Goal: Task Accomplishment & Management: Use online tool/utility

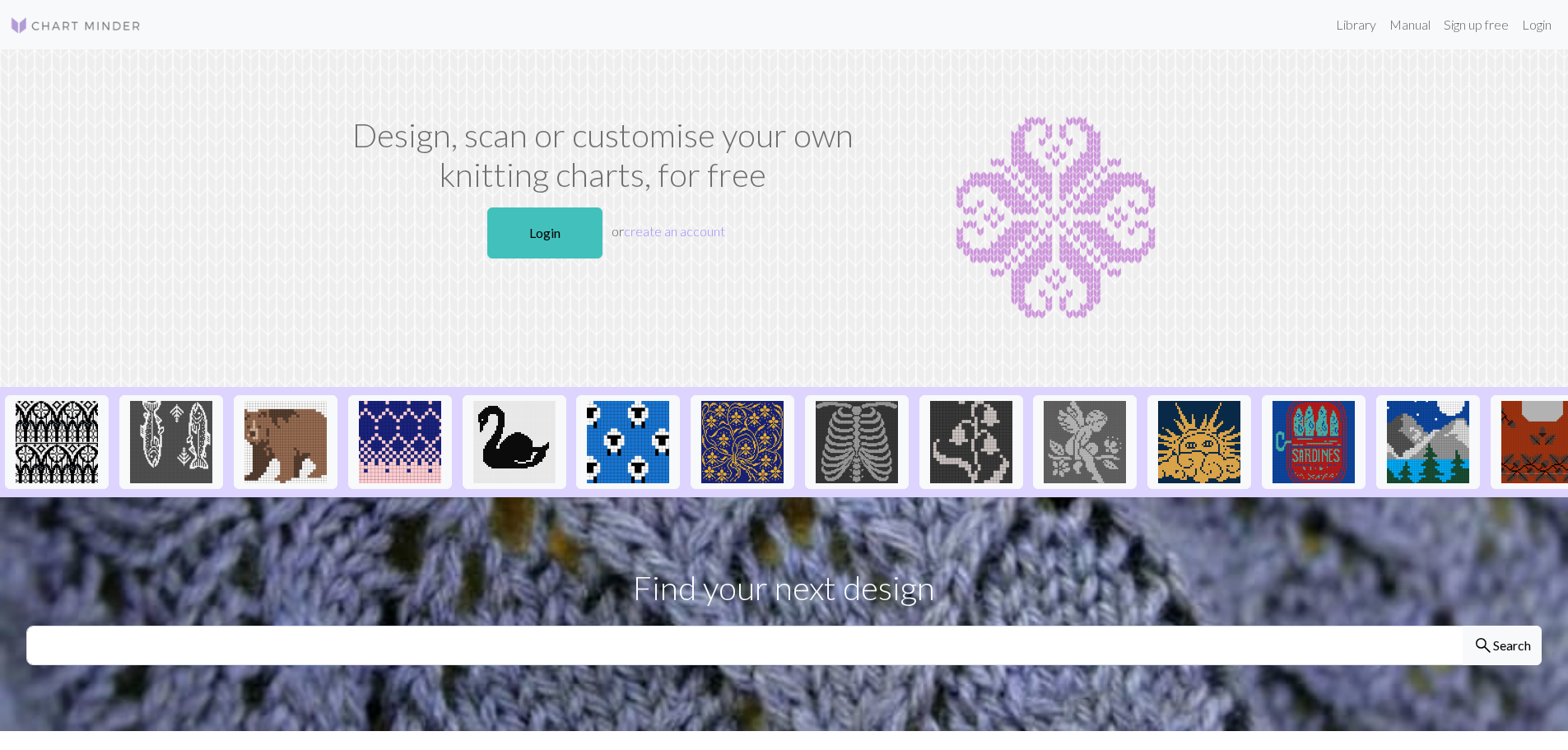
drag, startPoint x: 541, startPoint y: 246, endPoint x: 886, endPoint y: 625, distance: 512.5
click at [541, 245] on link "Login" at bounding box center [544, 233] width 115 height 51
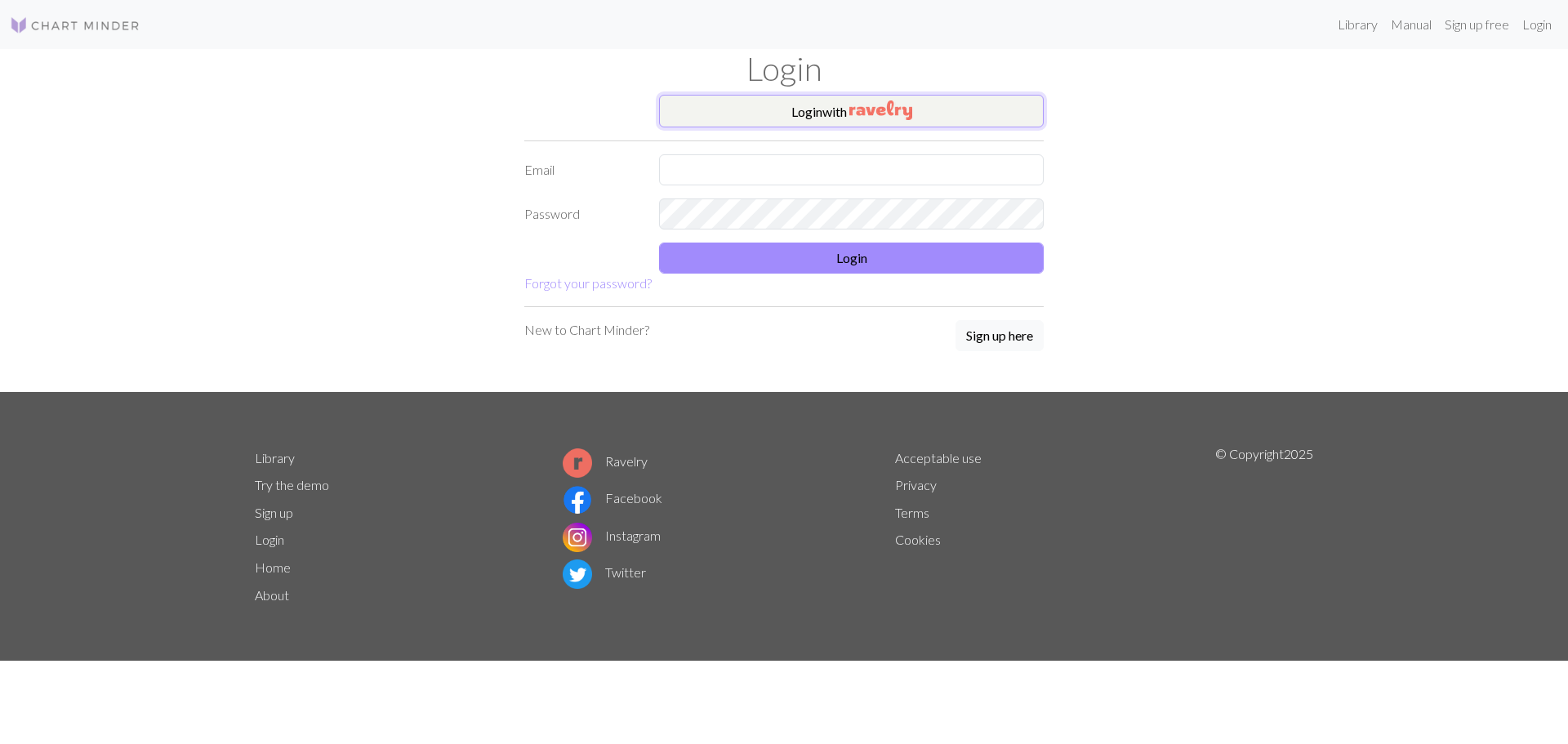
click at [804, 120] on button "Login with" at bounding box center [852, 111] width 385 height 33
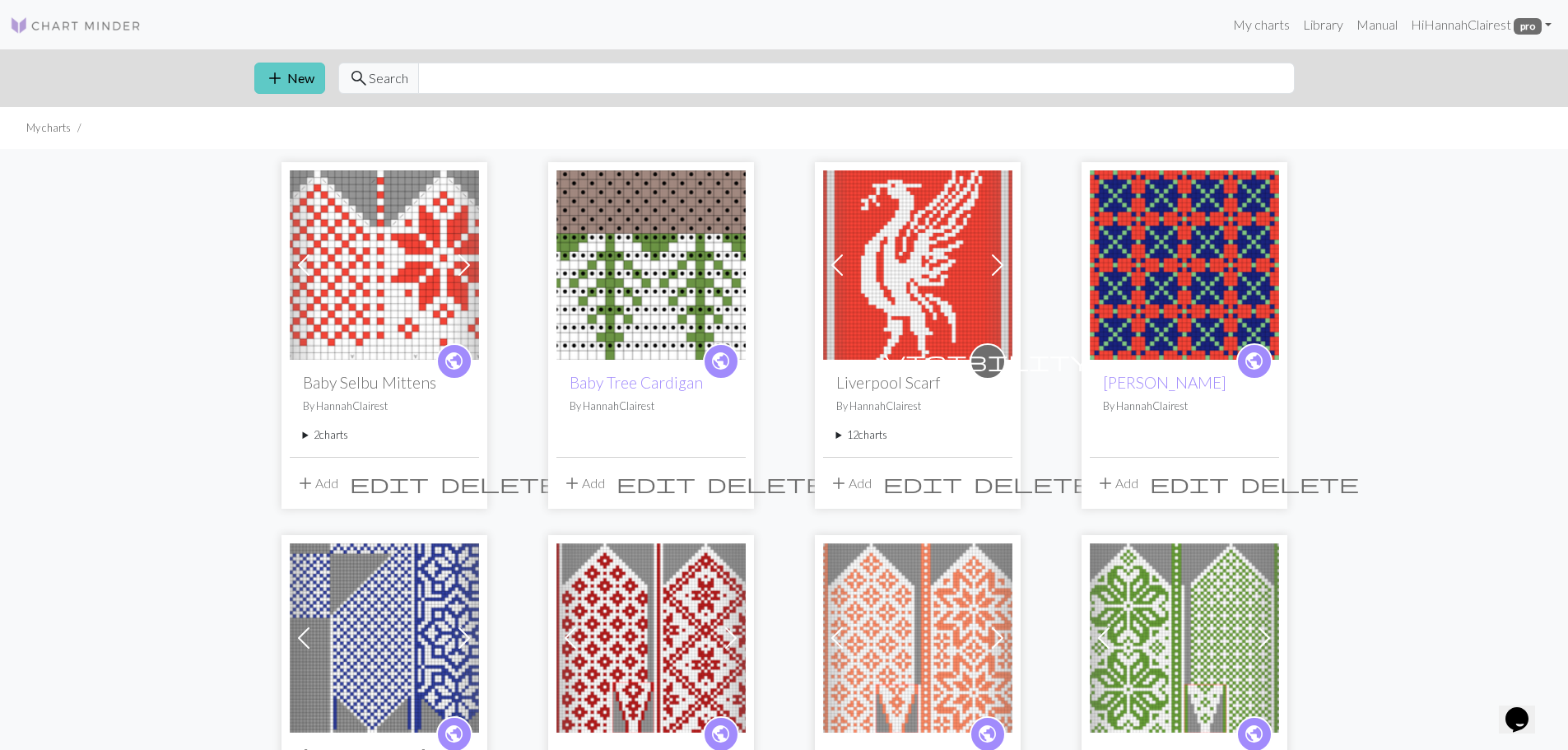
click at [301, 74] on button "add New" at bounding box center [290, 78] width 71 height 31
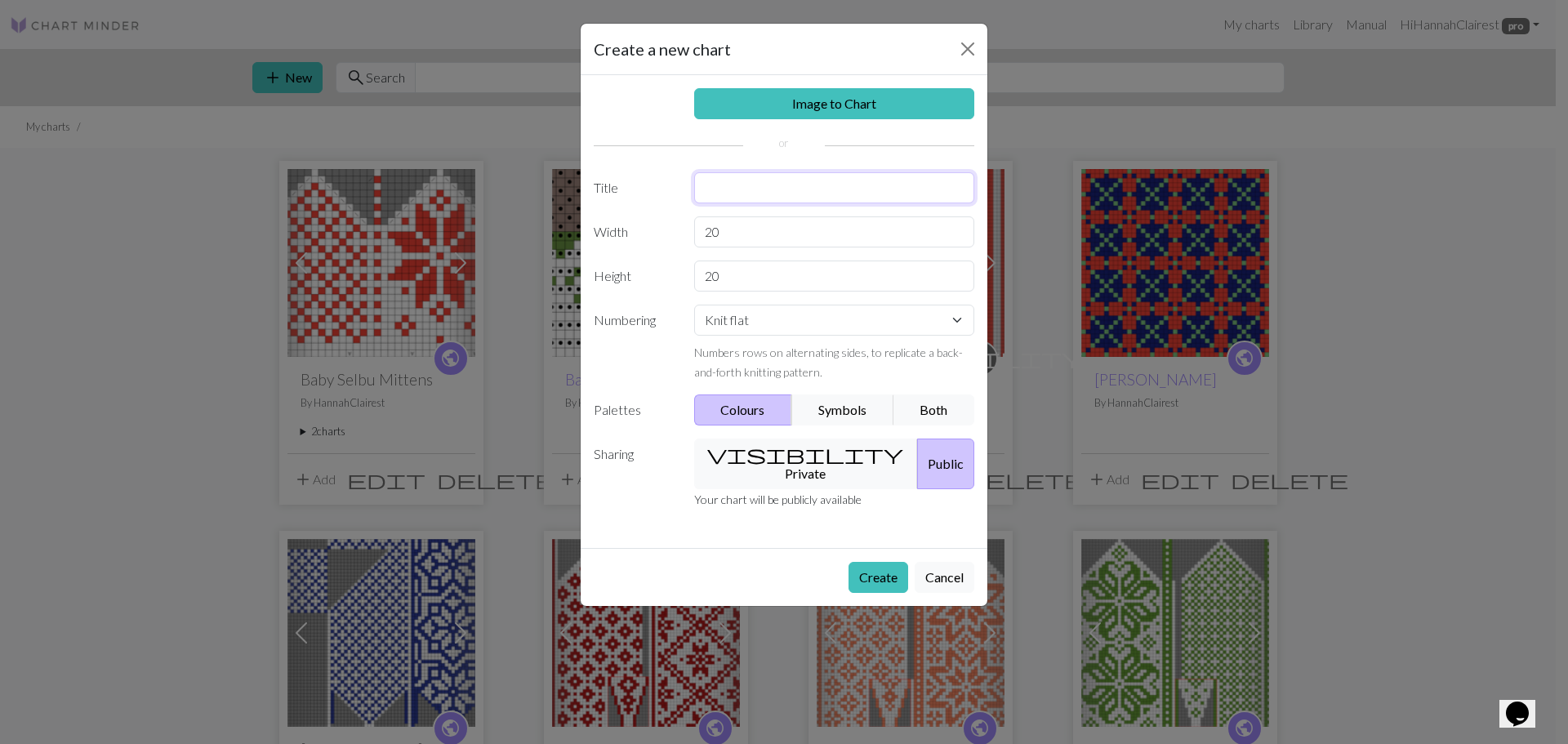
click at [849, 183] on input "text" at bounding box center [834, 188] width 281 height 31
type input "DROPS Snow Flake Mittens"
drag, startPoint x: 777, startPoint y: 241, endPoint x: 439, endPoint y: 236, distance: 338.0
click at [551, 237] on div "Create a new chart Image to Chart Title DROPS Snow Flake Mittens Width 20 Heigh…" at bounding box center [784, 372] width 1568 height 744
type input "48"
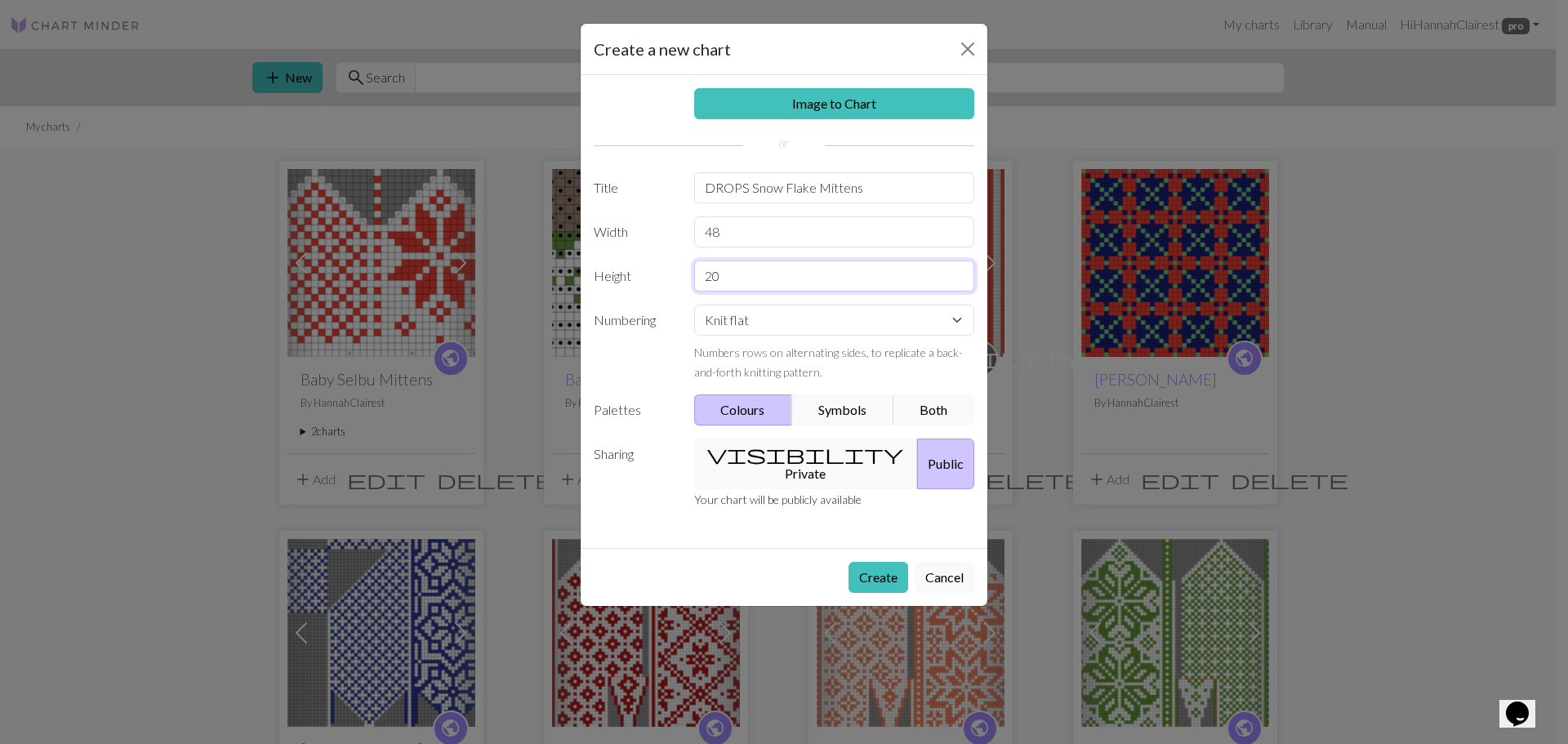
click at [726, 278] on input "20" at bounding box center [834, 275] width 281 height 31
type input "45"
click at [846, 325] on select "Knit flat Knit in the round Lace knitting Cross stitch" at bounding box center [834, 320] width 281 height 31
select select "round"
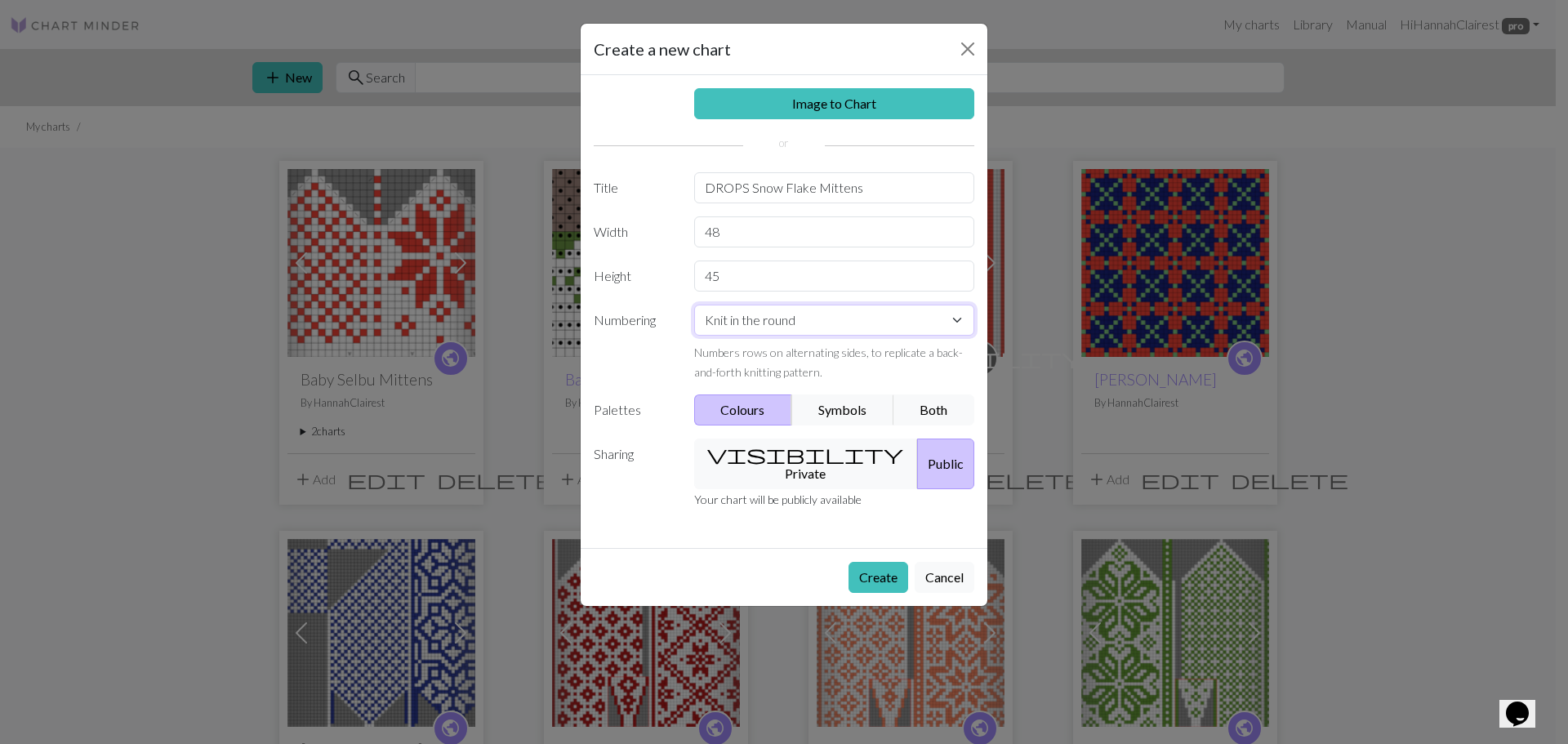
click at [694, 305] on select "Knit flat Knit in the round Lace knitting Cross stitch" at bounding box center [834, 320] width 281 height 31
click at [895, 563] on button "Create" at bounding box center [879, 577] width 59 height 31
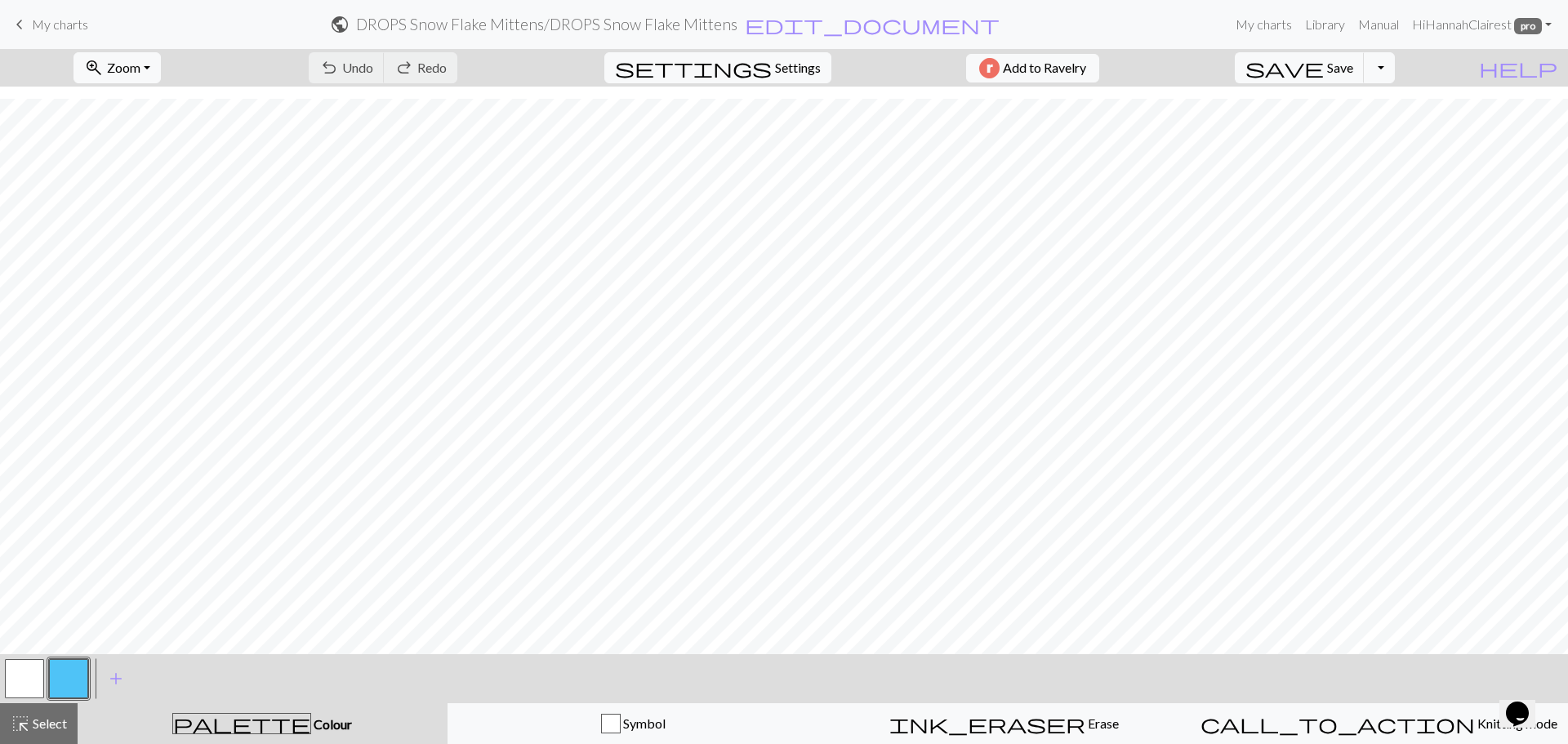
scroll to position [254, 0]
click at [140, 70] on span "Zoom" at bounding box center [124, 67] width 33 height 16
click at [170, 109] on button "Fit all" at bounding box center [138, 104] width 129 height 26
click at [33, 724] on span "Select" at bounding box center [49, 723] width 37 height 16
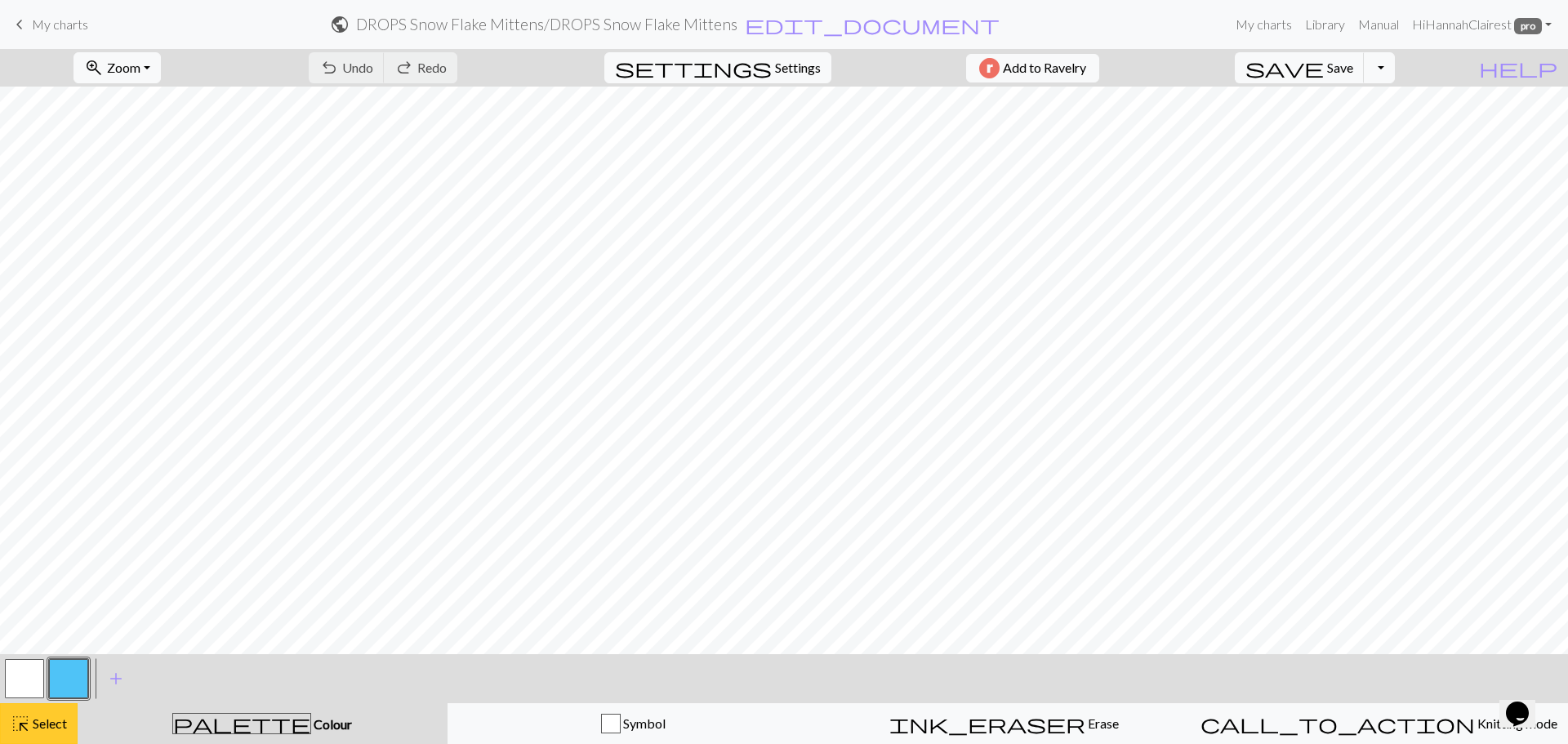
drag, startPoint x: 58, startPoint y: 713, endPoint x: 71, endPoint y: 705, distance: 15.3
click at [59, 713] on button "highlight_alt Select Select" at bounding box center [39, 724] width 78 height 41
click at [186, 738] on button "palette Colour Colour" at bounding box center [263, 724] width 370 height 41
click at [116, 682] on span "add" at bounding box center [115, 678] width 20 height 23
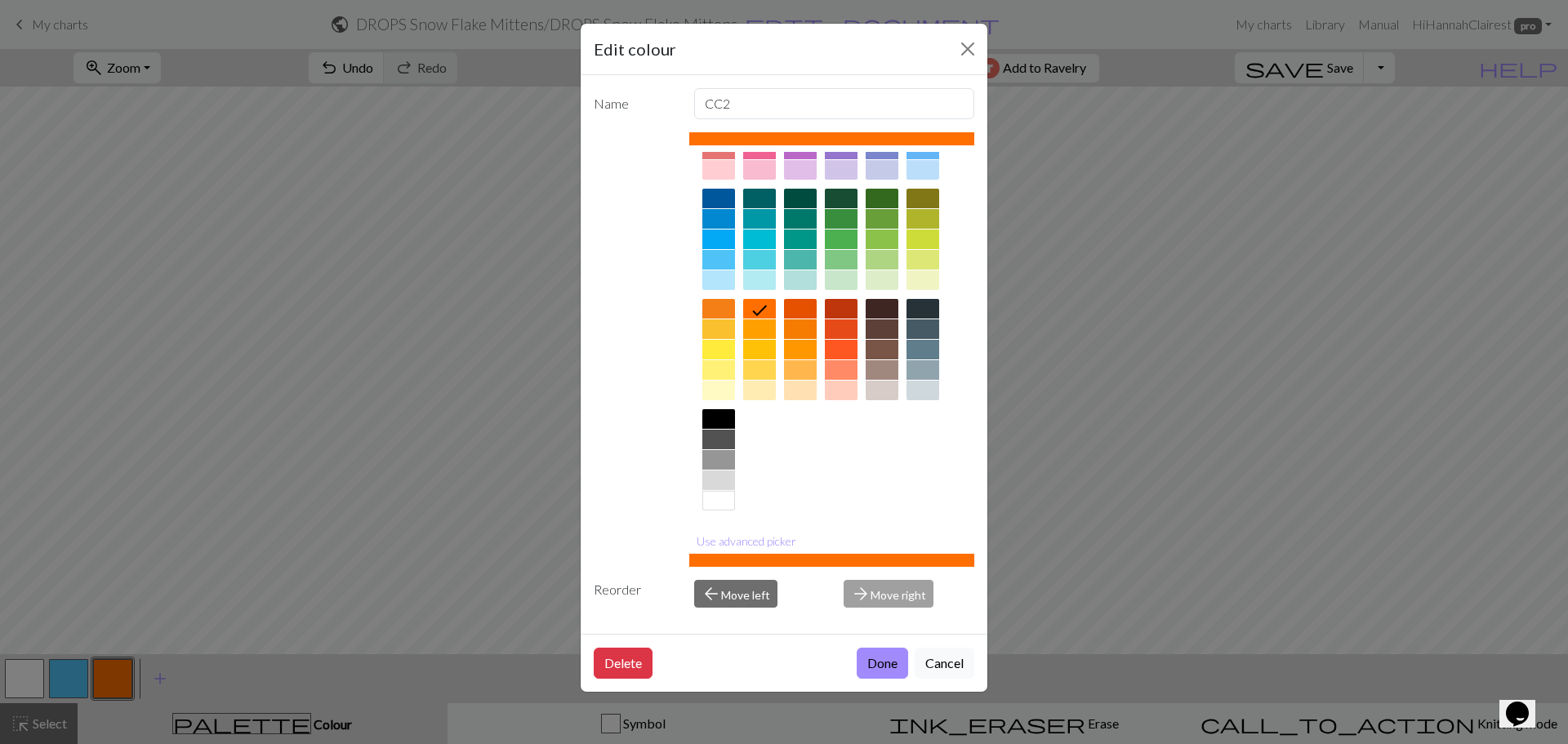
scroll to position [87, 0]
click at [732, 478] on div at bounding box center [718, 479] width 33 height 20
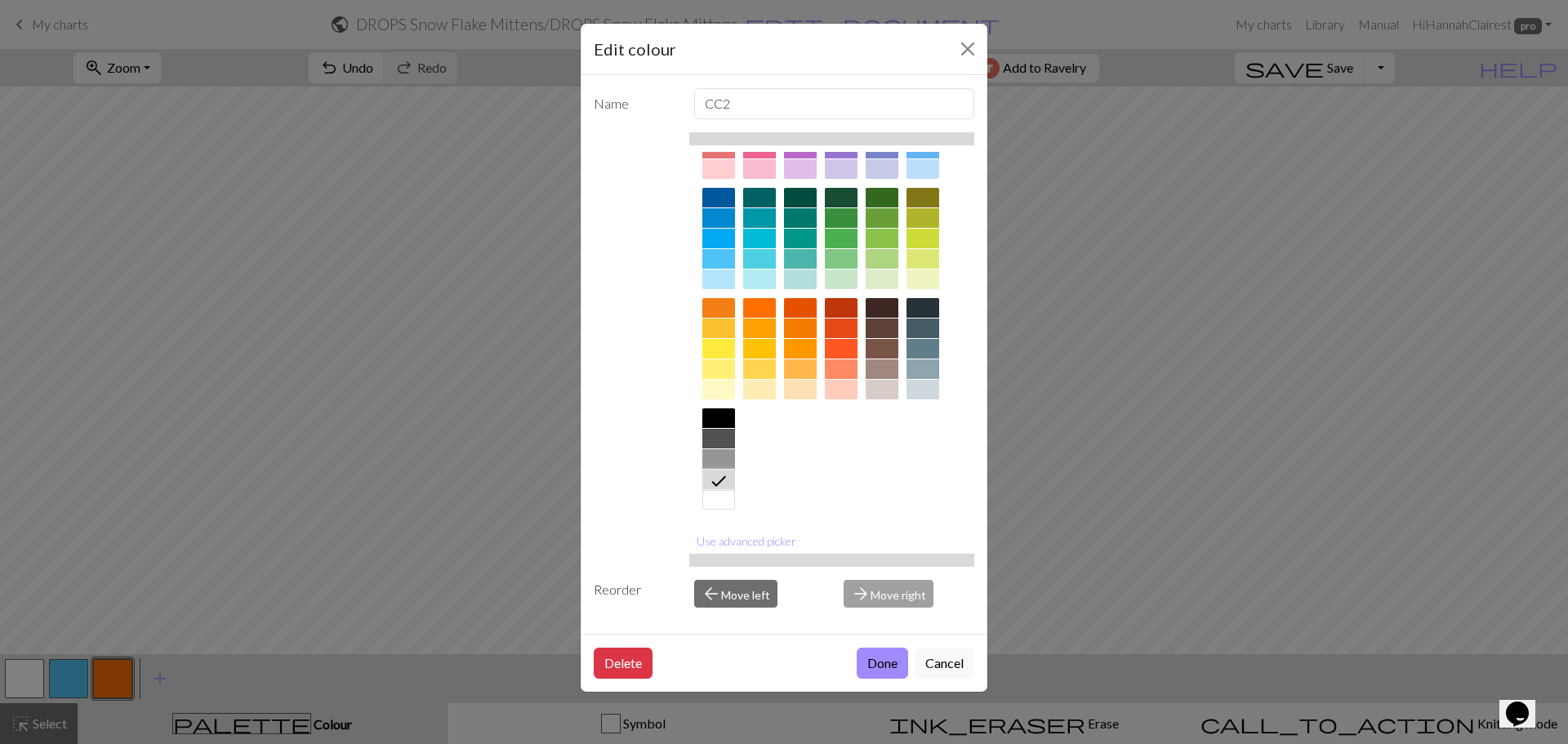
click at [887, 659] on button "Done" at bounding box center [882, 662] width 51 height 31
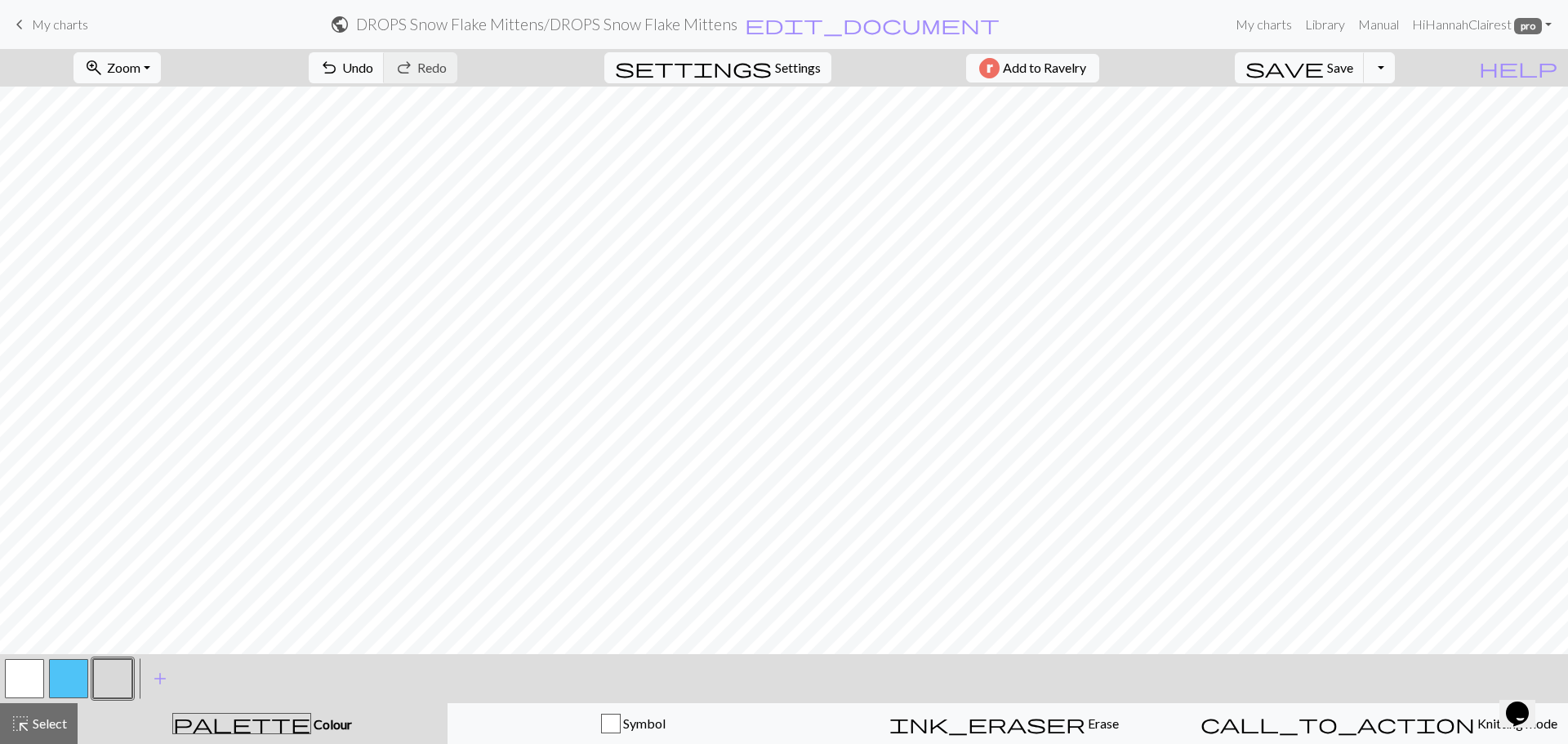
click at [125, 683] on button "button" at bounding box center [112, 679] width 39 height 39
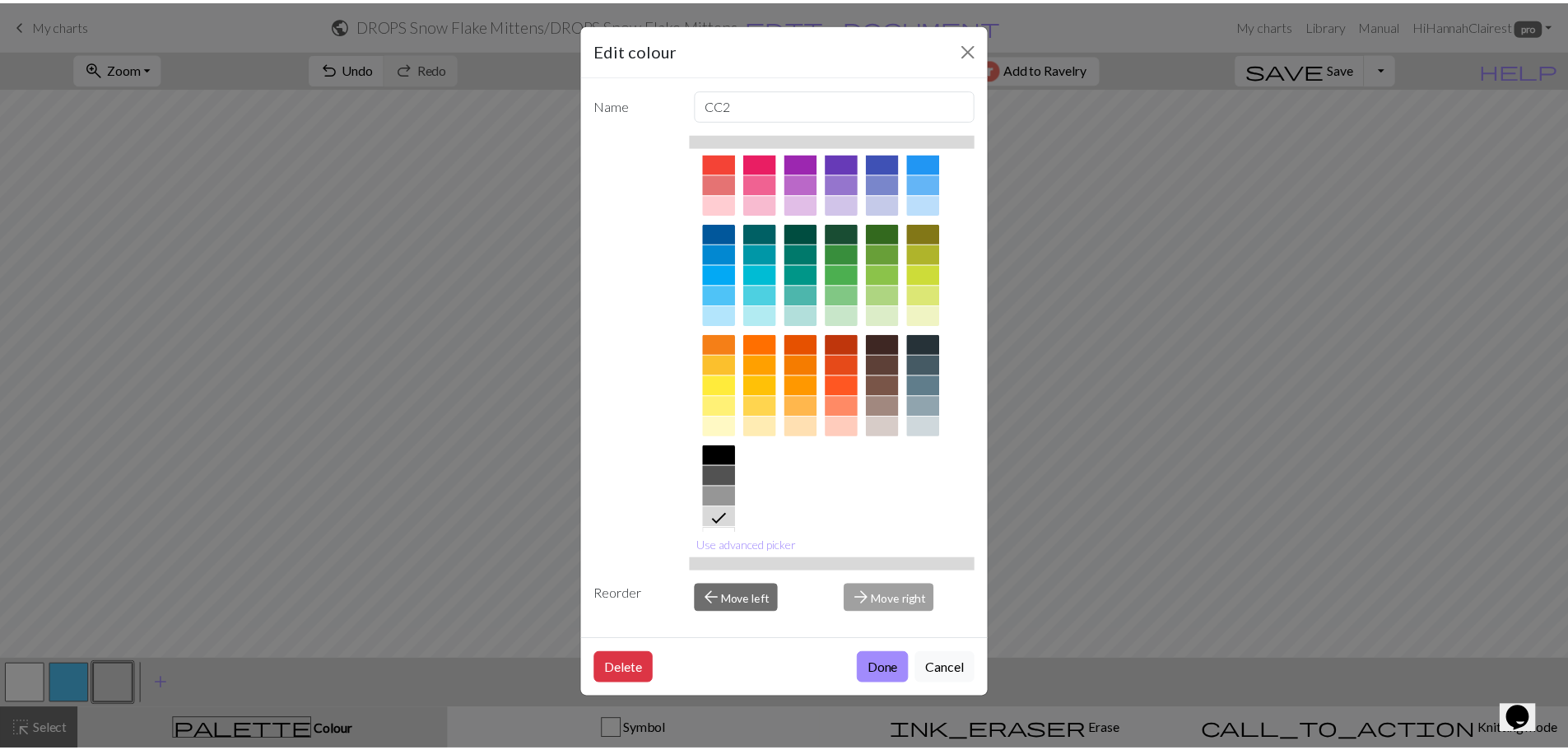
scroll to position [82, 0]
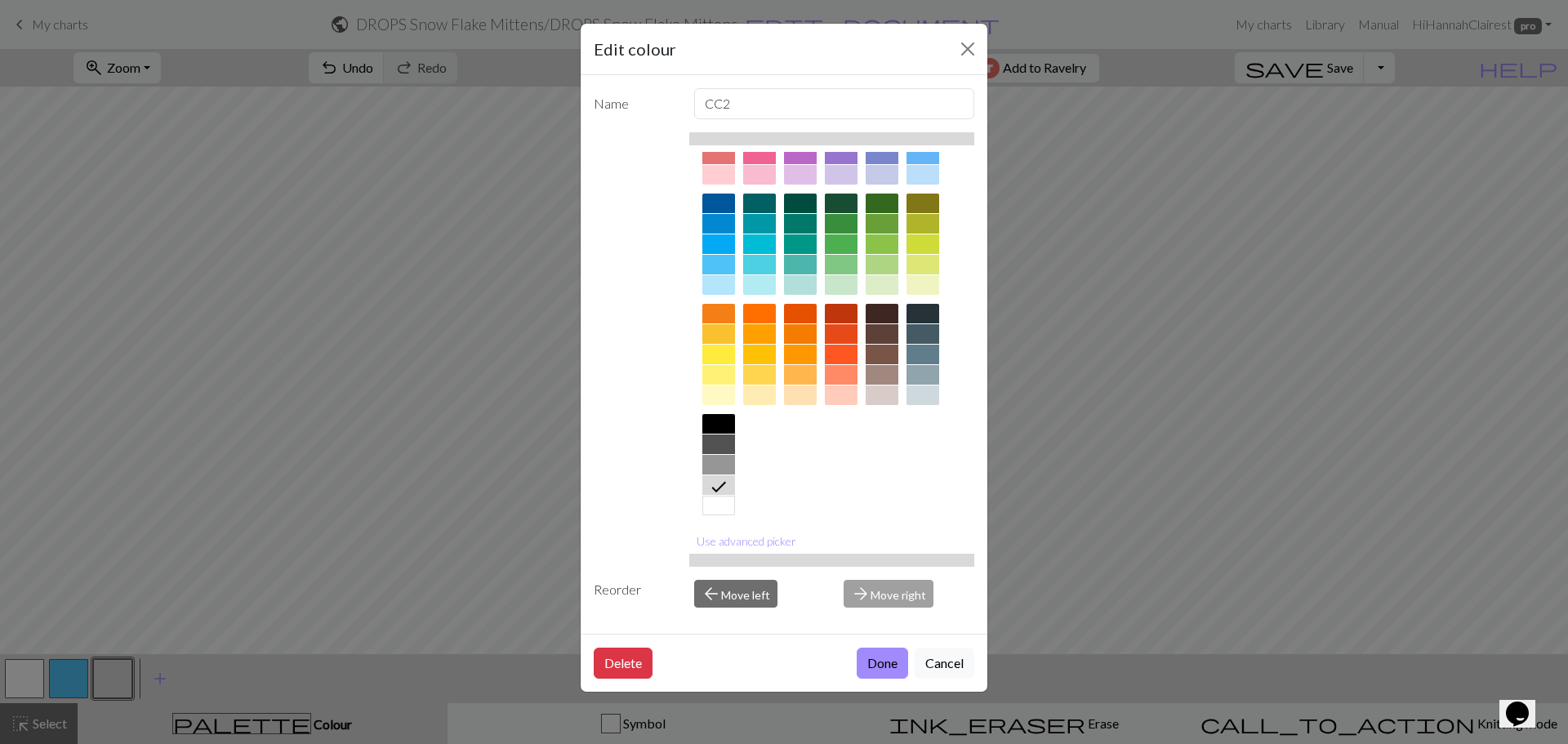
click at [724, 464] on div at bounding box center [718, 464] width 33 height 20
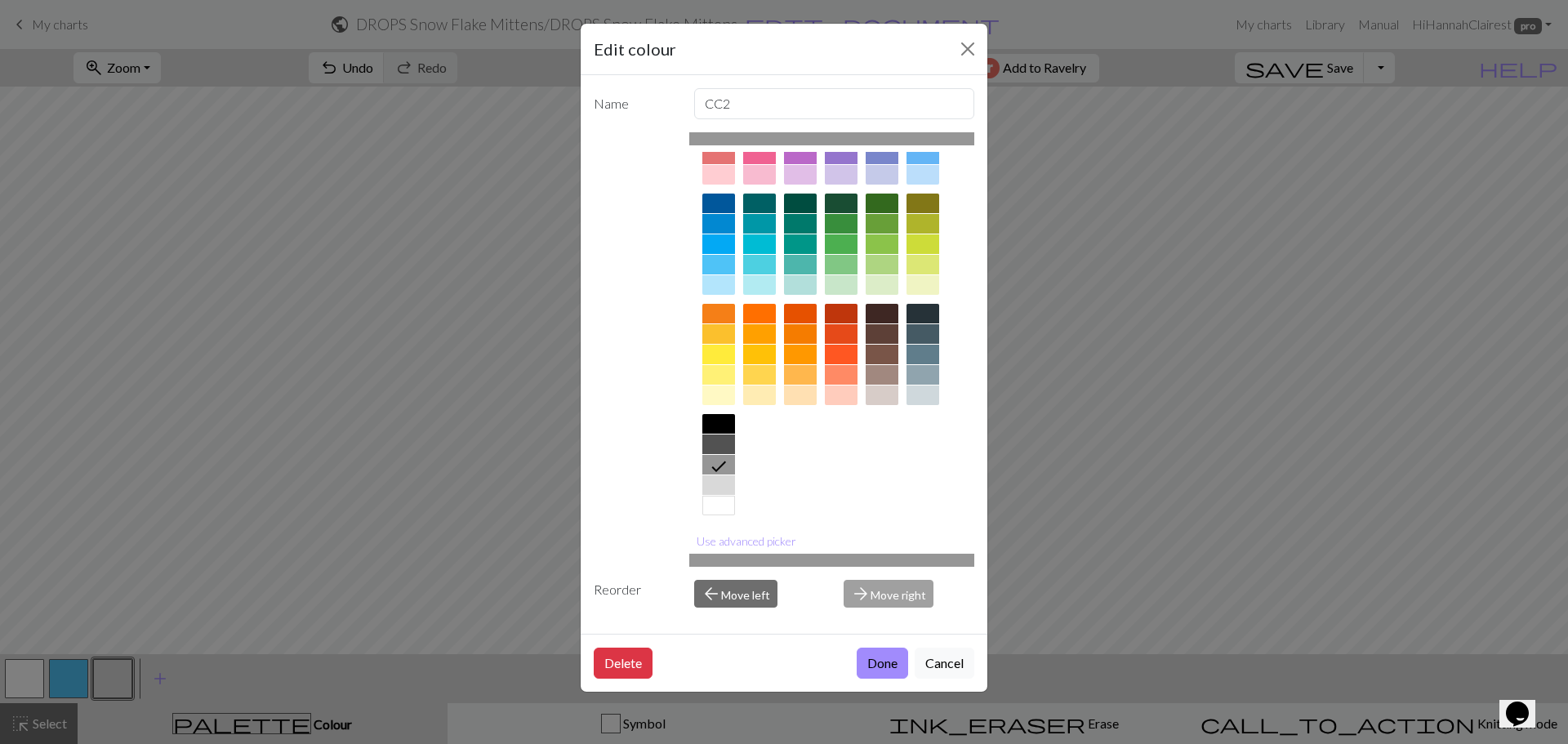
drag, startPoint x: 896, startPoint y: 666, endPoint x: 905, endPoint y: 664, distance: 9.2
click at [896, 665] on button "Done" at bounding box center [882, 662] width 51 height 31
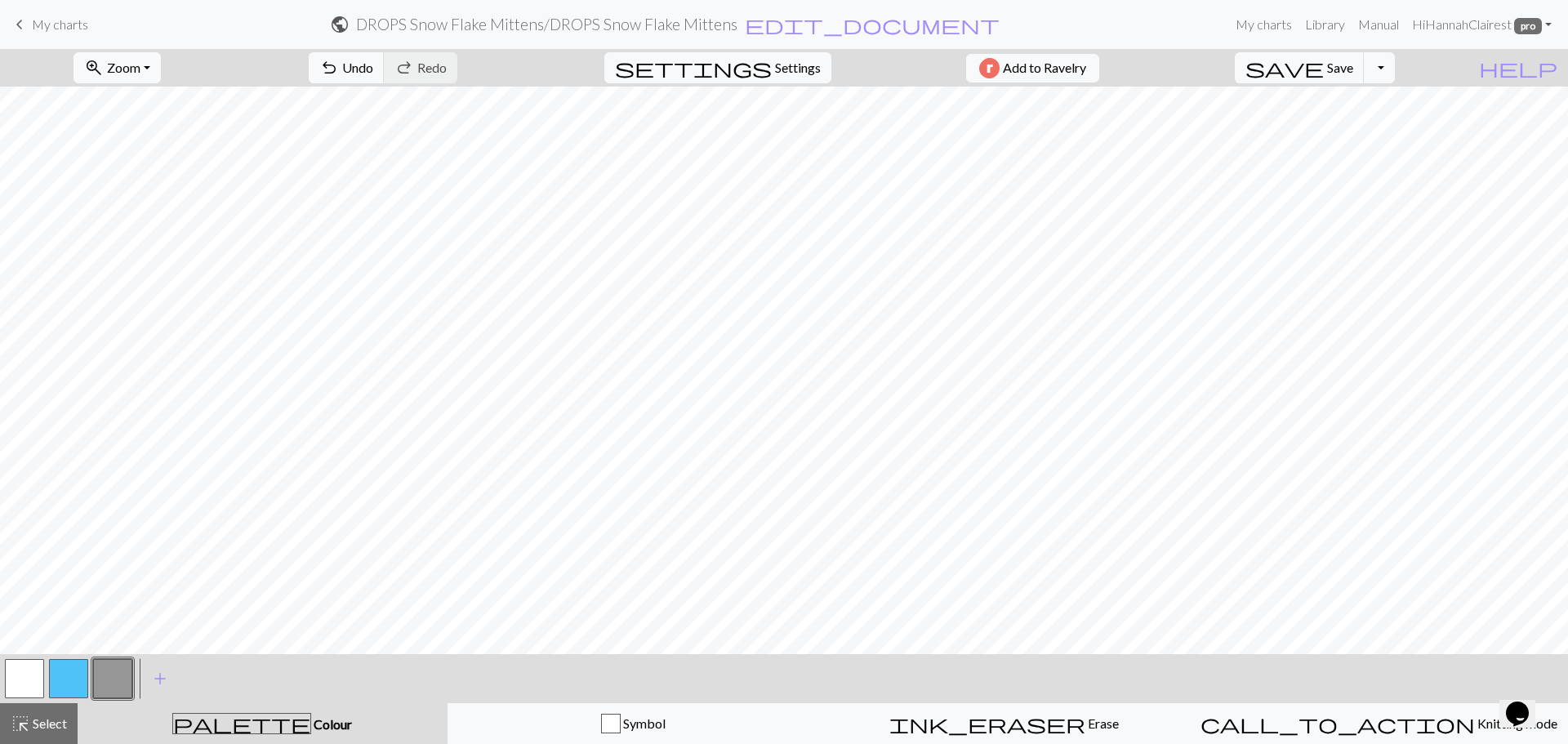
click at [71, 680] on button "button" at bounding box center [69, 679] width 39 height 39
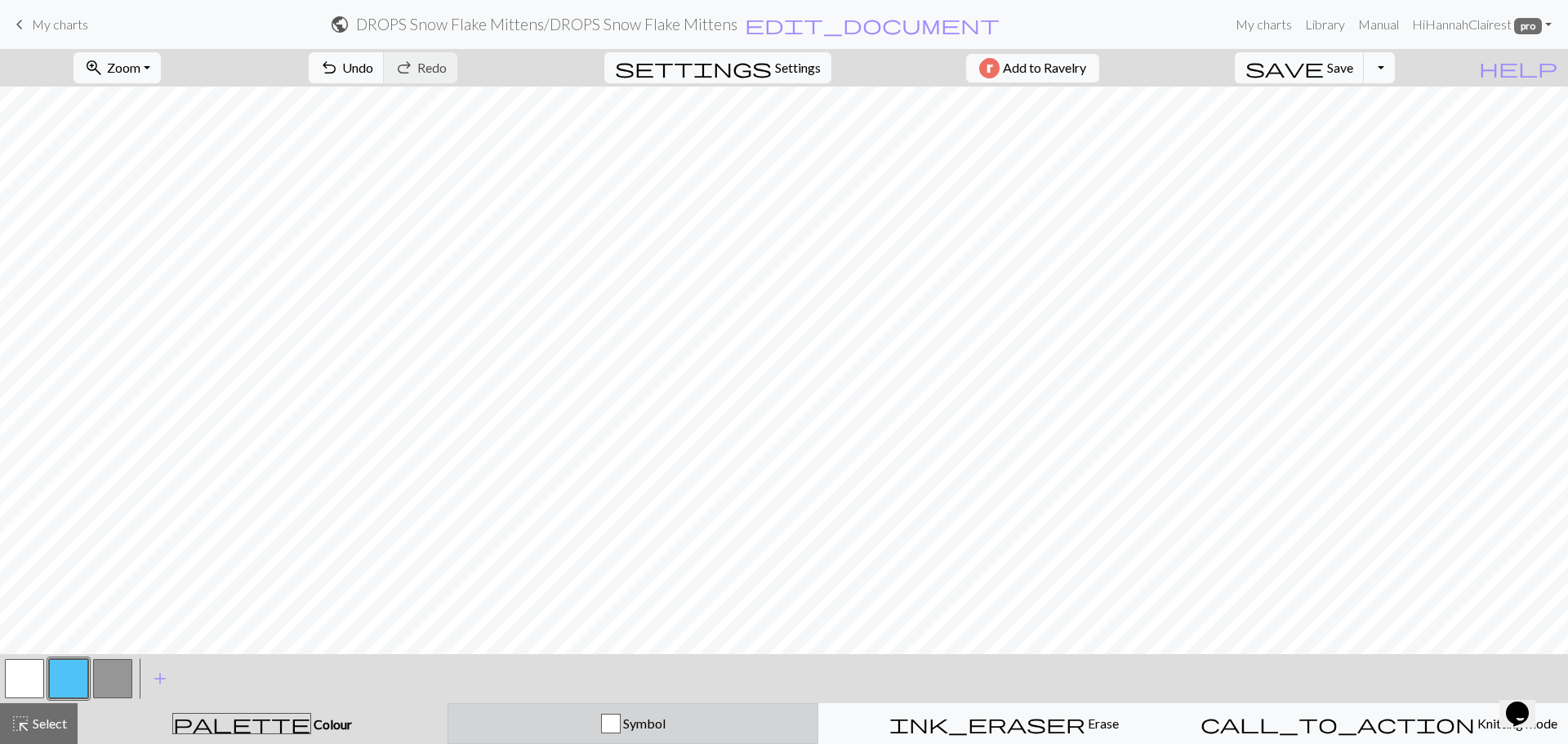
drag, startPoint x: 520, startPoint y: 727, endPoint x: 495, endPoint y: 718, distance: 26.6
click at [521, 727] on div "Symbol" at bounding box center [633, 723] width 350 height 20
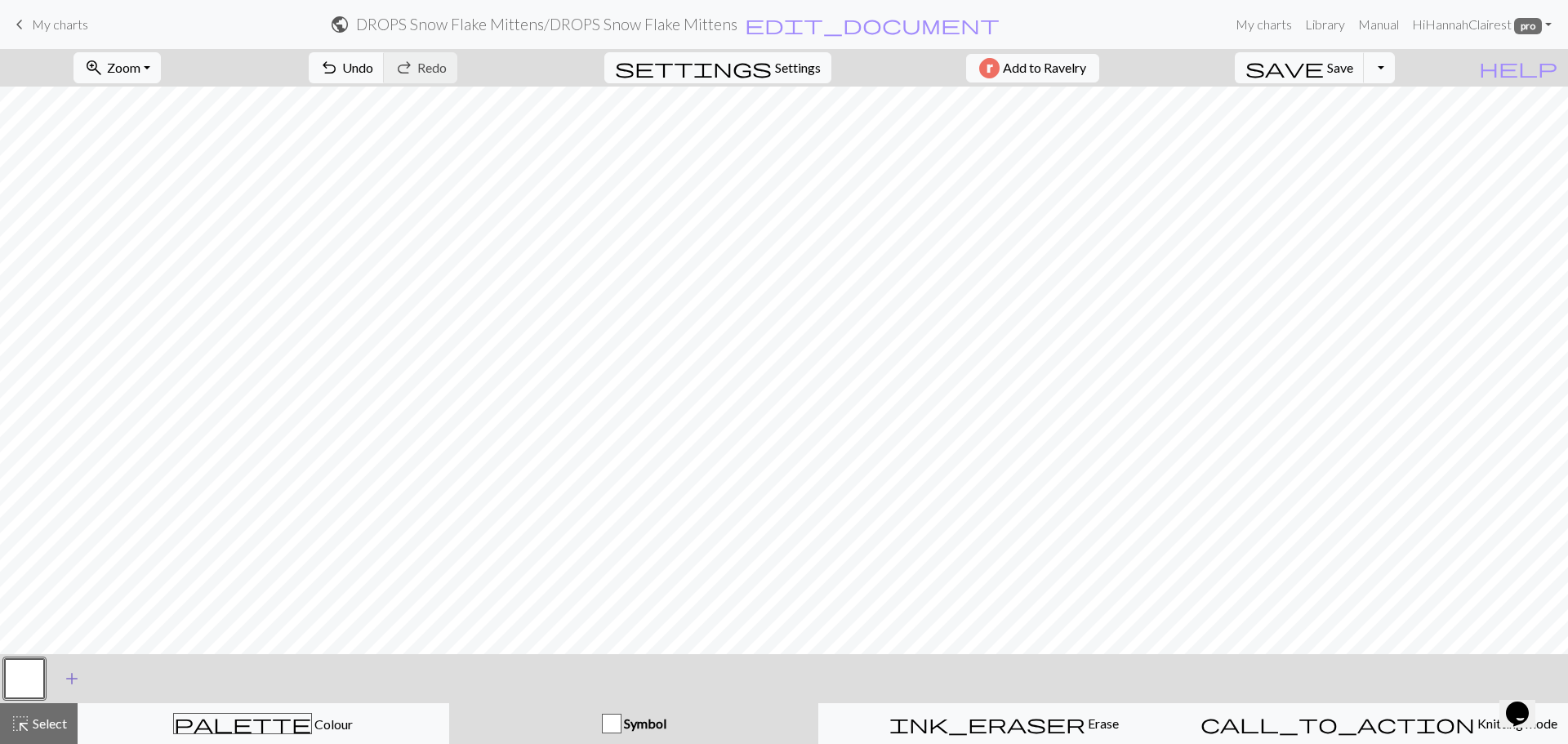
click at [69, 680] on span "add" at bounding box center [72, 678] width 20 height 23
click at [85, 672] on div at bounding box center [68, 678] width 44 height 44
click at [74, 682] on button "button" at bounding box center [69, 679] width 39 height 39
click at [68, 672] on button "button" at bounding box center [69, 679] width 39 height 39
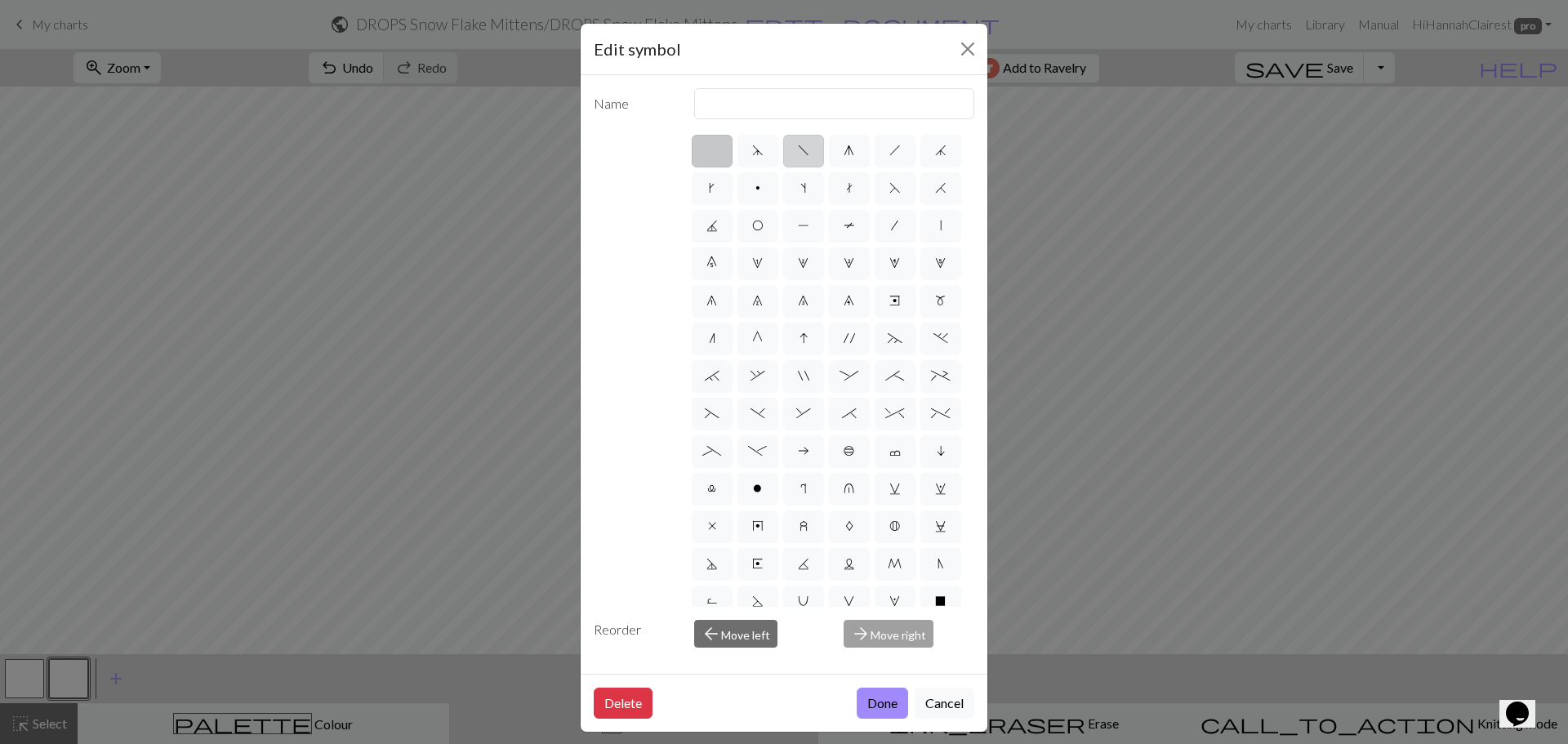
click at [798, 150] on span "f" at bounding box center [804, 150] width 11 height 13
click at [798, 150] on input "f" at bounding box center [803, 145] width 10 height 10
radio input "true"
click at [821, 102] on input "left leaning decrease" at bounding box center [834, 103] width 281 height 31
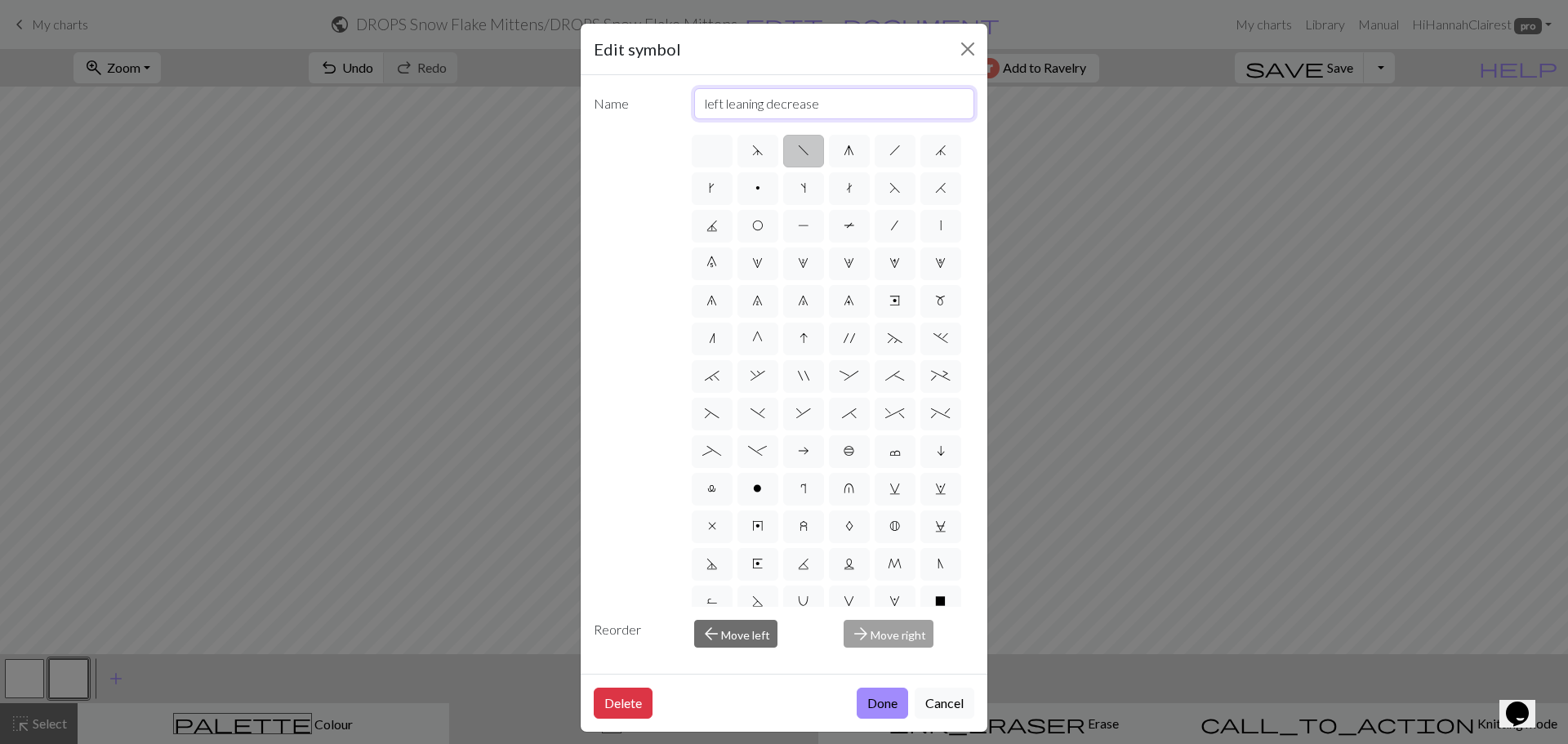
click at [821, 101] on input "left leaning decrease" at bounding box center [834, 103] width 281 height 31
type input "ssk"
click at [873, 700] on button "Done" at bounding box center [882, 702] width 51 height 31
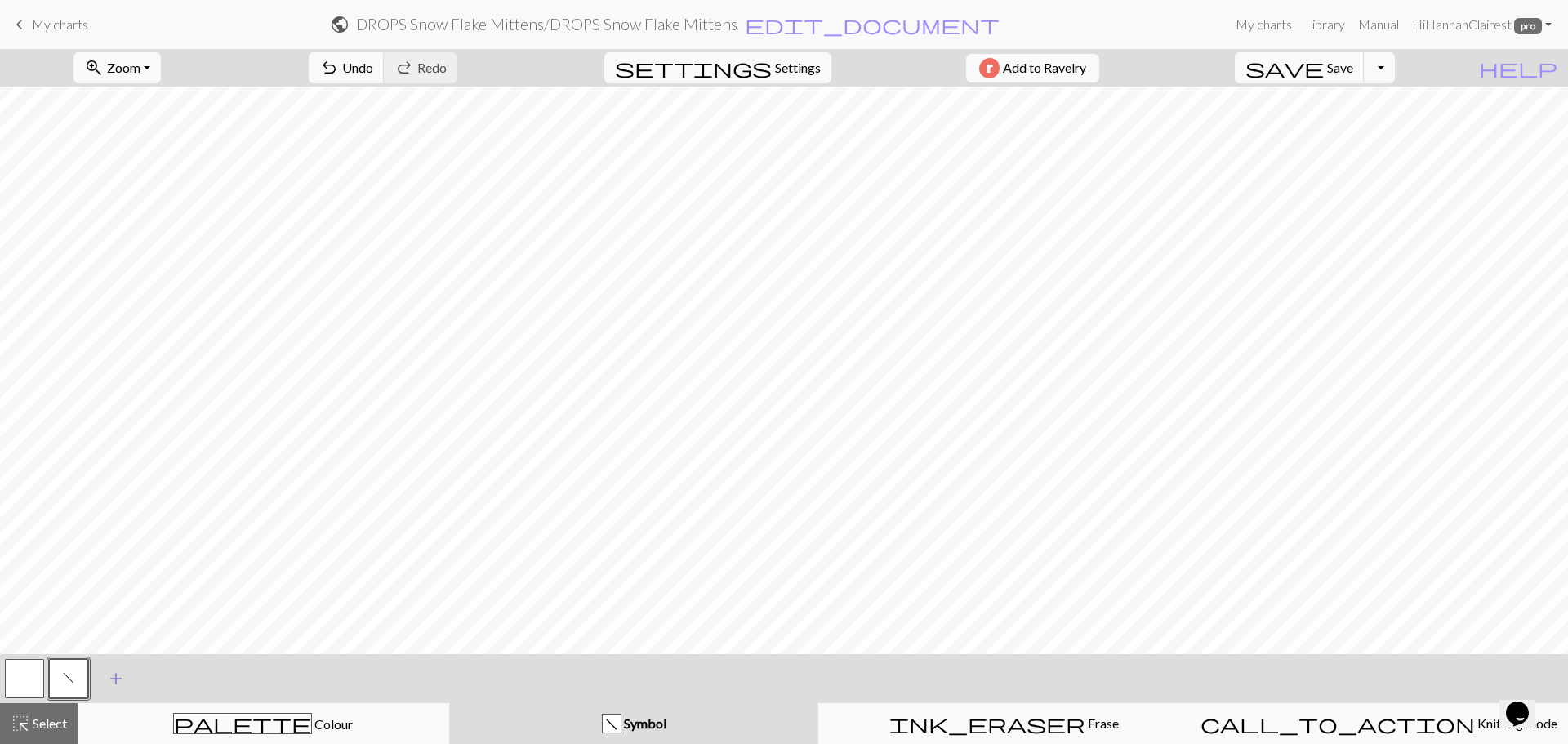
click at [106, 664] on button "add Add a symbol" at bounding box center [116, 679] width 41 height 41
click at [122, 676] on button "button" at bounding box center [112, 679] width 39 height 39
click at [122, 683] on button "button" at bounding box center [112, 679] width 39 height 39
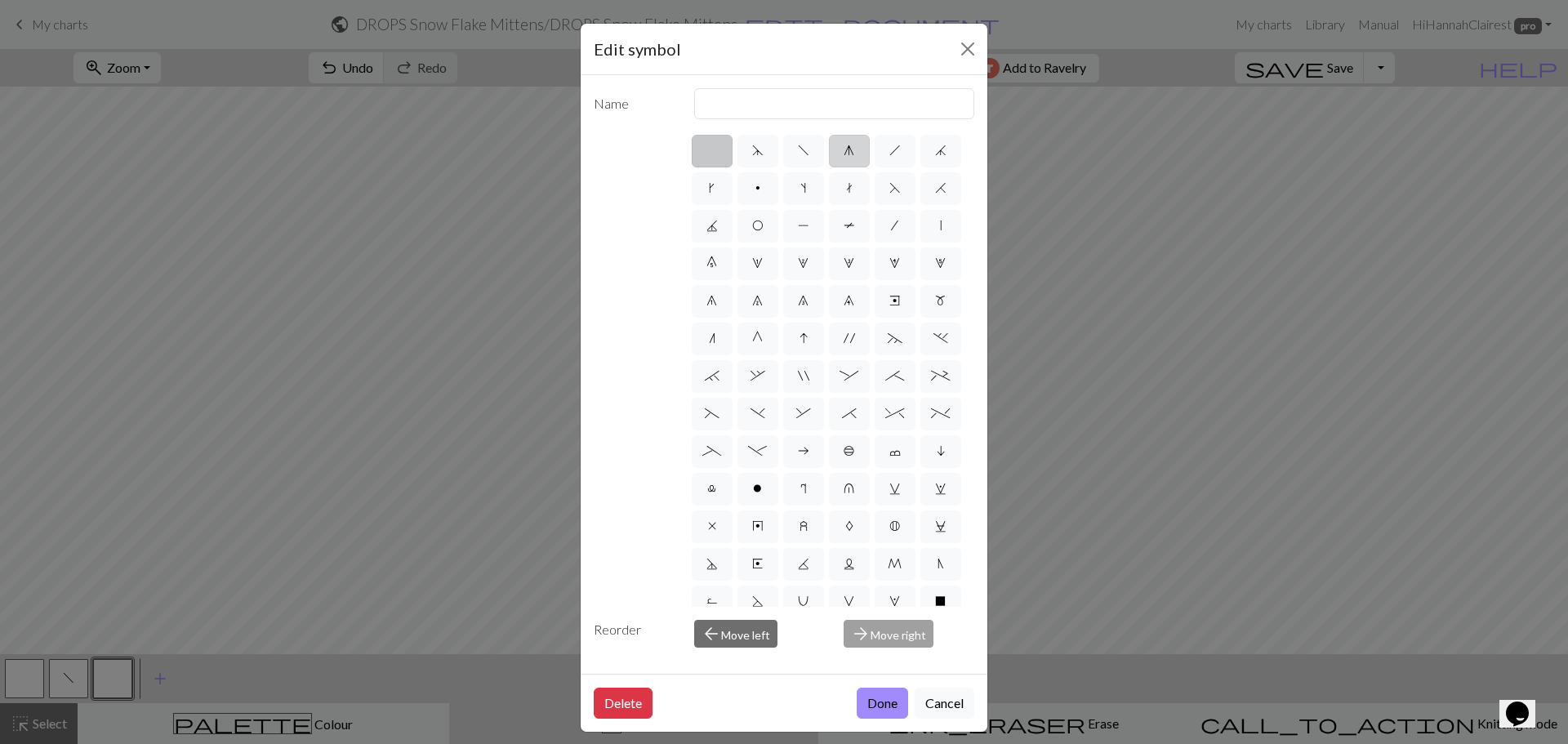
drag, startPoint x: 884, startPoint y: 154, endPoint x: 835, endPoint y: 163, distance: 49.8
click at [889, 153] on span "h" at bounding box center [895, 150] width 11 height 13
click at [889, 151] on input "h" at bounding box center [894, 145] width 10 height 10
radio input "true"
click at [774, 99] on input "right leaning decrease" at bounding box center [834, 103] width 281 height 31
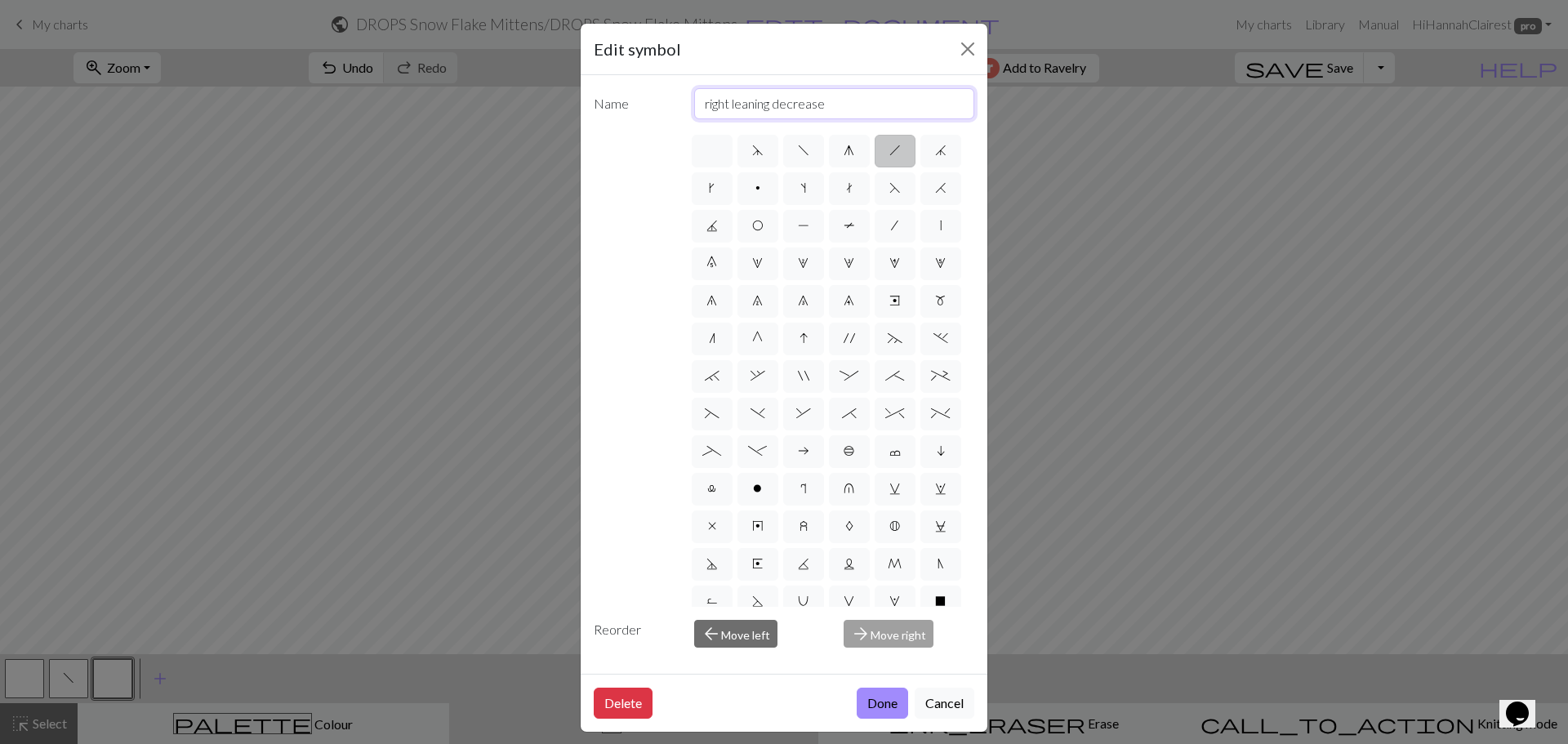
click at [773, 99] on input "right leaning decrease" at bounding box center [834, 103] width 281 height 31
type input "K2tog"
click at [880, 698] on button "Done" at bounding box center [882, 702] width 51 height 31
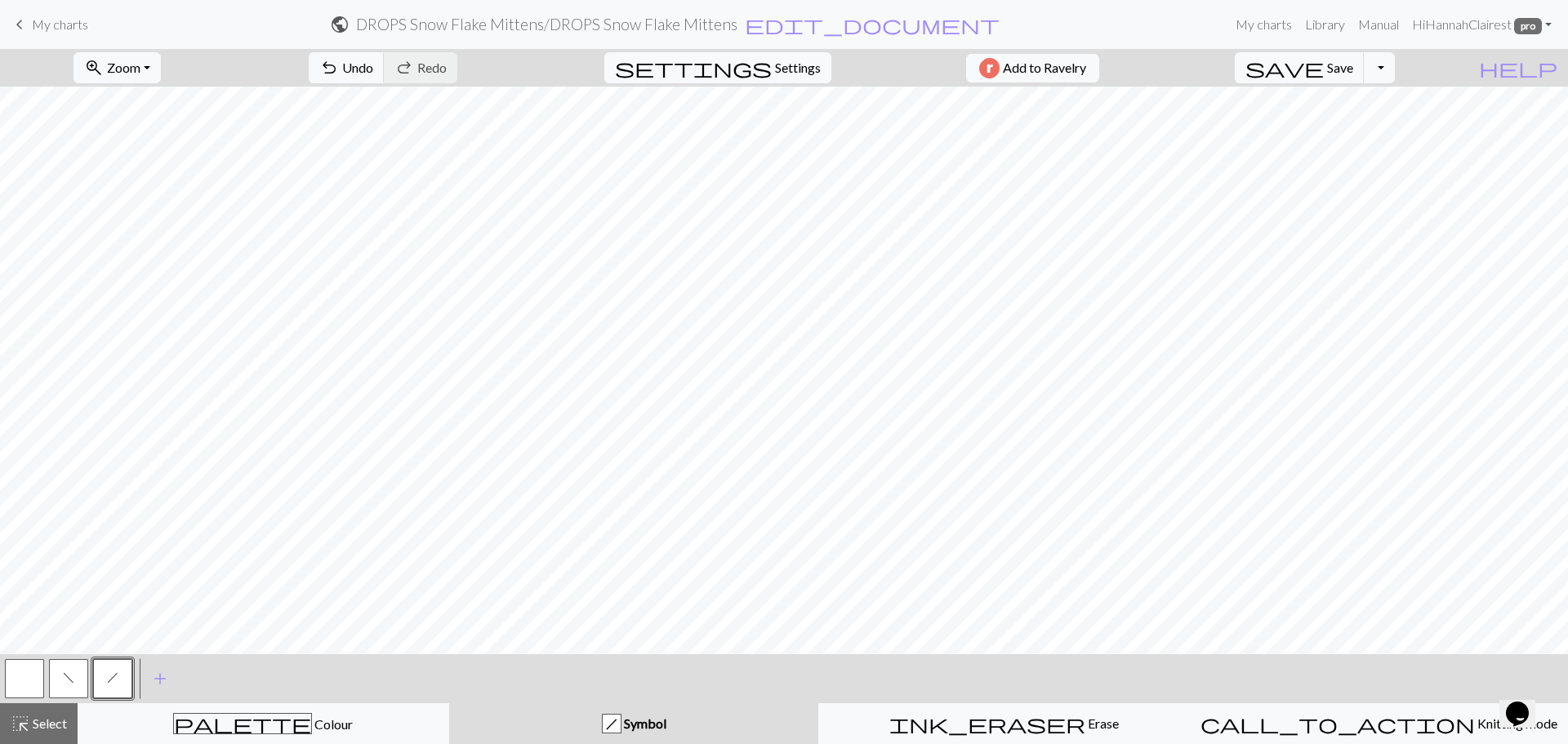
click at [71, 672] on span "f" at bounding box center [69, 678] width 11 height 13
click at [66, 685] on button "f" at bounding box center [69, 679] width 39 height 39
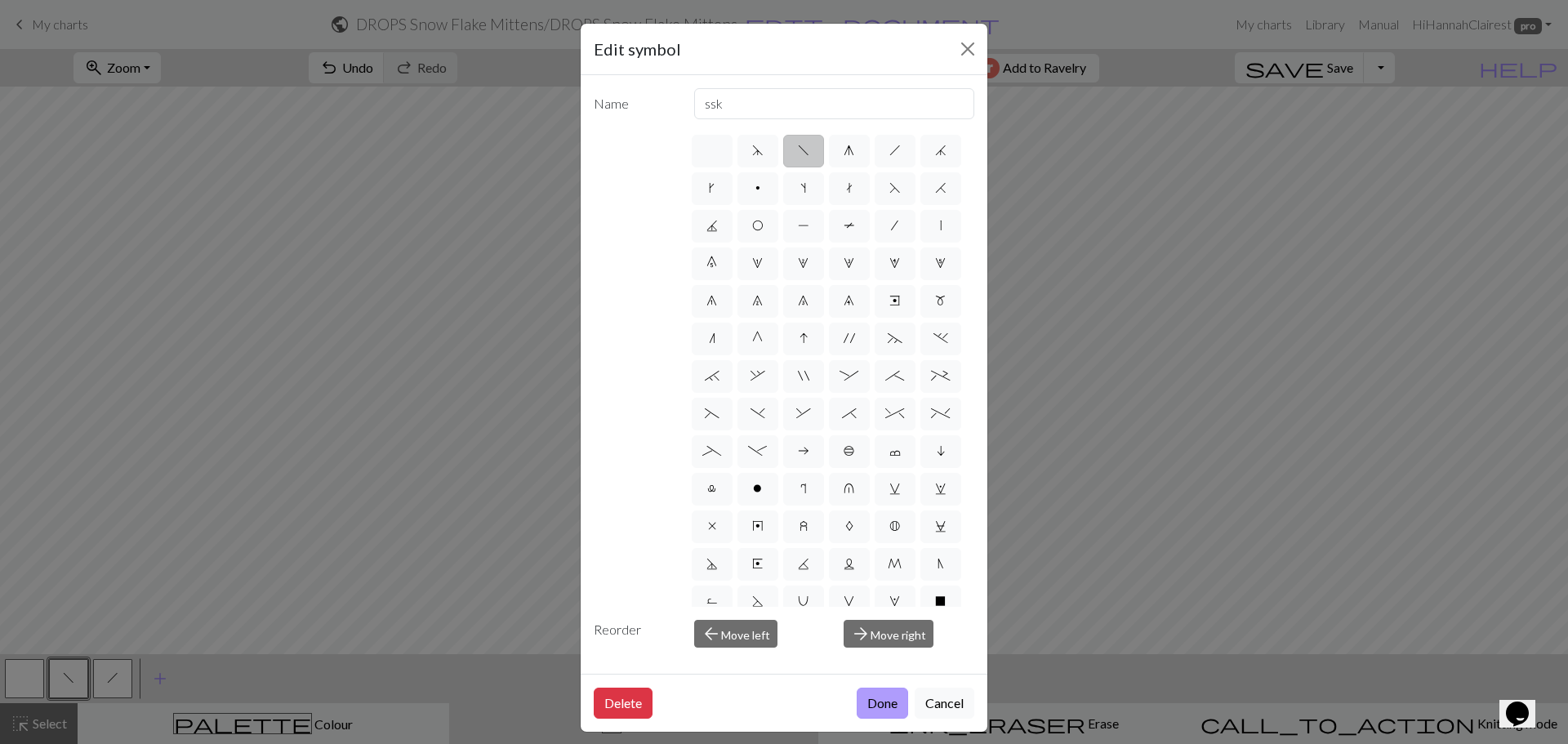
click at [884, 710] on button "Done" at bounding box center [882, 702] width 51 height 31
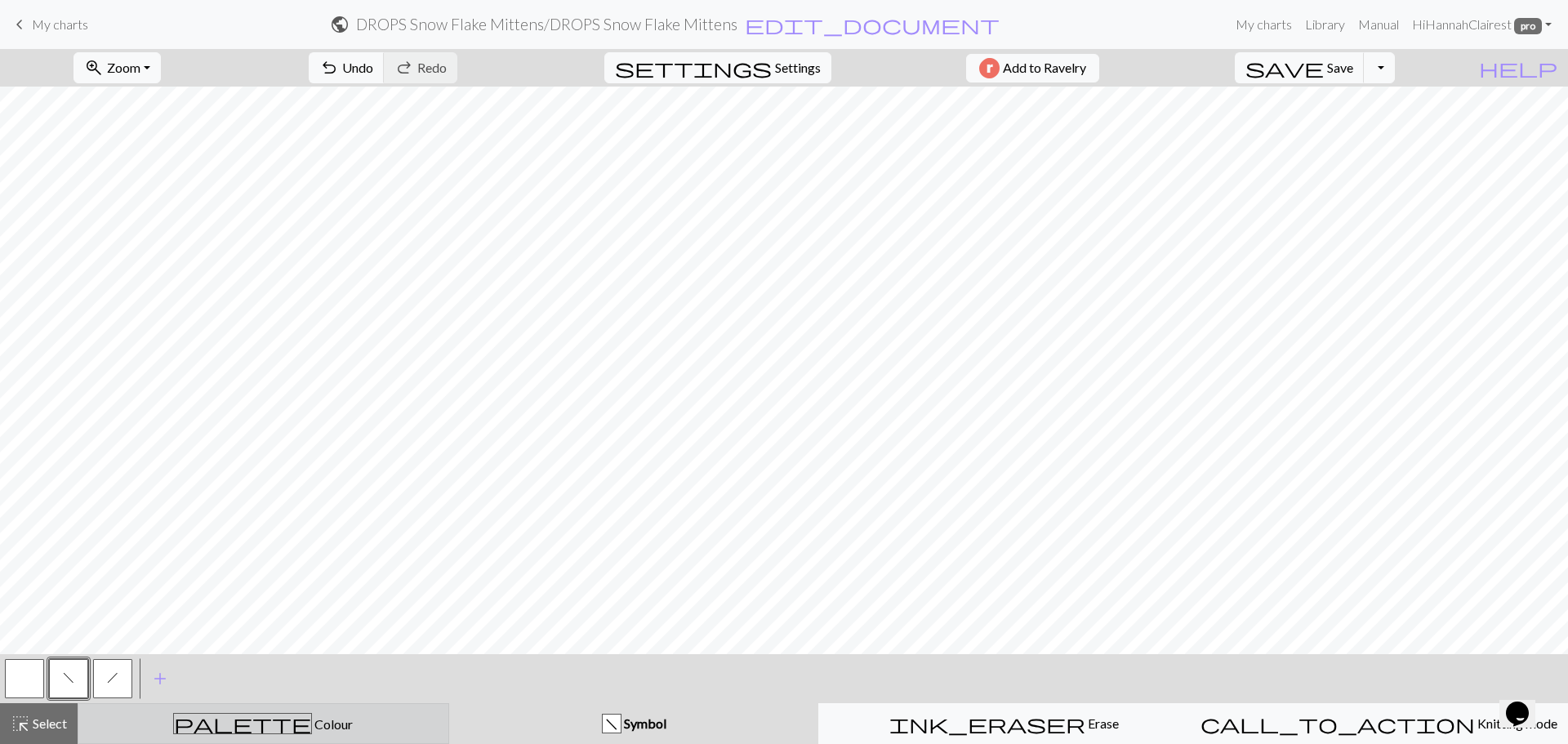
drag, startPoint x: 104, startPoint y: 716, endPoint x: 93, endPoint y: 707, distance: 14.2
click at [103, 713] on div "palette Colour Colour" at bounding box center [263, 724] width 350 height 21
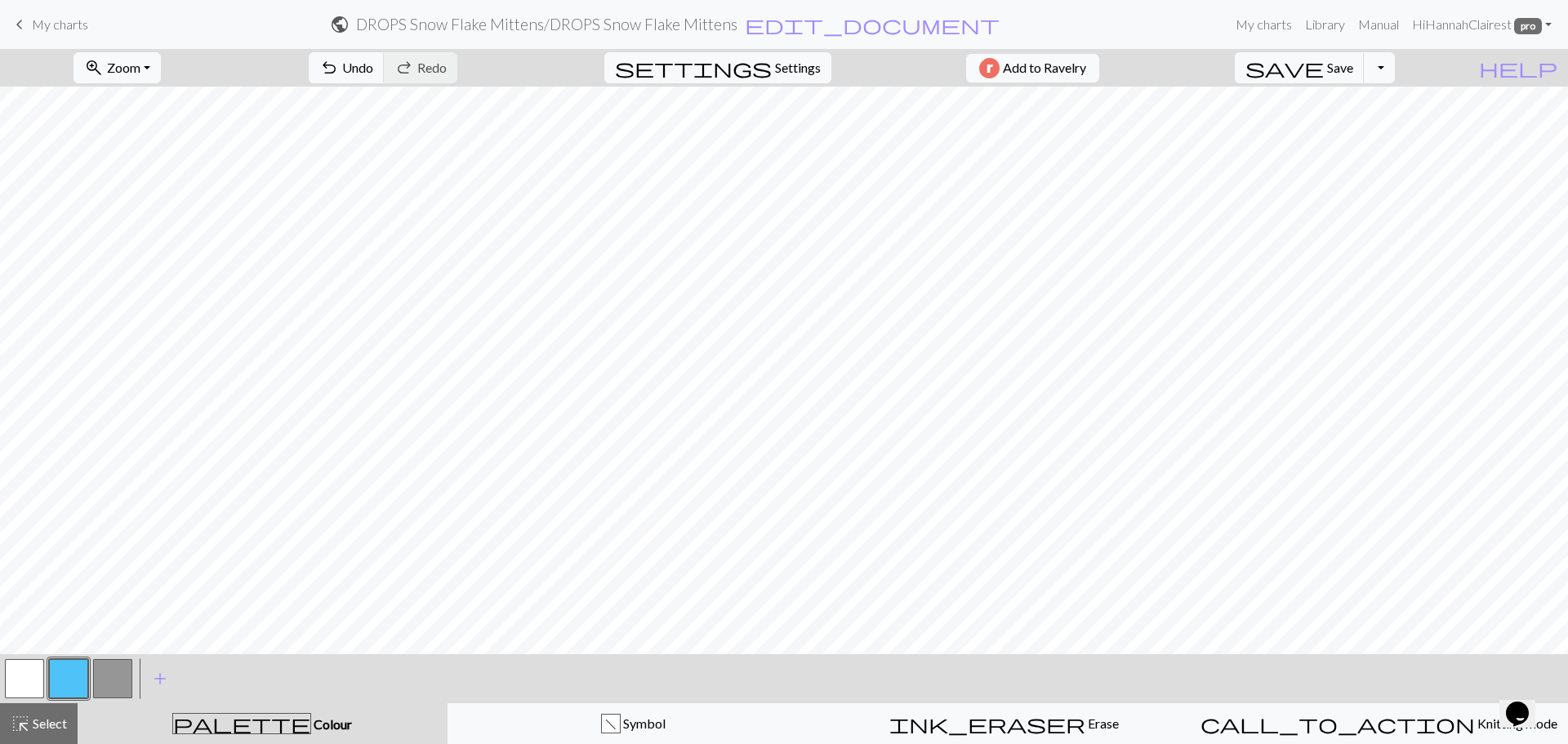
drag, startPoint x: 78, startPoint y: 685, endPoint x: 86, endPoint y: 683, distance: 8.2
click at [86, 683] on button "button" at bounding box center [69, 679] width 39 height 39
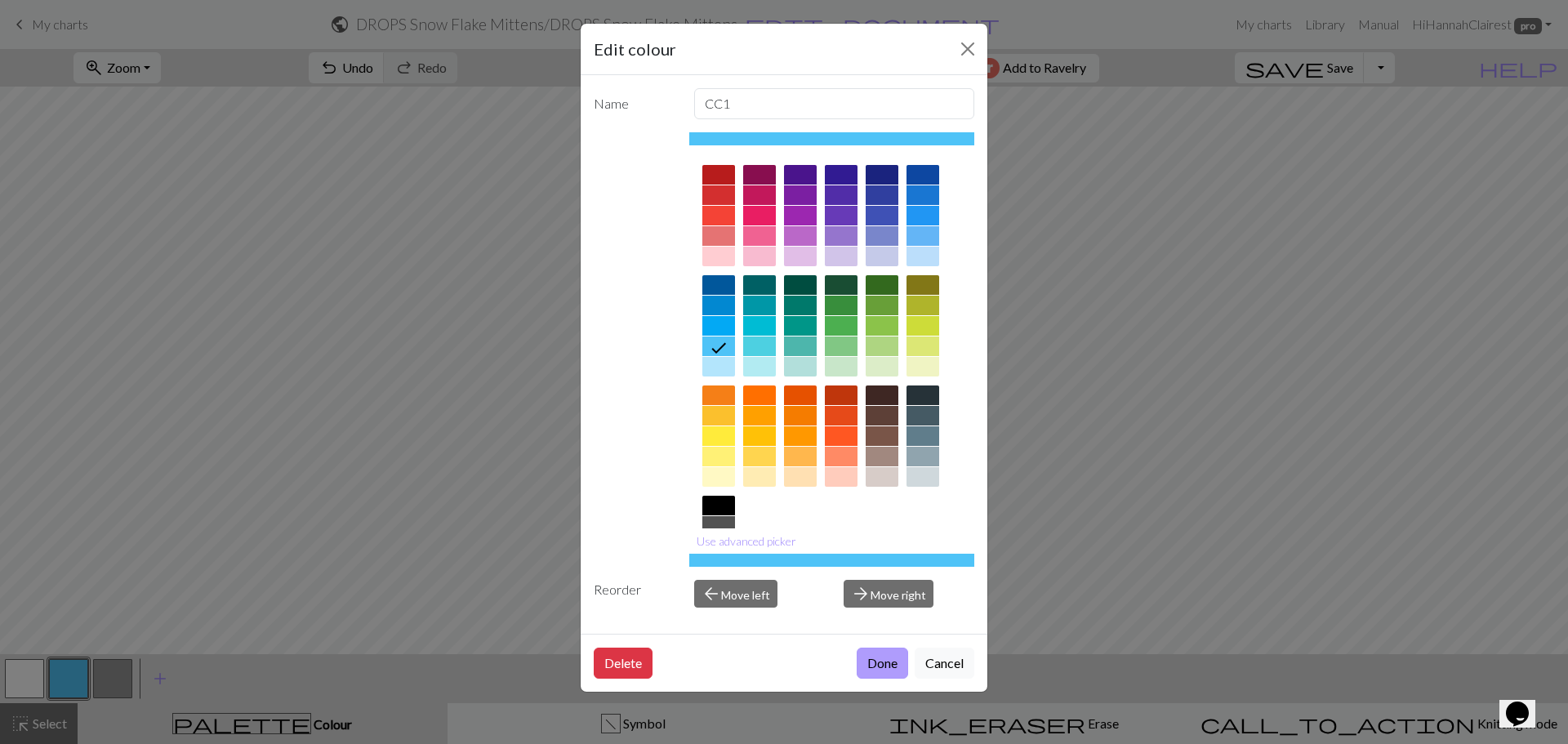
click at [876, 661] on button "Done" at bounding box center [882, 662] width 51 height 31
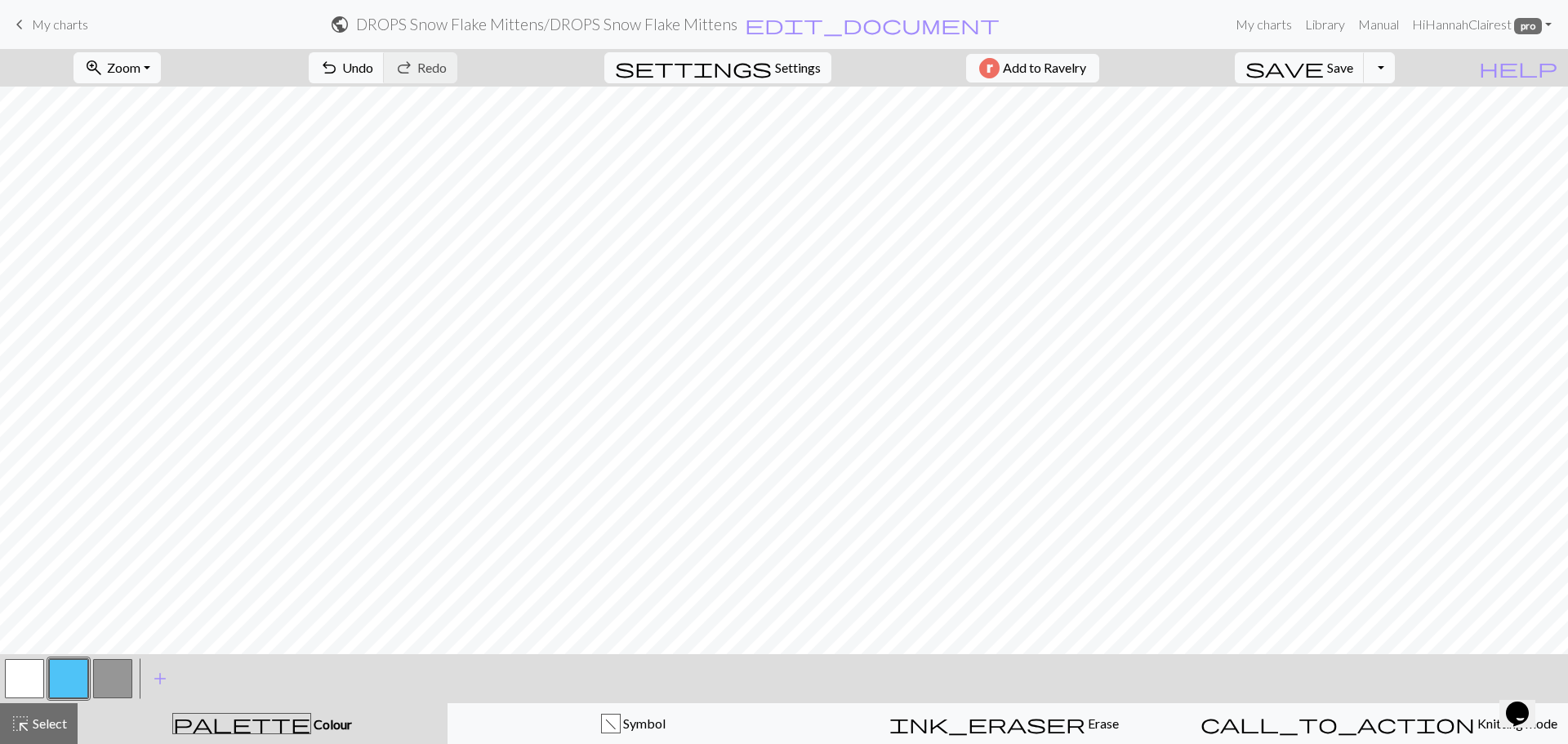
drag, startPoint x: 551, startPoint y: 731, endPoint x: 206, endPoint y: 696, distance: 346.8
click at [545, 728] on div "f Symbol" at bounding box center [633, 723] width 350 height 20
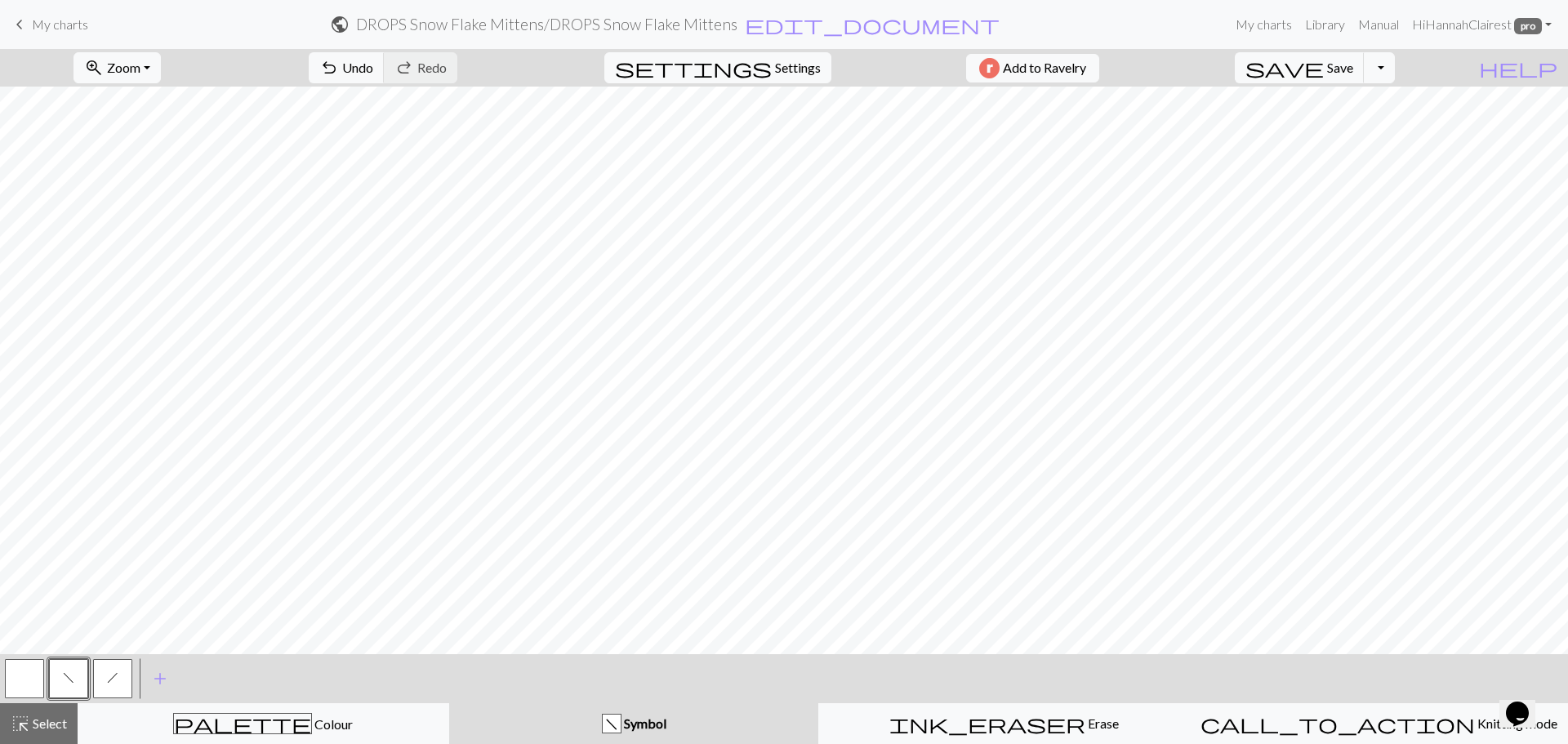
click at [42, 685] on button "button" at bounding box center [24, 679] width 39 height 39
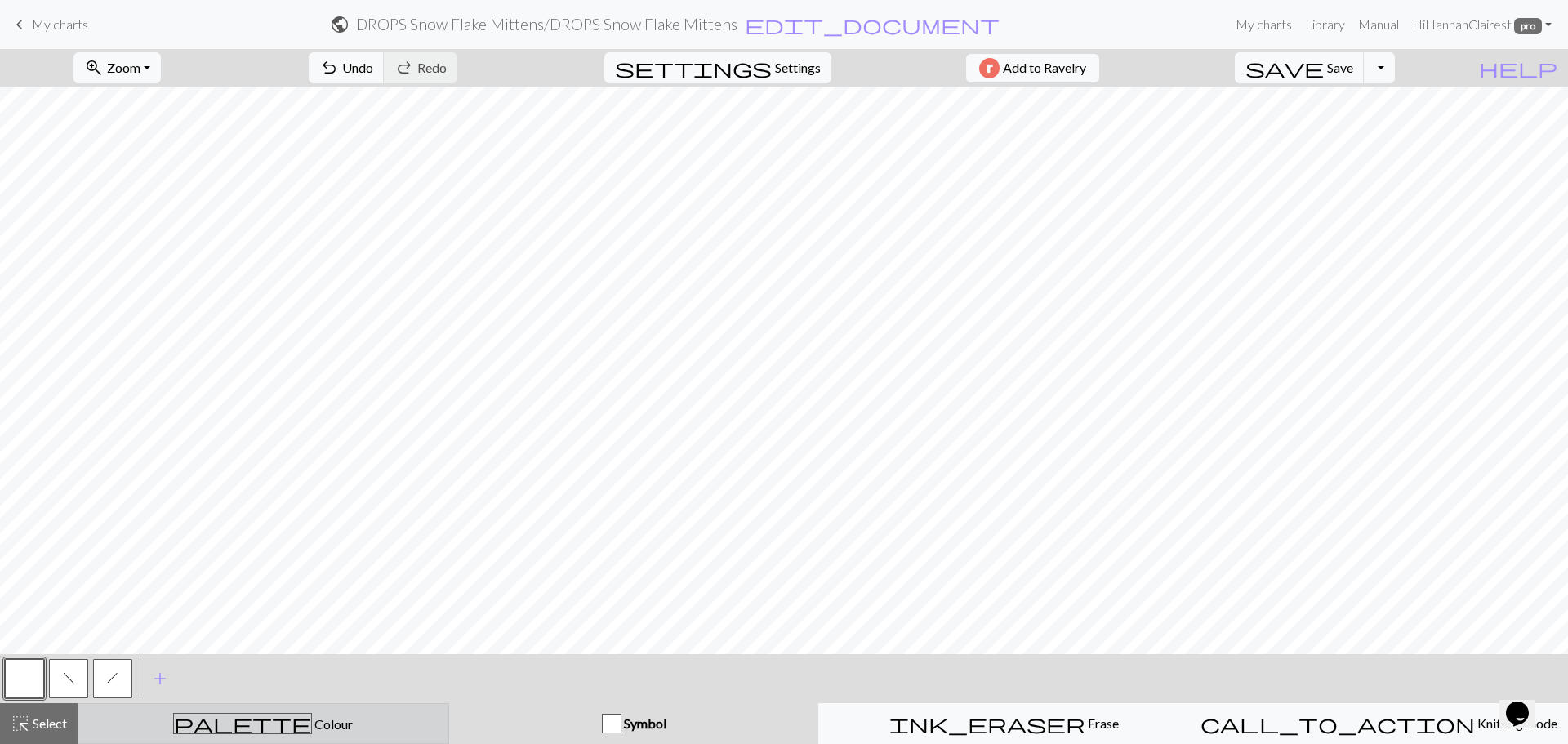
click at [169, 732] on div "palette Colour Colour" at bounding box center [263, 724] width 350 height 21
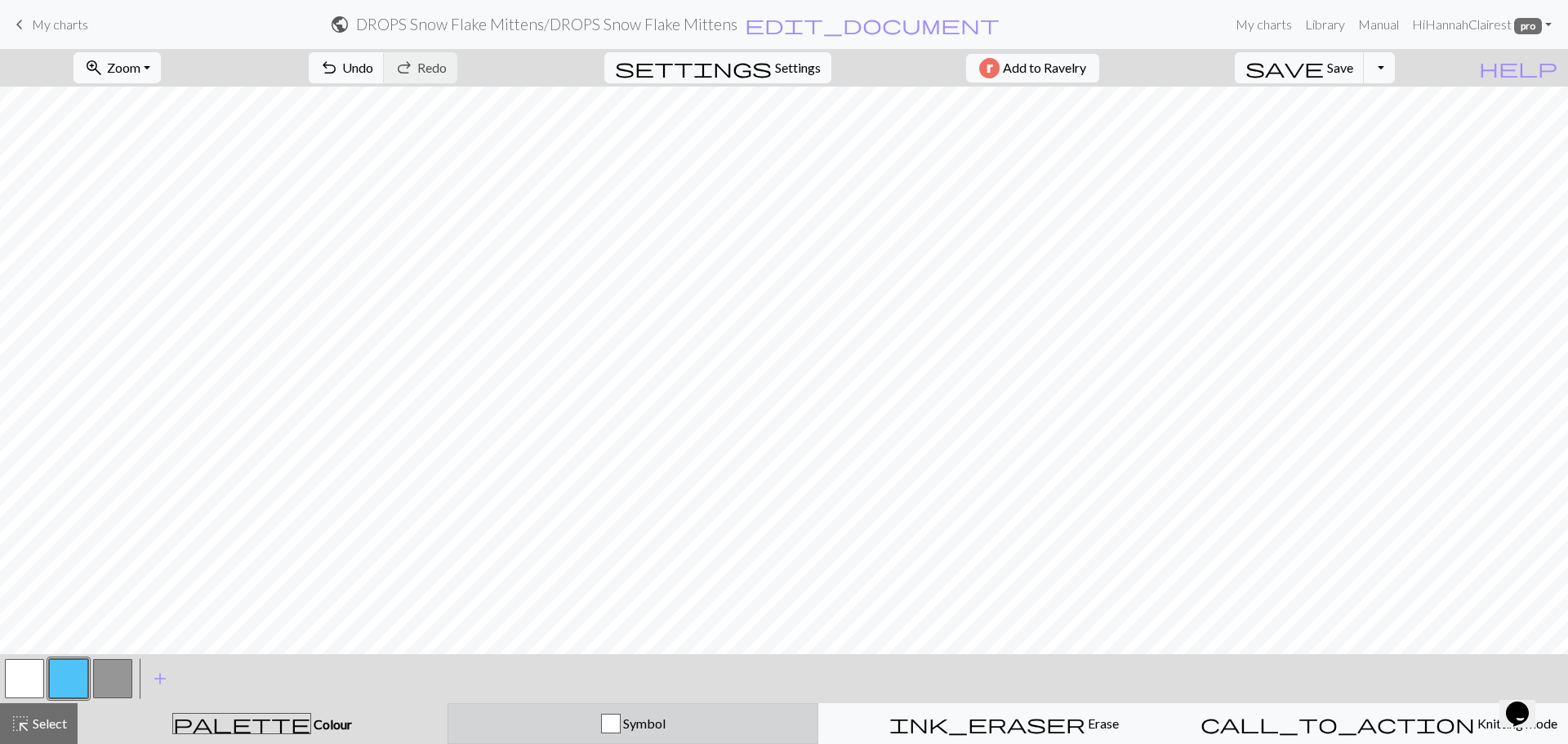
click at [503, 733] on div "Symbol" at bounding box center [633, 723] width 350 height 20
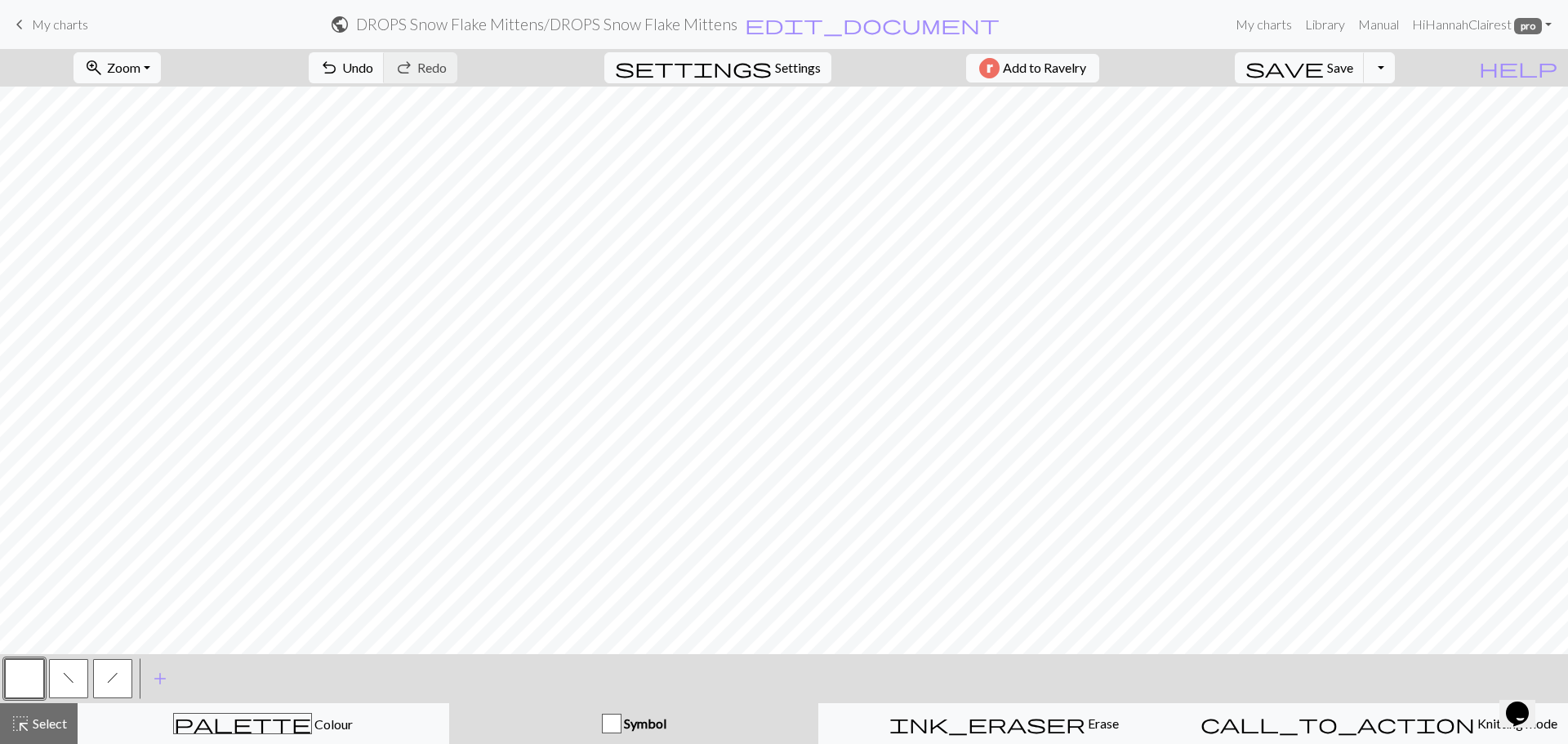
click at [66, 684] on span "f" at bounding box center [69, 678] width 11 height 13
click at [163, 672] on span "add" at bounding box center [160, 678] width 20 height 23
click at [146, 678] on button "button" at bounding box center [157, 679] width 39 height 39
click at [163, 676] on button "button" at bounding box center [157, 679] width 39 height 39
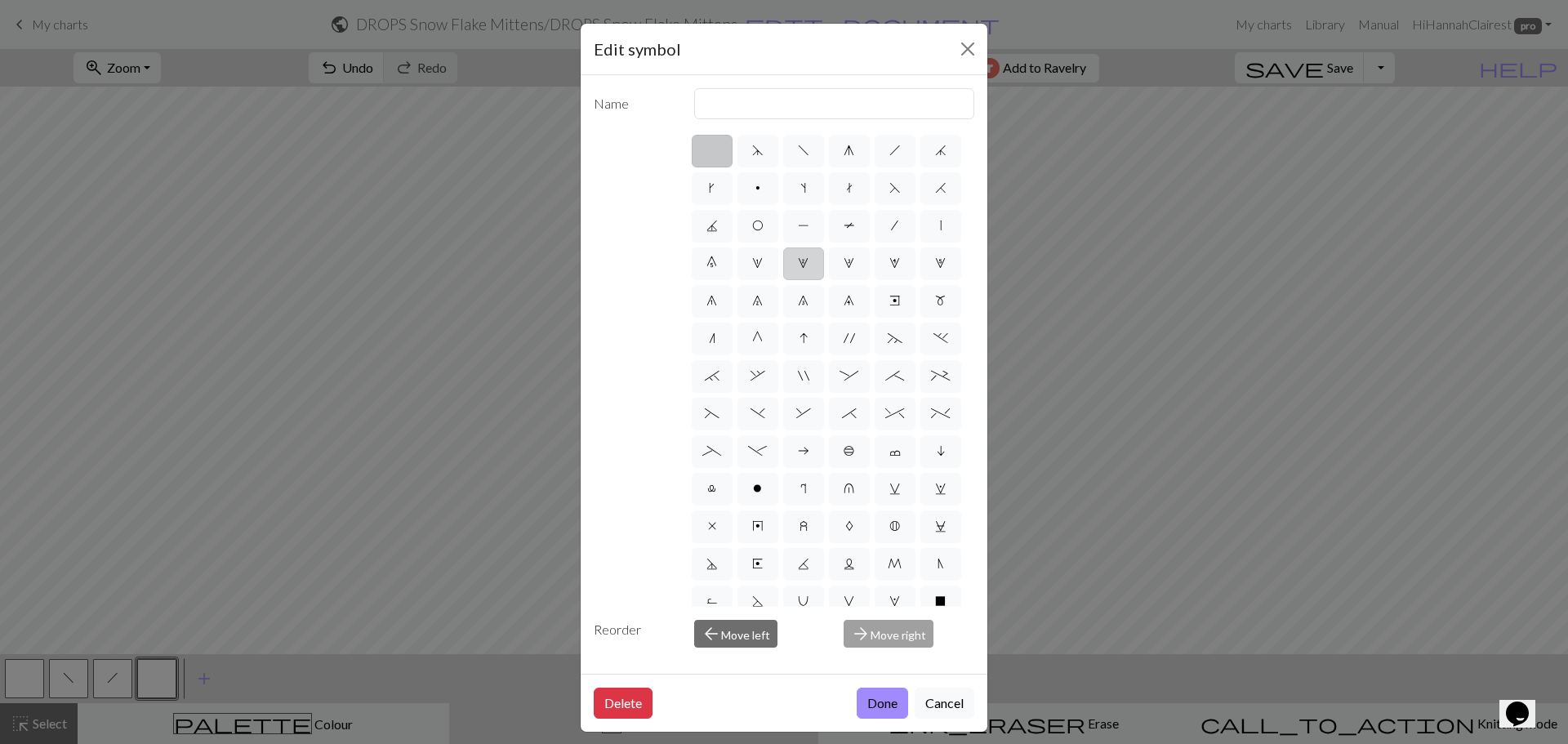
click at [783, 281] on label "2" at bounding box center [804, 263] width 41 height 33
click at [798, 264] on input "2" at bounding box center [803, 258] width 10 height 10
radio input "true"
type input "increase 2"
click at [738, 318] on label "7" at bounding box center [758, 301] width 41 height 33
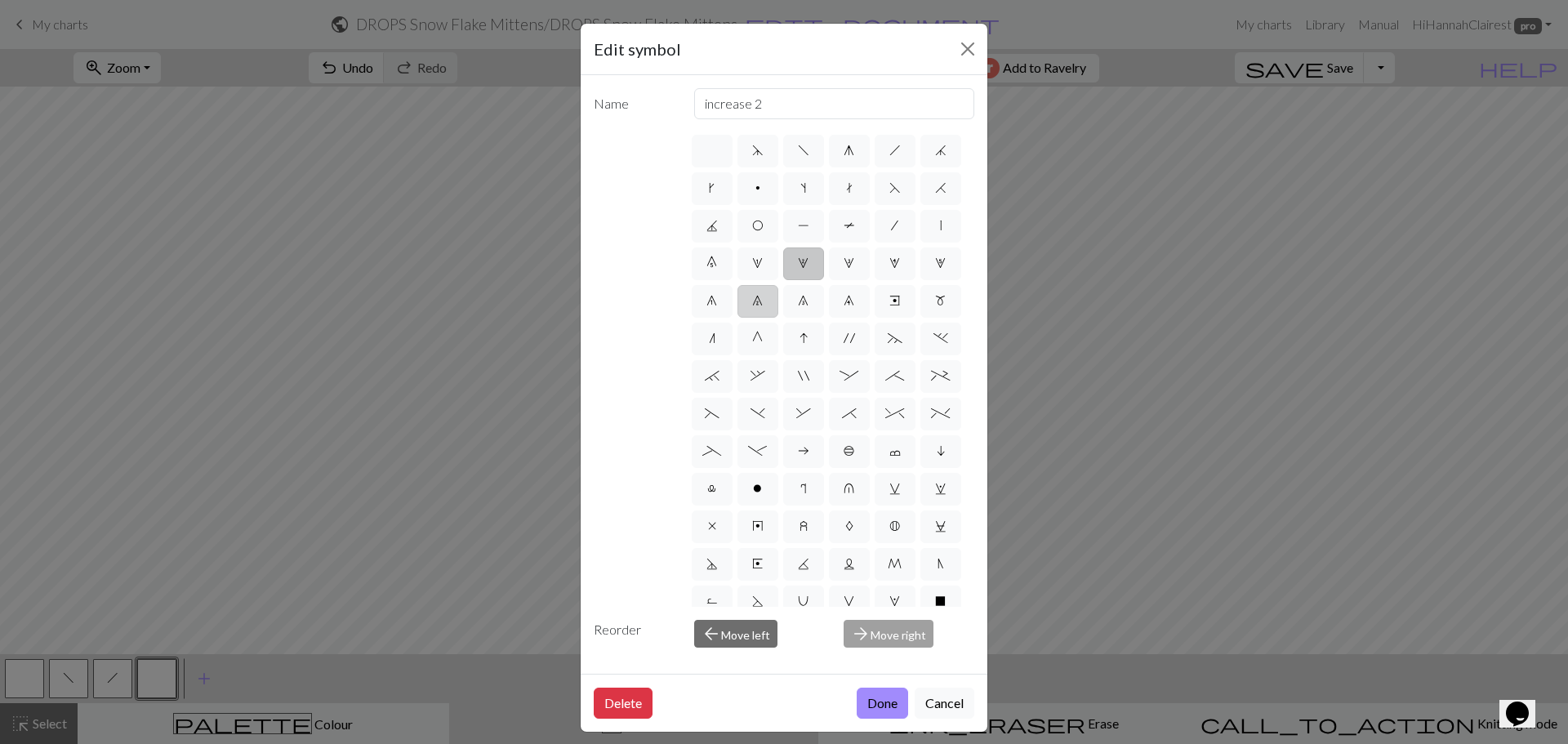
click at [752, 301] on input "7" at bounding box center [757, 295] width 10 height 10
radio input "true"
type input "decrease 2"
click at [873, 706] on button "Done" at bounding box center [882, 702] width 51 height 31
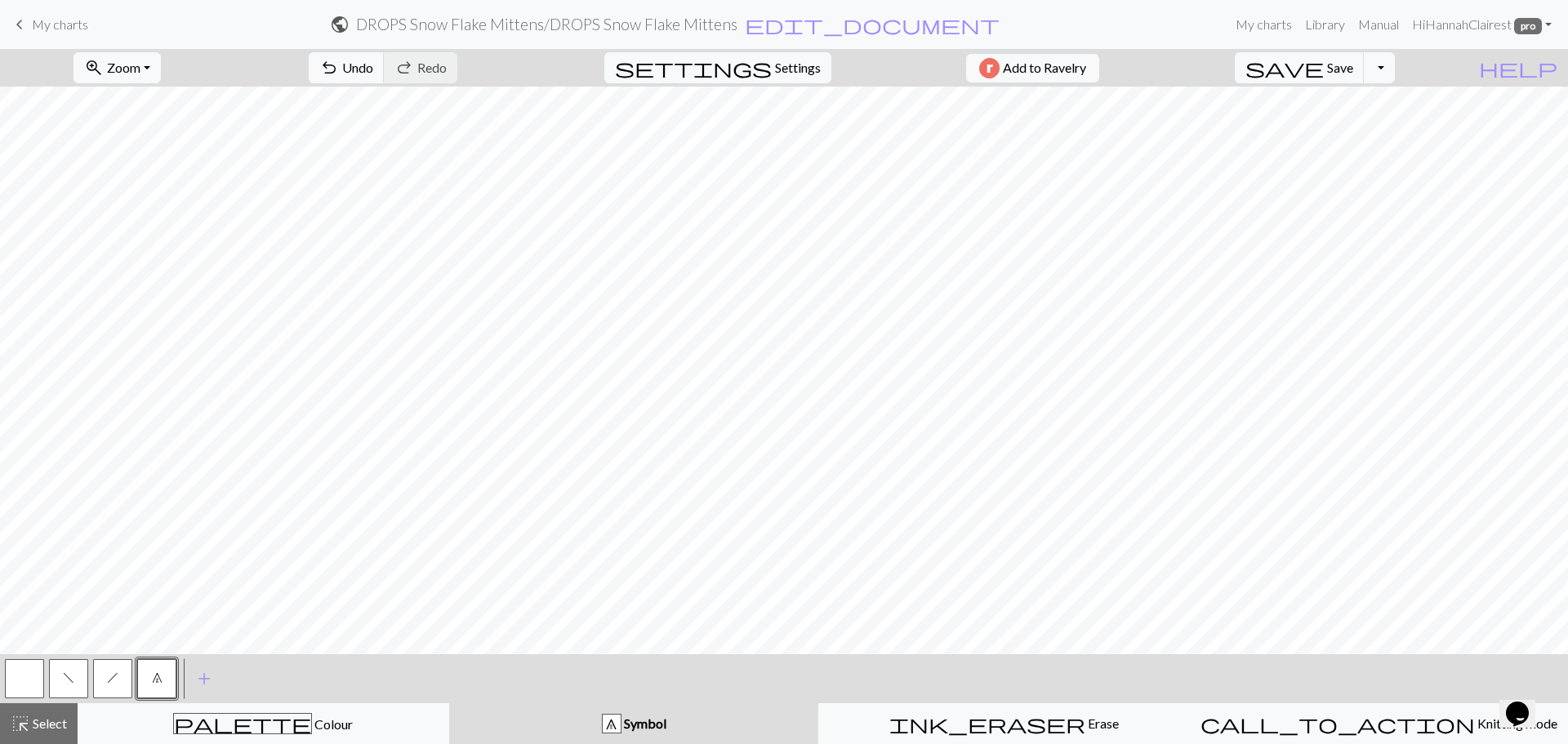
click at [111, 684] on span "h" at bounding box center [112, 678] width 11 height 13
click at [373, 67] on span "Undo" at bounding box center [357, 67] width 31 height 16
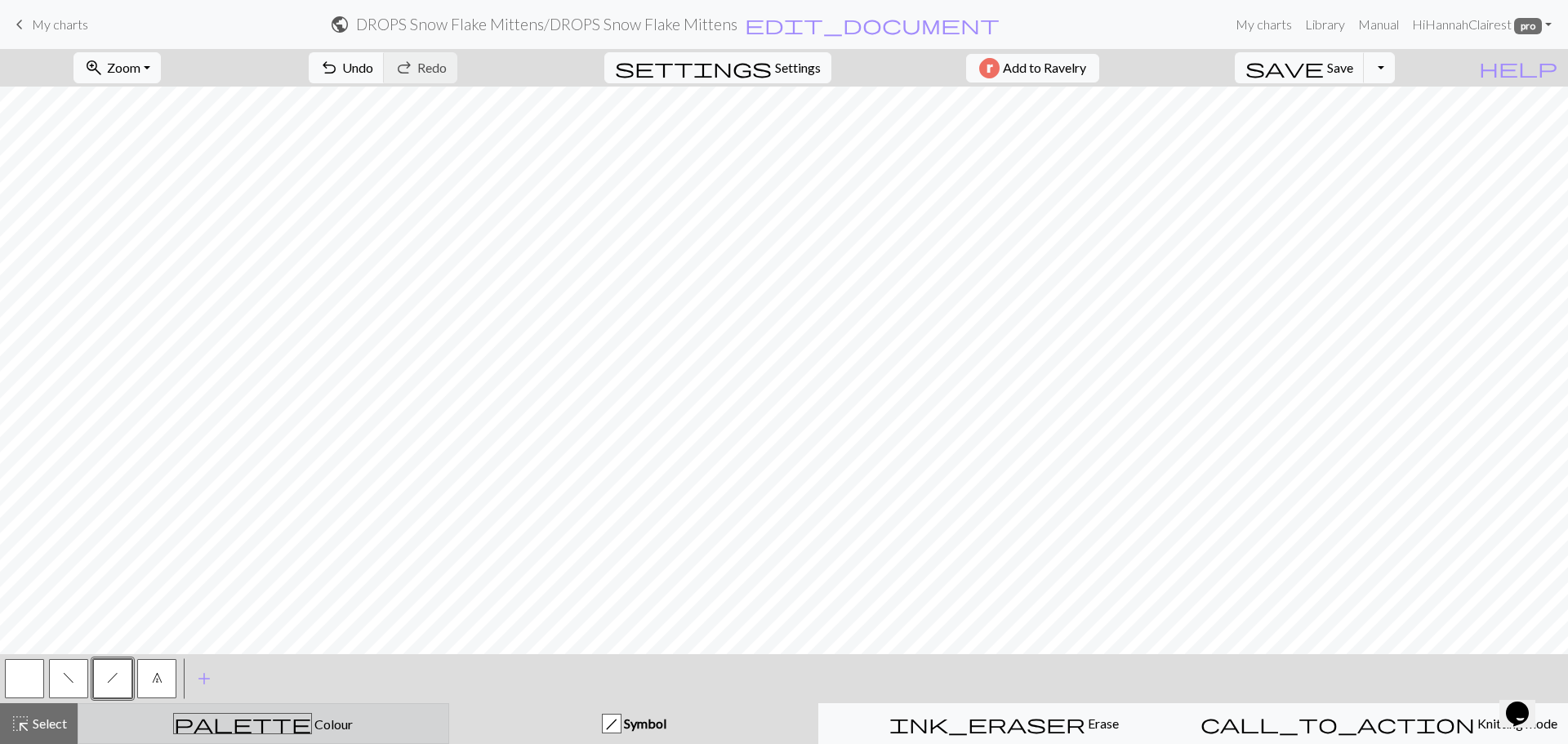
drag, startPoint x: 265, startPoint y: 717, endPoint x: 252, endPoint y: 713, distance: 13.6
click at [263, 715] on div "palette Colour Colour" at bounding box center [263, 724] width 350 height 21
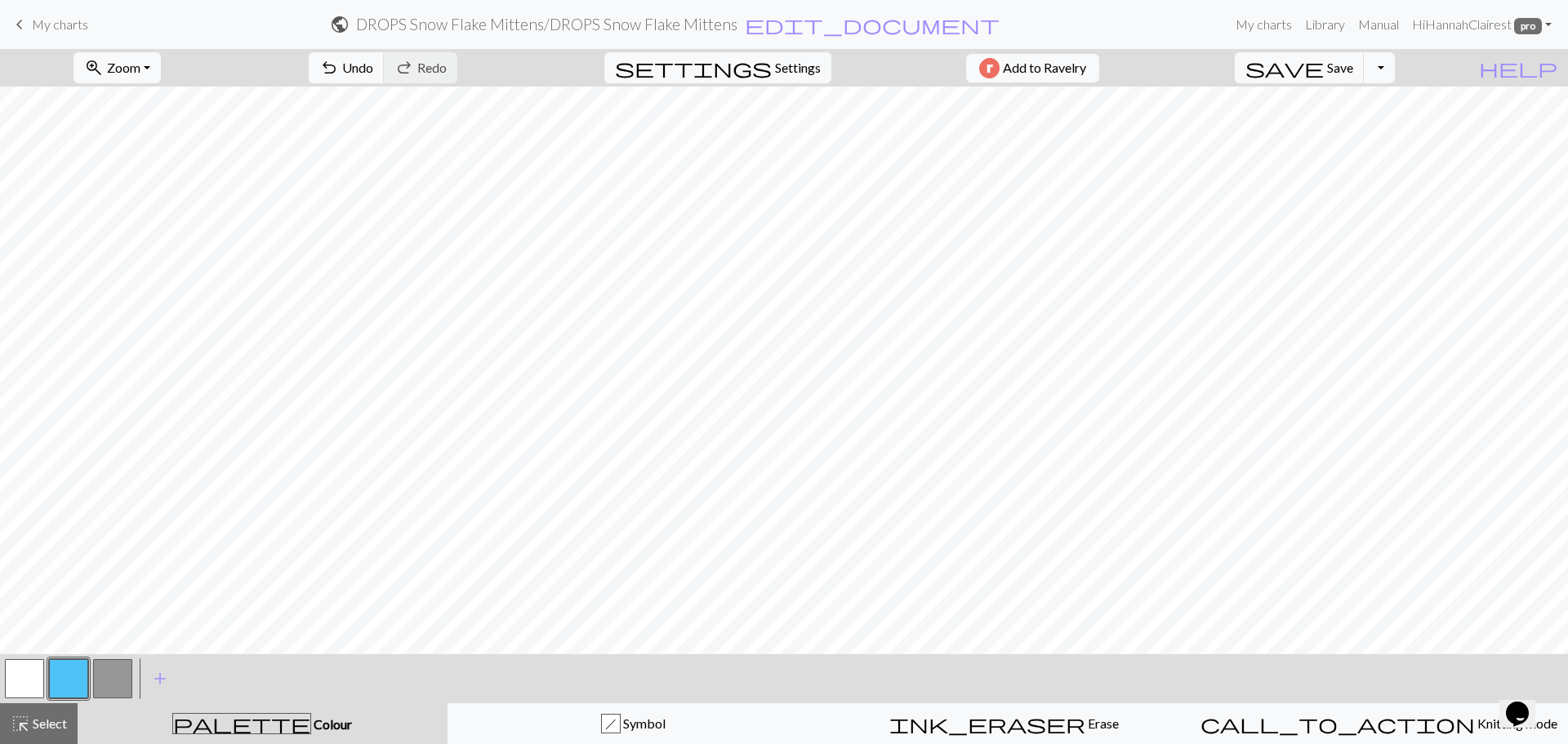
click at [122, 681] on button "button" at bounding box center [112, 679] width 39 height 39
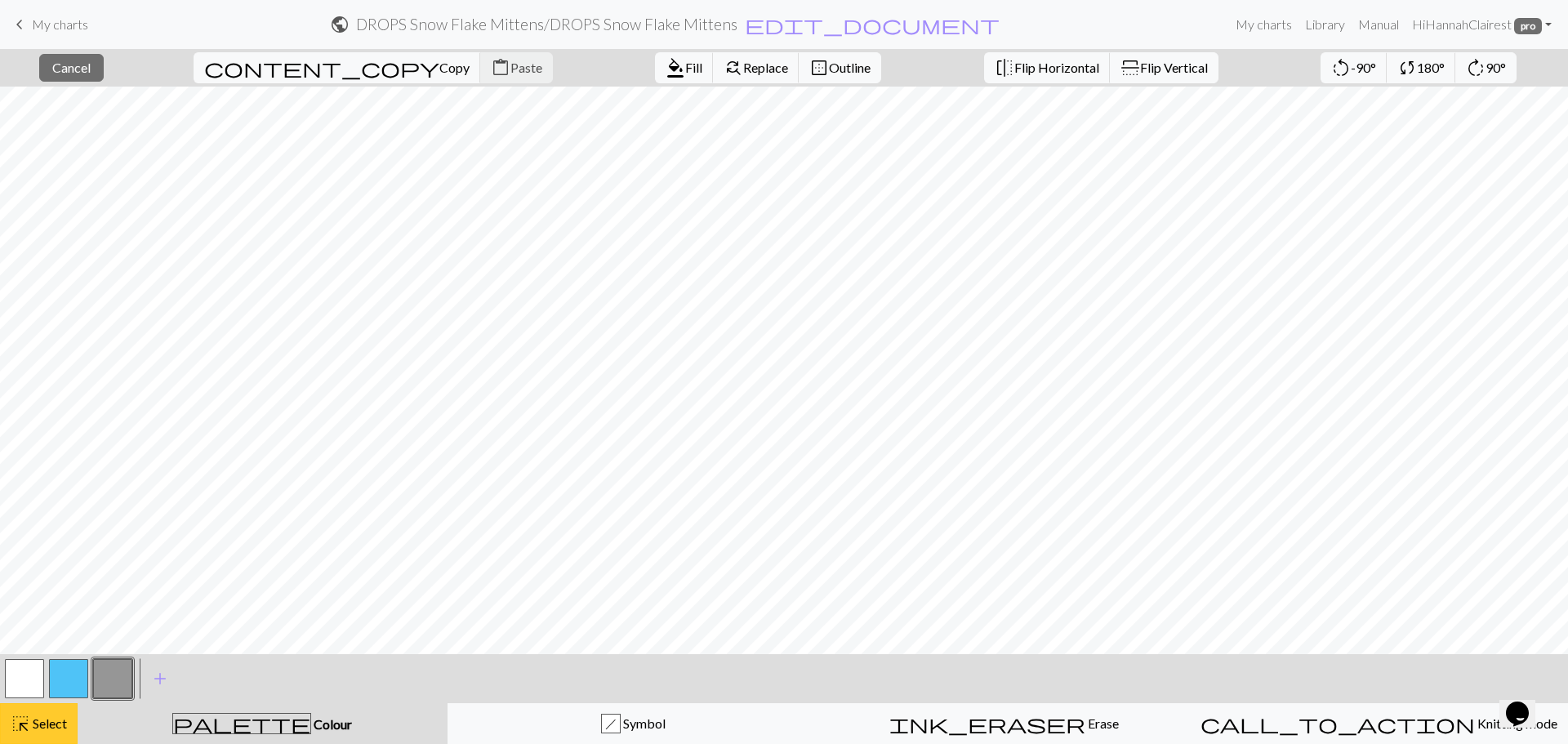
click at [52, 716] on span "Select" at bounding box center [49, 723] width 37 height 16
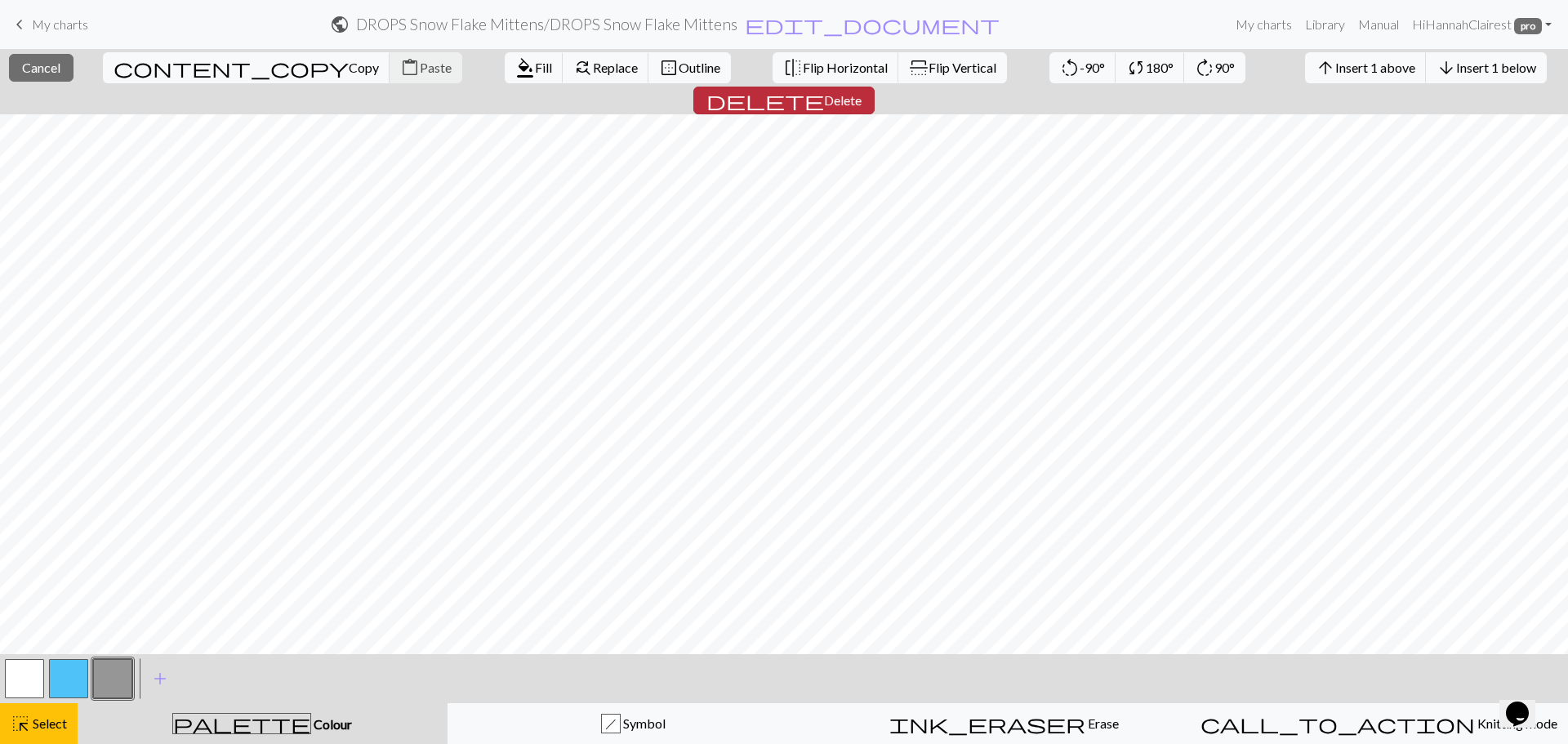
click at [875, 86] on button "delete Delete" at bounding box center [783, 100] width 181 height 28
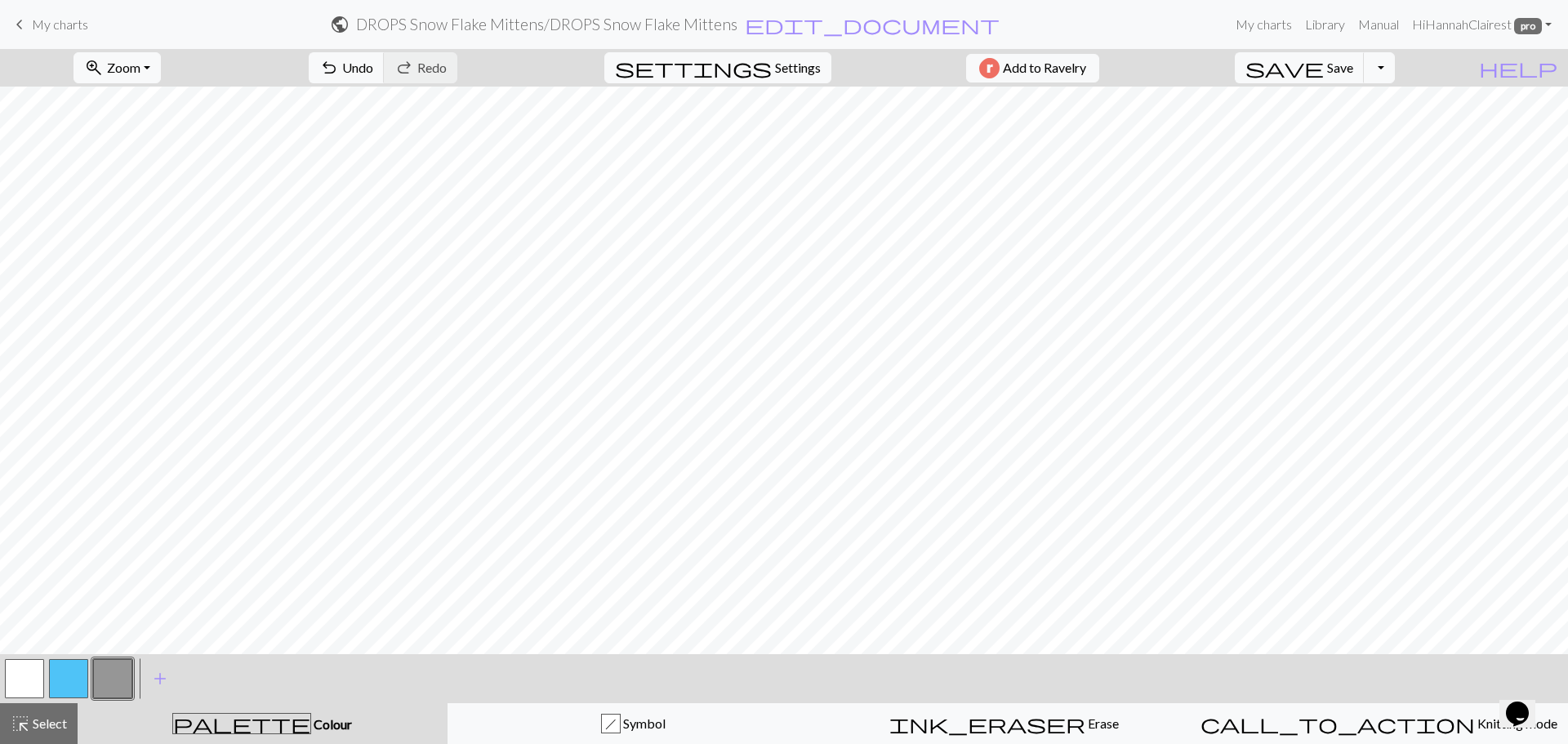
click at [80, 693] on button "button" at bounding box center [69, 679] width 39 height 39
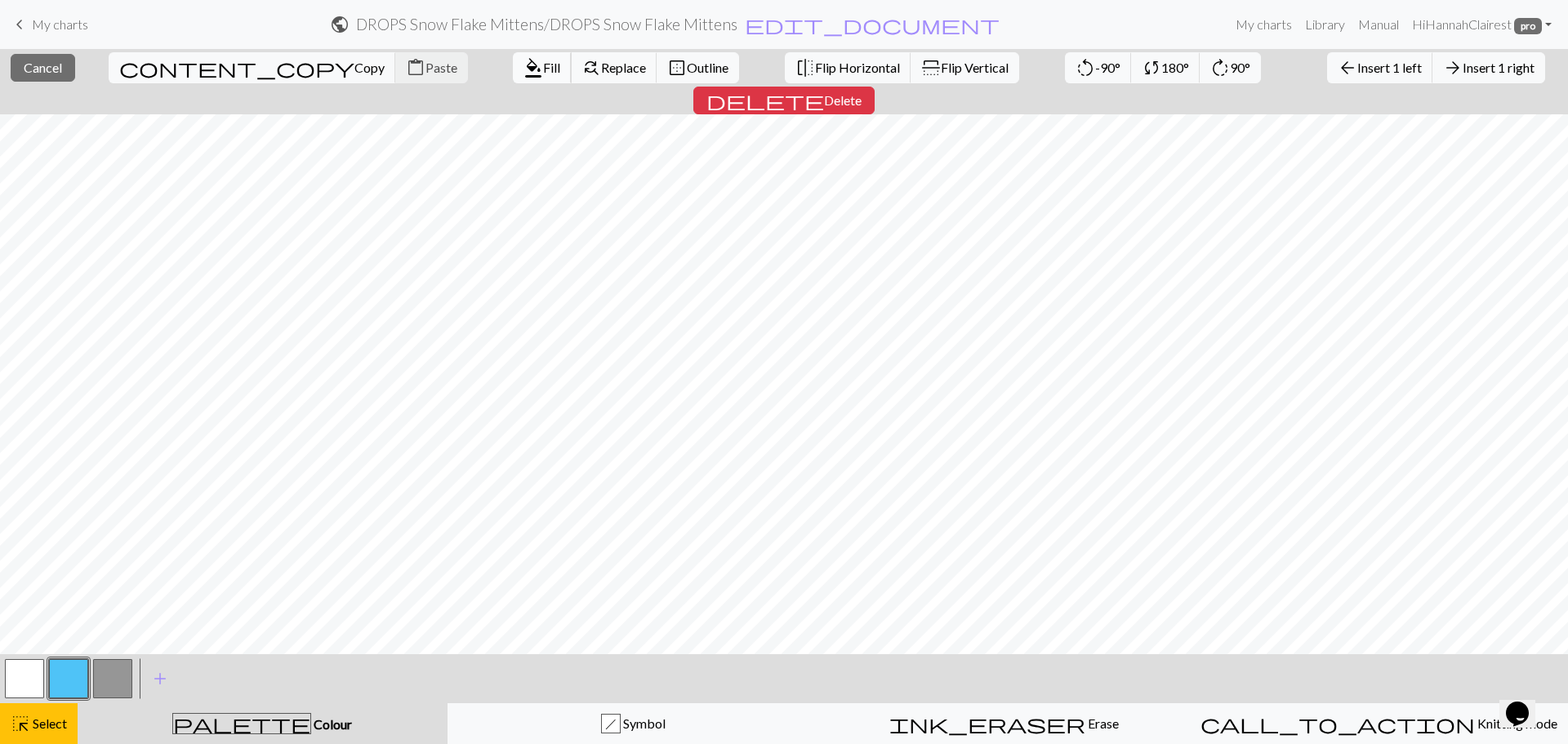
click at [513, 58] on button "format_color_fill Fill" at bounding box center [542, 67] width 59 height 31
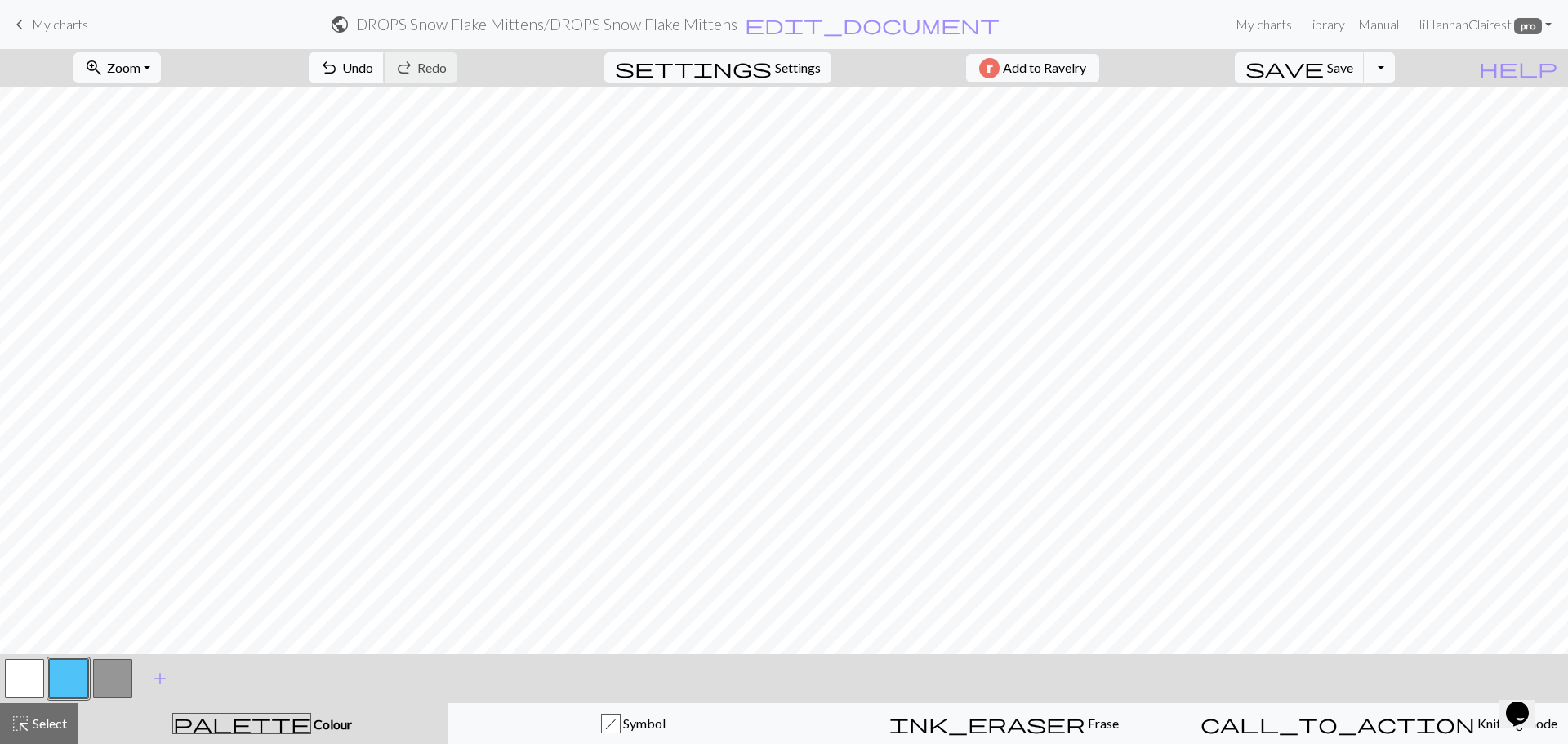
click at [385, 68] on button "undo Undo Undo" at bounding box center [346, 67] width 76 height 31
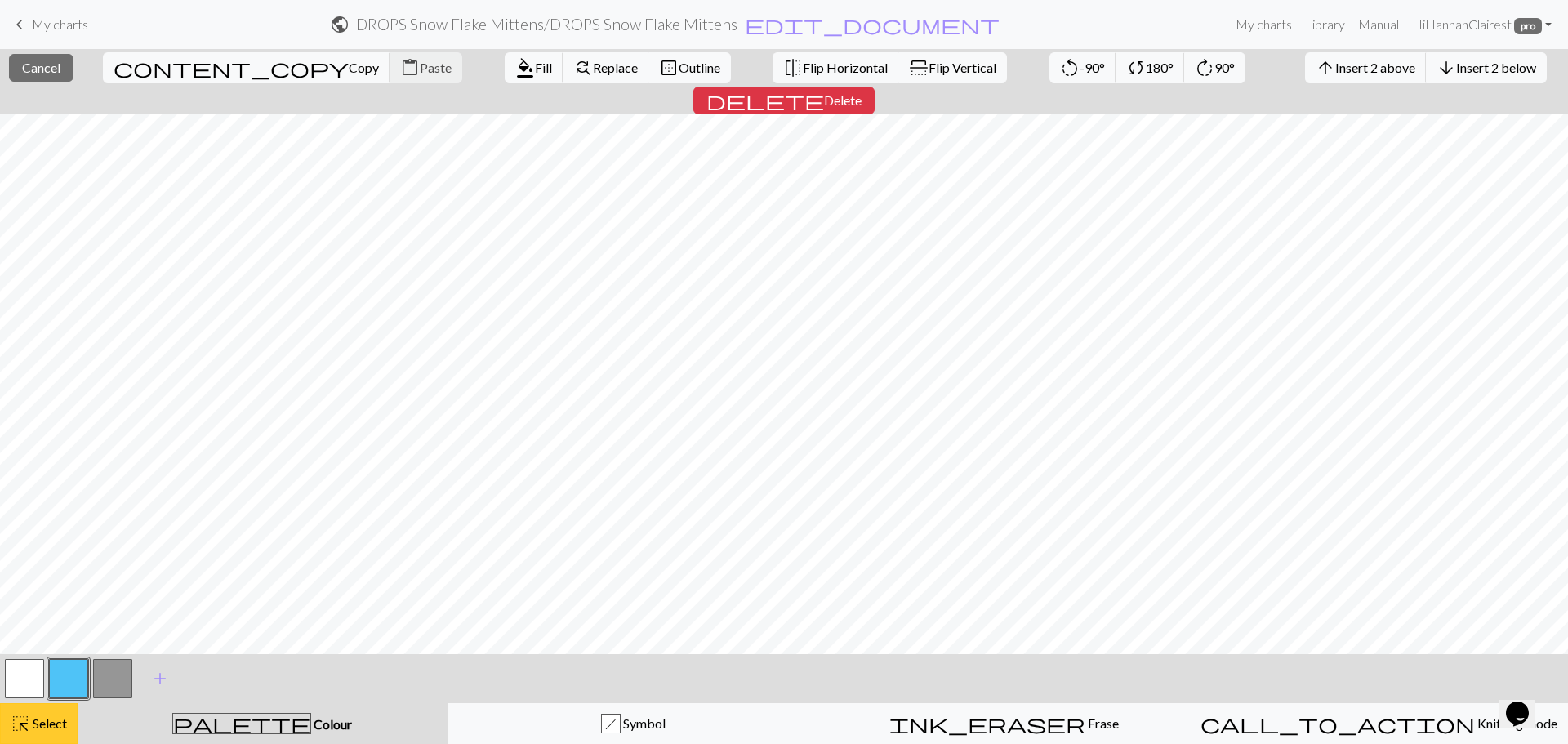
click at [59, 727] on span "Select" at bounding box center [49, 723] width 37 height 16
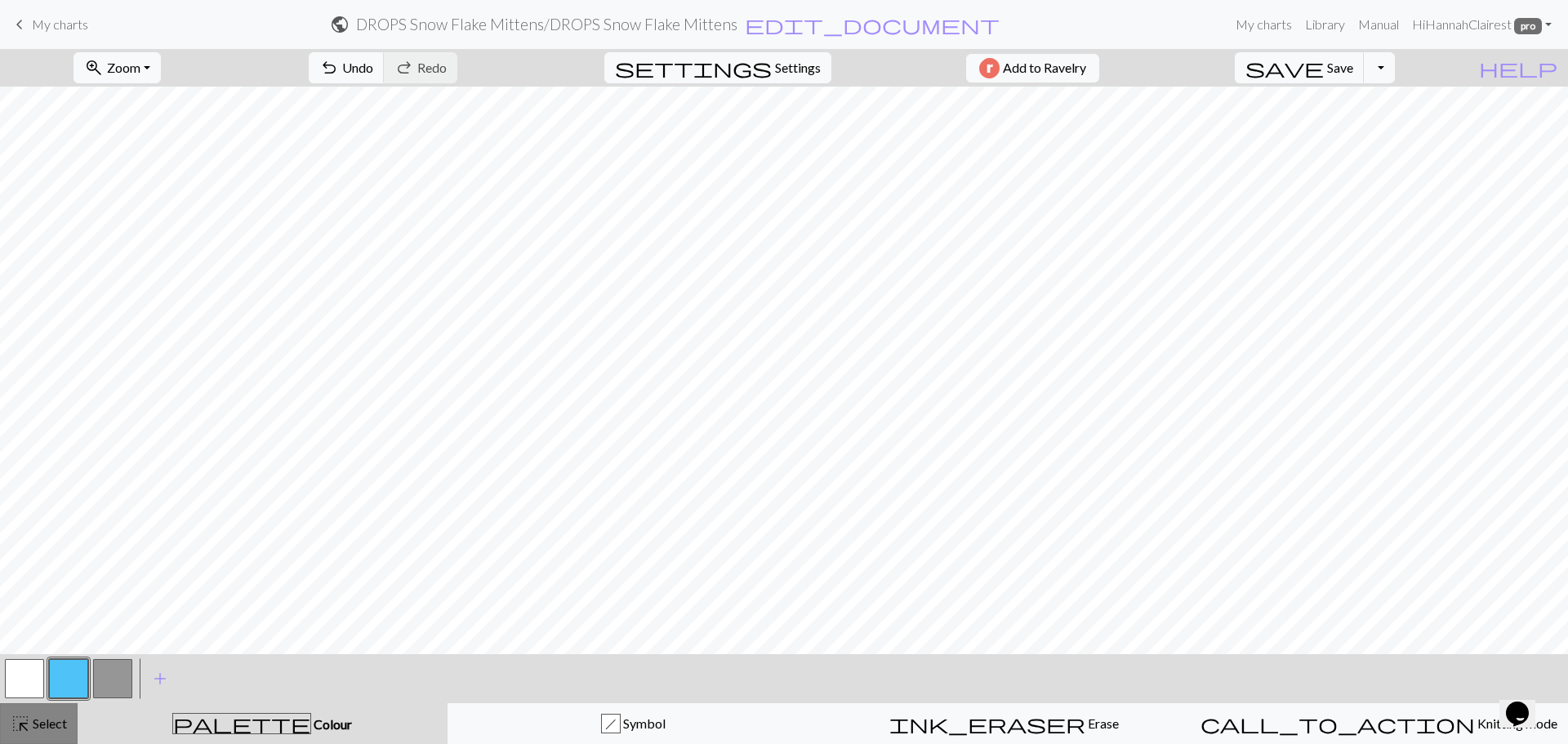
click at [70, 723] on button "highlight_alt Select Select" at bounding box center [39, 724] width 78 height 41
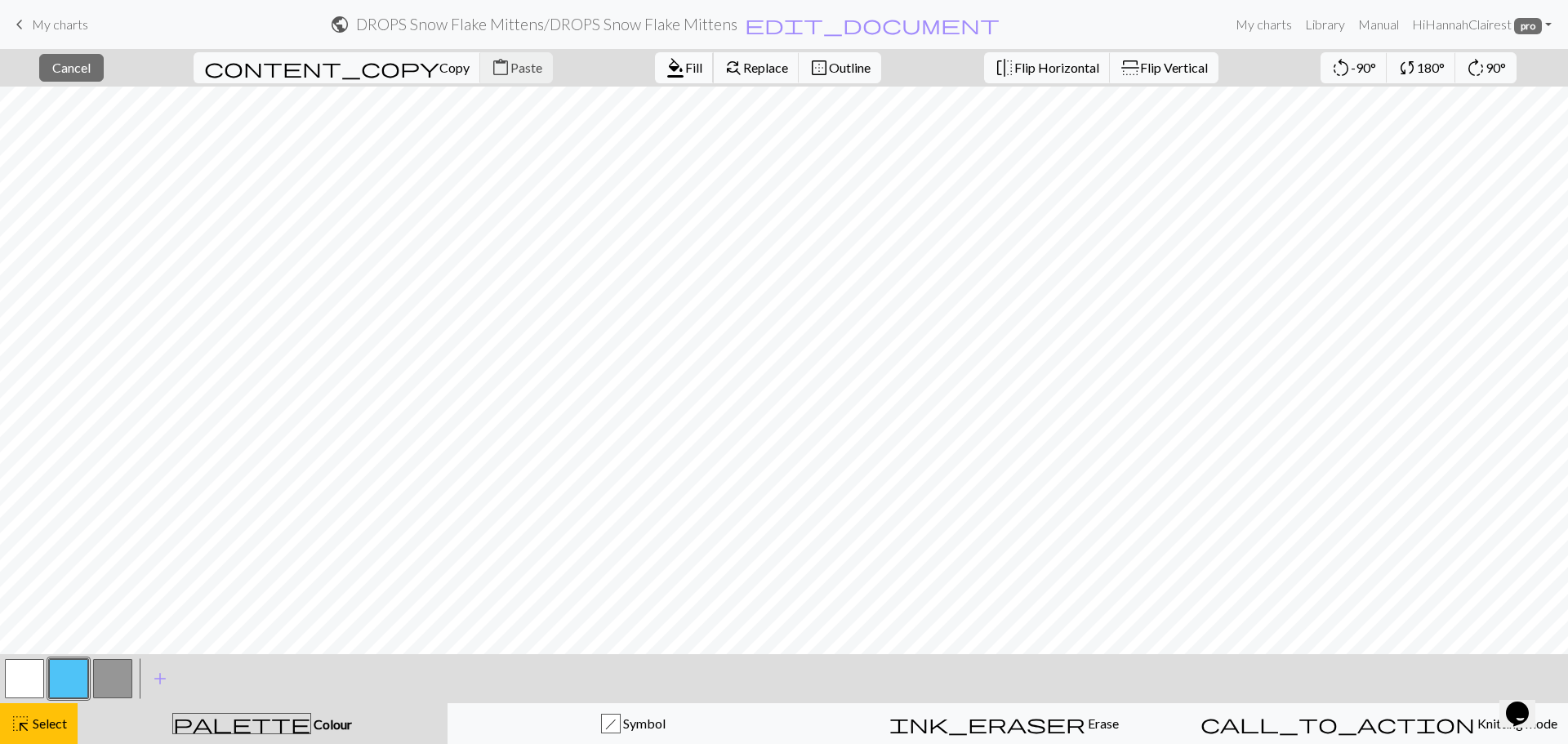
click at [666, 68] on span "format_color_fill" at bounding box center [675, 68] width 20 height 23
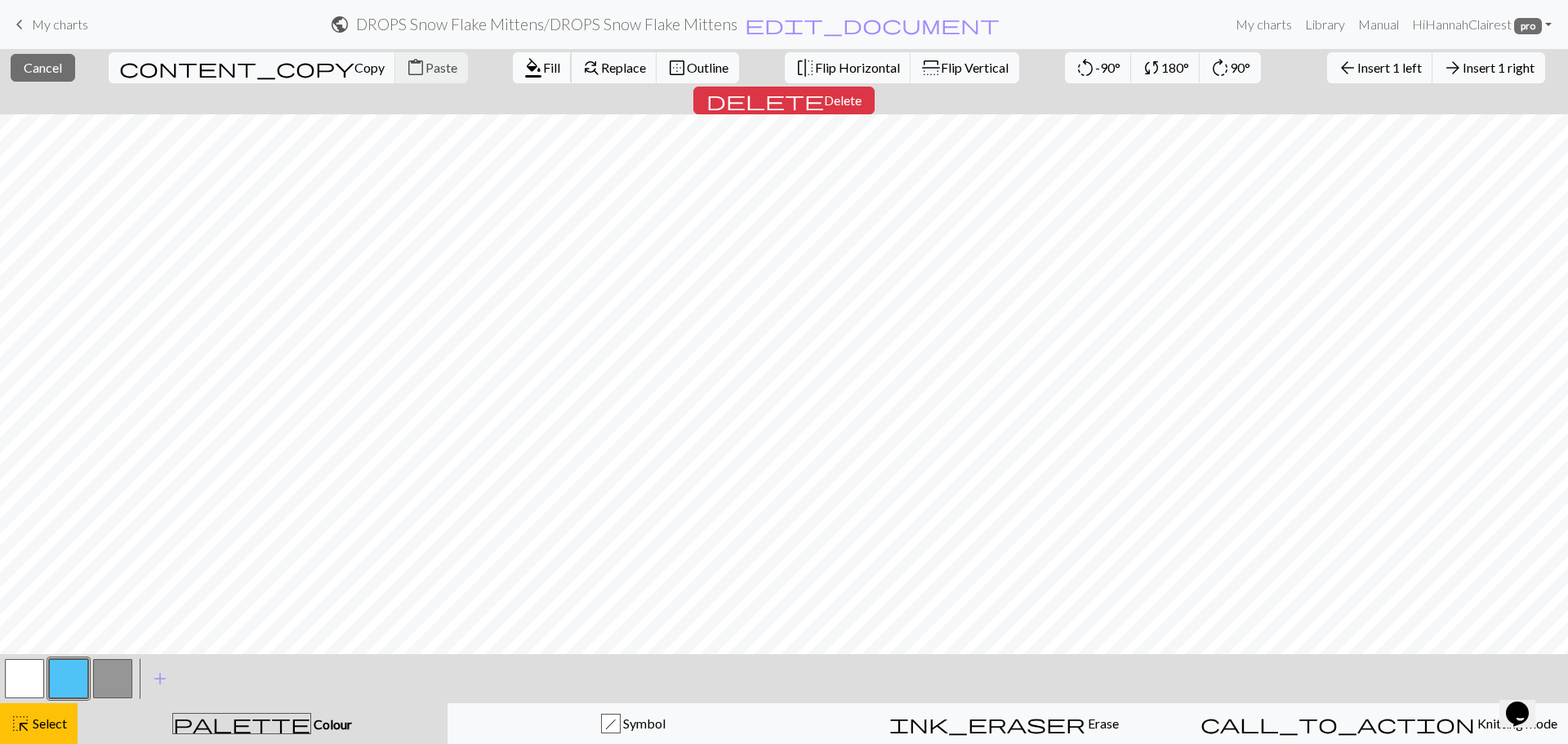
click at [543, 69] on span "Fill" at bounding box center [552, 67] width 17 height 16
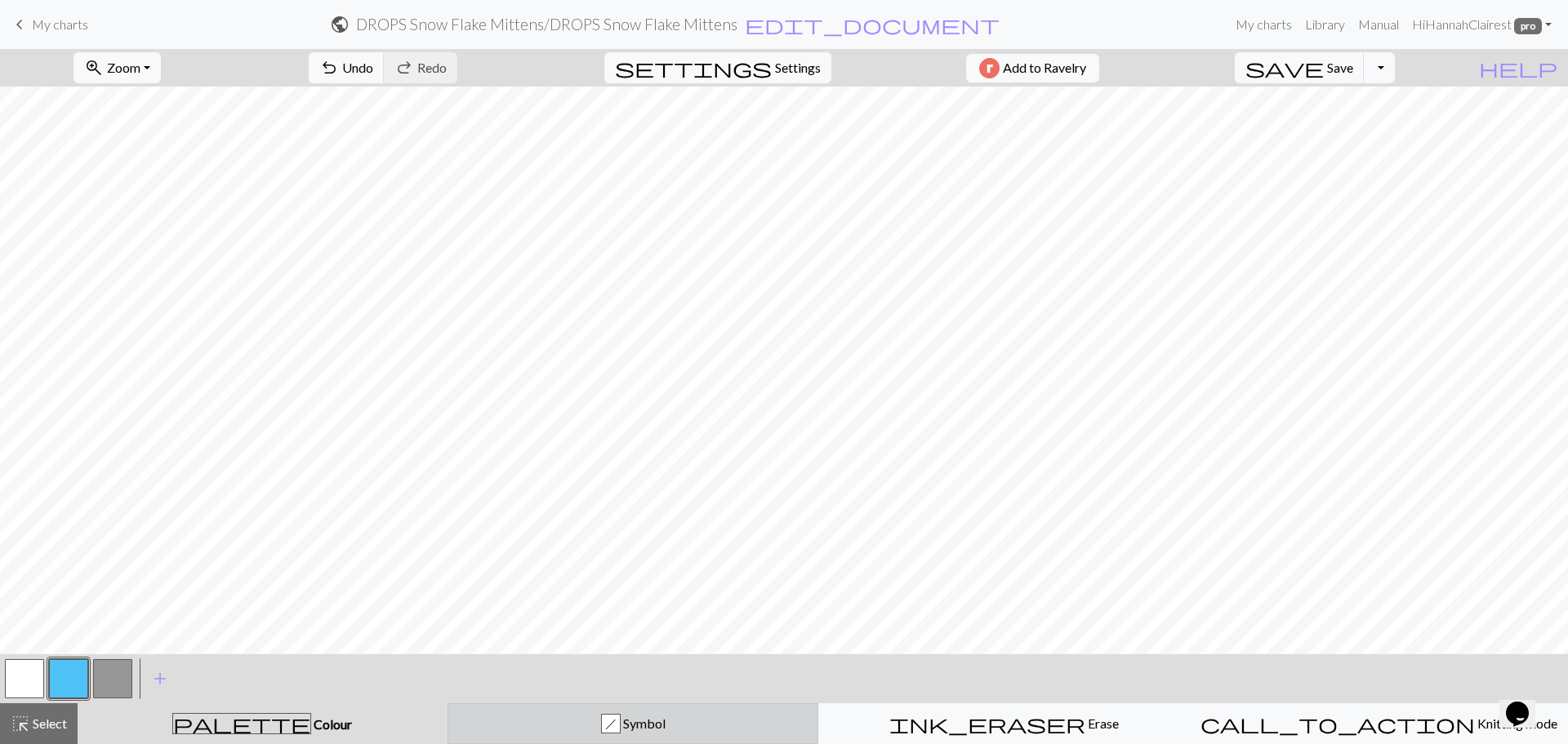
click at [640, 725] on span "Symbol" at bounding box center [643, 723] width 45 height 16
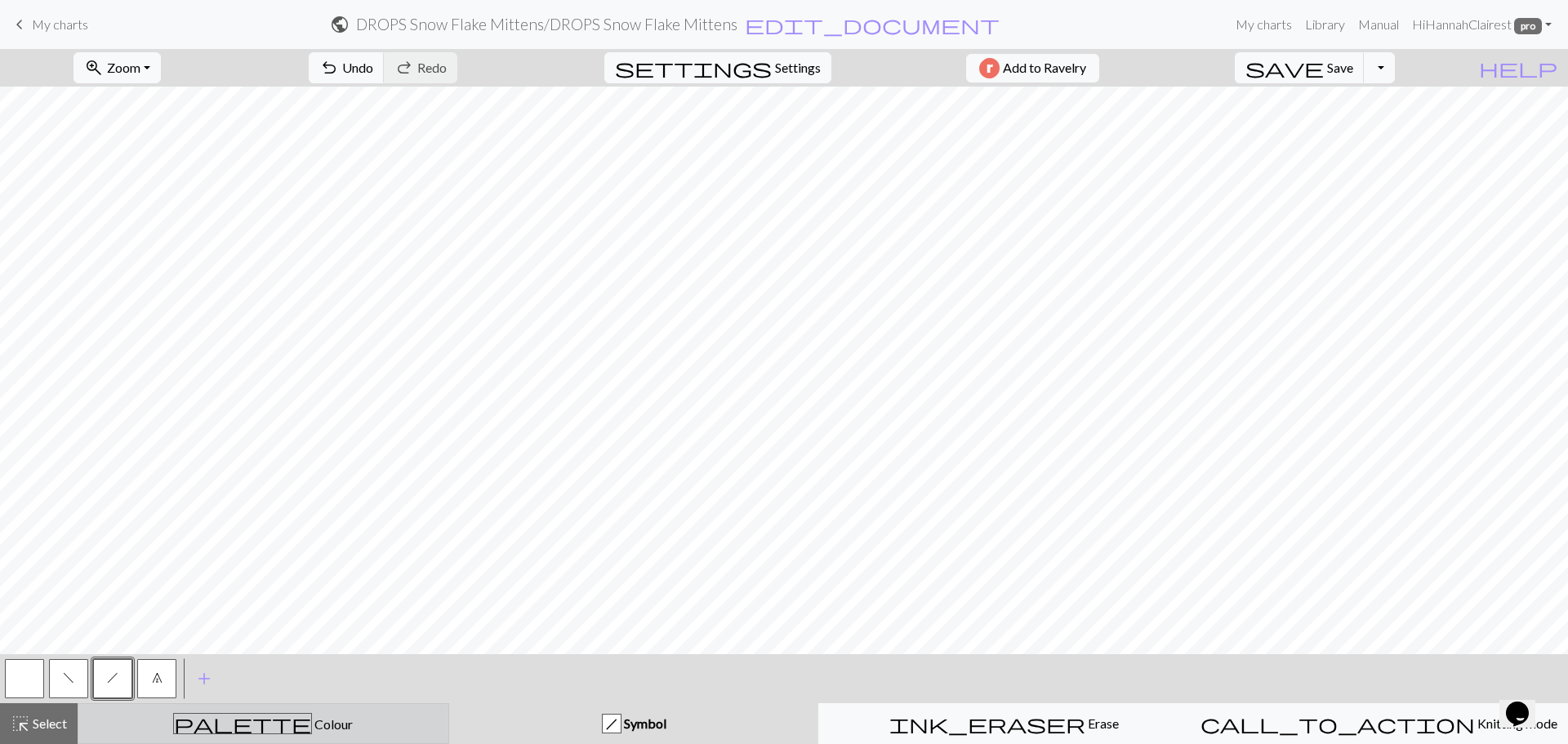
click at [137, 720] on div "palette Colour Colour" at bounding box center [263, 724] width 350 height 21
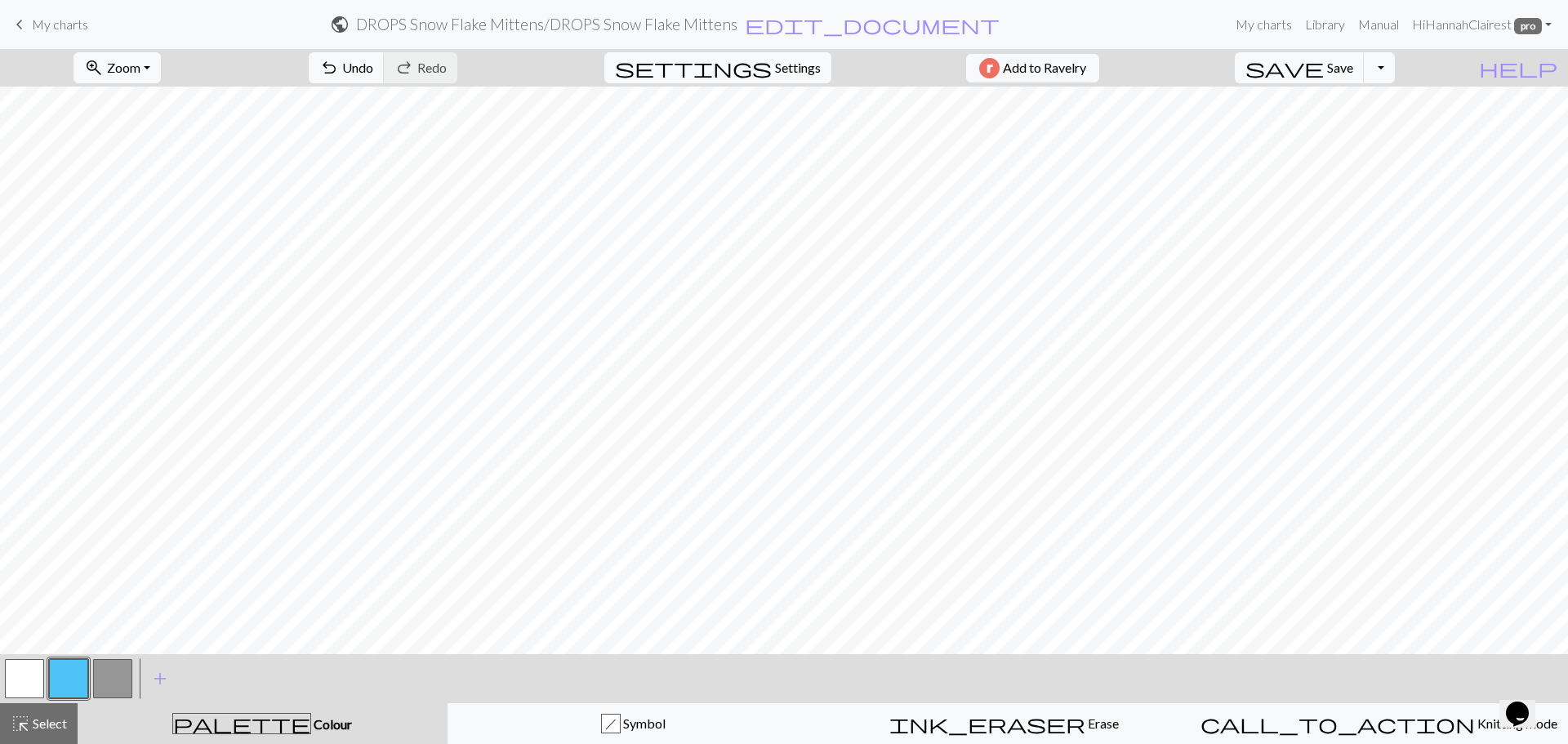
click at [31, 669] on button "button" at bounding box center [24, 679] width 39 height 39
click at [40, 675] on button "button" at bounding box center [24, 679] width 39 height 39
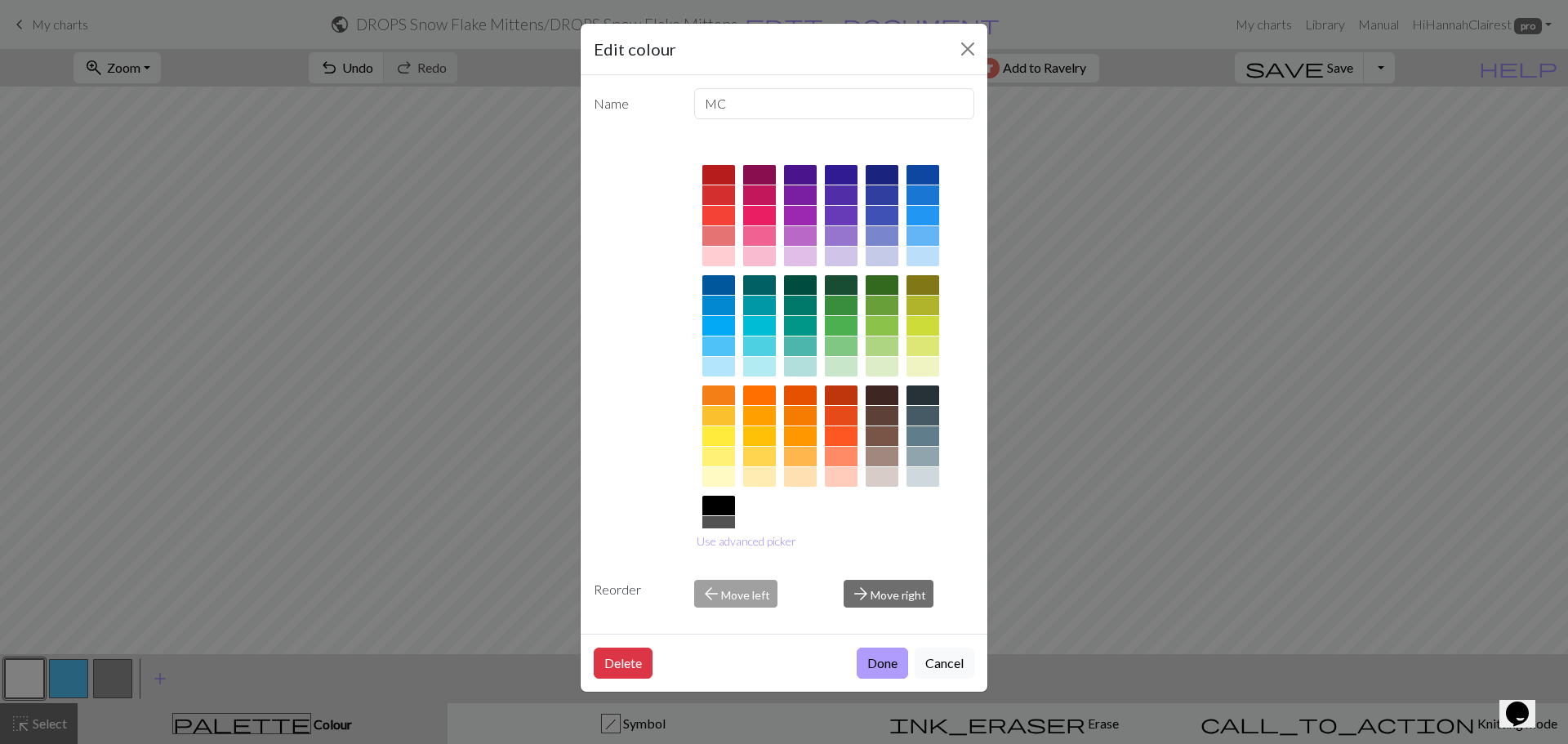
click at [892, 667] on button "Done" at bounding box center [882, 662] width 51 height 31
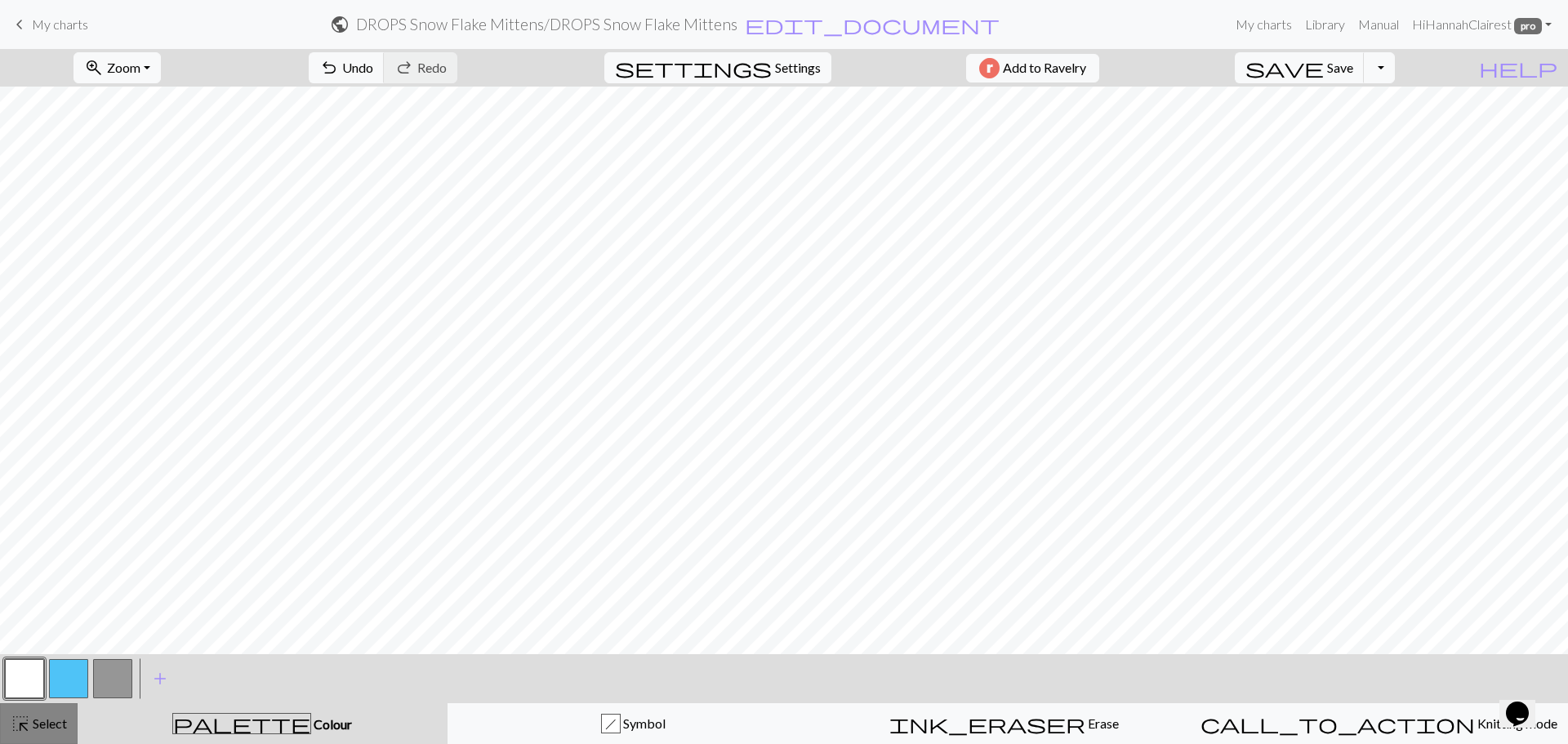
click at [73, 719] on button "highlight_alt Select Select" at bounding box center [39, 724] width 78 height 41
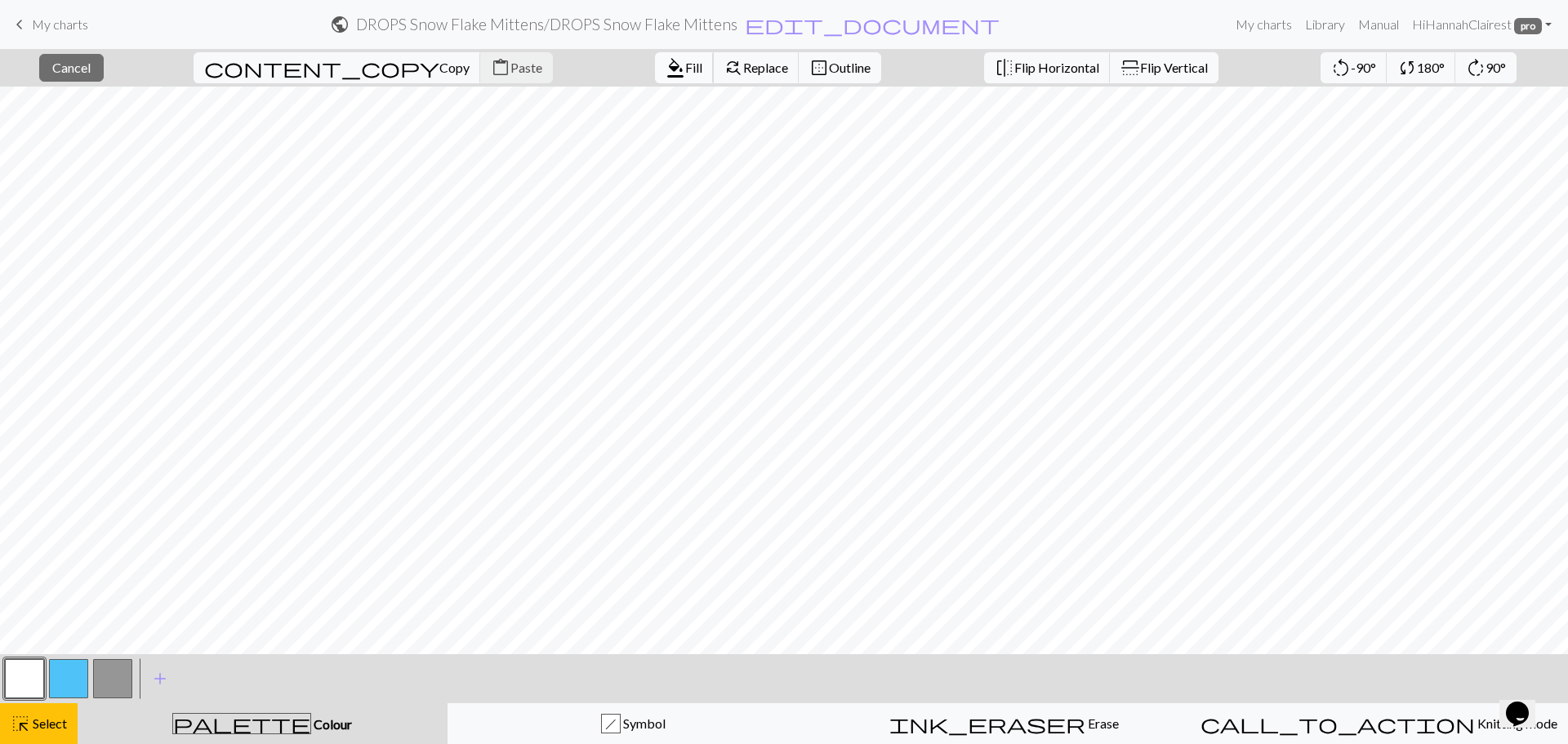
click at [666, 78] on span "format_color_fill" at bounding box center [675, 68] width 20 height 23
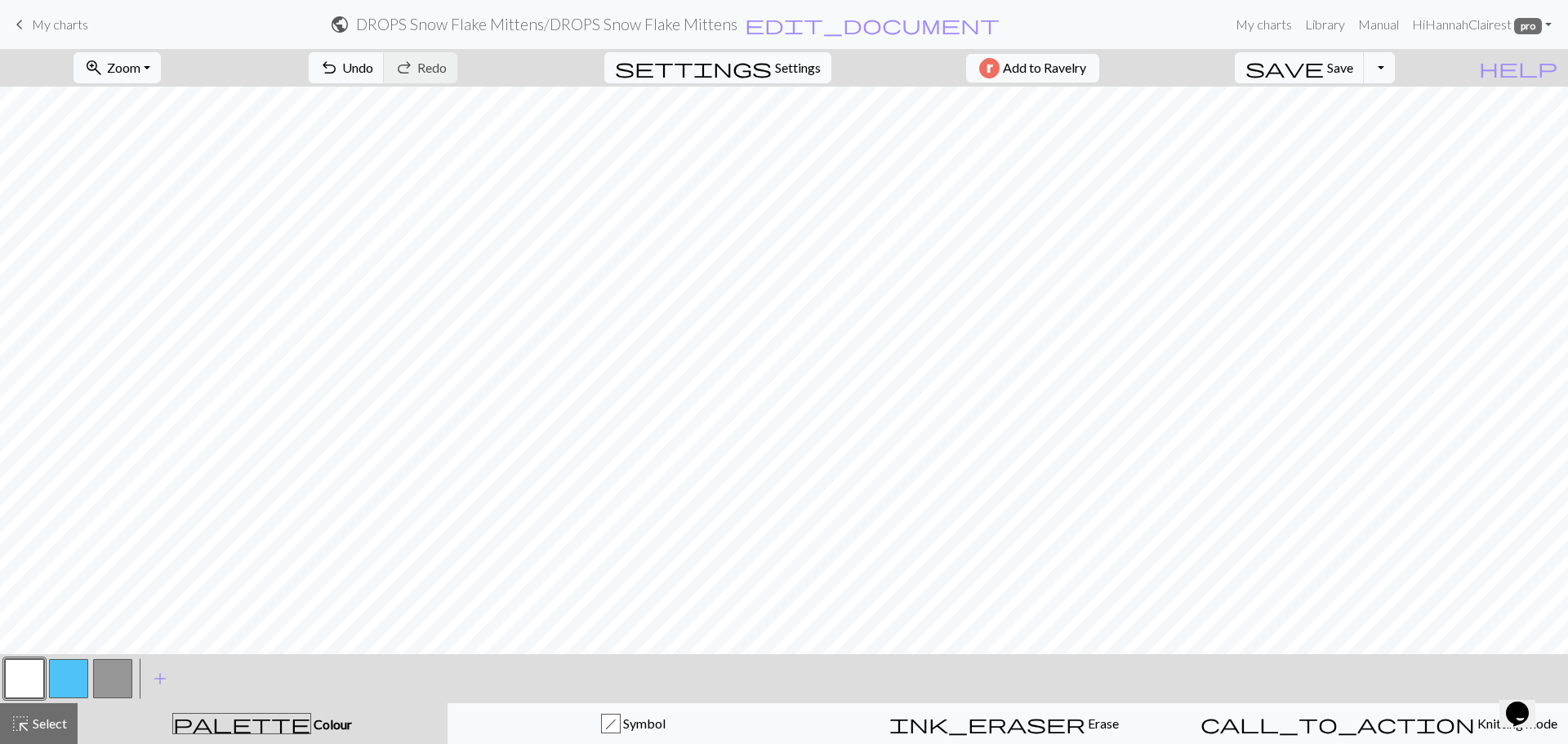
click at [61, 690] on button "button" at bounding box center [69, 679] width 39 height 39
drag, startPoint x: 59, startPoint y: 733, endPoint x: 527, endPoint y: 685, distance: 470.5
click at [71, 733] on button "highlight_alt Select Select" at bounding box center [39, 724] width 78 height 41
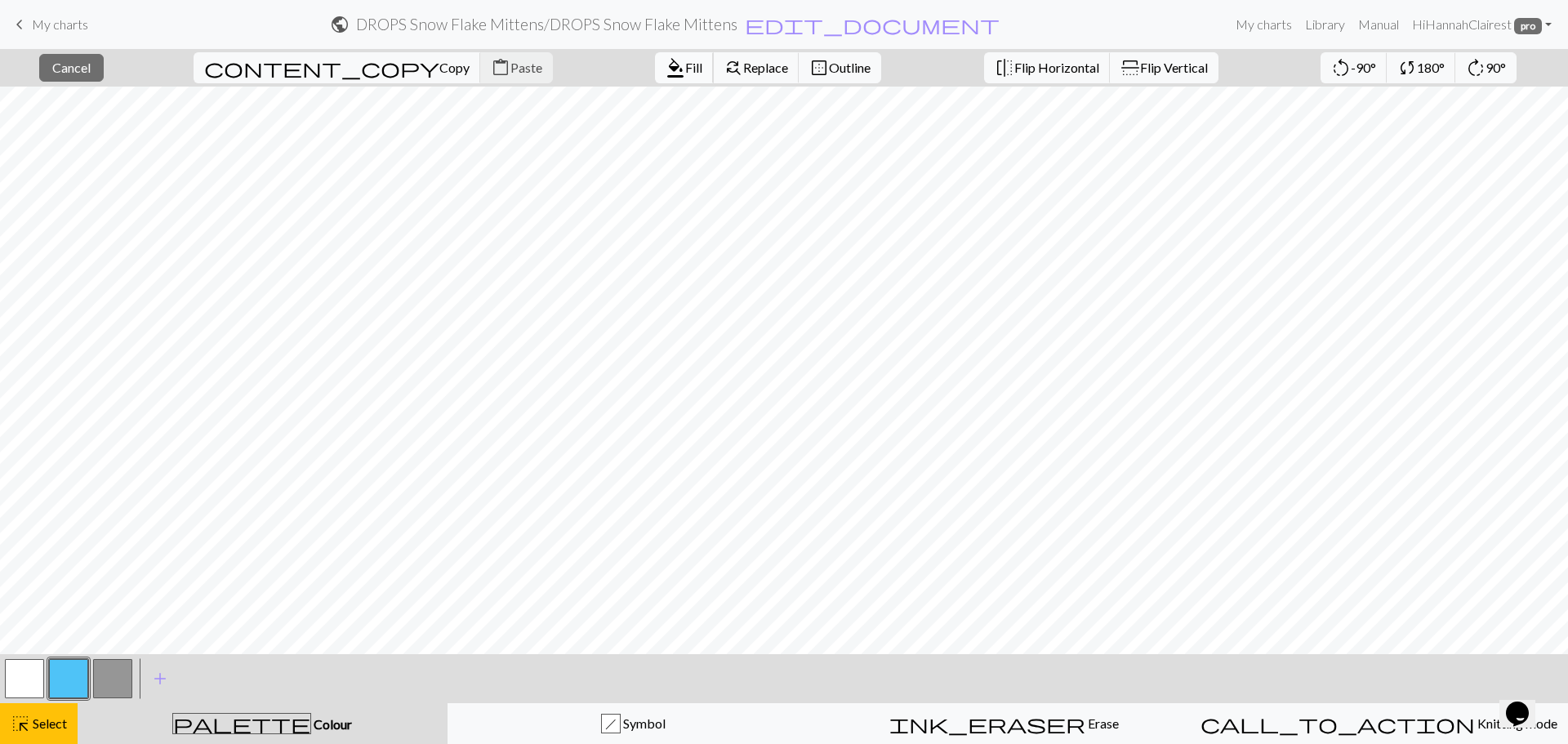
click at [666, 70] on span "format_color_fill" at bounding box center [675, 68] width 20 height 23
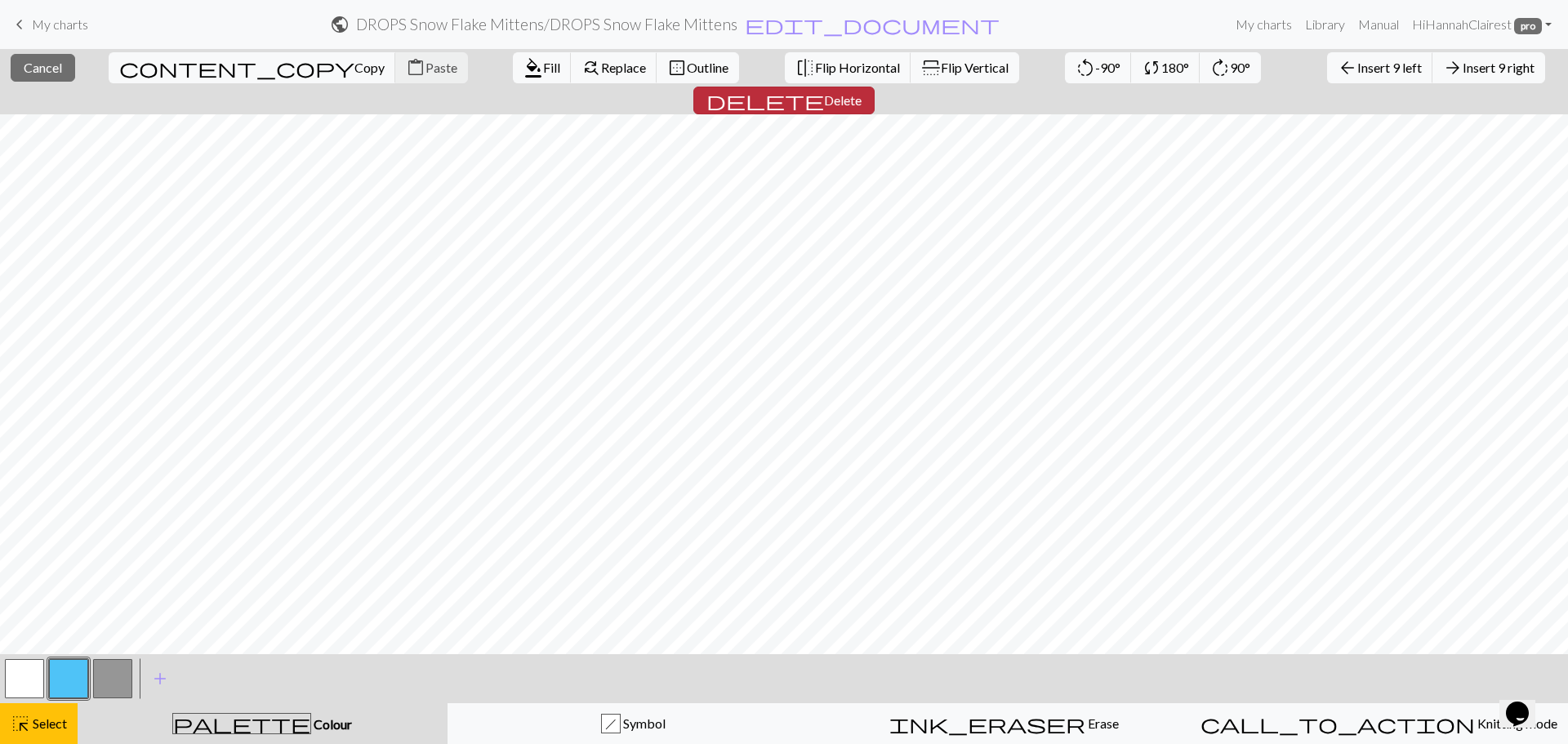
click at [824, 89] on span "delete" at bounding box center [765, 100] width 118 height 23
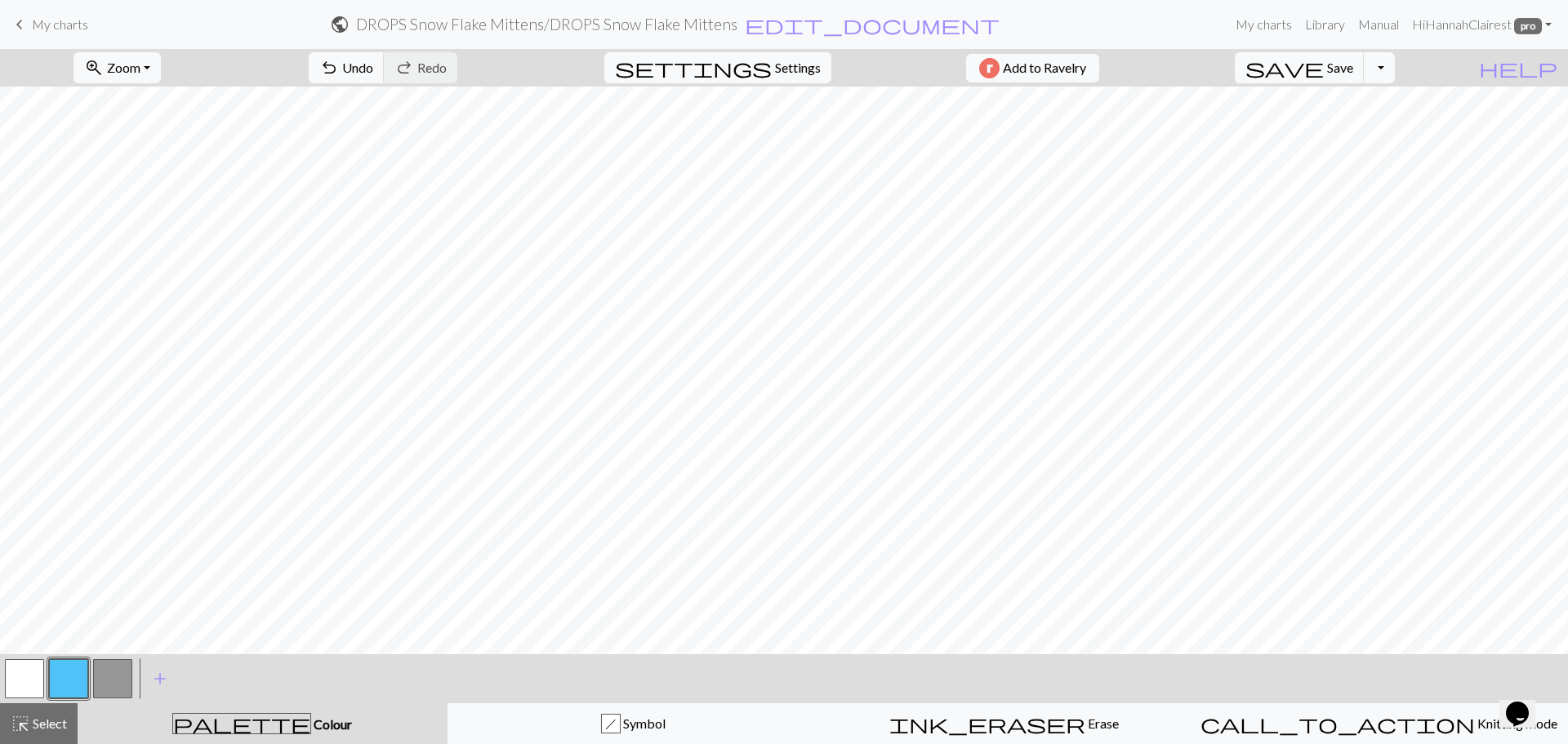
click at [200, 715] on div "palette Colour Colour" at bounding box center [262, 724] width 350 height 21
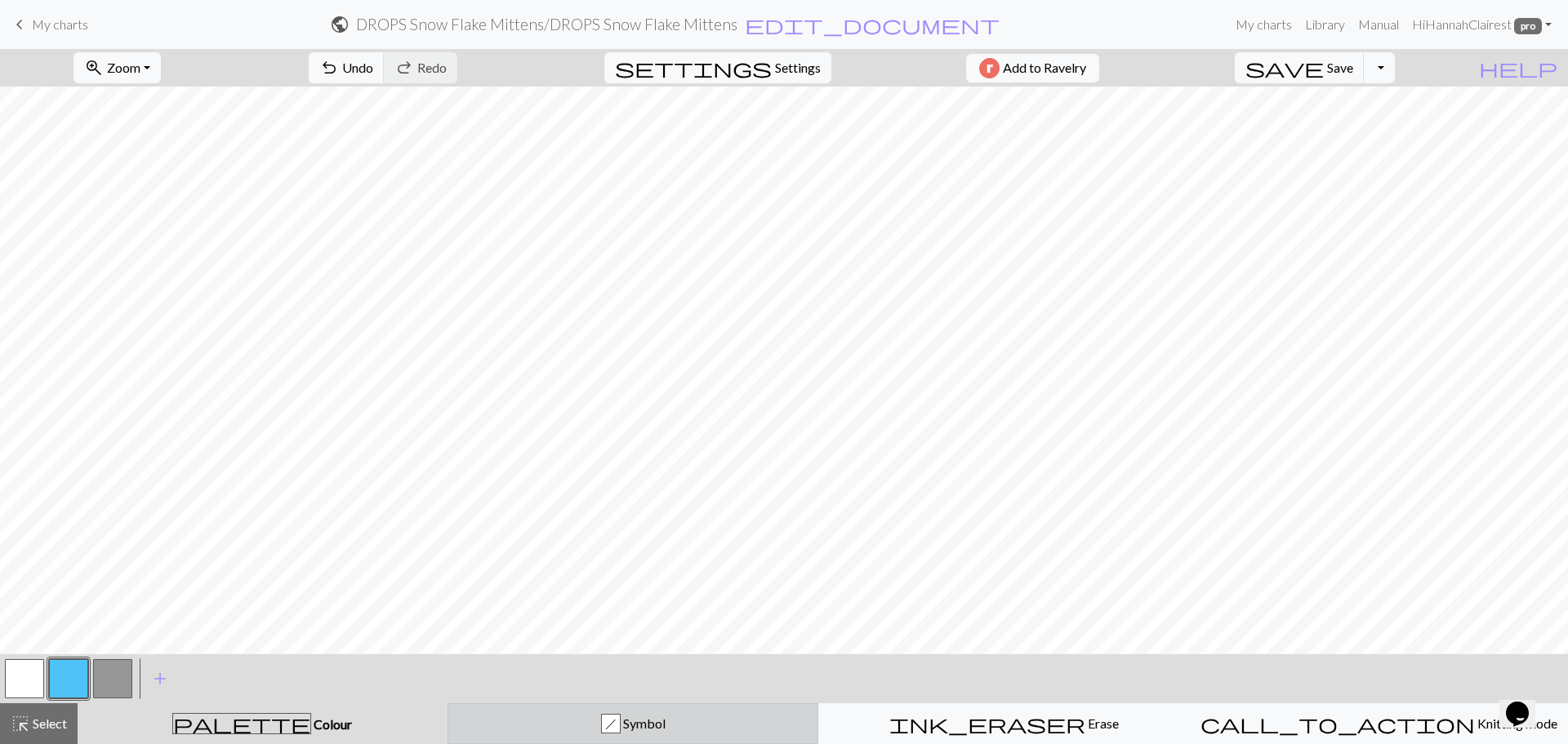
click at [481, 713] on button "h Symbol" at bounding box center [634, 724] width 372 height 41
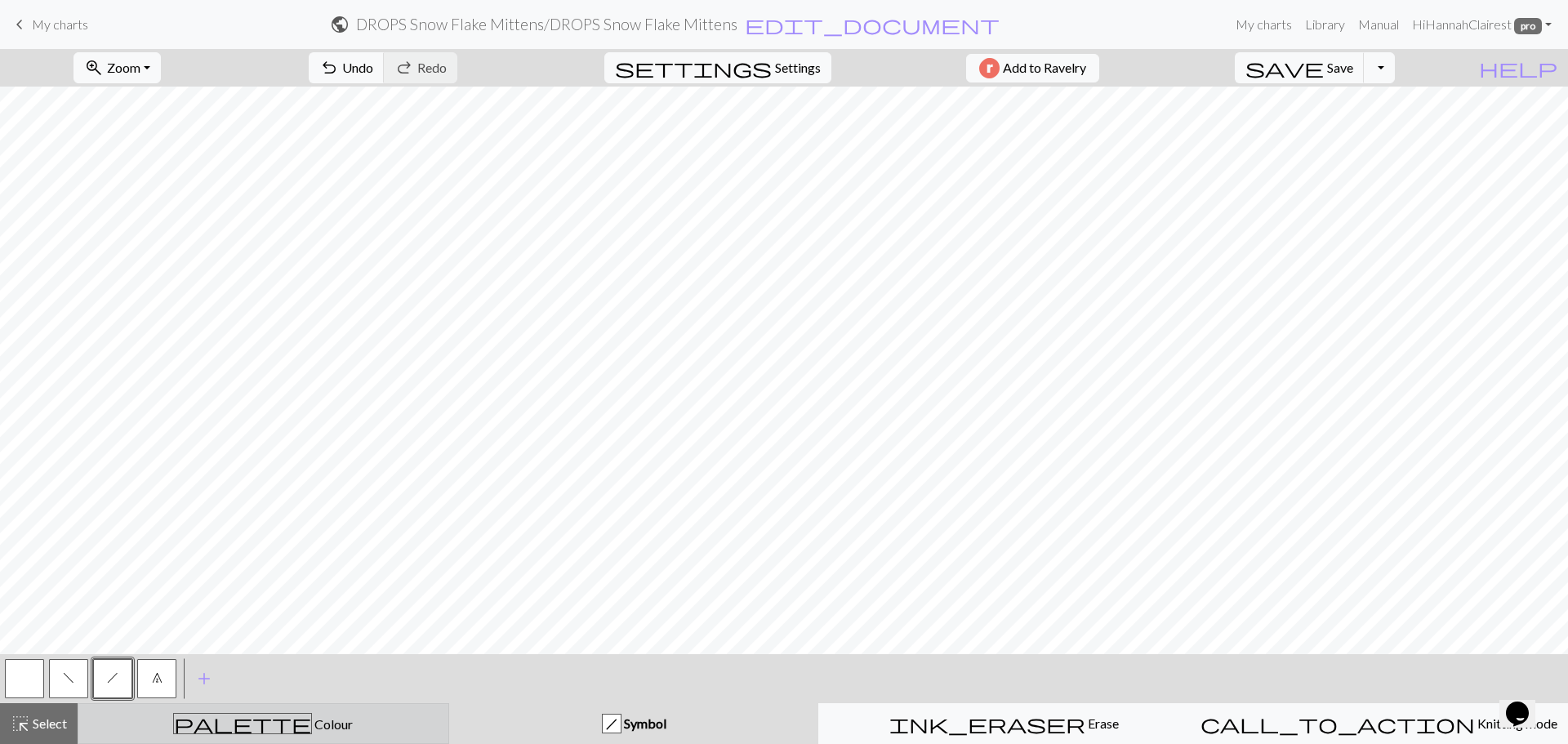
click at [104, 731] on div "palette Colour Colour" at bounding box center [263, 724] width 350 height 21
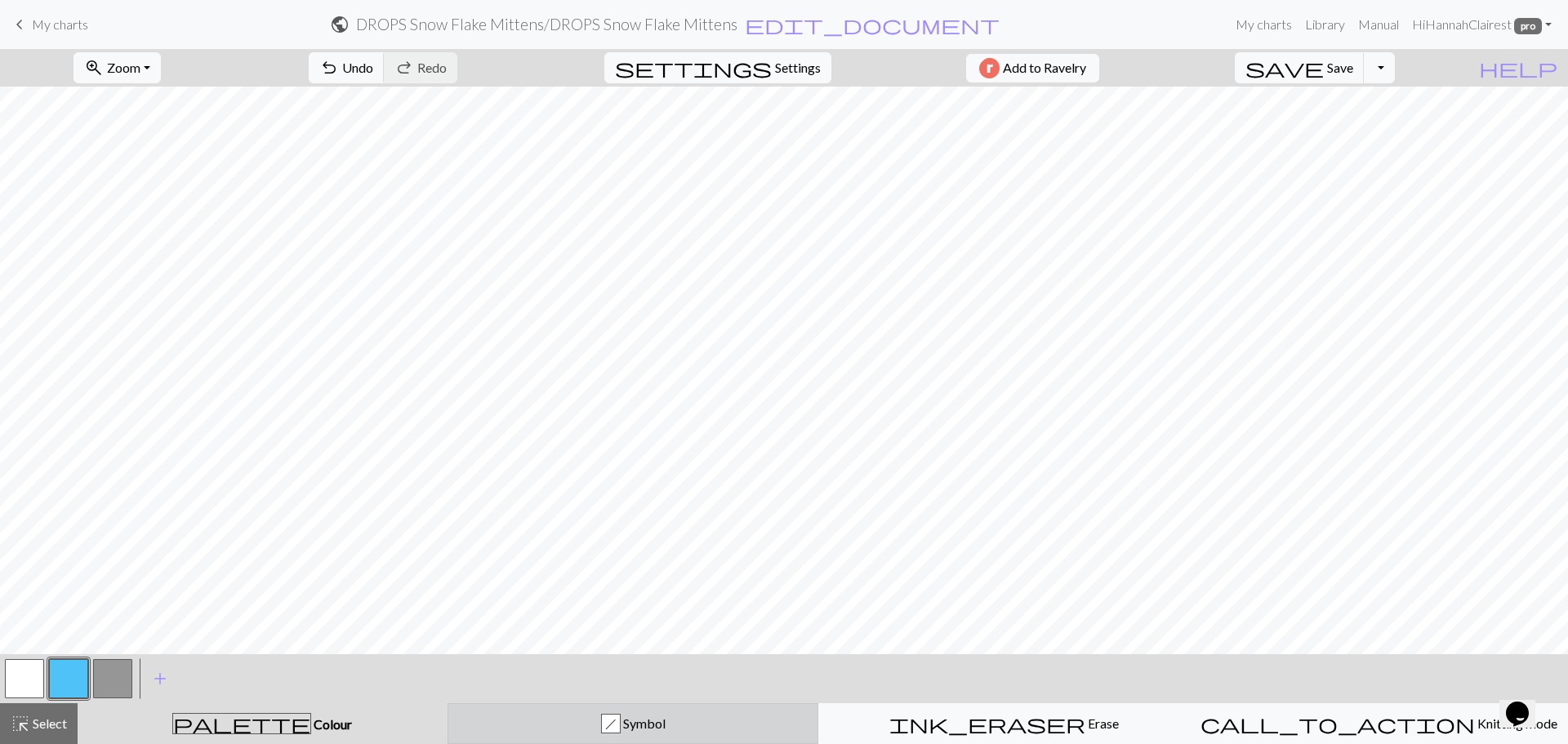
click at [545, 720] on div "h Symbol" at bounding box center [633, 723] width 350 height 20
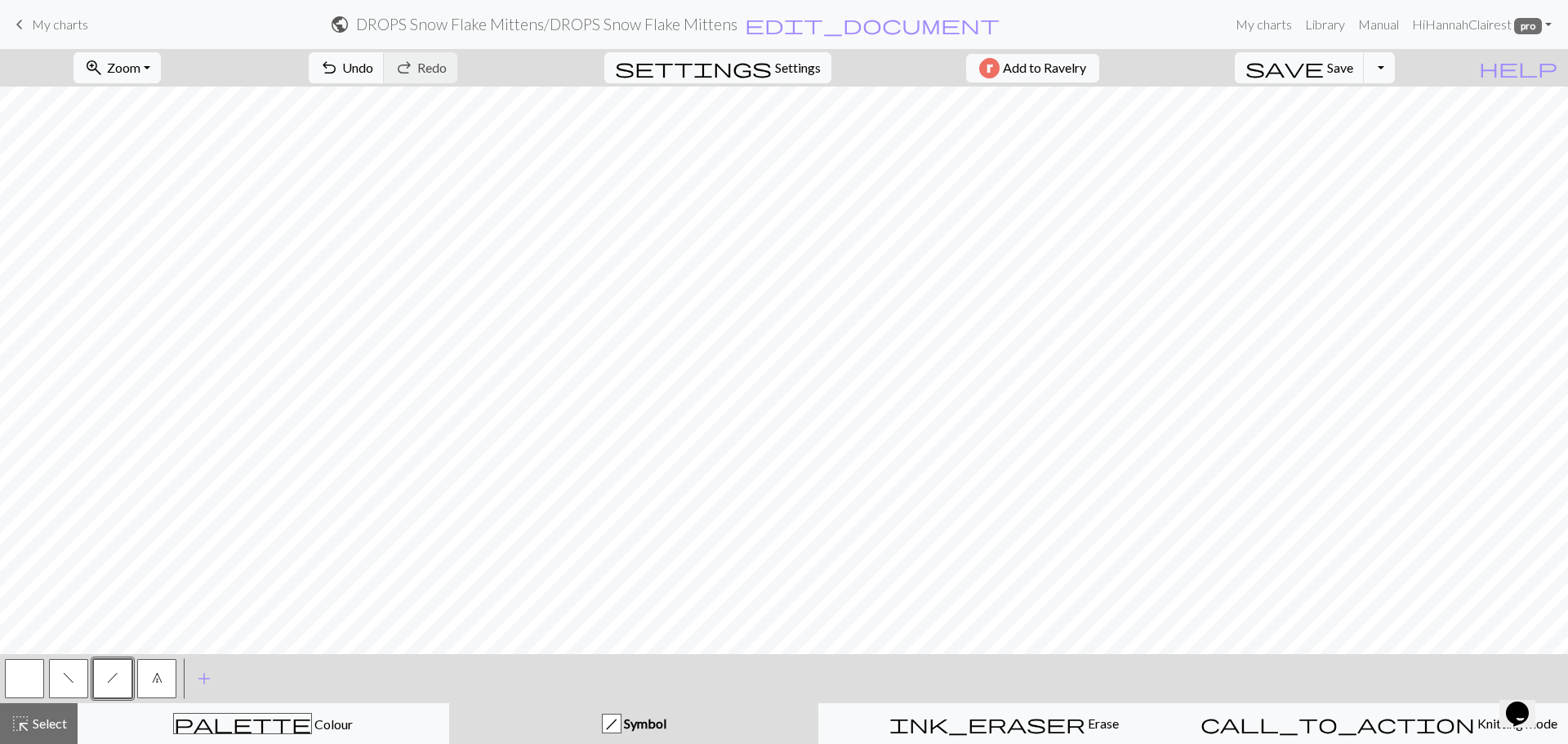
click at [35, 697] on button "button" at bounding box center [24, 679] width 39 height 39
click at [84, 679] on button "f" at bounding box center [69, 679] width 39 height 39
drag, startPoint x: 164, startPoint y: 679, endPoint x: 165, endPoint y: 664, distance: 15.0
click at [164, 677] on button "7" at bounding box center [157, 679] width 39 height 39
click at [373, 72] on span "Undo" at bounding box center [357, 67] width 31 height 16
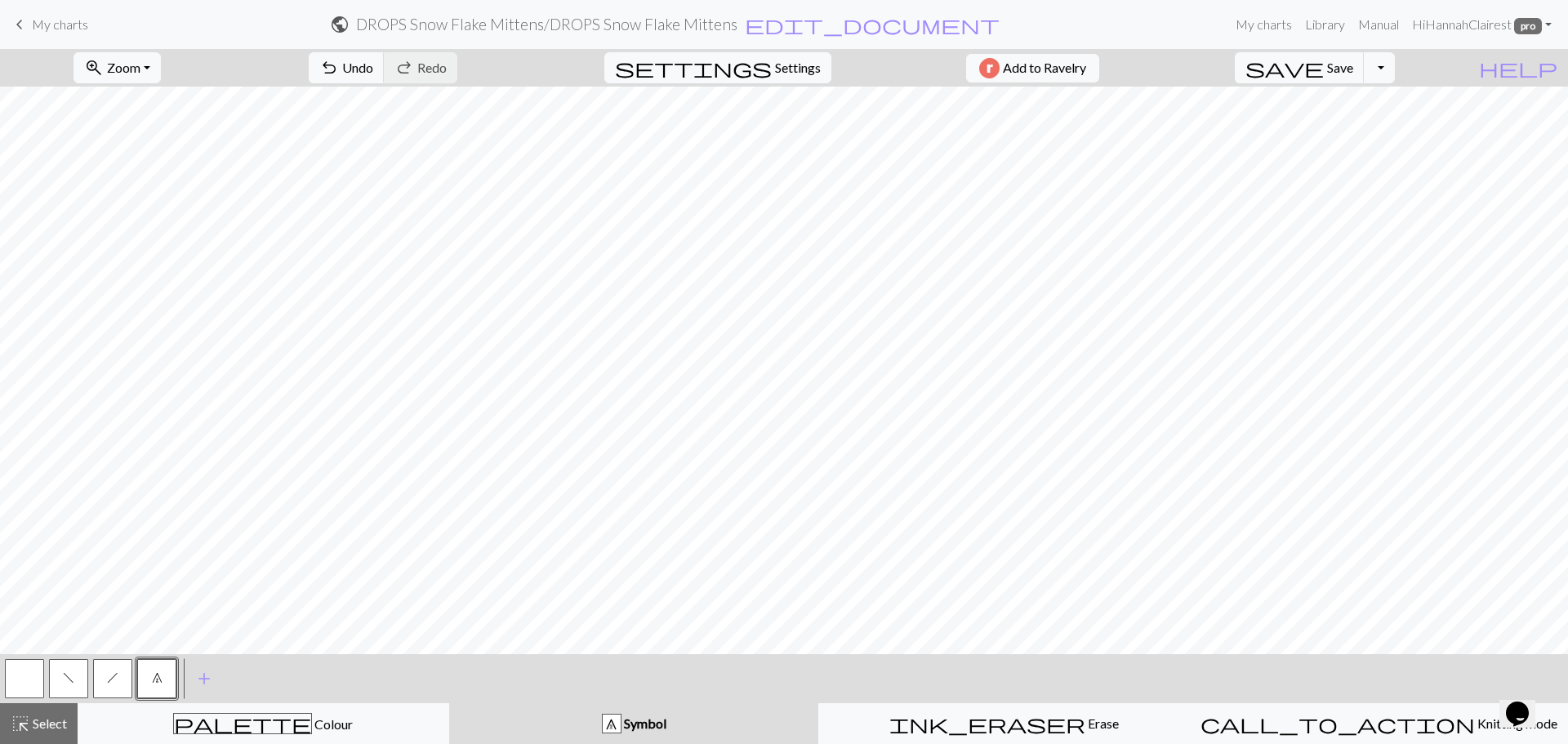
drag, startPoint x: 105, startPoint y: 682, endPoint x: 122, endPoint y: 659, distance: 28.6
click at [122, 659] on div "h" at bounding box center [112, 678] width 44 height 44
drag, startPoint x: 110, startPoint y: 680, endPoint x: 118, endPoint y: 672, distance: 11.3
click at [118, 672] on span "h" at bounding box center [112, 678] width 11 height 13
click at [21, 680] on button "button" at bounding box center [24, 679] width 39 height 39
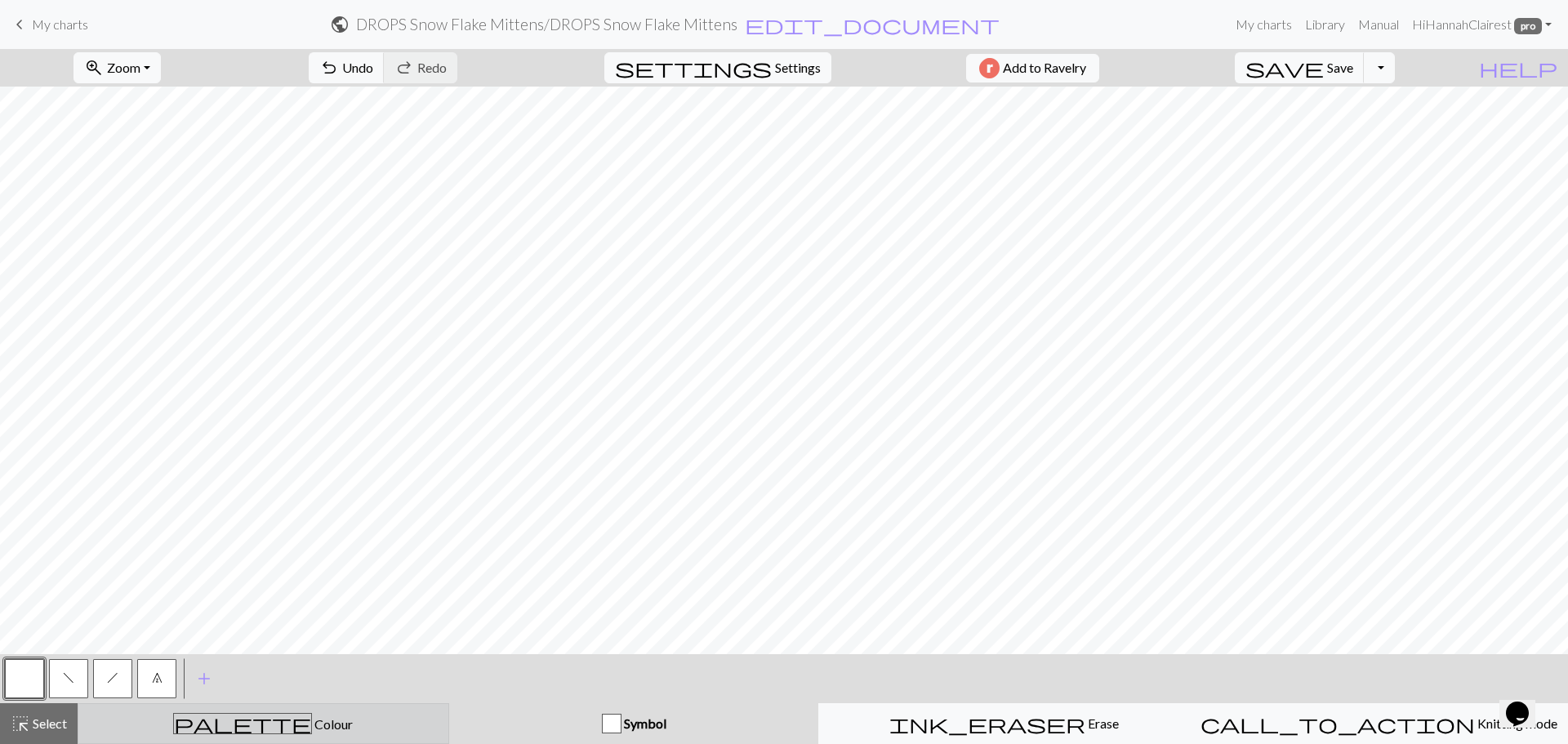
click at [312, 721] on span "Colour" at bounding box center [333, 724] width 41 height 16
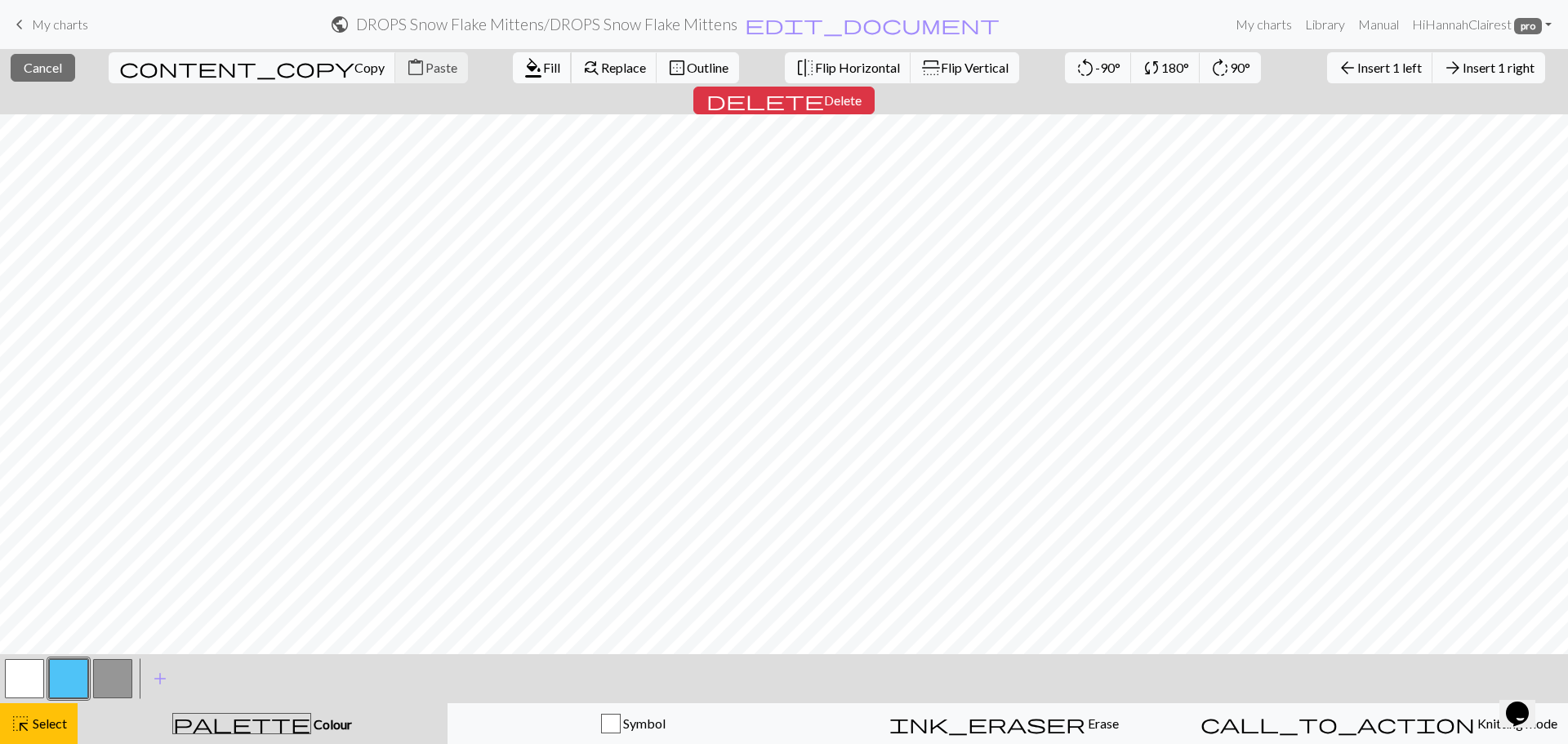
click at [513, 56] on button "format_color_fill Fill" at bounding box center [542, 67] width 59 height 31
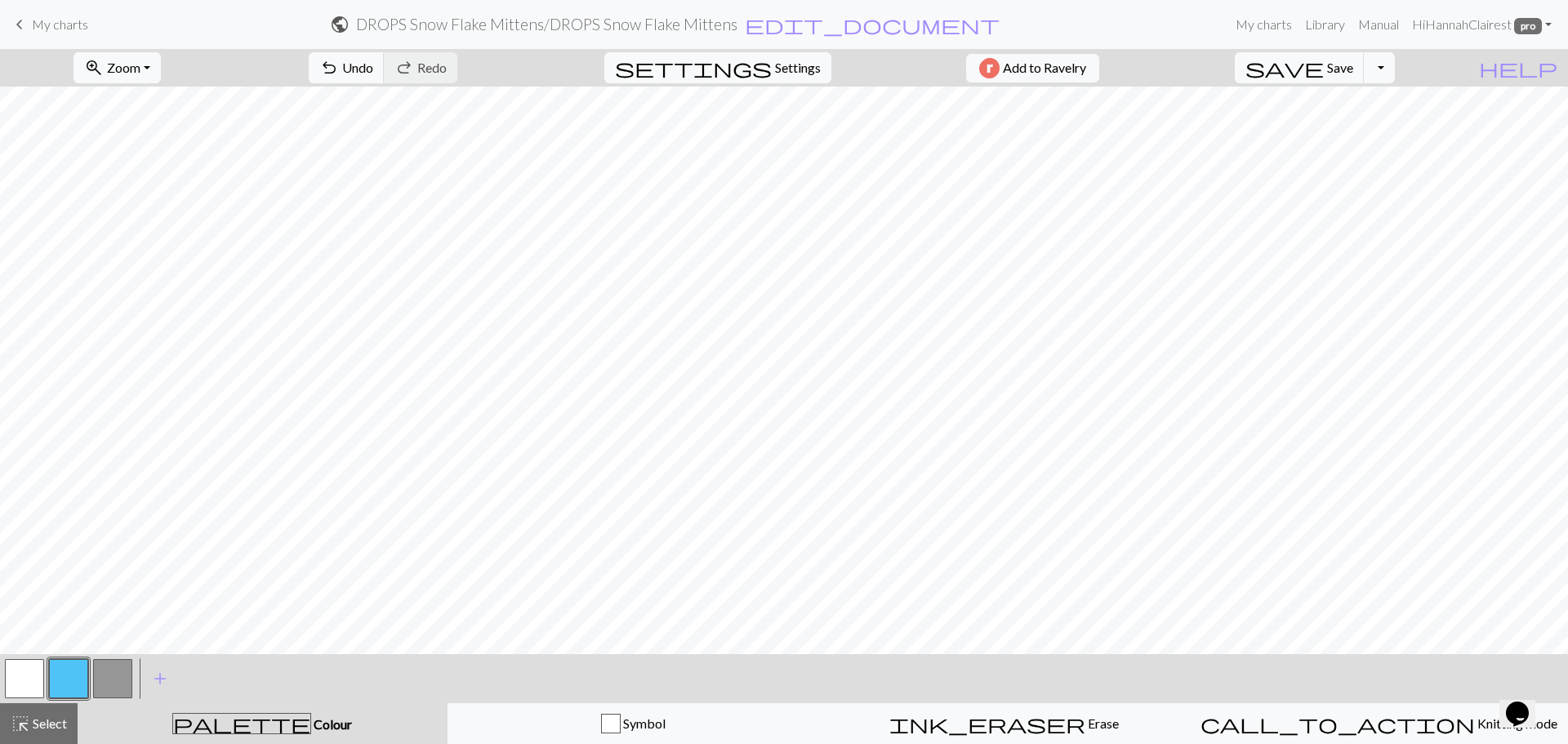
click at [127, 682] on button "button" at bounding box center [112, 679] width 39 height 39
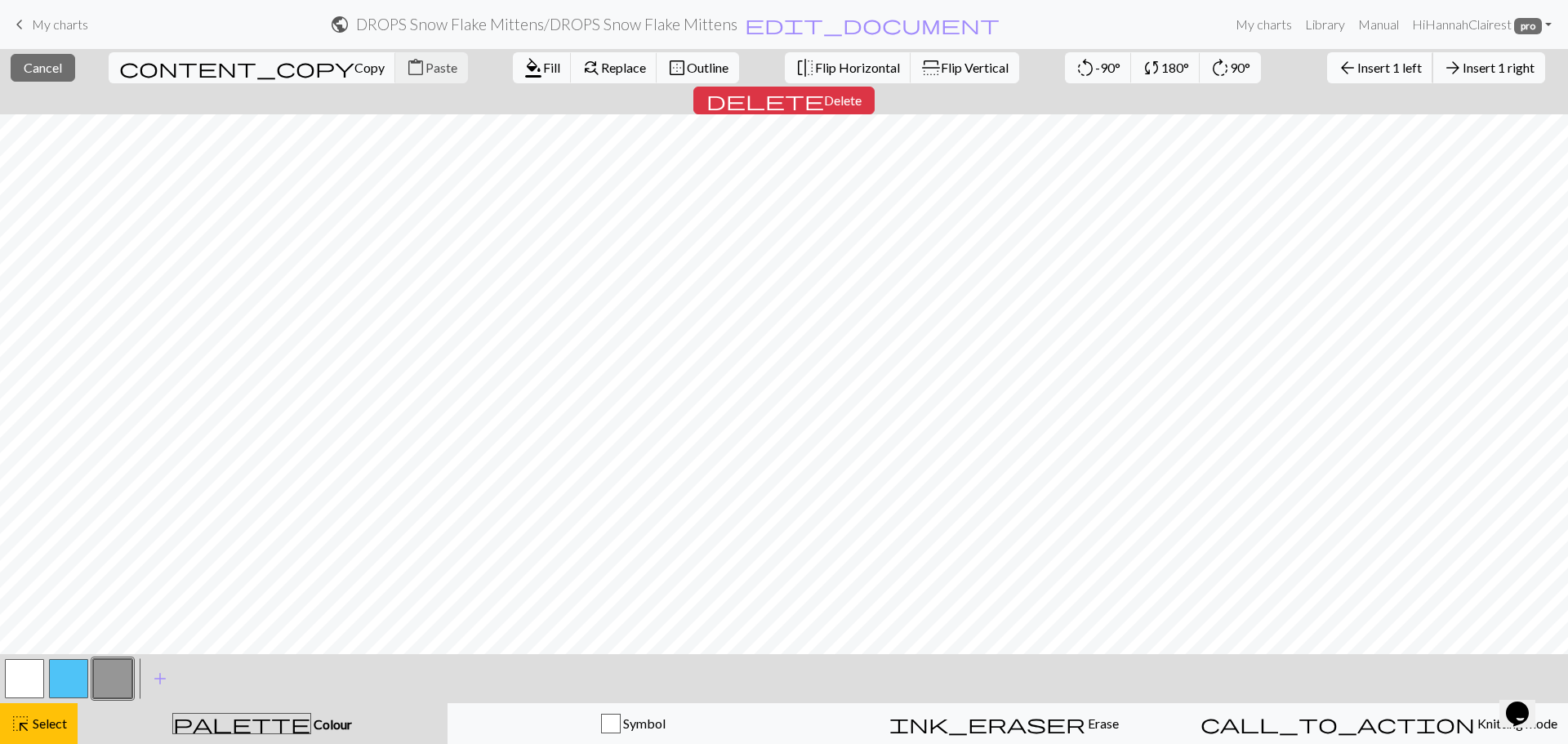
click at [1357, 65] on span "Insert 1 left" at bounding box center [1389, 67] width 64 height 16
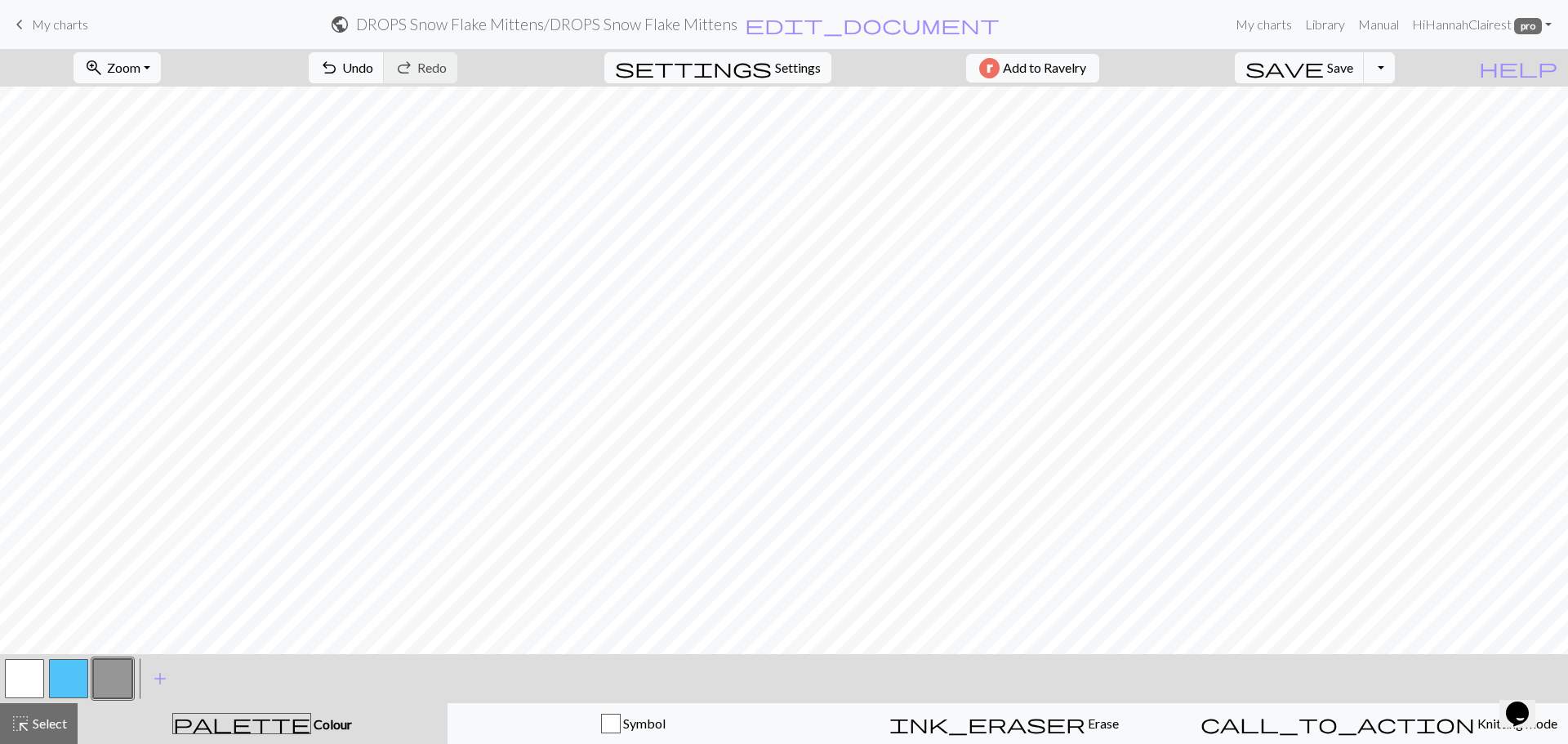
drag, startPoint x: 60, startPoint y: 680, endPoint x: 89, endPoint y: 672, distance: 30.1
click at [64, 679] on button "button" at bounding box center [69, 679] width 39 height 39
click at [32, 693] on button "button" at bounding box center [24, 679] width 39 height 39
click at [64, 673] on button "button" at bounding box center [69, 679] width 39 height 39
drag, startPoint x: 118, startPoint y: 679, endPoint x: 127, endPoint y: 659, distance: 21.9
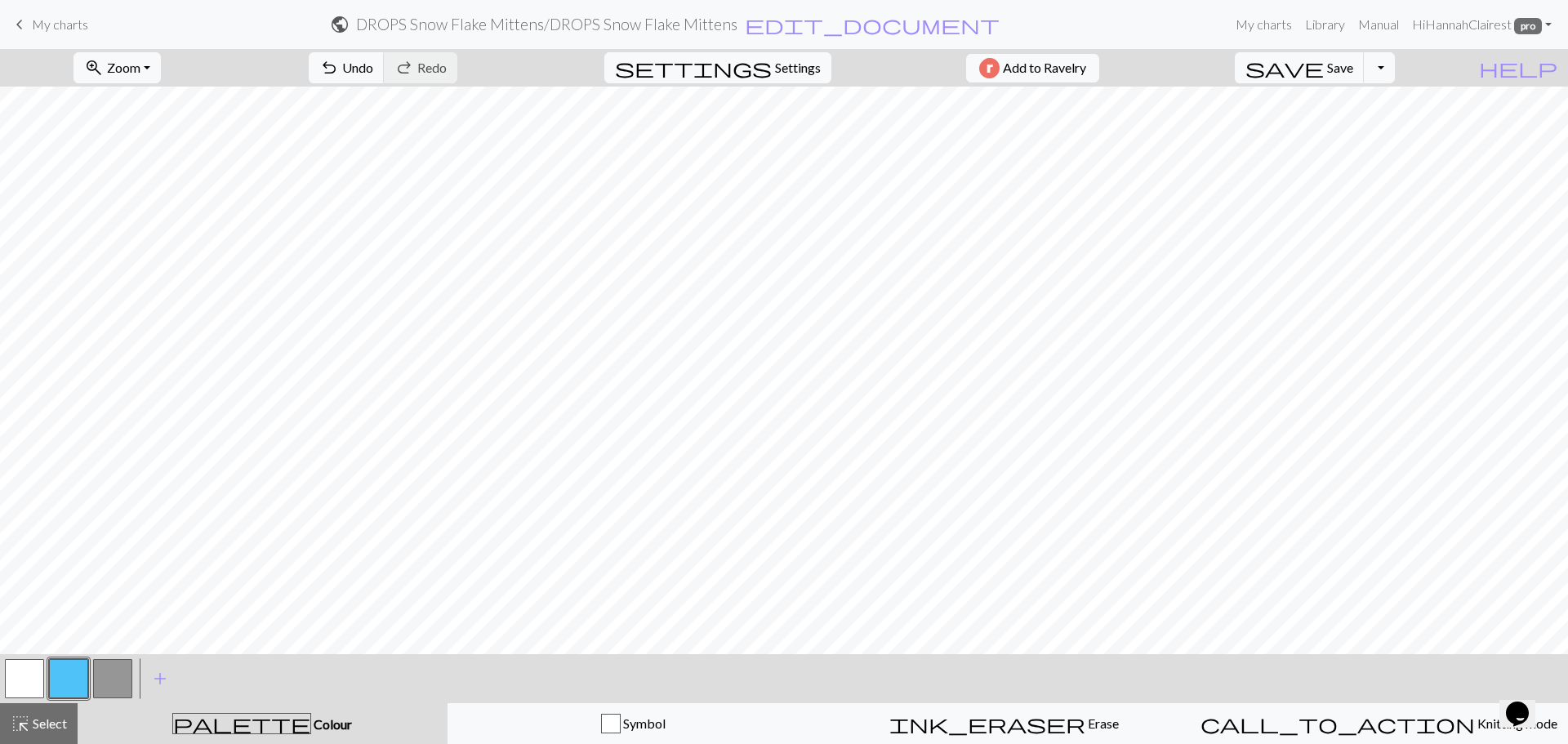
click at [119, 673] on button "button" at bounding box center [112, 679] width 39 height 39
click at [70, 687] on button "button" at bounding box center [69, 679] width 39 height 39
click at [1353, 64] on span "Save" at bounding box center [1340, 67] width 26 height 16
click at [373, 71] on span "Undo" at bounding box center [357, 67] width 31 height 16
click at [373, 66] on span "Undo" at bounding box center [357, 67] width 31 height 16
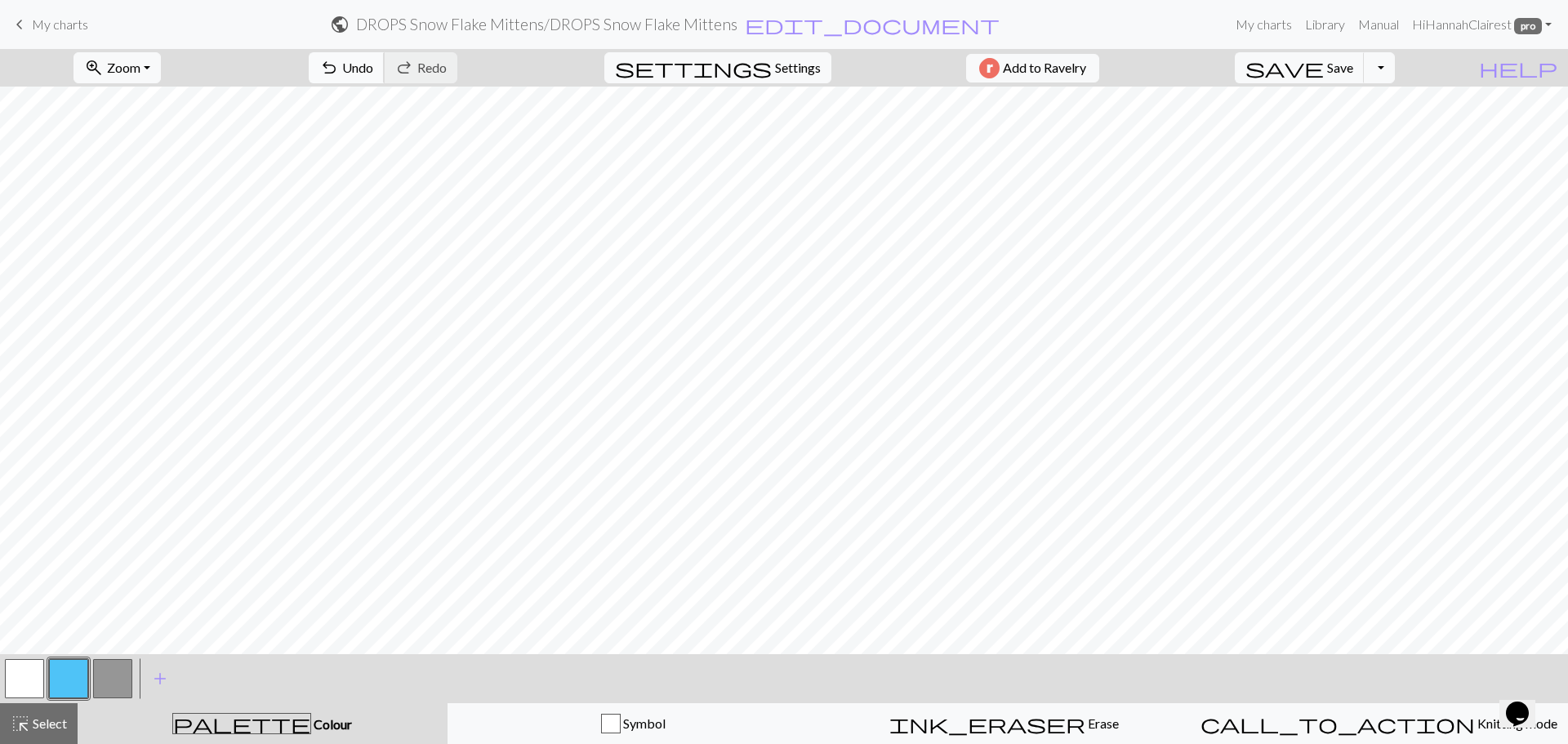
drag, startPoint x: 425, startPoint y: 69, endPoint x: 434, endPoint y: 72, distance: 9.5
click at [373, 71] on span "Undo" at bounding box center [357, 67] width 31 height 16
drag, startPoint x: 438, startPoint y: 67, endPoint x: 450, endPoint y: 76, distance: 15.0
click at [373, 70] on span "Undo" at bounding box center [357, 67] width 31 height 16
click at [44, 733] on div "highlight_alt Select Select" at bounding box center [38, 723] width 57 height 20
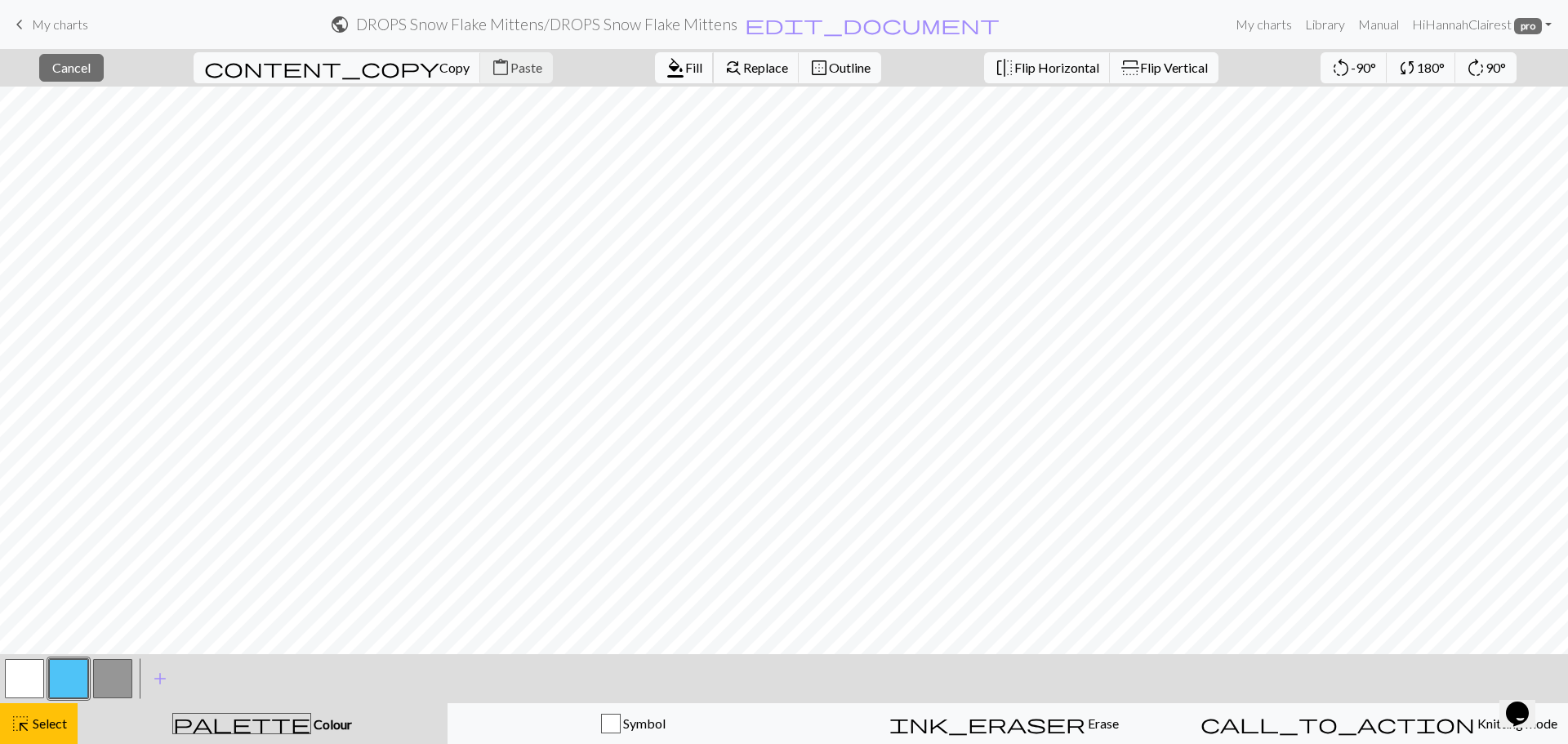
click at [666, 65] on span "format_color_fill" at bounding box center [675, 68] width 20 height 23
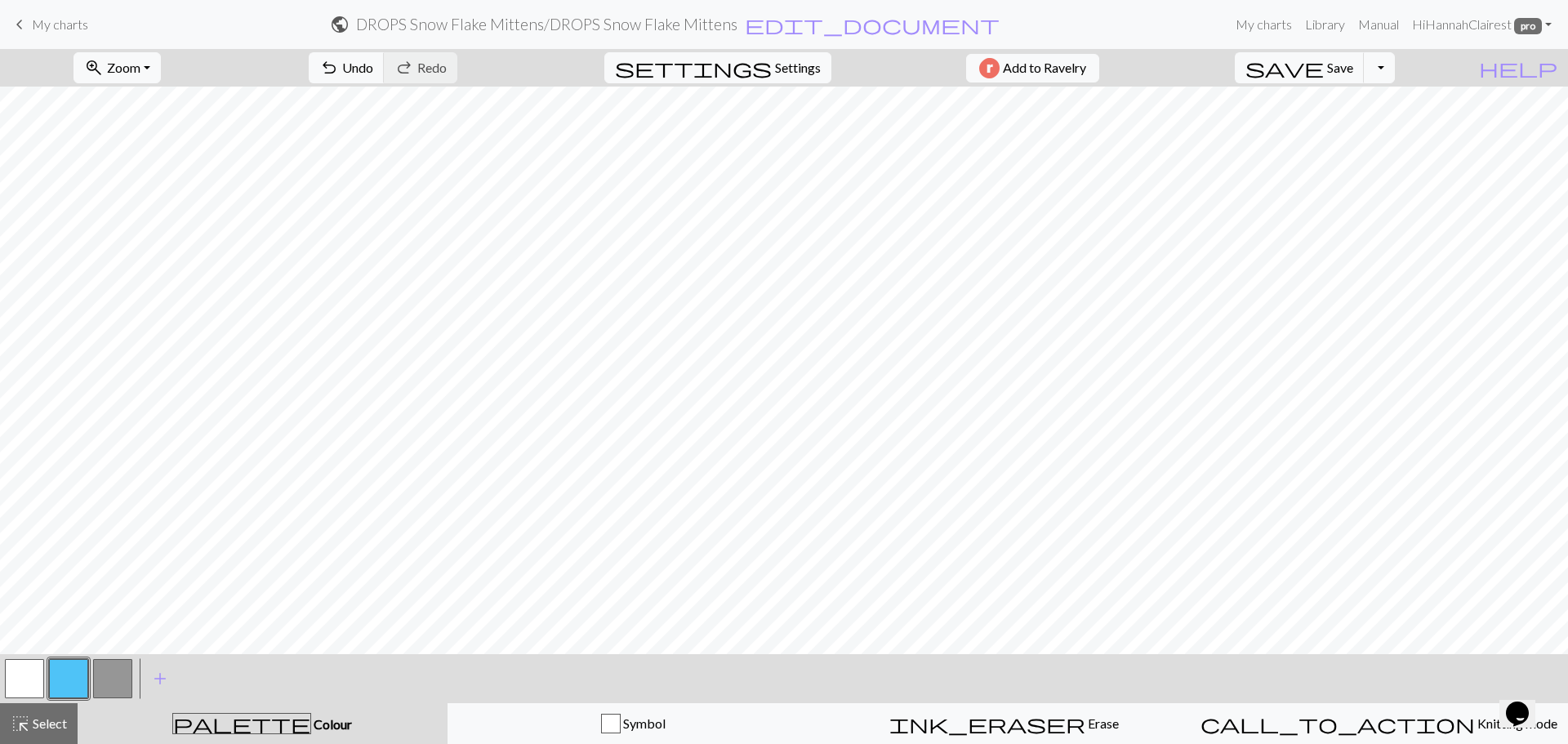
click at [18, 673] on button "button" at bounding box center [24, 679] width 39 height 39
drag, startPoint x: 79, startPoint y: 674, endPoint x: 126, endPoint y: 663, distance: 48.3
click at [81, 674] on button "button" at bounding box center [69, 679] width 39 height 39
click at [23, 669] on button "button" at bounding box center [24, 679] width 39 height 39
click at [373, 74] on span "Undo" at bounding box center [357, 67] width 31 height 16
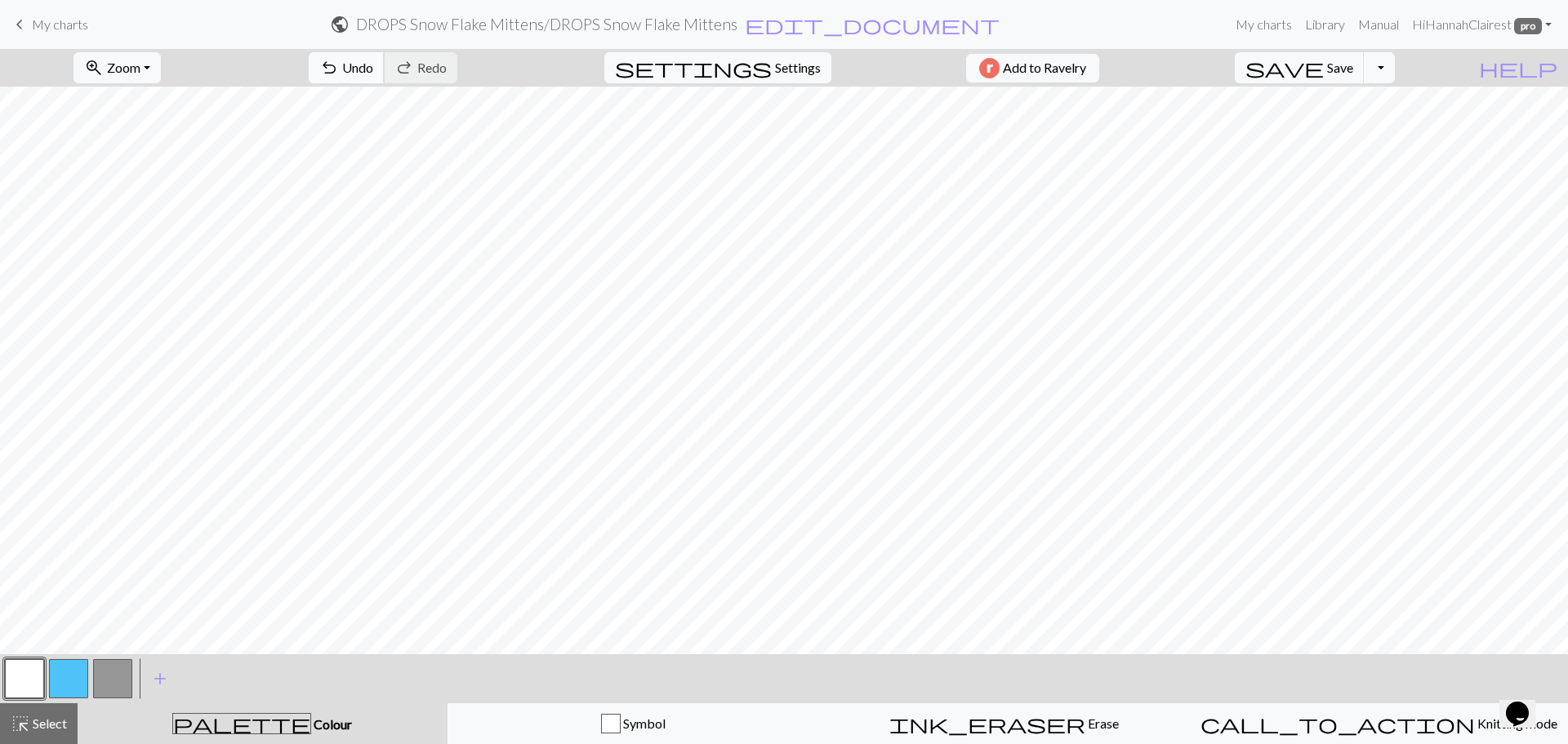
click at [385, 75] on button "undo Undo Undo" at bounding box center [346, 67] width 76 height 31
click at [373, 72] on span "Undo" at bounding box center [357, 67] width 31 height 16
click at [714, 23] on h2 "DROPS Snow Flake Mittens / DROPS Snow Flake Mittens" at bounding box center [546, 24] width 382 height 19
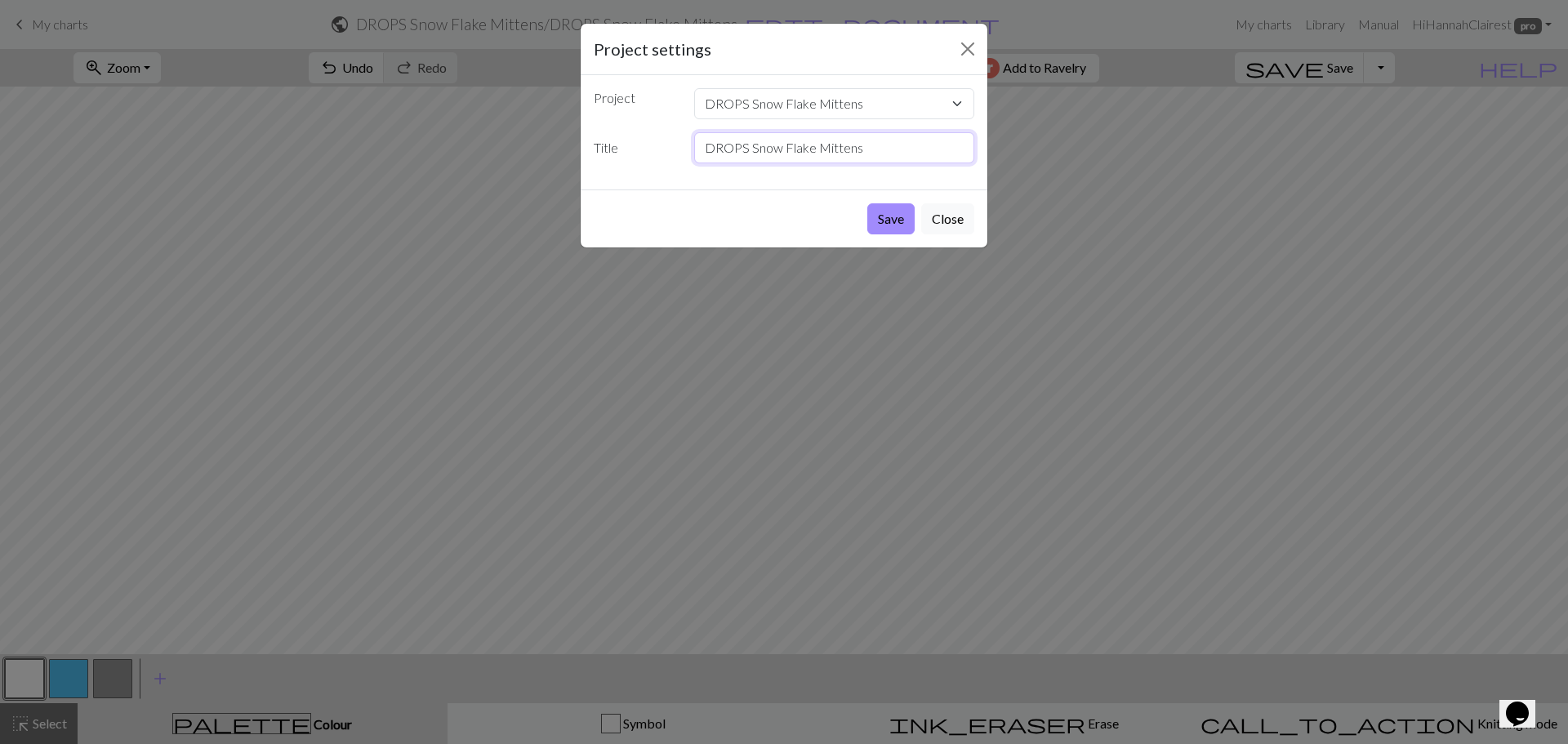
click at [876, 150] on input "DROPS Snow Flake Mittens" at bounding box center [834, 147] width 281 height 31
drag, startPoint x: 876, startPoint y: 150, endPoint x: 619, endPoint y: 145, distance: 257.0
click at [619, 144] on div "Title DROPS Snow Flake Mittens" at bounding box center [784, 147] width 400 height 31
type input "Adult Small- Right Hand"
click at [890, 208] on button "Save" at bounding box center [891, 218] width 47 height 31
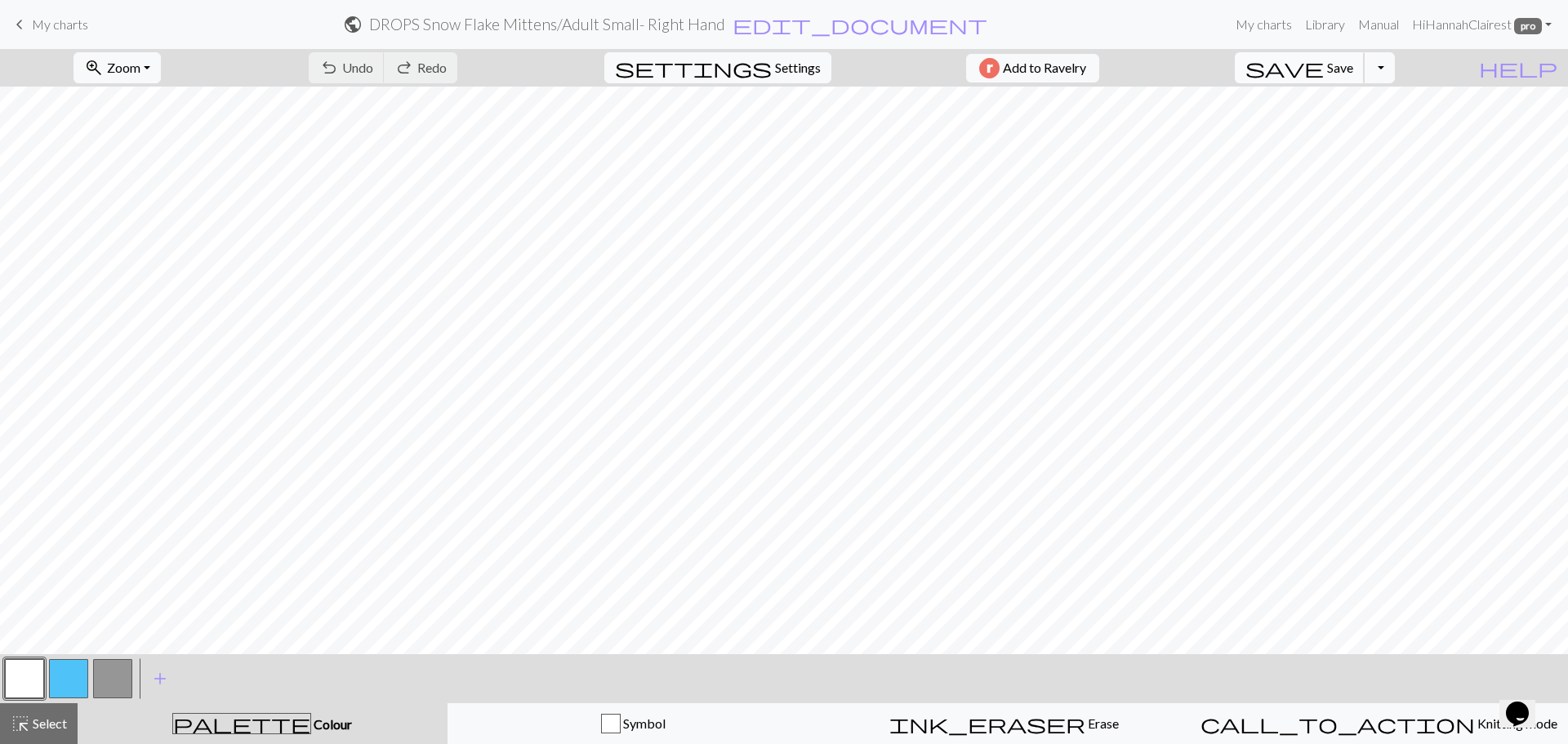
click at [1353, 72] on span "Save" at bounding box center [1340, 67] width 26 height 16
click at [54, 31] on div "Chart saved" at bounding box center [784, 32] width 1568 height 64
click at [58, 26] on span "My charts" at bounding box center [59, 24] width 57 height 16
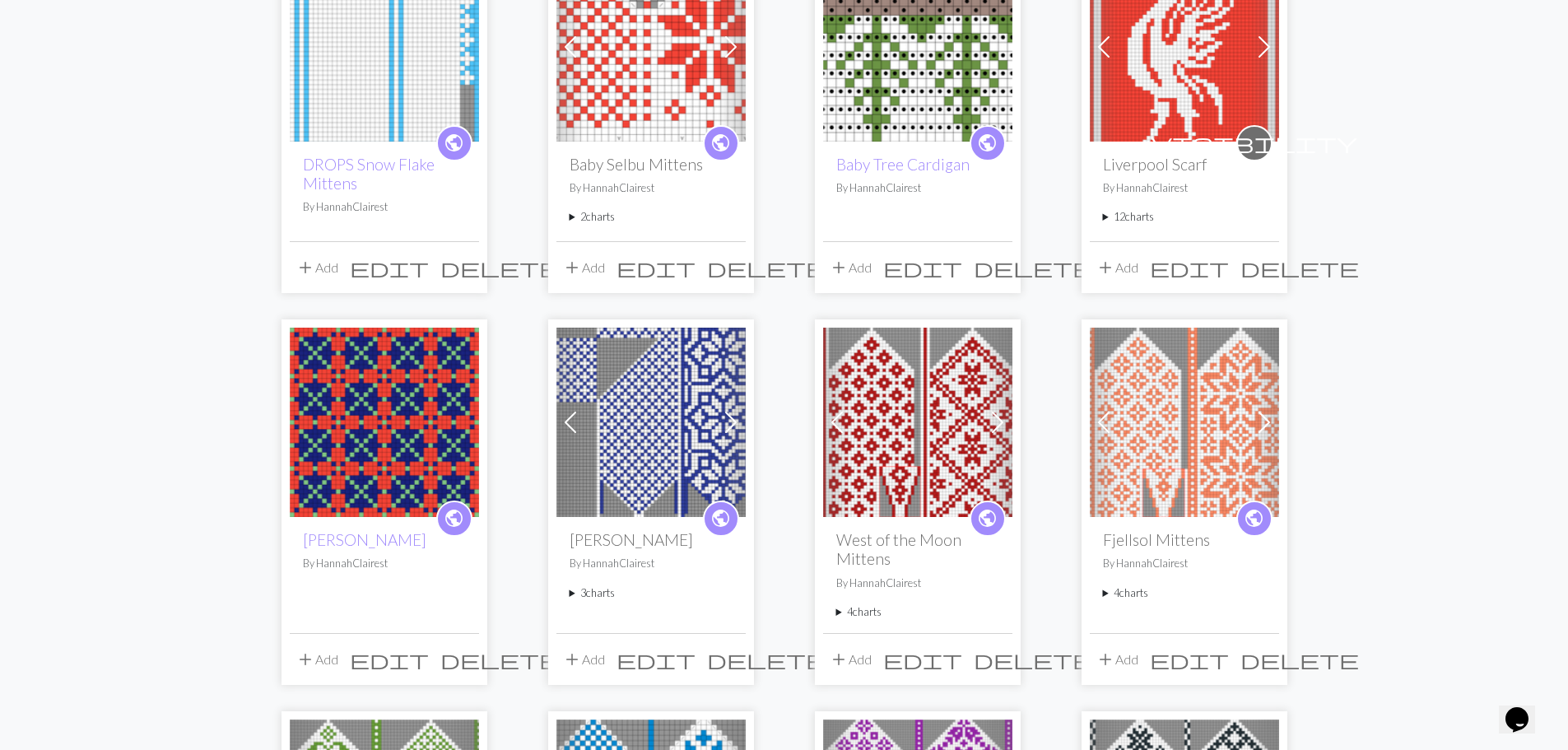
scroll to position [247, 0]
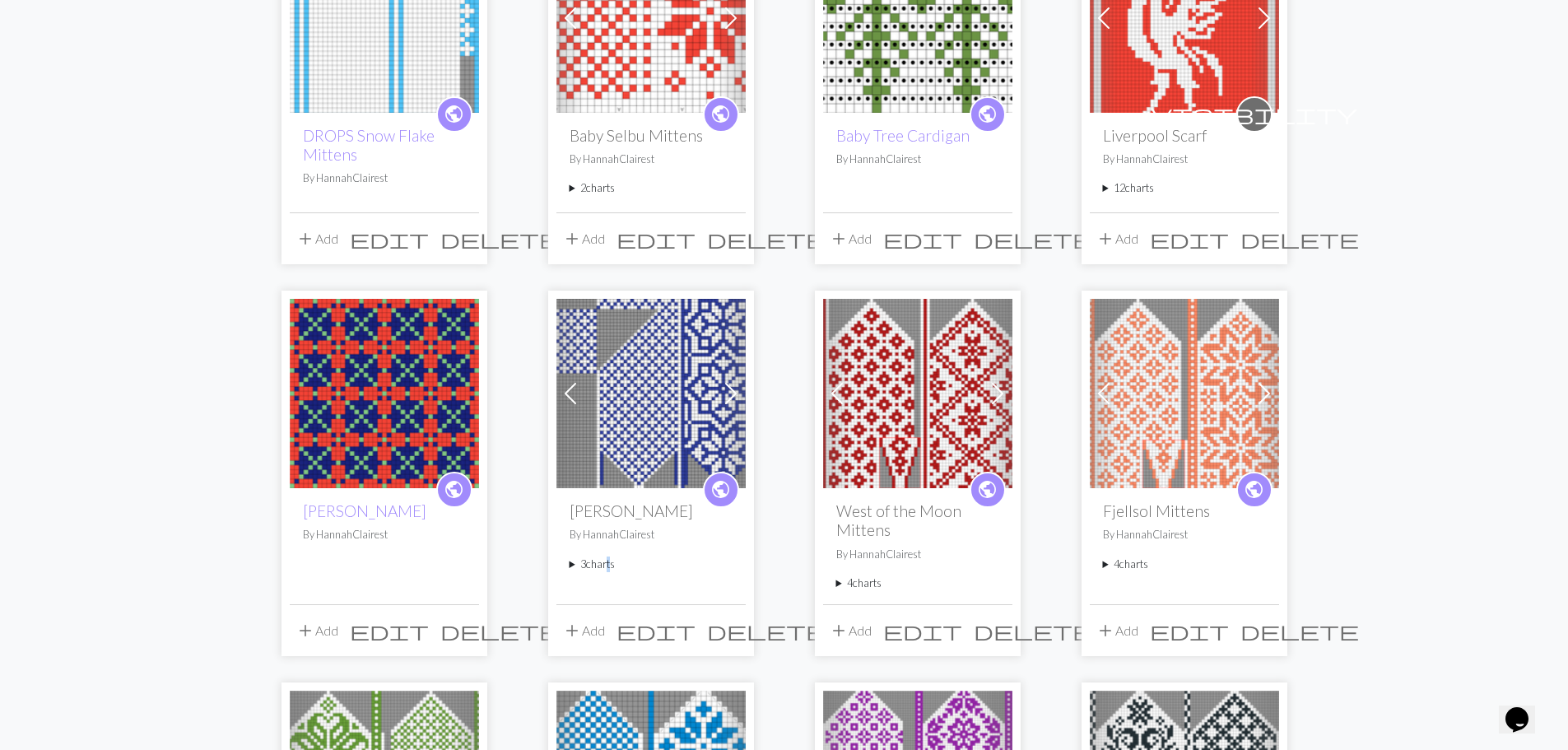
click at [607, 558] on summary "3 charts" at bounding box center [651, 564] width 163 height 16
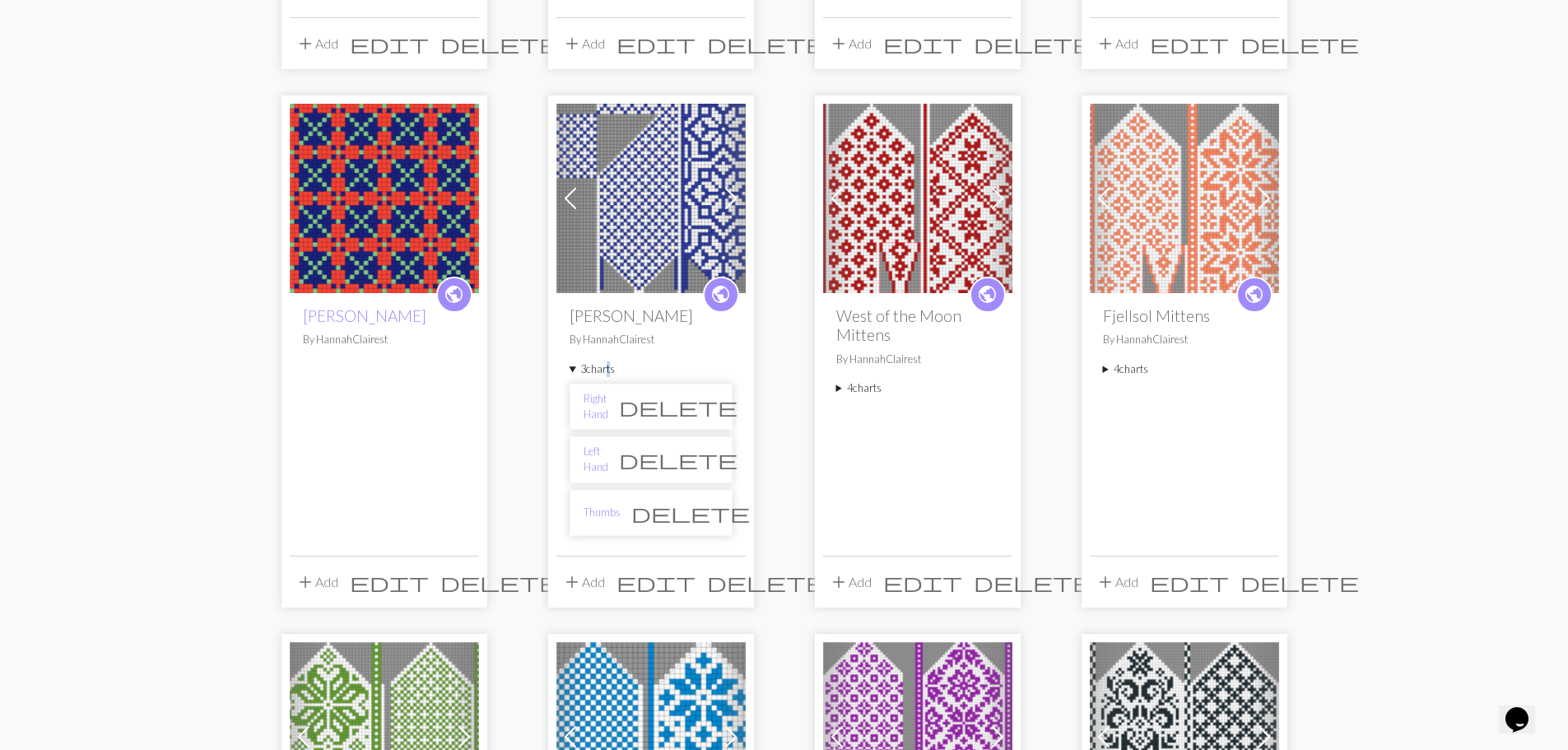
scroll to position [494, 0]
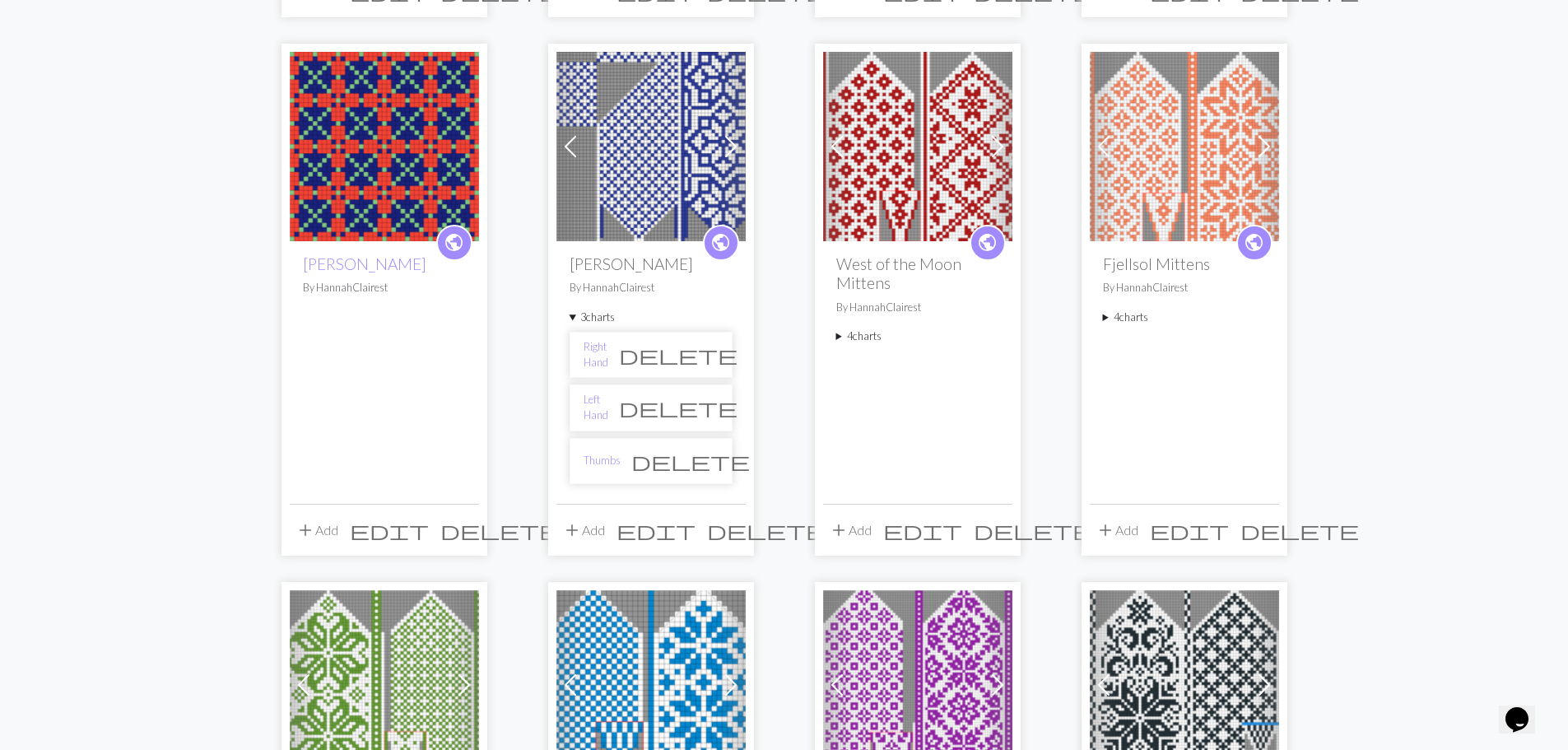
click at [596, 318] on summary "3 charts" at bounding box center [651, 317] width 163 height 16
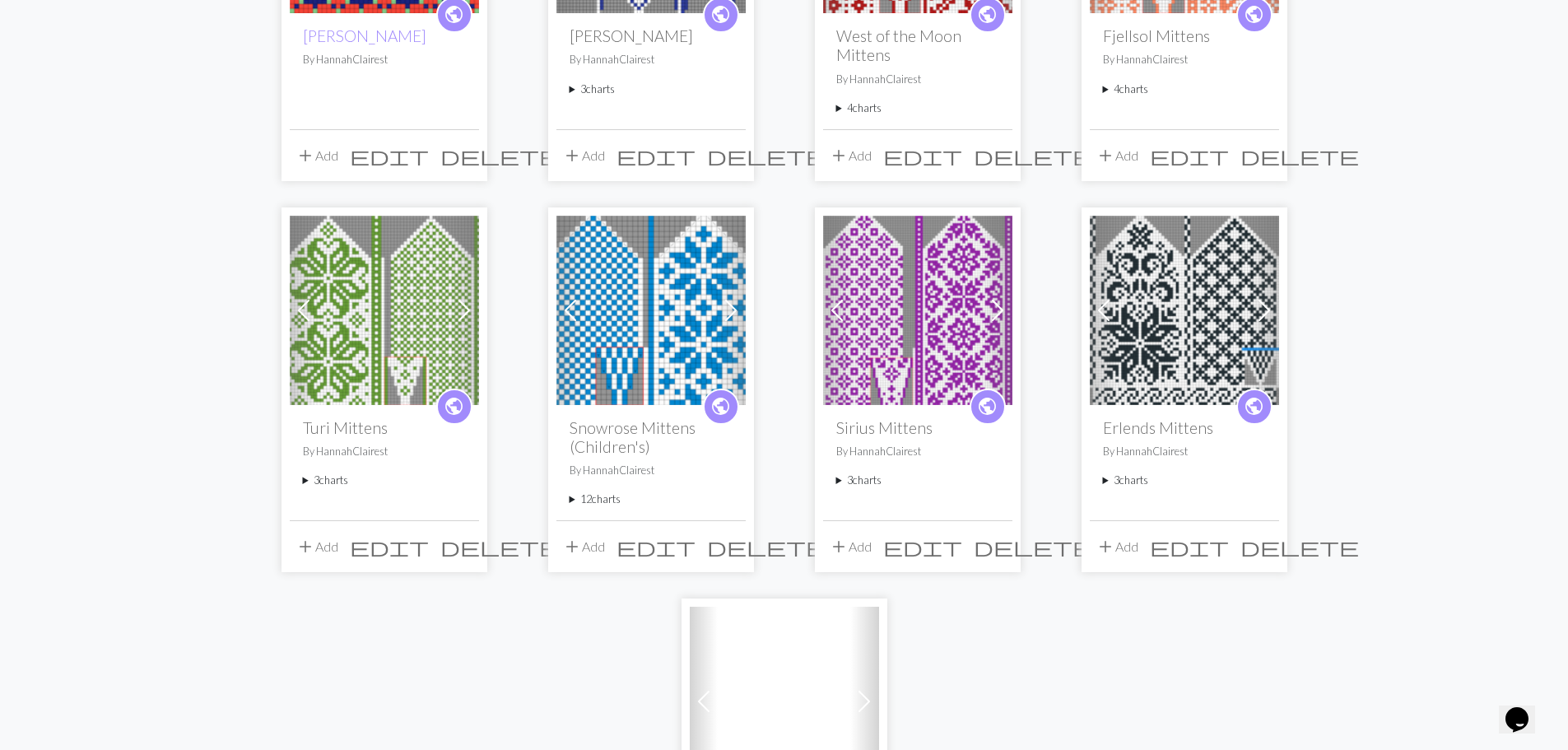
scroll to position [741, 0]
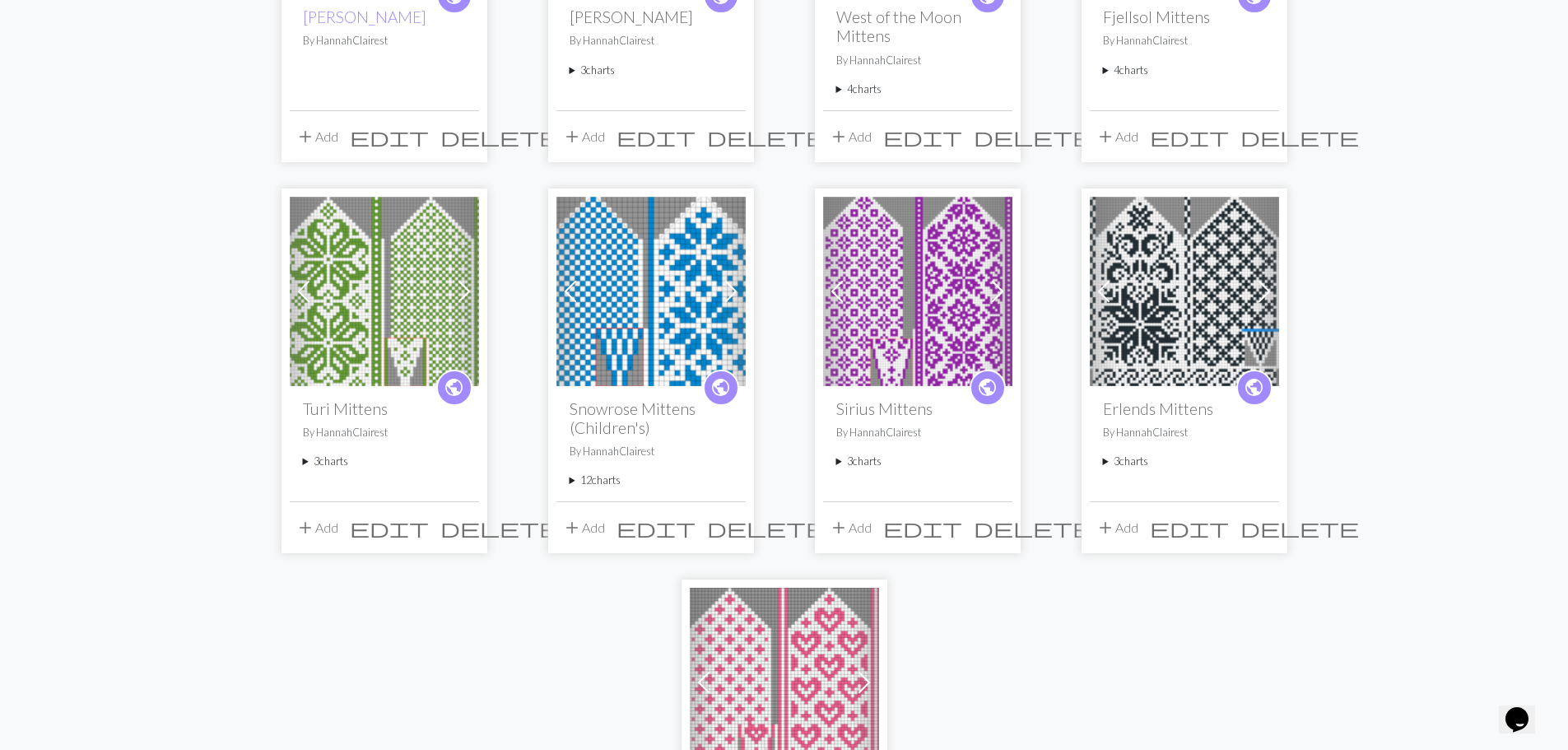
click at [609, 483] on summary "12 charts" at bounding box center [651, 480] width 163 height 16
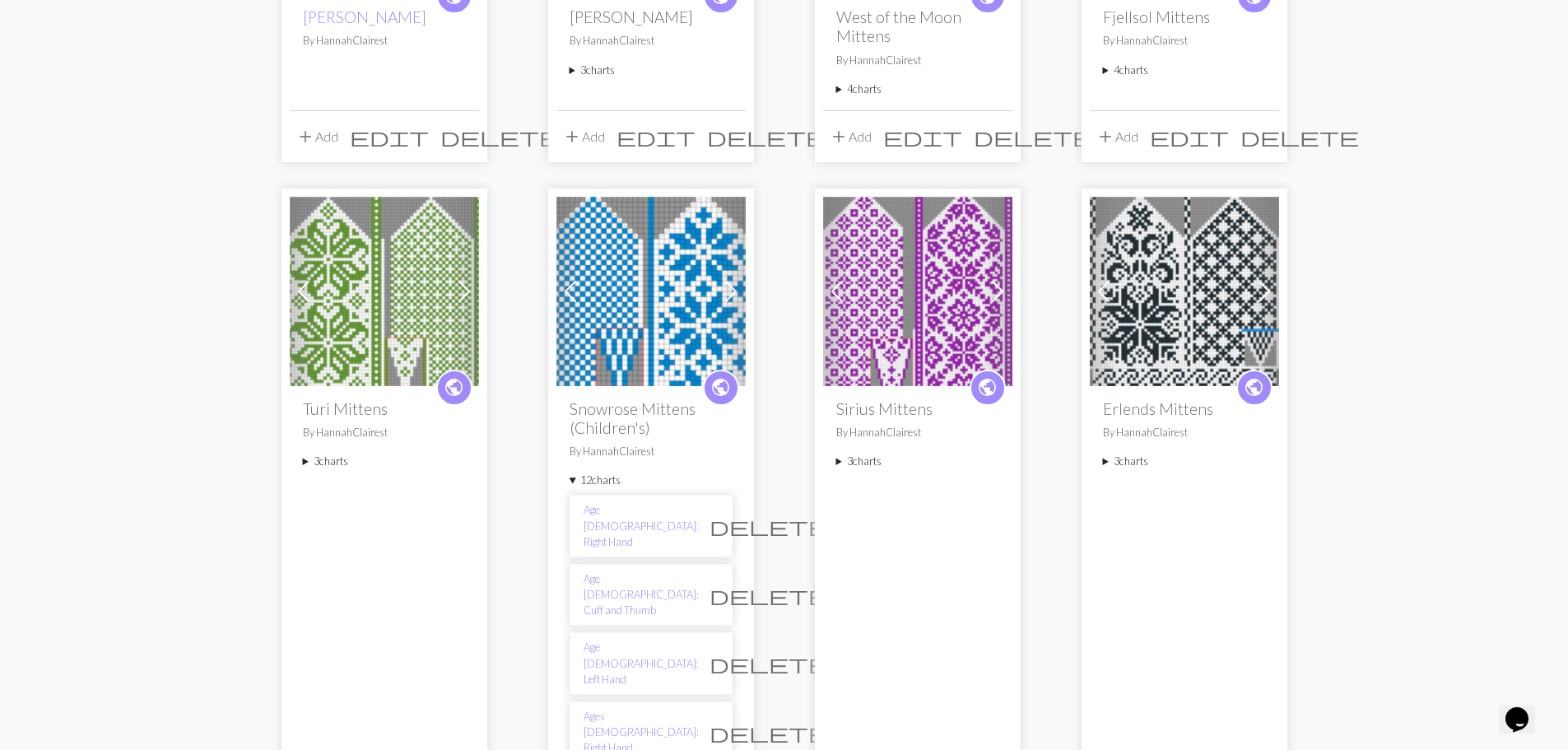
drag, startPoint x: 609, startPoint y: 480, endPoint x: 609, endPoint y: 494, distance: 14.0
click at [608, 480] on summary "12 charts" at bounding box center [651, 480] width 163 height 16
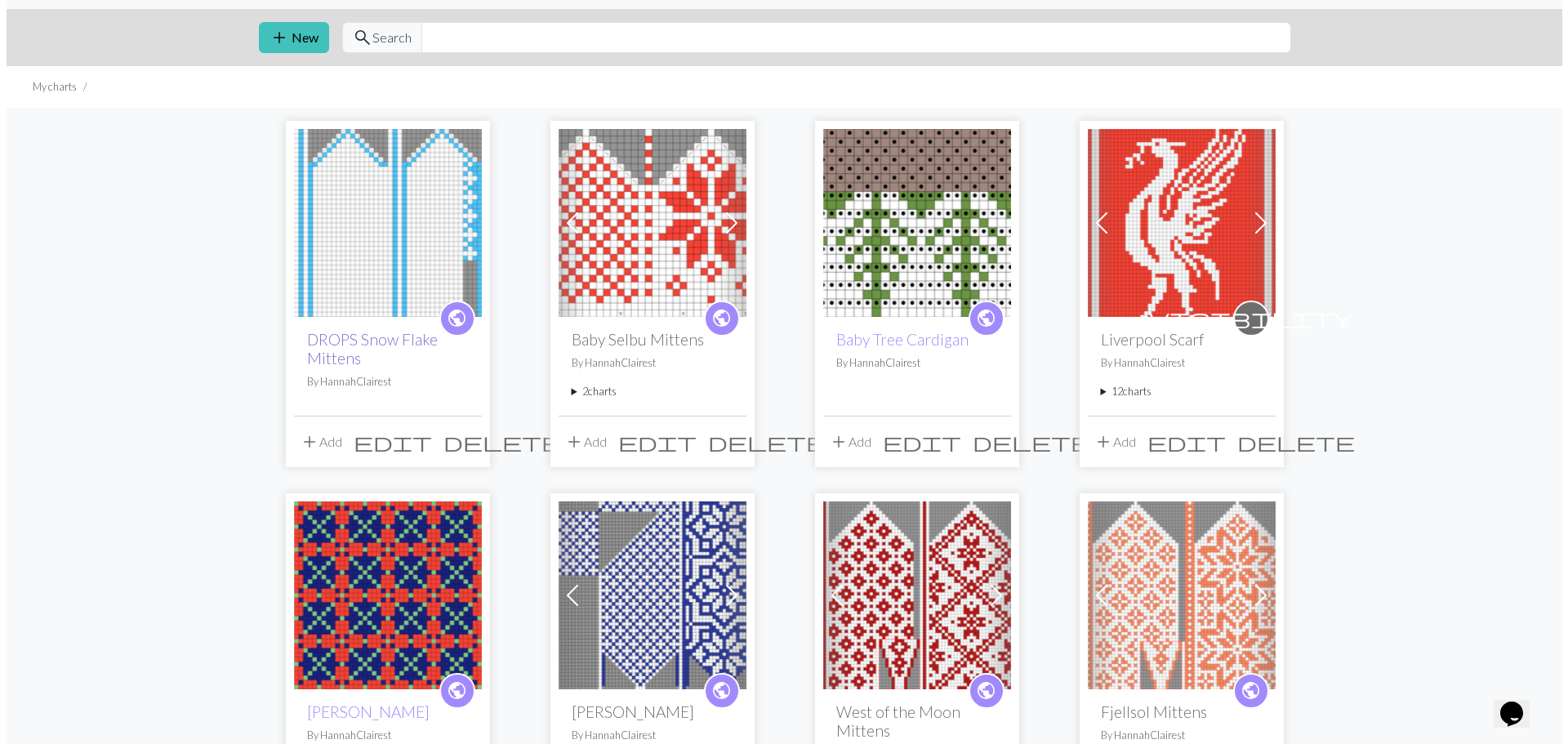
scroll to position [0, 0]
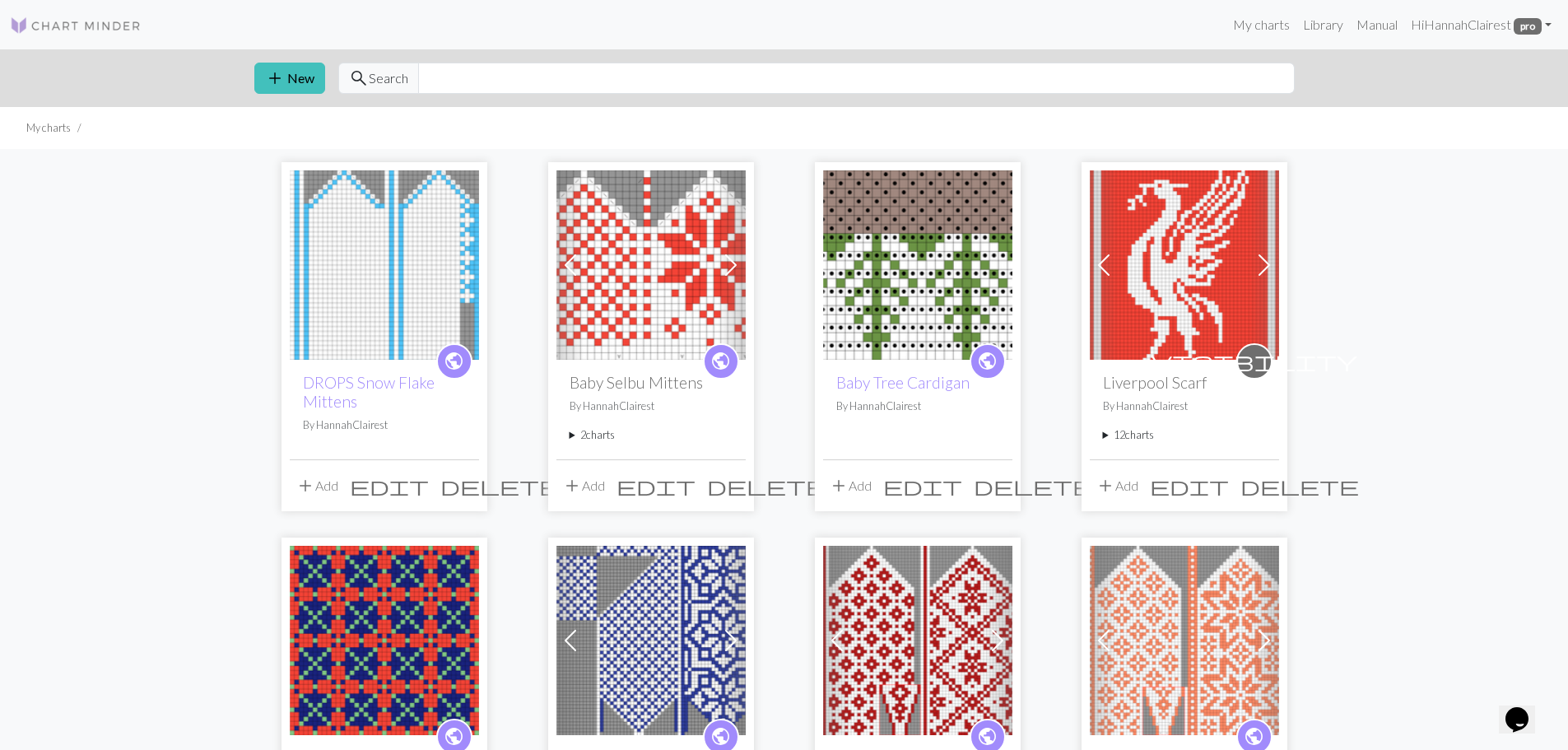
click at [351, 430] on p "By HannahClairest" at bounding box center [385, 425] width 163 height 16
click at [376, 384] on link "DROPS Snow Flake Mittens" at bounding box center [369, 391] width 132 height 37
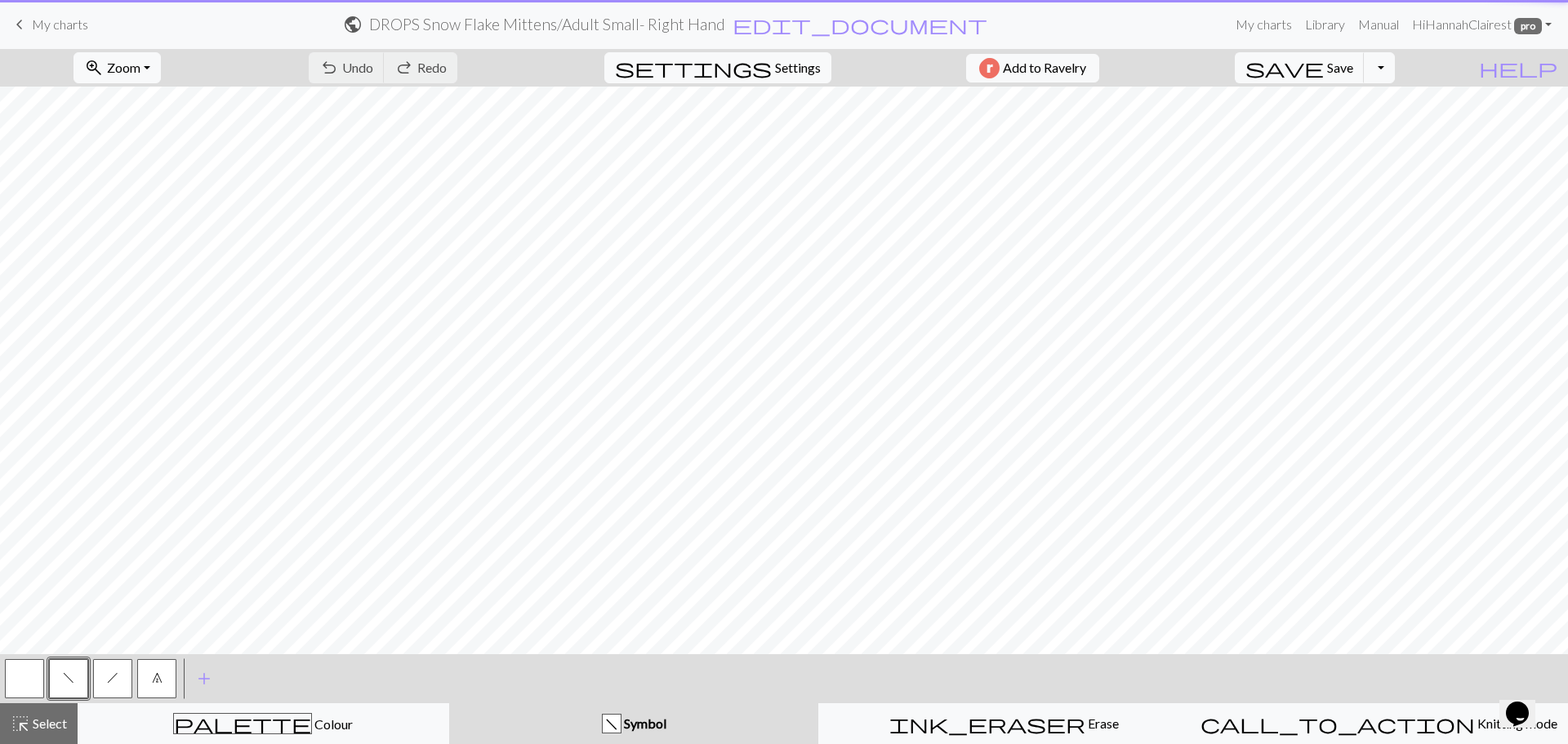
click at [693, 23] on h2 "DROPS Snow Flake Mittens / Adult Small- Right Hand" at bounding box center [546, 24] width 356 height 19
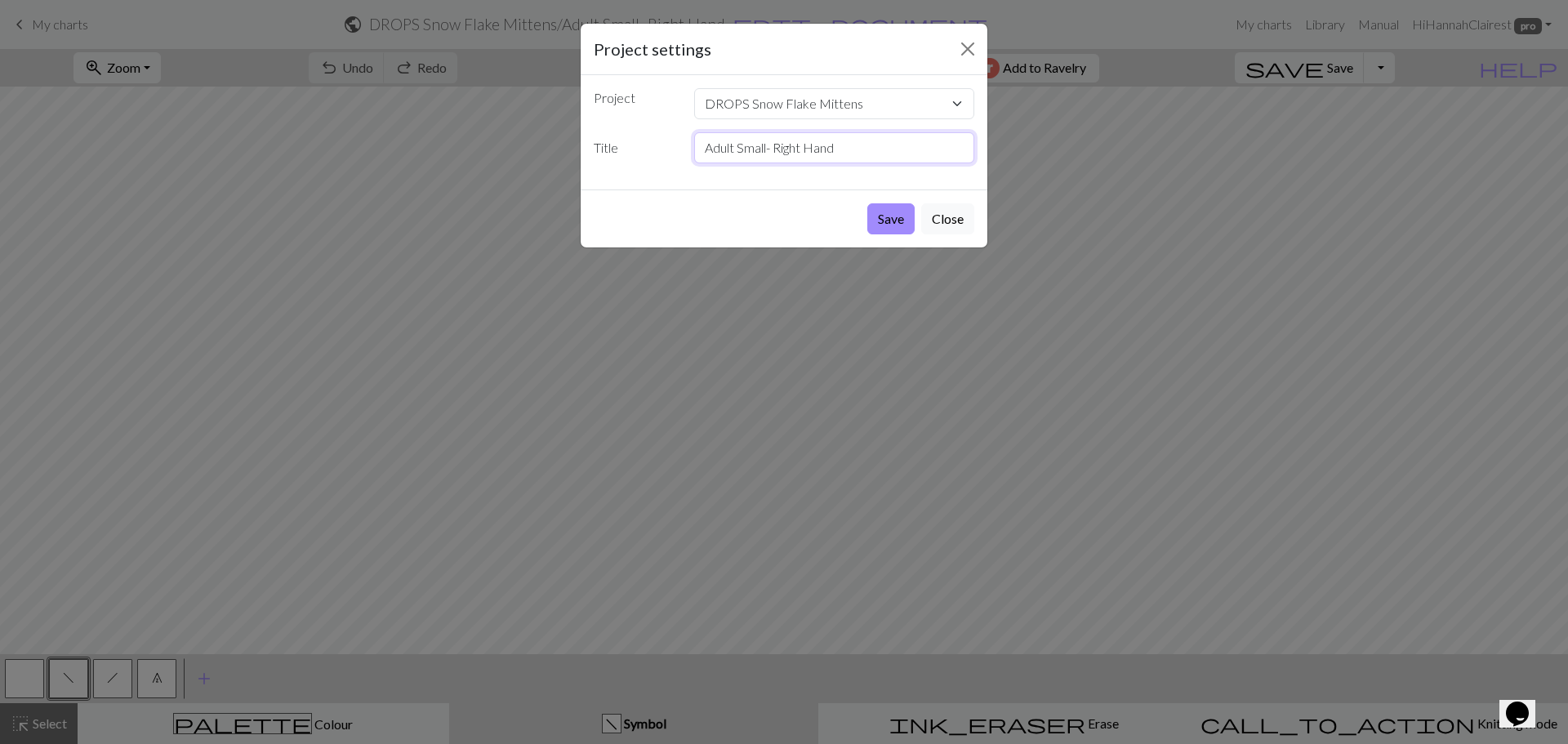
click at [775, 146] on input "Adult Small- Right Hand" at bounding box center [834, 147] width 281 height 31
type input "Adult Small: Right Hand"
click at [891, 215] on button "Save" at bounding box center [891, 218] width 47 height 31
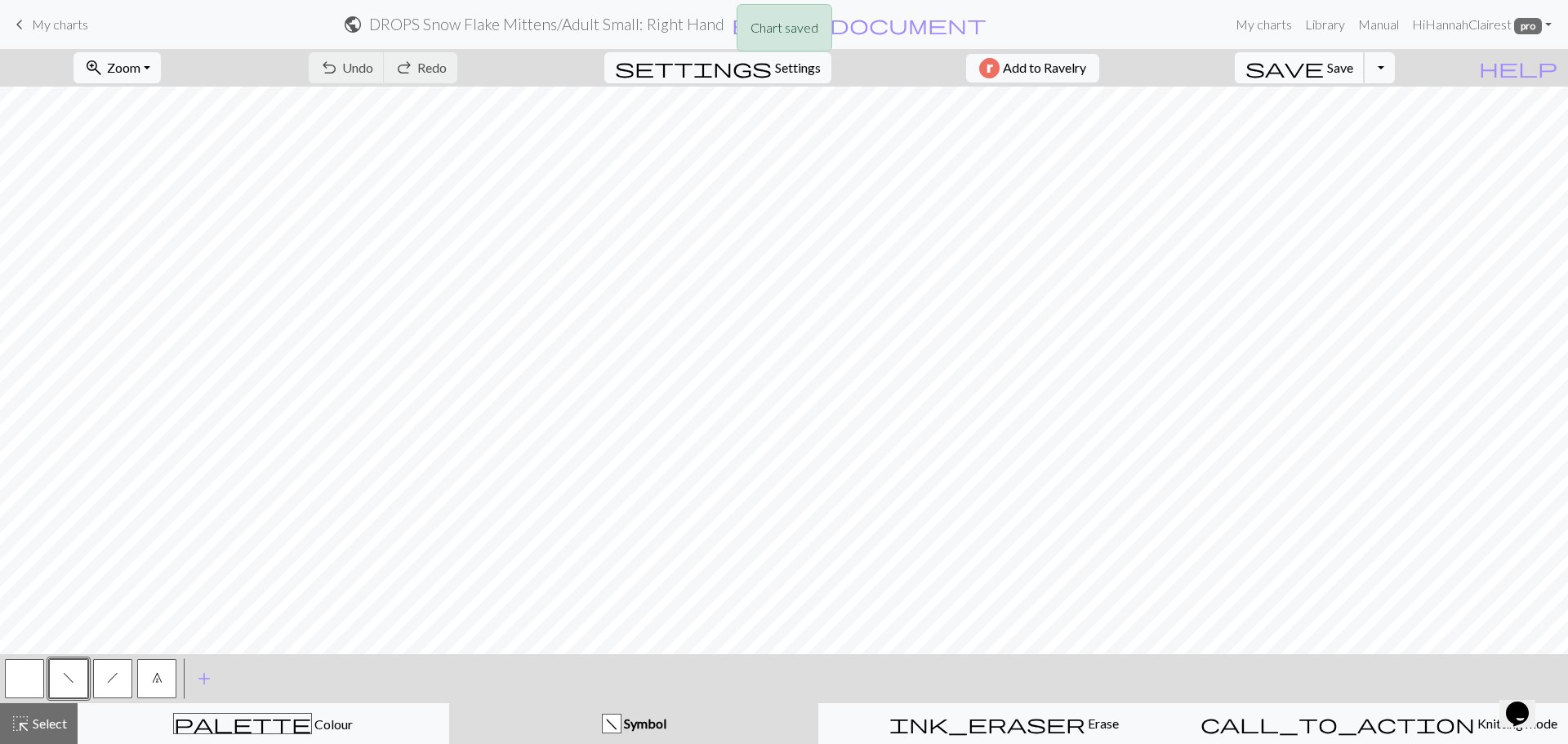
click at [1353, 68] on span "Save" at bounding box center [1340, 67] width 26 height 16
click at [61, 19] on div "Chart saved" at bounding box center [784, 32] width 1568 height 64
click at [64, 24] on div "Chart saved" at bounding box center [784, 32] width 1568 height 64
click at [69, 26] on span "My charts" at bounding box center [59, 24] width 57 height 16
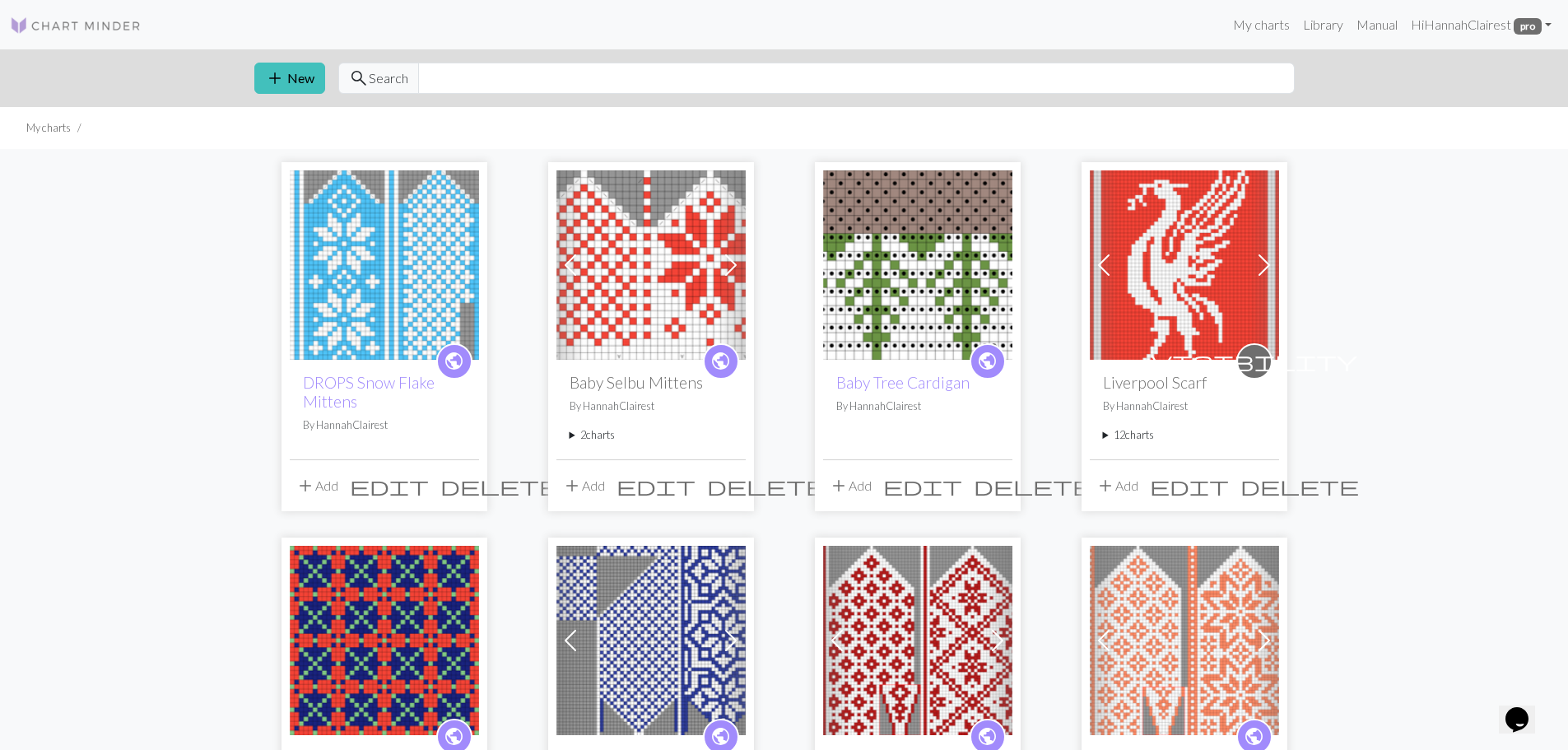
click at [336, 490] on button "add Add" at bounding box center [316, 485] width 54 height 31
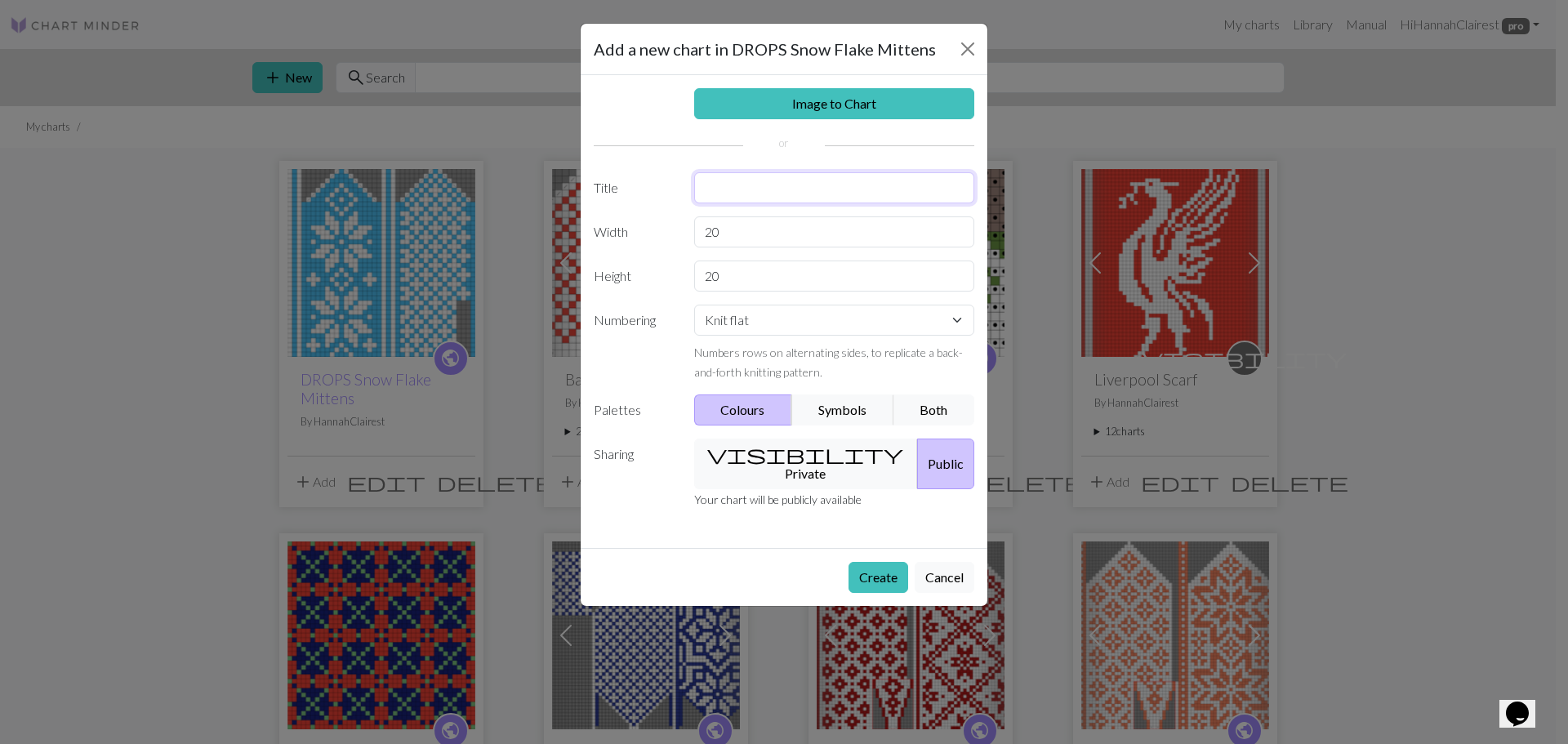
click at [731, 186] on input "text" at bounding box center [834, 188] width 281 height 31
type input "Adult Small: Left Hand"
drag, startPoint x: 710, startPoint y: 229, endPoint x: 694, endPoint y: 228, distance: 16.0
click at [694, 228] on input "20" at bounding box center [834, 231] width 281 height 31
type input "40"
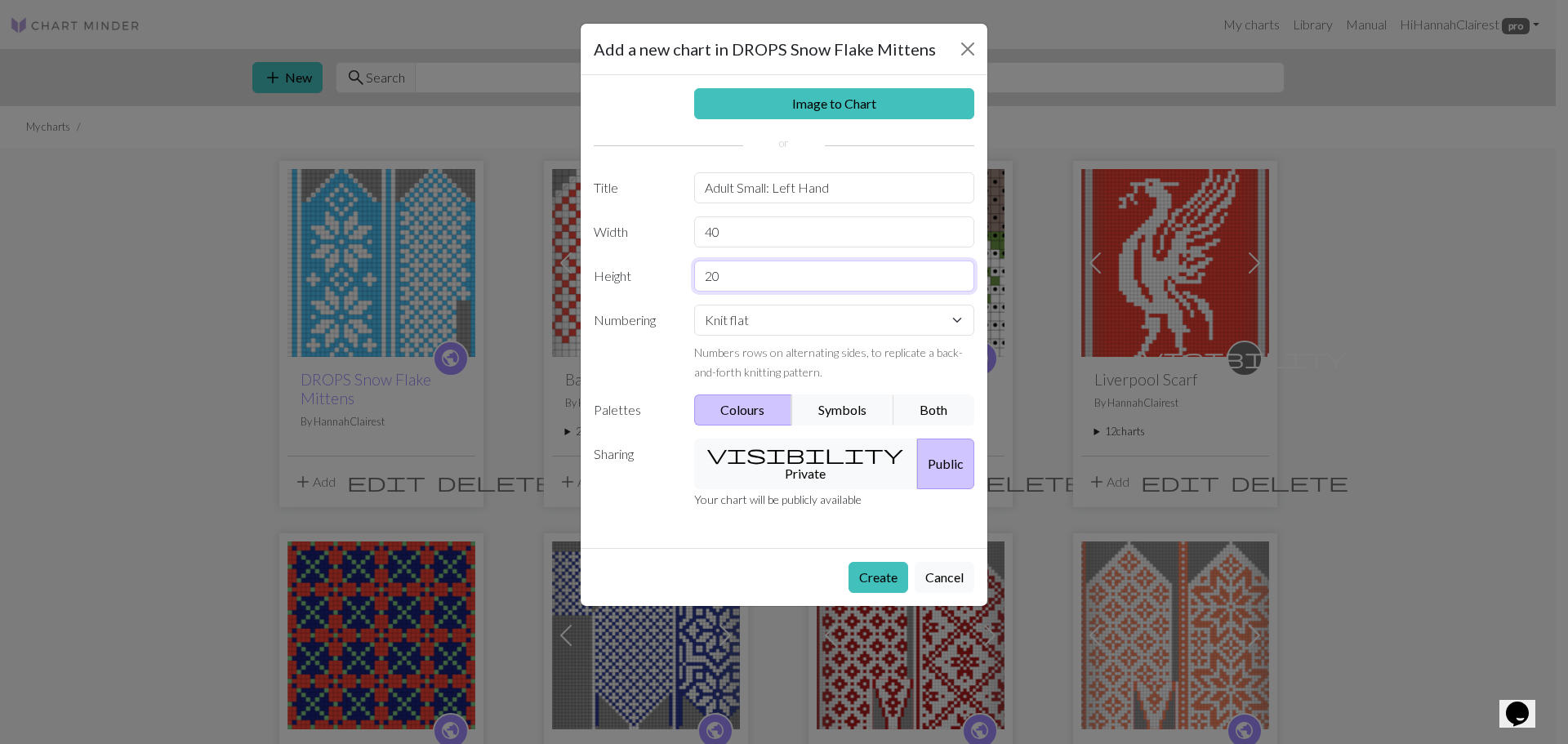
drag, startPoint x: 727, startPoint y: 282, endPoint x: 667, endPoint y: 283, distance: 60.0
click at [667, 285] on div "Height 20" at bounding box center [784, 275] width 400 height 31
type input "44"
click at [960, 312] on select "Knit flat Knit in the round Lace knitting Cross stitch" at bounding box center [834, 320] width 281 height 31
select select "round"
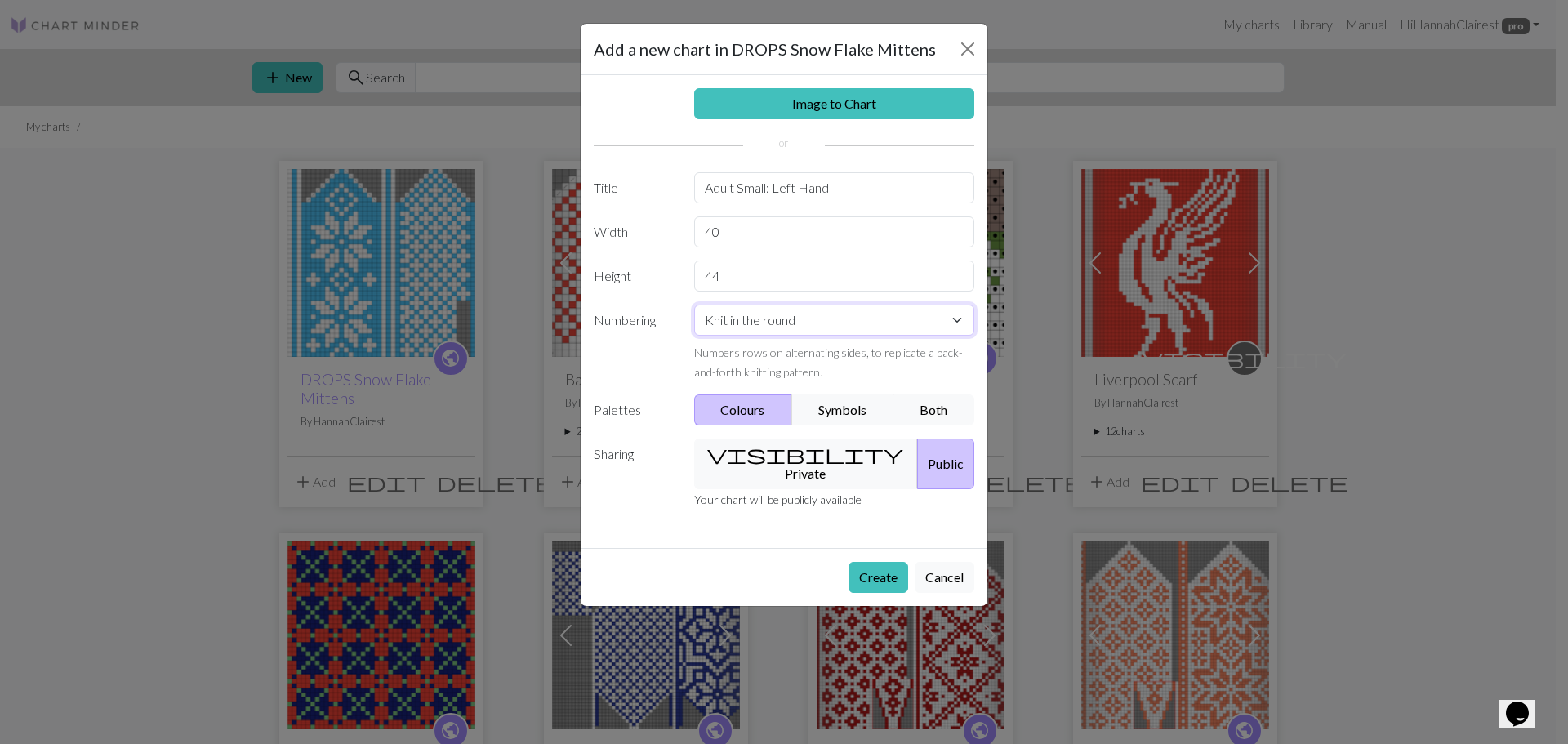
click at [694, 305] on select "Knit flat Knit in the round Lace knitting Cross stitch" at bounding box center [834, 320] width 281 height 31
click at [856, 562] on button "Create" at bounding box center [879, 577] width 59 height 31
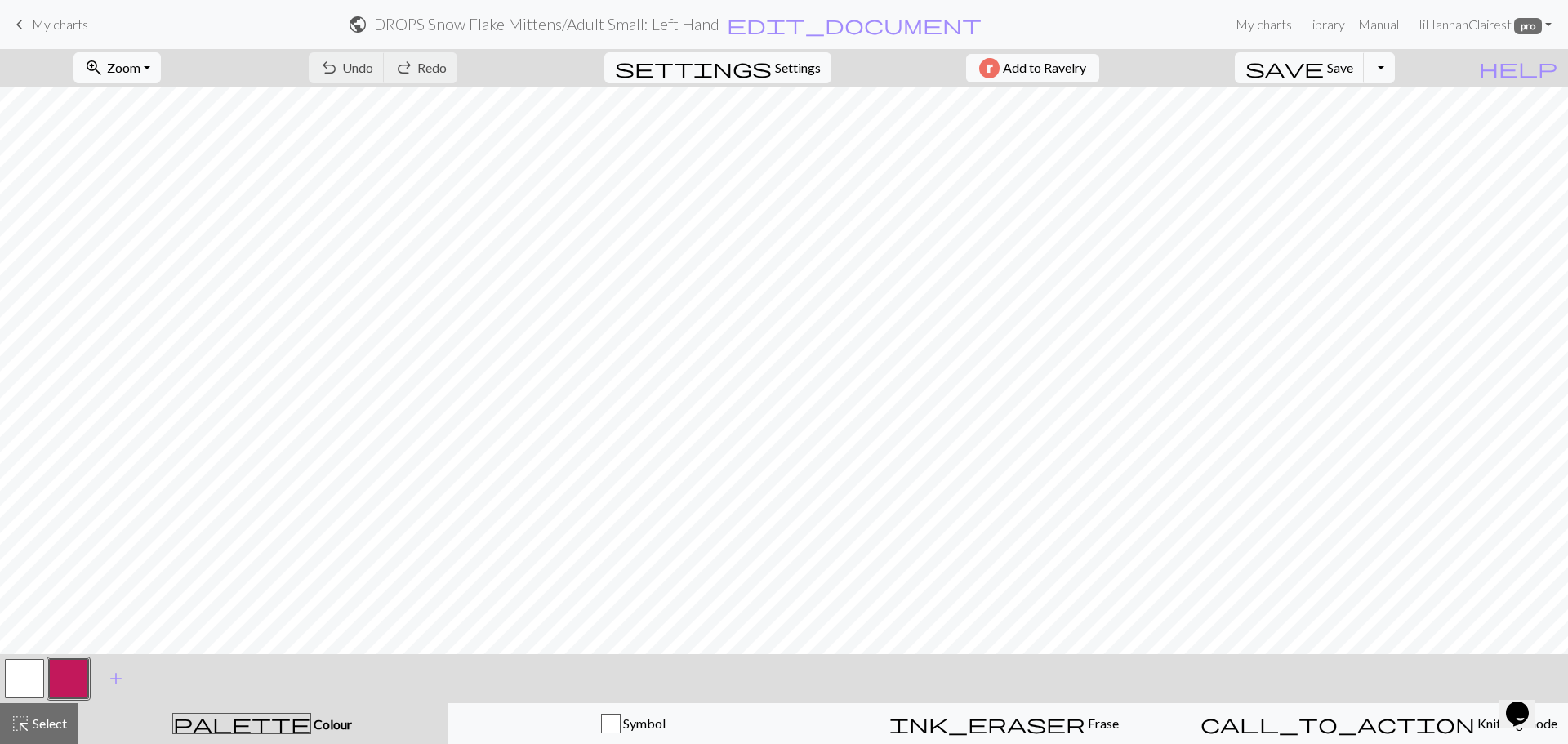
click at [85, 675] on button "button" at bounding box center [69, 679] width 39 height 39
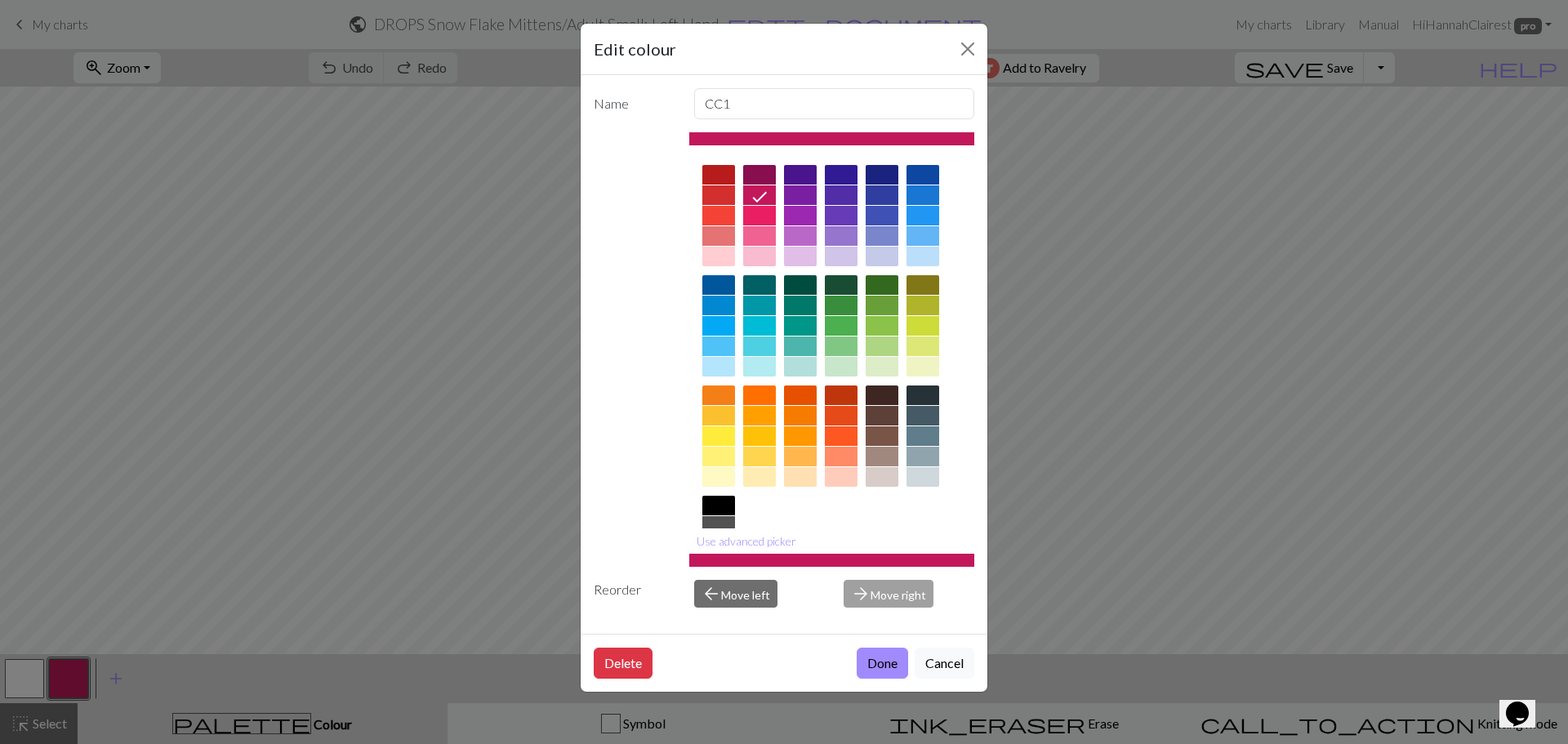
click at [725, 350] on div at bounding box center [718, 346] width 33 height 20
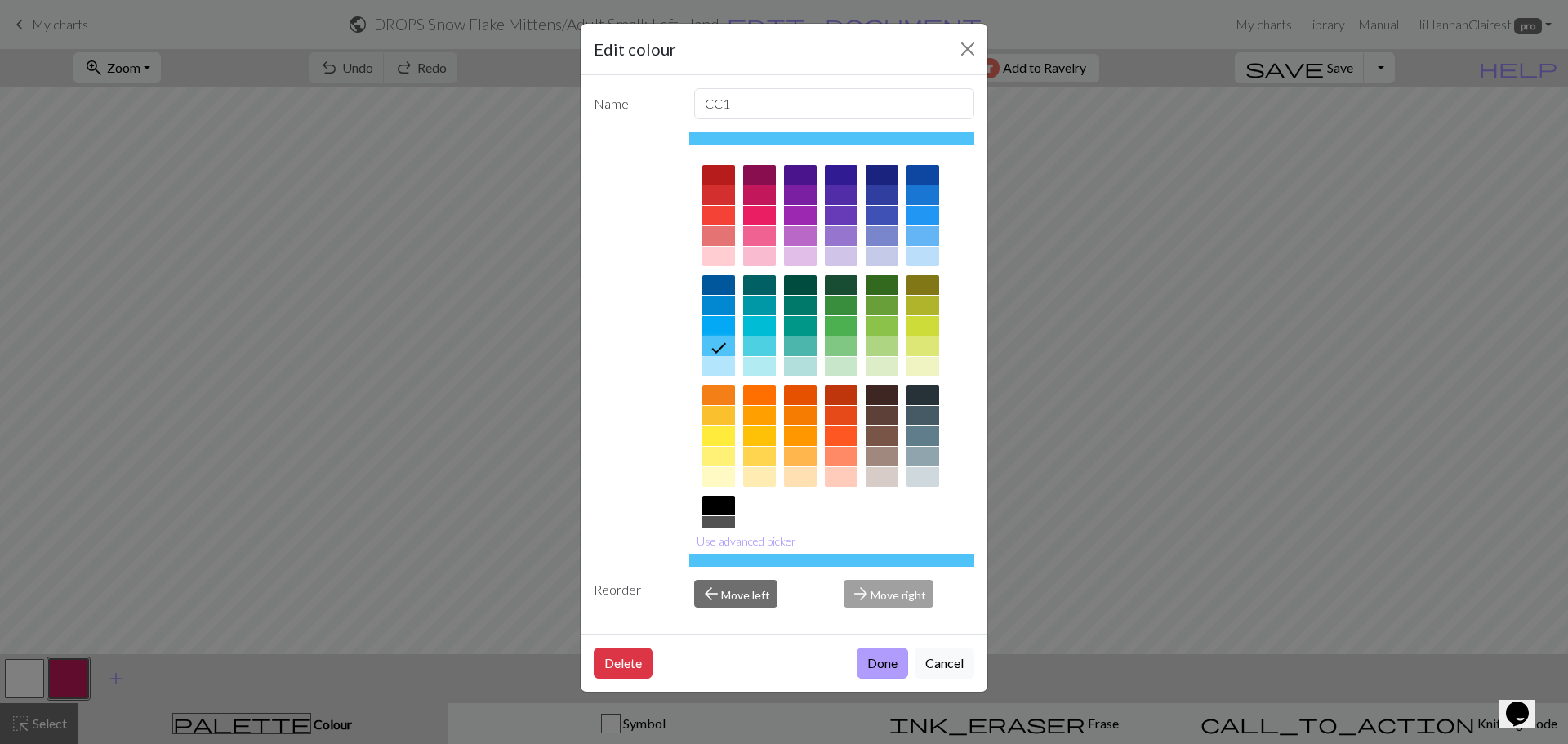
click at [893, 668] on button "Done" at bounding box center [882, 662] width 51 height 31
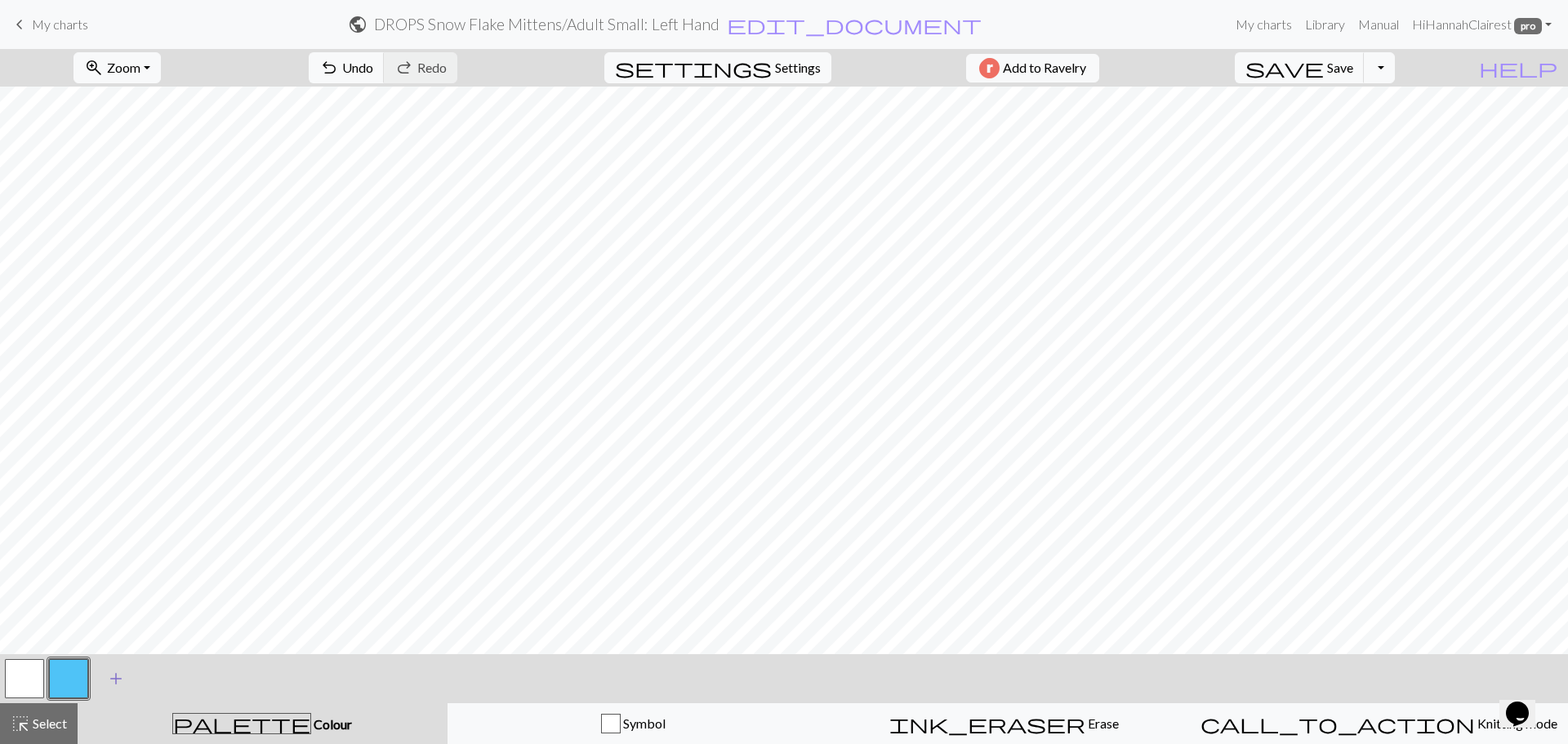
click at [118, 685] on span "add" at bounding box center [115, 678] width 20 height 23
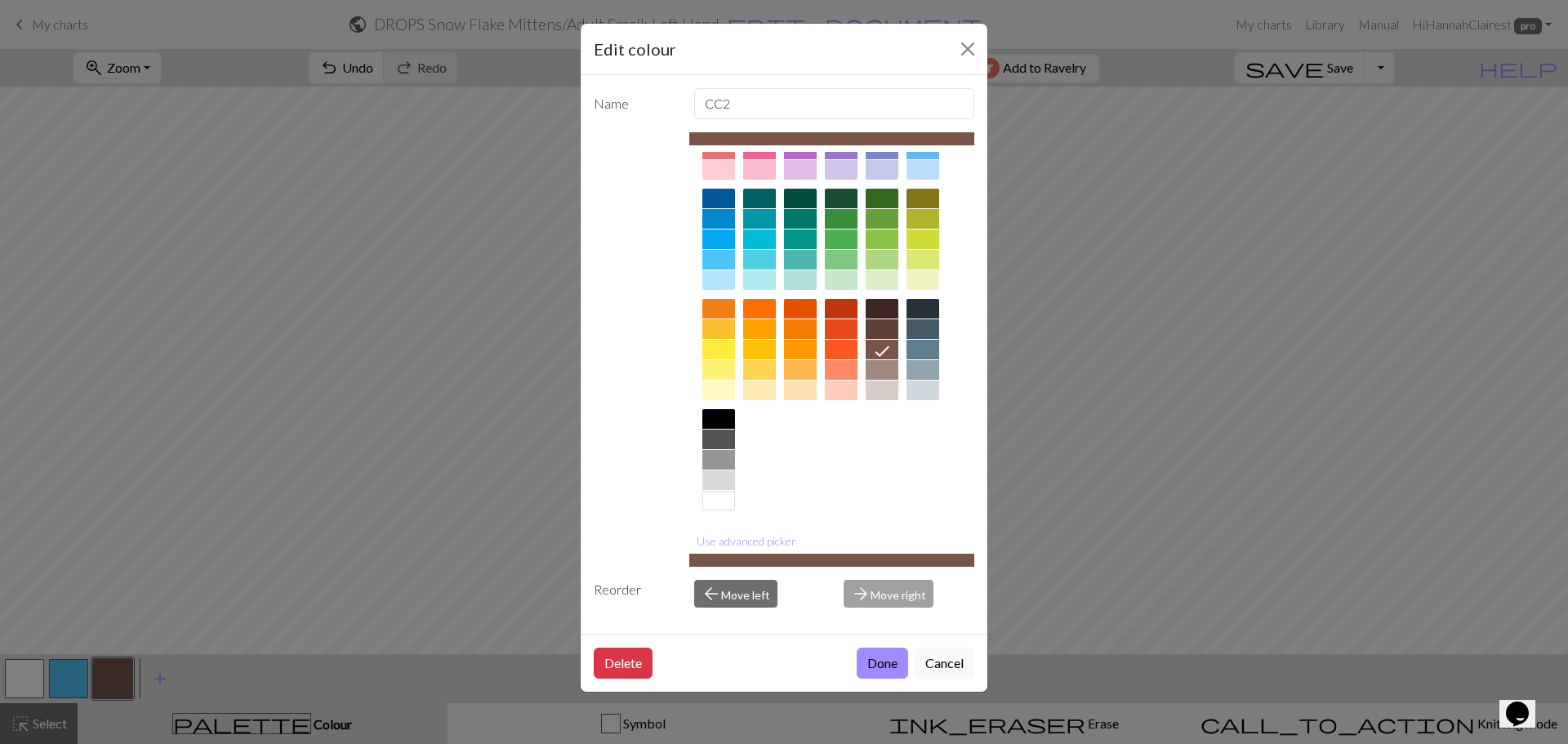
scroll to position [87, 0]
click at [723, 467] on div at bounding box center [718, 459] width 33 height 20
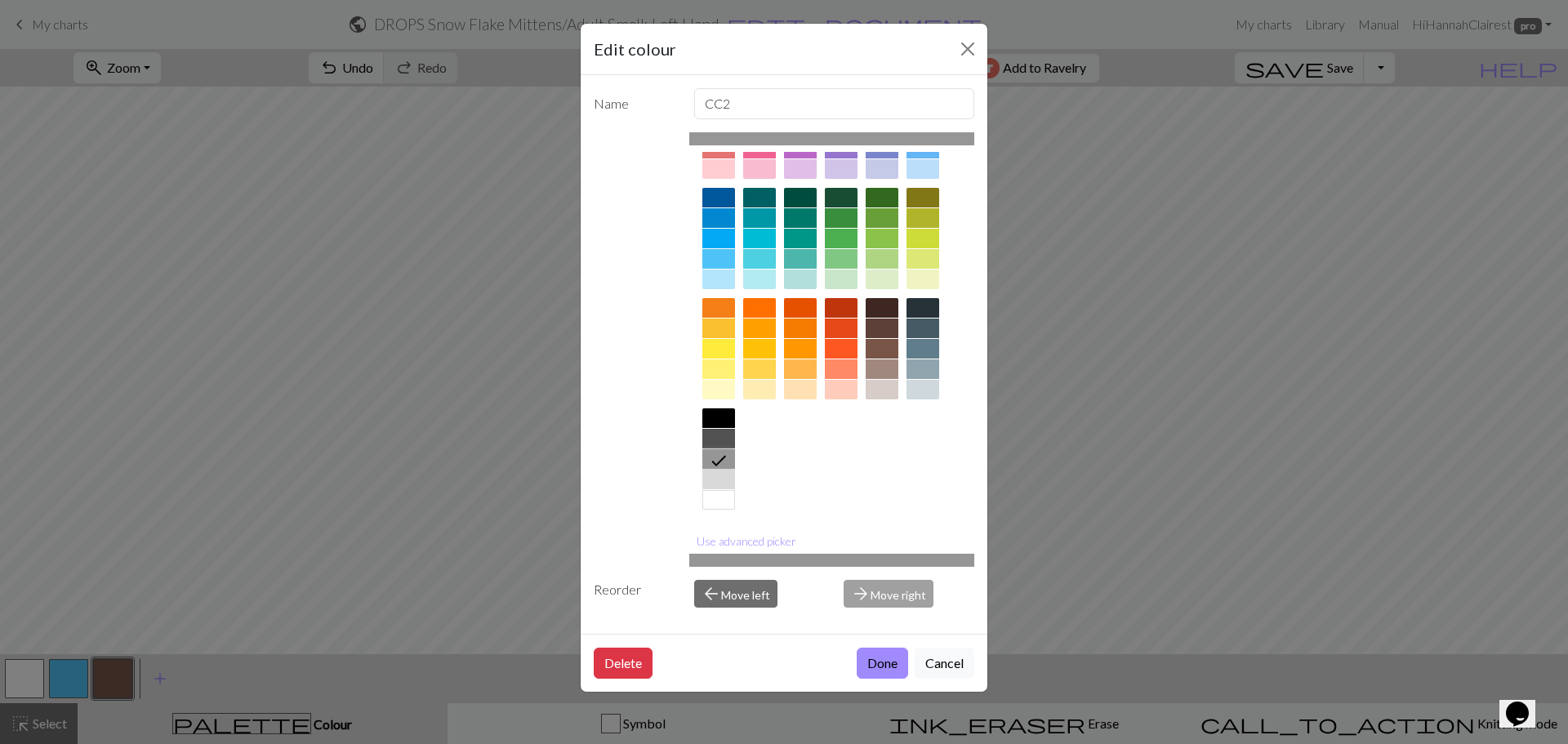
click at [872, 663] on button "Done" at bounding box center [882, 662] width 51 height 31
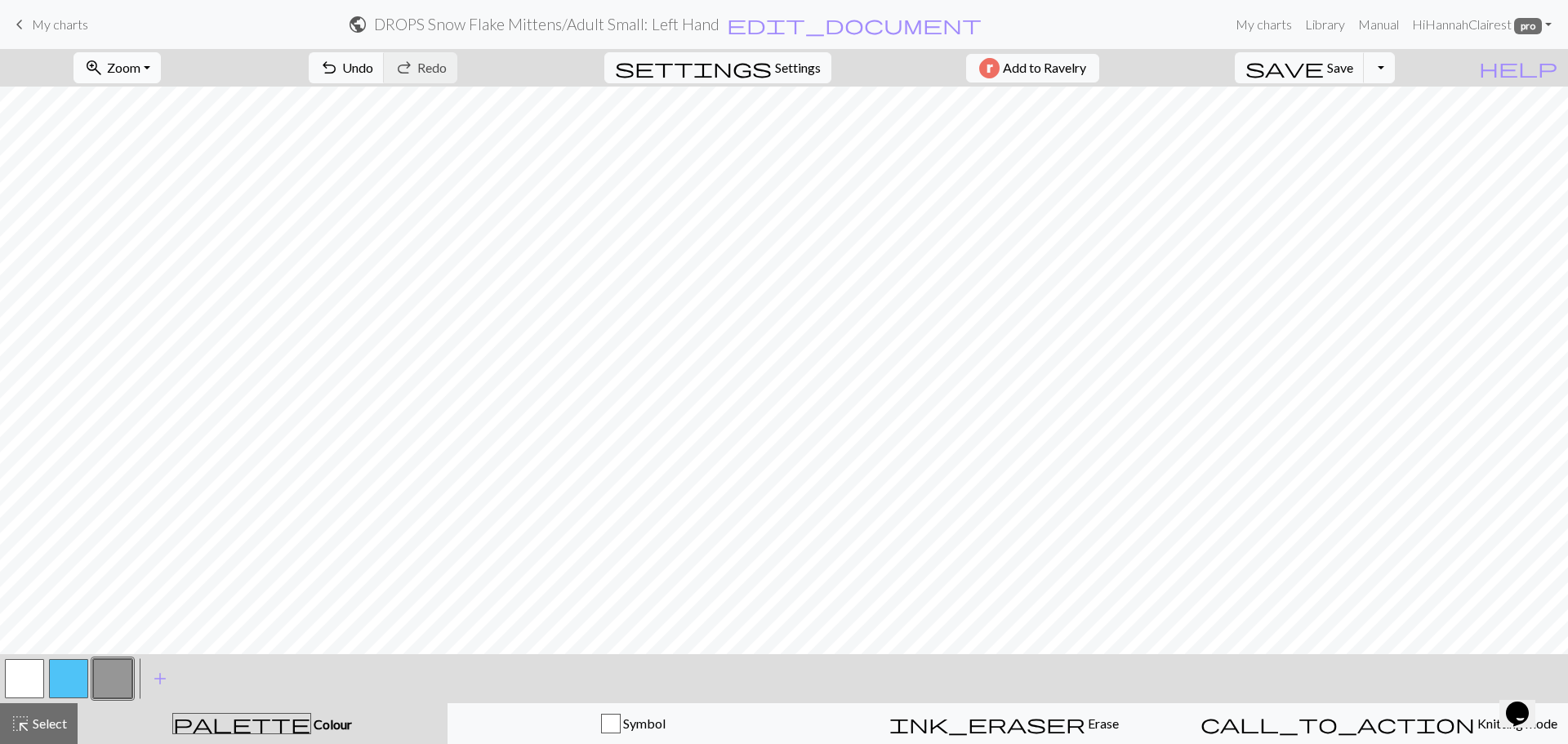
click at [161, 65] on button "zoom_in Zoom Zoom" at bounding box center [117, 67] width 87 height 31
click at [140, 105] on button "Fit all" at bounding box center [138, 104] width 129 height 26
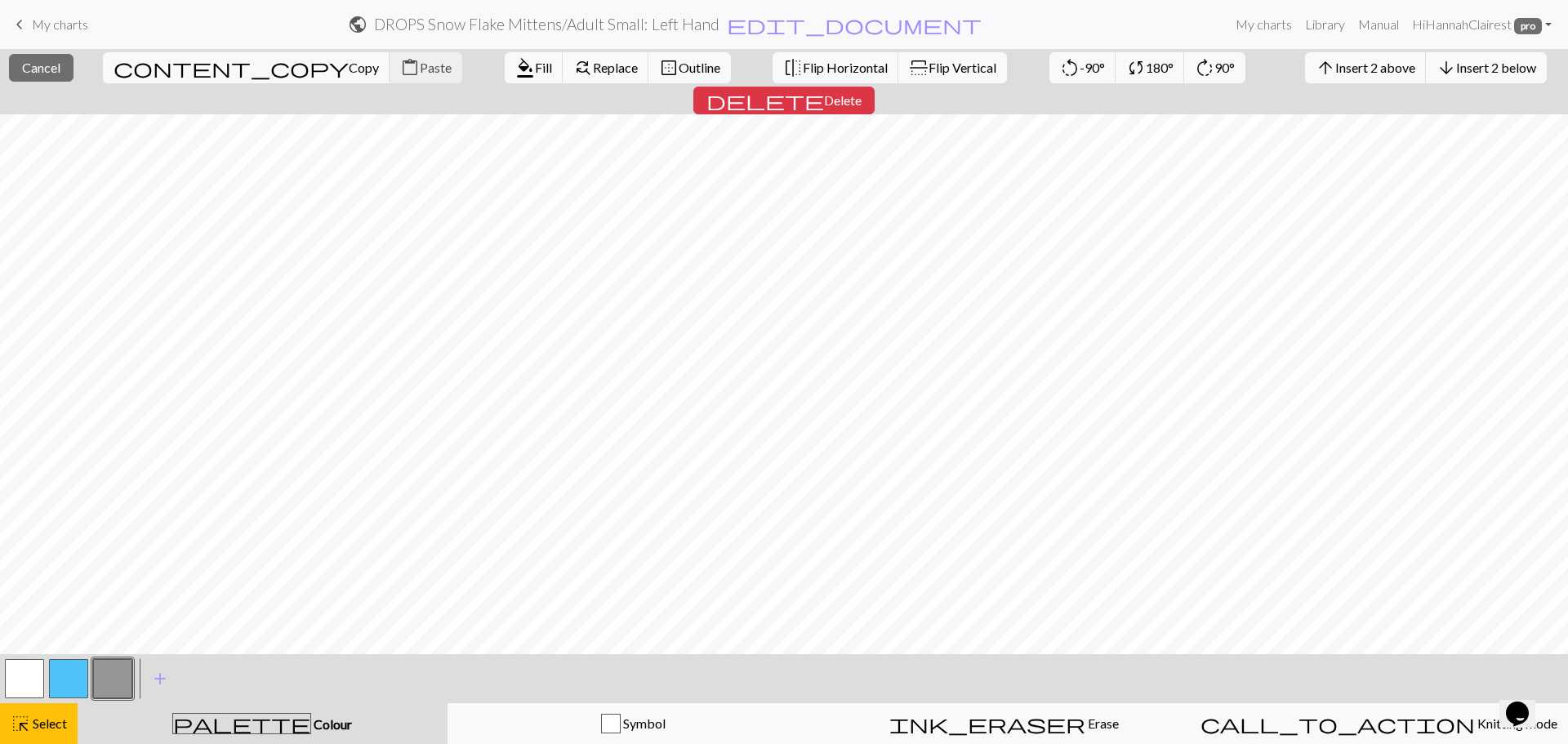
click at [78, 682] on button "button" at bounding box center [69, 679] width 39 height 39
click at [516, 69] on span "format_color_fill" at bounding box center [525, 68] width 20 height 23
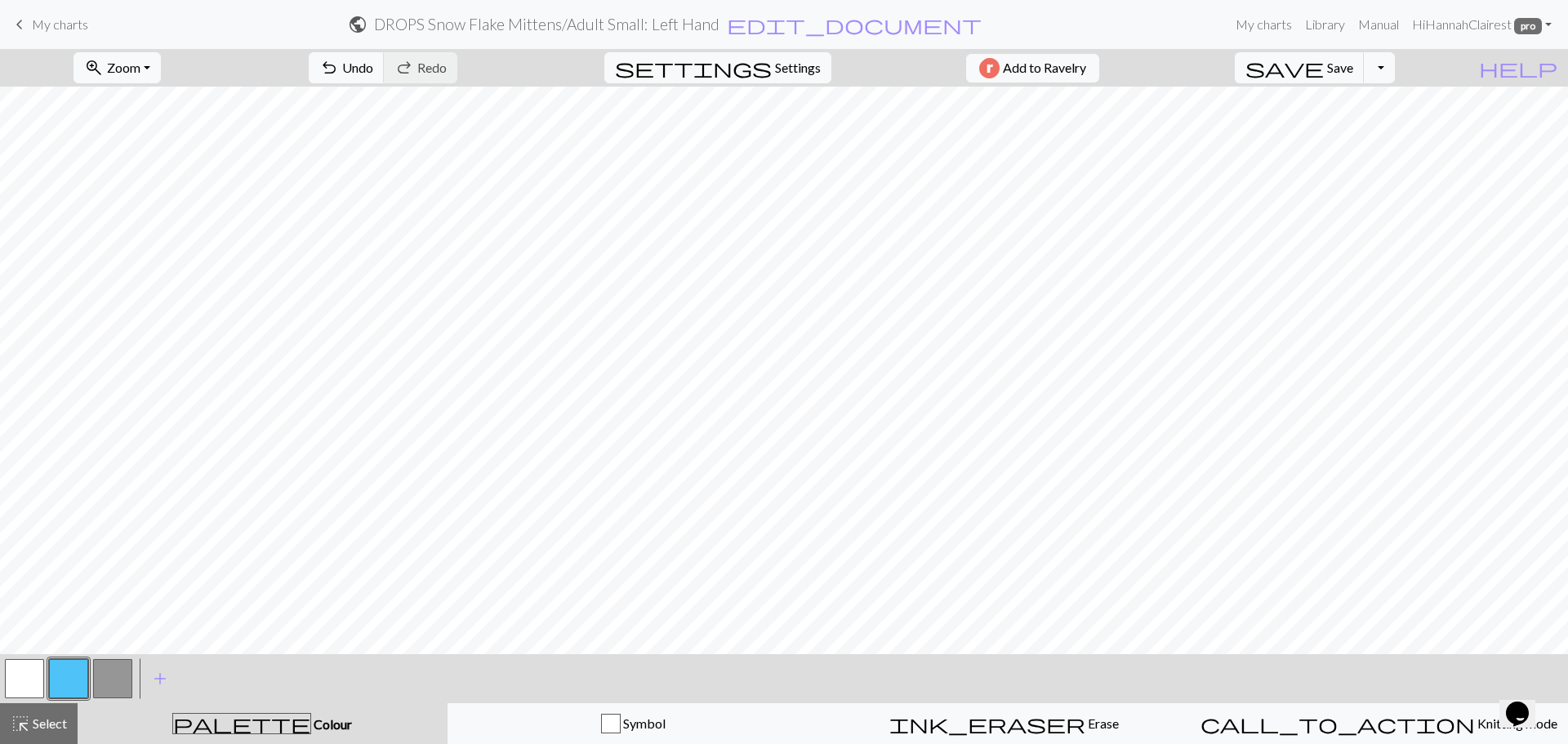
click at [109, 686] on button "button" at bounding box center [112, 679] width 39 height 39
click at [72, 688] on button "button" at bounding box center [69, 679] width 39 height 39
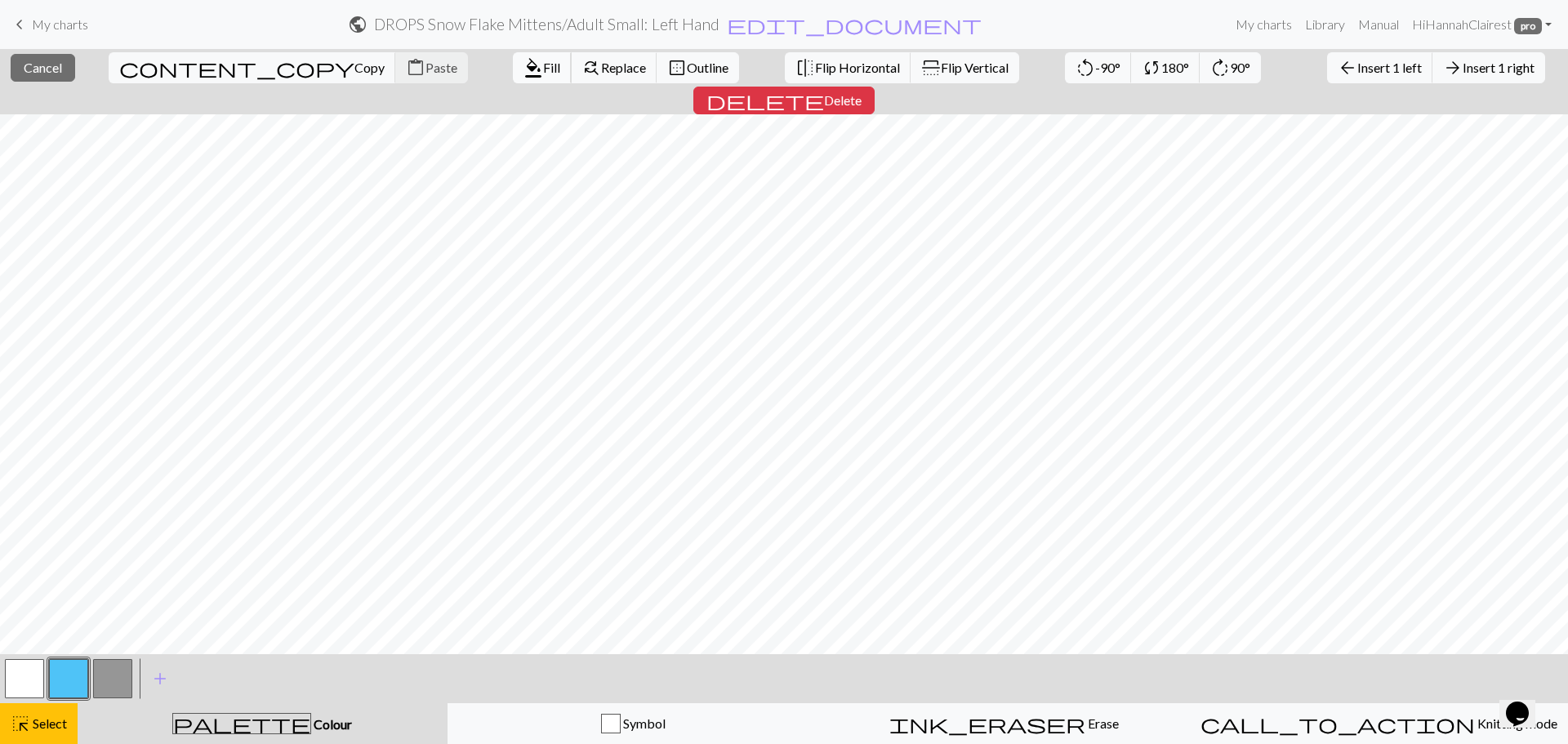
click at [524, 70] on span "format_color_fill" at bounding box center [533, 68] width 20 height 23
click at [513, 80] on button "format_color_fill Fill" at bounding box center [542, 67] width 59 height 31
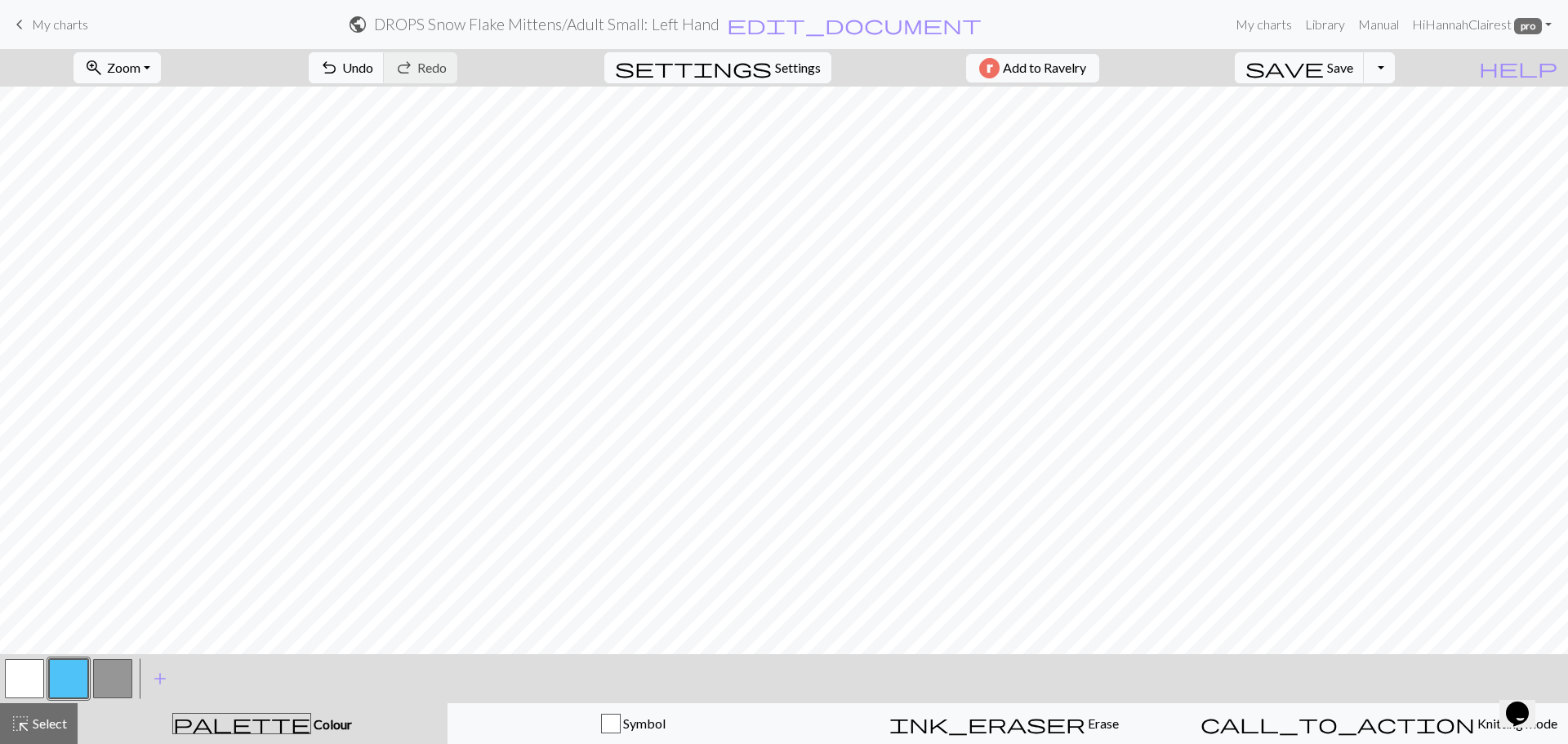
drag, startPoint x: 105, startPoint y: 682, endPoint x: 132, endPoint y: 668, distance: 30.4
click at [110, 680] on button "button" at bounding box center [112, 679] width 39 height 39
click at [78, 683] on button "button" at bounding box center [69, 679] width 39 height 39
drag, startPoint x: 554, startPoint y: 729, endPoint x: 289, endPoint y: 735, distance: 265.1
click at [551, 729] on div "Symbol" at bounding box center [633, 723] width 350 height 20
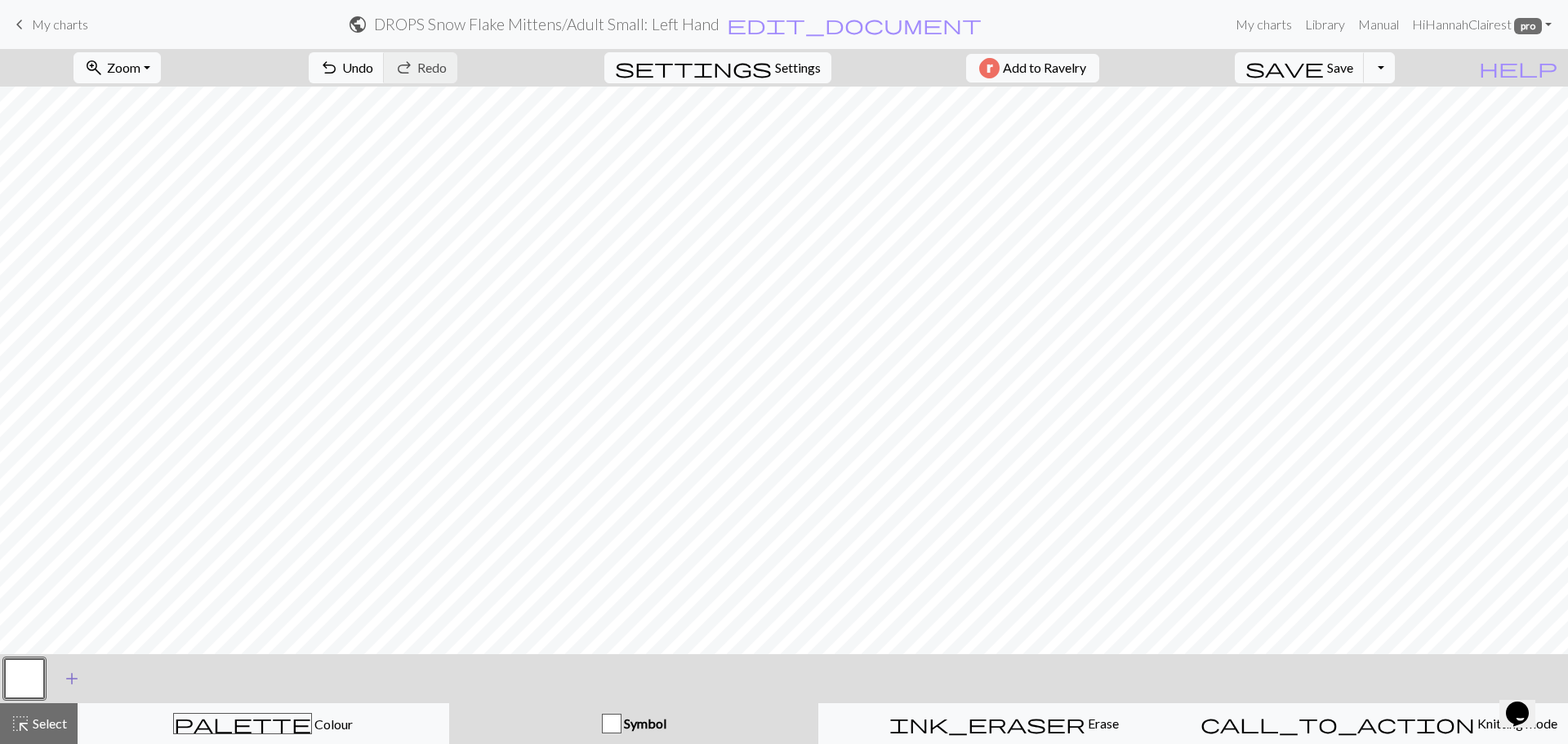
click at [77, 683] on span "add" at bounding box center [72, 678] width 20 height 23
click at [46, 683] on div at bounding box center [68, 678] width 44 height 44
click at [58, 686] on button "button" at bounding box center [69, 679] width 39 height 39
click at [68, 672] on button "button" at bounding box center [69, 679] width 39 height 39
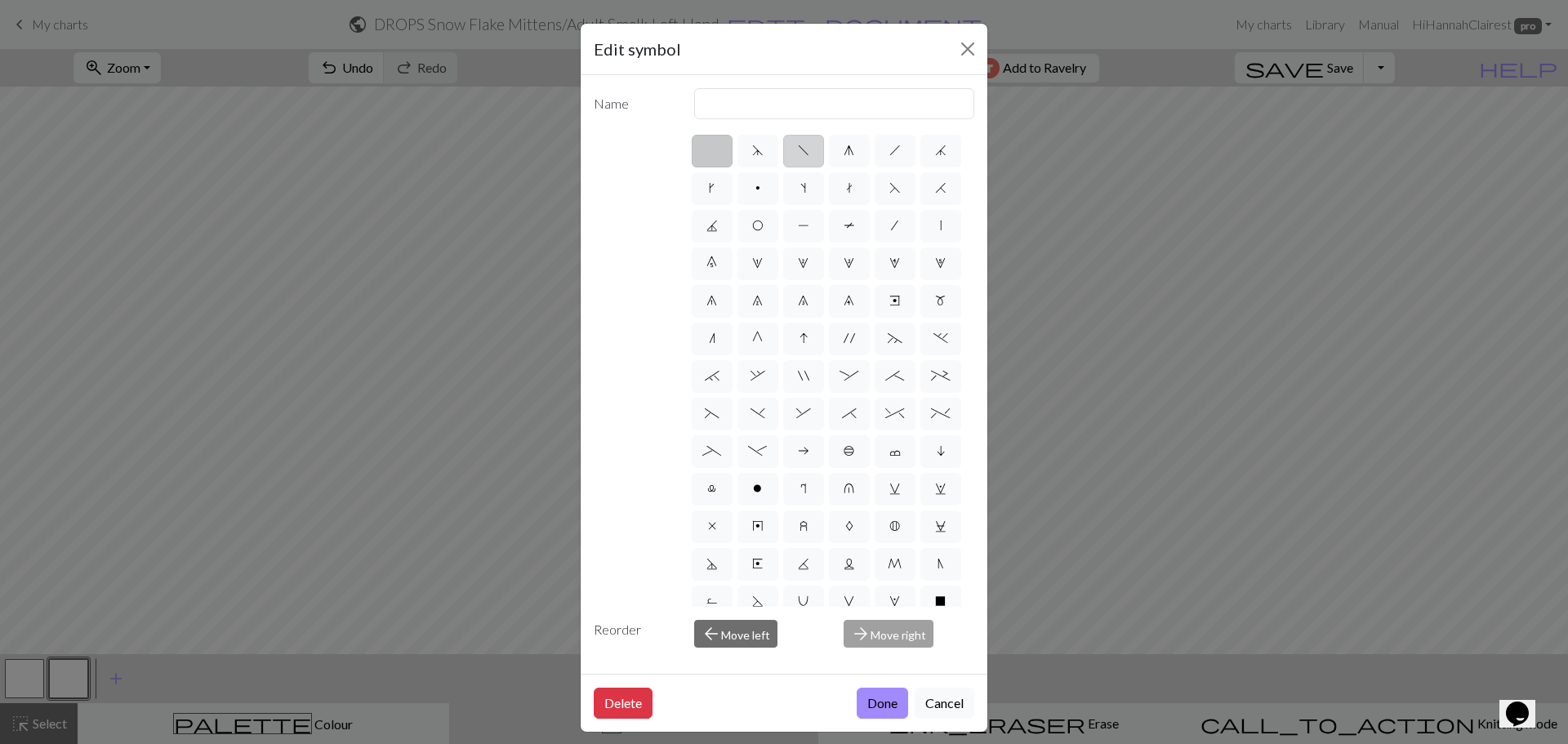
click at [802, 158] on label "f" at bounding box center [804, 150] width 41 height 33
click at [802, 151] on input "f" at bounding box center [803, 145] width 10 height 10
radio input "true"
click at [810, 93] on input "left leaning decrease" at bounding box center [834, 103] width 281 height 31
click at [808, 93] on input "left leaning decrease" at bounding box center [834, 103] width 281 height 31
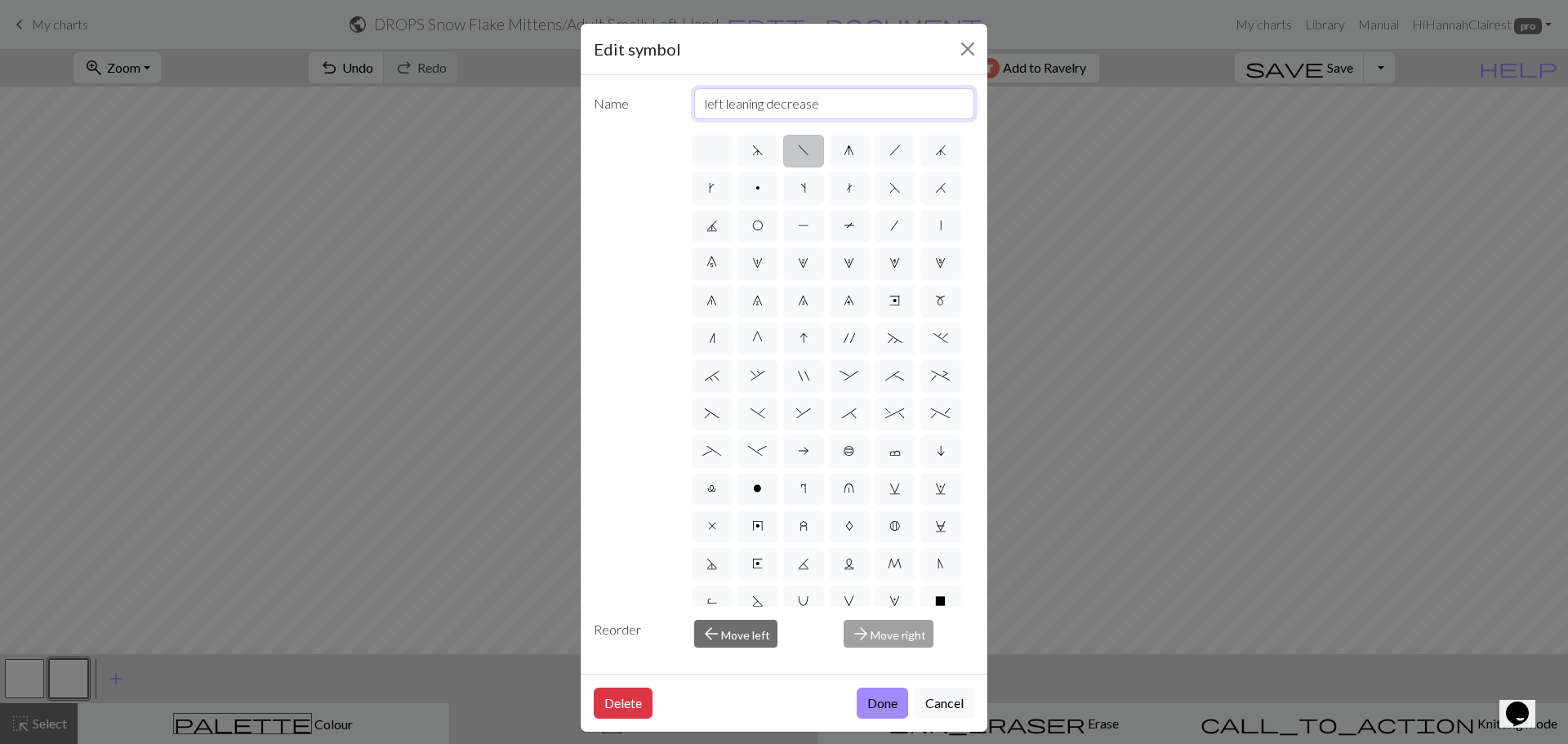
click at [808, 93] on input "left leaning decrease" at bounding box center [834, 103] width 281 height 31
type input "SSK"
click at [862, 713] on button "Done" at bounding box center [882, 702] width 51 height 31
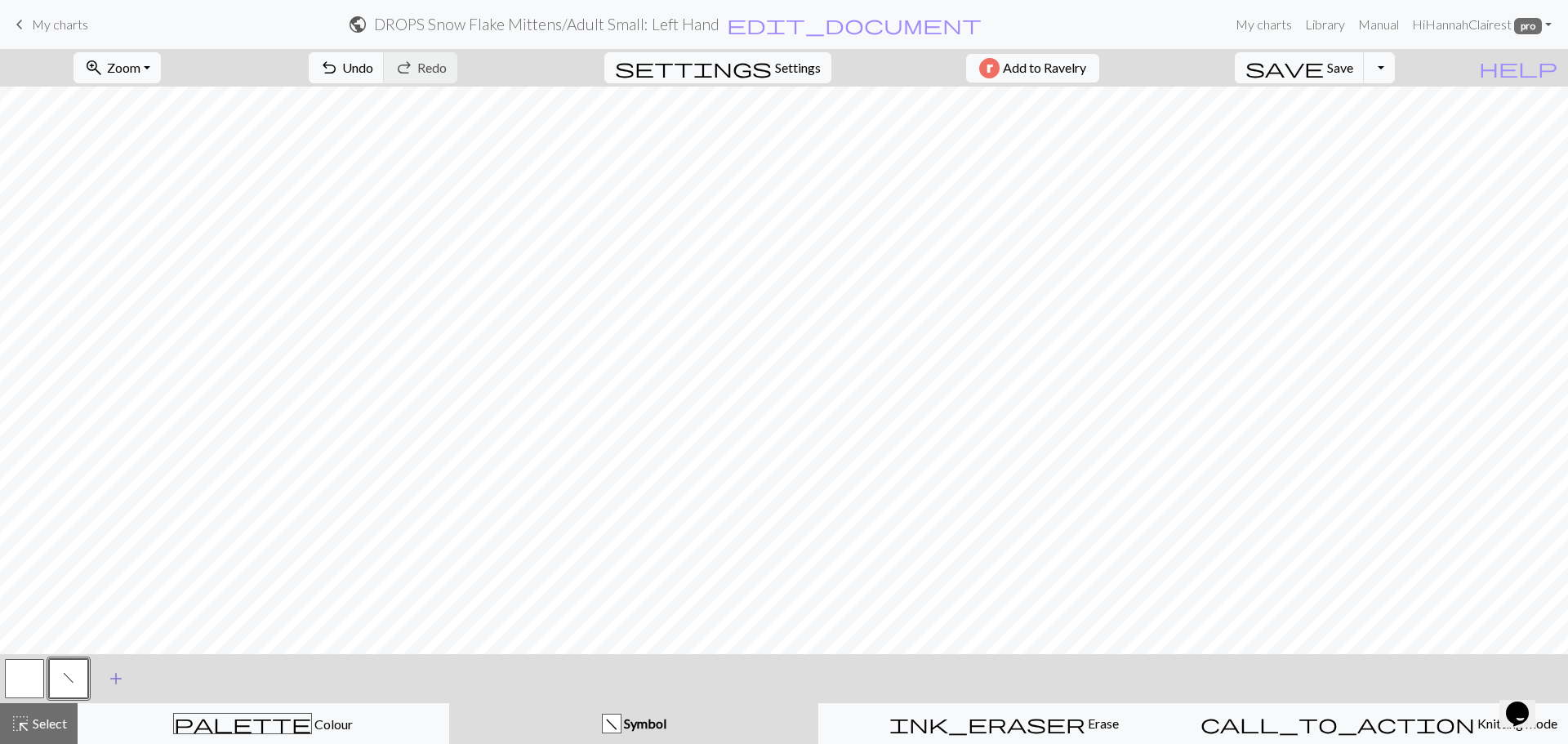
click at [116, 689] on span "add" at bounding box center [115, 678] width 20 height 23
click at [118, 680] on button "button" at bounding box center [112, 679] width 39 height 39
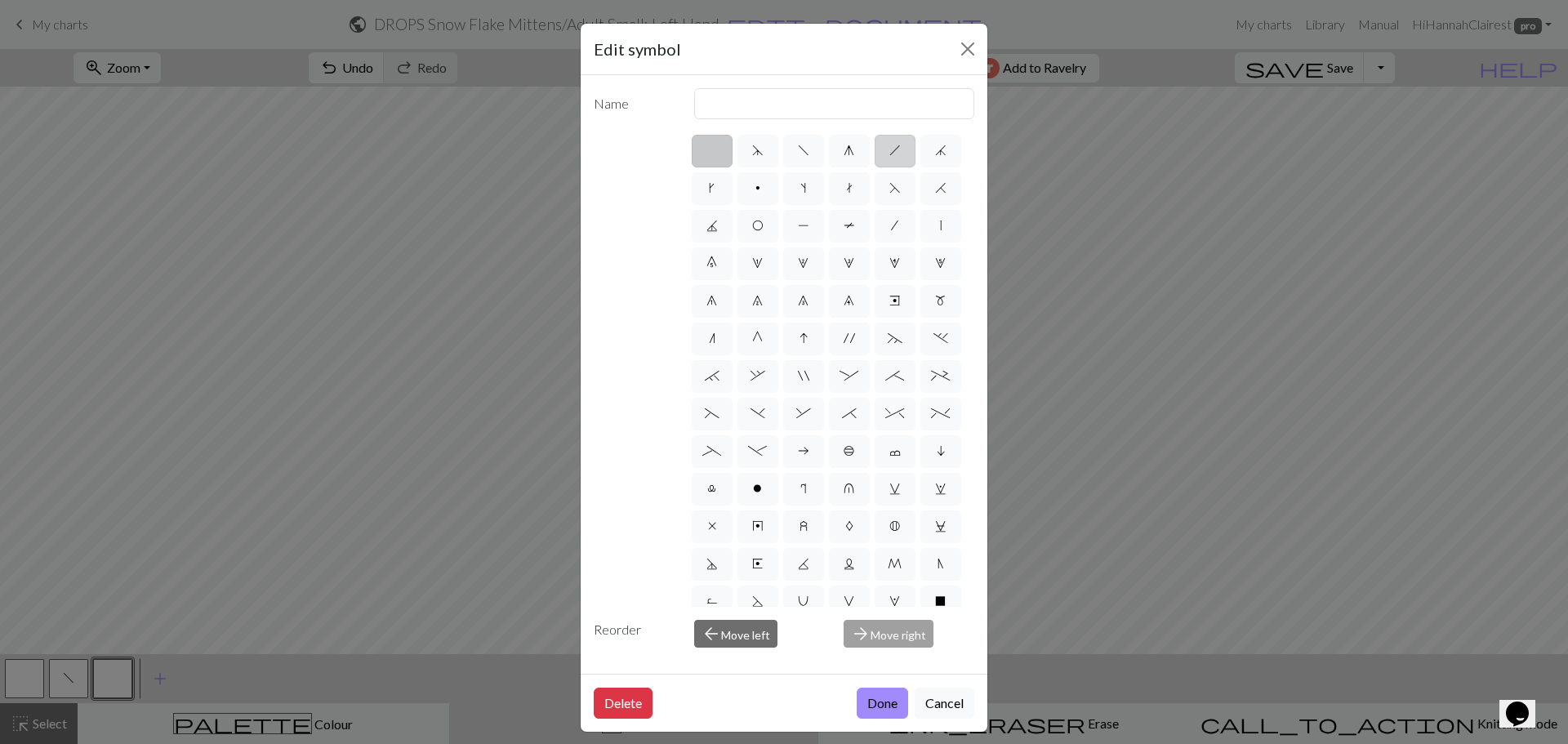
click at [892, 156] on span "h" at bounding box center [895, 150] width 11 height 13
click at [892, 151] on input "h" at bounding box center [894, 145] width 10 height 10
radio input "true"
click at [783, 98] on input "right leaning decrease" at bounding box center [834, 103] width 281 height 31
click at [782, 98] on input "right leaning decrease" at bounding box center [834, 103] width 281 height 31
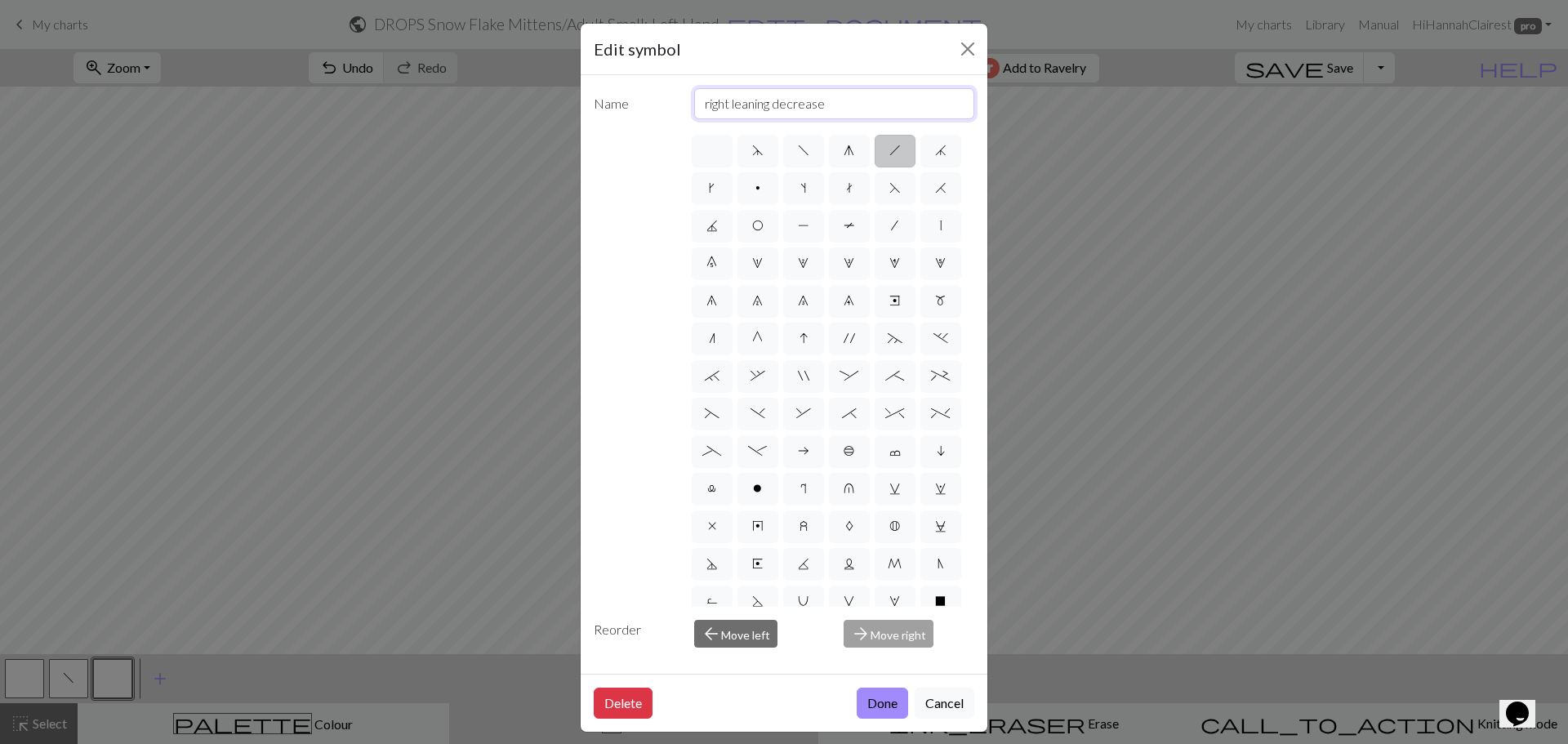
click at [782, 99] on input "right leaning decrease" at bounding box center [834, 103] width 281 height 31
type input "K2tog"
click at [882, 700] on button "Done" at bounding box center [882, 702] width 51 height 31
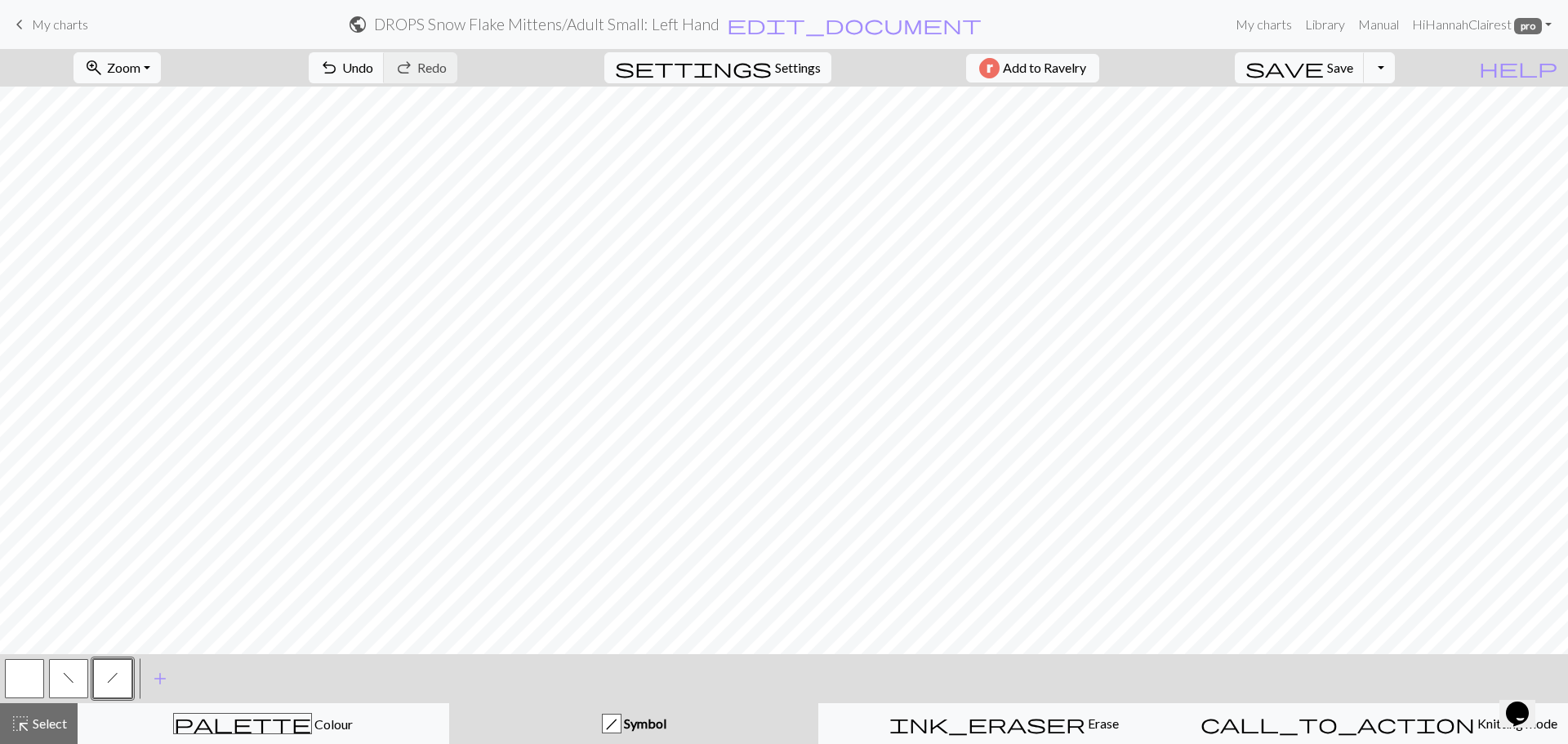
click at [68, 728] on button "highlight_alt Select Select" at bounding box center [39, 724] width 78 height 41
click at [33, 734] on button "highlight_alt Select Select" at bounding box center [39, 724] width 78 height 41
click at [176, 672] on button "add Add a symbol" at bounding box center [160, 679] width 41 height 41
click at [171, 672] on button "button" at bounding box center [157, 679] width 39 height 39
click at [169, 687] on button "button" at bounding box center [157, 679] width 39 height 39
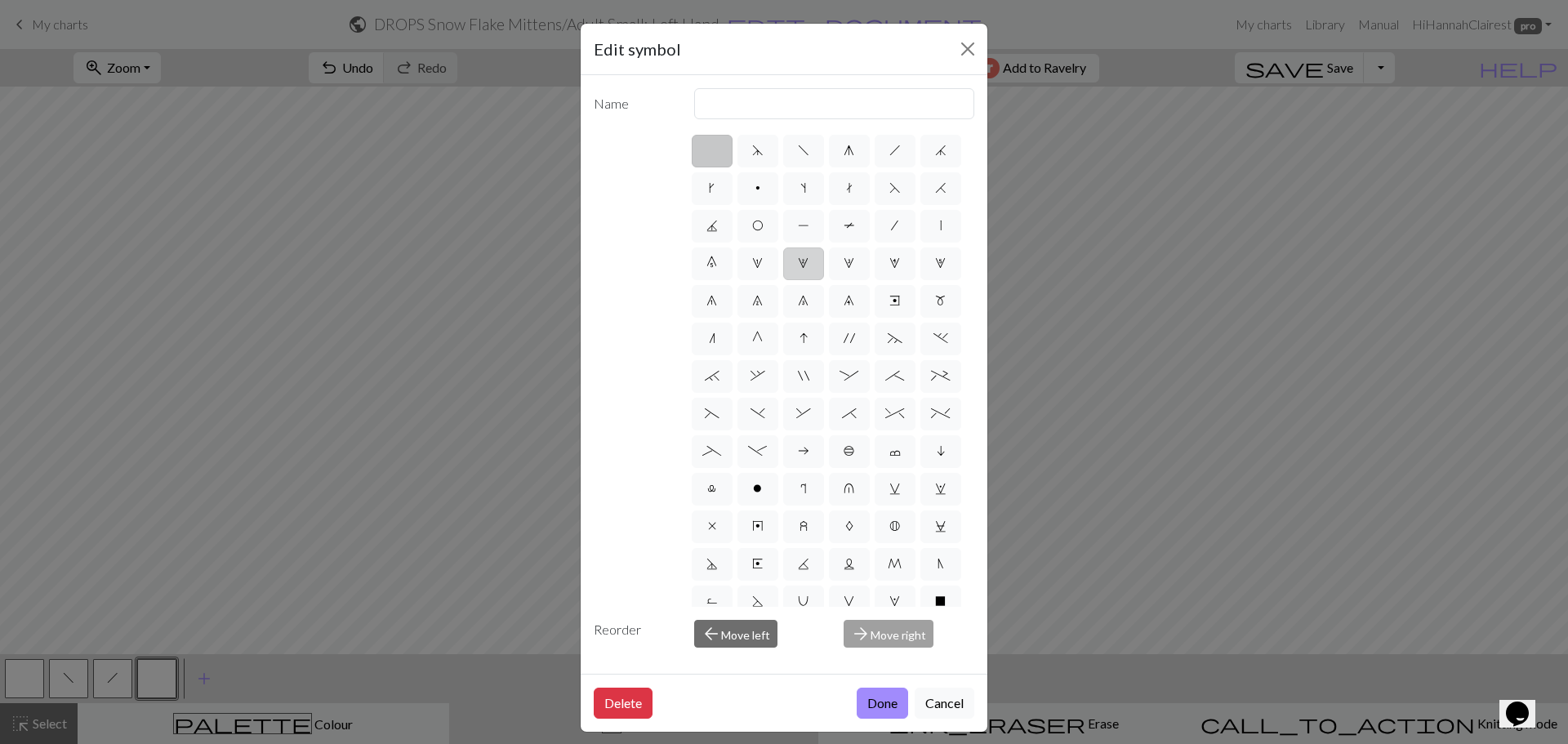
click at [783, 281] on label "2" at bounding box center [804, 263] width 41 height 33
click at [798, 264] on input "2" at bounding box center [803, 258] width 10 height 10
radio input "true"
type input "increase 2"
click at [752, 307] on span "7" at bounding box center [757, 301] width 10 height 13
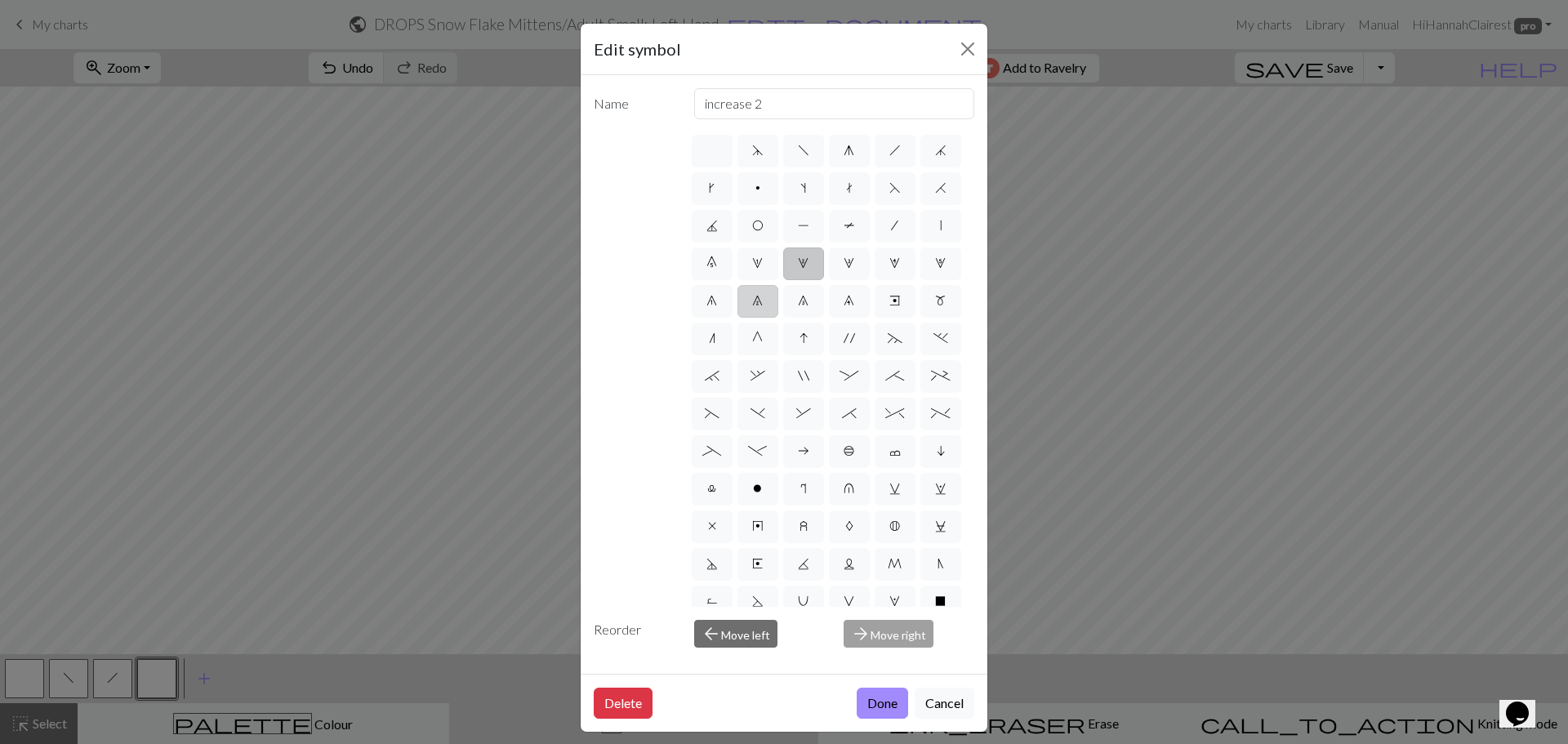
click at [752, 301] on input "7" at bounding box center [757, 295] width 10 height 10
radio input "true"
type input "decrease 2"
click at [889, 698] on button "Done" at bounding box center [882, 702] width 51 height 31
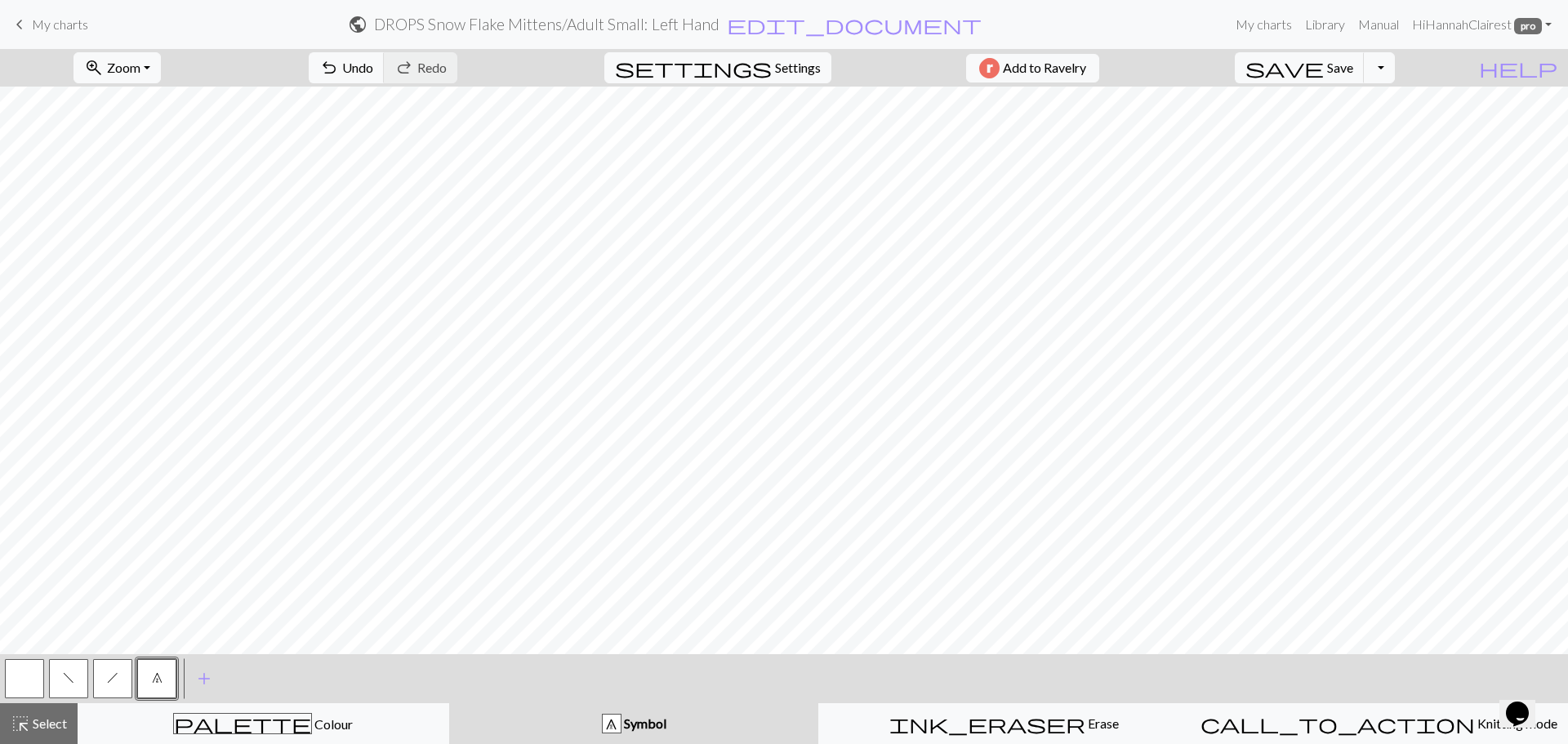
click at [70, 680] on span "f" at bounding box center [69, 678] width 11 height 13
drag, startPoint x: 117, startPoint y: 692, endPoint x: 166, endPoint y: 675, distance: 51.9
click at [115, 692] on button "h" at bounding box center [112, 679] width 39 height 39
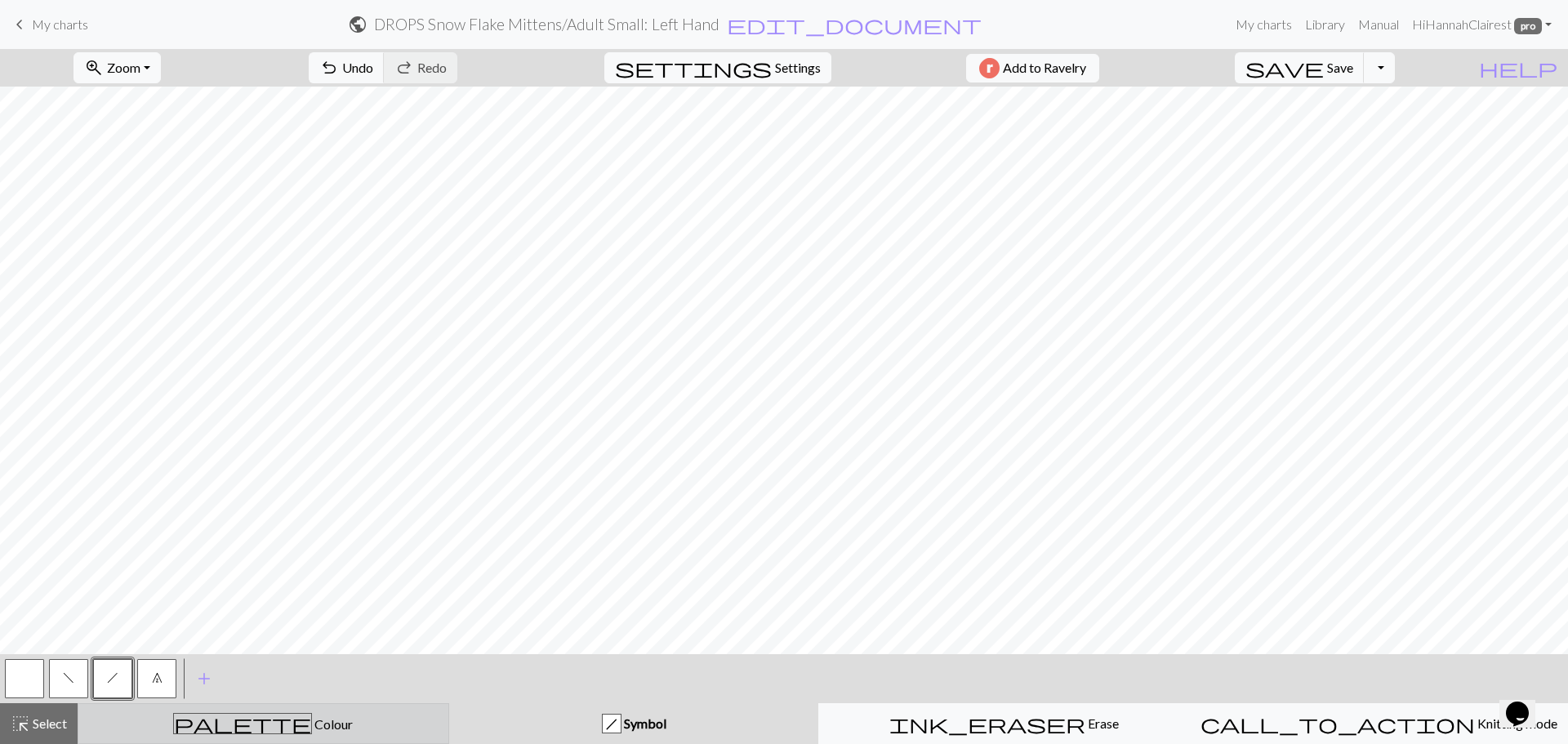
click at [364, 732] on div "palette Colour Colour" at bounding box center [263, 724] width 350 height 21
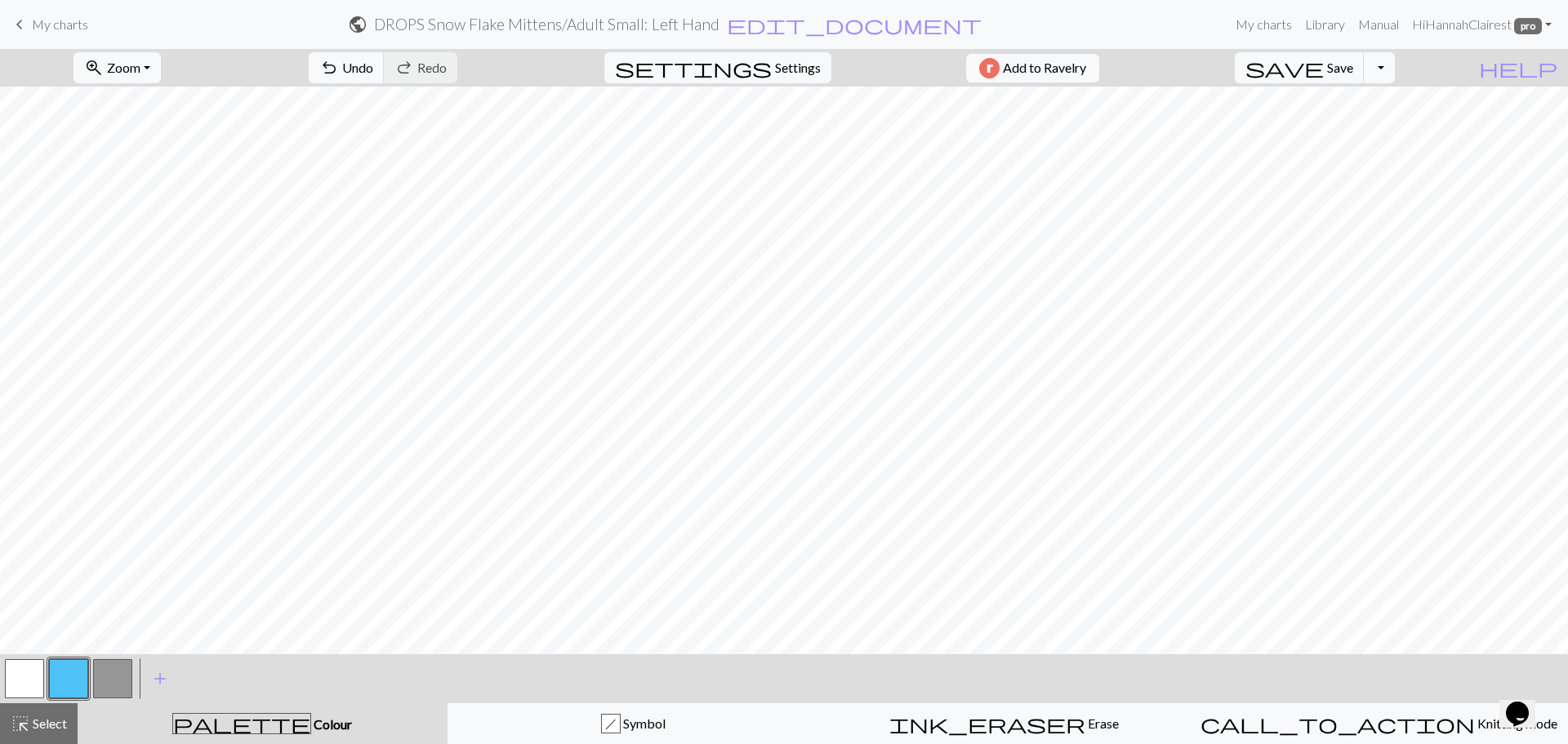
click at [114, 693] on button "button" at bounding box center [112, 679] width 39 height 39
click at [58, 693] on button "button" at bounding box center [69, 679] width 39 height 39
click at [33, 677] on button "button" at bounding box center [24, 679] width 39 height 39
click at [36, 736] on button "highlight_alt Select Select" at bounding box center [39, 724] width 78 height 41
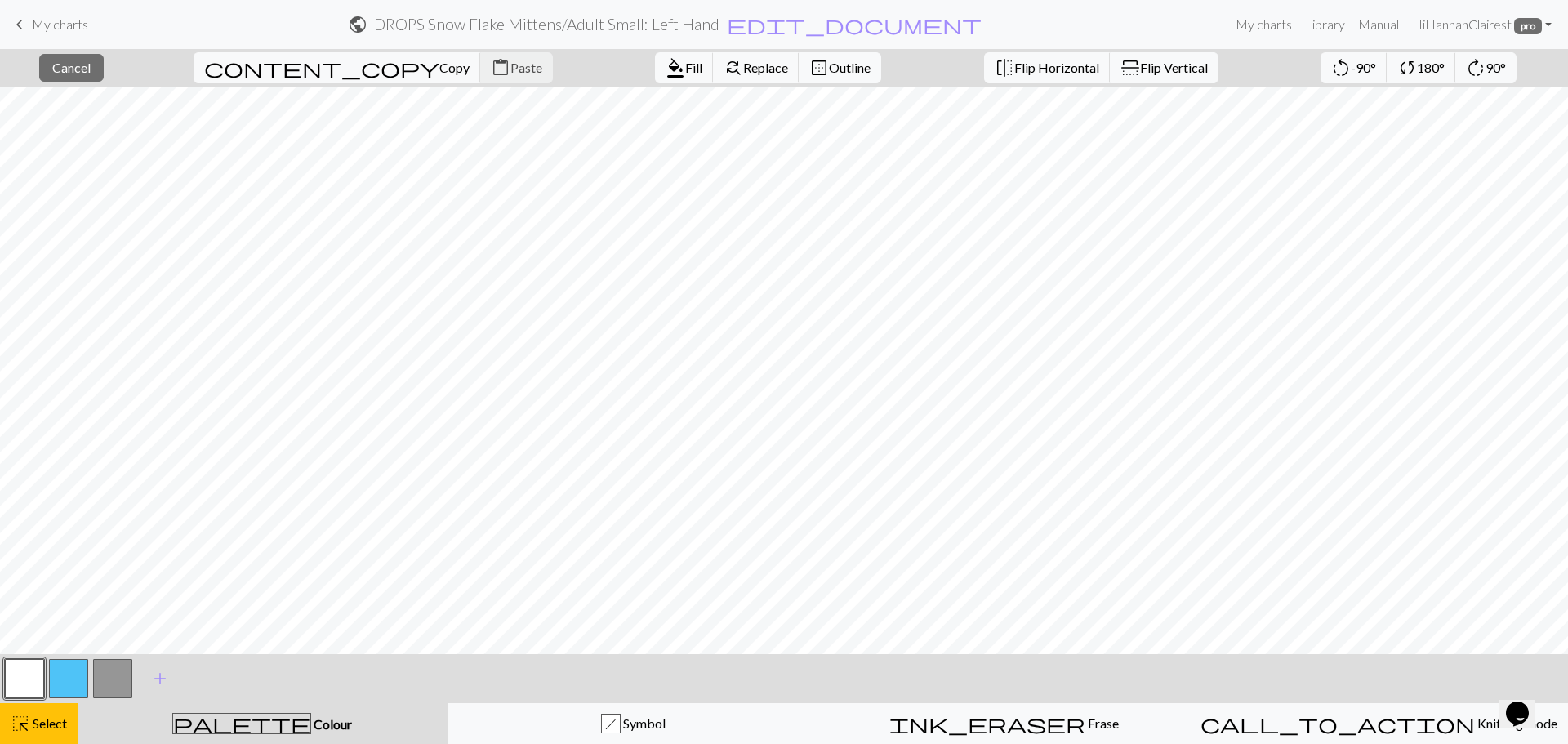
click at [69, 685] on button "button" at bounding box center [69, 679] width 39 height 39
click at [666, 62] on span "format_color_fill" at bounding box center [675, 68] width 20 height 23
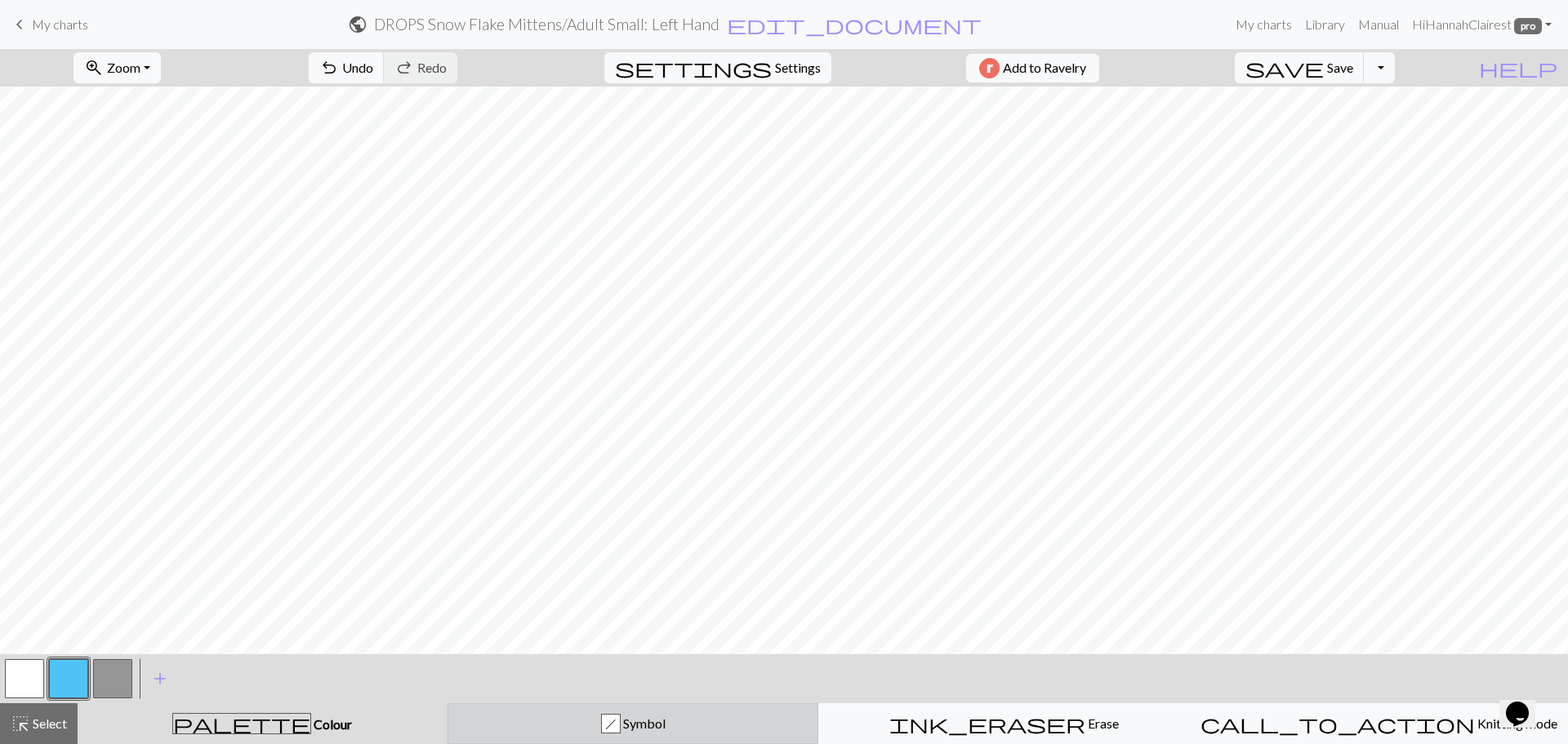
drag, startPoint x: 587, startPoint y: 727, endPoint x: 568, endPoint y: 729, distance: 19.1
click at [585, 728] on div "h Symbol" at bounding box center [633, 723] width 350 height 20
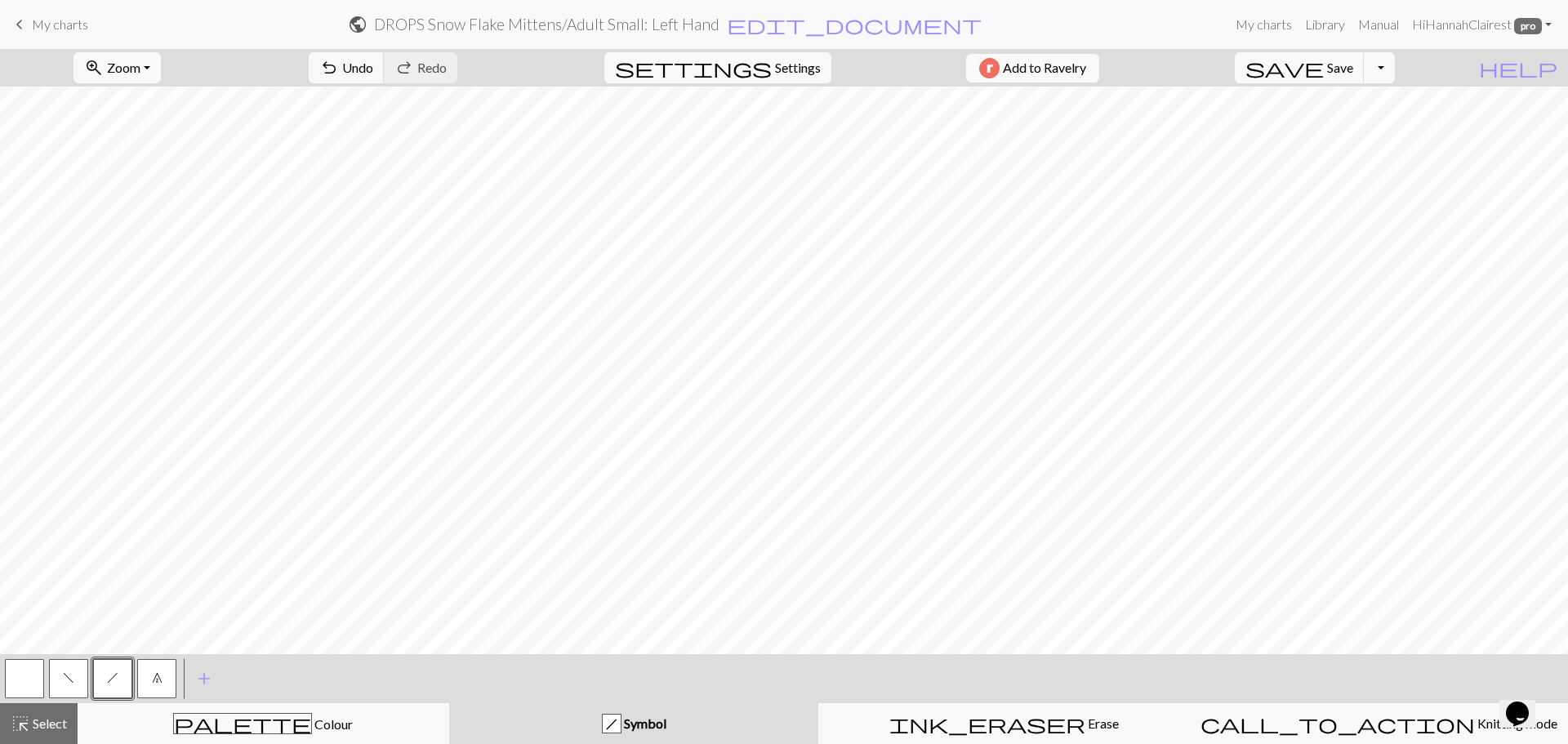
click at [164, 680] on button "7" at bounding box center [157, 679] width 39 height 39
drag, startPoint x: 115, startPoint y: 672, endPoint x: 179, endPoint y: 663, distance: 64.6
click at [116, 672] on span "h" at bounding box center [112, 678] width 11 height 13
drag, startPoint x: 62, startPoint y: 688, endPoint x: 82, endPoint y: 669, distance: 27.6
click at [62, 687] on button "f" at bounding box center [69, 679] width 39 height 39
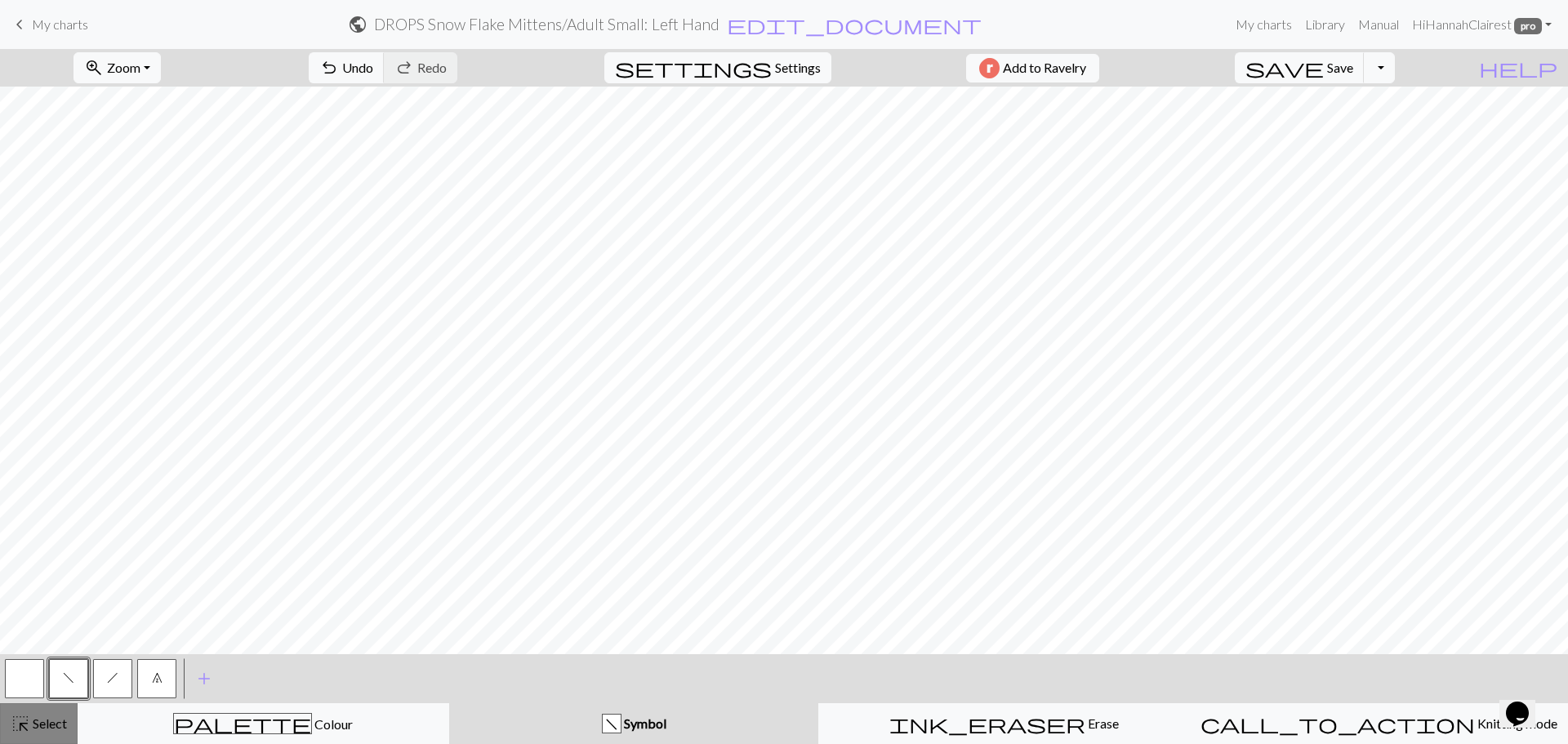
click at [49, 720] on span "Select" at bounding box center [49, 723] width 37 height 16
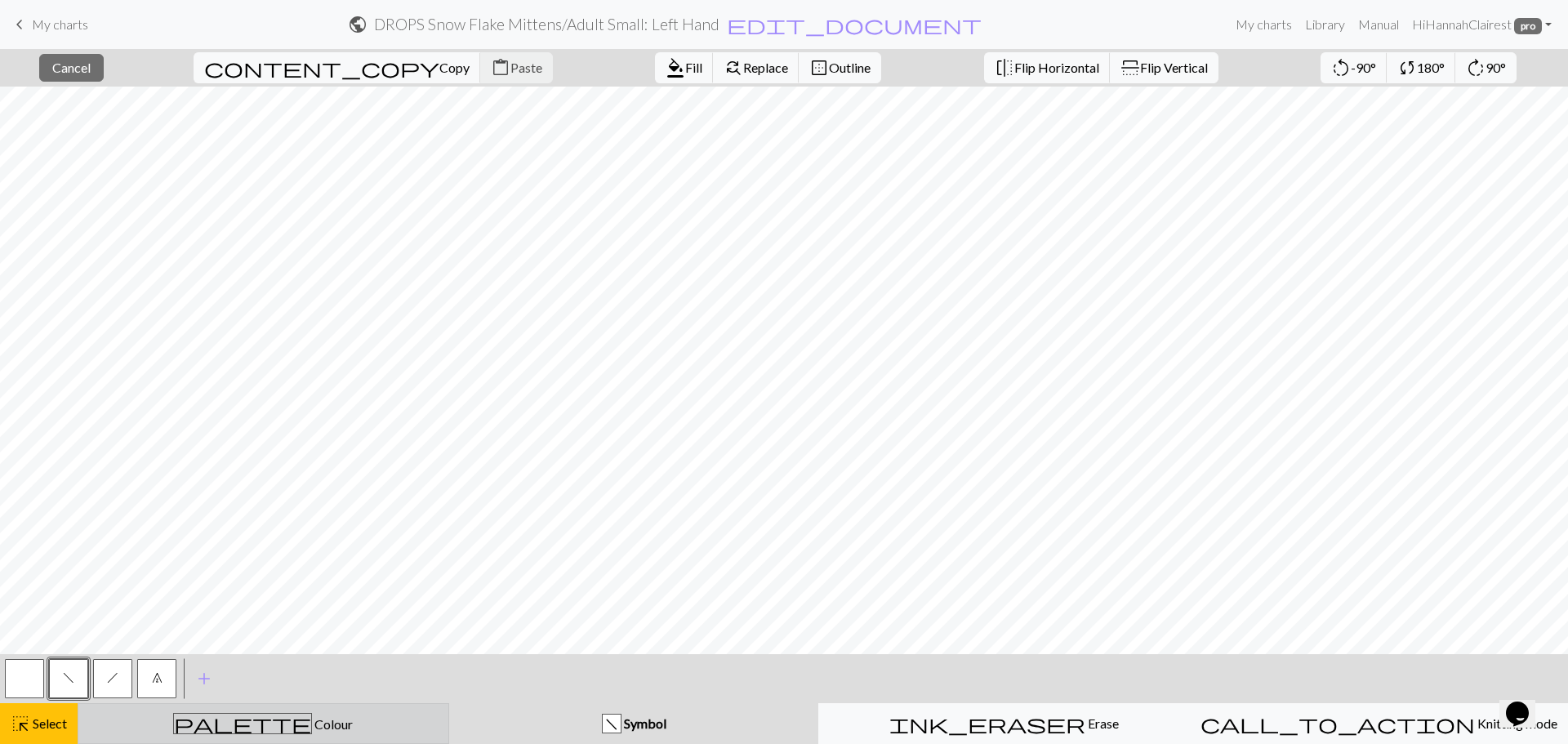
click at [200, 724] on div "palette Colour Colour" at bounding box center [263, 724] width 350 height 21
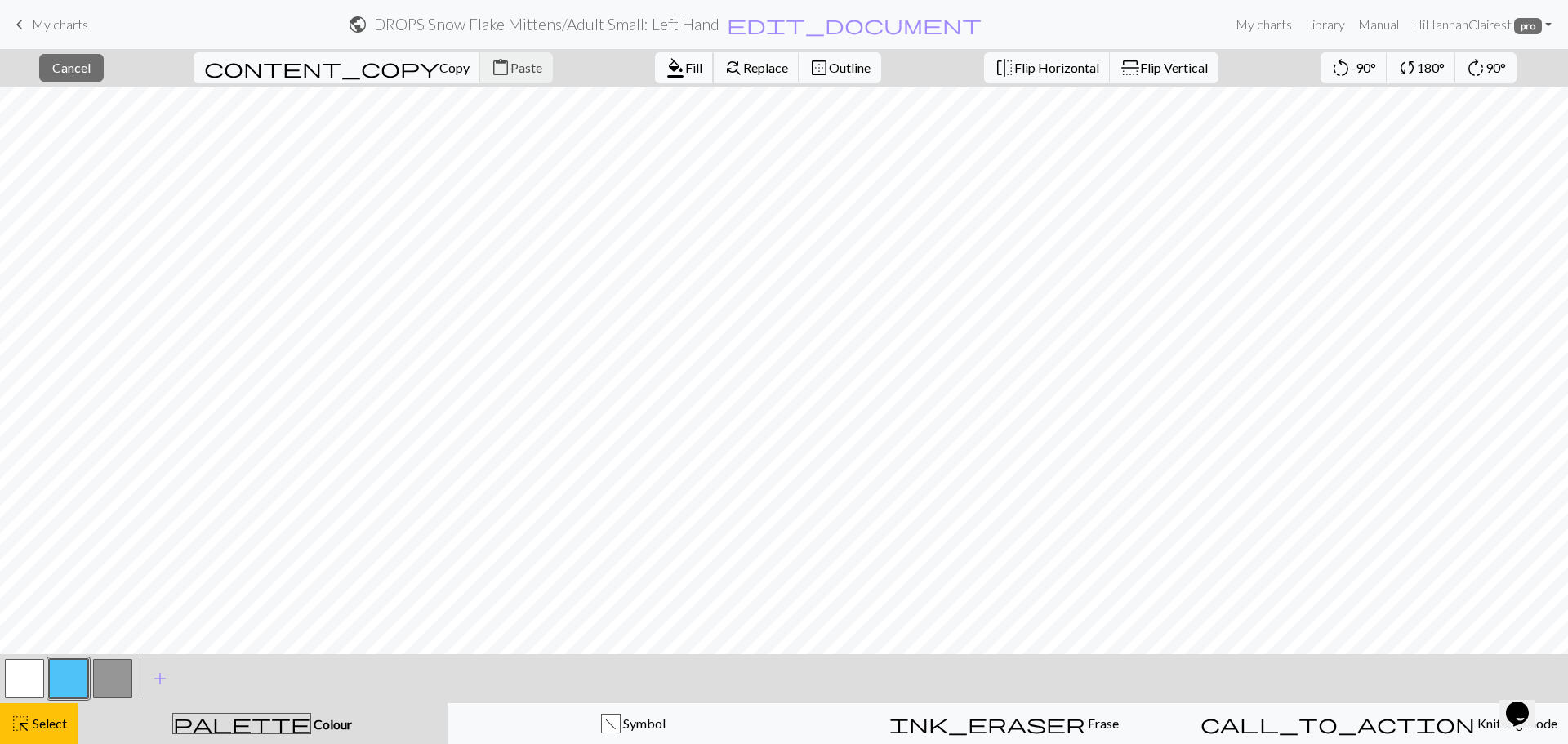
click at [666, 63] on span "format_color_fill" at bounding box center [675, 68] width 20 height 23
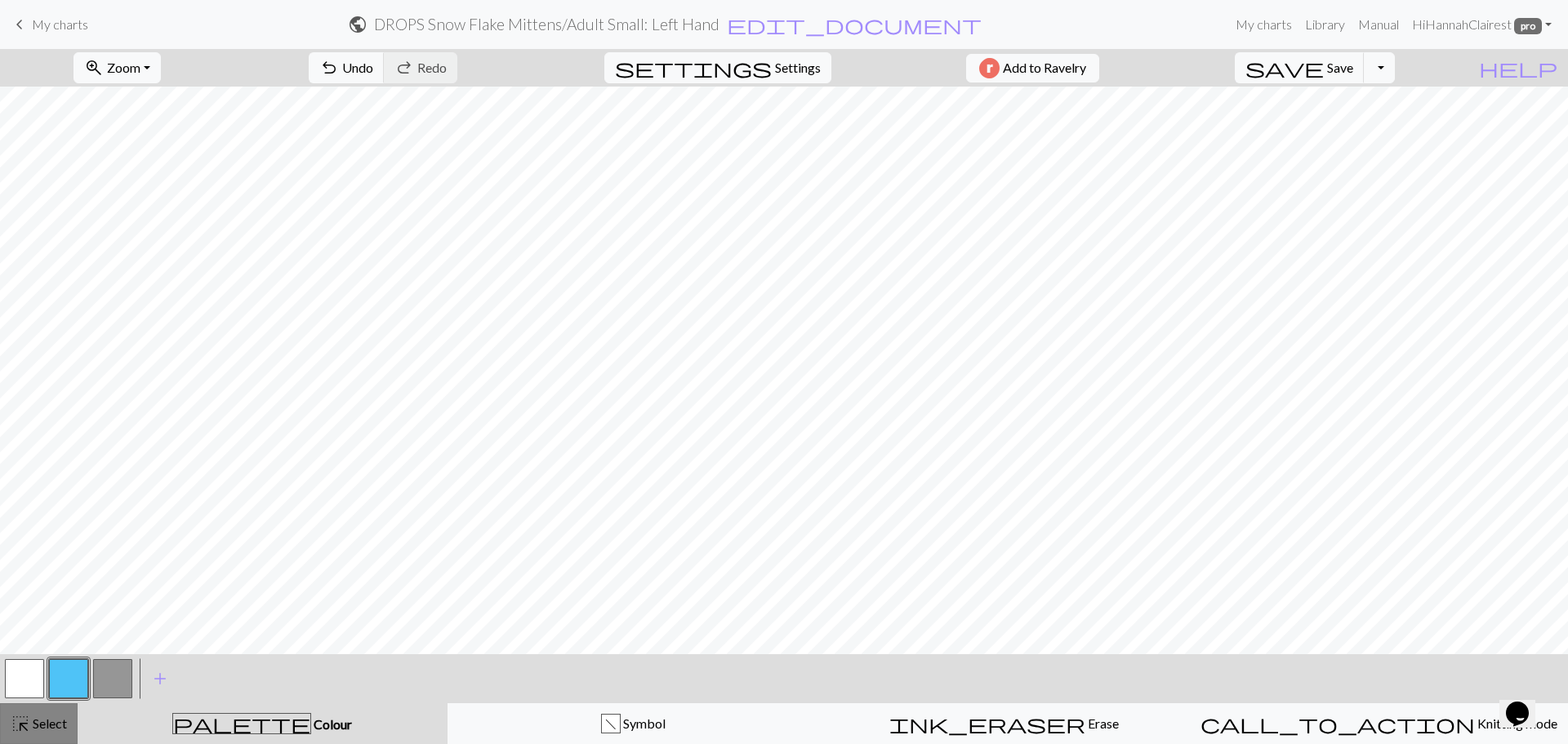
click at [58, 724] on span "Select" at bounding box center [49, 723] width 37 height 16
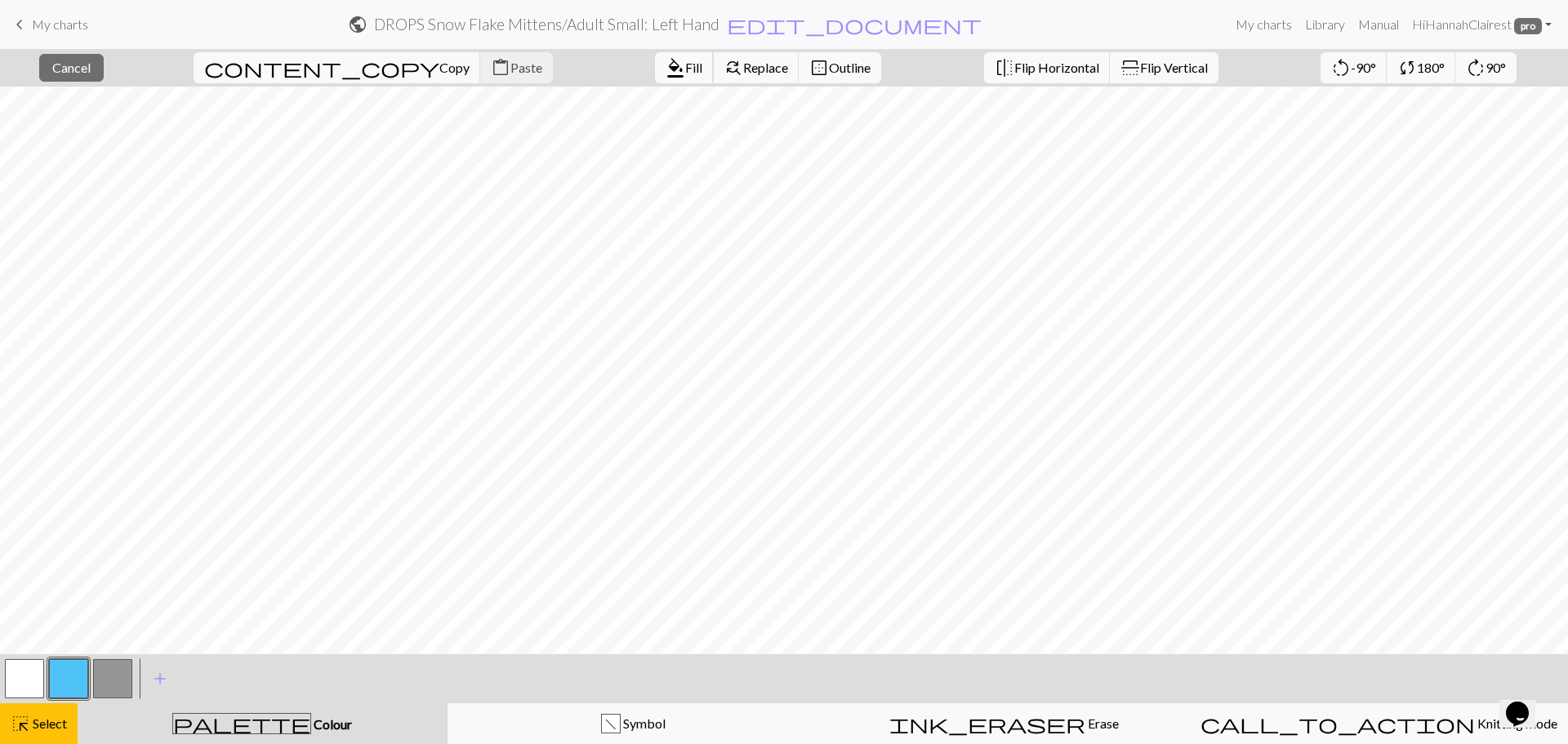
click at [686, 73] on span "Fill" at bounding box center [694, 67] width 17 height 16
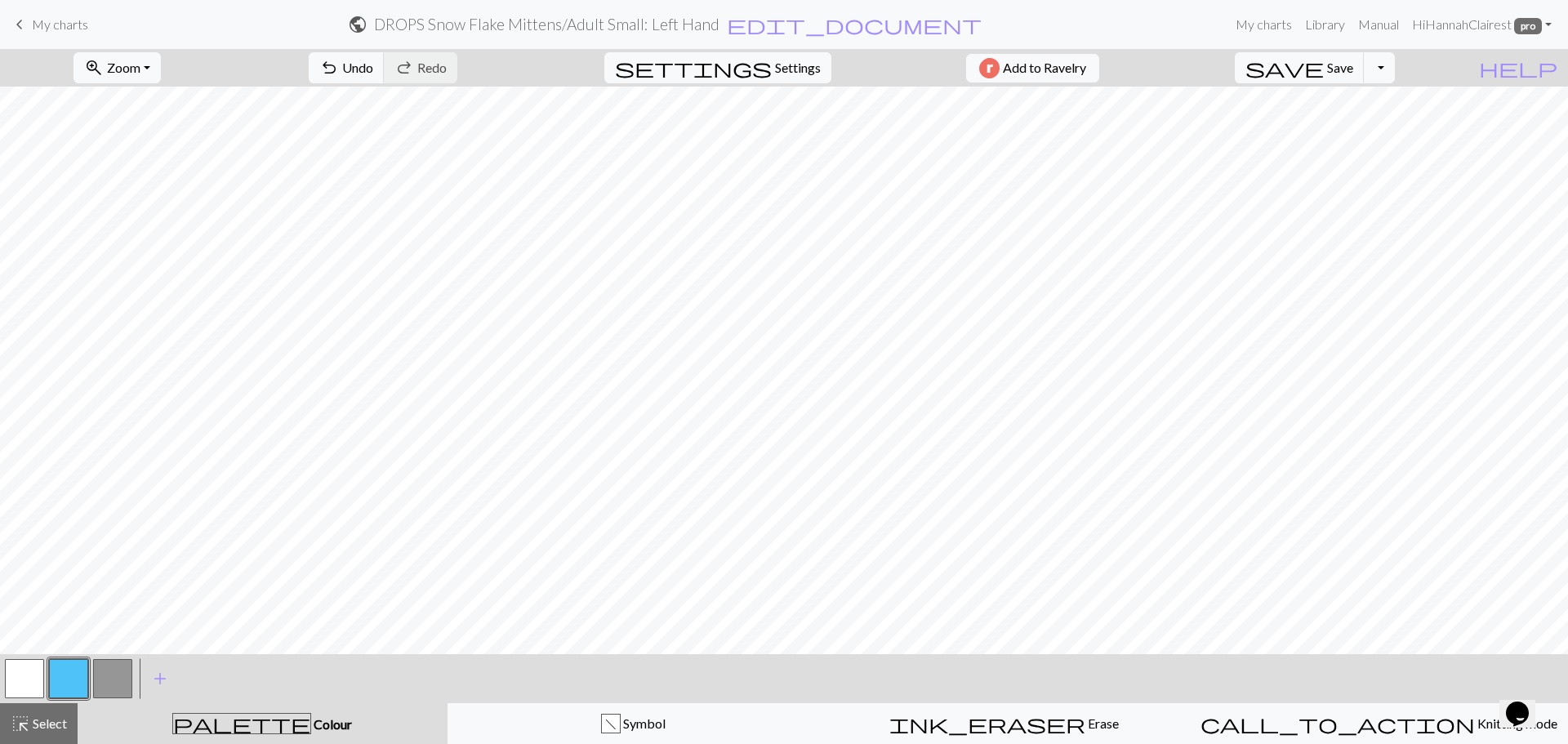
click at [118, 679] on button "button" at bounding box center [112, 679] width 39 height 39
click at [76, 685] on button "button" at bounding box center [69, 679] width 39 height 39
click at [68, 715] on button "highlight_alt Select Select" at bounding box center [39, 724] width 78 height 41
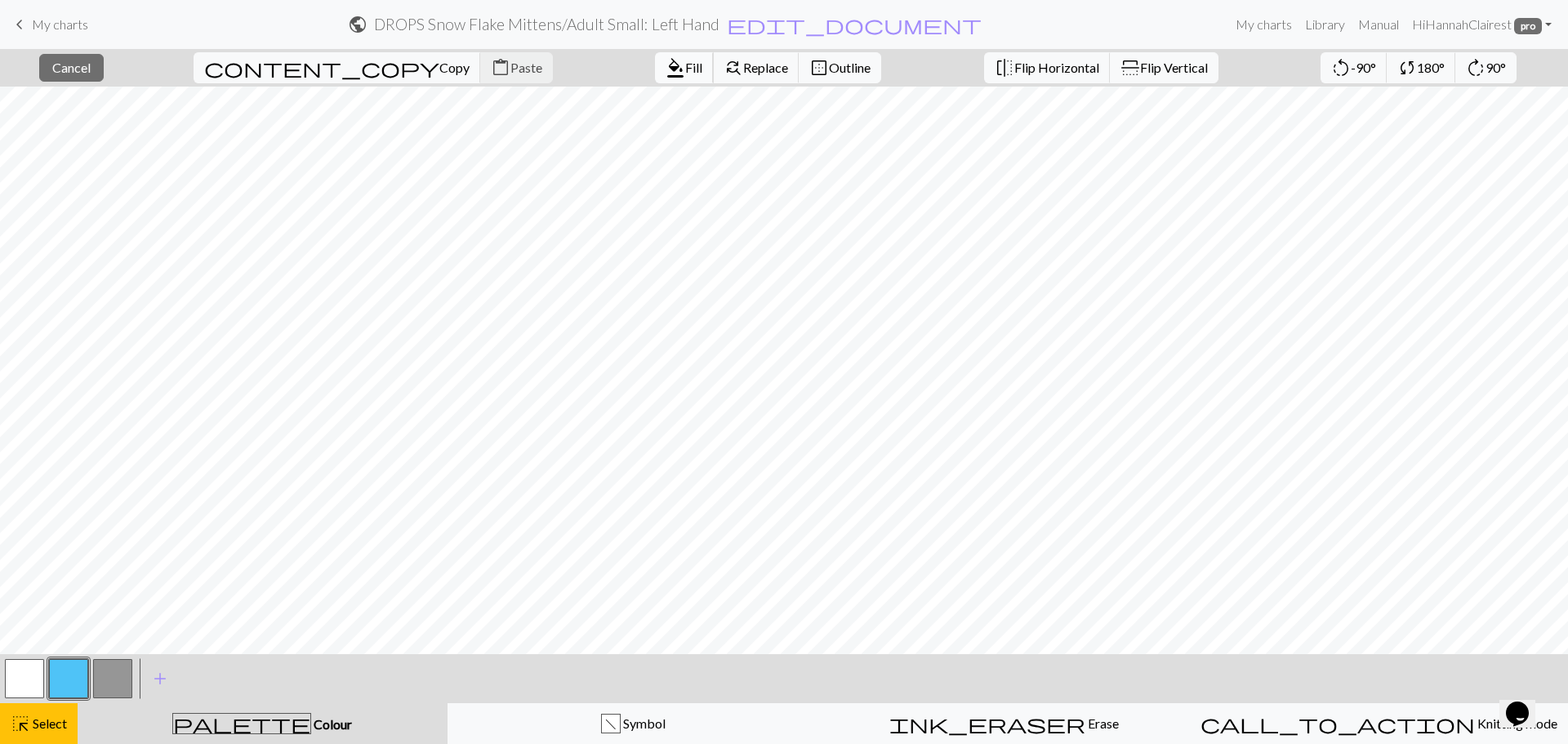
click at [686, 73] on span "Fill" at bounding box center [694, 67] width 17 height 16
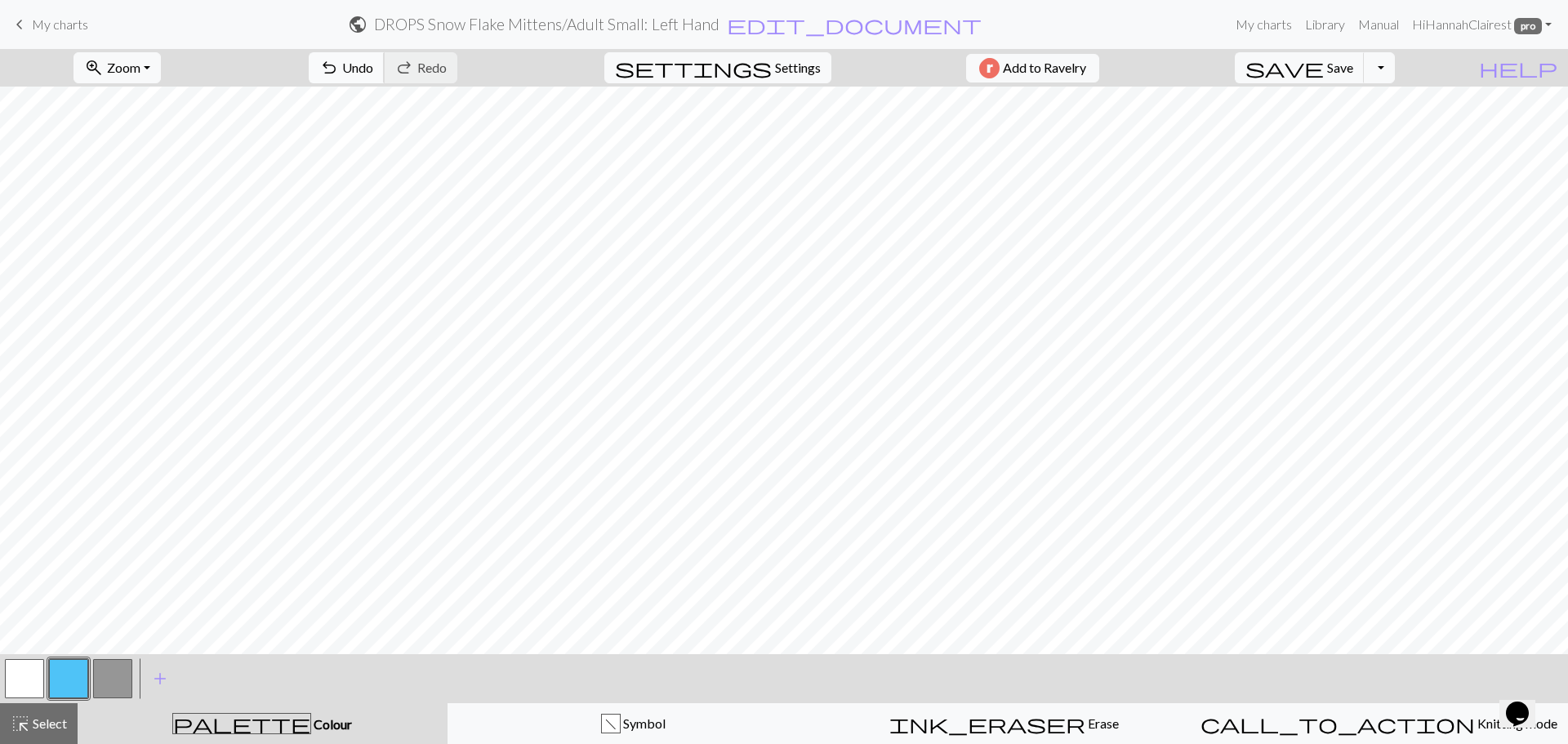
click at [373, 64] on span "Undo" at bounding box center [357, 67] width 31 height 16
click at [373, 65] on span "Undo" at bounding box center [357, 67] width 31 height 16
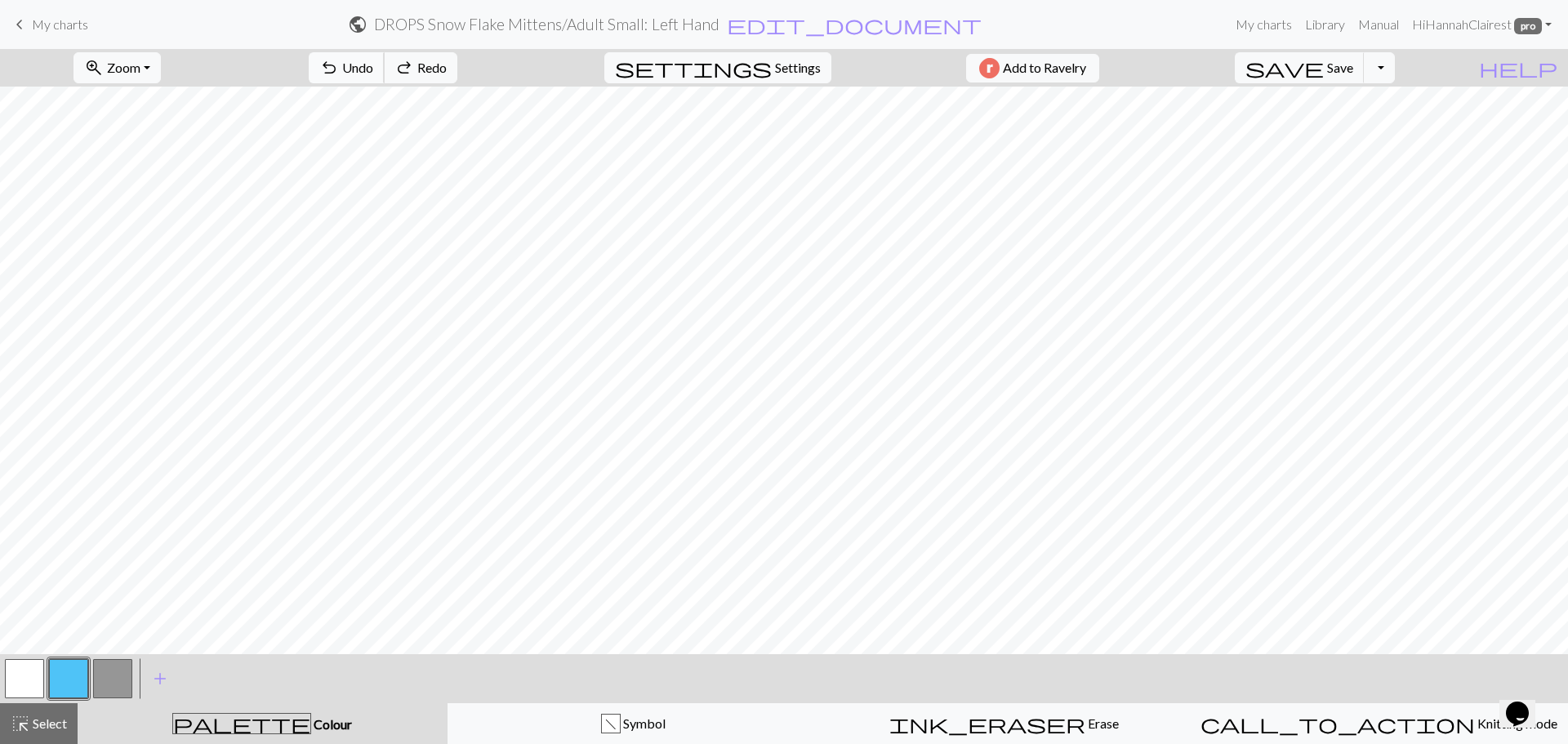
click at [373, 65] on span "Undo" at bounding box center [357, 67] width 31 height 16
click at [373, 64] on span "Undo" at bounding box center [357, 67] width 31 height 16
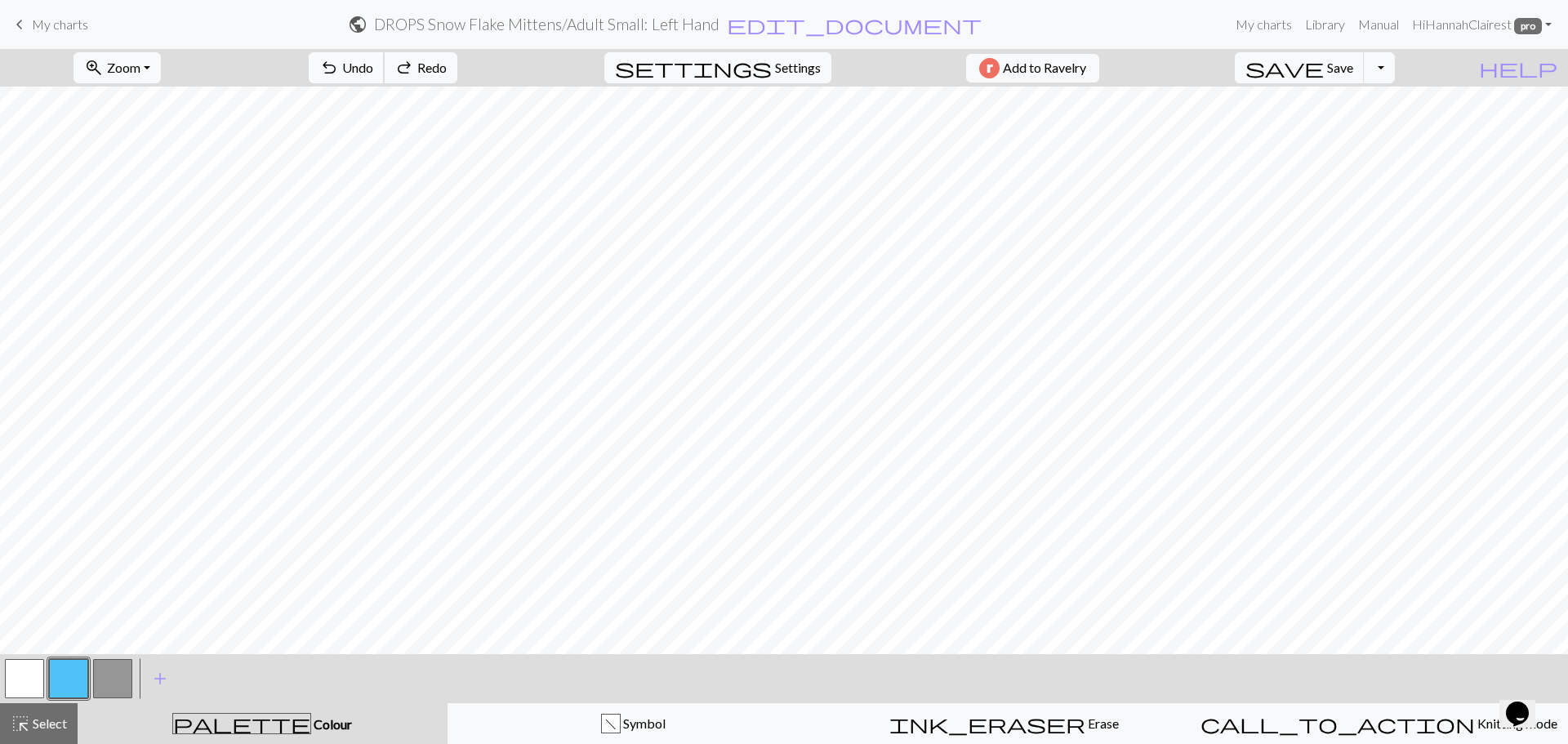
click at [373, 64] on span "Undo" at bounding box center [357, 67] width 31 height 16
click at [373, 69] on span "Undo" at bounding box center [357, 67] width 31 height 16
click at [385, 59] on button "undo Undo Undo" at bounding box center [346, 67] width 76 height 31
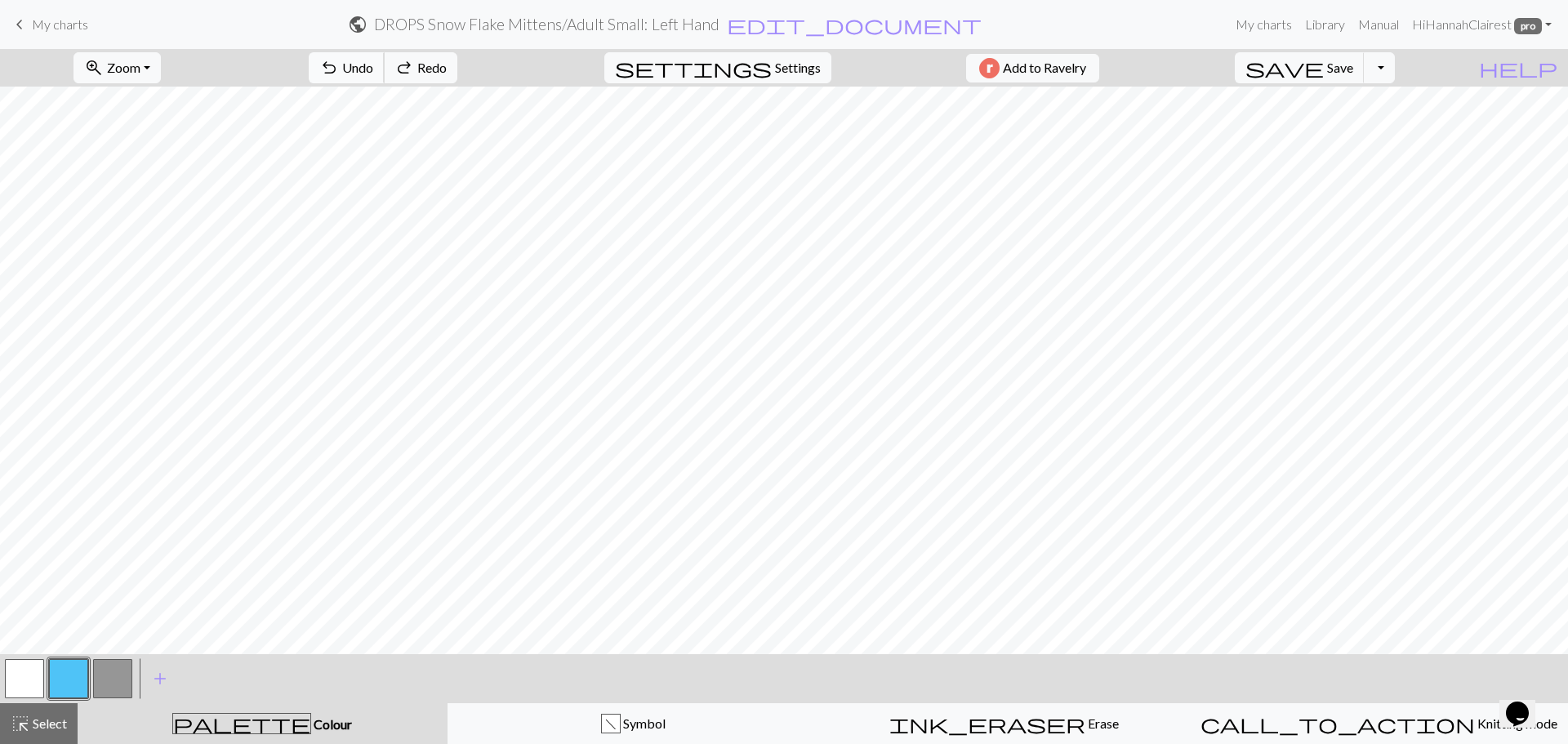
click at [373, 73] on span "Undo" at bounding box center [357, 67] width 31 height 16
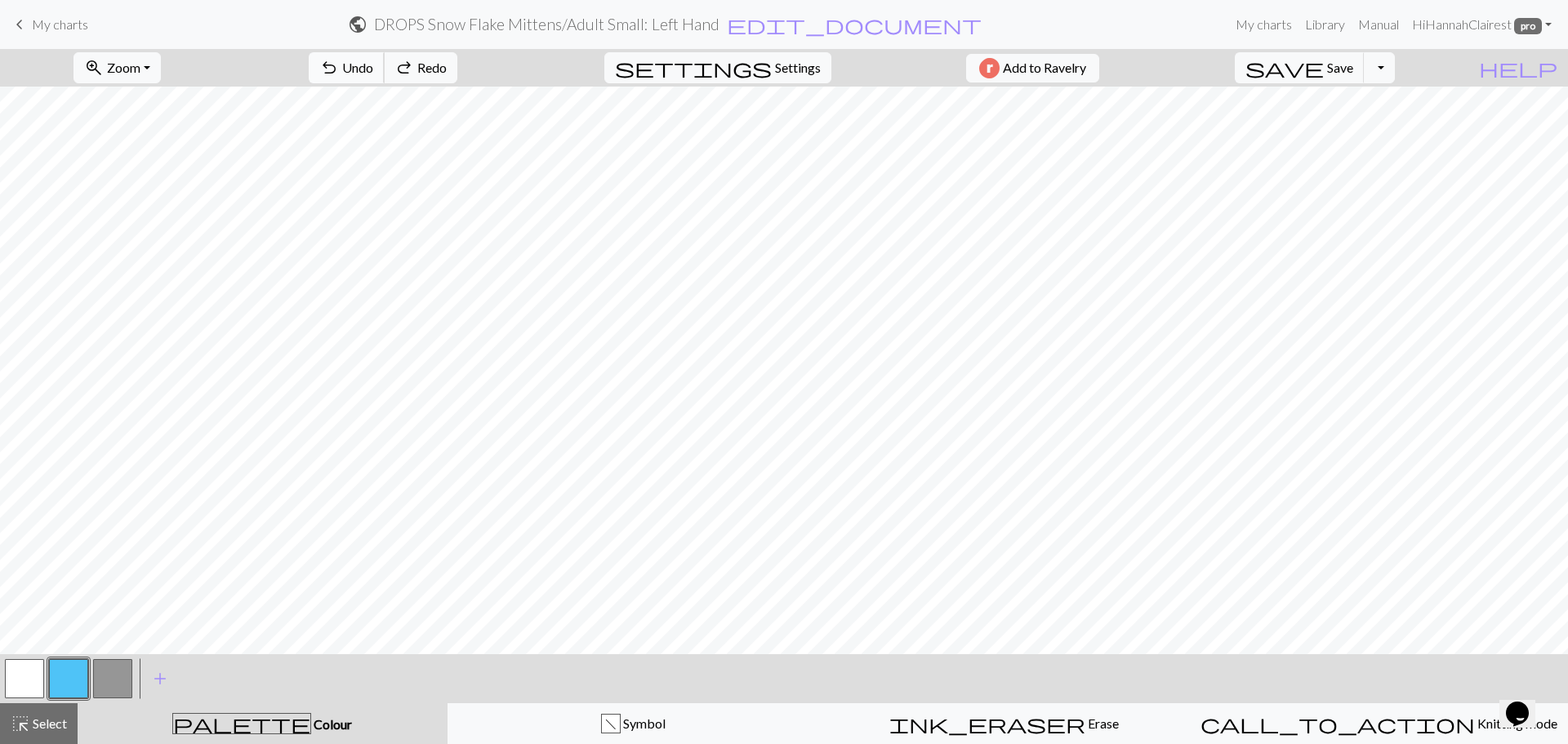
click at [373, 73] on span "Undo" at bounding box center [357, 67] width 31 height 16
click at [373, 74] on span "Undo" at bounding box center [357, 67] width 31 height 16
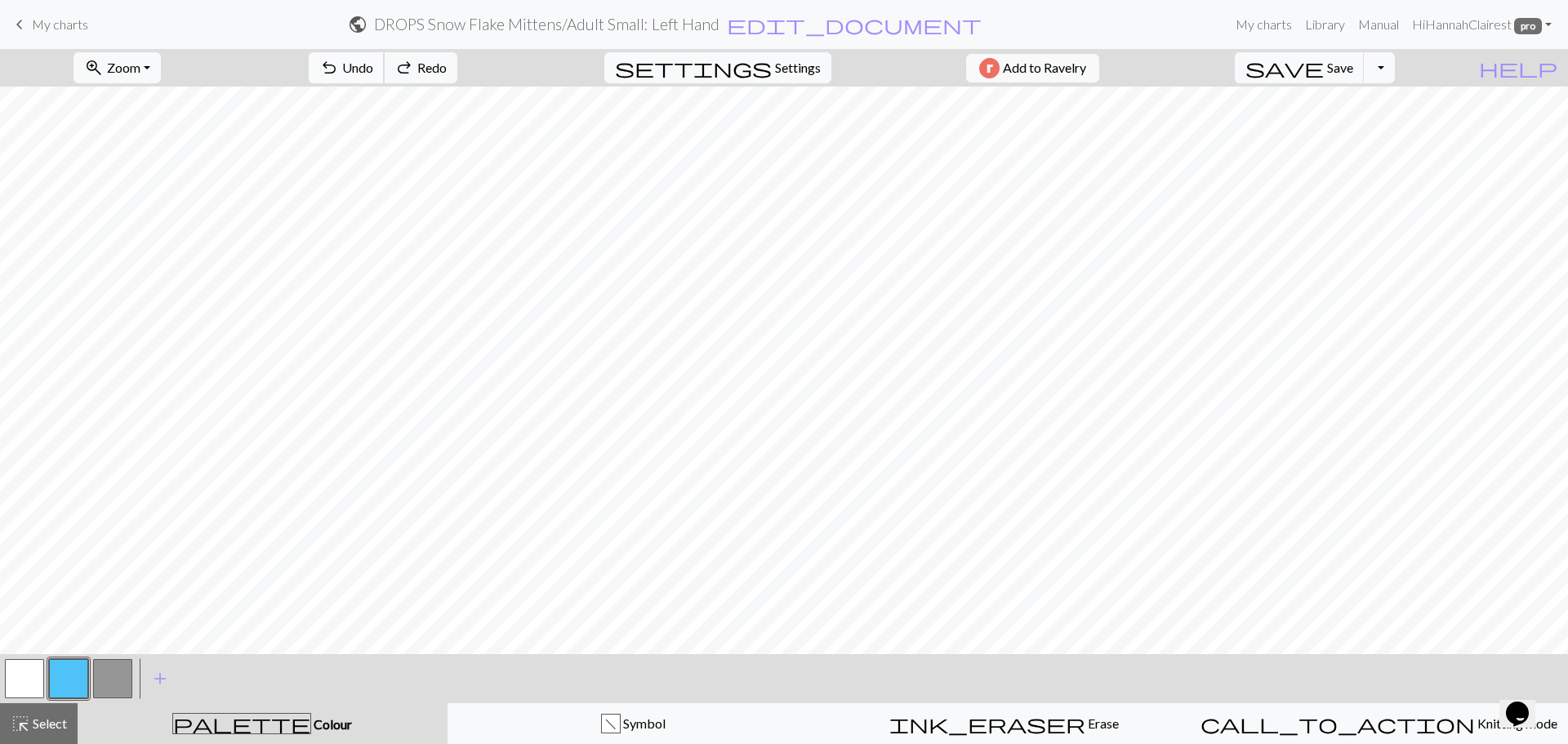
click at [373, 74] on span "Undo" at bounding box center [357, 67] width 31 height 16
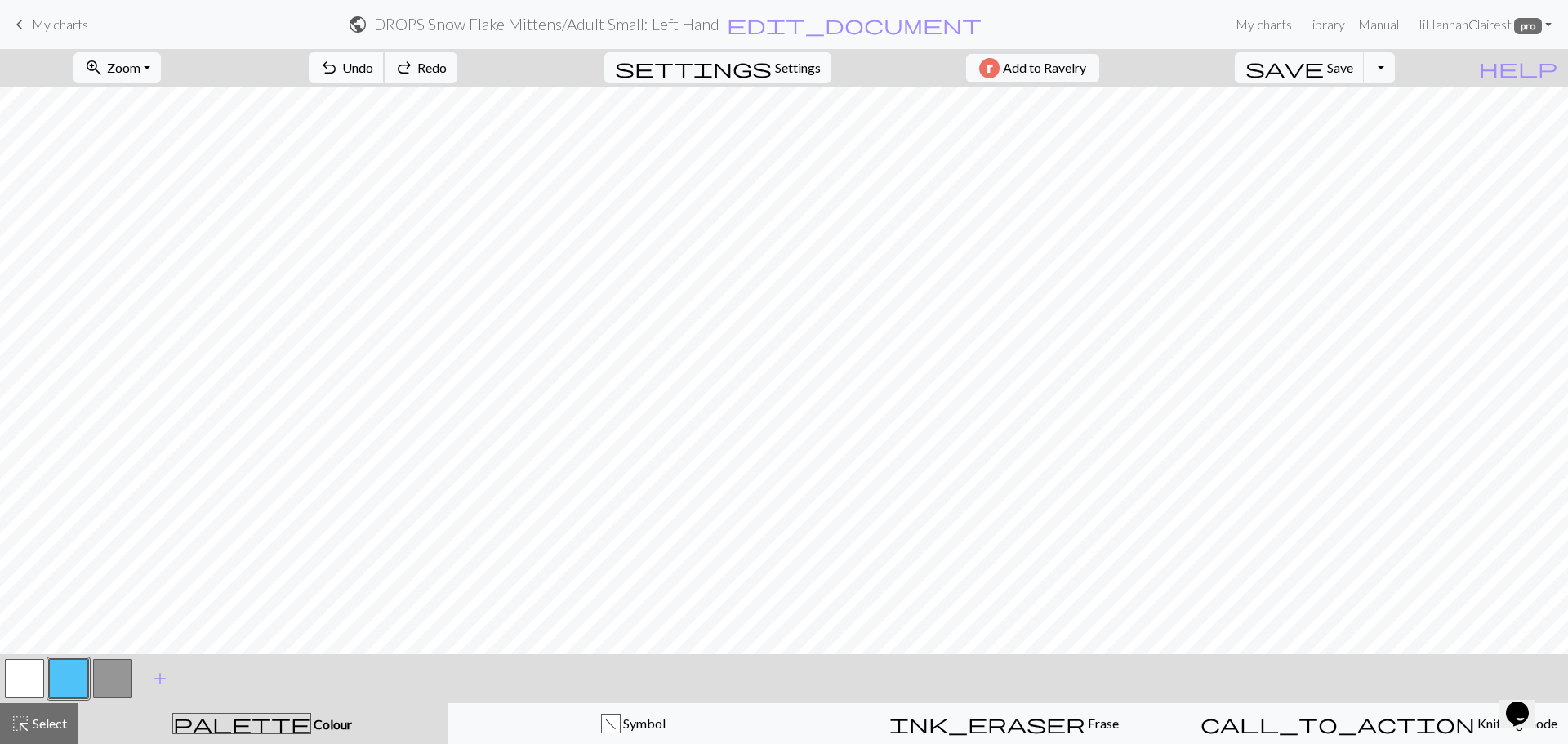
click at [373, 74] on span "Undo" at bounding box center [357, 67] width 31 height 16
click at [385, 75] on button "undo Undo Undo" at bounding box center [346, 67] width 76 height 31
click at [373, 70] on span "Undo" at bounding box center [357, 67] width 31 height 16
click at [385, 78] on button "undo Undo Undo" at bounding box center [346, 67] width 76 height 31
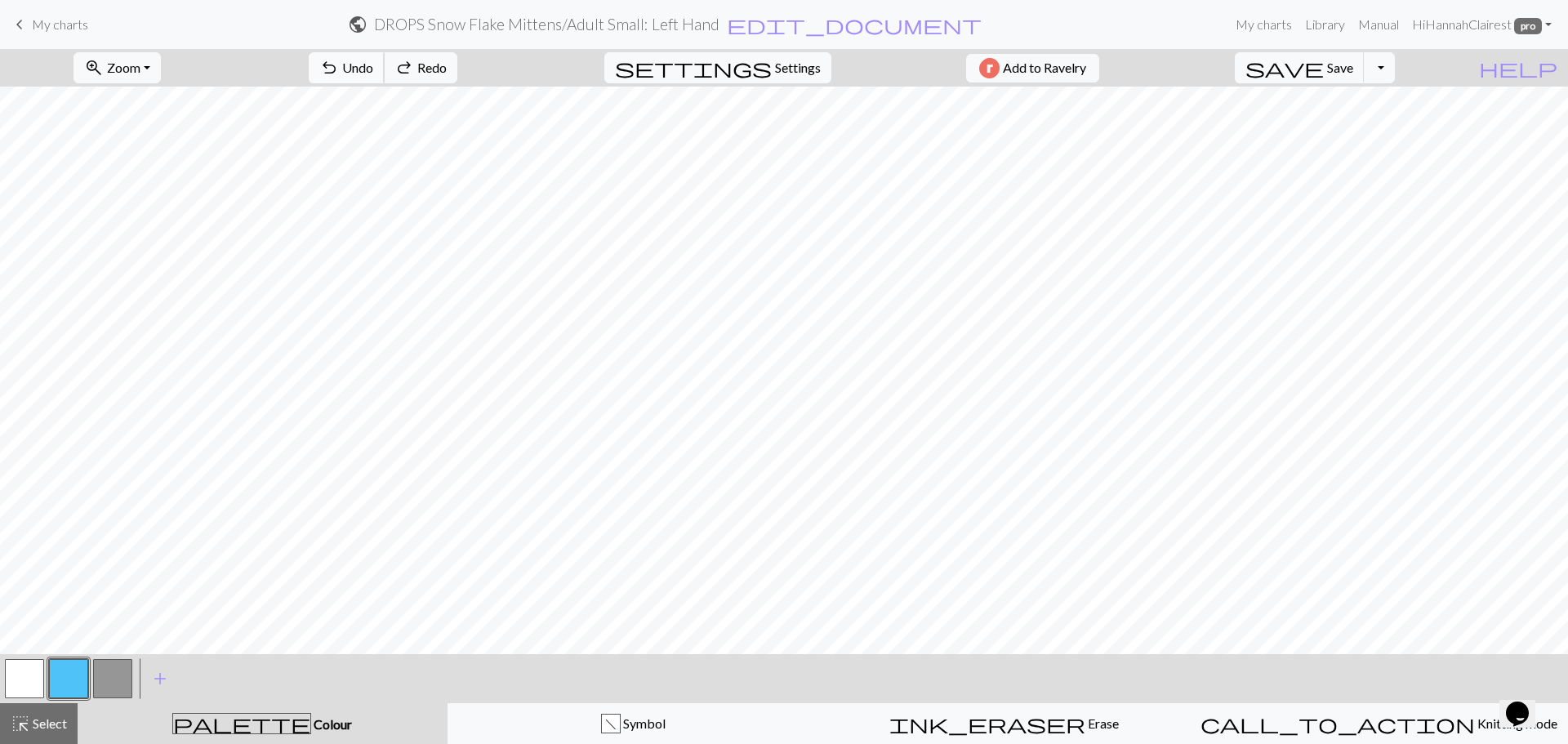
click at [385, 78] on button "undo Undo Undo" at bounding box center [346, 67] width 76 height 31
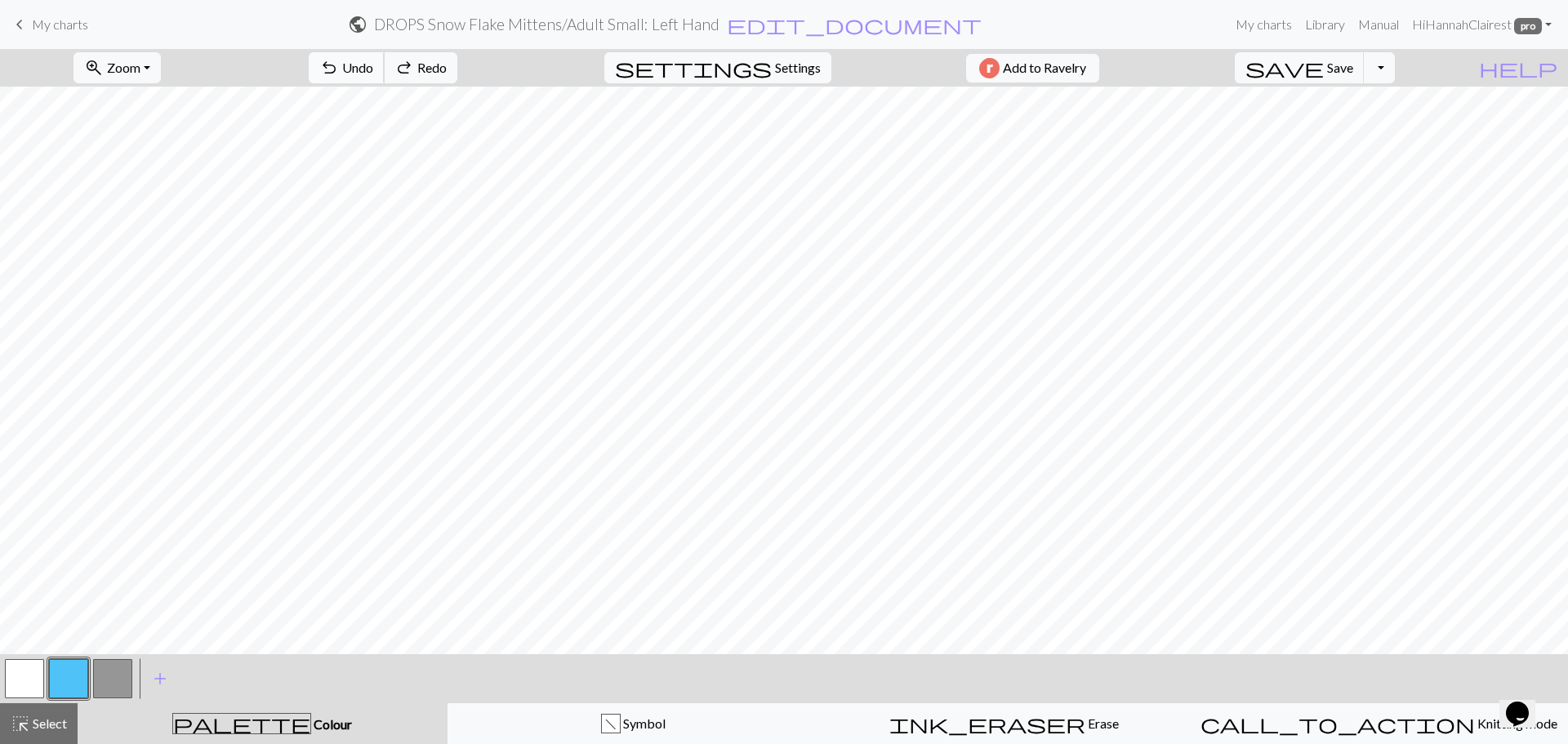
click at [385, 78] on button "undo Undo Undo" at bounding box center [346, 67] width 76 height 31
click at [385, 63] on button "undo Undo Undo" at bounding box center [346, 67] width 76 height 31
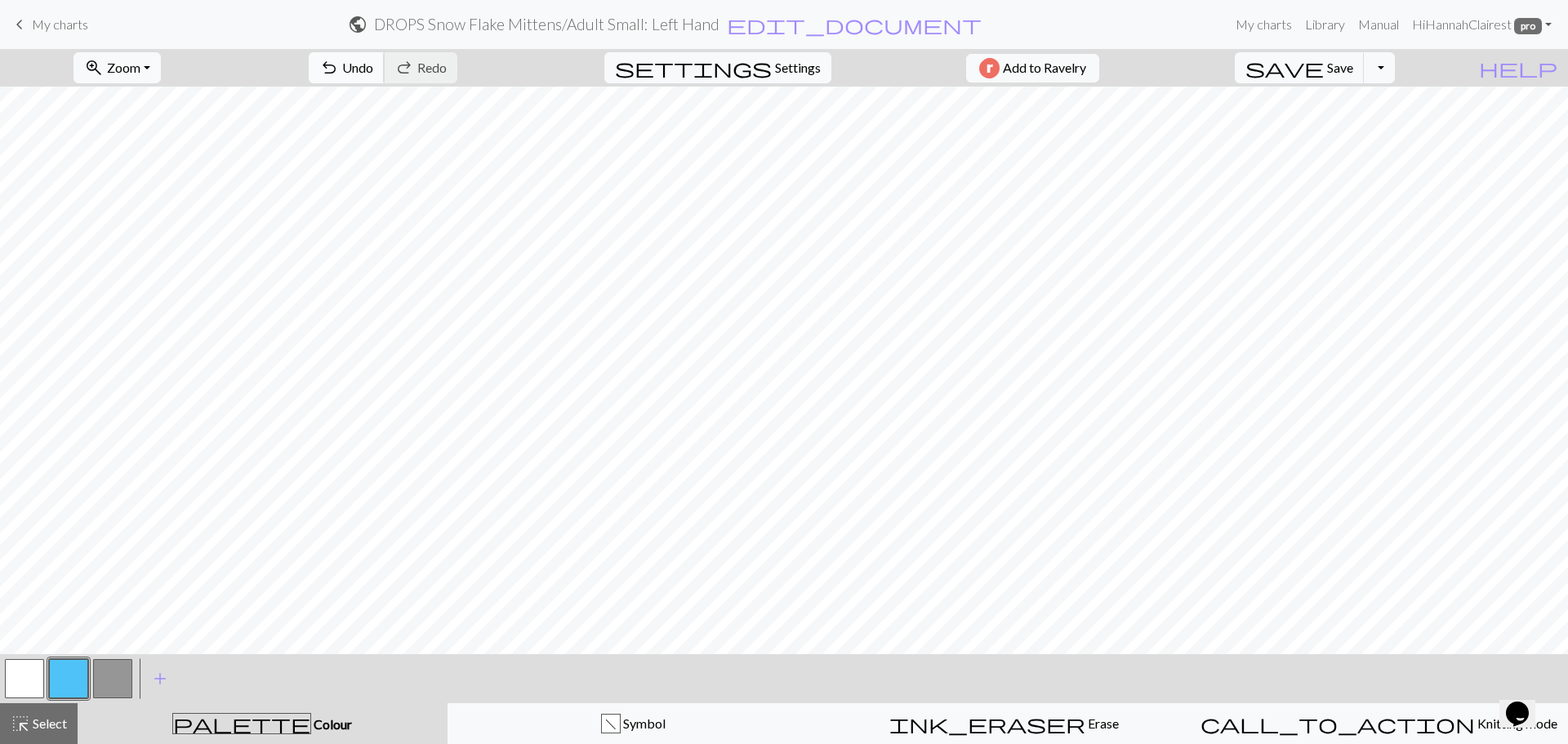
click at [373, 64] on span "Undo" at bounding box center [357, 67] width 31 height 16
click at [1365, 66] on button "save Save Save" at bounding box center [1300, 67] width 130 height 31
click at [37, 683] on button "button" at bounding box center [24, 679] width 39 height 39
click at [385, 59] on button "undo Undo Undo" at bounding box center [346, 67] width 76 height 31
click at [385, 60] on button "undo Undo Undo" at bounding box center [346, 67] width 76 height 31
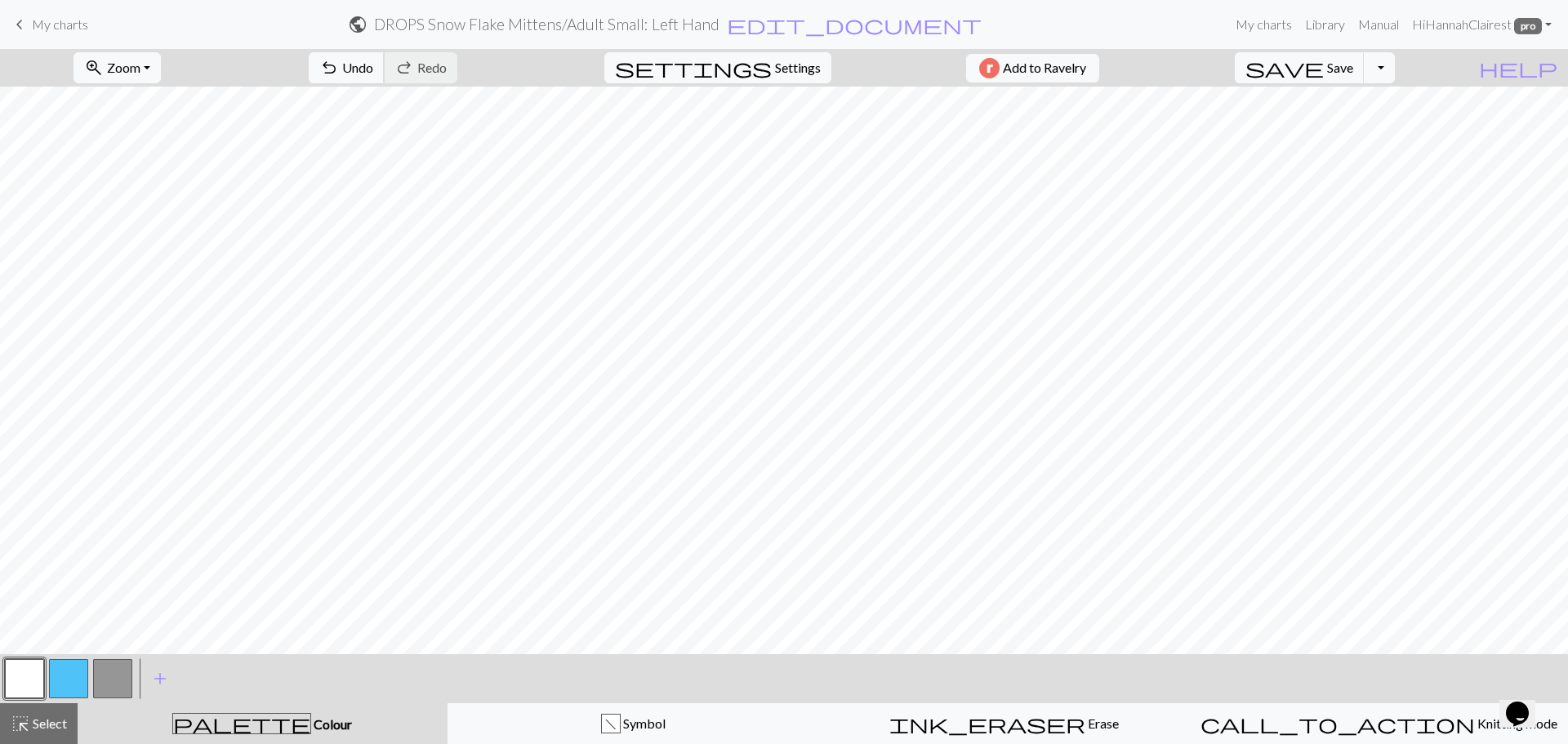
click at [385, 83] on button "undo Undo Undo" at bounding box center [346, 67] width 76 height 31
click at [385, 80] on button "undo Undo Undo" at bounding box center [346, 67] width 76 height 31
click at [373, 66] on span "Undo" at bounding box center [357, 67] width 31 height 16
click at [385, 76] on button "undo Undo Undo" at bounding box center [346, 67] width 76 height 31
click at [385, 70] on button "undo Undo Undo" at bounding box center [346, 67] width 76 height 31
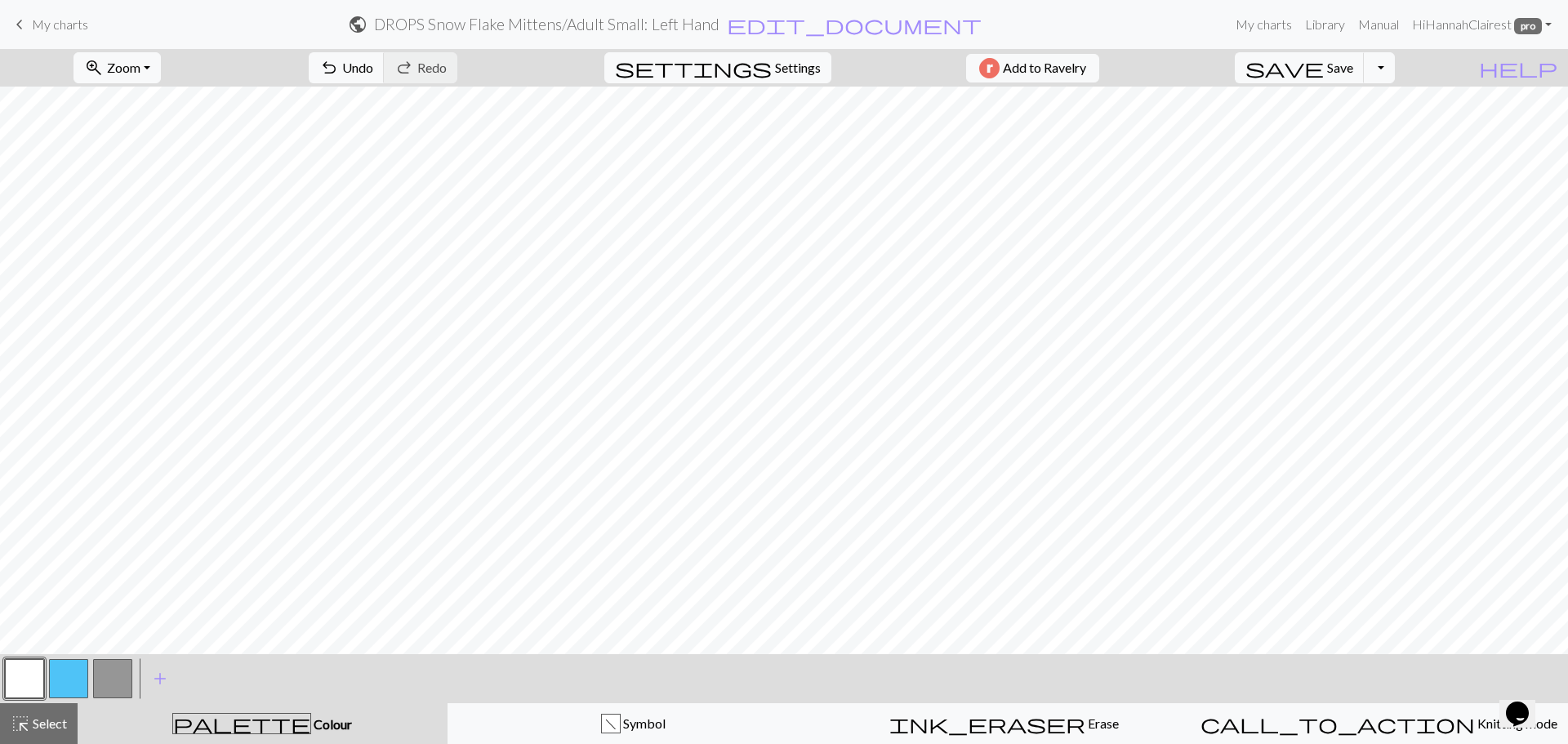
drag, startPoint x: 62, startPoint y: 685, endPoint x: 89, endPoint y: 661, distance: 36.1
click at [68, 680] on button "button" at bounding box center [69, 679] width 39 height 39
click at [35, 672] on button "button" at bounding box center [24, 679] width 39 height 39
click at [1365, 83] on button "save Save Save" at bounding box center [1300, 67] width 130 height 31
click at [1353, 70] on span "Save" at bounding box center [1340, 67] width 26 height 16
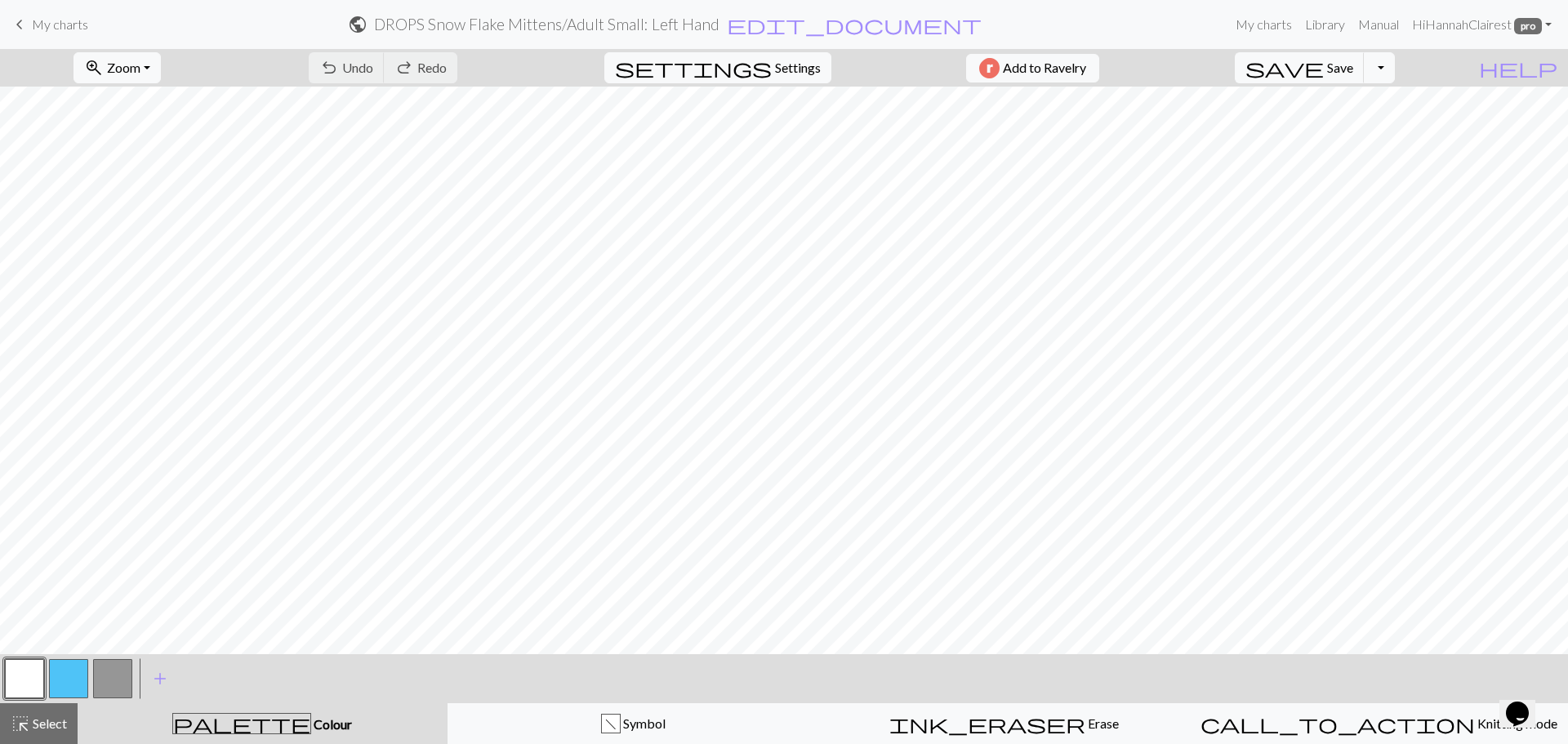
click at [85, 25] on span "My charts" at bounding box center [59, 24] width 57 height 16
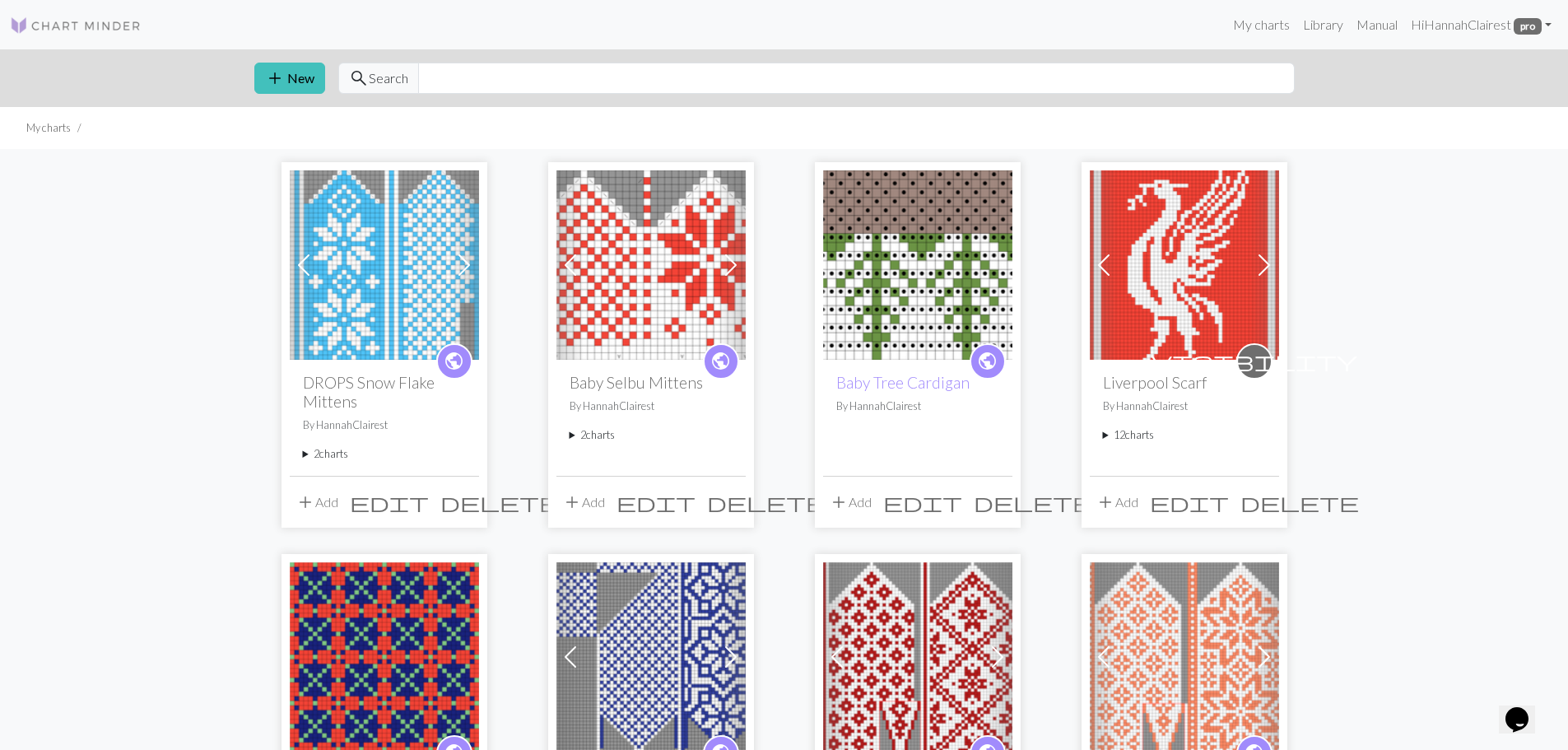
click at [316, 457] on summary "2 charts" at bounding box center [385, 454] width 163 height 16
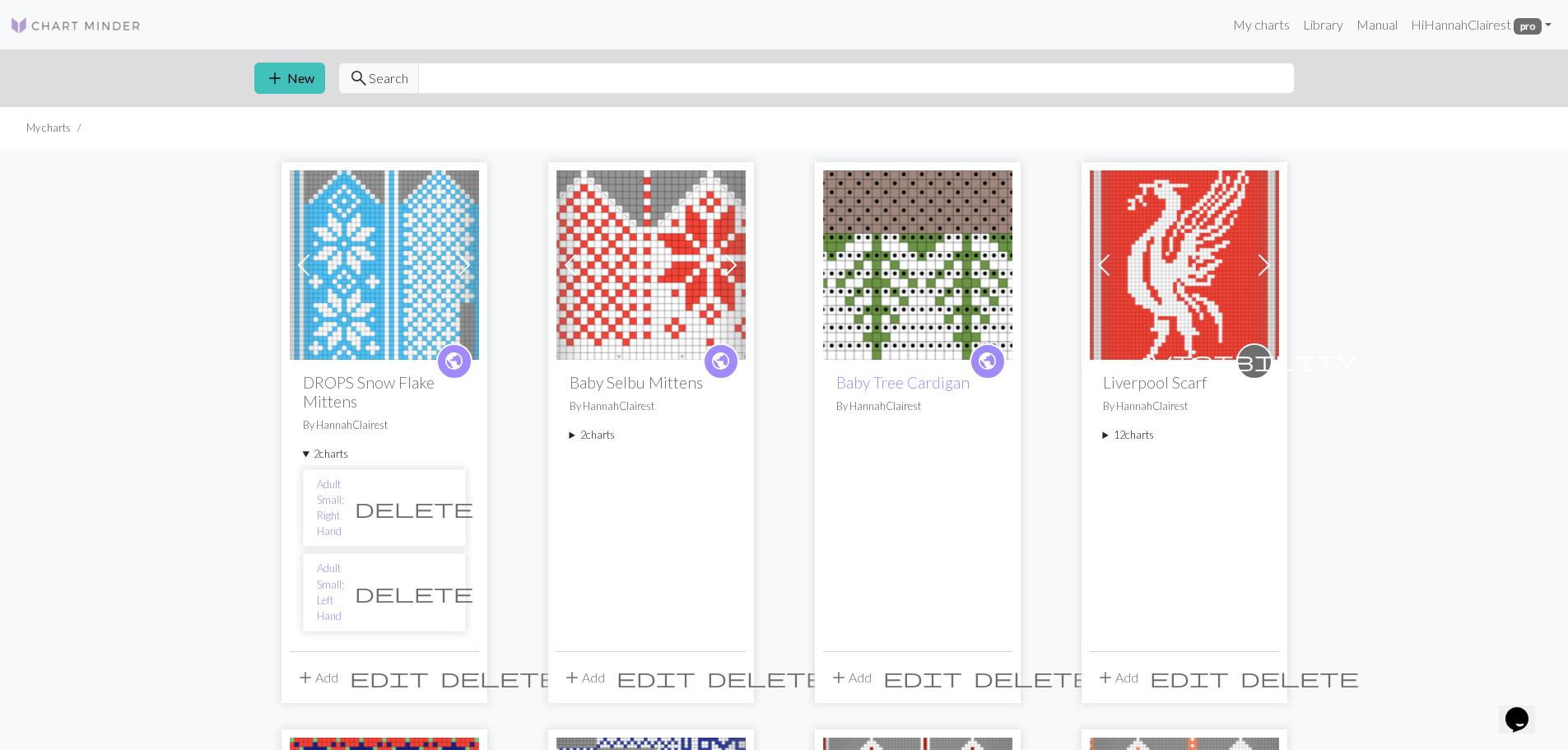
click at [325, 662] on button "add Add" at bounding box center [316, 677] width 54 height 31
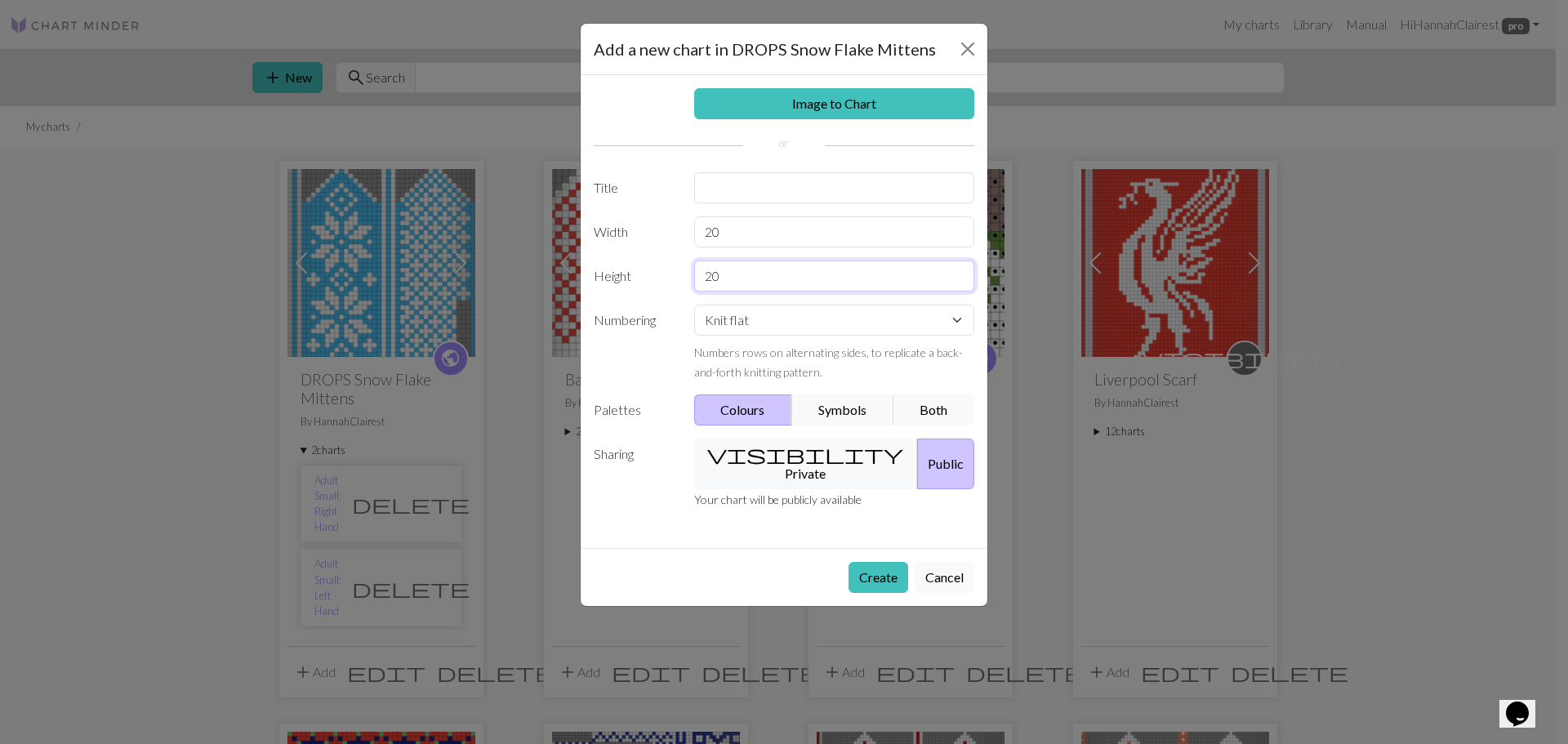
drag, startPoint x: 730, startPoint y: 281, endPoint x: 647, endPoint y: 274, distance: 83.3
click at [648, 277] on div "Height 20" at bounding box center [784, 275] width 400 height 31
type input "46"
drag, startPoint x: 715, startPoint y: 226, endPoint x: 697, endPoint y: 234, distance: 19.7
click at [689, 233] on div "20" at bounding box center [835, 231] width 301 height 31
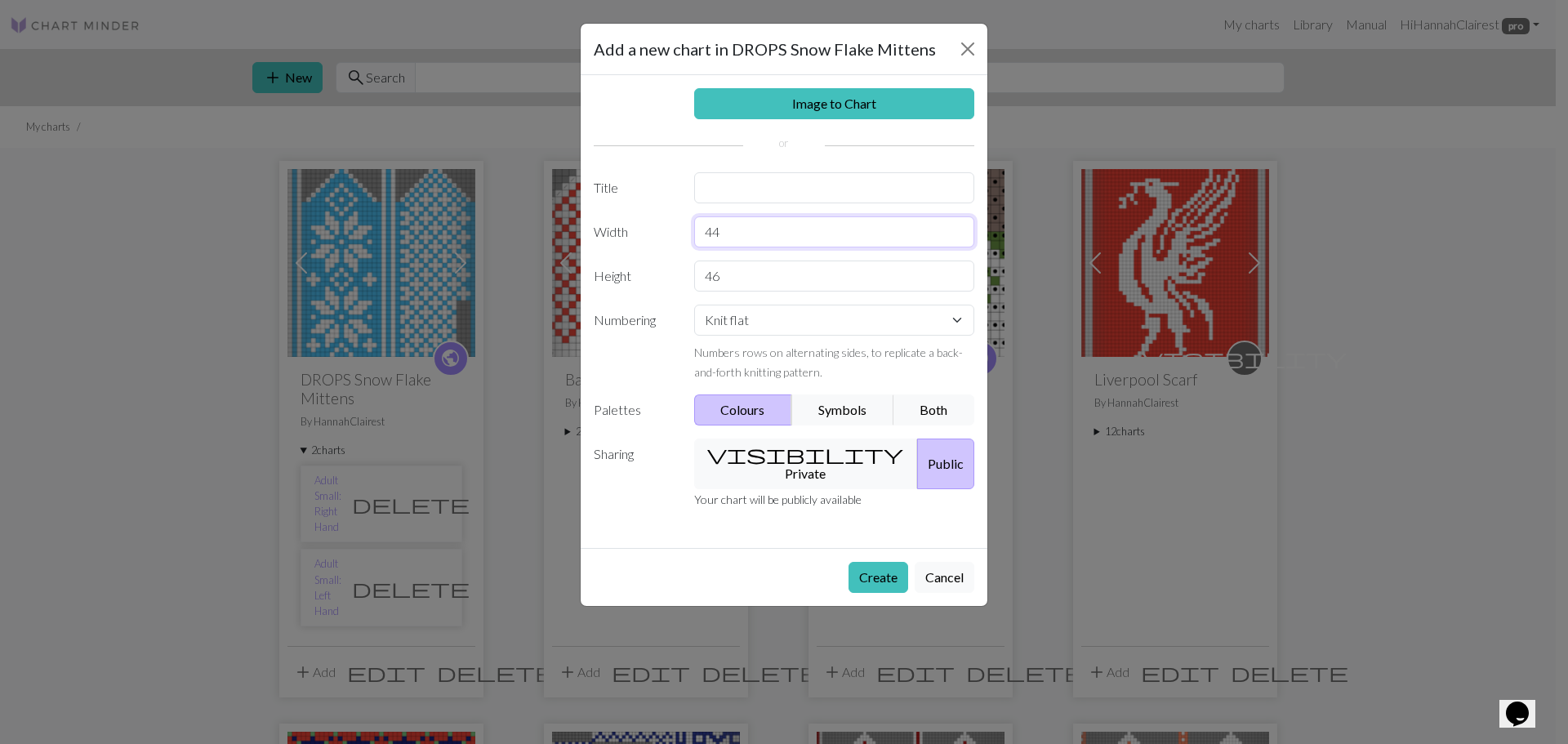
type input "44"
drag, startPoint x: 864, startPoint y: 186, endPoint x: 856, endPoint y: 185, distance: 8.1
click at [860, 186] on input "text" at bounding box center [834, 188] width 281 height 31
click at [844, 189] on input "Adult Medium/ Large: Right Hand" at bounding box center [834, 188] width 281 height 31
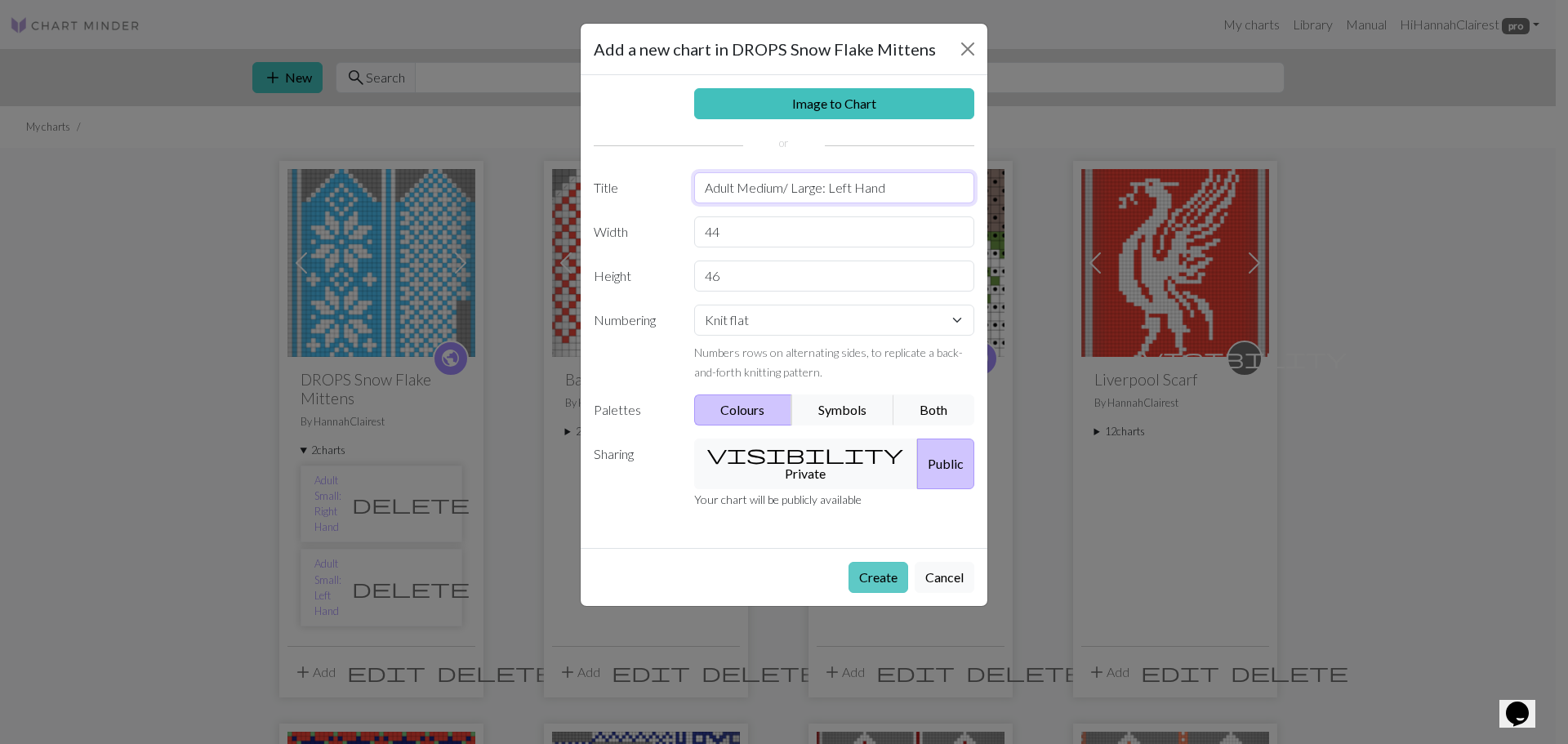
type input "Adult Medium/ Large: Left Hand"
click at [886, 562] on button "Create" at bounding box center [879, 577] width 59 height 31
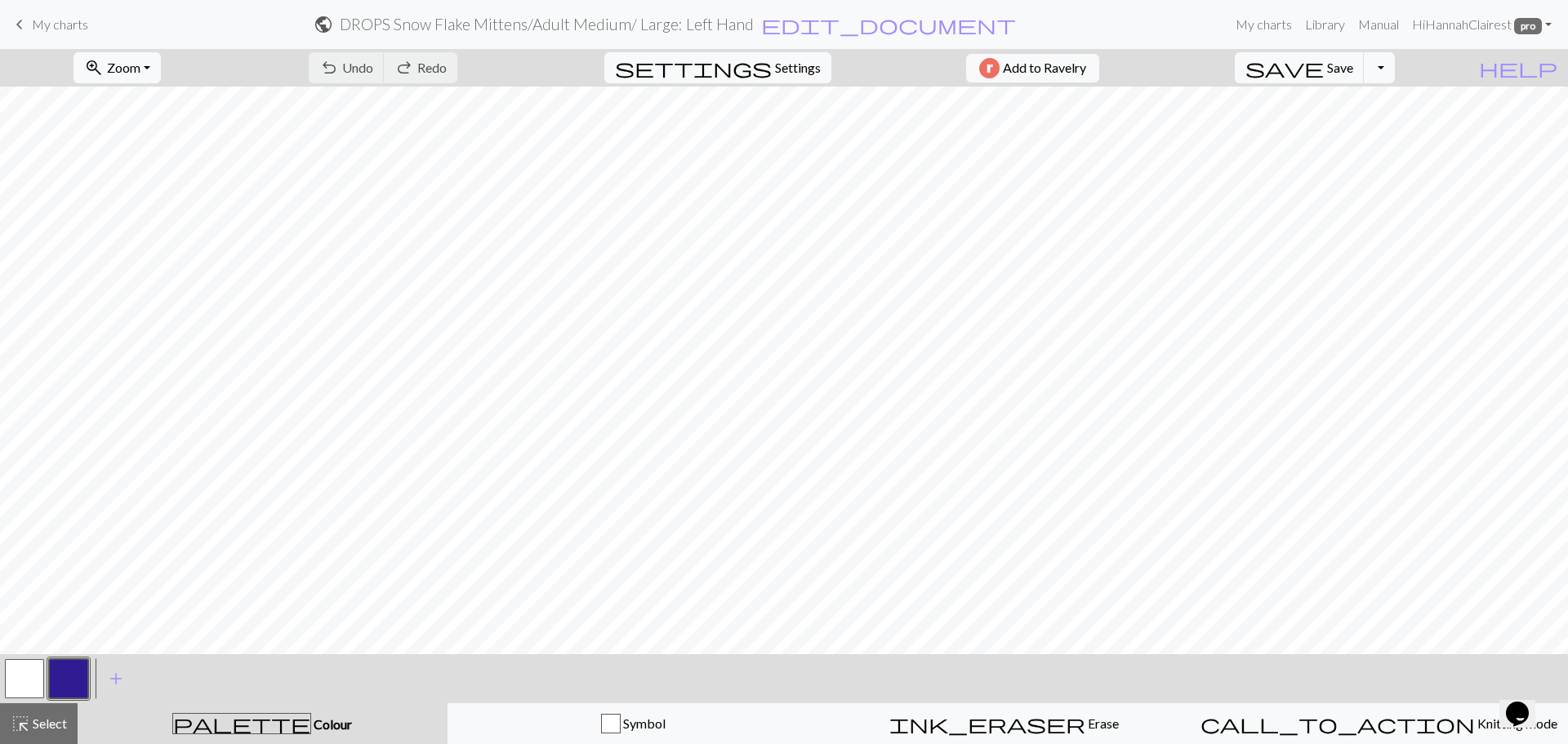
click at [58, 31] on span "My charts" at bounding box center [59, 24] width 57 height 16
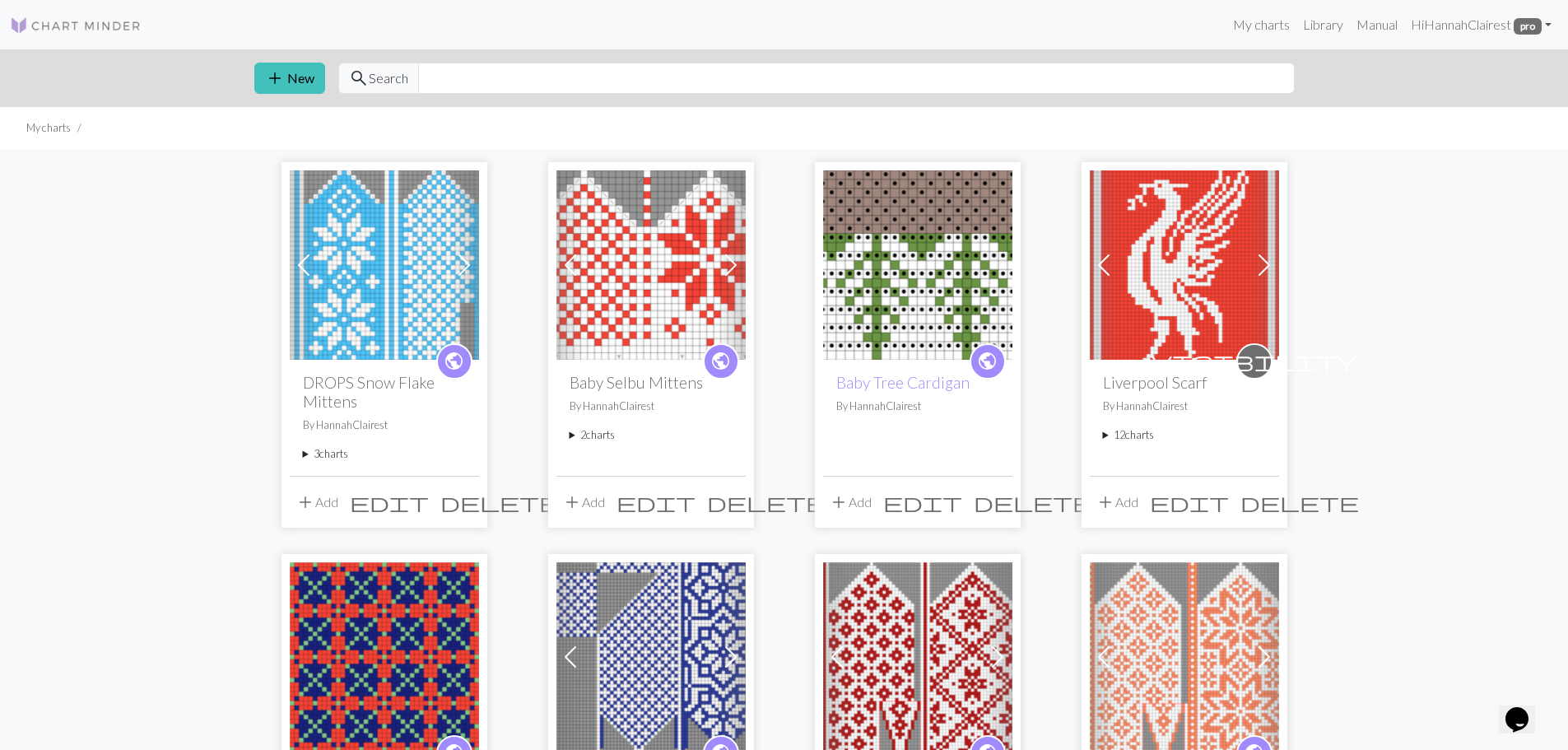
click at [323, 445] on div "public DROPS Snow Flake Mittens By HannahClairest 3 charts Adult Small: Right H…" at bounding box center [384, 417] width 189 height 115
click at [328, 456] on summary "3 charts" at bounding box center [385, 454] width 163 height 16
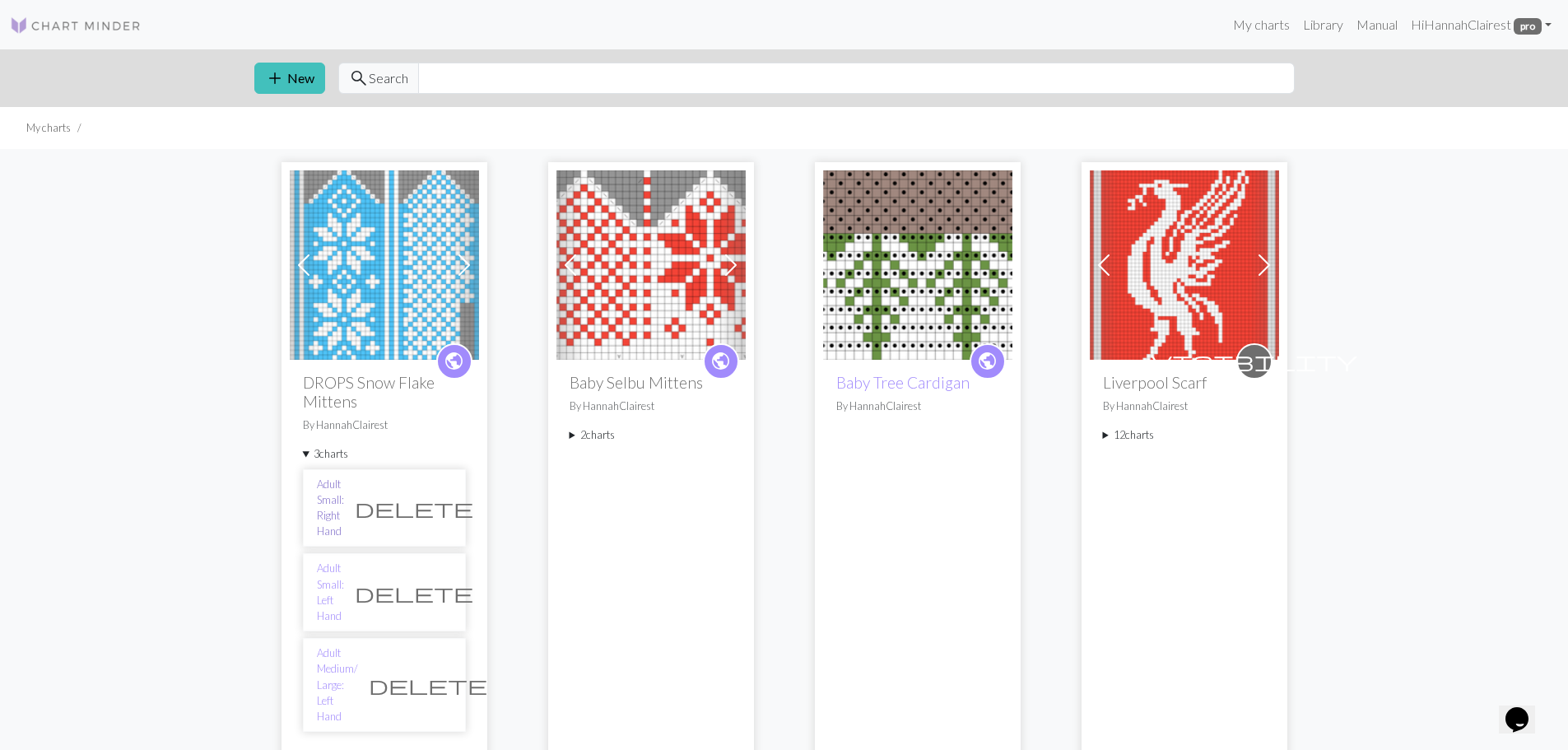
click at [344, 489] on link "Adult Small: Right Hand" at bounding box center [330, 508] width 27 height 64
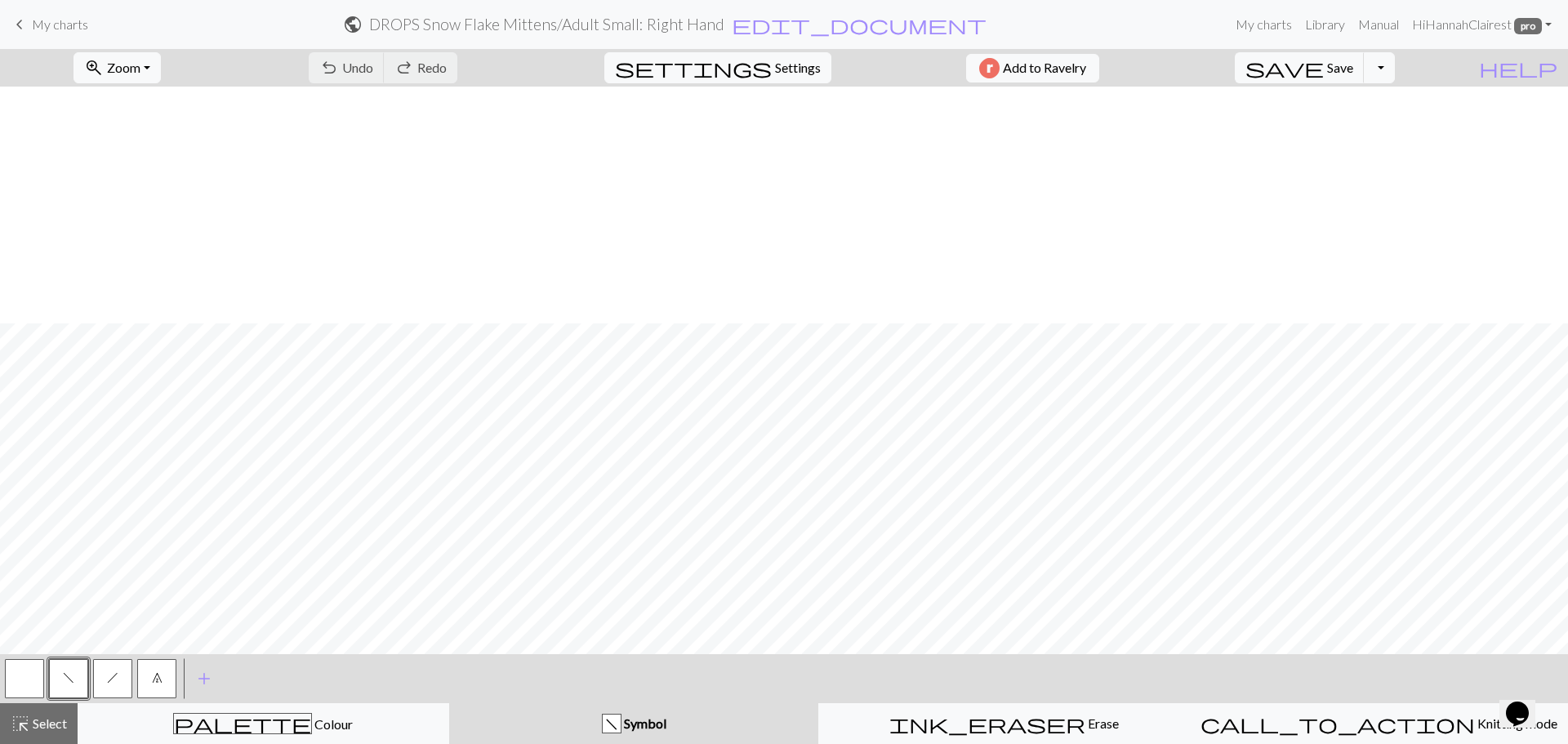
scroll to position [237, 0]
click at [725, 33] on h2 "DROPS Snow Flake Mittens / Adult Small: Right Hand" at bounding box center [546, 24] width 355 height 19
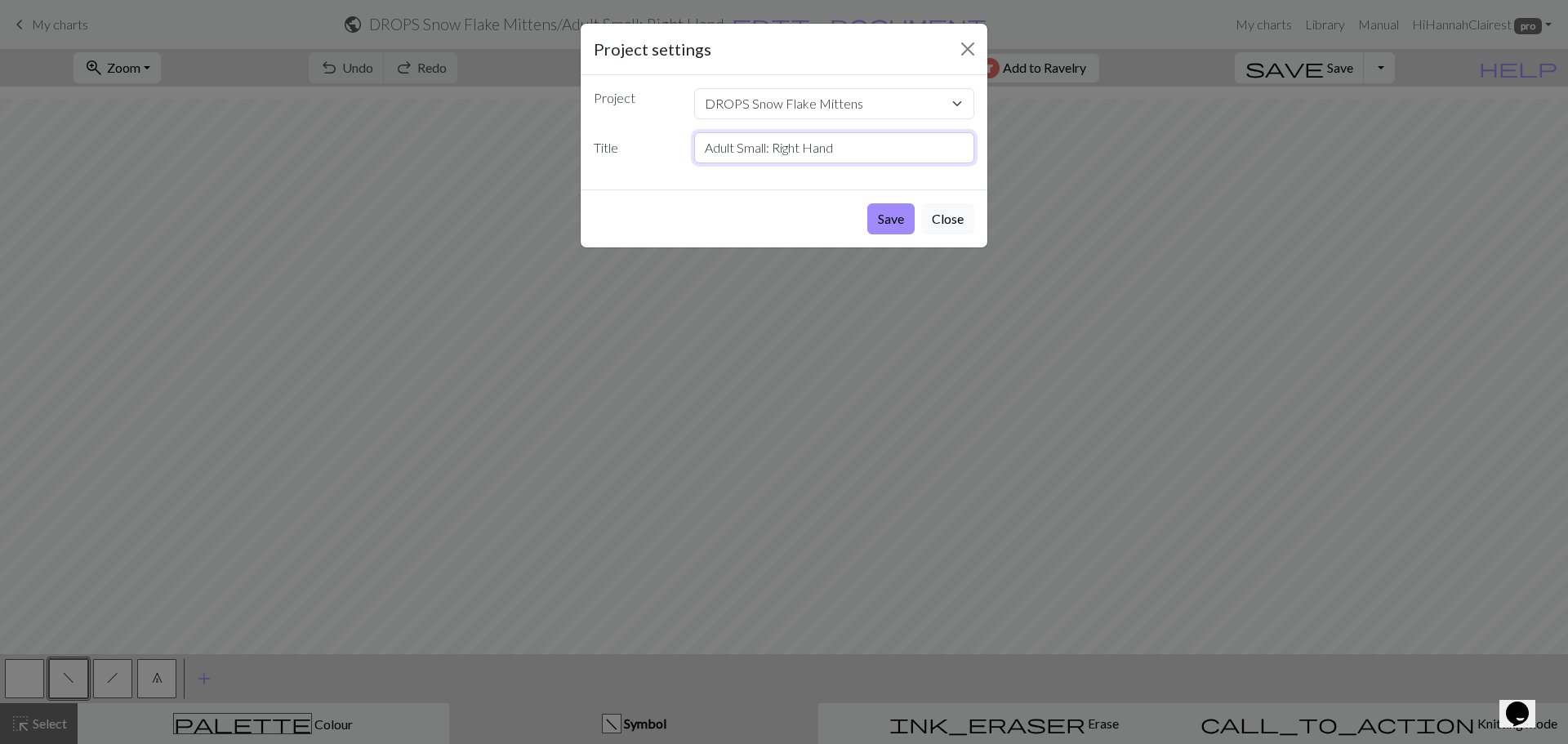
click at [779, 150] on input "Adult Small: Right Hand" at bounding box center [834, 147] width 281 height 31
type input "Adult Small: Left Hand"
click at [910, 214] on button "Save" at bounding box center [891, 218] width 47 height 31
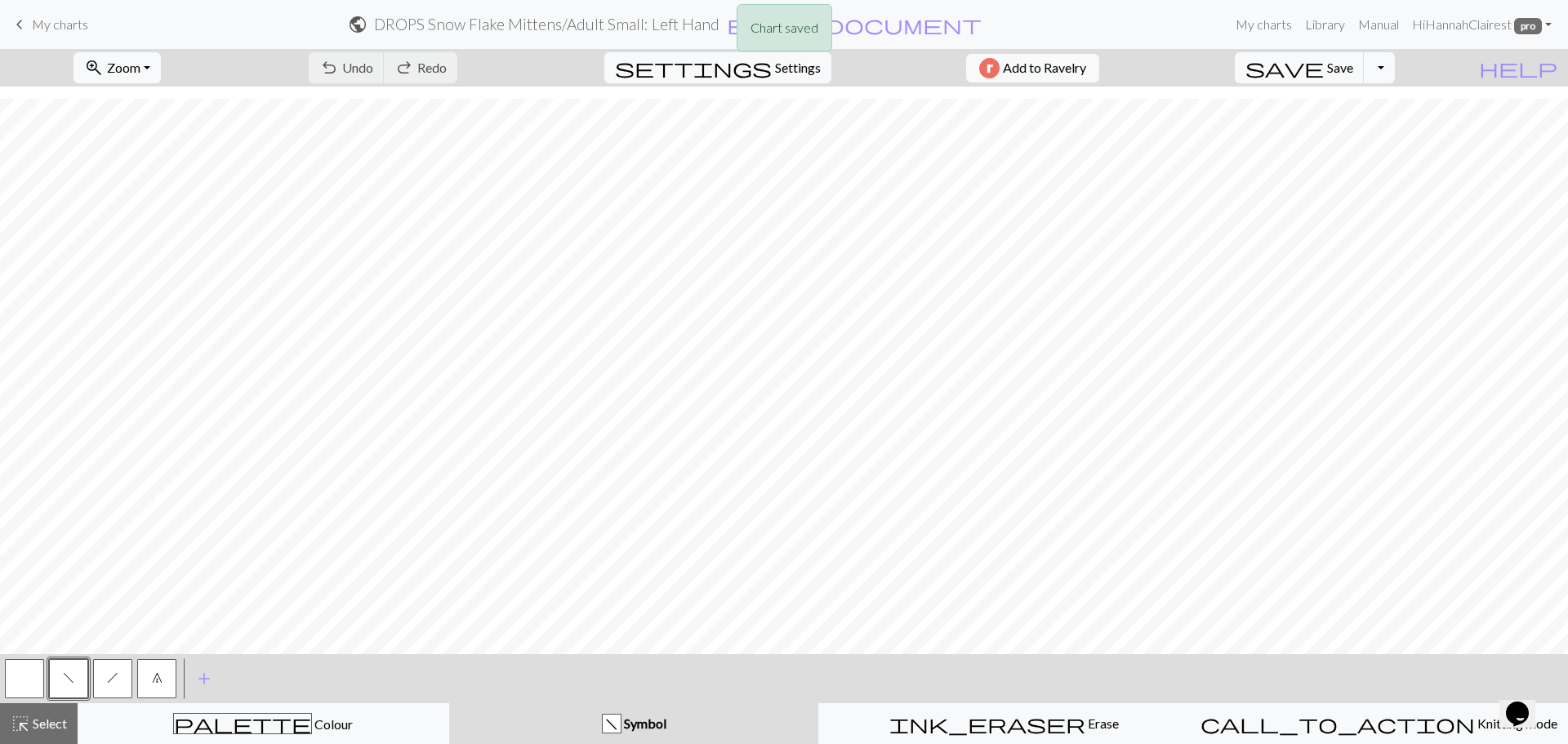
click at [73, 20] on div "Chart saved" at bounding box center [784, 32] width 1568 height 64
click at [33, 28] on span "My charts" at bounding box center [59, 24] width 57 height 16
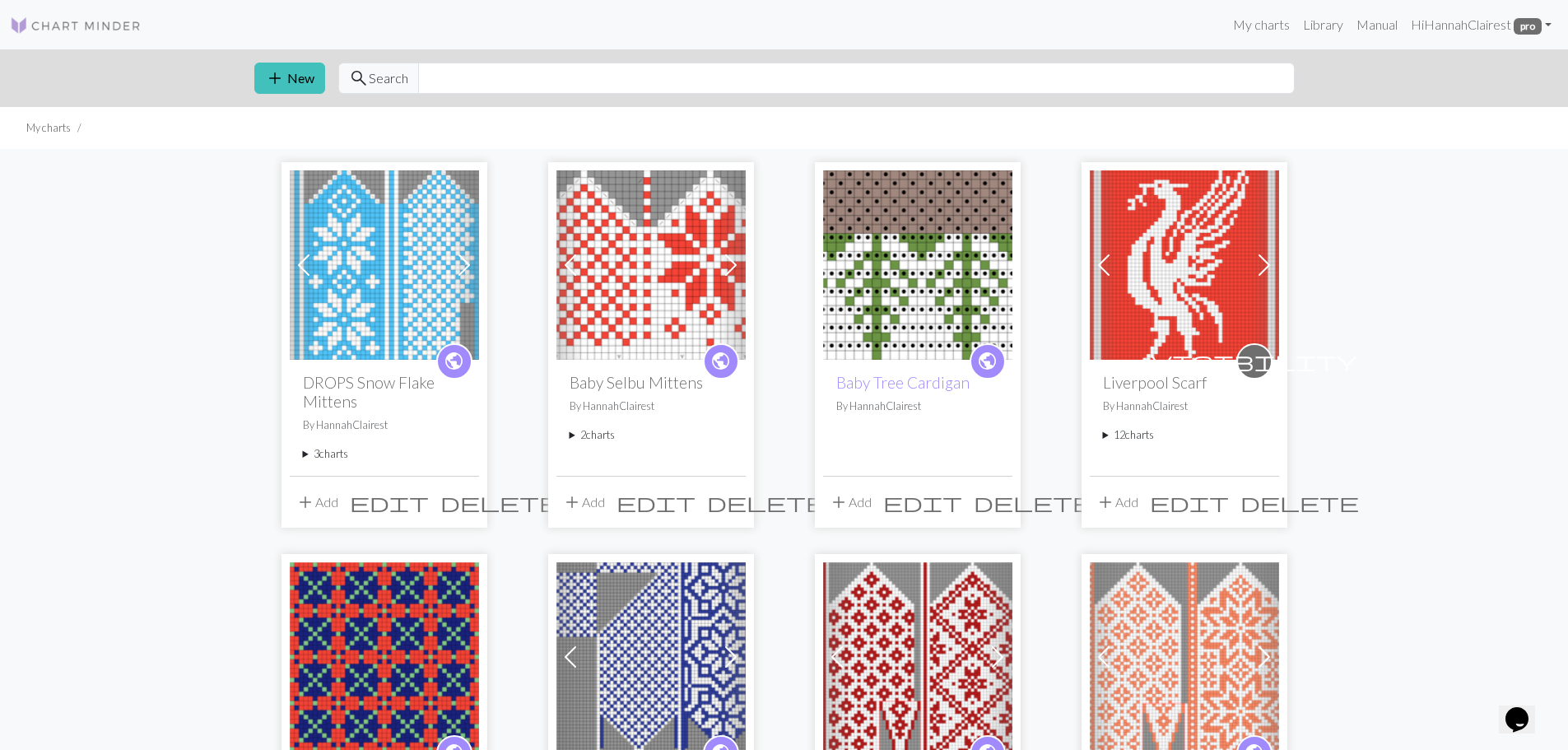
click at [332, 450] on summary "3 charts" at bounding box center [385, 454] width 163 height 16
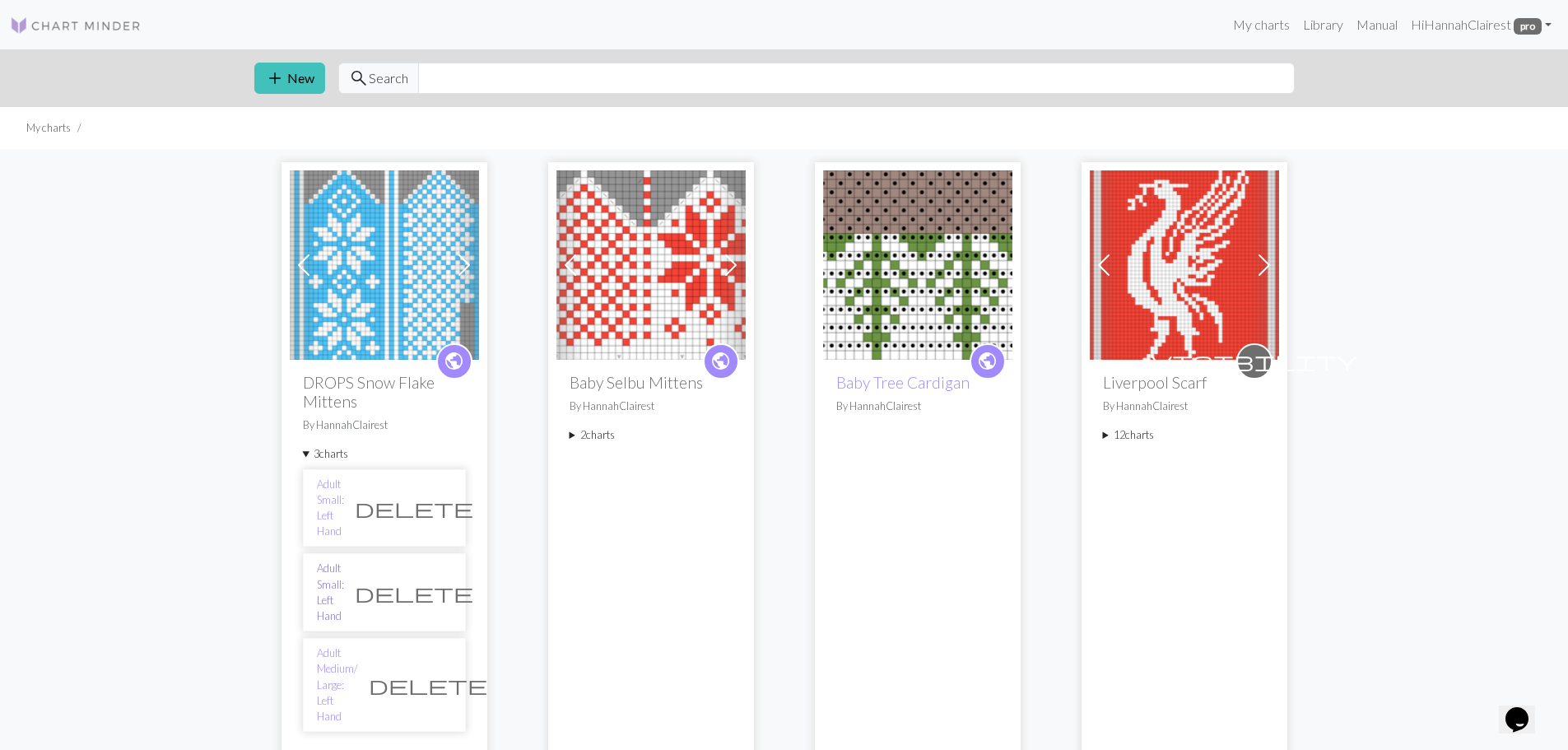
click at [344, 561] on link "Adult Small: Left Hand" at bounding box center [330, 593] width 27 height 64
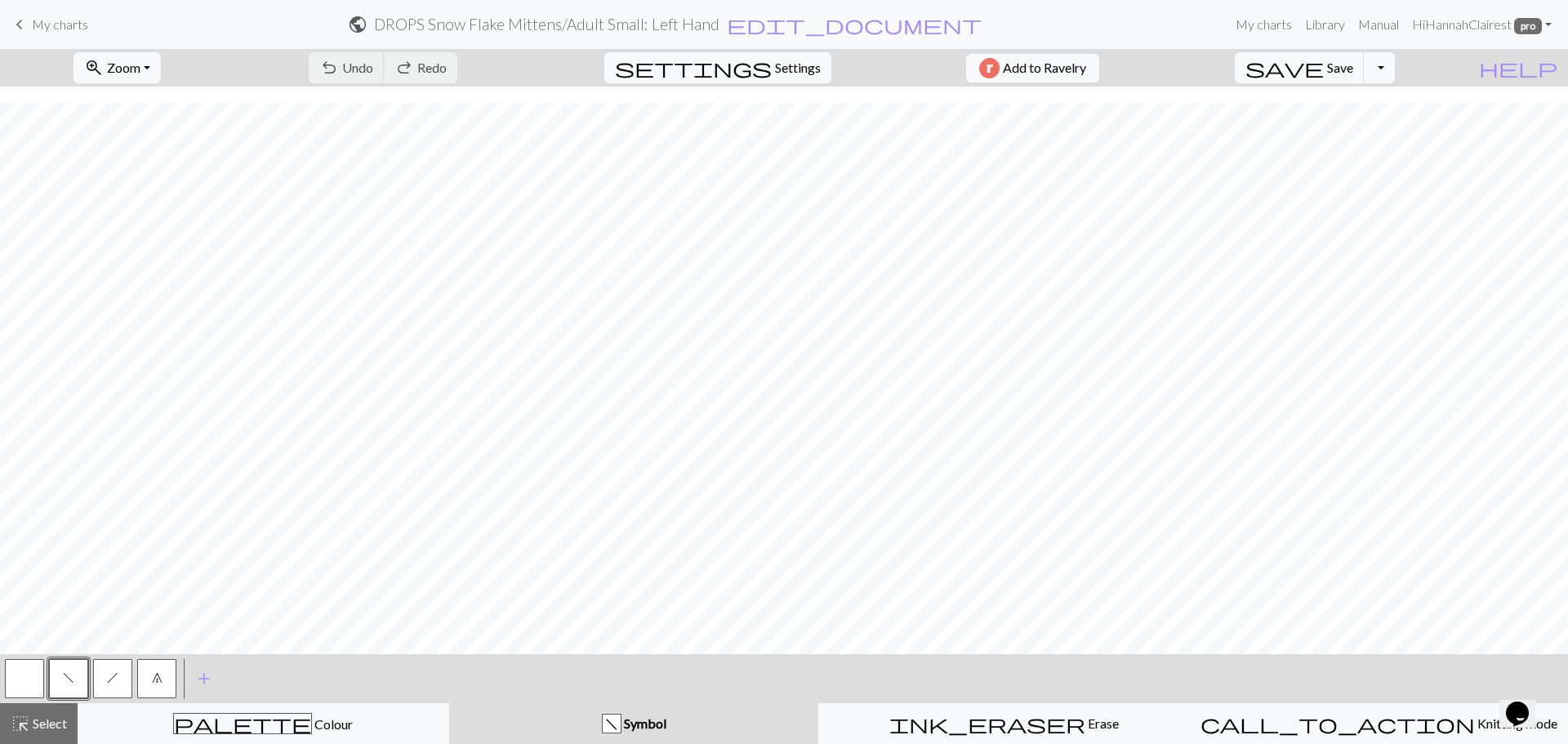
scroll to position [237, 0]
click at [720, 26] on h2 "DROPS Snow Flake Mittens / Adult Small: Left Hand" at bounding box center [547, 24] width 346 height 19
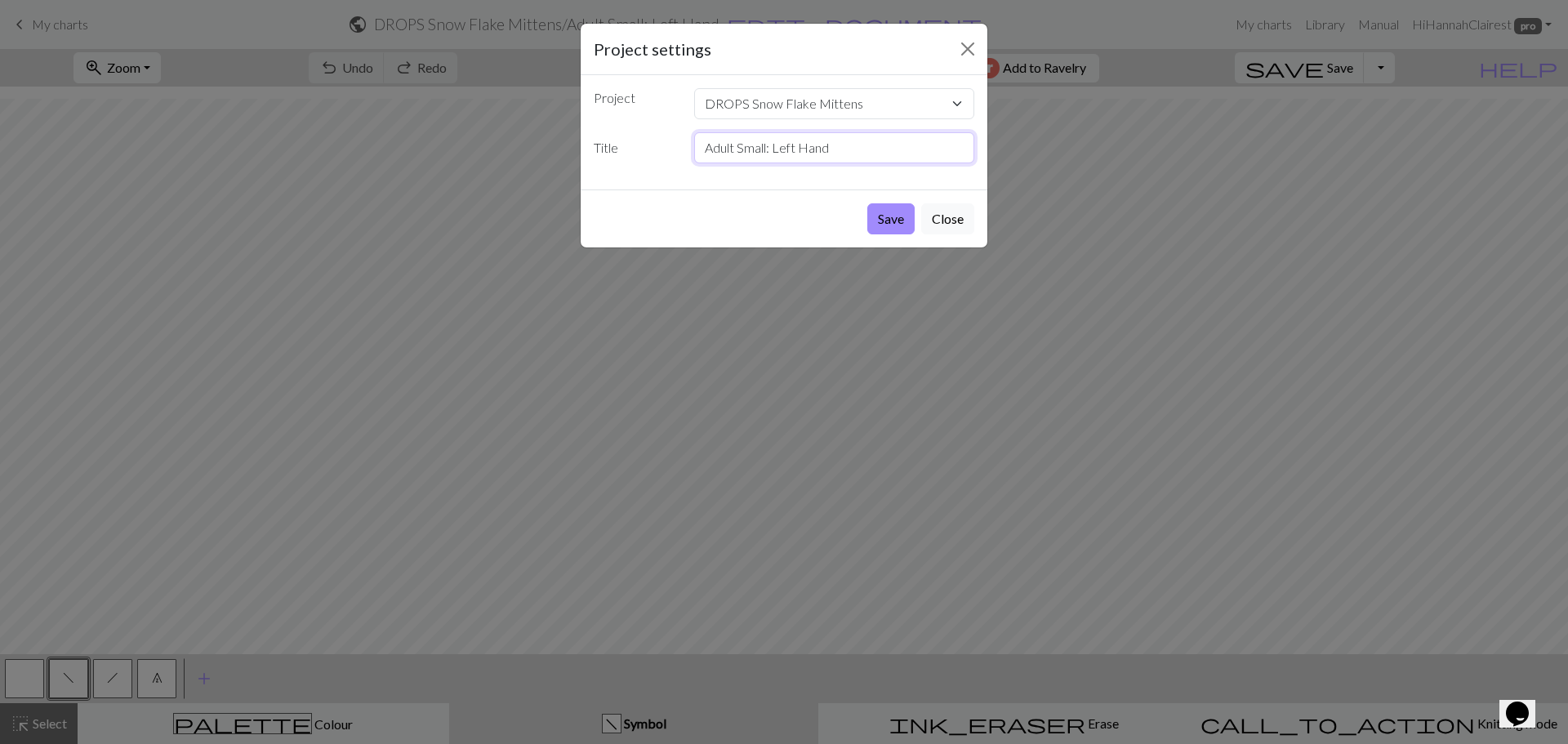
click at [788, 155] on input "Adult Small: Left Hand" at bounding box center [834, 147] width 281 height 31
type input "Adult Small: Right Hand"
click at [897, 223] on button "Save" at bounding box center [891, 218] width 47 height 31
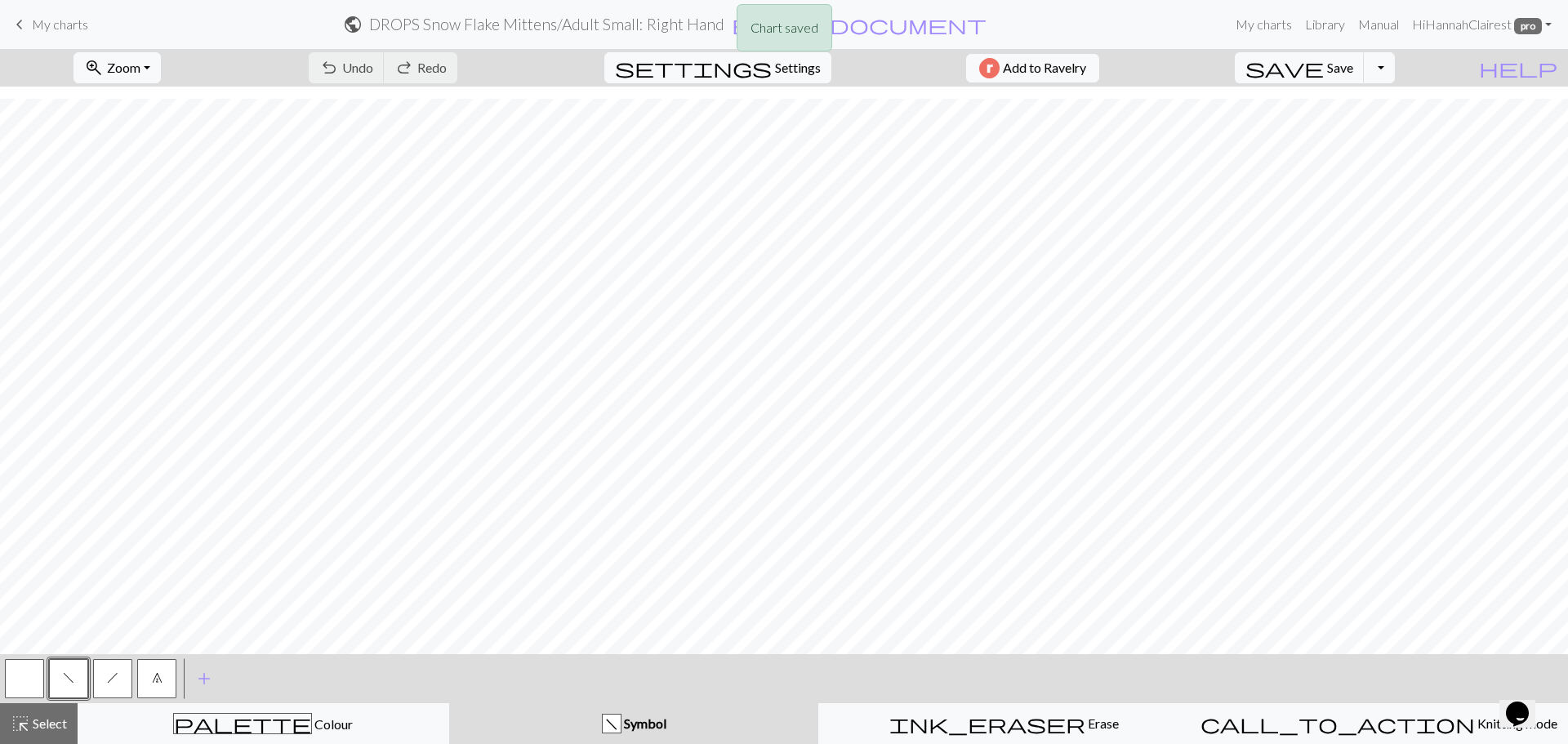
click at [64, 27] on div "Chart saved" at bounding box center [784, 32] width 1568 height 64
click at [61, 21] on span "My charts" at bounding box center [59, 24] width 57 height 16
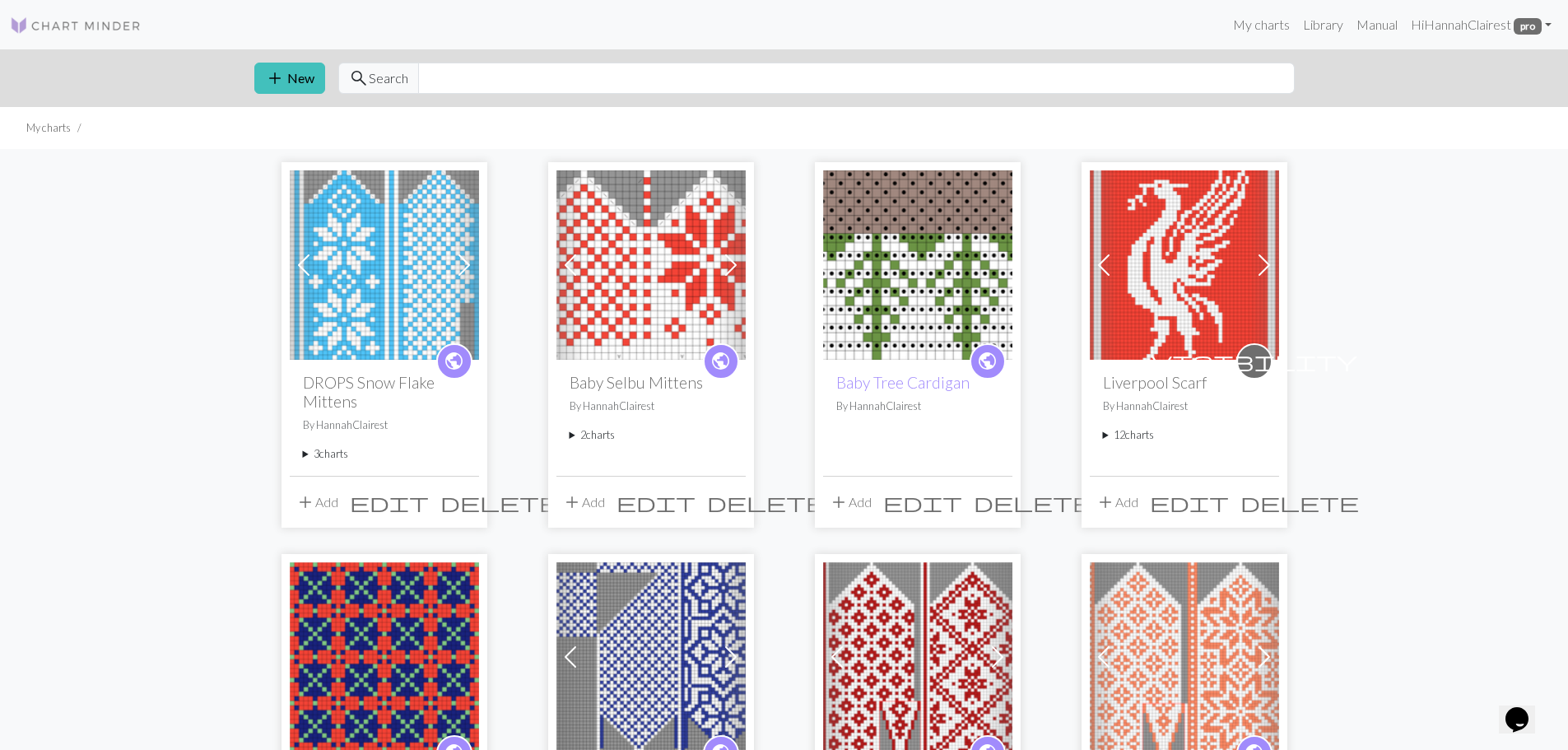
click at [339, 454] on summary "3 charts" at bounding box center [385, 454] width 163 height 16
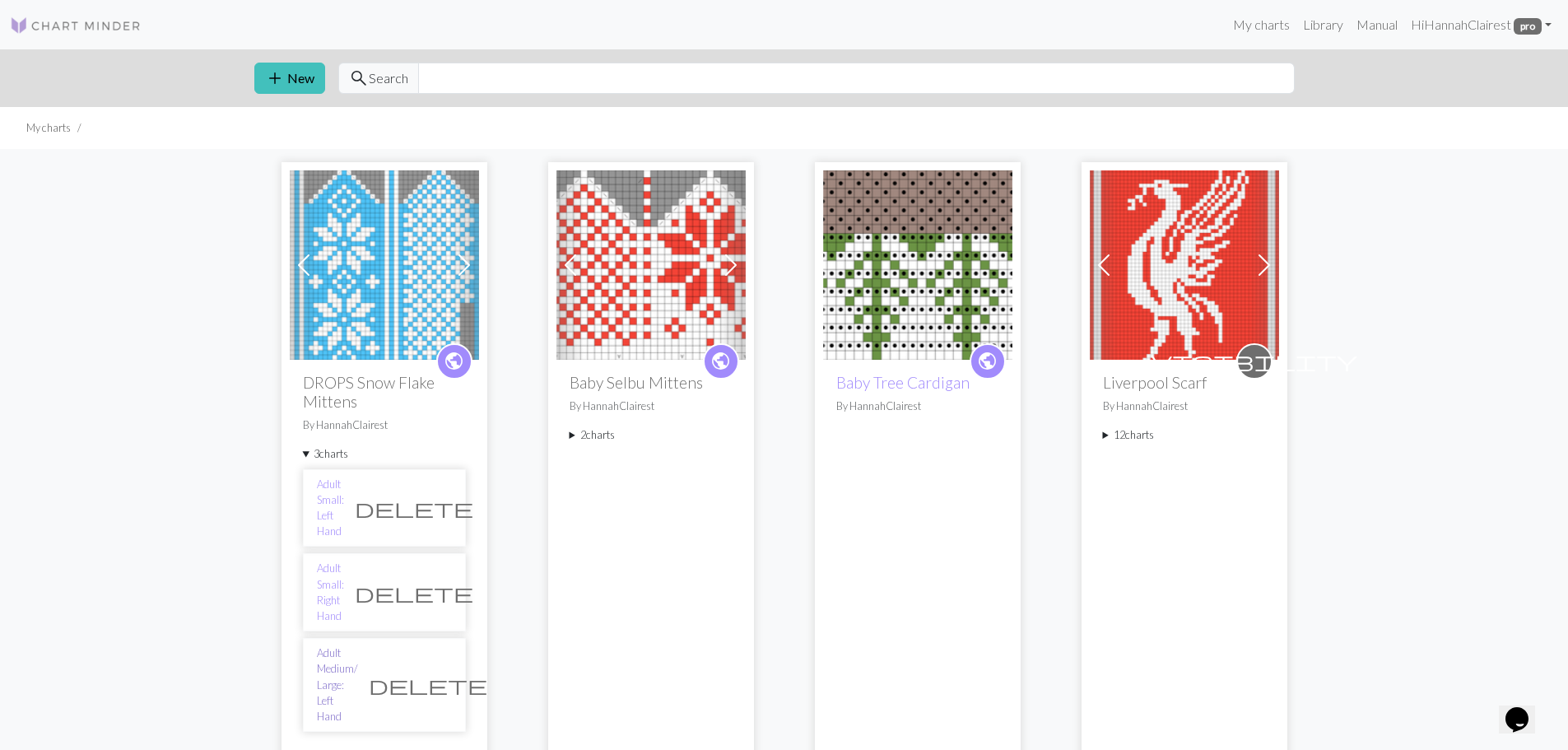
click at [358, 645] on link "Adult Medium/ Large: Left Hand" at bounding box center [337, 684] width 41 height 79
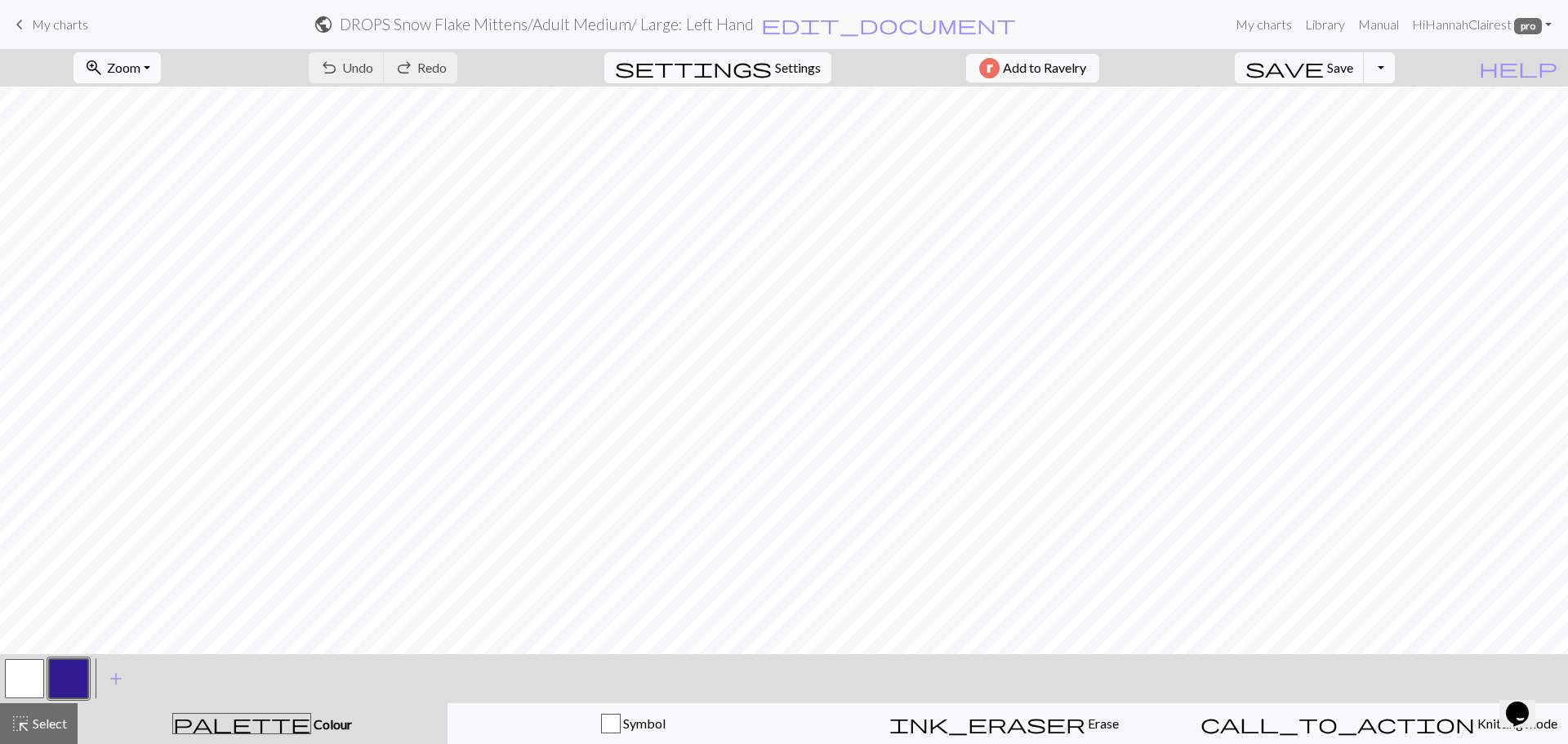
click at [140, 65] on span "Zoom" at bounding box center [124, 67] width 33 height 16
click at [165, 108] on button "Fit all" at bounding box center [138, 104] width 129 height 26
click at [82, 681] on button "button" at bounding box center [69, 679] width 39 height 39
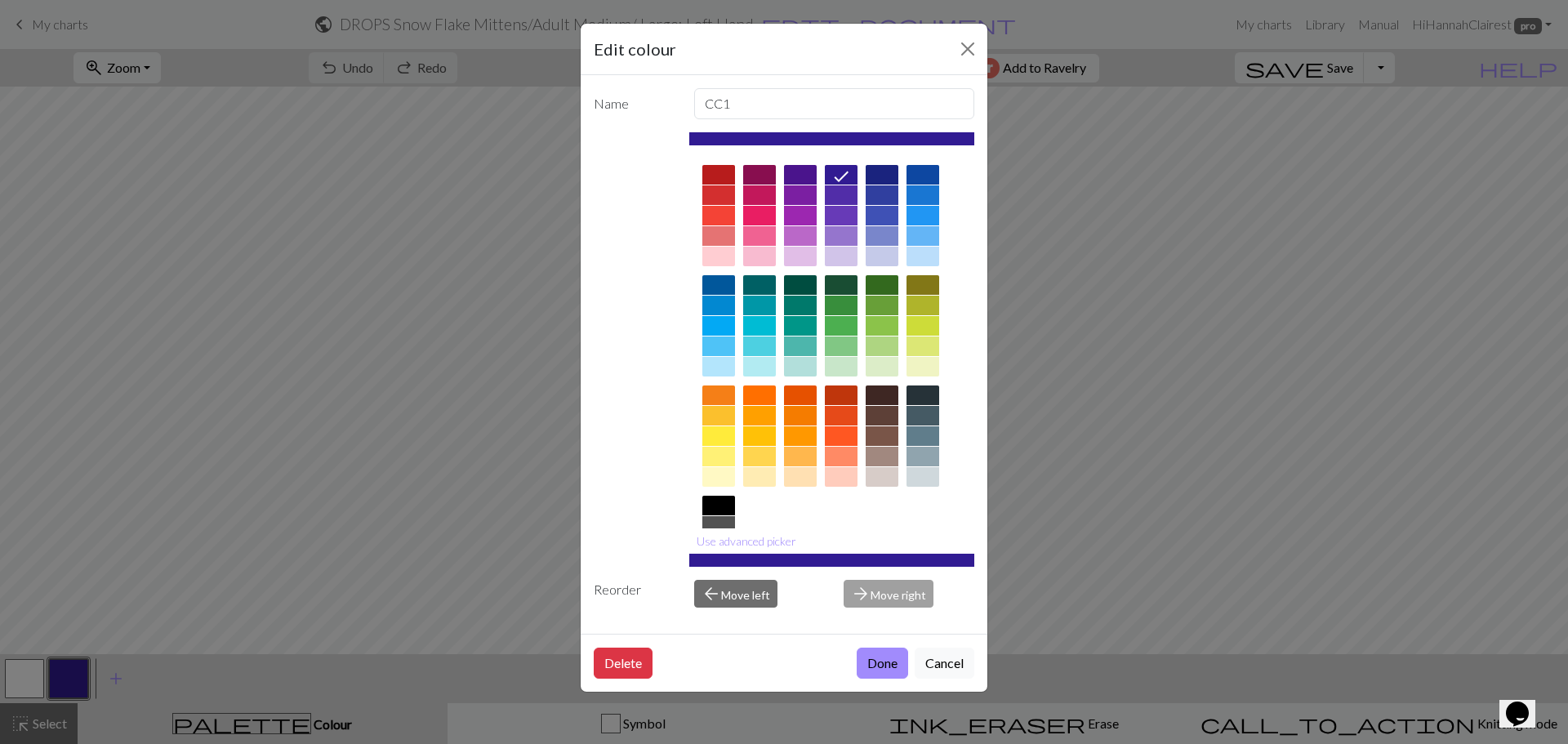
click at [757, 192] on div at bounding box center [759, 195] width 33 height 20
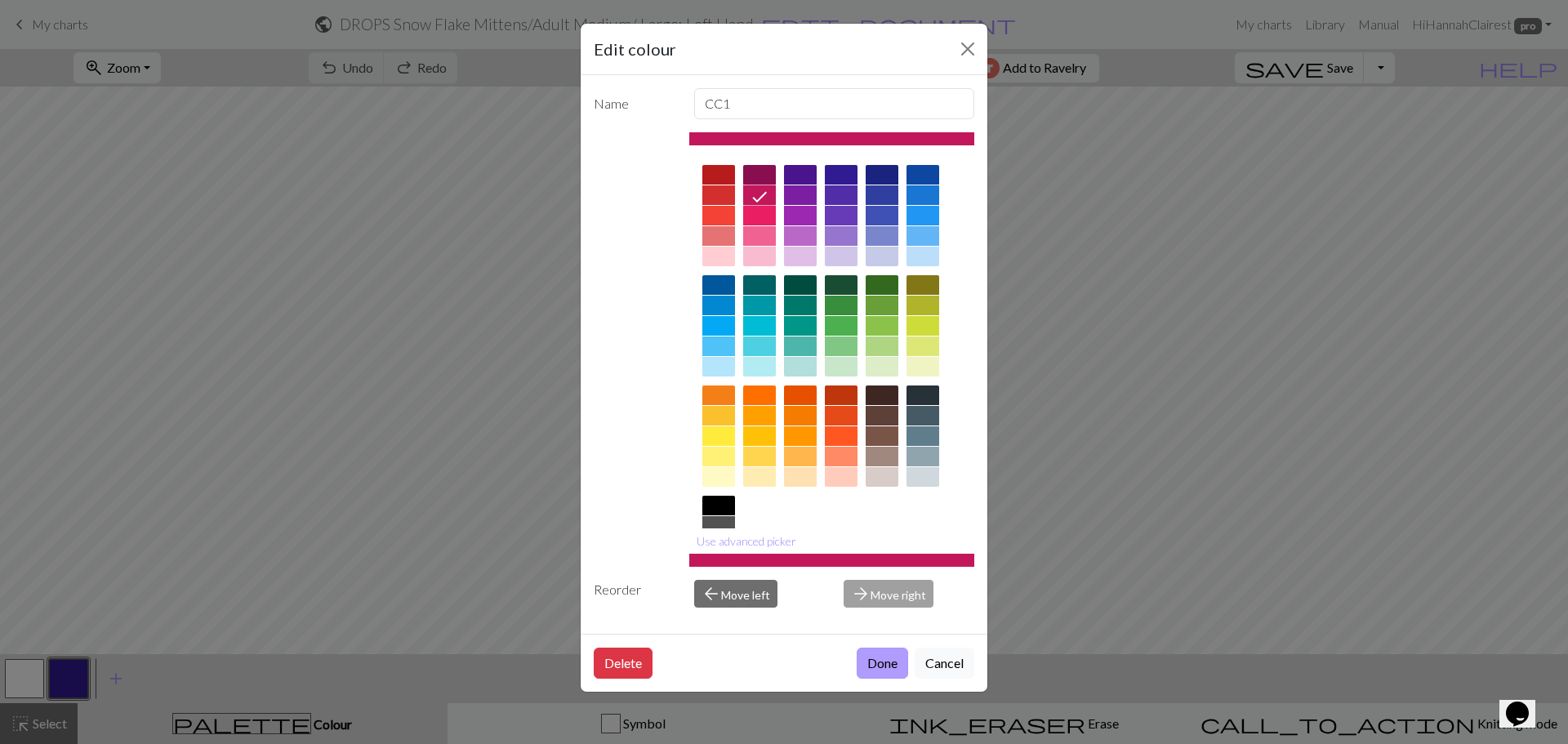
click at [892, 659] on button "Done" at bounding box center [882, 662] width 51 height 31
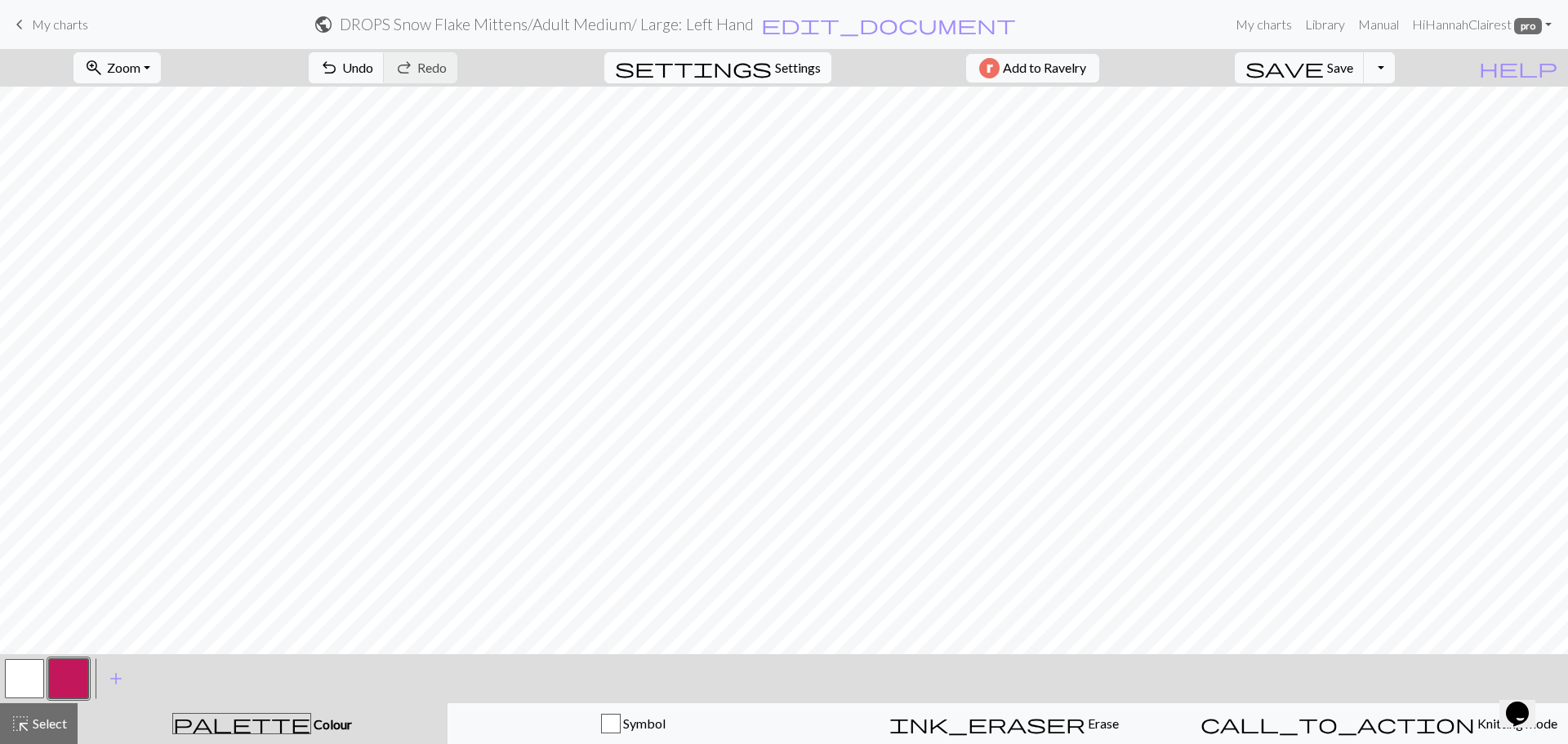
click at [758, 72] on span "settings" at bounding box center [693, 68] width 157 height 23
select select "aran"
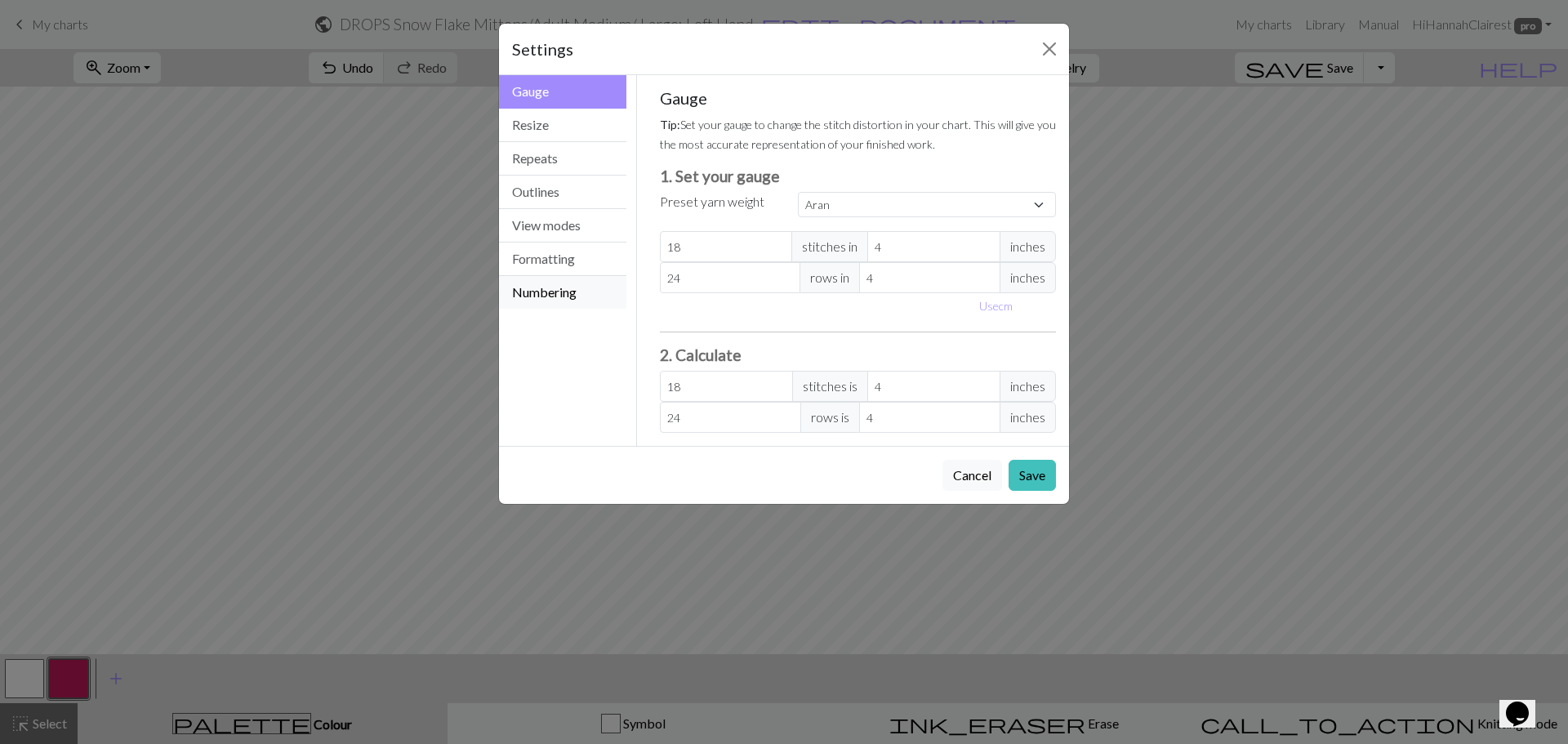
click at [578, 285] on button "Numbering" at bounding box center [562, 292] width 127 height 33
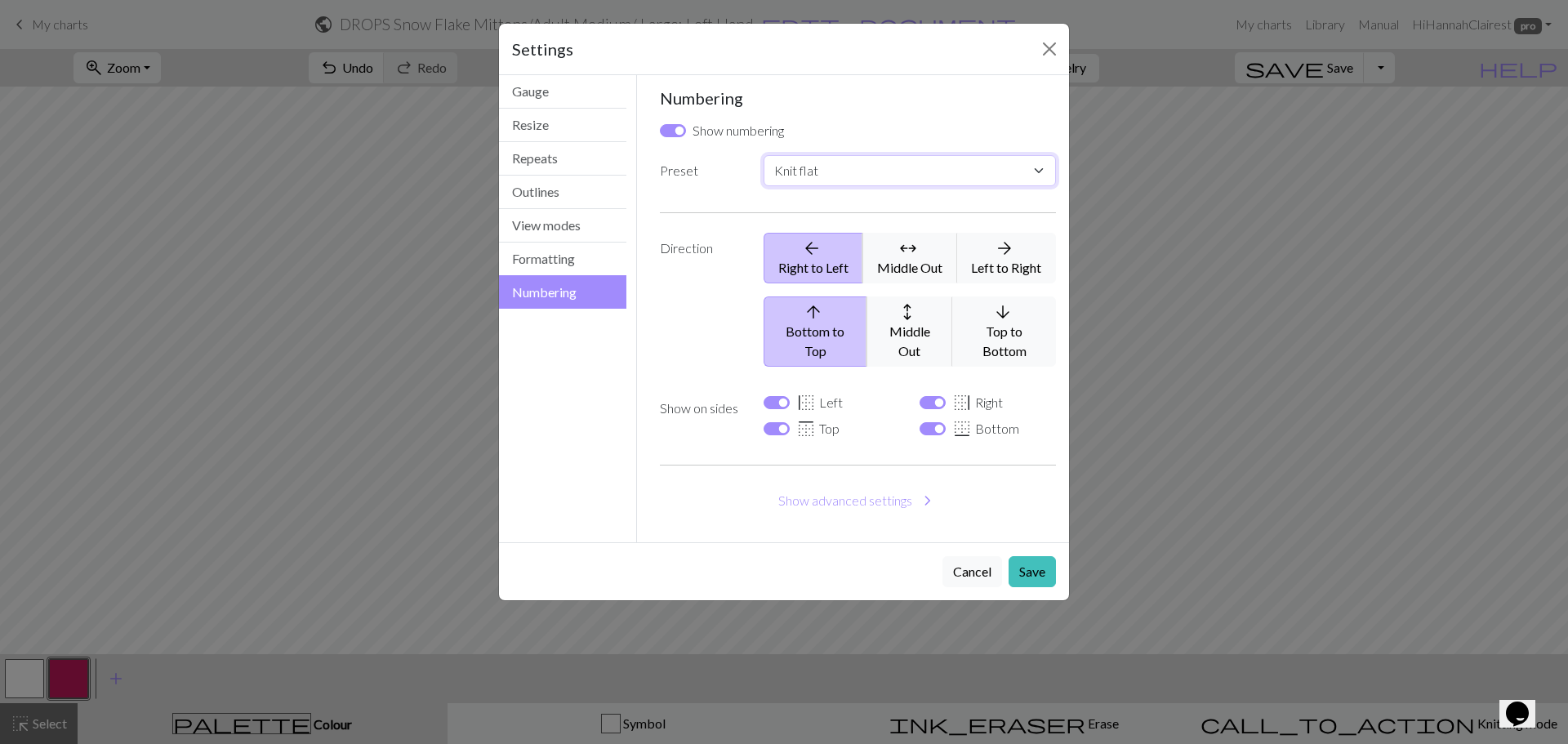
drag, startPoint x: 828, startPoint y: 173, endPoint x: 829, endPoint y: 182, distance: 9.1
click at [828, 174] on select "Custom Knit flat Knit in the round Lace knitting Cross stitch" at bounding box center [909, 170] width 293 height 31
select select "round"
click at [764, 155] on select "Custom Knit flat Knit in the round Lace knitting Cross stitch" at bounding box center [909, 170] width 293 height 31
checkbox input "false"
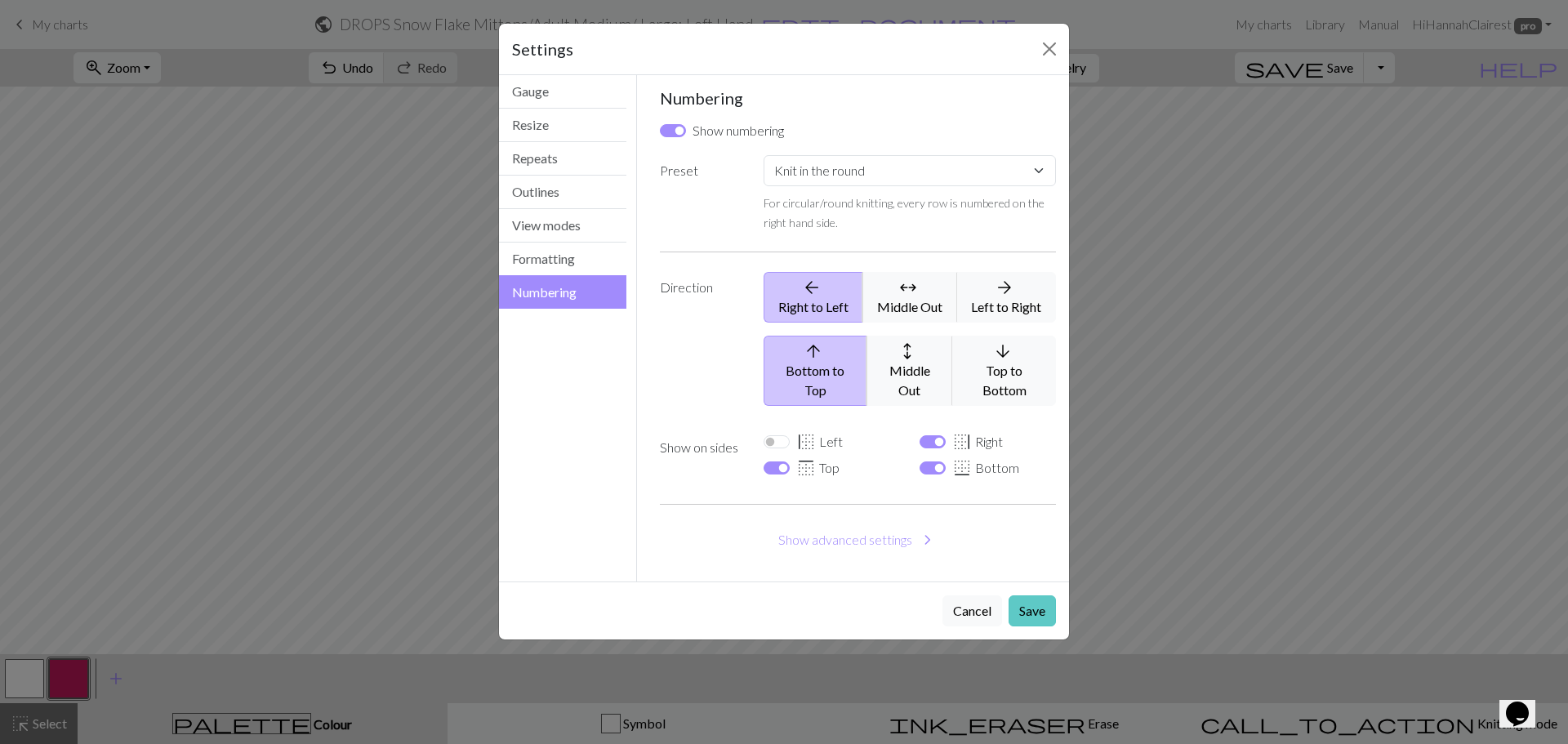
click at [1044, 595] on button "Save" at bounding box center [1032, 610] width 47 height 31
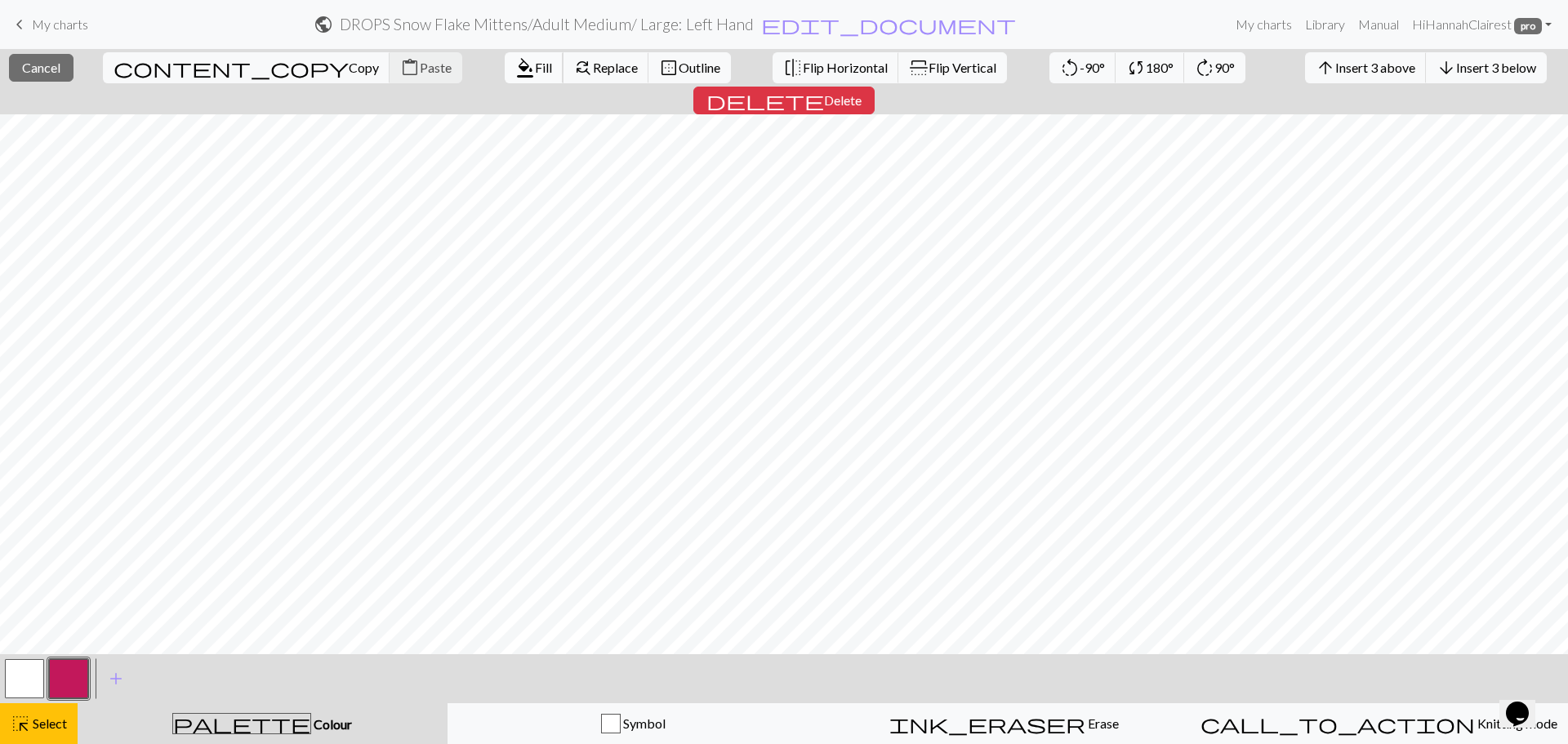
click at [516, 69] on span "format_color_fill" at bounding box center [525, 68] width 20 height 23
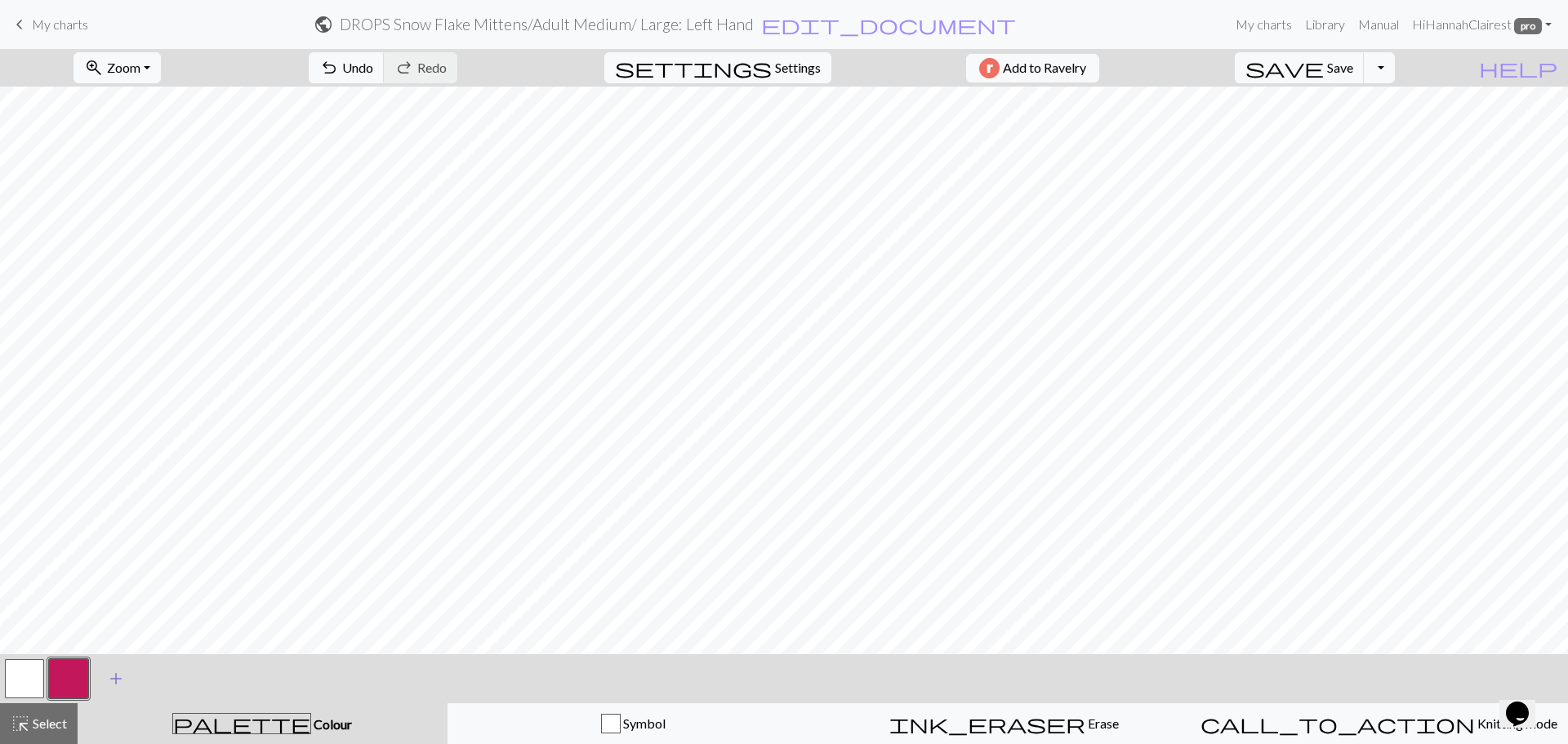
click at [111, 678] on span "add" at bounding box center [115, 678] width 20 height 23
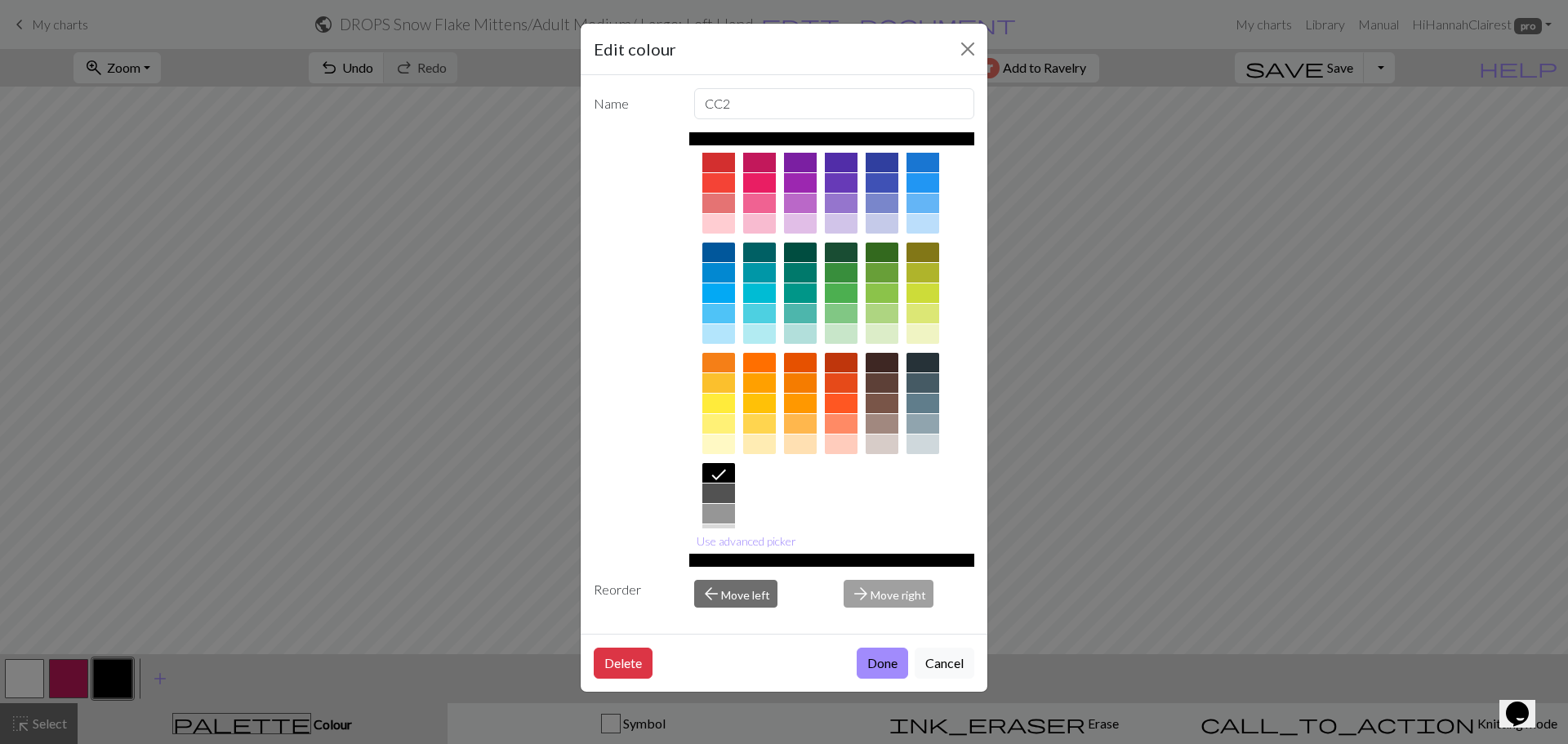
scroll to position [82, 0]
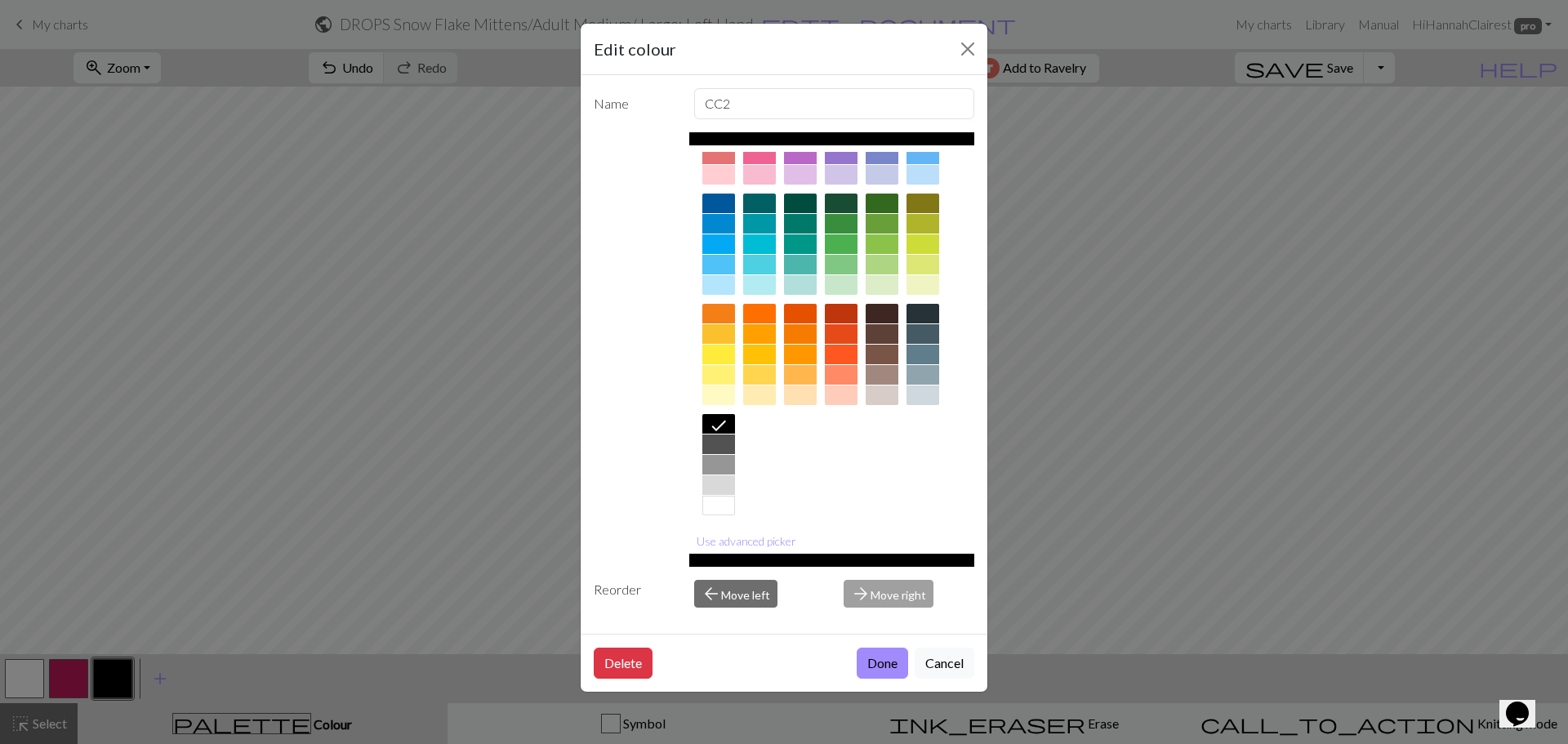
click at [720, 468] on div at bounding box center [718, 464] width 33 height 20
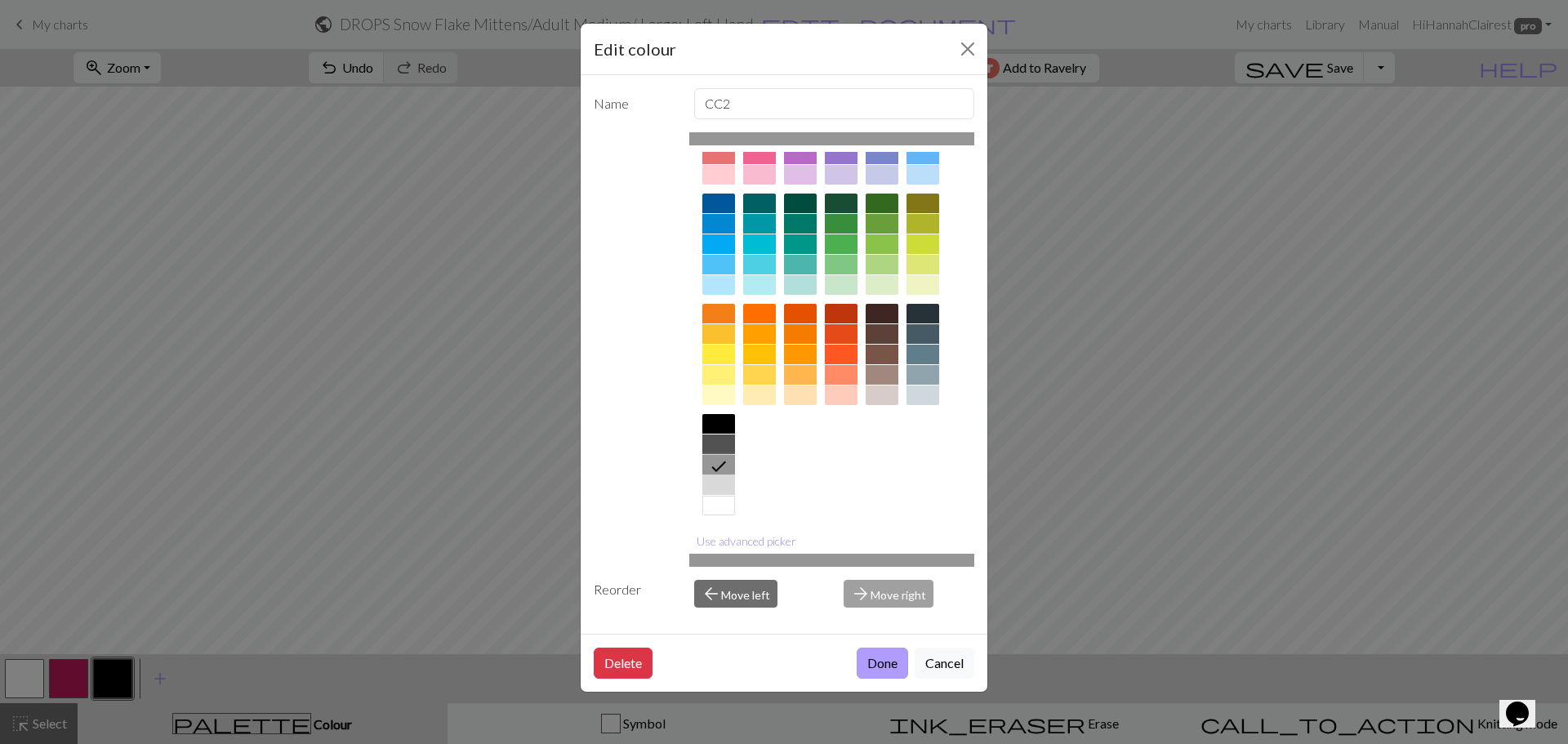
click at [903, 669] on button "Done" at bounding box center [882, 662] width 51 height 31
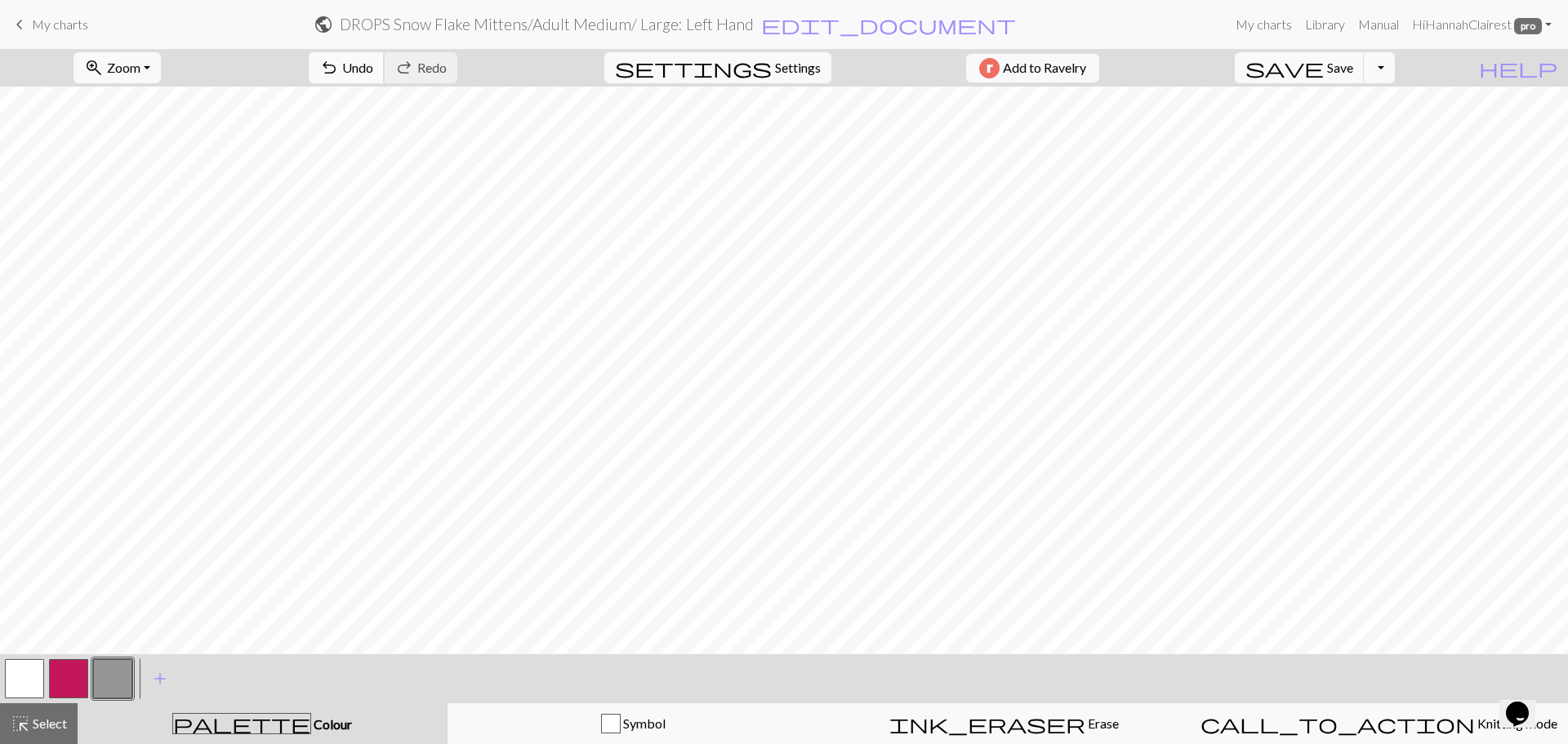
click at [339, 67] on span "undo" at bounding box center [329, 68] width 20 height 23
click at [79, 684] on button "button" at bounding box center [69, 679] width 39 height 39
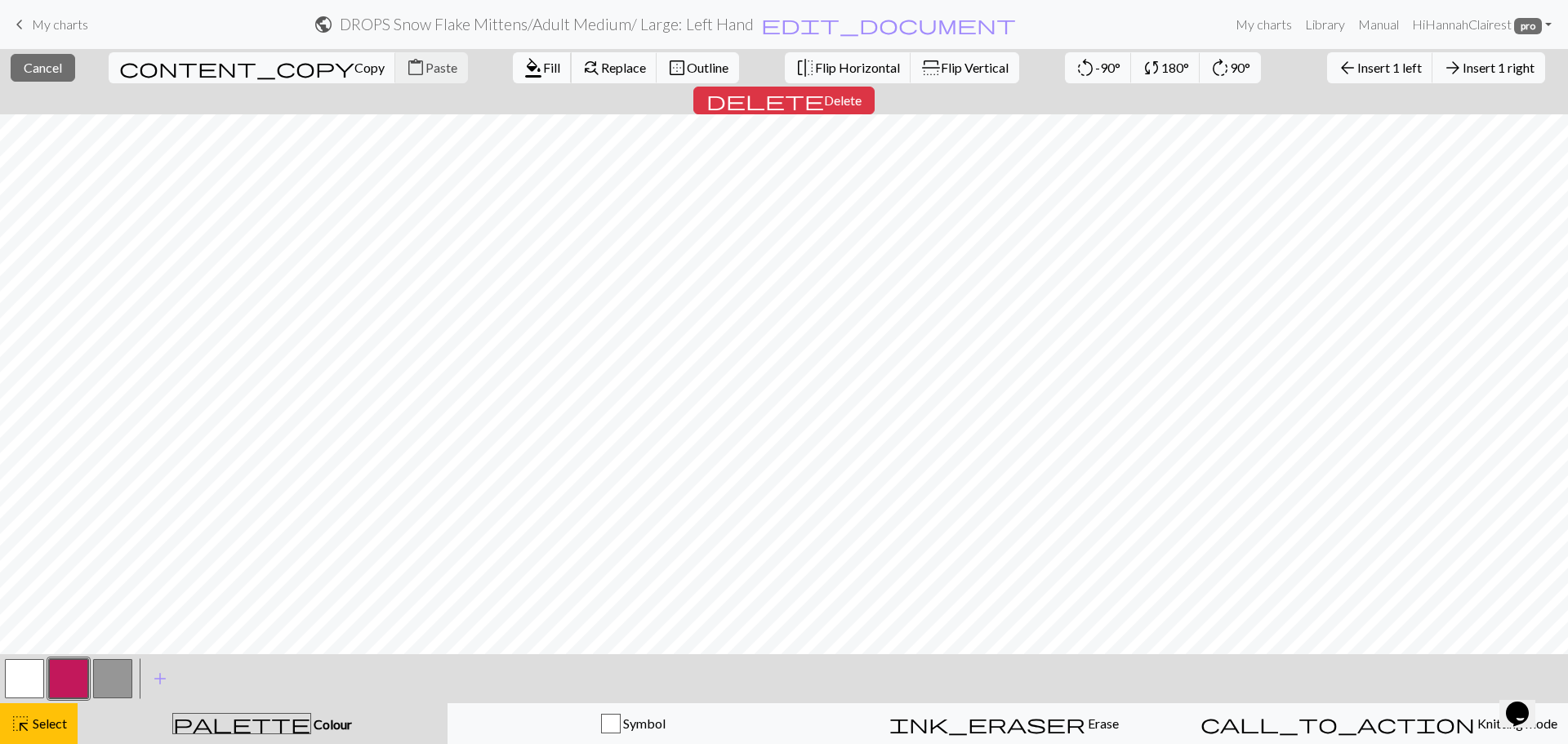
click at [543, 71] on span "Fill" at bounding box center [552, 67] width 17 height 16
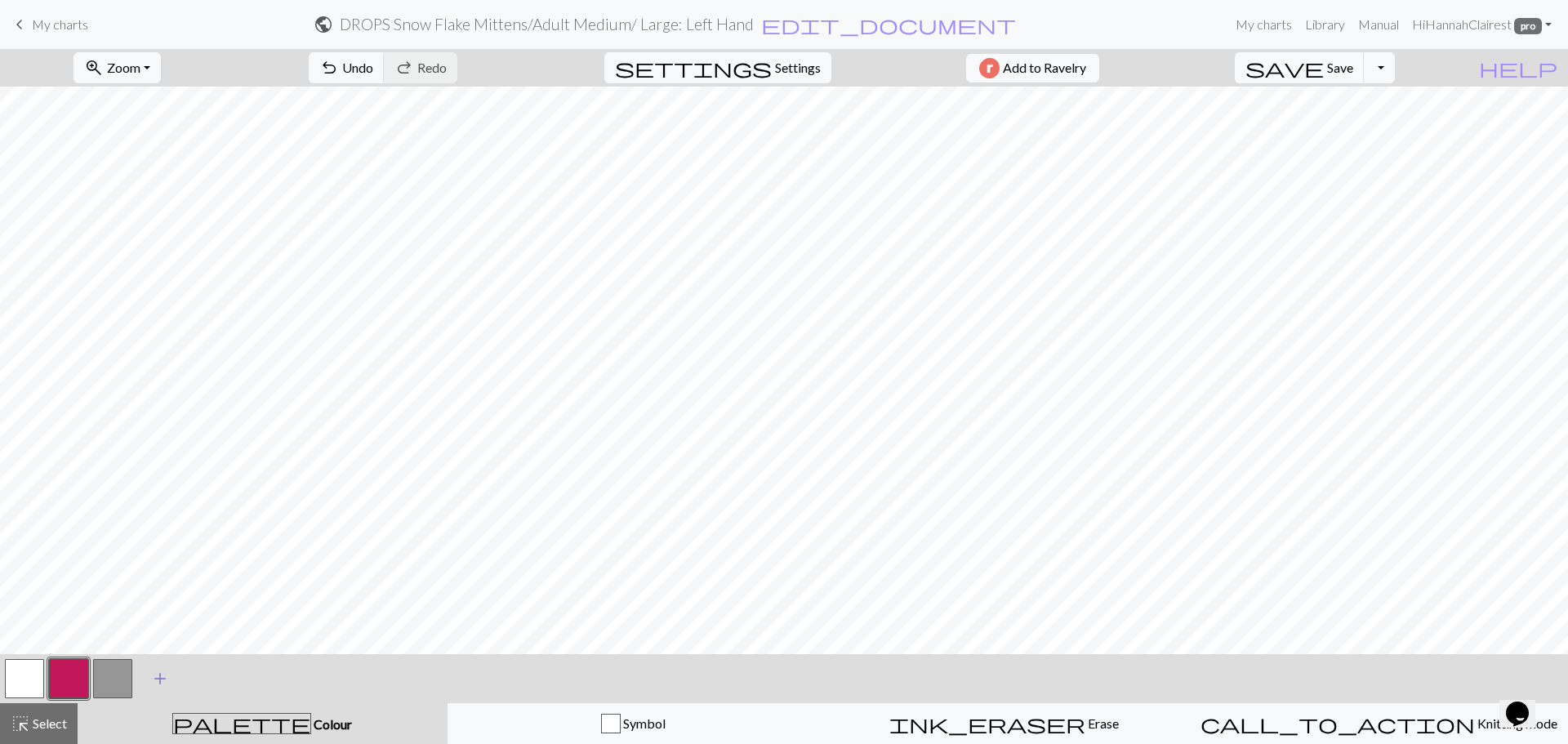
drag, startPoint x: 97, startPoint y: 691, endPoint x: 155, endPoint y: 660, distance: 65.8
click at [99, 691] on button "button" at bounding box center [112, 679] width 39 height 39
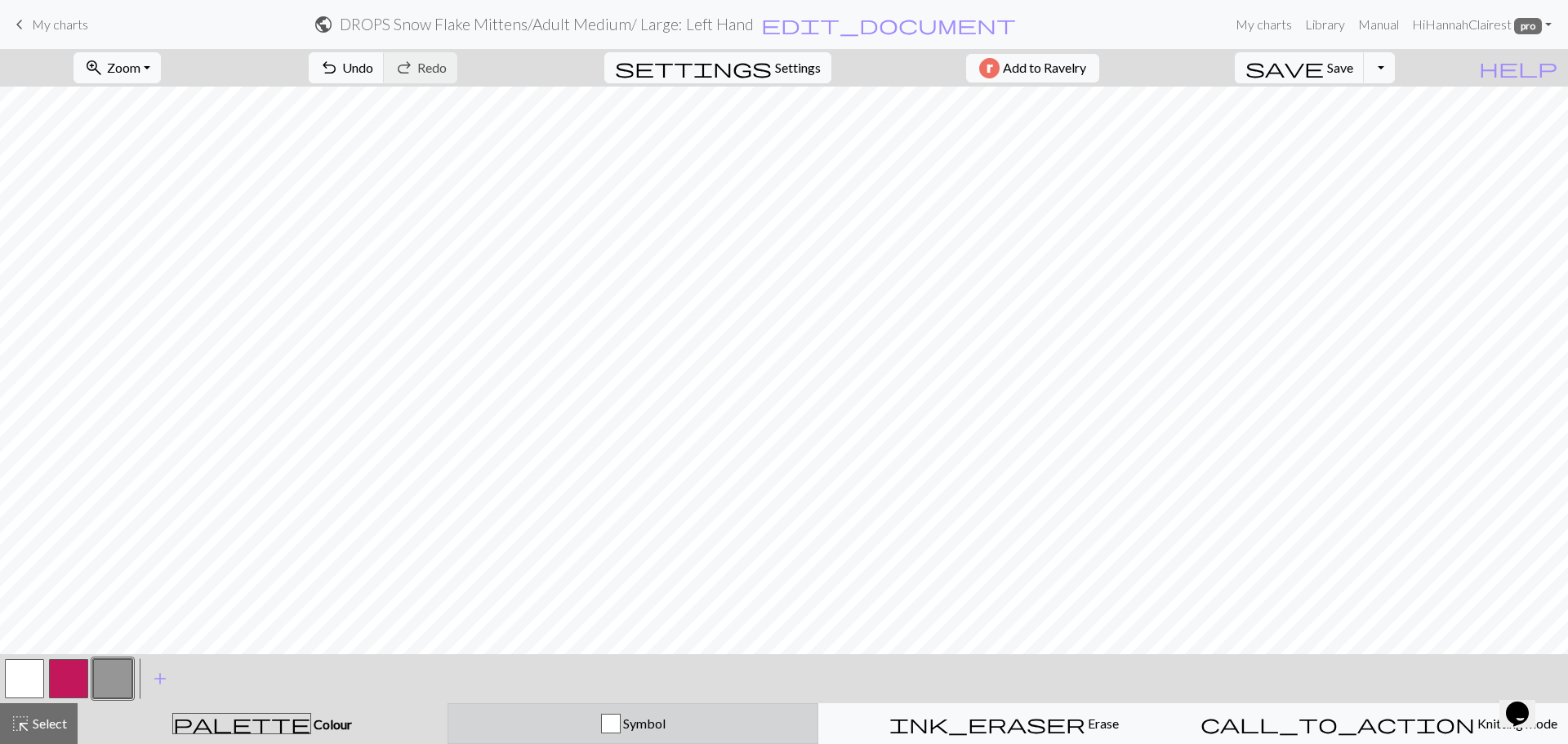
drag, startPoint x: 595, startPoint y: 736, endPoint x: 574, endPoint y: 742, distance: 21.8
click at [594, 735] on button "Symbol" at bounding box center [634, 724] width 372 height 41
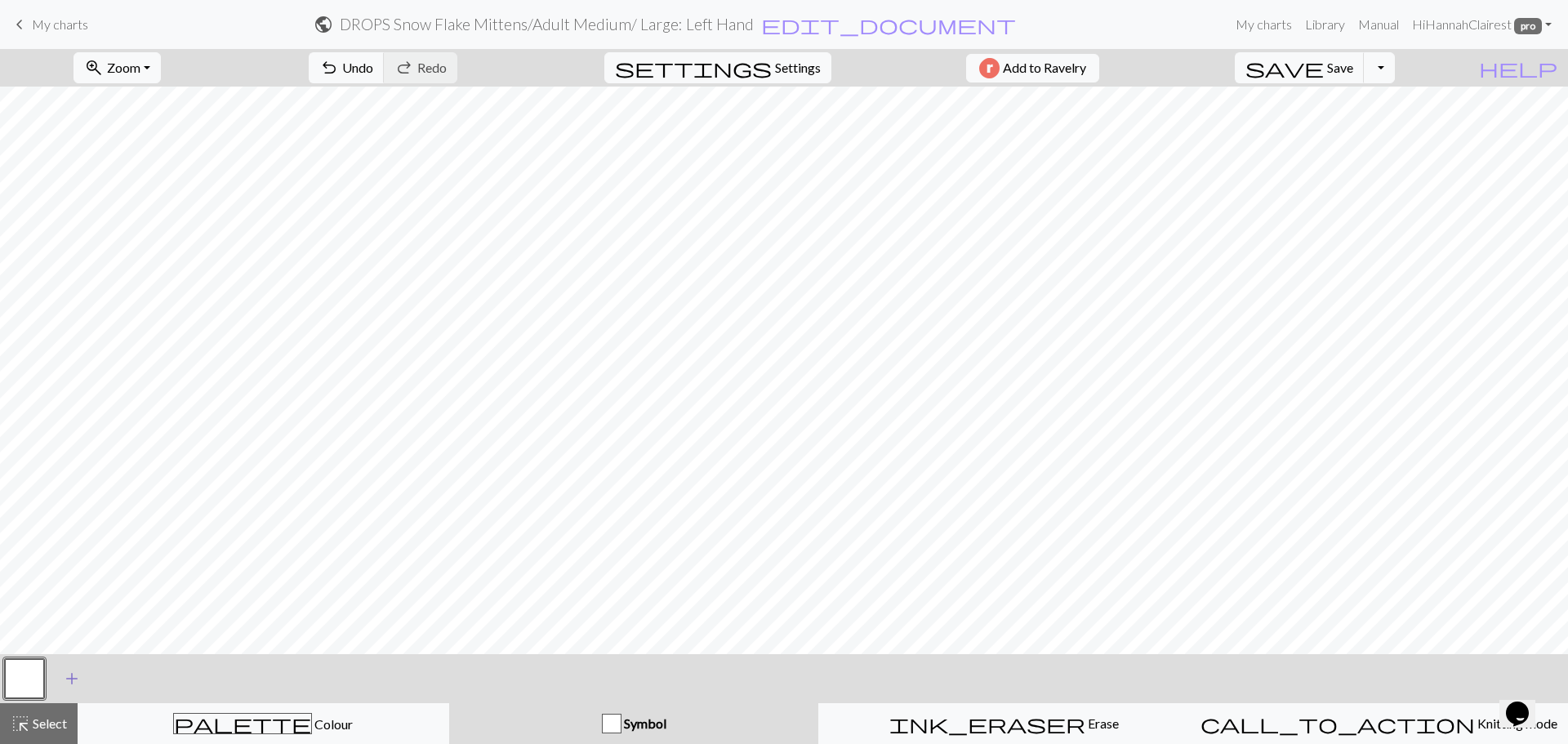
click at [85, 680] on button "add Add a symbol" at bounding box center [72, 679] width 41 height 41
click at [77, 681] on button "button" at bounding box center [69, 679] width 39 height 39
click at [71, 685] on button "button" at bounding box center [69, 679] width 39 height 39
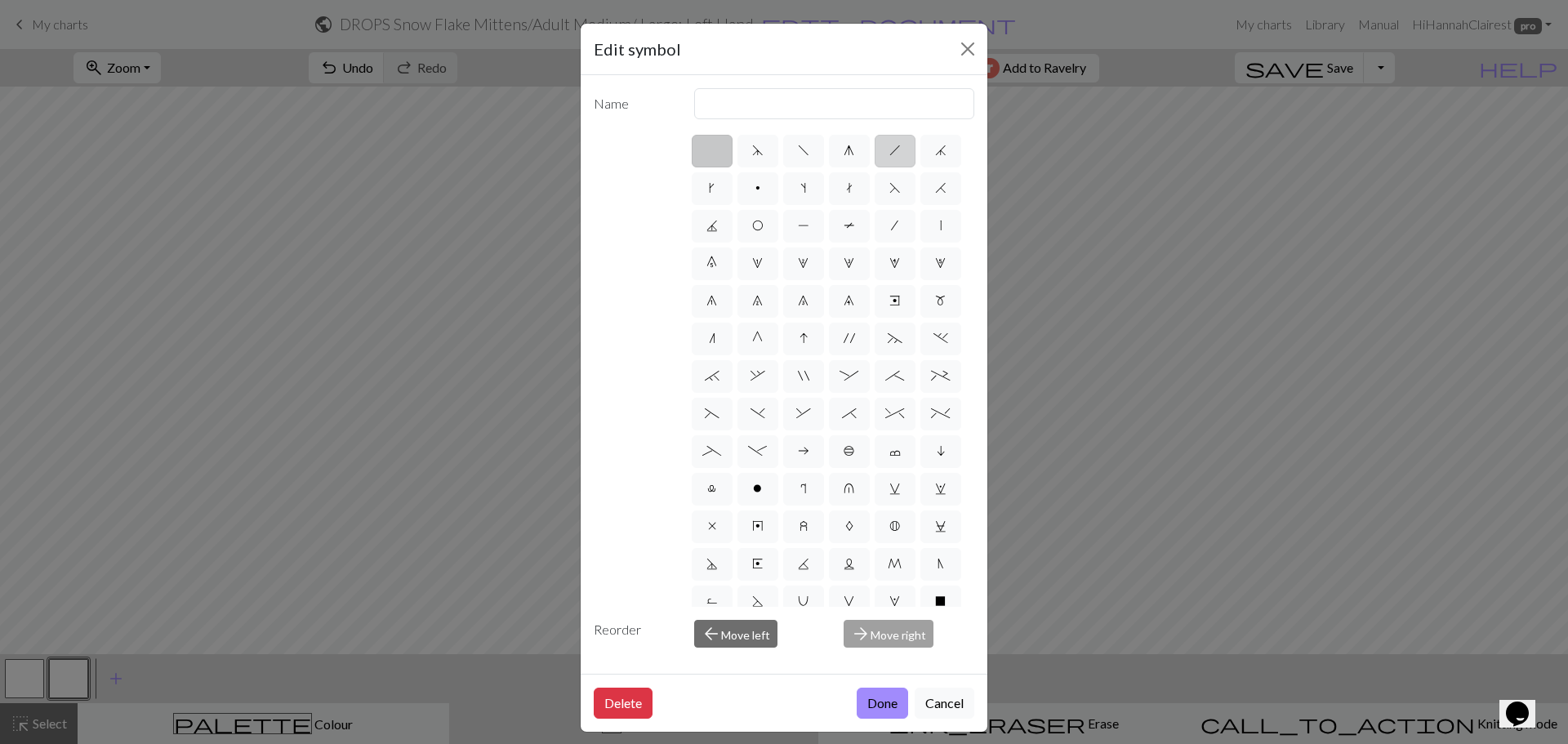
click at [889, 153] on span "h" at bounding box center [895, 150] width 11 height 13
click at [889, 151] on input "h" at bounding box center [894, 145] width 10 height 10
radio input "true"
click at [795, 109] on input "right leaning decrease" at bounding box center [834, 103] width 281 height 31
click at [796, 109] on input "right leaning decrease" at bounding box center [834, 103] width 281 height 31
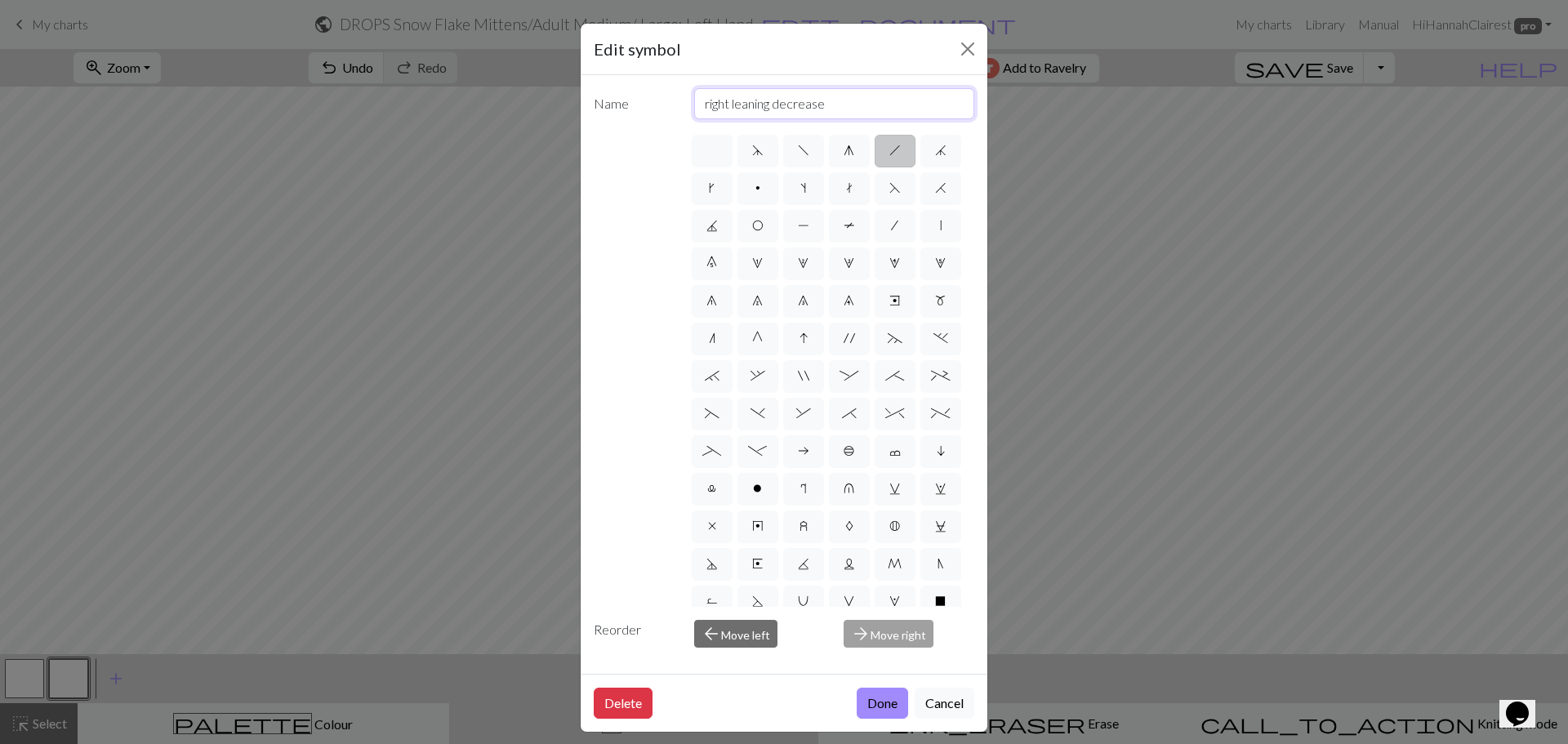
click at [796, 111] on input "right leaning decrease" at bounding box center [834, 103] width 281 height 31
type input "K2tog"
drag, startPoint x: 859, startPoint y: 695, endPoint x: 802, endPoint y: 735, distance: 69.6
click at [859, 696] on button "Done" at bounding box center [882, 702] width 51 height 31
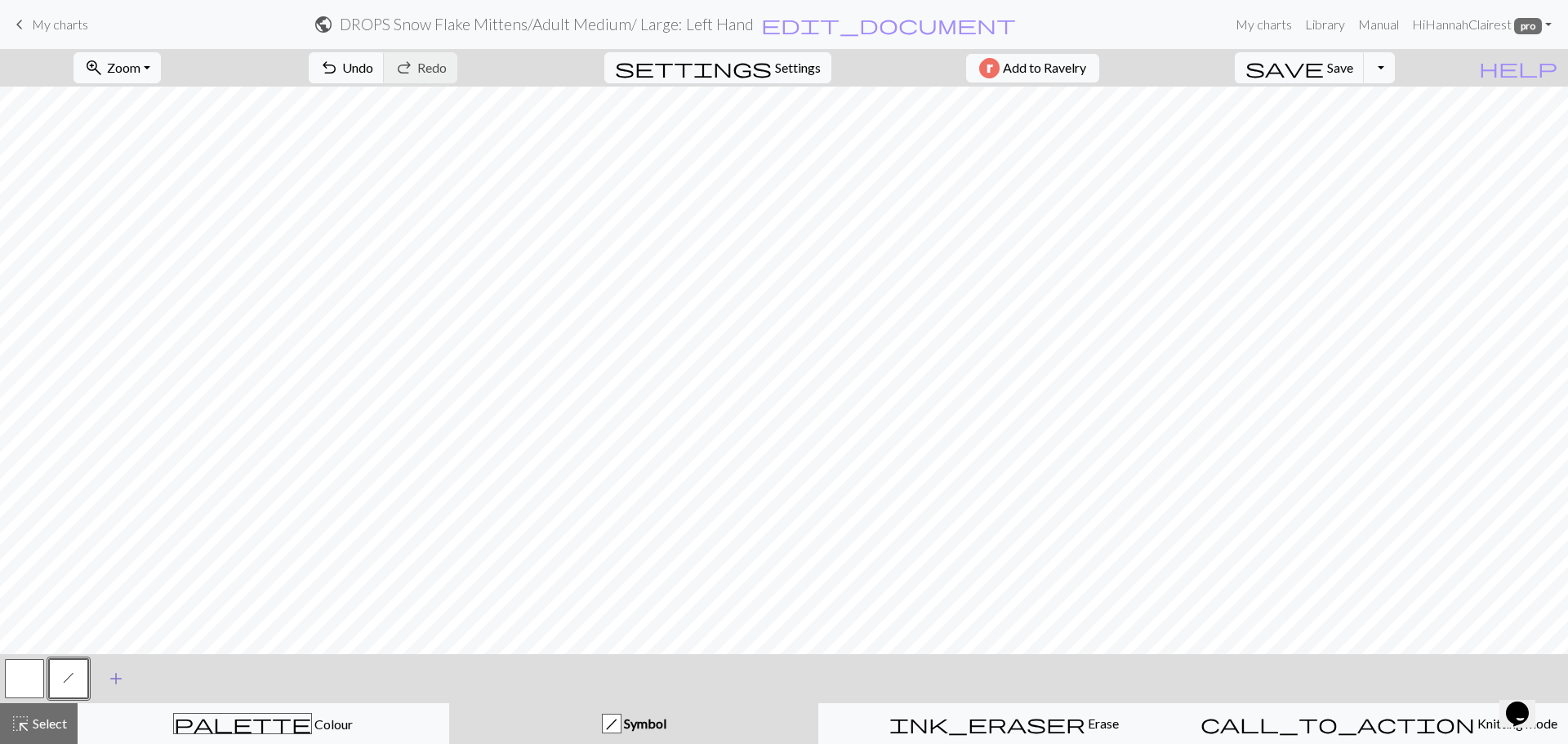
click at [125, 678] on span "add" at bounding box center [115, 678] width 20 height 23
click at [127, 676] on button "button" at bounding box center [112, 679] width 39 height 39
click at [121, 678] on button "button" at bounding box center [112, 679] width 39 height 39
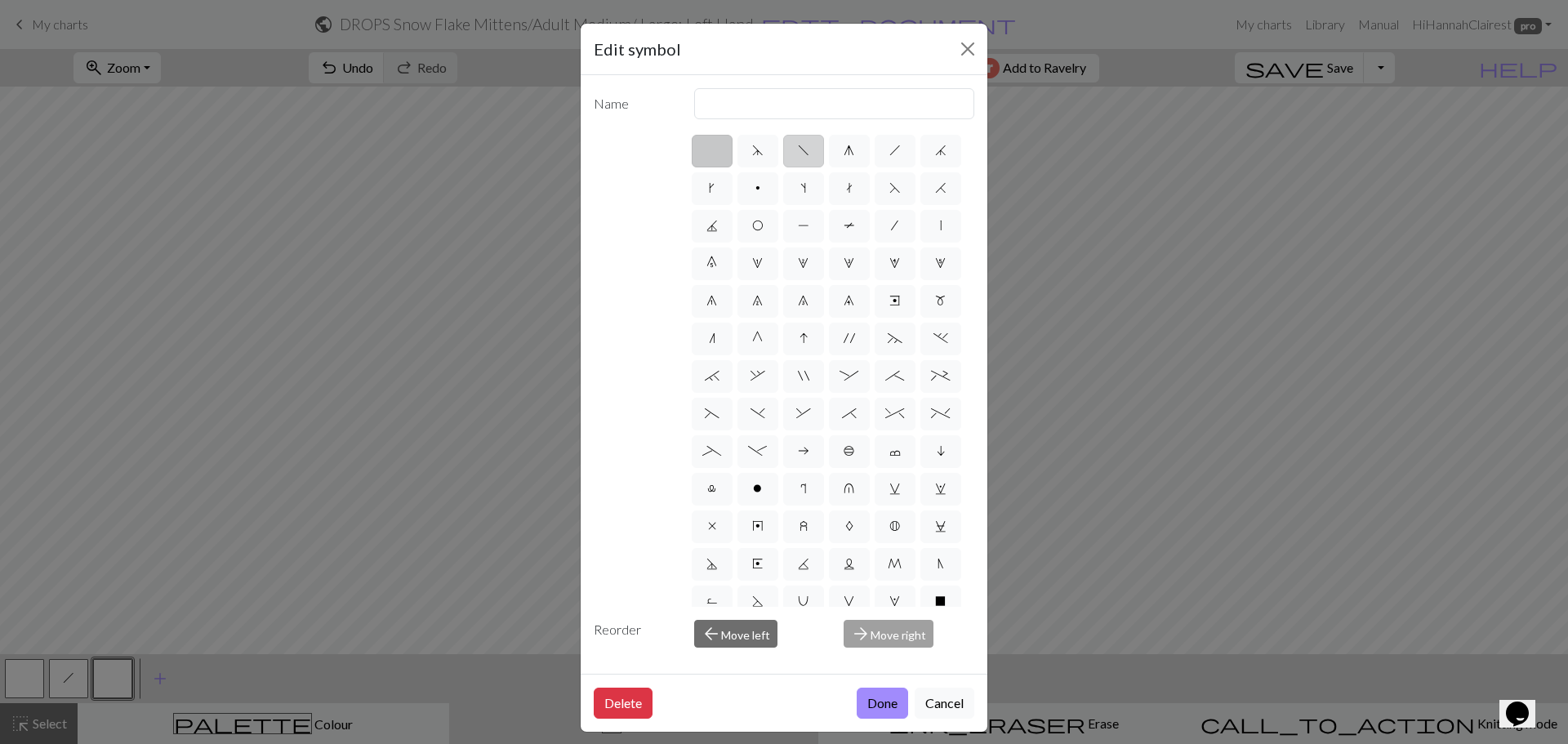
click at [810, 154] on label "f" at bounding box center [804, 150] width 41 height 33
click at [808, 151] on input "f" at bounding box center [803, 145] width 10 height 10
radio input "true"
click at [806, 109] on input "left leaning decrease" at bounding box center [834, 103] width 281 height 31
click at [806, 110] on input "left leaning decrease" at bounding box center [834, 103] width 281 height 31
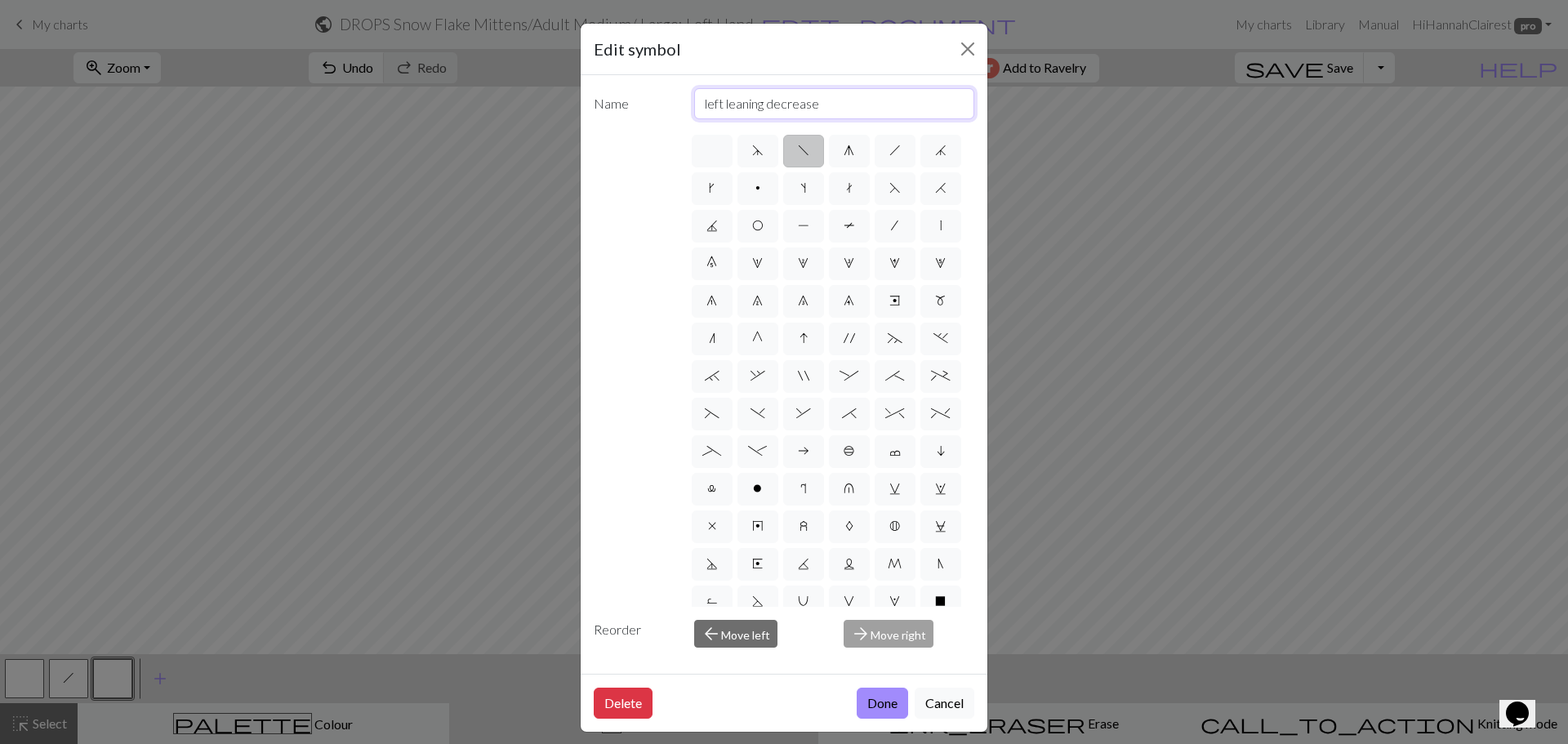
click at [806, 111] on input "left leaning decrease" at bounding box center [834, 103] width 281 height 31
type input "SSK"
click at [897, 711] on button "Done" at bounding box center [882, 702] width 51 height 31
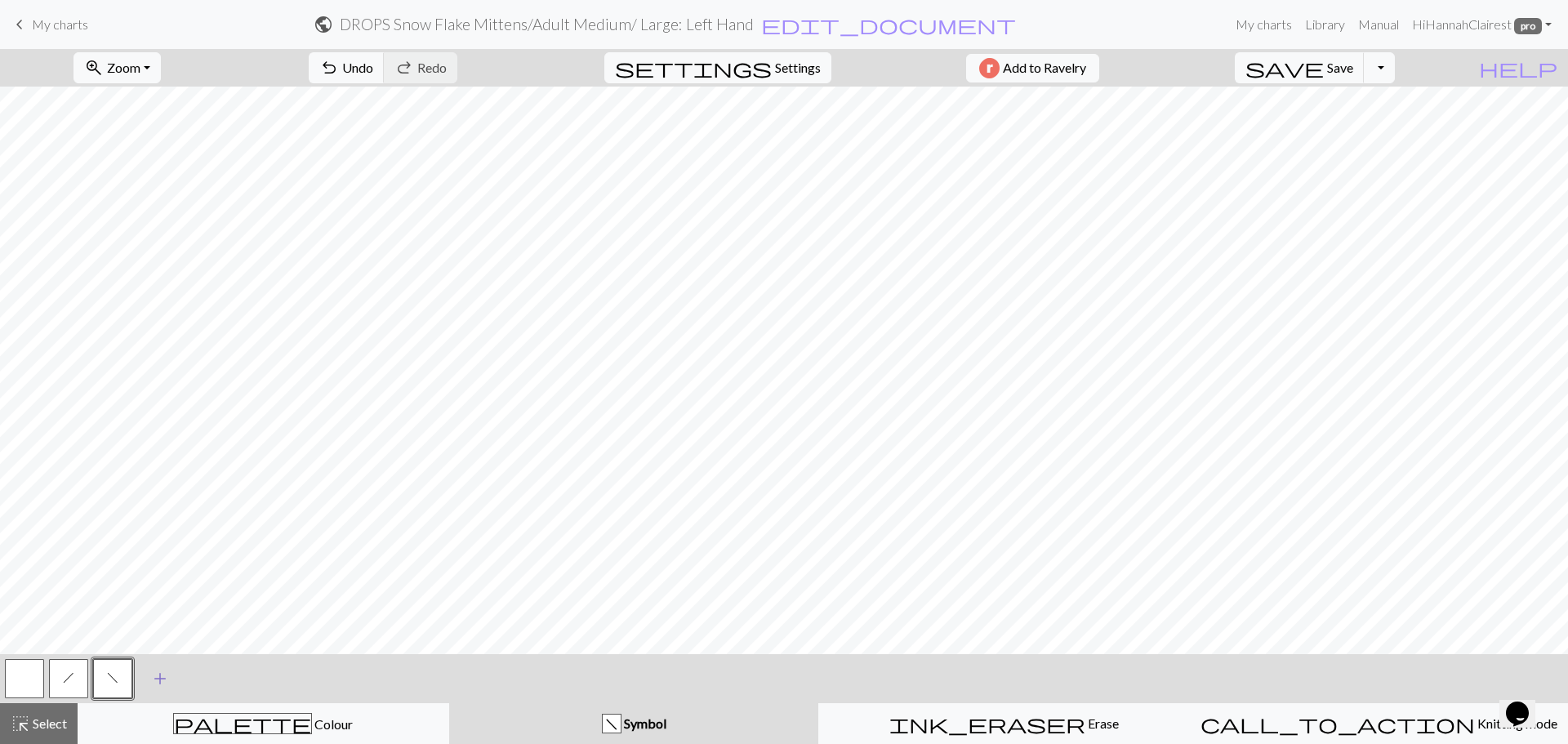
click at [167, 686] on span "add" at bounding box center [160, 678] width 20 height 23
click at [163, 676] on button "button" at bounding box center [157, 679] width 39 height 39
click at [162, 677] on button "button" at bounding box center [157, 679] width 39 height 39
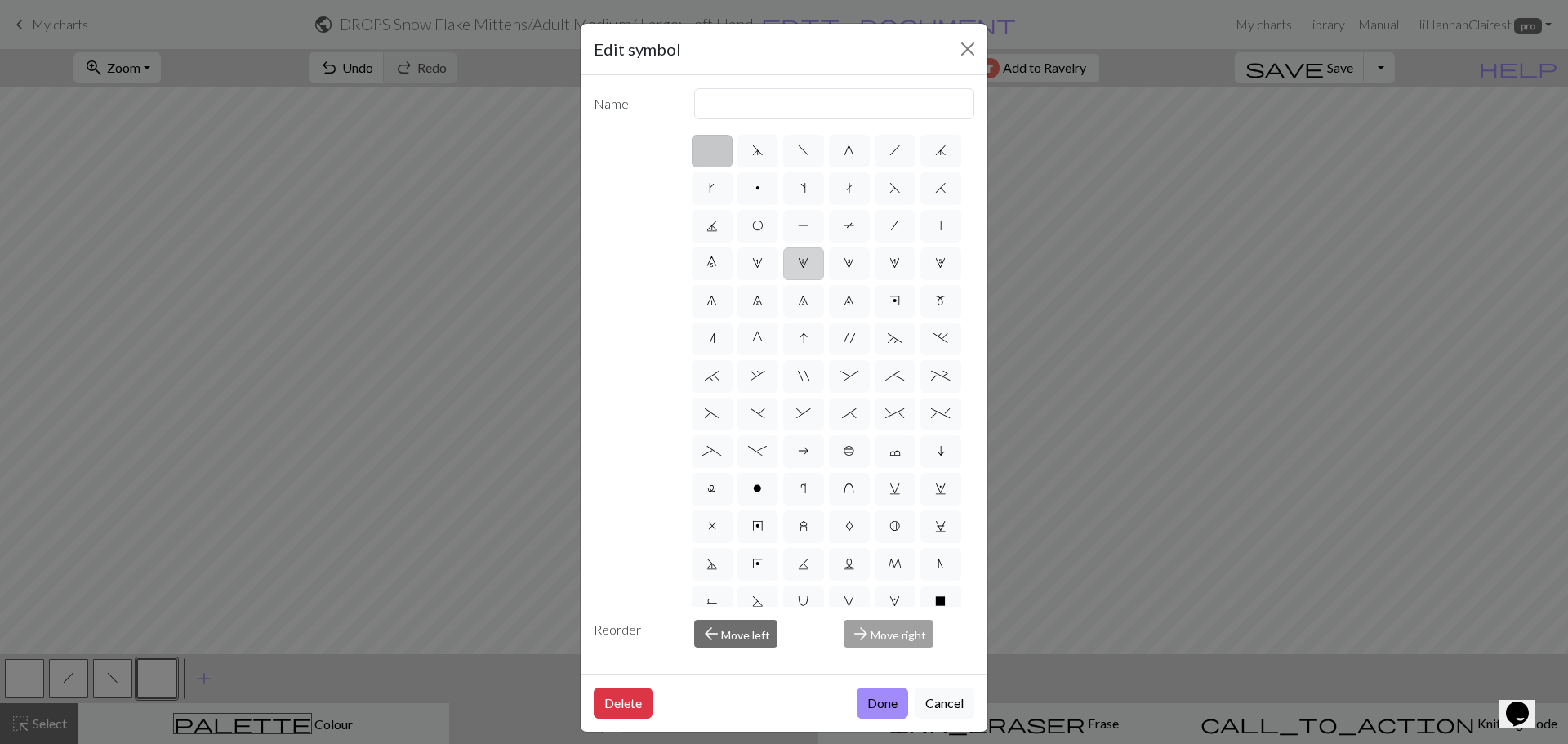
click at [783, 281] on label "2" at bounding box center [804, 263] width 41 height 33
click at [798, 264] on input "2" at bounding box center [803, 258] width 10 height 10
radio input "true"
type input "increase 2"
drag, startPoint x: 700, startPoint y: 331, endPoint x: 873, endPoint y: 539, distance: 270.5
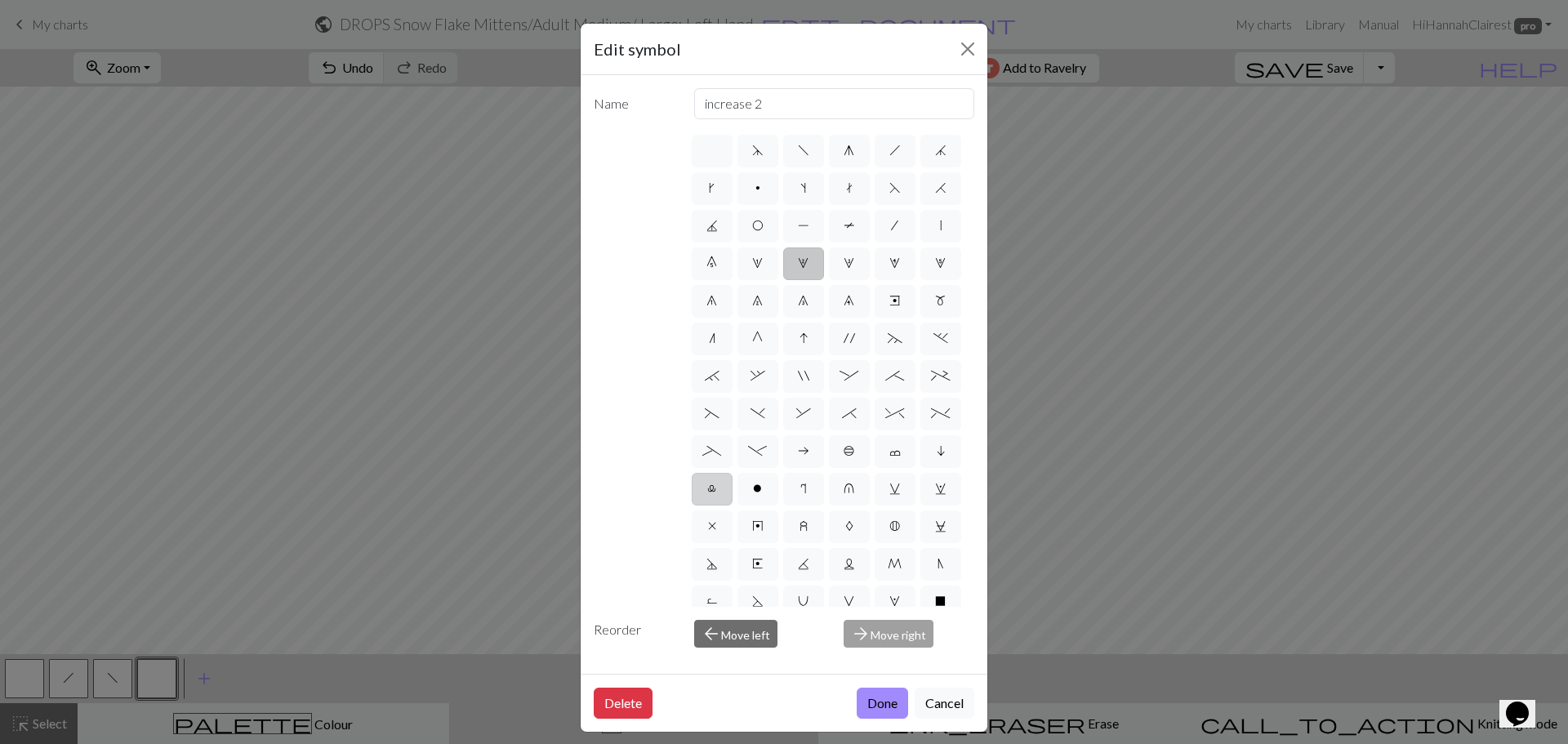
click at [738, 318] on label "7" at bounding box center [758, 301] width 41 height 33
click at [752, 301] on input "7" at bounding box center [757, 295] width 10 height 10
radio input "true"
type input "decrease 2"
click at [887, 706] on button "Done" at bounding box center [882, 702] width 51 height 31
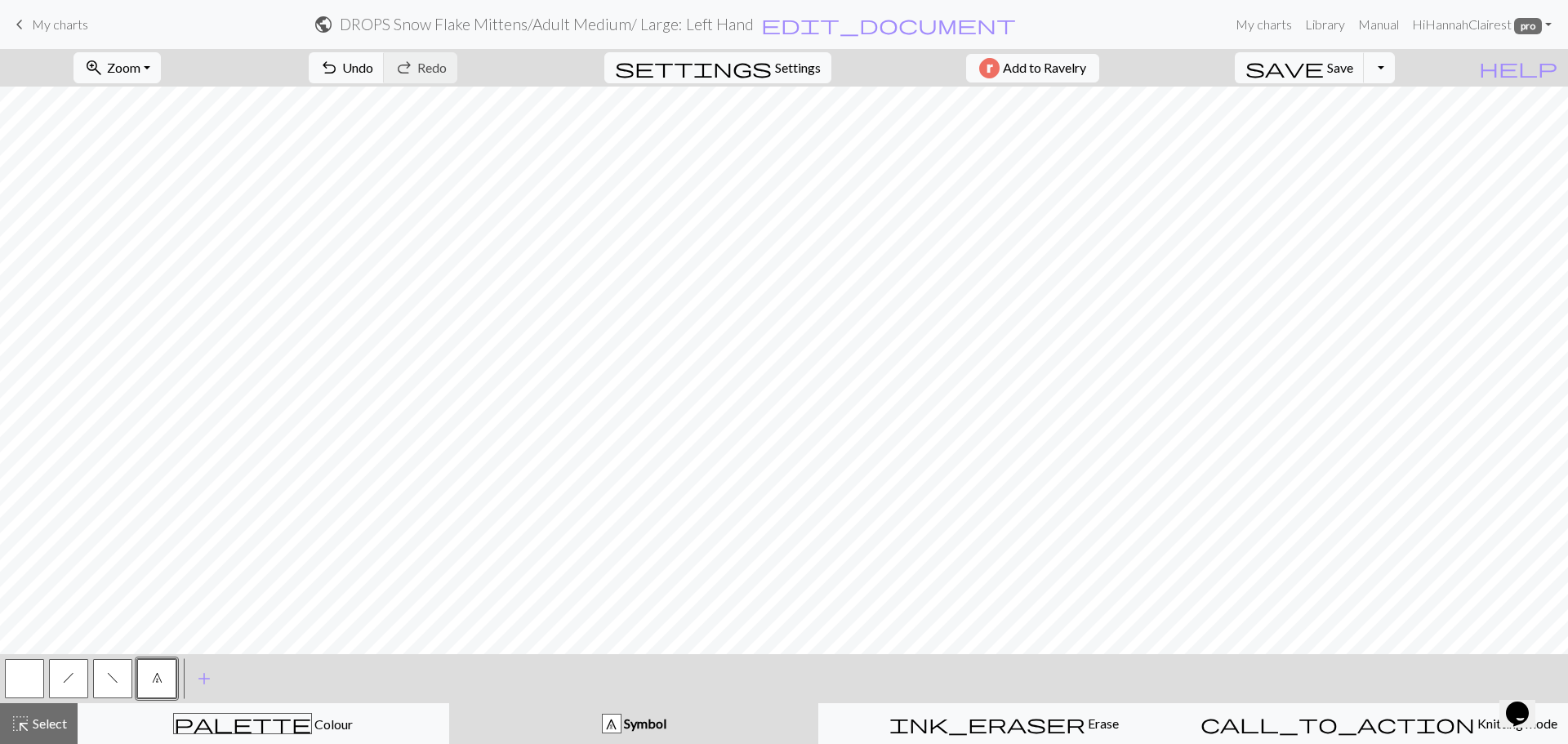
click at [119, 690] on button "f" at bounding box center [112, 679] width 39 height 39
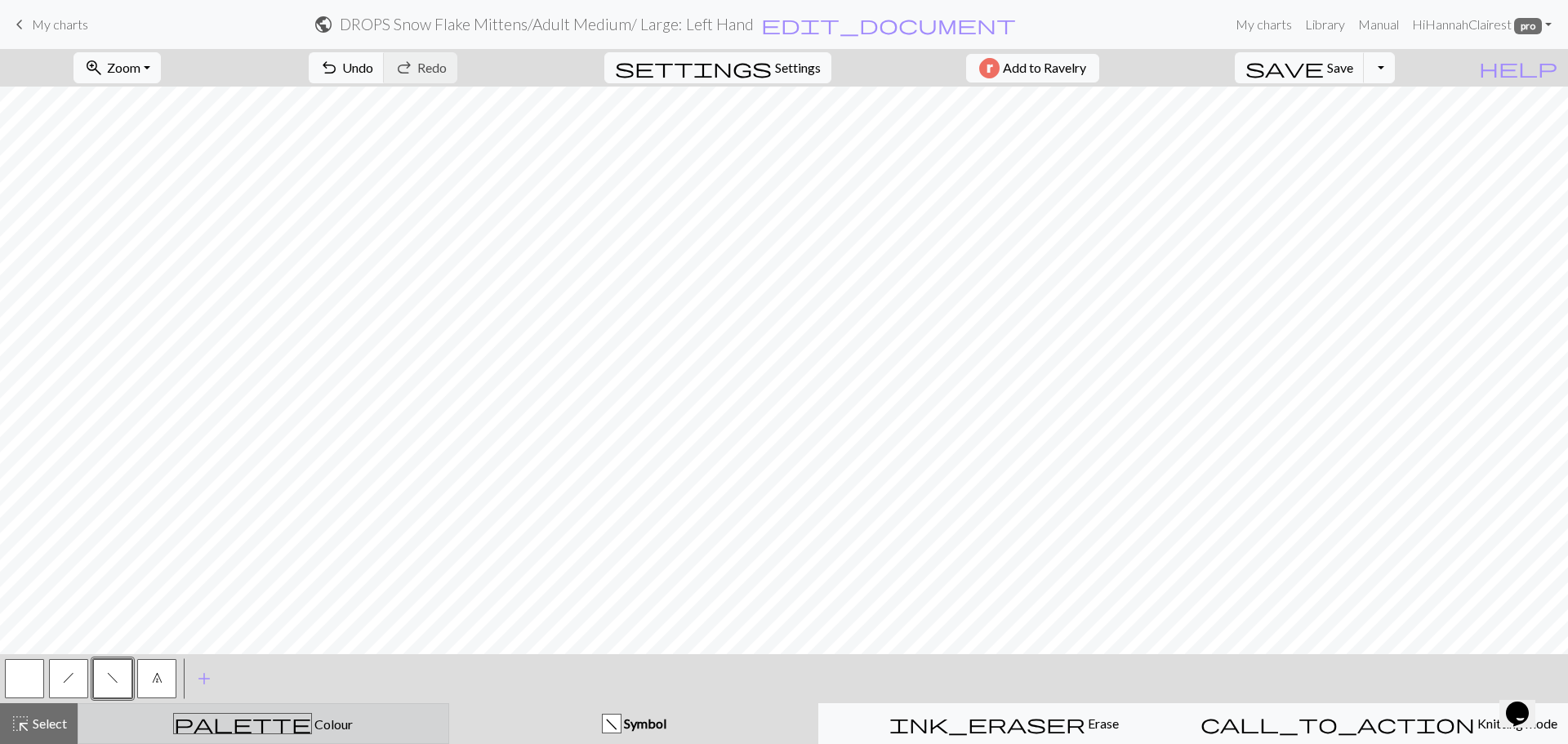
click at [121, 718] on div "palette Colour Colour" at bounding box center [263, 724] width 350 height 21
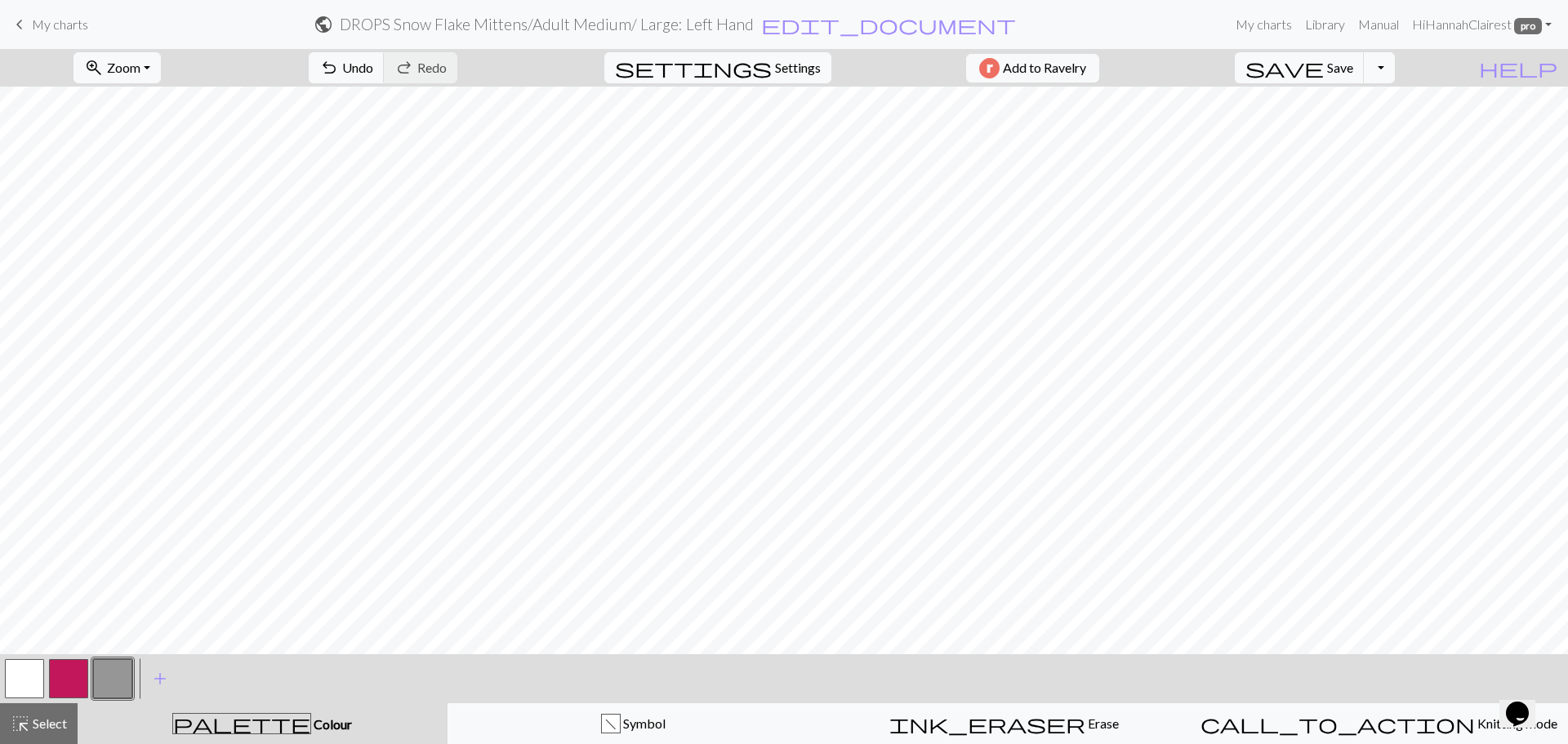
click at [85, 683] on button "button" at bounding box center [69, 679] width 39 height 39
click at [373, 69] on span "Undo" at bounding box center [357, 67] width 31 height 16
click at [373, 70] on span "Undo" at bounding box center [357, 67] width 31 height 16
click at [373, 69] on span "Undo" at bounding box center [357, 67] width 31 height 16
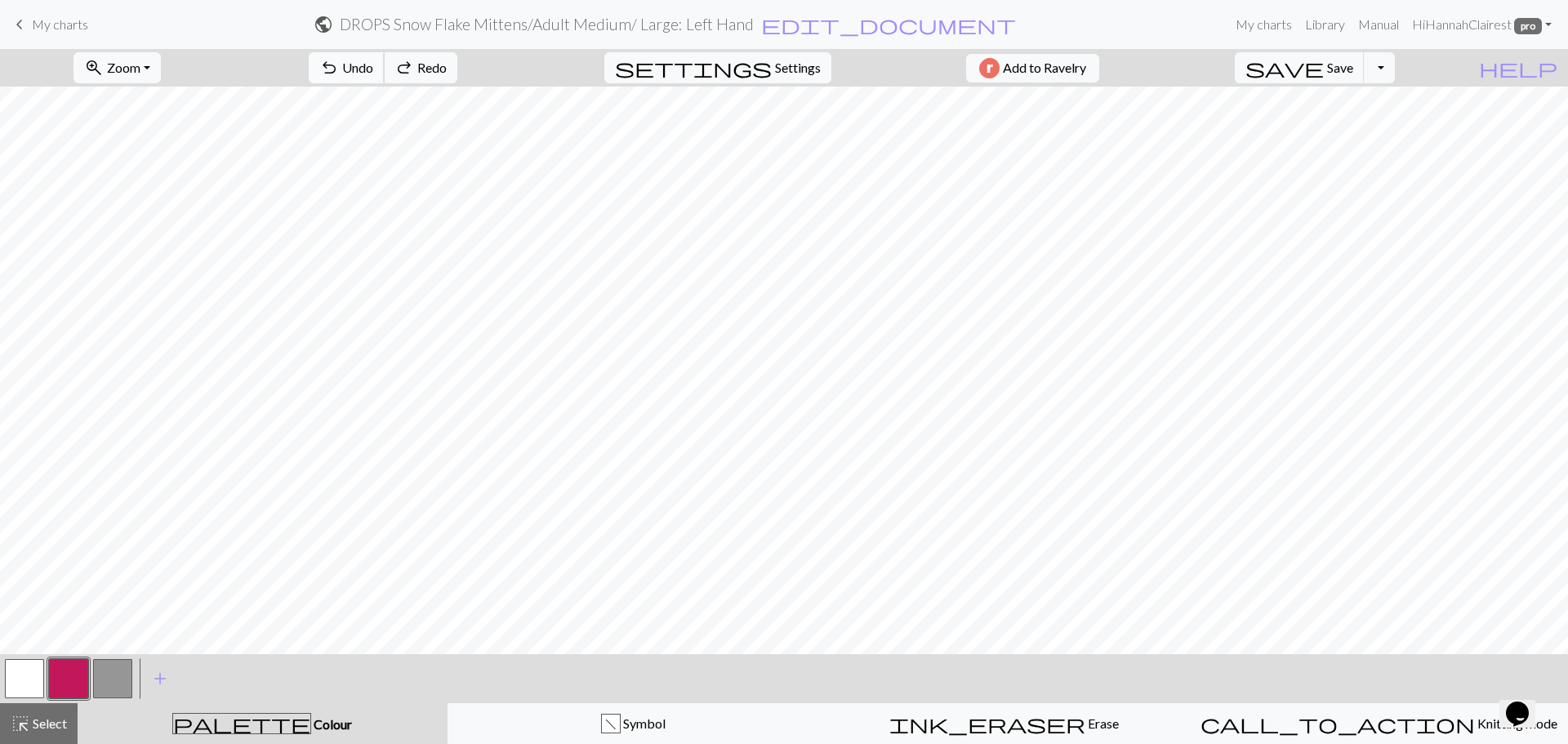
click at [373, 69] on span "Undo" at bounding box center [357, 67] width 31 height 16
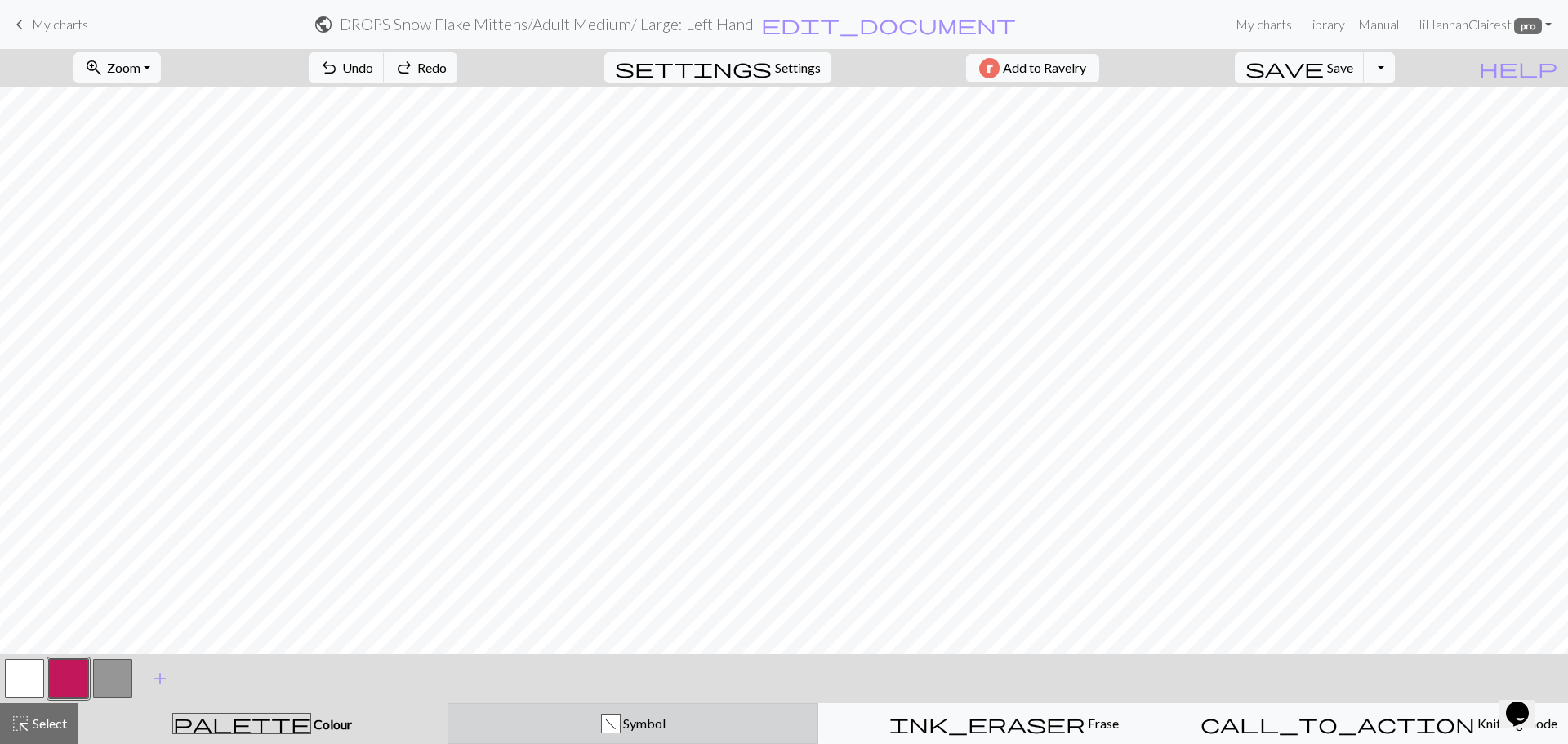
click at [606, 731] on div "f" at bounding box center [610, 724] width 18 height 20
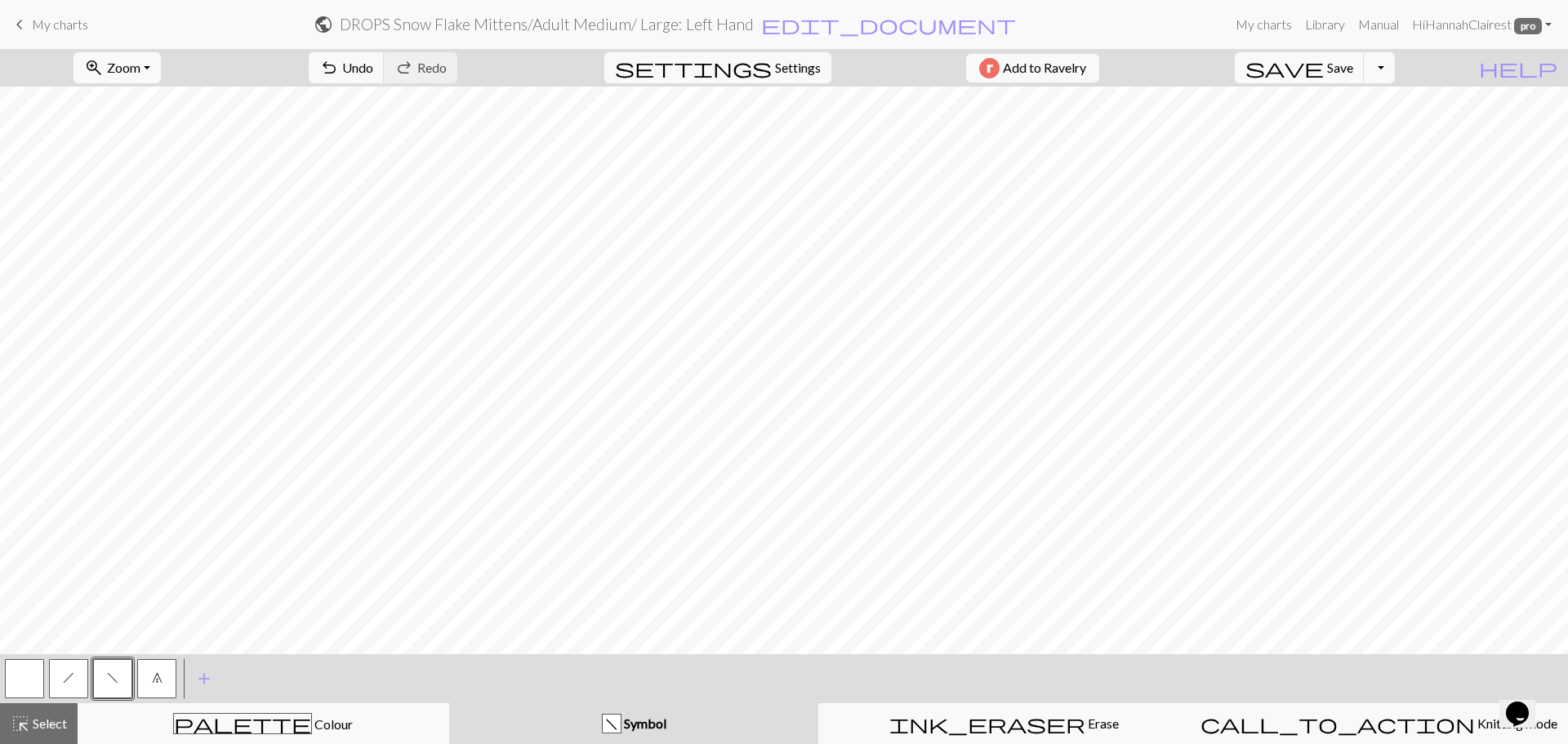
click at [163, 670] on button "7" at bounding box center [157, 679] width 39 height 39
click at [76, 676] on button "h" at bounding box center [69, 679] width 39 height 39
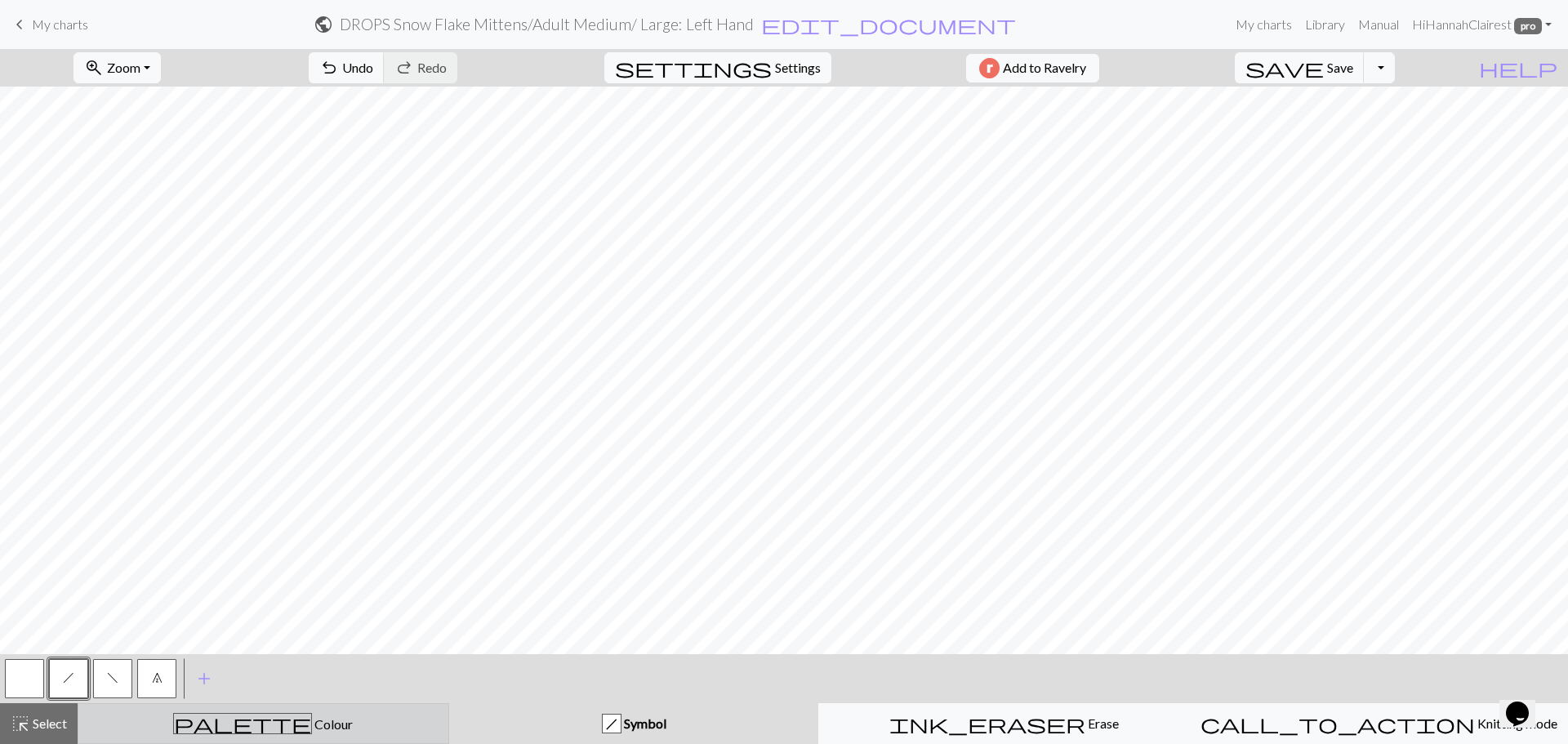
click at [192, 734] on button "palette Colour Colour" at bounding box center [264, 724] width 372 height 41
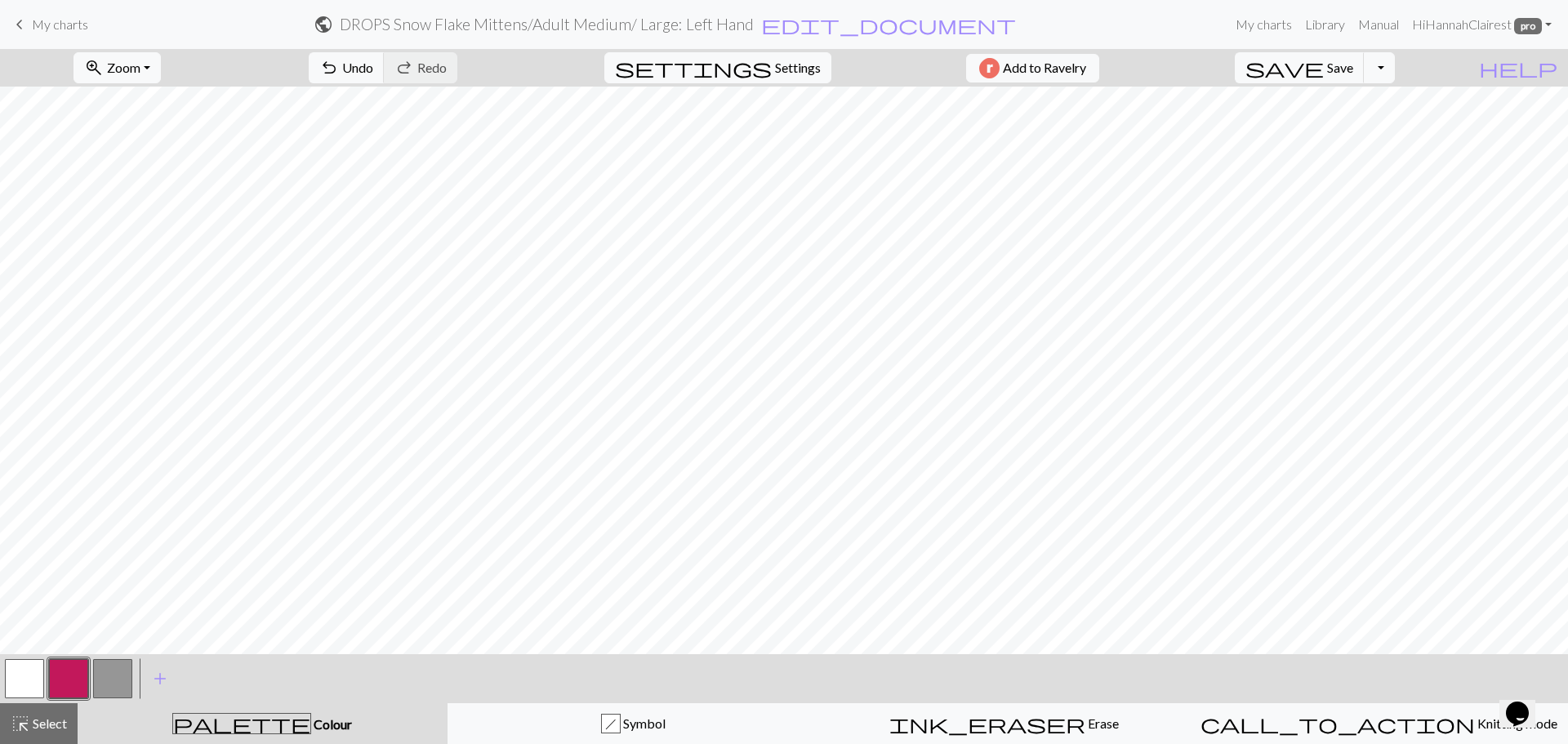
drag, startPoint x: 21, startPoint y: 671, endPoint x: 51, endPoint y: 670, distance: 30.0
click at [31, 672] on button "button" at bounding box center [24, 679] width 39 height 39
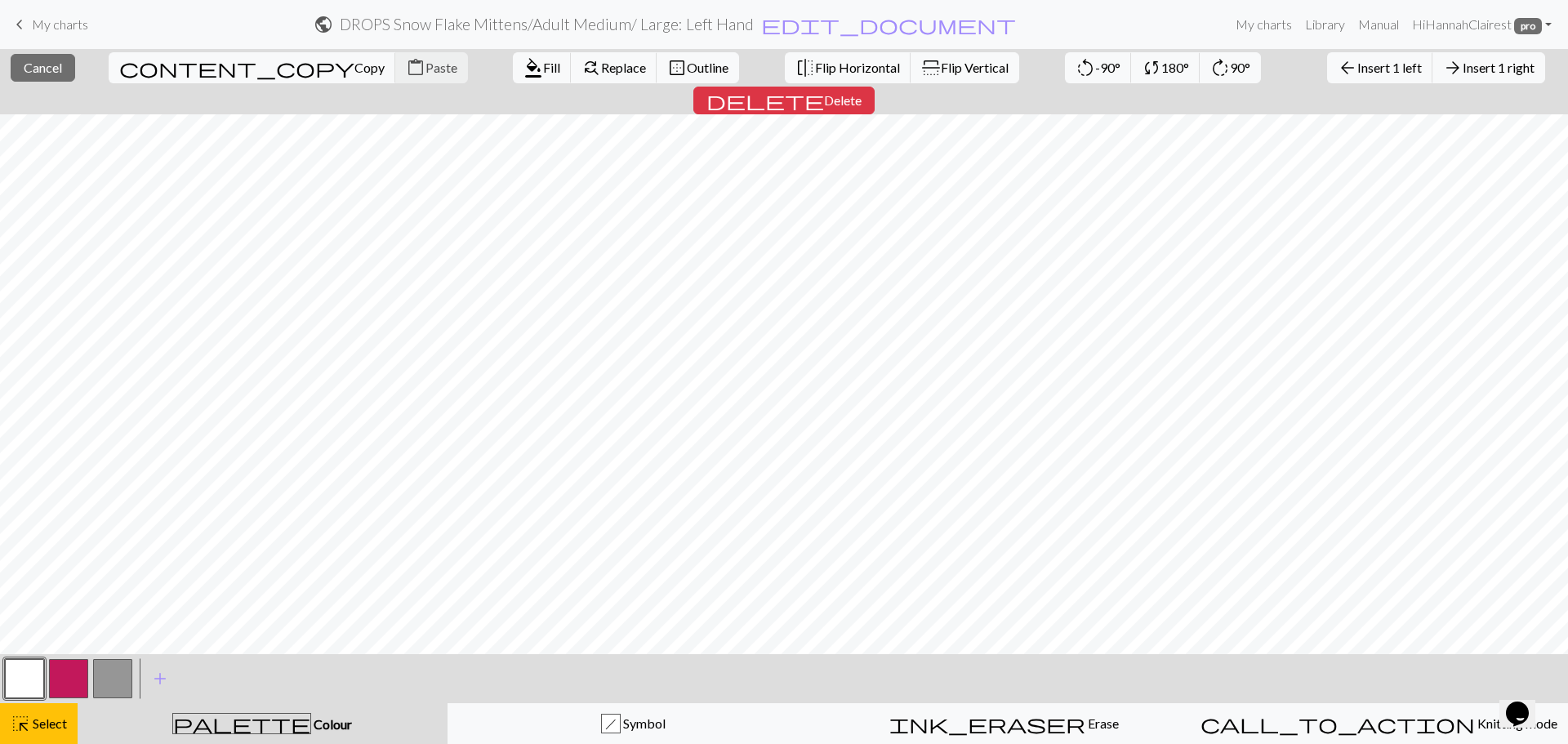
click at [78, 679] on button "button" at bounding box center [69, 679] width 39 height 39
click at [524, 69] on span "format_color_fill" at bounding box center [533, 68] width 20 height 23
click at [524, 71] on span "format_color_fill" at bounding box center [533, 68] width 20 height 23
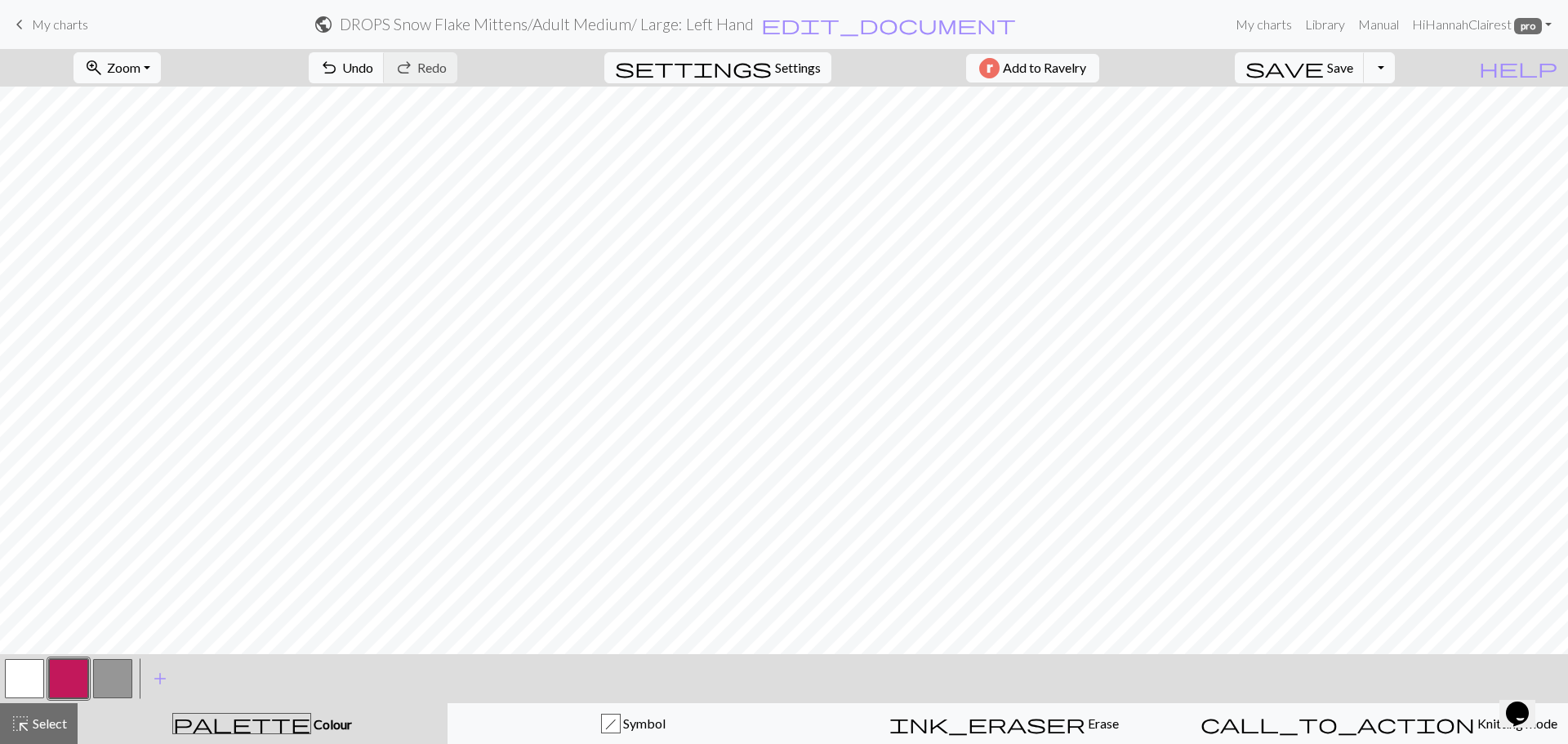
click at [114, 682] on button "button" at bounding box center [112, 679] width 39 height 39
click at [385, 78] on button "undo Undo Undo" at bounding box center [346, 67] width 76 height 31
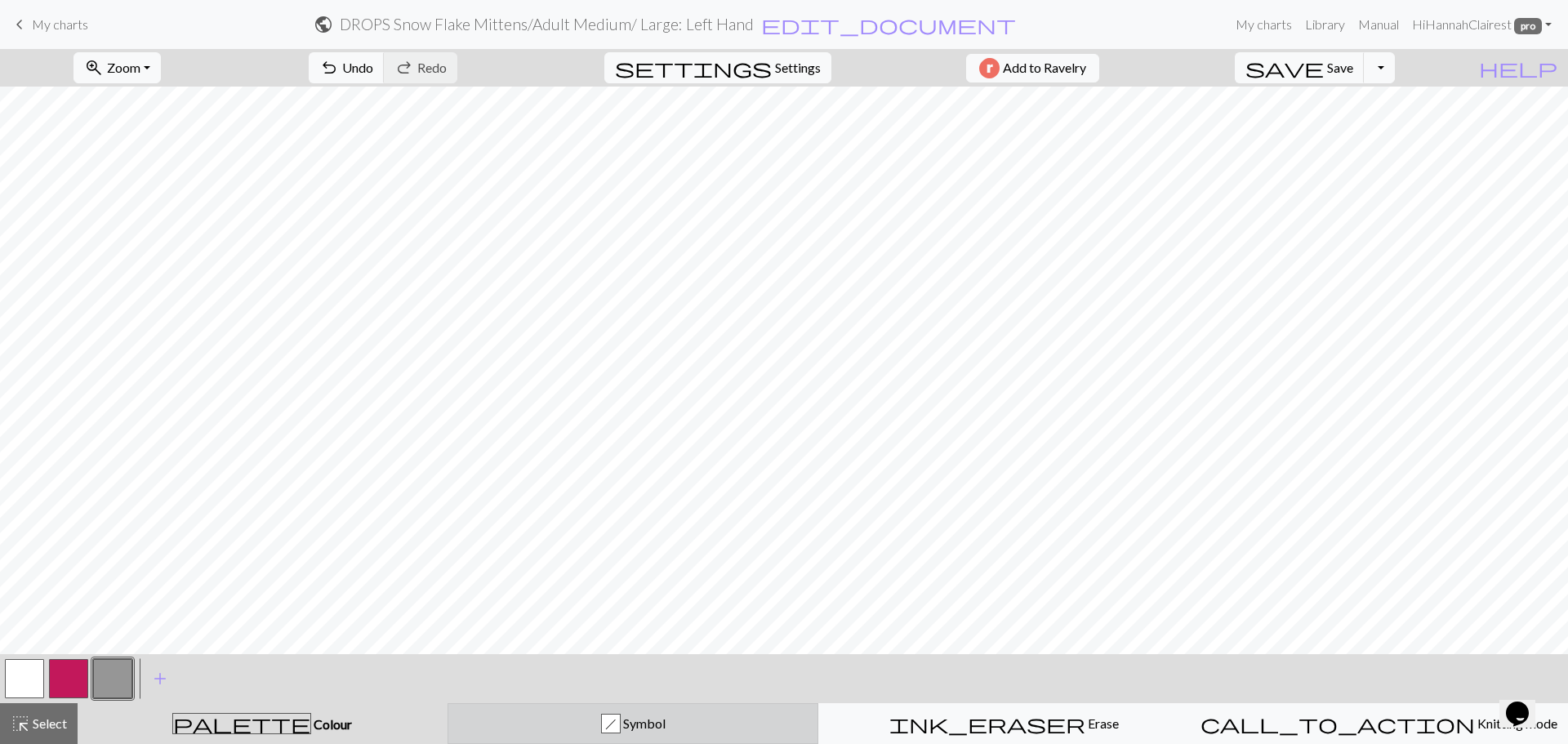
click at [555, 720] on div "h Symbol" at bounding box center [633, 723] width 350 height 20
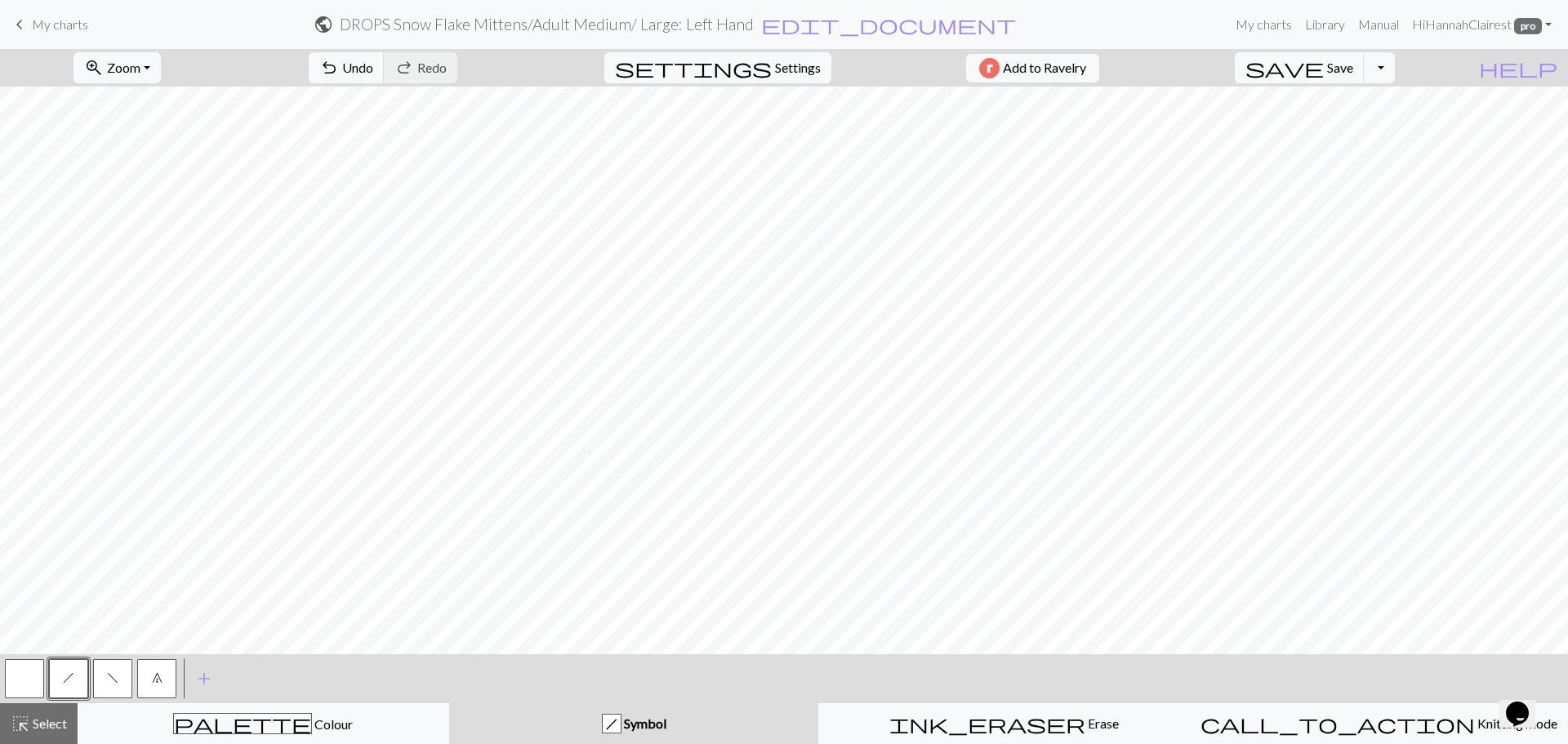
click at [95, 682] on button "f" at bounding box center [112, 679] width 39 height 39
drag, startPoint x: 163, startPoint y: 678, endPoint x: 175, endPoint y: 662, distance: 20.0
click at [165, 674] on button "7" at bounding box center [157, 679] width 39 height 39
drag, startPoint x: 67, startPoint y: 675, endPoint x: 83, endPoint y: 666, distance: 18.4
click at [68, 675] on span "h" at bounding box center [69, 678] width 11 height 13
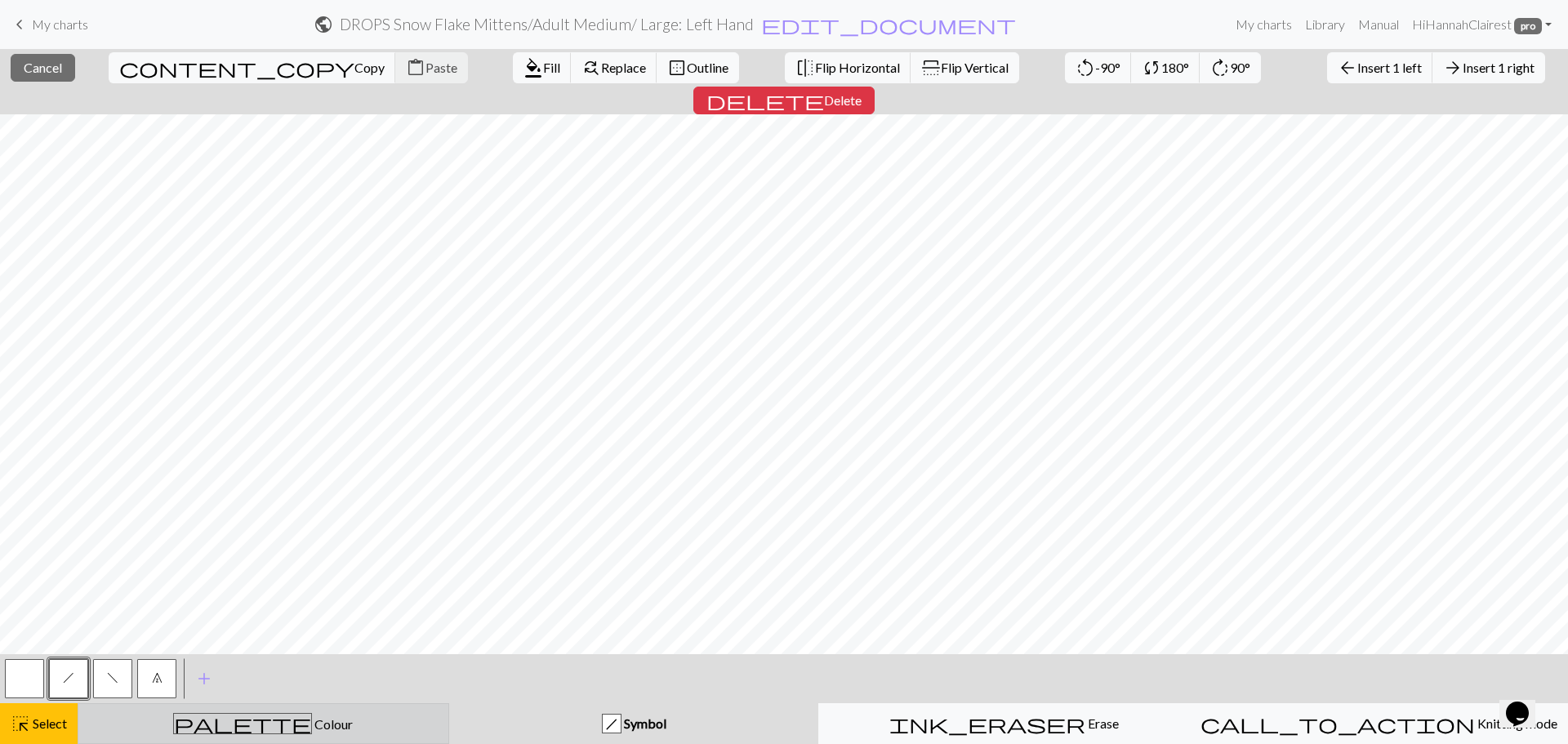
click at [132, 734] on div "palette Colour Colour" at bounding box center [263, 724] width 350 height 21
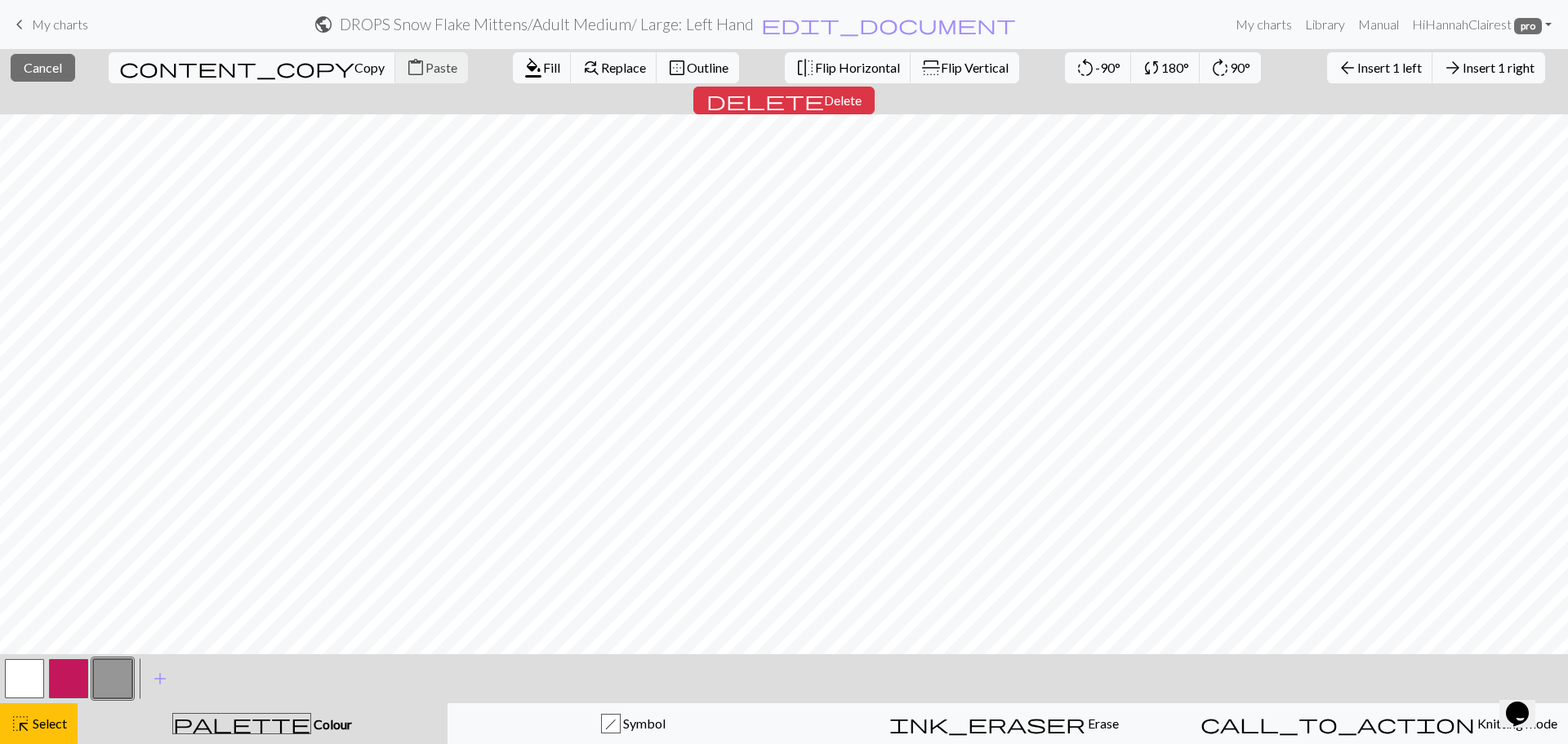
click at [85, 682] on button "button" at bounding box center [69, 679] width 39 height 39
click at [543, 72] on span "Fill" at bounding box center [552, 67] width 17 height 16
click at [7, 671] on button "button" at bounding box center [24, 679] width 39 height 39
click at [543, 64] on span "Fill" at bounding box center [552, 67] width 17 height 16
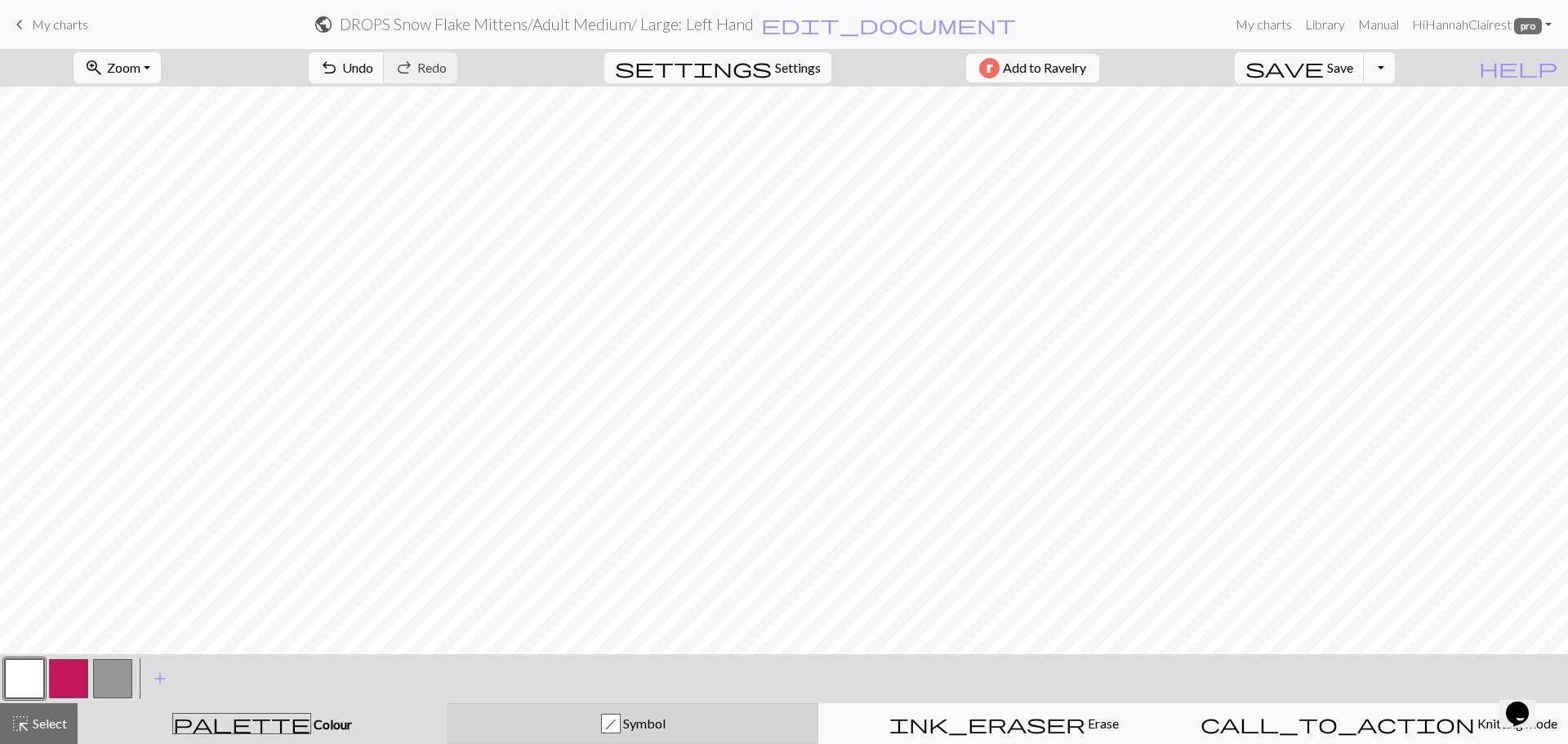
drag, startPoint x: 501, startPoint y: 713, endPoint x: 470, endPoint y: 710, distance: 31.1
click at [495, 713] on button "h Symbol" at bounding box center [634, 724] width 372 height 41
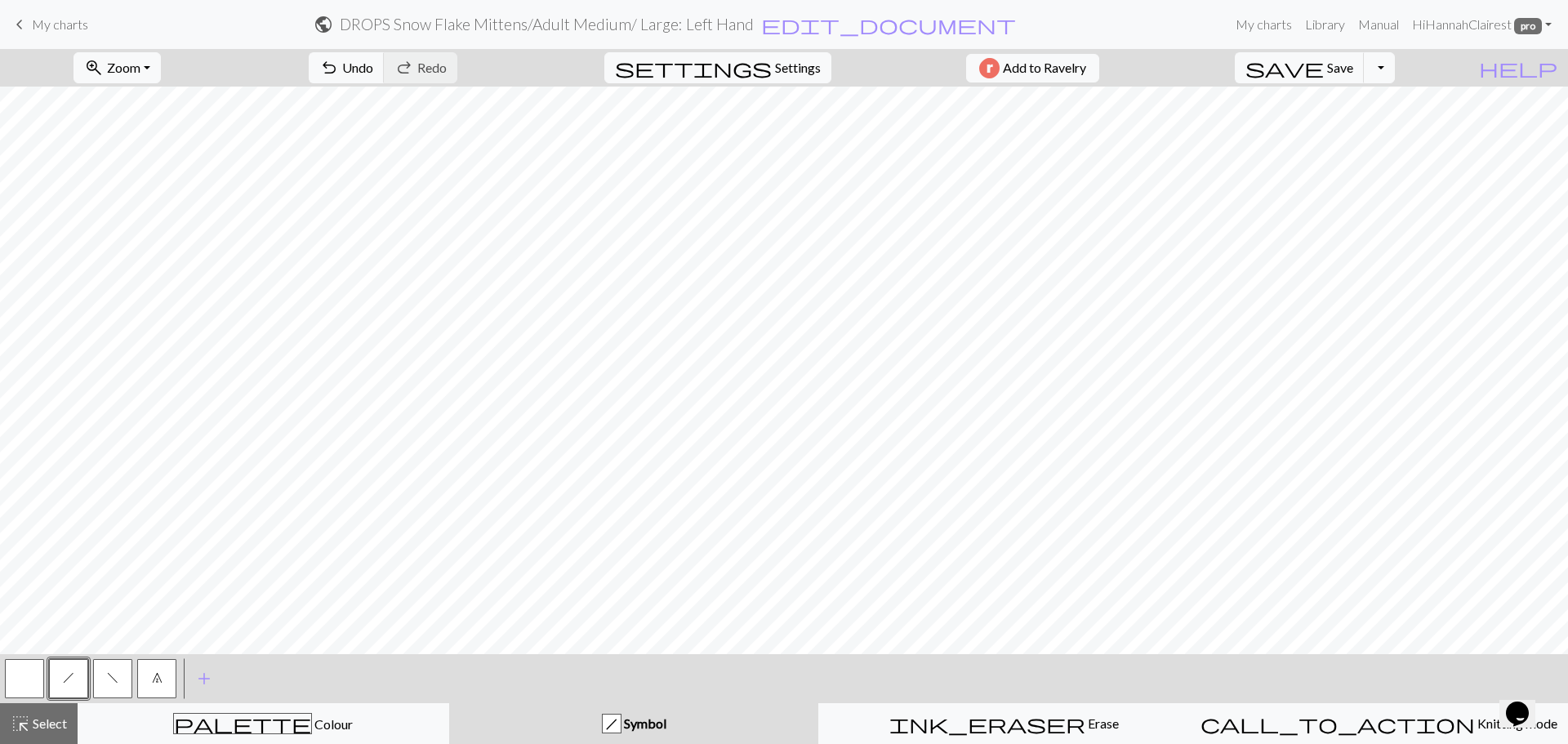
click at [2, 688] on div "< h f 7 > add Add a symbol" at bounding box center [784, 678] width 1568 height 49
click at [10, 688] on button "button" at bounding box center [24, 679] width 39 height 39
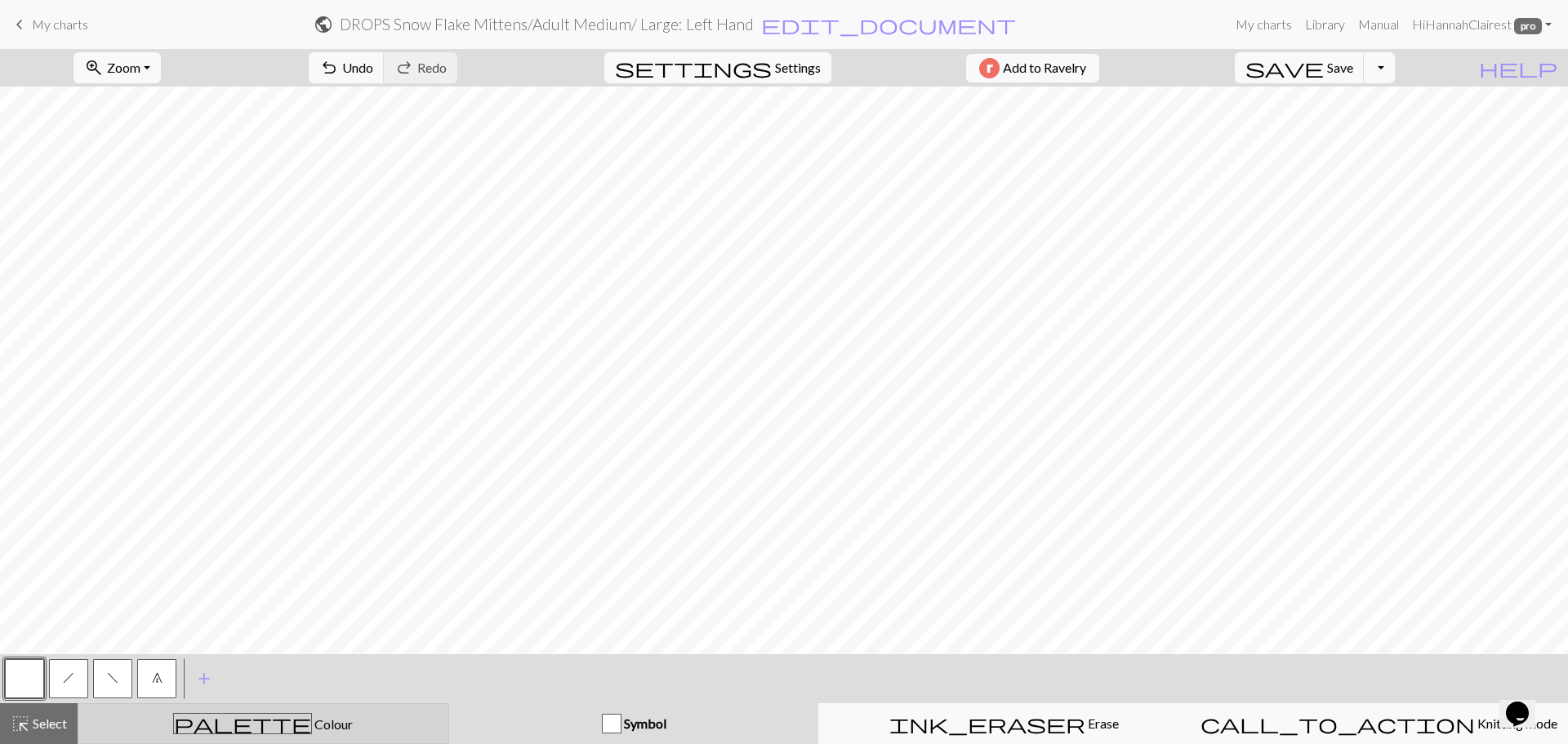
click at [146, 721] on div "palette Colour Colour" at bounding box center [263, 724] width 350 height 21
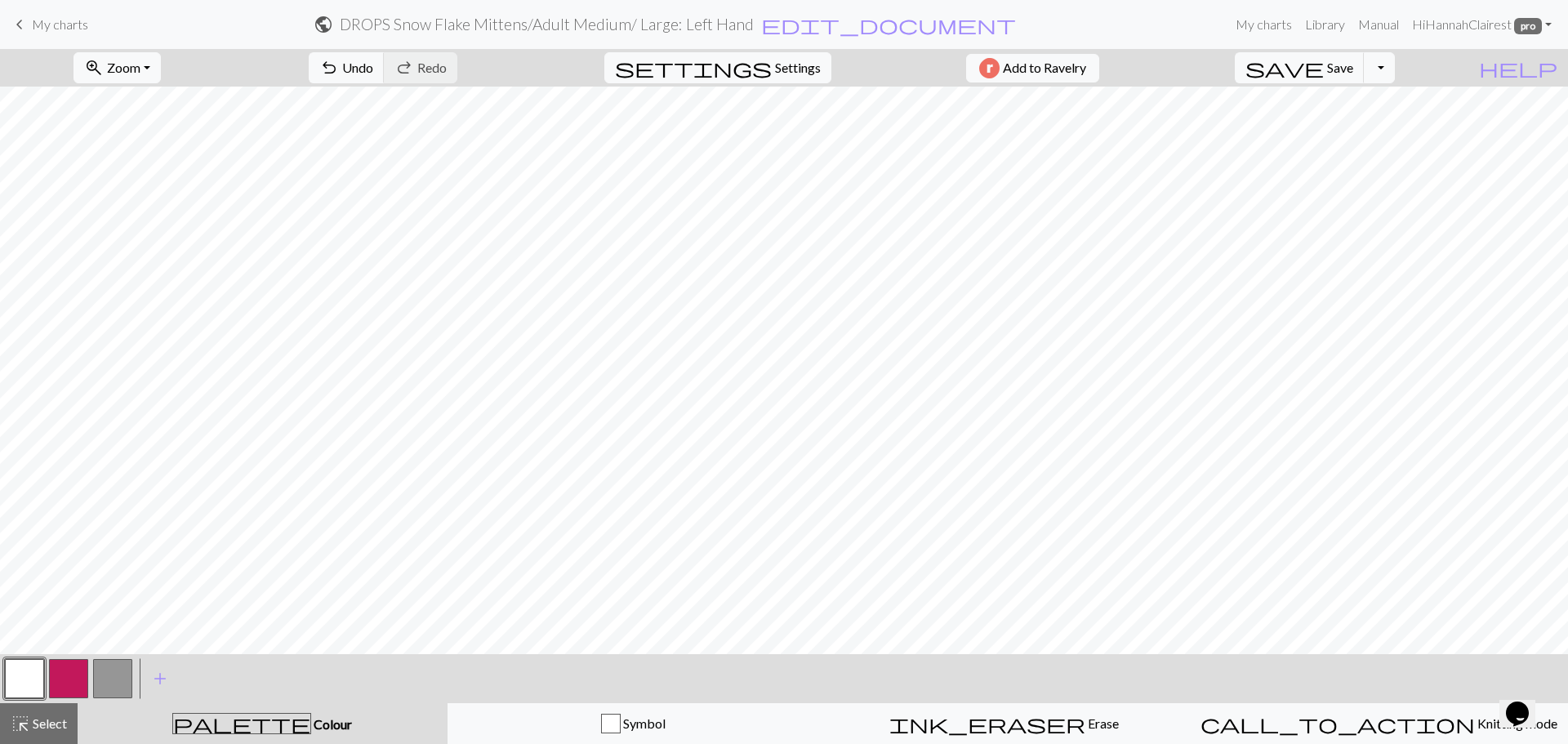
click at [42, 675] on button "button" at bounding box center [24, 679] width 39 height 39
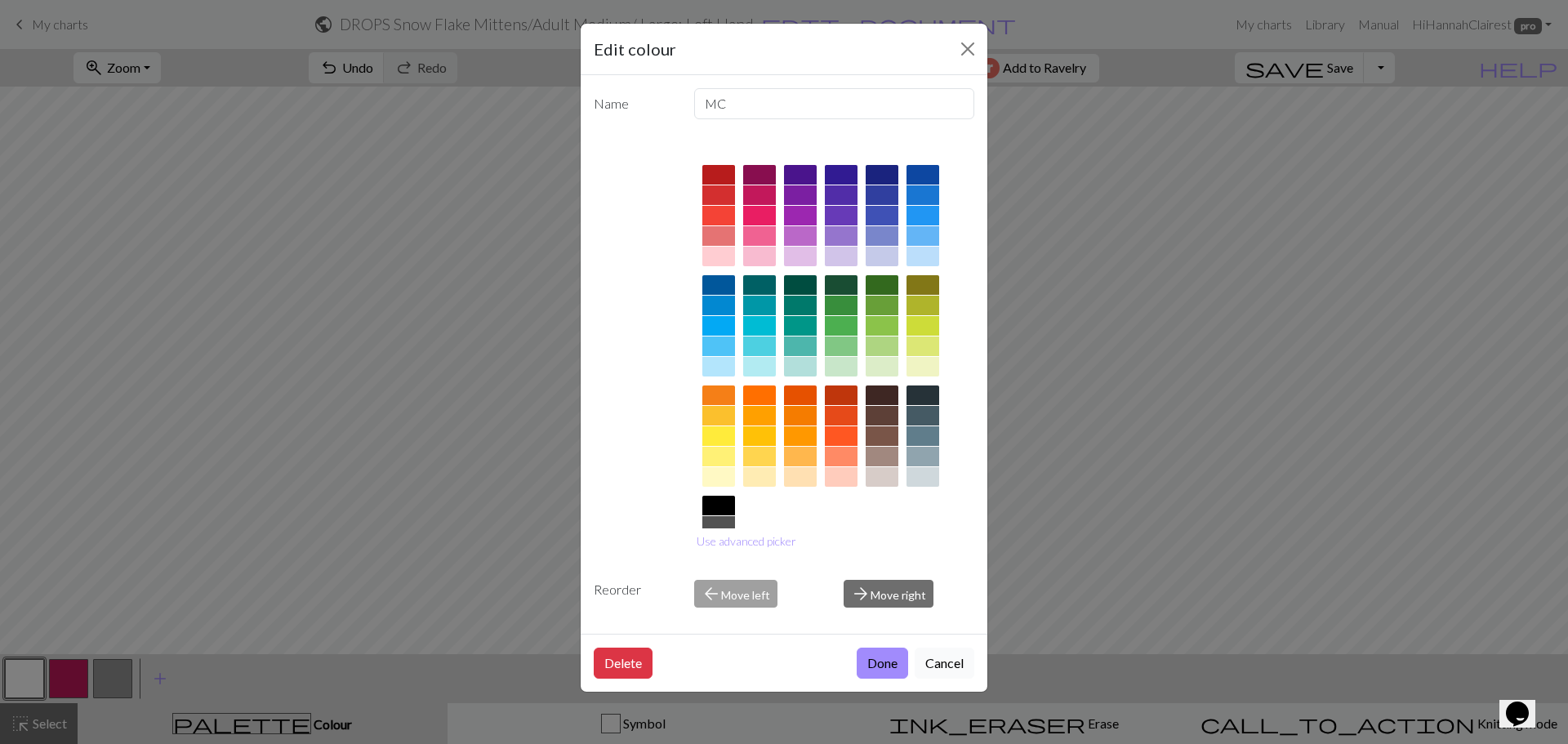
click at [938, 667] on button "Cancel" at bounding box center [945, 662] width 59 height 31
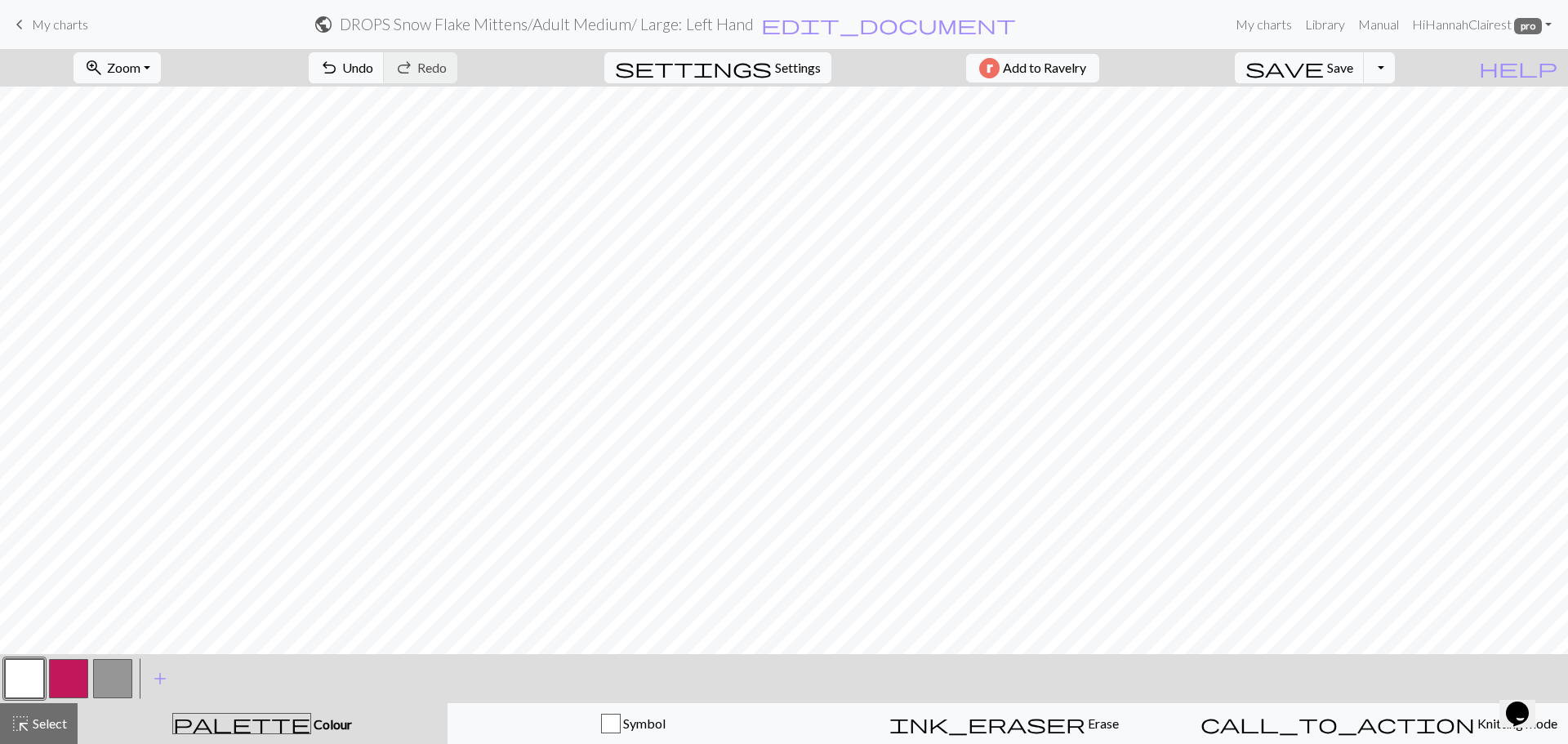
drag, startPoint x: 104, startPoint y: 683, endPoint x: 122, endPoint y: 673, distance: 20.6
click at [105, 683] on button "button" at bounding box center [112, 679] width 39 height 39
drag, startPoint x: 44, startPoint y: 733, endPoint x: 89, endPoint y: 701, distance: 55.2
click at [89, 701] on div "< > add Add a colour highlight_alt Select Select palette Colour Colour Symbol i…" at bounding box center [784, 698] width 1568 height 90
click at [46, 732] on button "highlight_alt Select Select" at bounding box center [39, 724] width 78 height 41
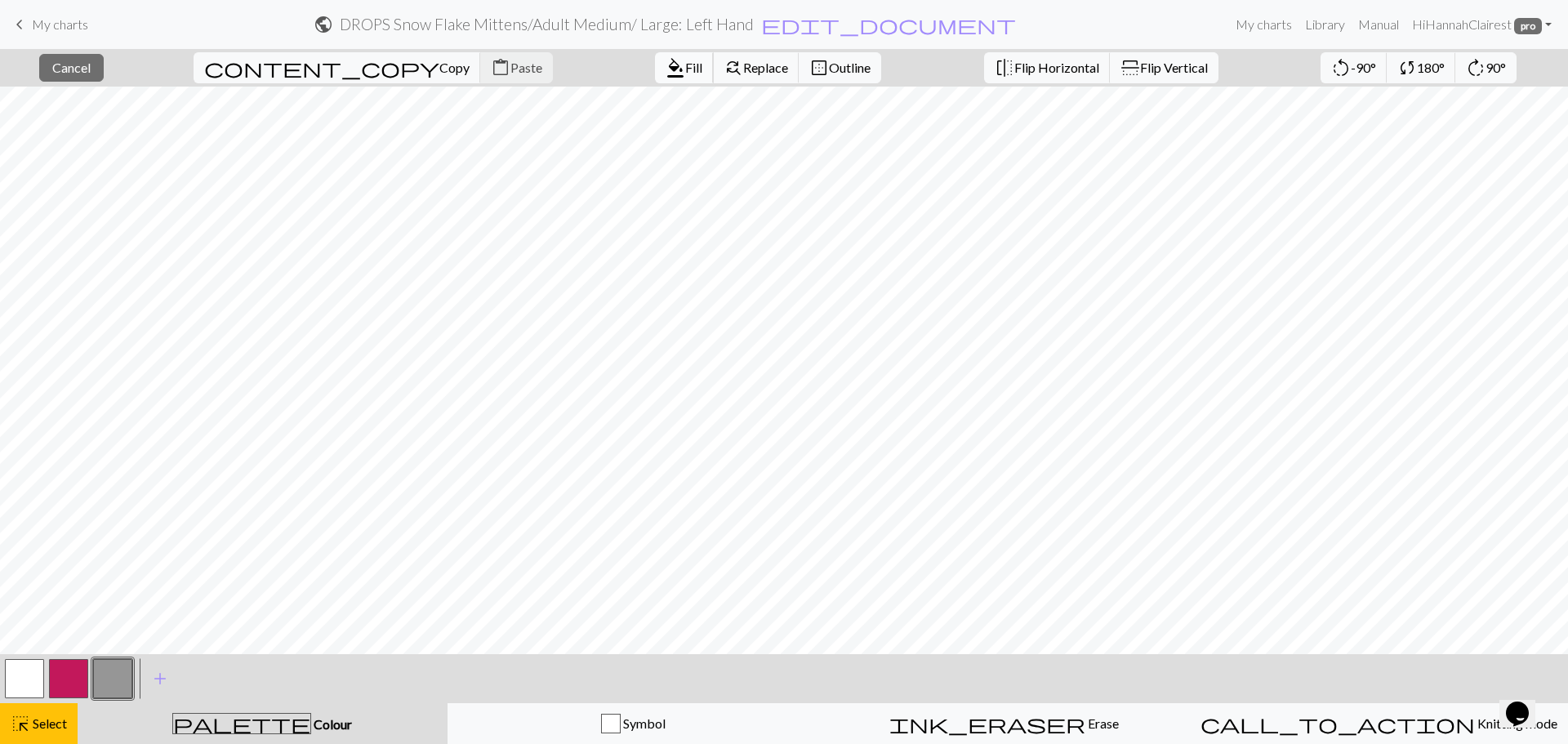
click at [686, 63] on span "Fill" at bounding box center [694, 67] width 17 height 16
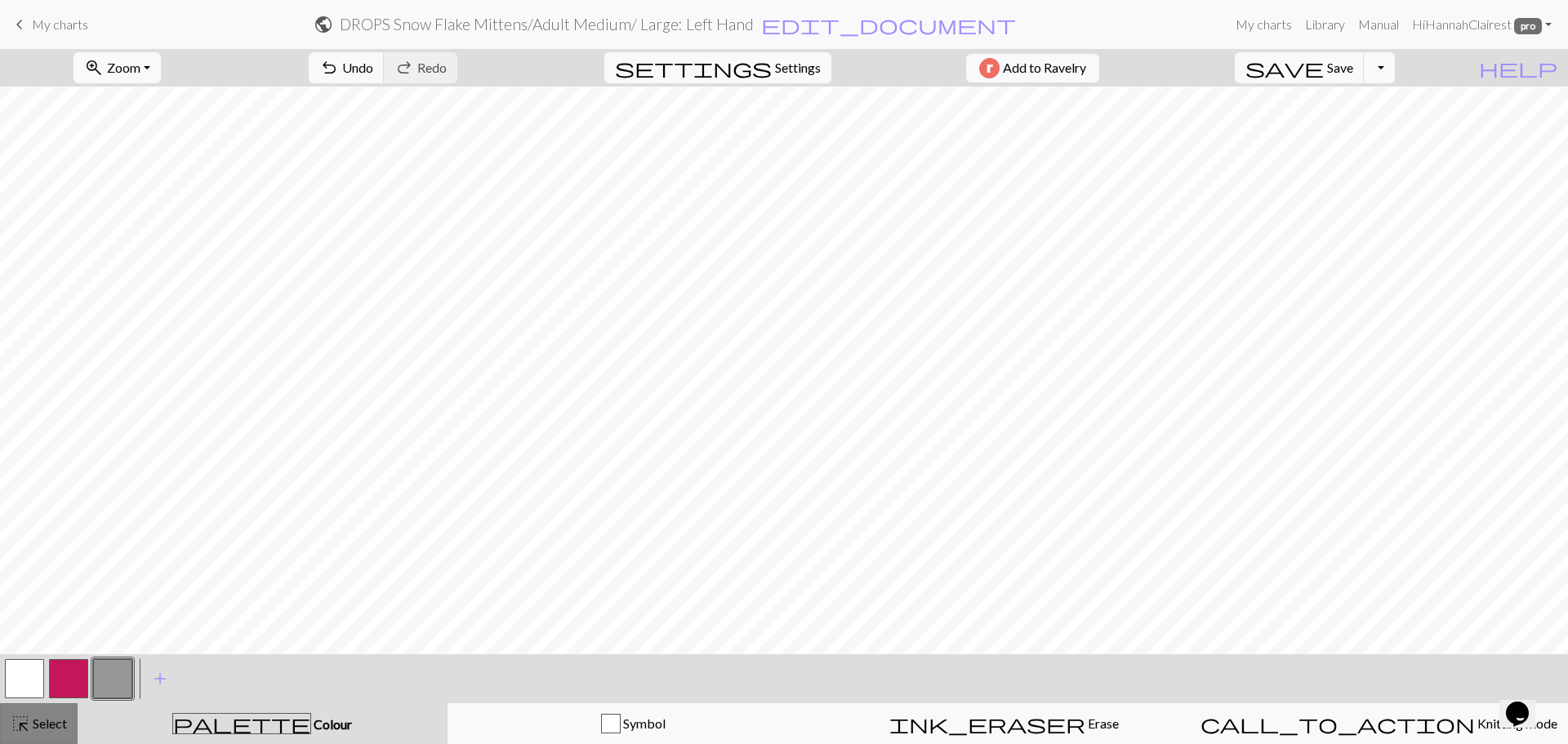
click at [44, 719] on span "Select" at bounding box center [49, 723] width 37 height 16
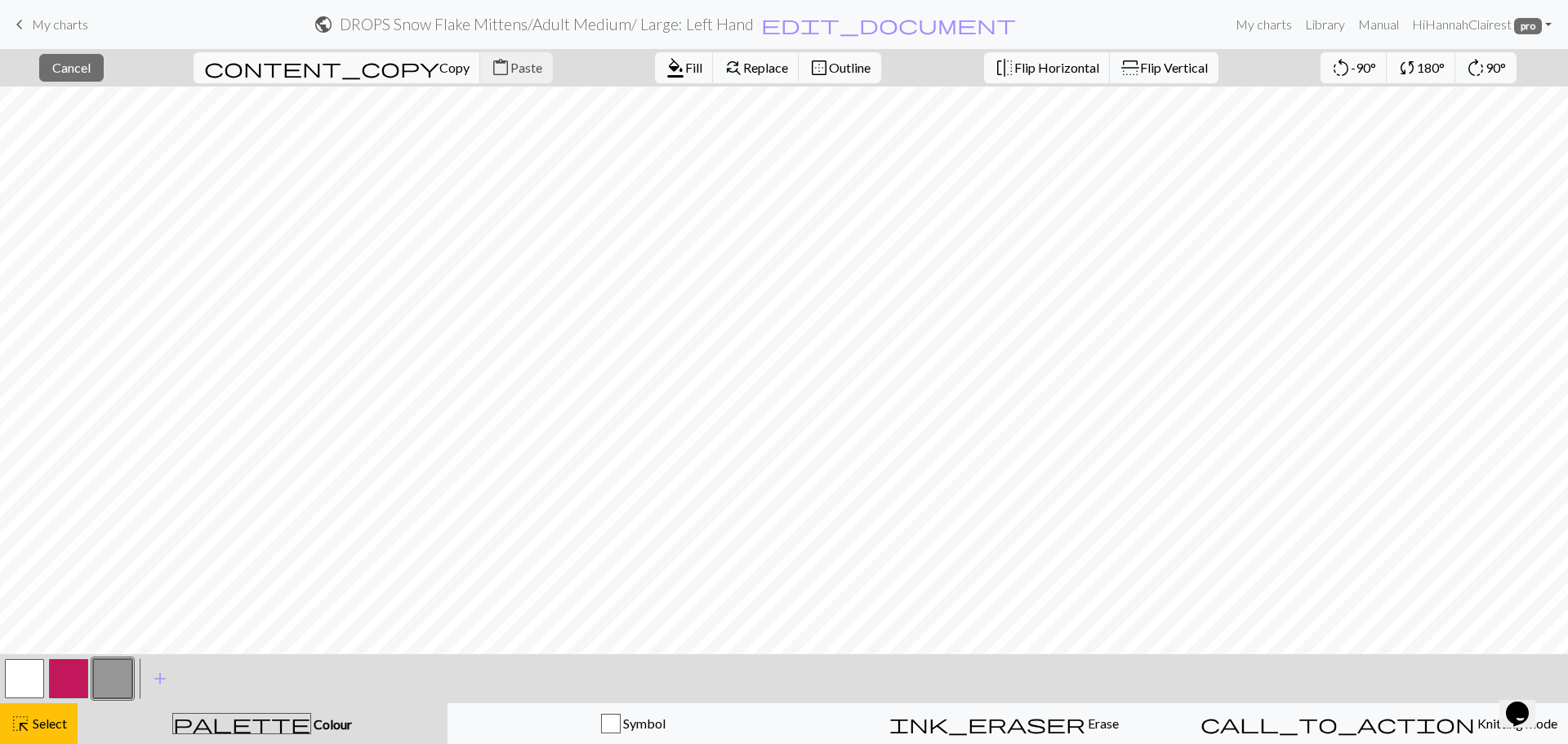
click at [64, 674] on button "button" at bounding box center [69, 679] width 39 height 39
click at [686, 72] on span "Fill" at bounding box center [694, 67] width 17 height 16
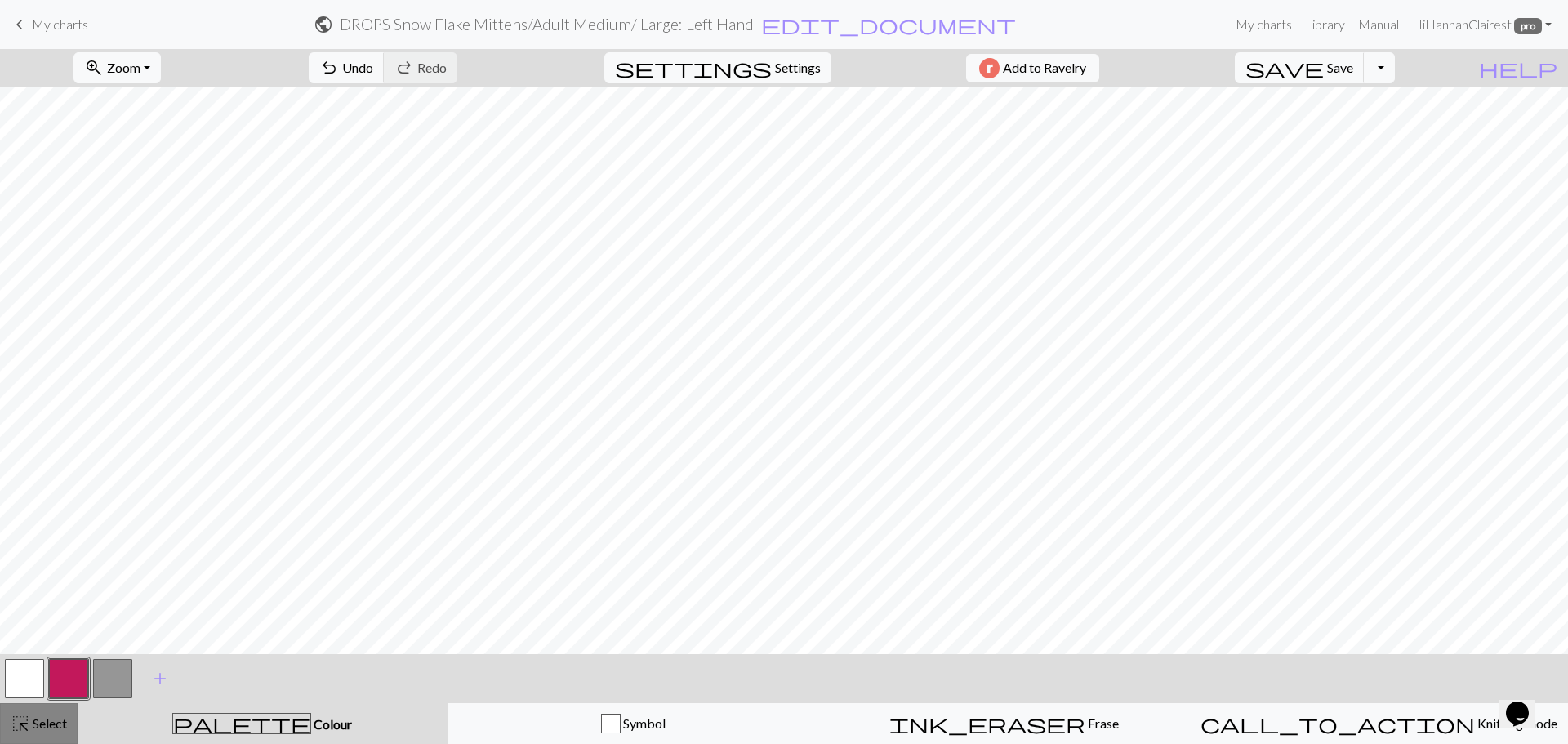
click at [46, 725] on span "Select" at bounding box center [49, 723] width 37 height 16
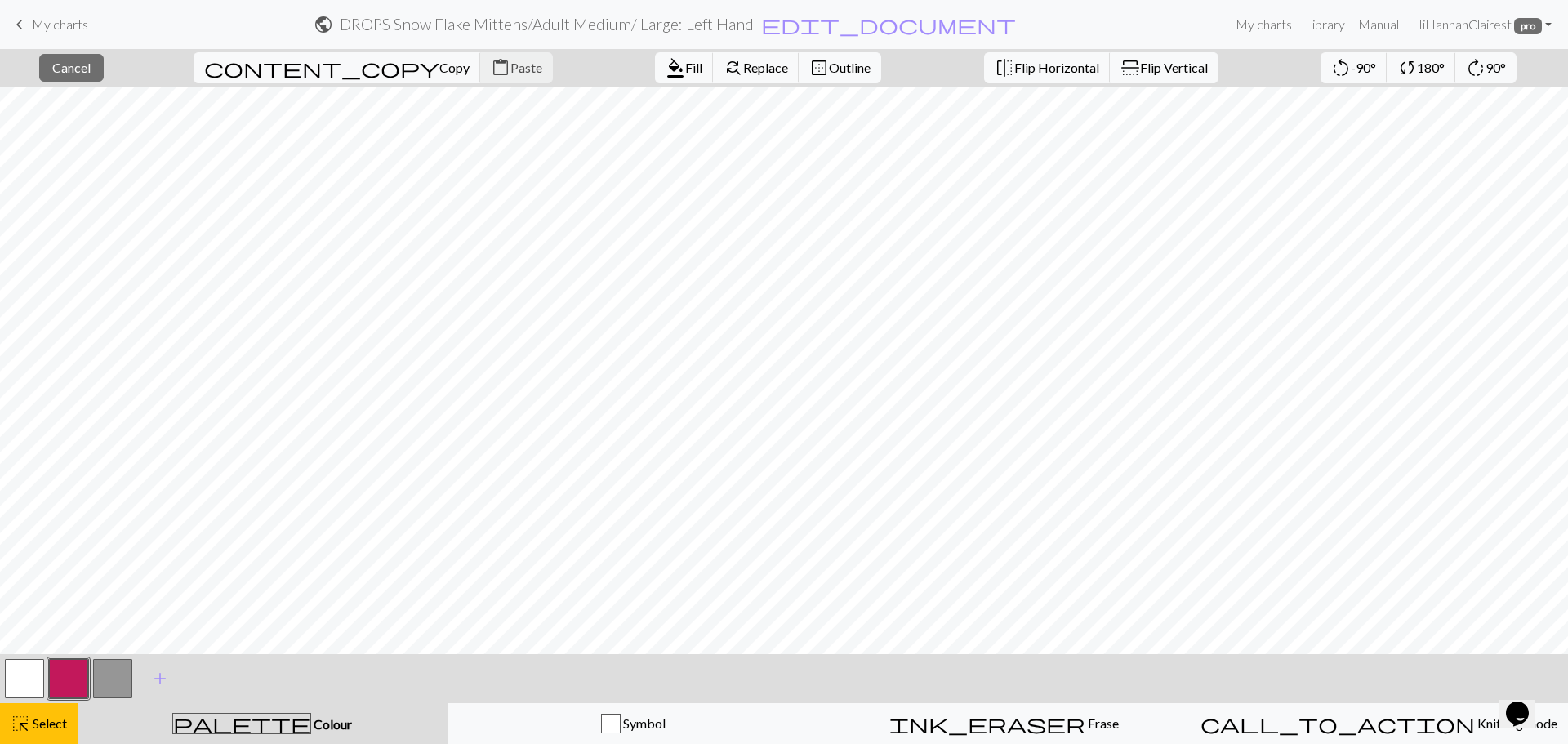
click at [17, 676] on button "button" at bounding box center [24, 679] width 39 height 39
click at [686, 64] on span "Fill" at bounding box center [694, 67] width 17 height 16
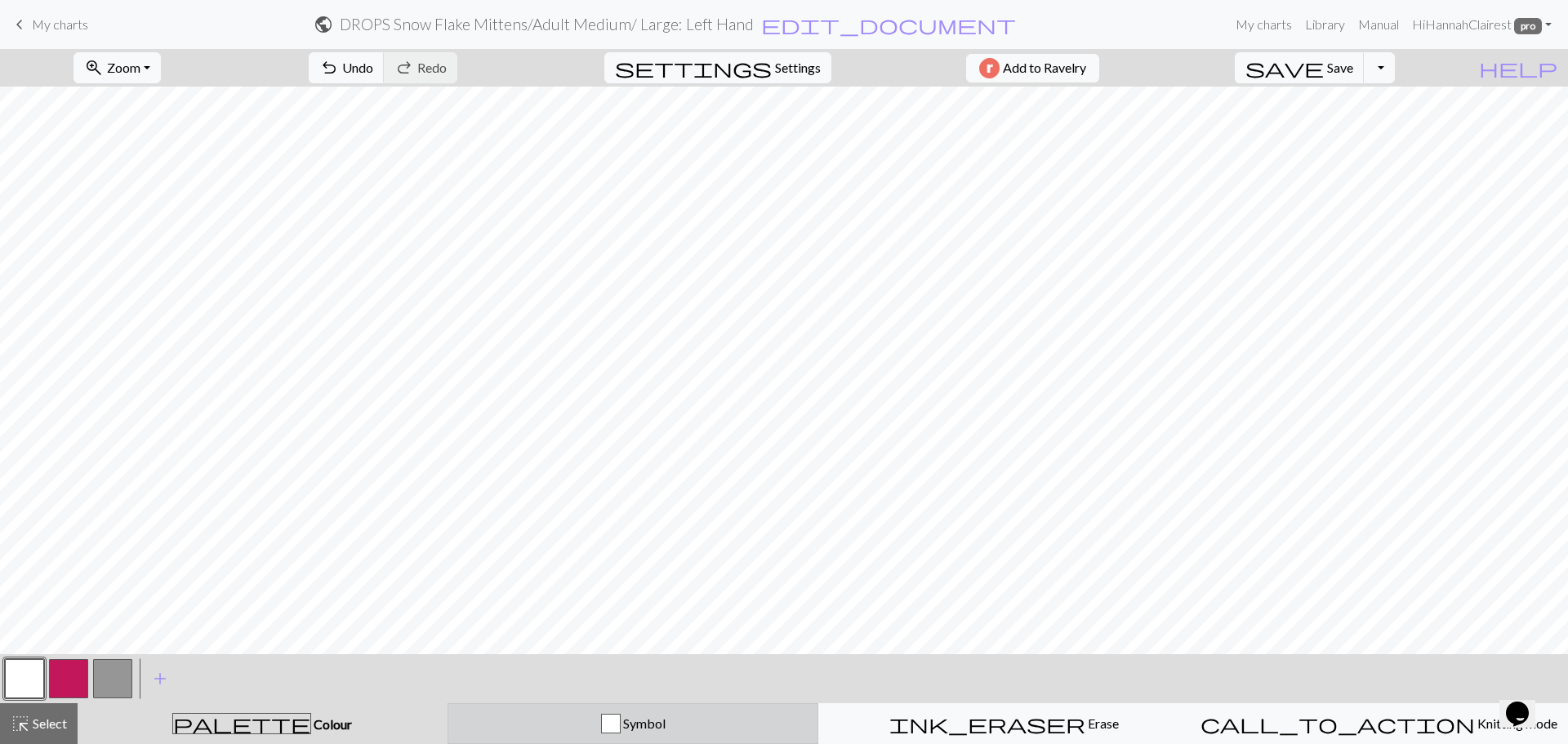
drag, startPoint x: 677, startPoint y: 721, endPoint x: 621, endPoint y: 713, distance: 56.6
click at [674, 721] on div "Symbol" at bounding box center [633, 723] width 350 height 20
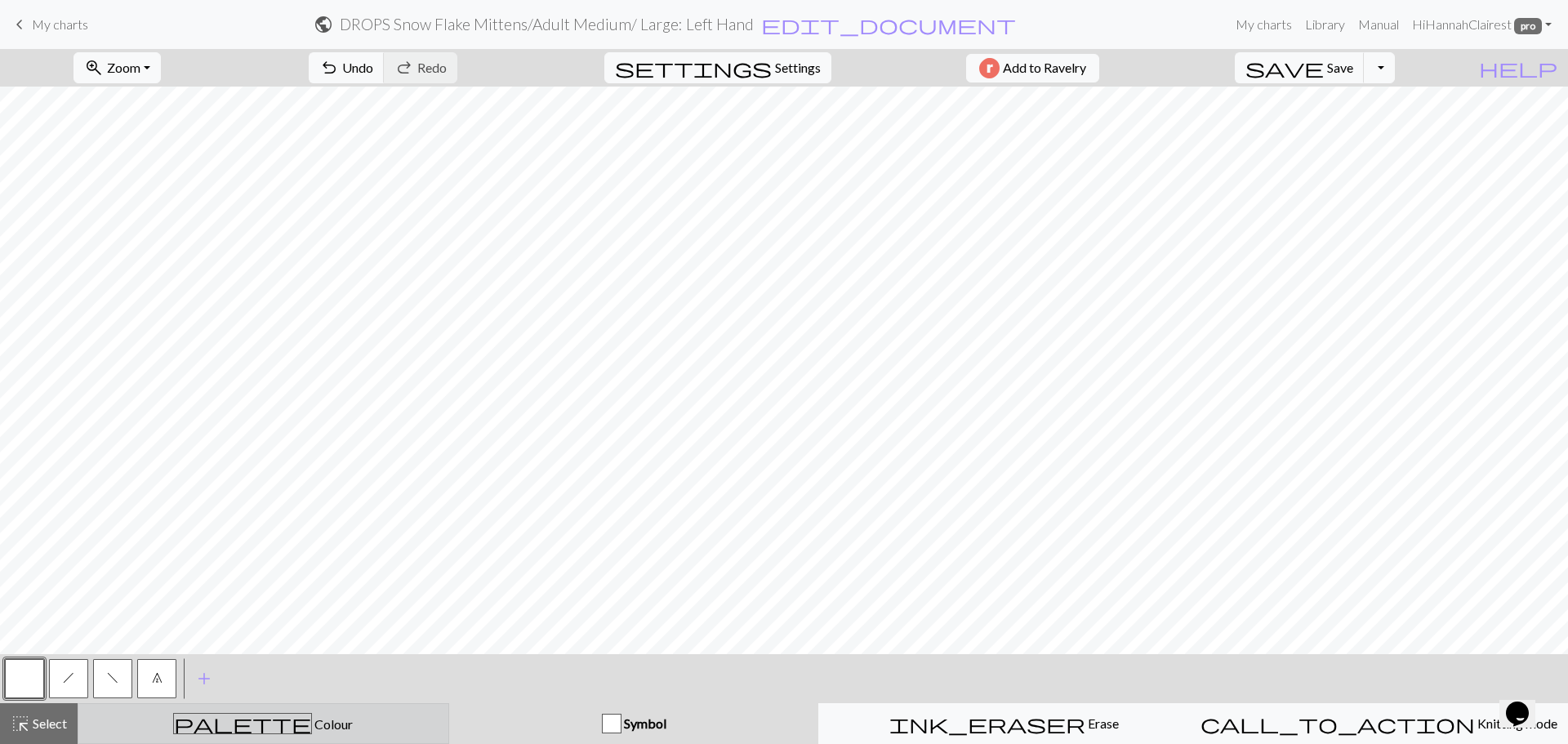
click at [111, 724] on div "palette Colour Colour" at bounding box center [263, 724] width 350 height 21
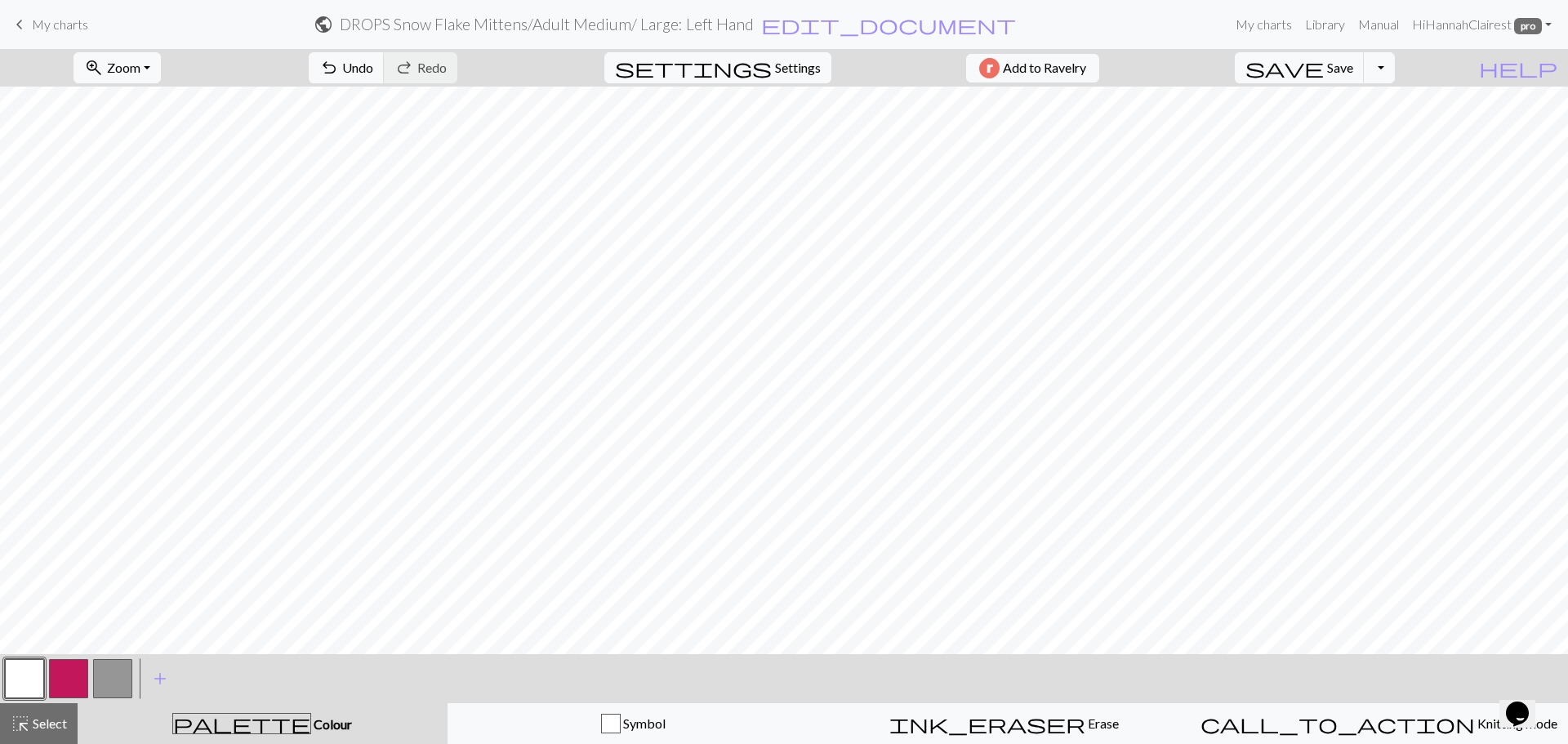
click at [78, 696] on button "button" at bounding box center [69, 679] width 39 height 39
click at [35, 674] on button "button" at bounding box center [24, 679] width 39 height 39
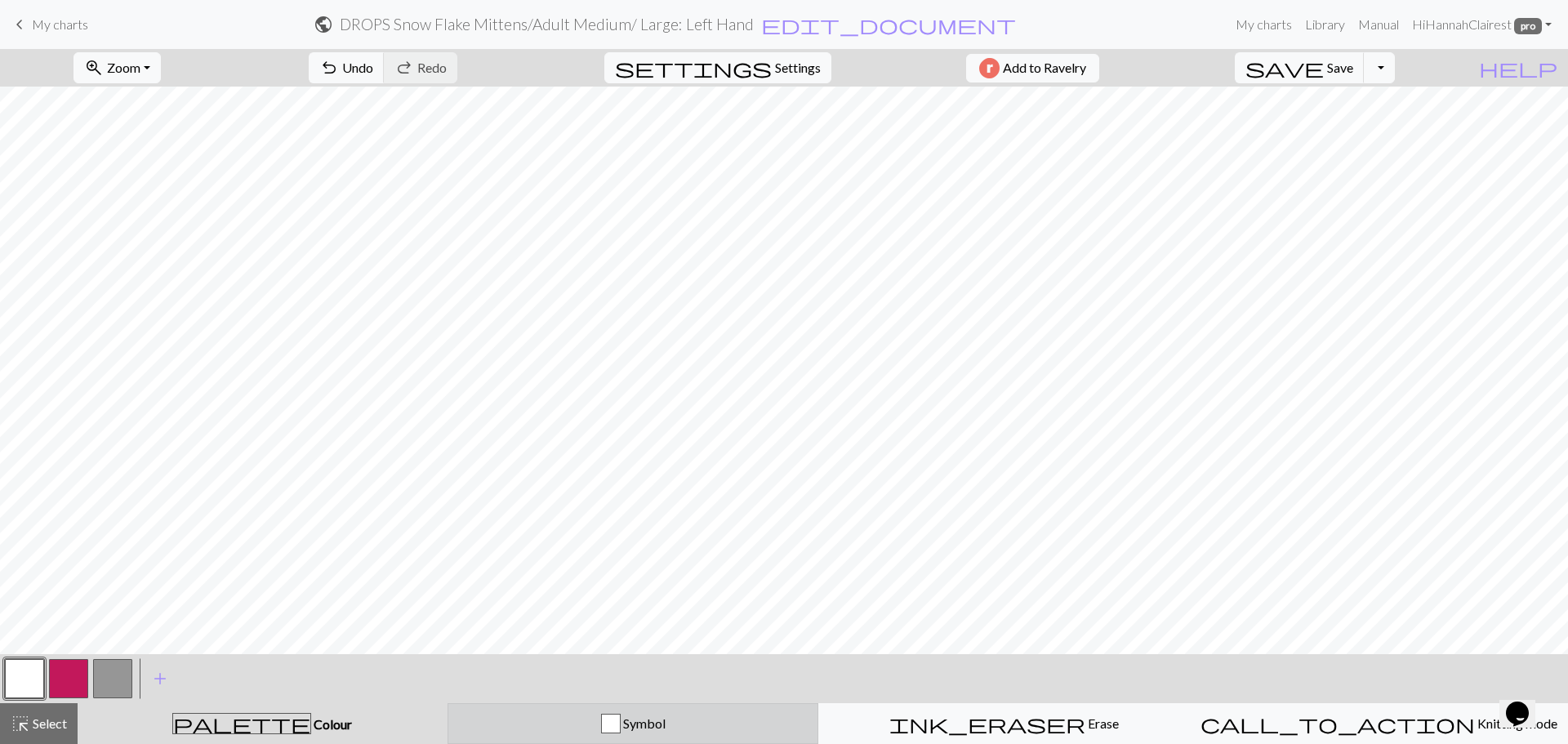
click at [511, 706] on button "Symbol" at bounding box center [634, 724] width 372 height 41
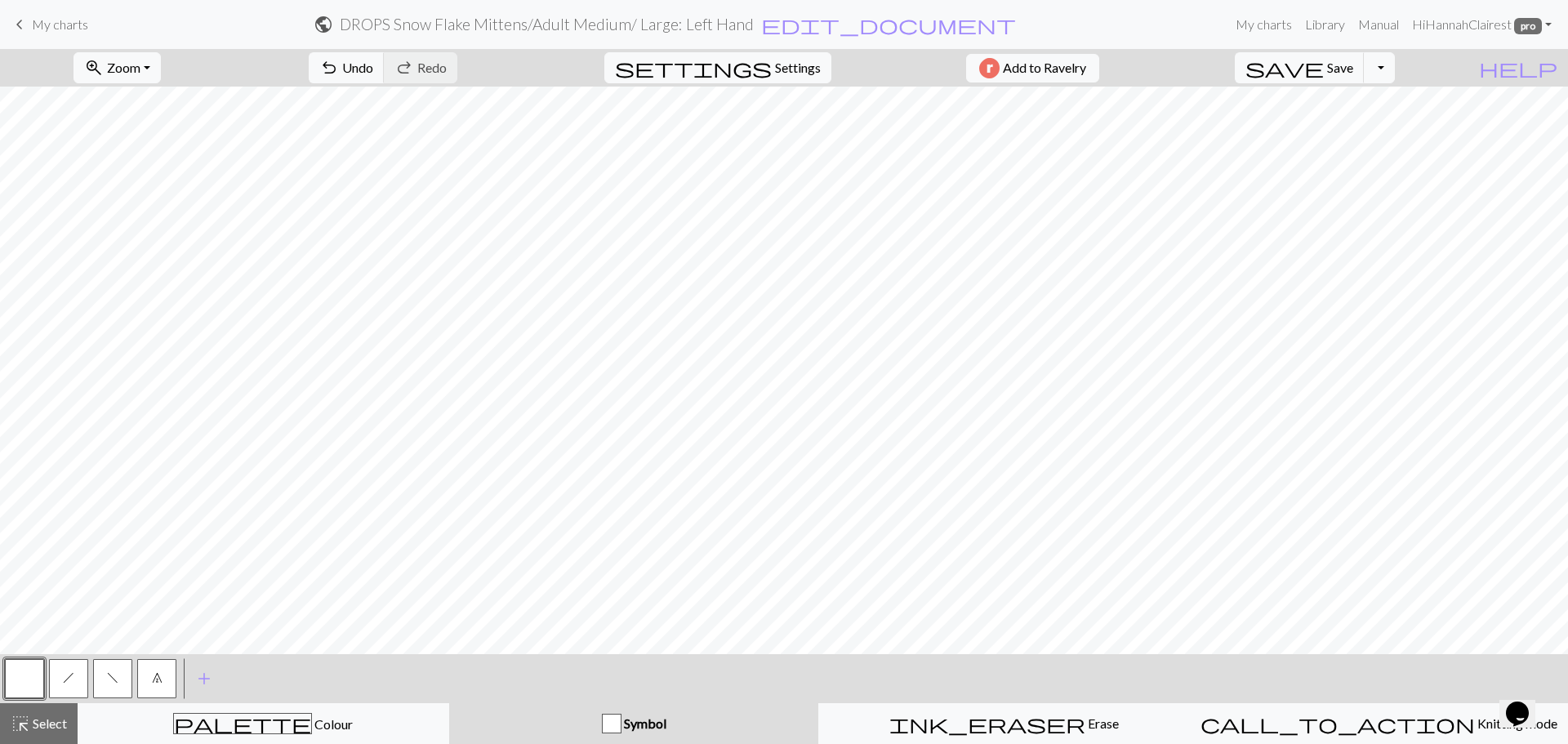
drag, startPoint x: 122, startPoint y: 680, endPoint x: 159, endPoint y: 662, distance: 41.1
click at [121, 680] on button "f" at bounding box center [112, 679] width 39 height 39
click at [163, 685] on button "7" at bounding box center [157, 679] width 39 height 39
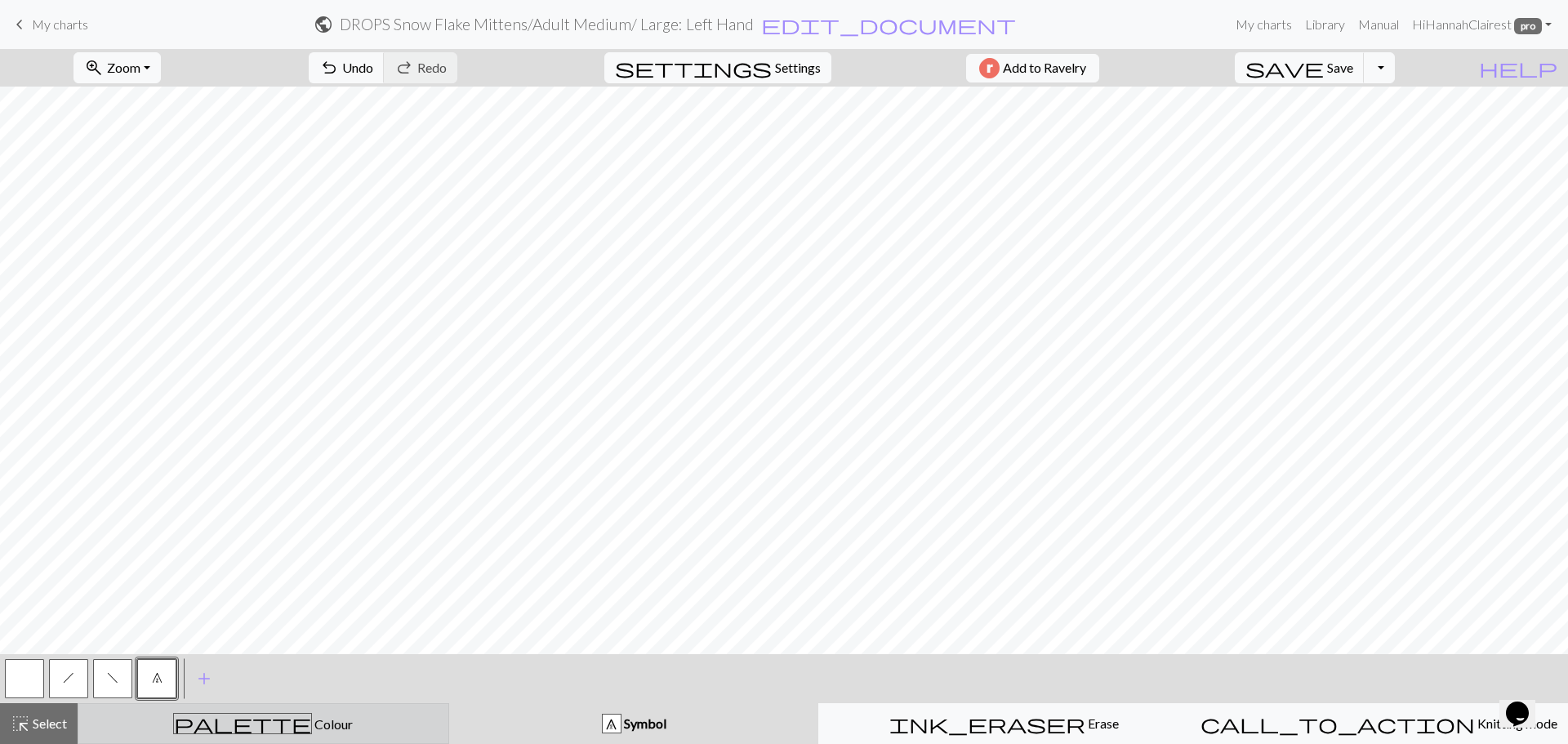
click at [111, 710] on button "palette Colour Colour" at bounding box center [264, 724] width 372 height 41
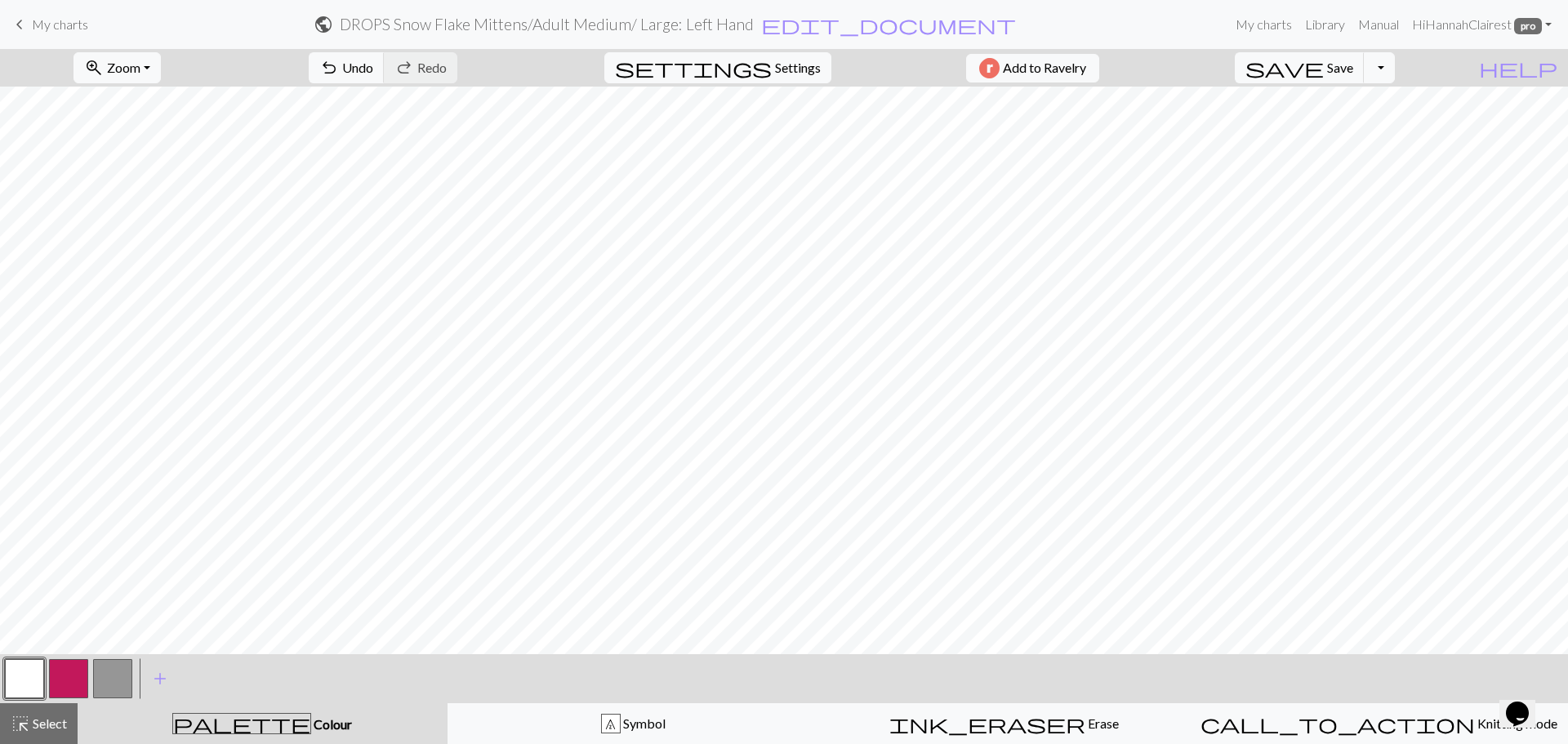
click at [103, 682] on button "button" at bounding box center [112, 679] width 39 height 39
click at [25, 685] on button "button" at bounding box center [24, 679] width 39 height 39
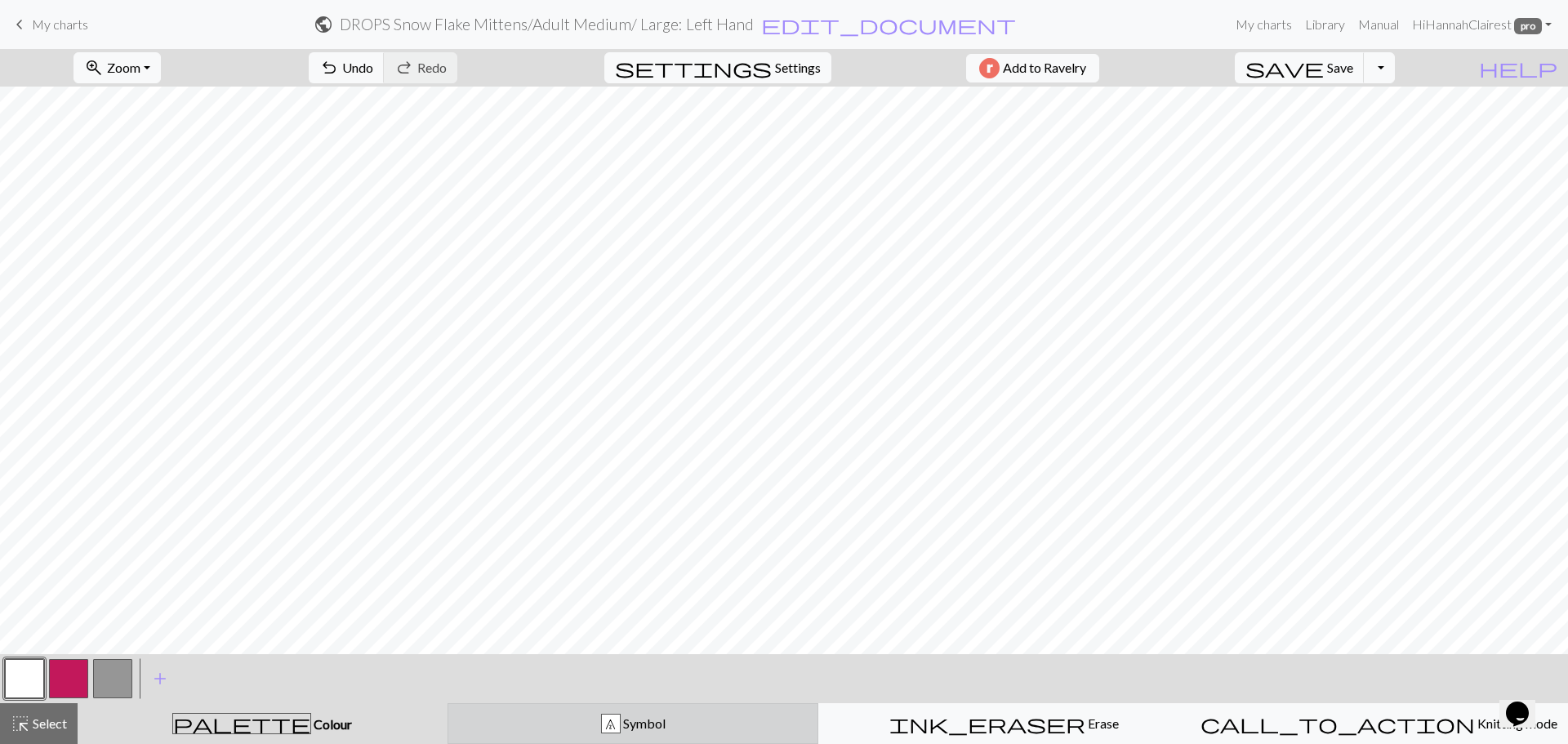
drag, startPoint x: 636, startPoint y: 729, endPoint x: 601, endPoint y: 721, distance: 35.9
click at [636, 730] on span "Symbol" at bounding box center [643, 723] width 45 height 16
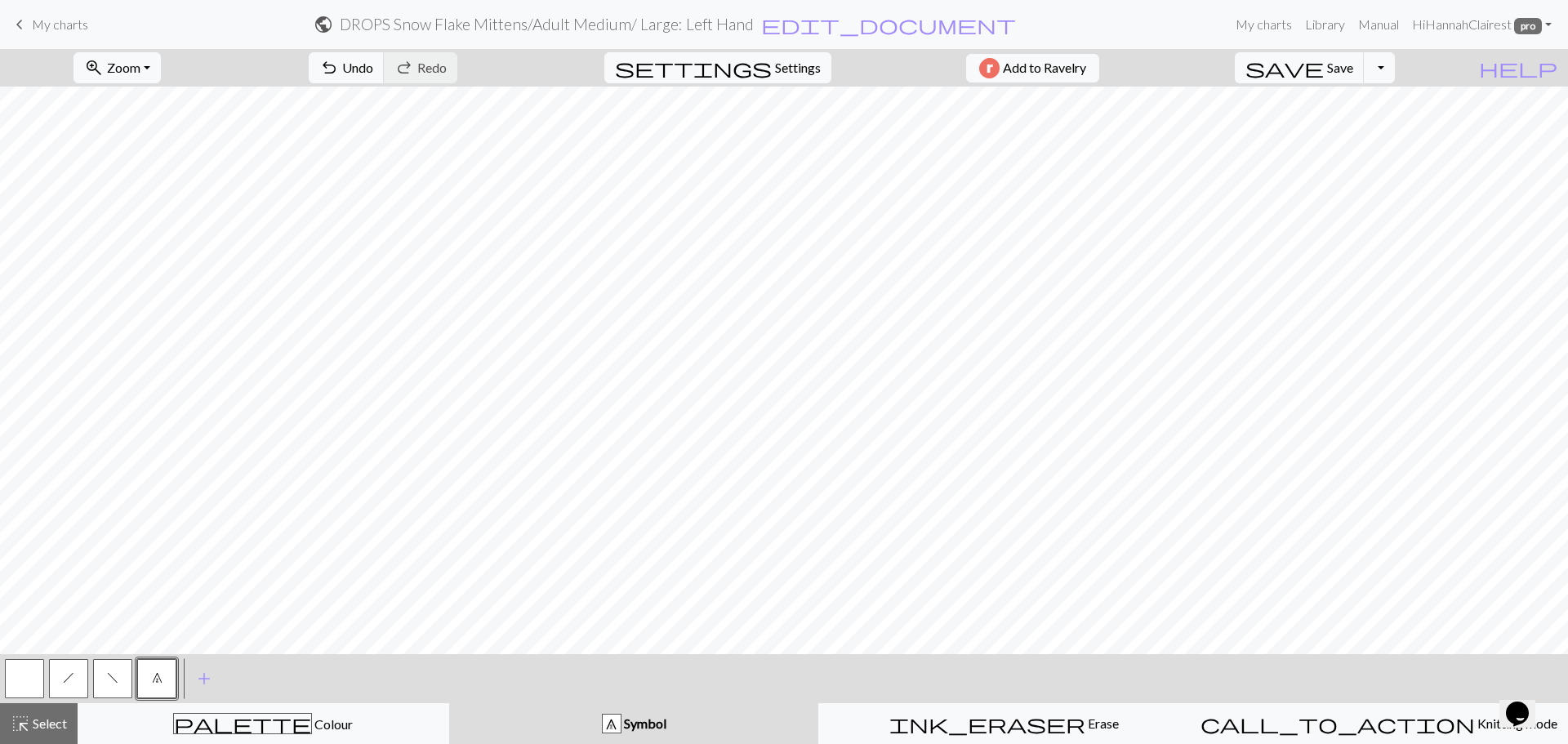
drag, startPoint x: 73, startPoint y: 692, endPoint x: 84, endPoint y: 684, distance: 13.6
click at [75, 689] on button "h" at bounding box center [69, 679] width 39 height 39
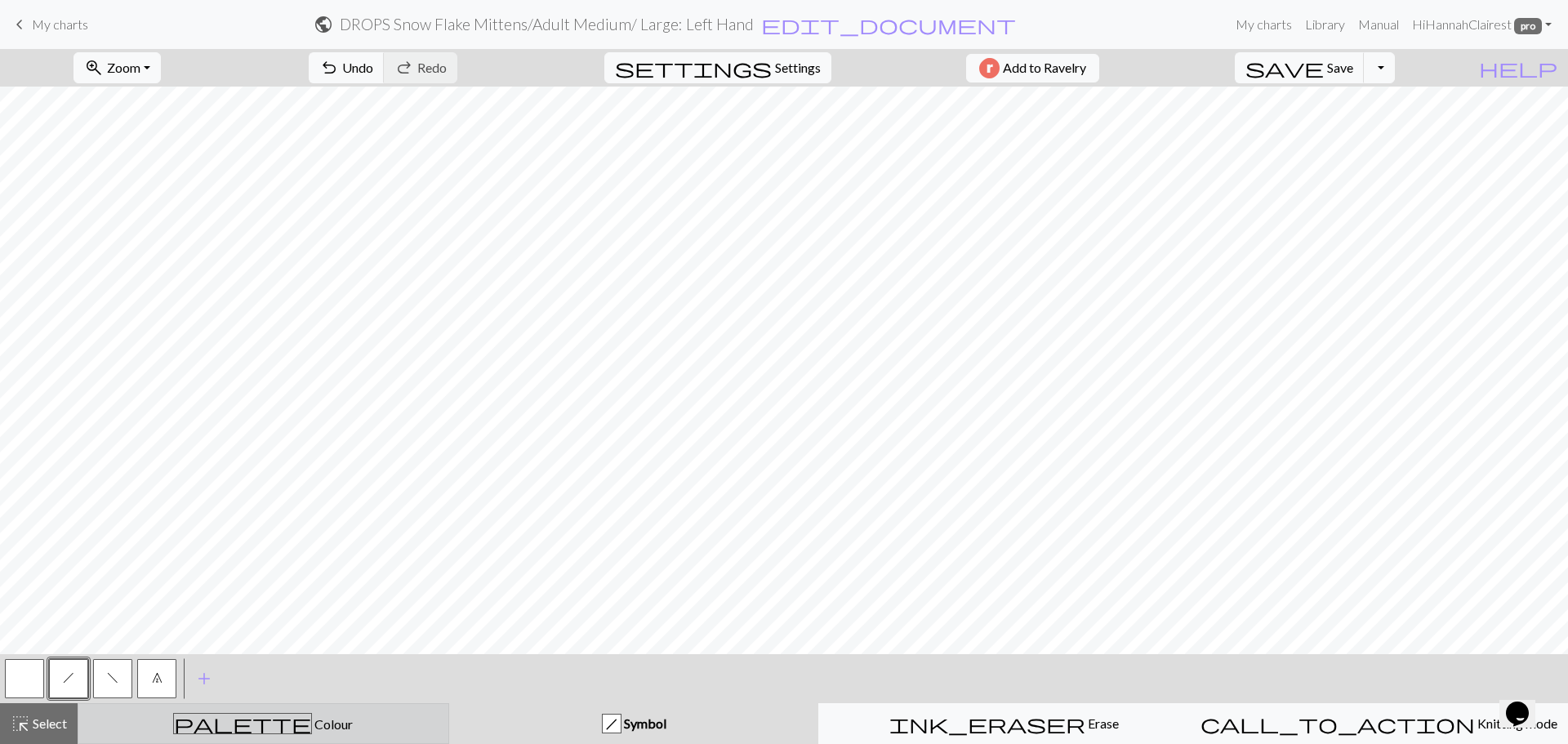
click at [121, 734] on button "palette Colour Colour" at bounding box center [264, 724] width 372 height 41
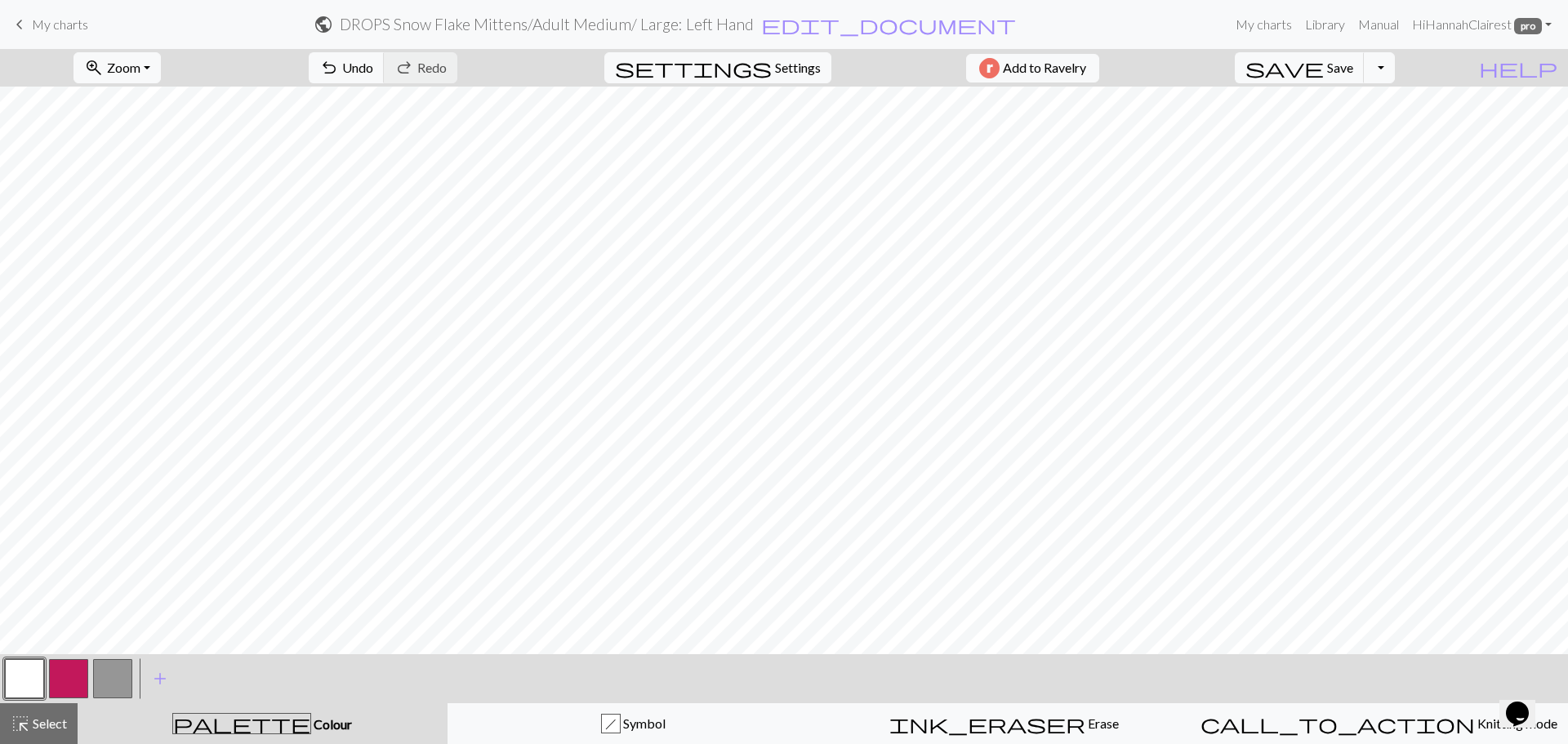
click at [47, 686] on div at bounding box center [68, 678] width 44 height 44
click at [55, 685] on button "button" at bounding box center [69, 679] width 39 height 39
click at [33, 685] on button "button" at bounding box center [24, 679] width 39 height 39
click at [79, 685] on button "button" at bounding box center [69, 679] width 39 height 39
click at [373, 74] on span "Undo" at bounding box center [357, 67] width 31 height 16
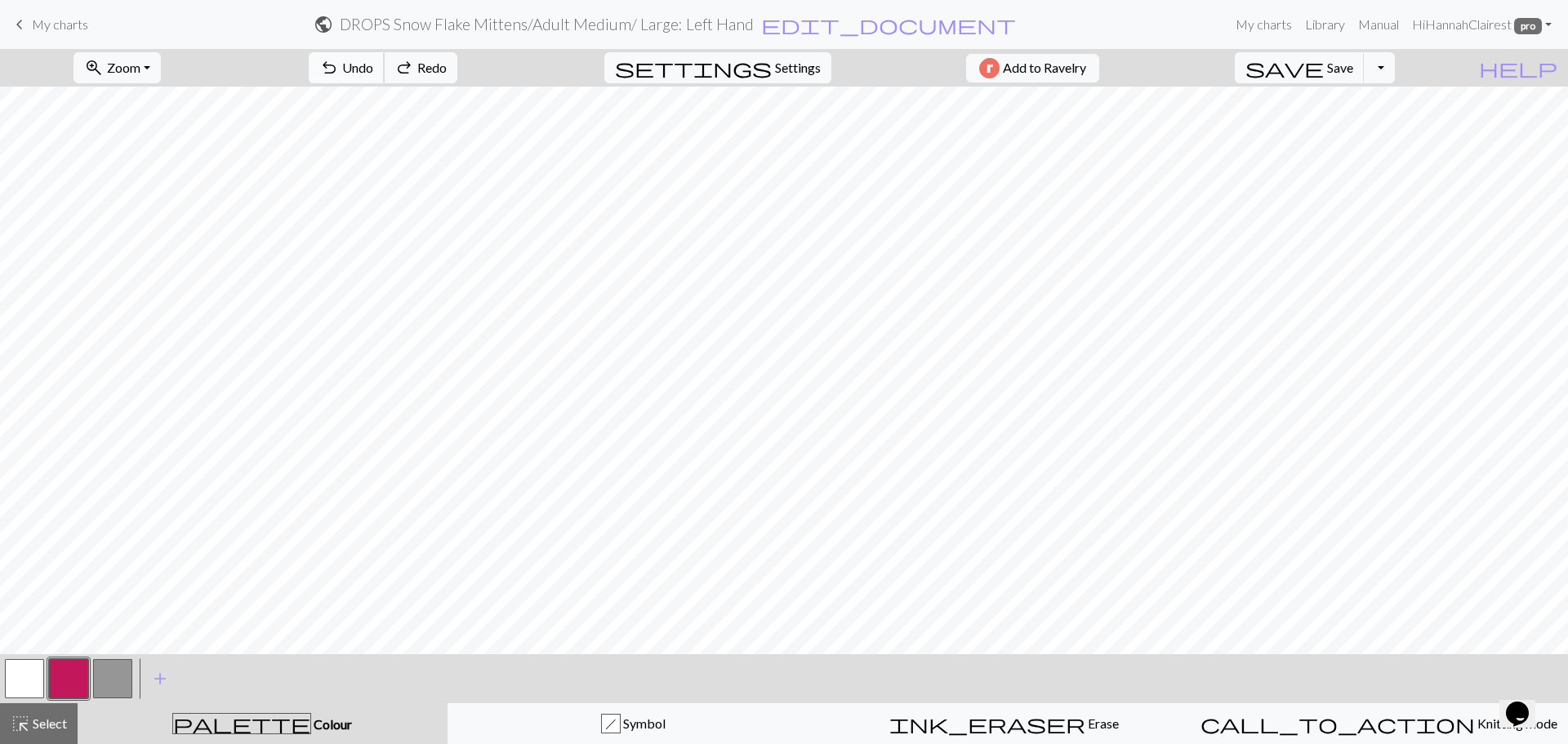
click at [385, 76] on button "undo Undo Undo" at bounding box center [346, 67] width 76 height 31
click at [373, 72] on span "Undo" at bounding box center [357, 67] width 31 height 16
click at [373, 71] on span "Undo" at bounding box center [357, 67] width 31 height 16
drag, startPoint x: 33, startPoint y: 677, endPoint x: 45, endPoint y: 666, distance: 16.3
click at [33, 677] on button "button" at bounding box center [24, 679] width 39 height 39
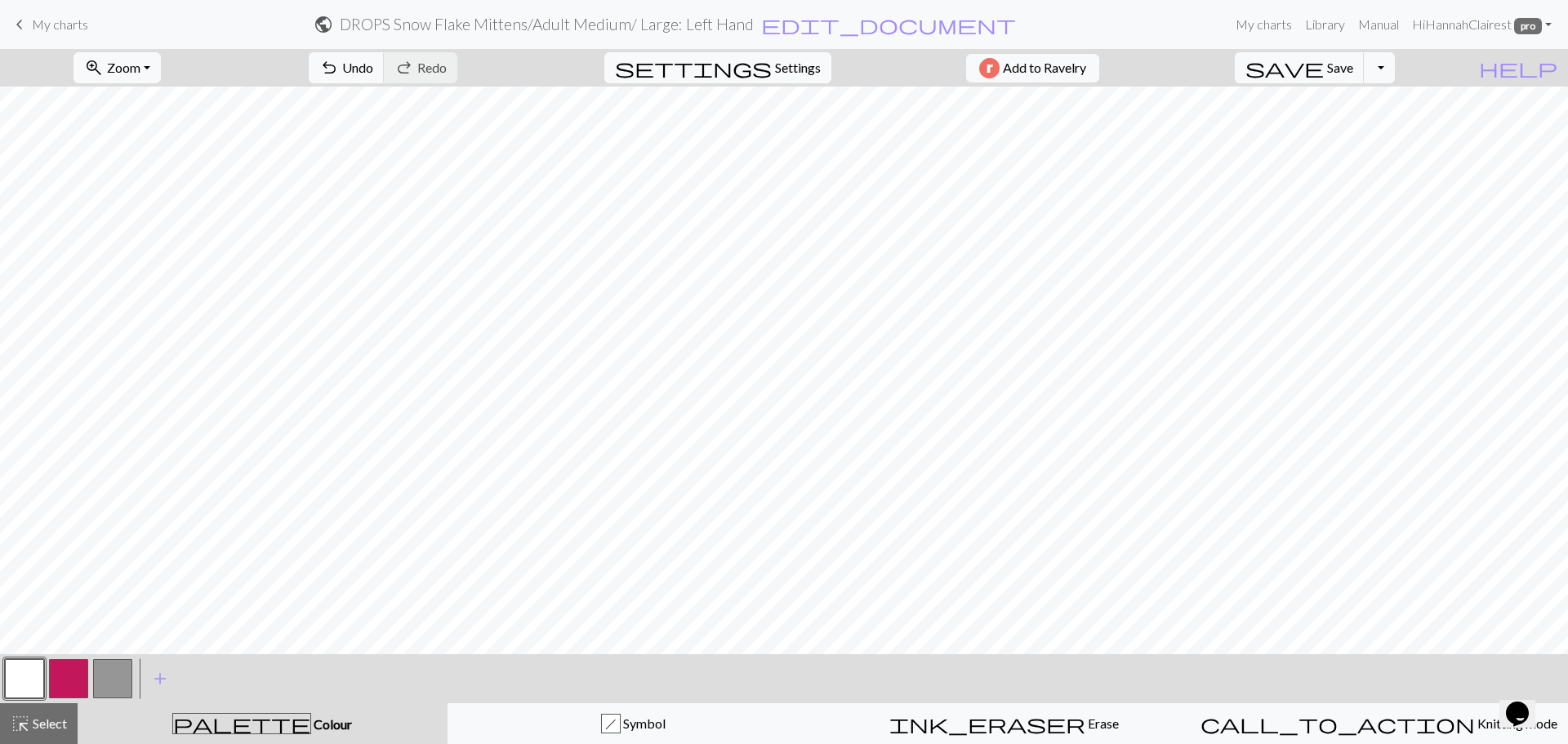
click at [60, 685] on button "button" at bounding box center [69, 679] width 39 height 39
click at [385, 80] on button "undo Undo Undo" at bounding box center [346, 67] width 76 height 31
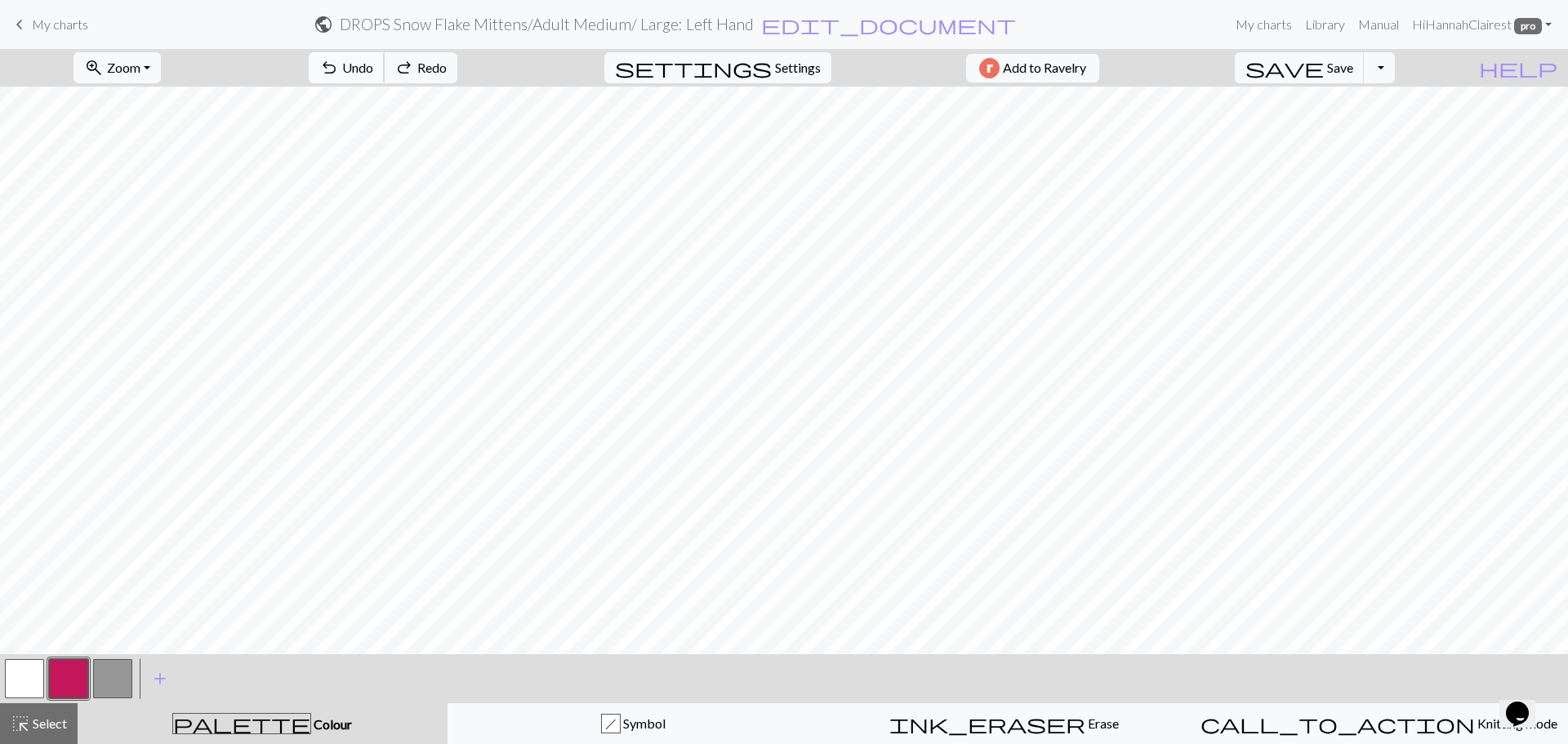
click at [385, 80] on button "undo Undo Undo" at bounding box center [346, 67] width 76 height 31
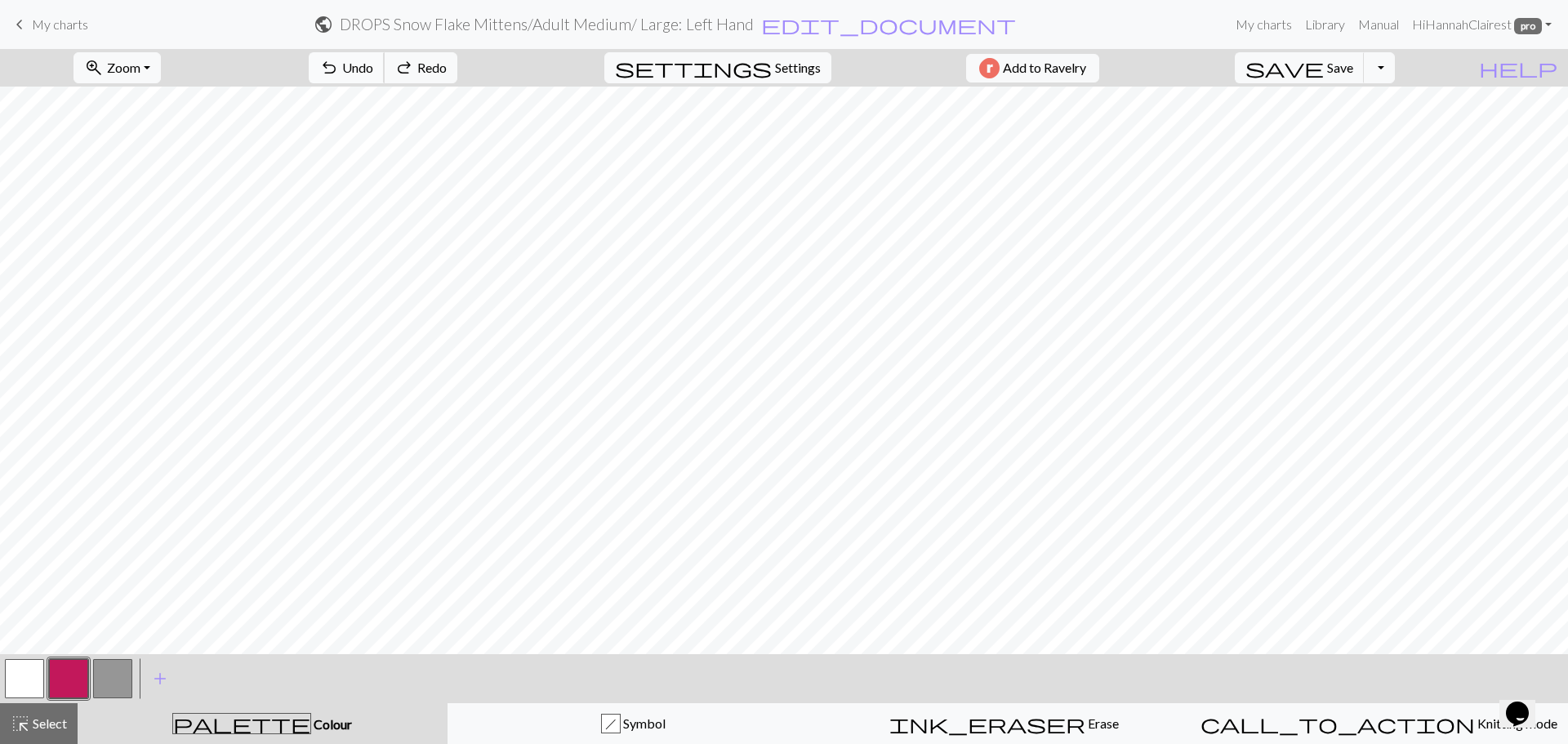
click at [385, 80] on button "undo Undo Undo" at bounding box center [346, 67] width 76 height 31
click at [385, 79] on button "undo Undo Undo" at bounding box center [346, 67] width 76 height 31
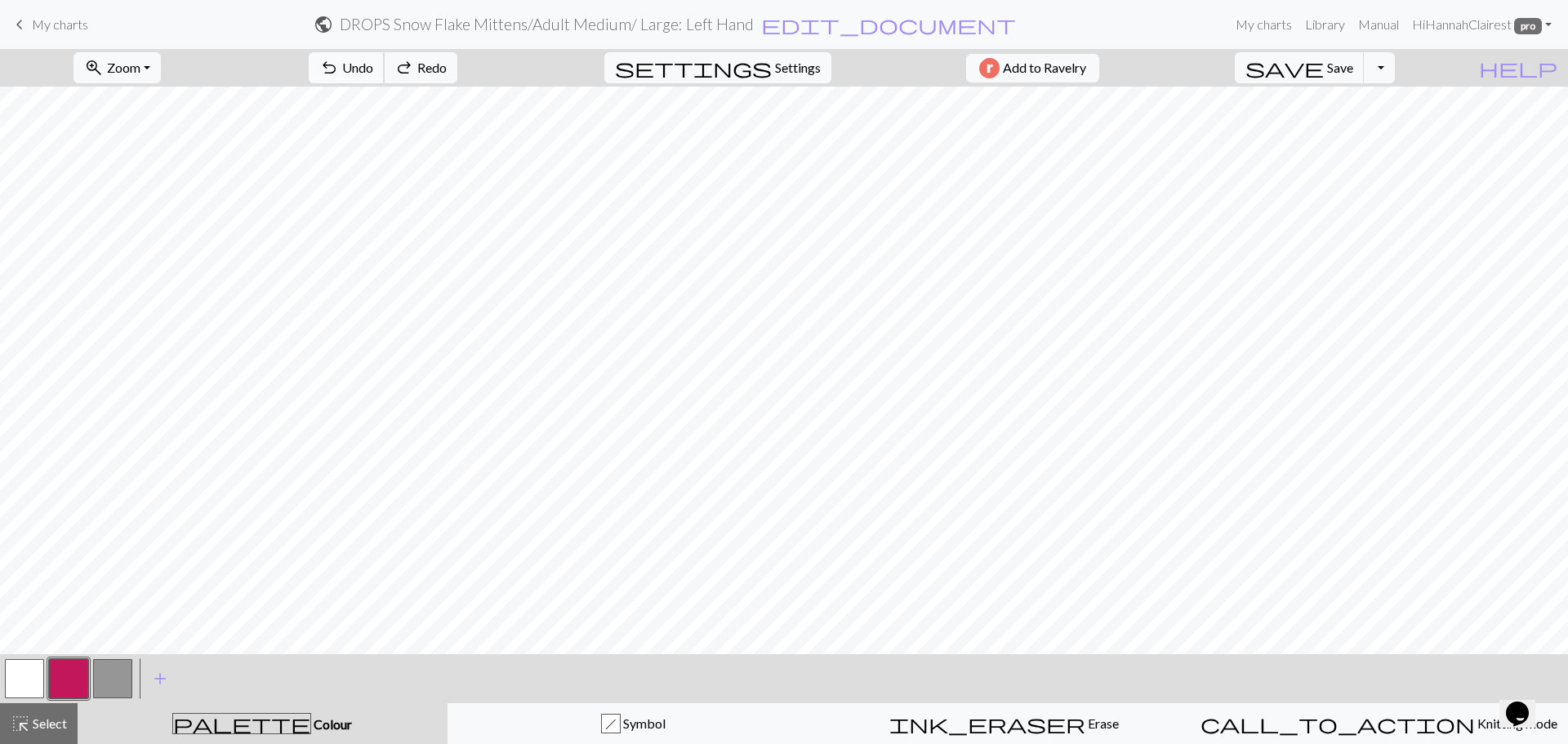
click at [385, 79] on button "undo Undo Undo" at bounding box center [346, 67] width 76 height 31
click at [385, 78] on button "undo Undo Undo" at bounding box center [346, 67] width 76 height 31
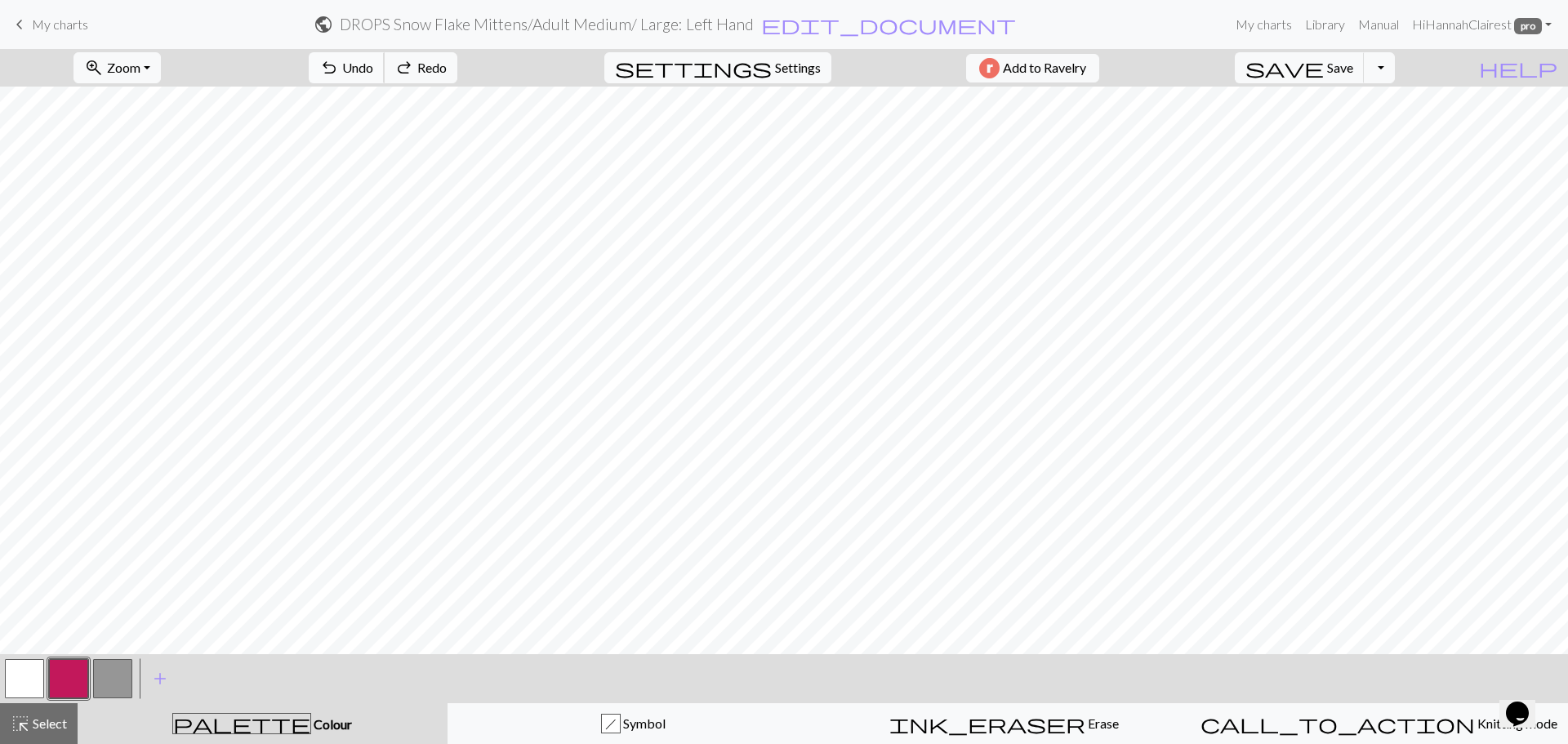
click at [385, 78] on button "undo Undo Undo" at bounding box center [346, 67] width 76 height 31
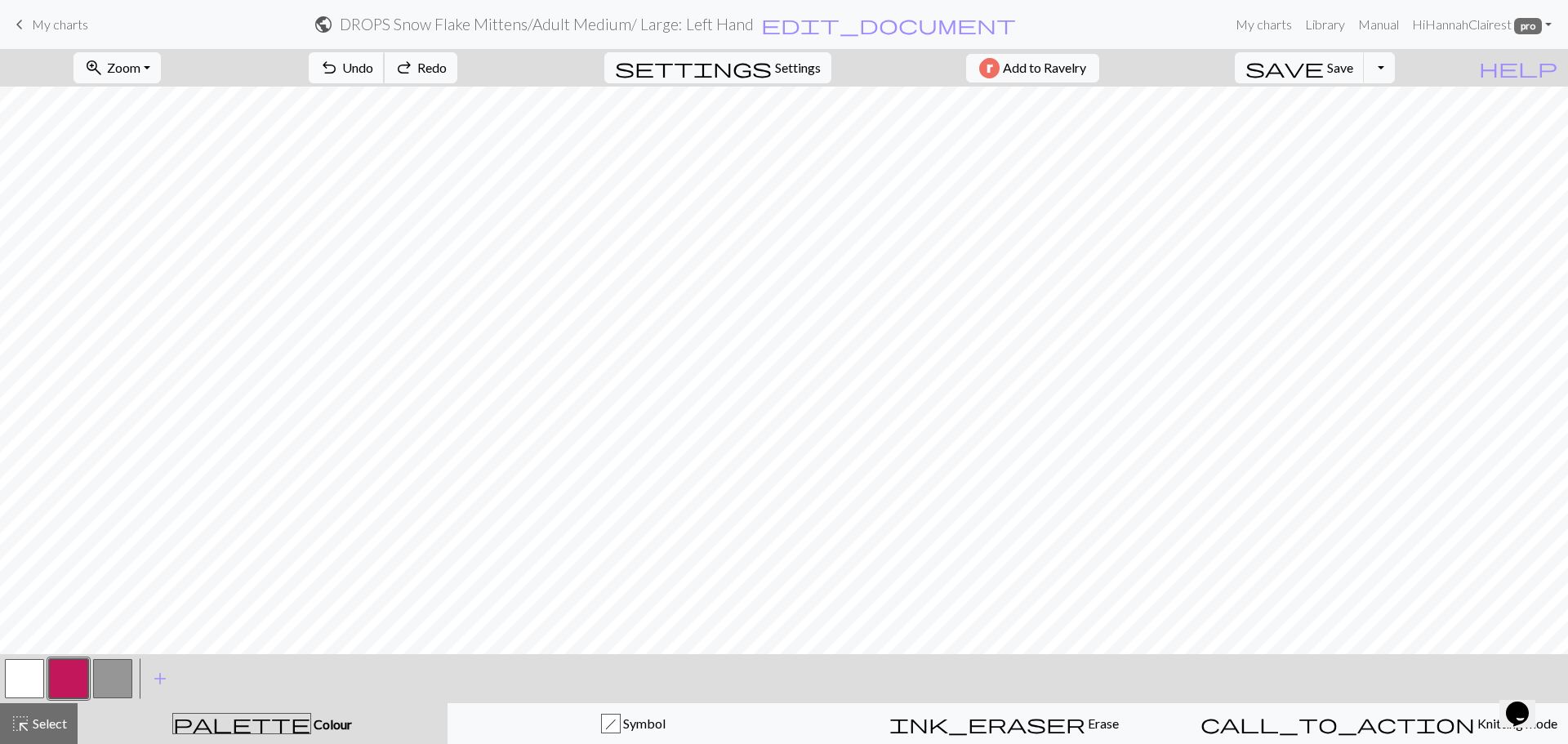
click at [385, 78] on button "undo Undo Undo" at bounding box center [346, 67] width 76 height 31
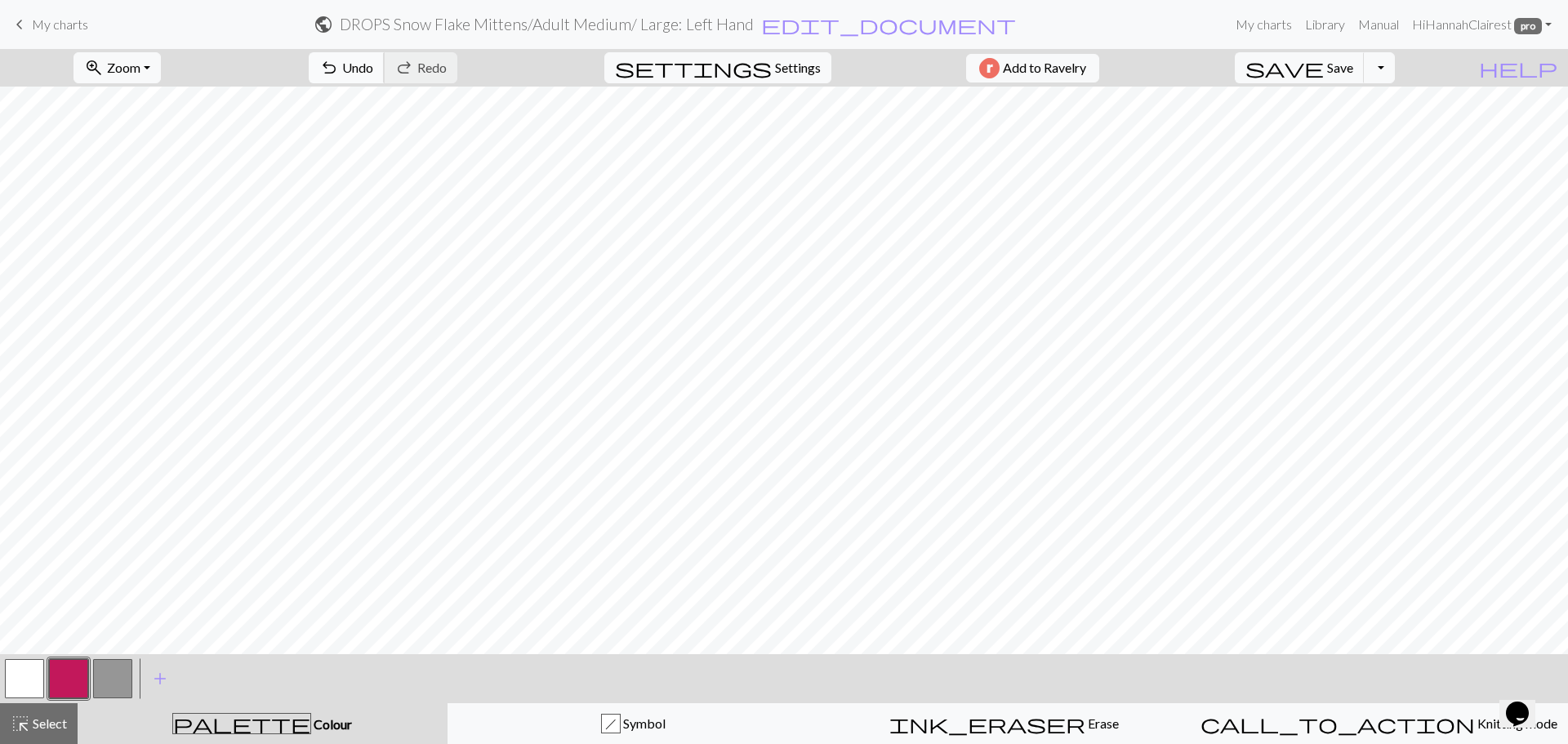
click at [385, 65] on button "undo Undo Undo" at bounding box center [346, 67] width 76 height 31
click at [339, 73] on span "undo" at bounding box center [329, 68] width 20 height 23
click at [128, 682] on button "button" at bounding box center [112, 679] width 39 height 39
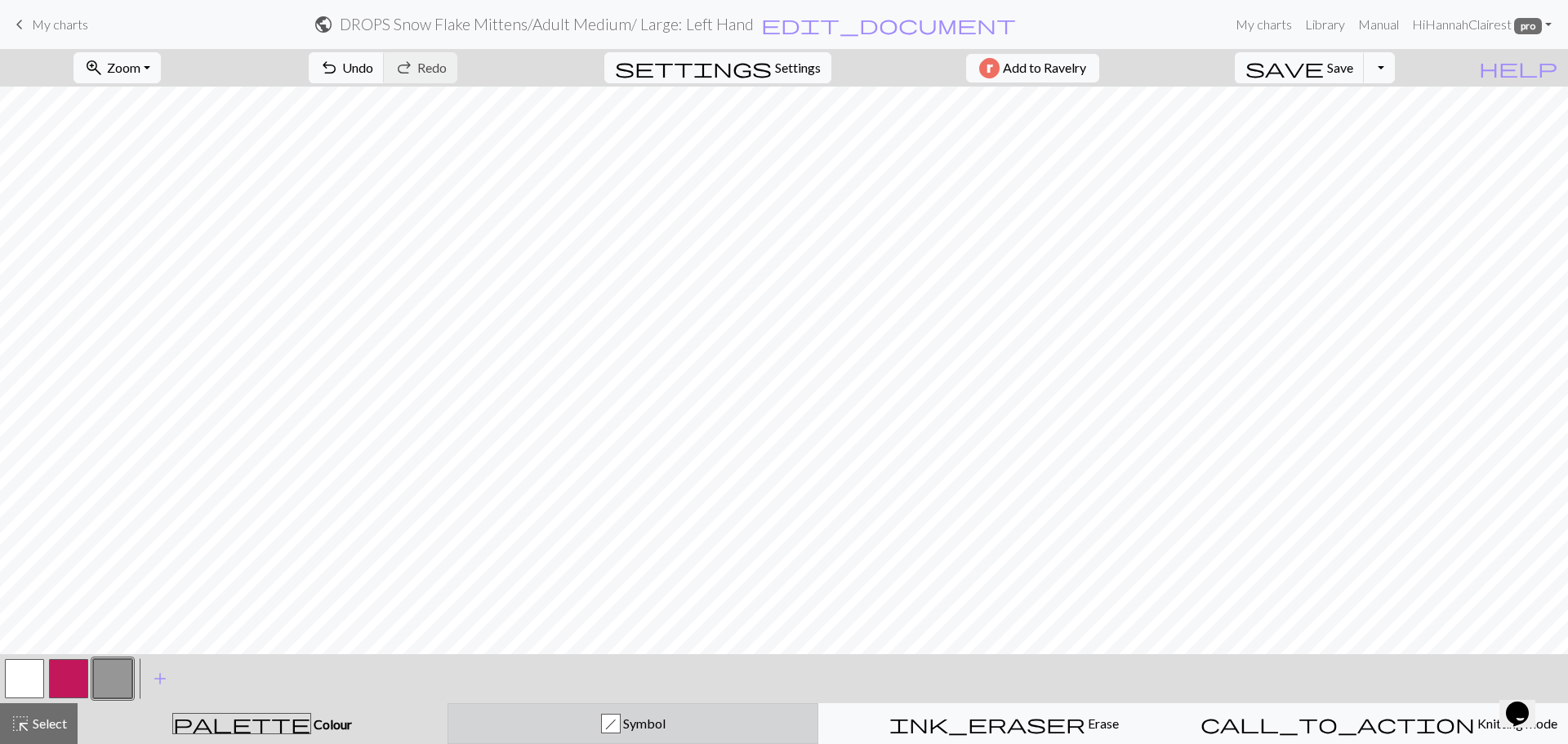
drag, startPoint x: 611, startPoint y: 735, endPoint x: 448, endPoint y: 706, distance: 165.6
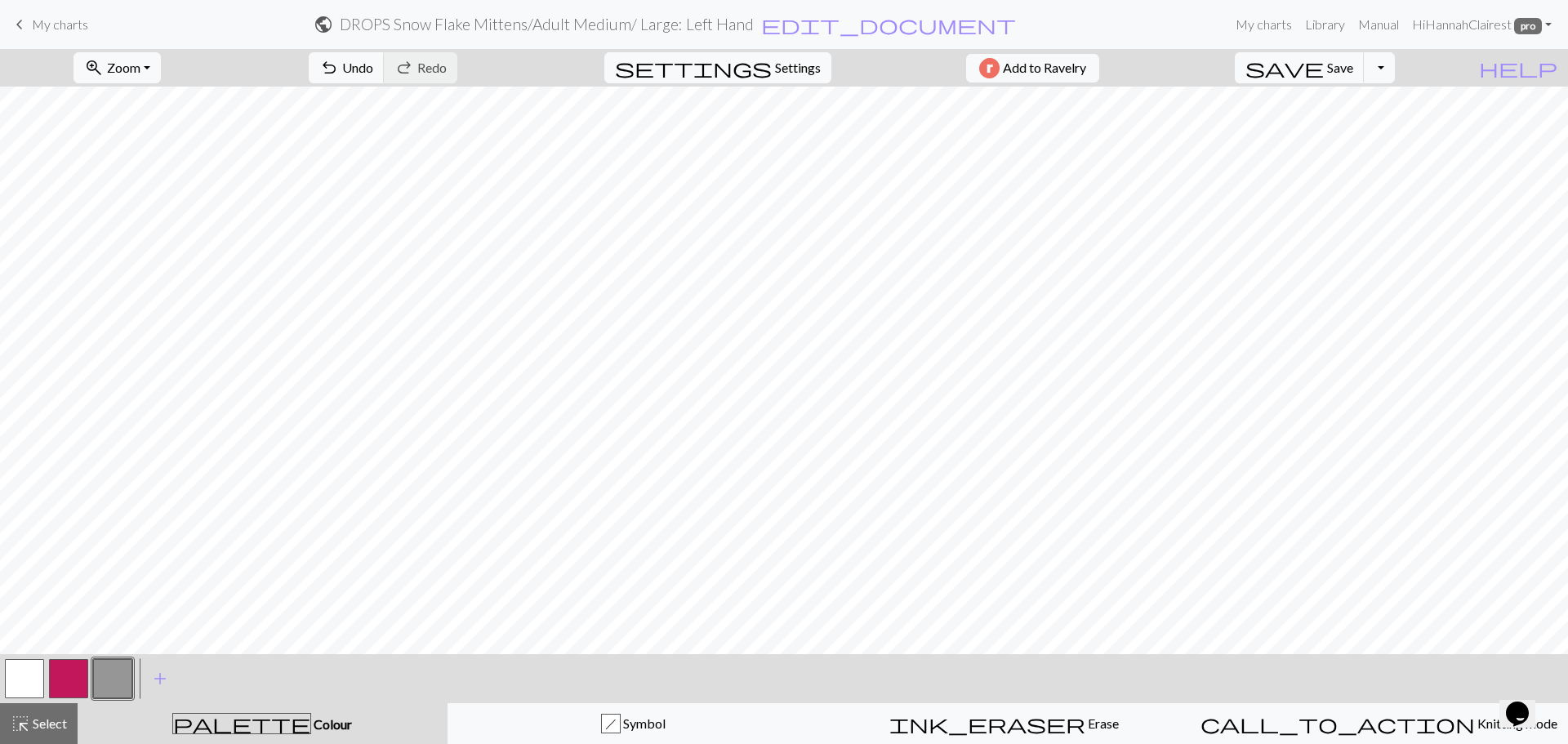
click at [610, 734] on button "h Symbol" at bounding box center [634, 724] width 372 height 41
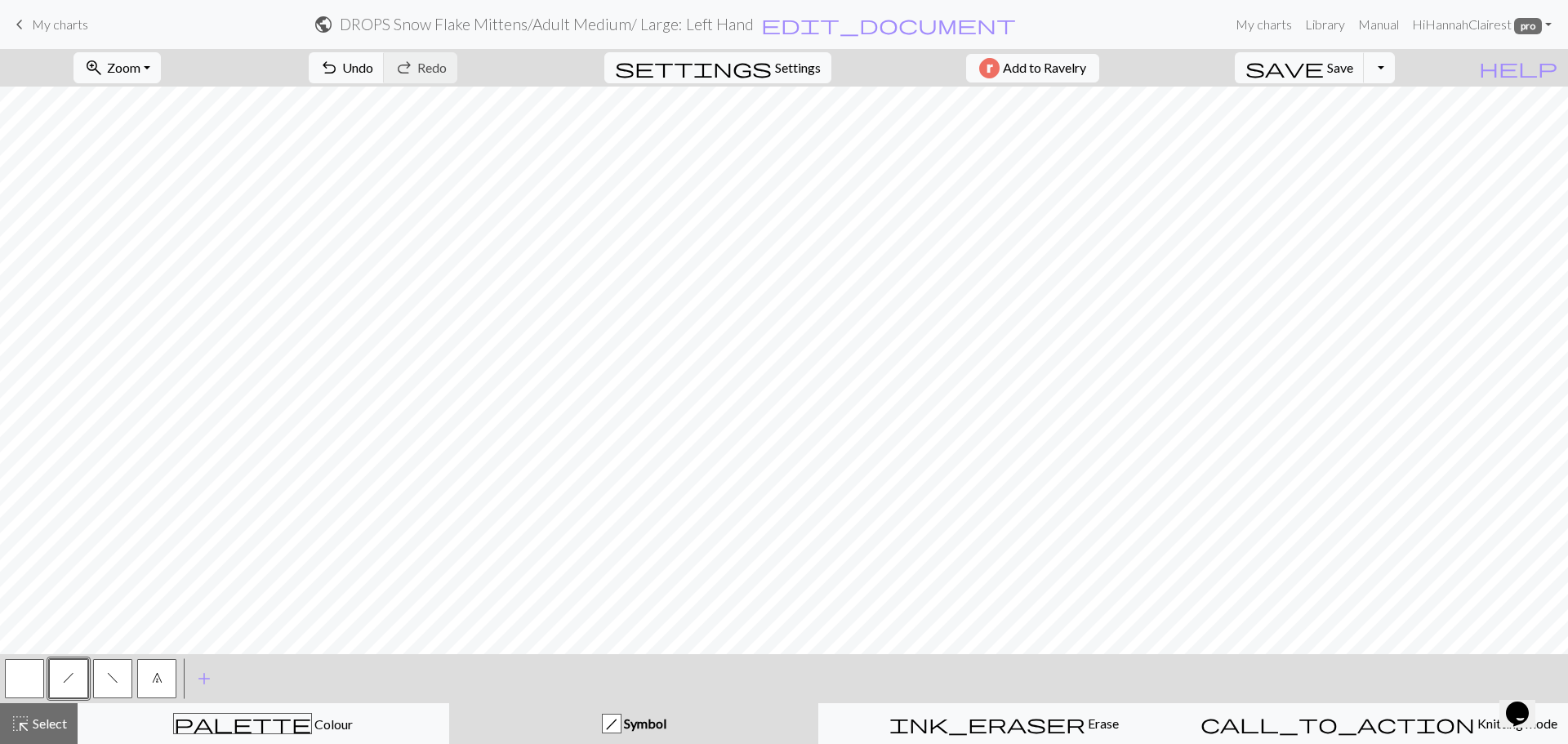
click at [146, 672] on button "7" at bounding box center [157, 679] width 39 height 39
drag, startPoint x: 118, startPoint y: 674, endPoint x: 137, endPoint y: 669, distance: 19.6
click at [118, 674] on button "f" at bounding box center [112, 679] width 39 height 39
drag, startPoint x: 69, startPoint y: 675, endPoint x: 81, endPoint y: 665, distance: 15.6
click at [77, 668] on button "h" at bounding box center [69, 679] width 39 height 39
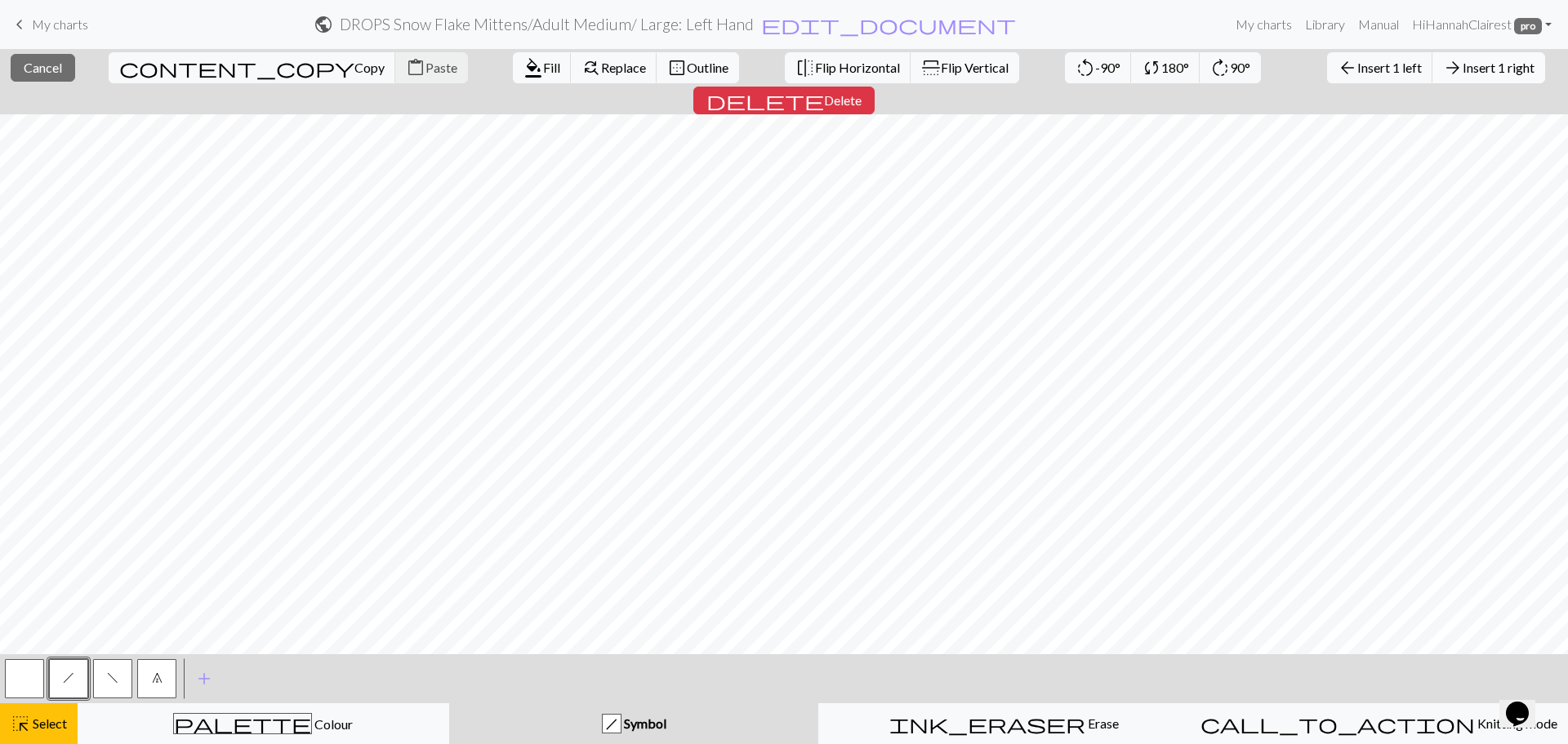
click at [1463, 67] on span "Insert 1 right" at bounding box center [1498, 67] width 72 height 16
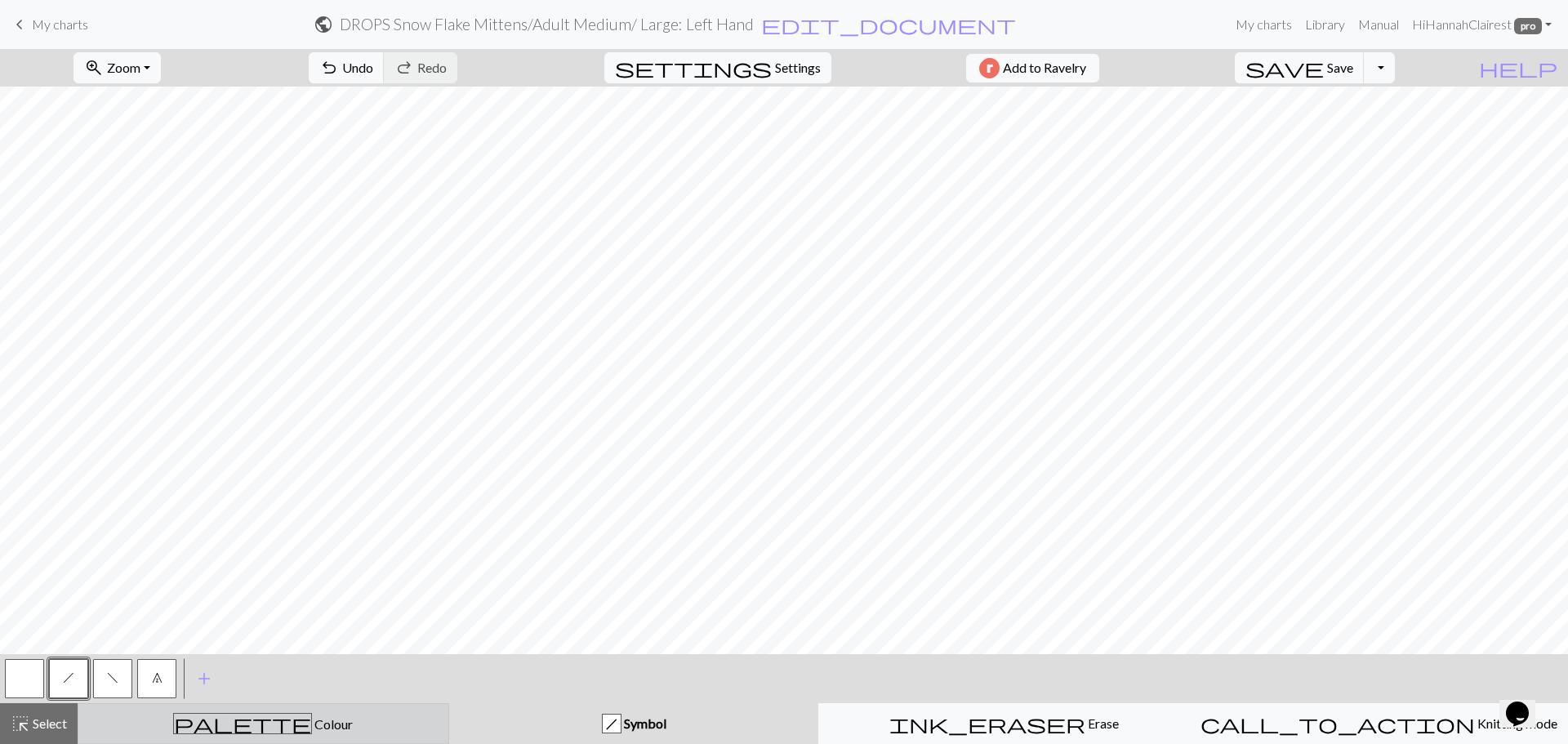
click at [161, 728] on div "palette Colour Colour" at bounding box center [263, 724] width 350 height 21
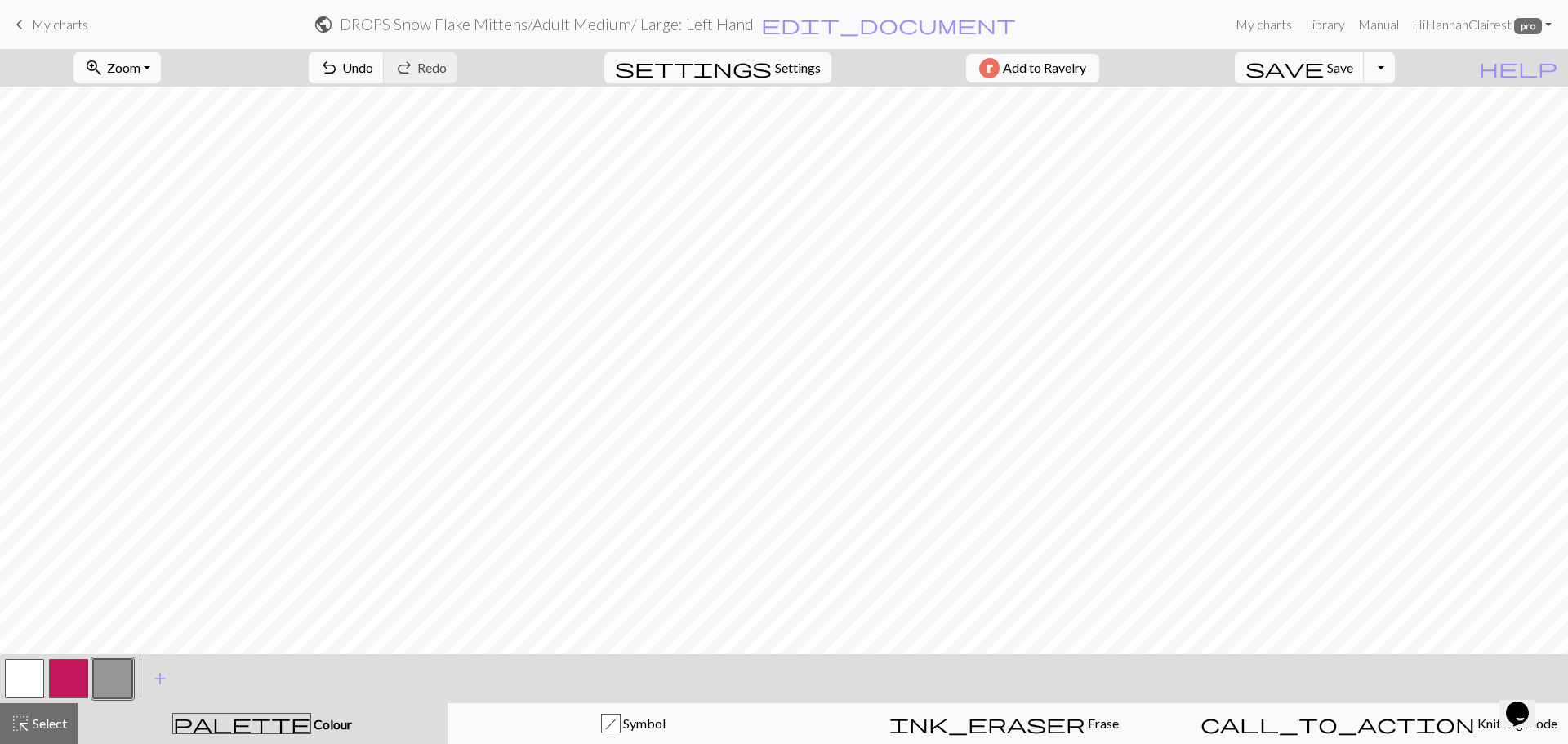
drag, startPoint x: 67, startPoint y: 681, endPoint x: 686, endPoint y: 670, distance: 619.1
click at [85, 679] on button "button" at bounding box center [69, 679] width 39 height 39
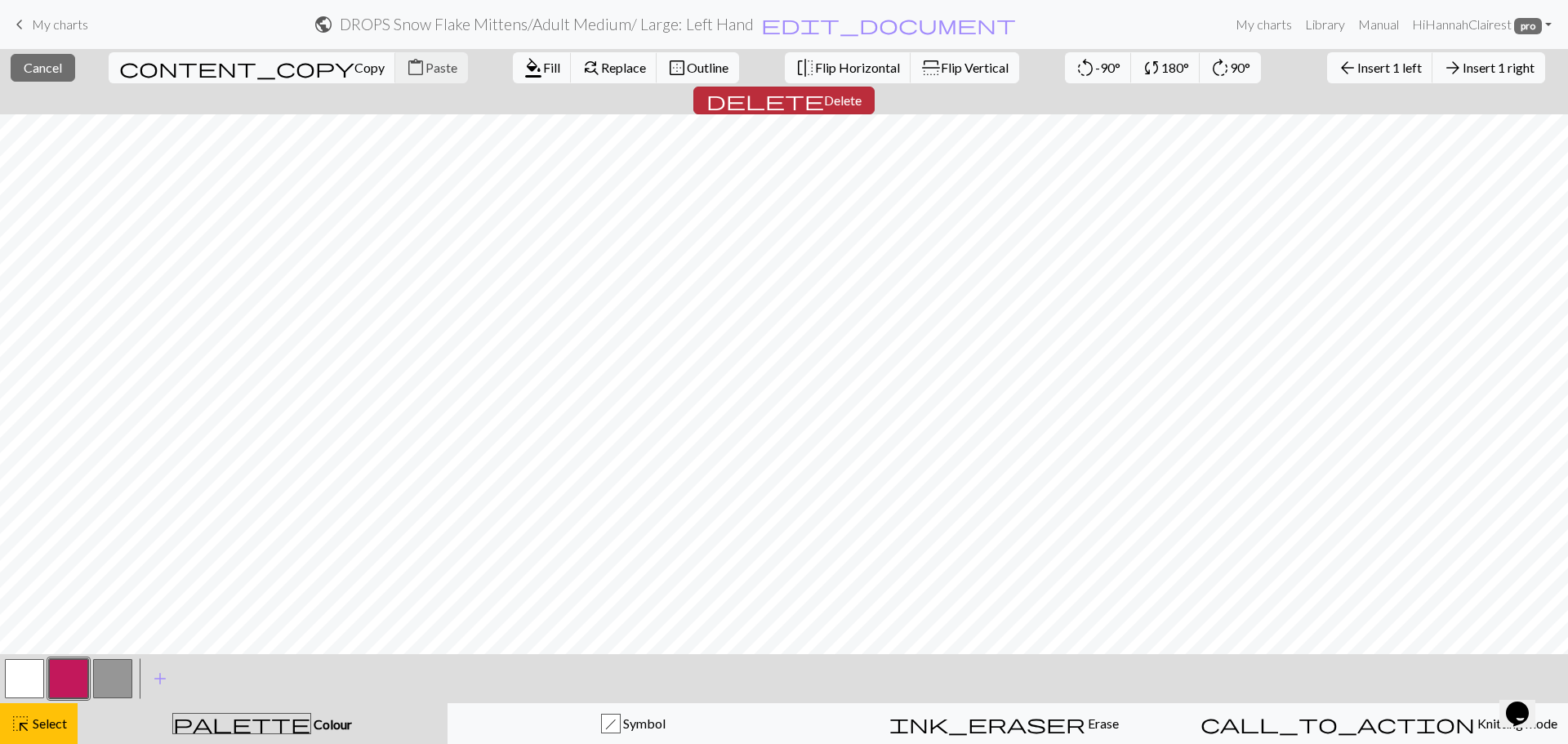
click at [862, 92] on span "Delete" at bounding box center [843, 99] width 37 height 16
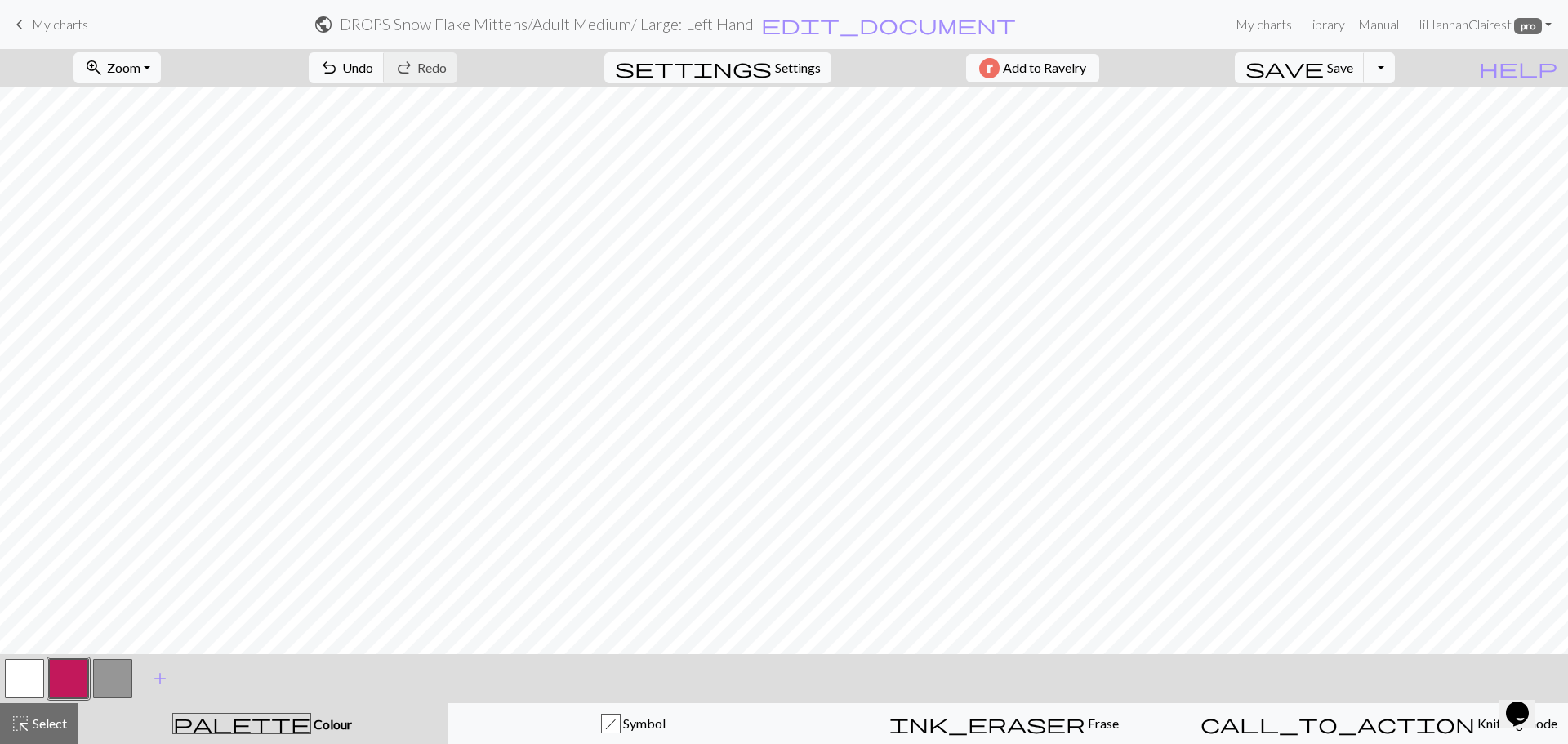
drag, startPoint x: 25, startPoint y: 686, endPoint x: 41, endPoint y: 656, distance: 34.0
click at [28, 680] on button "button" at bounding box center [24, 679] width 39 height 39
click at [63, 680] on button "button" at bounding box center [69, 679] width 39 height 39
click at [111, 675] on button "button" at bounding box center [112, 679] width 39 height 39
click at [79, 691] on button "button" at bounding box center [69, 679] width 39 height 39
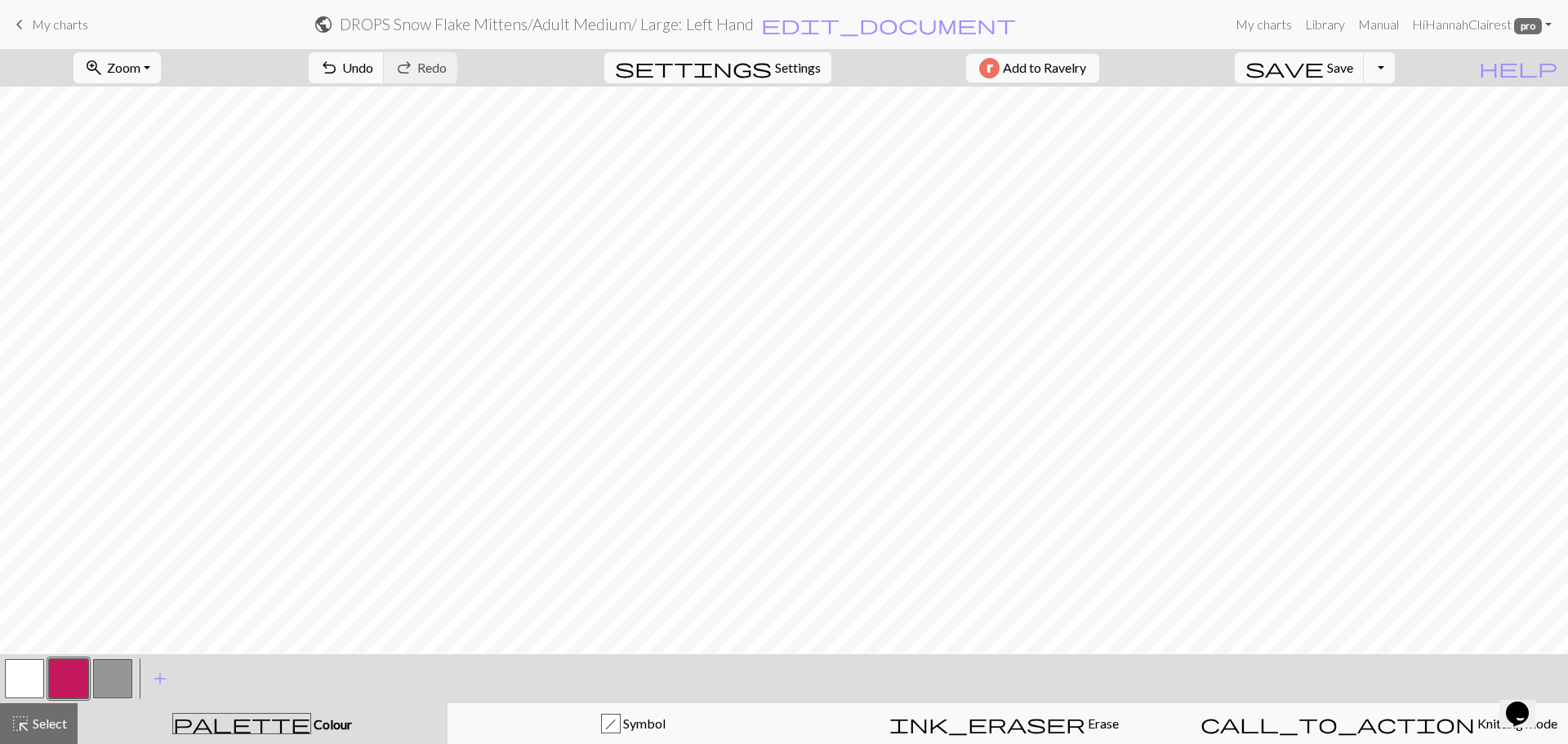
click at [446, 85] on div "undo Undo Undo redo Redo Redo" at bounding box center [383, 68] width 173 height 37
click at [373, 74] on span "Undo" at bounding box center [357, 67] width 31 height 16
click at [339, 77] on span "undo" at bounding box center [329, 68] width 20 height 23
click at [72, 730] on button "highlight_alt Select Select" at bounding box center [39, 724] width 78 height 41
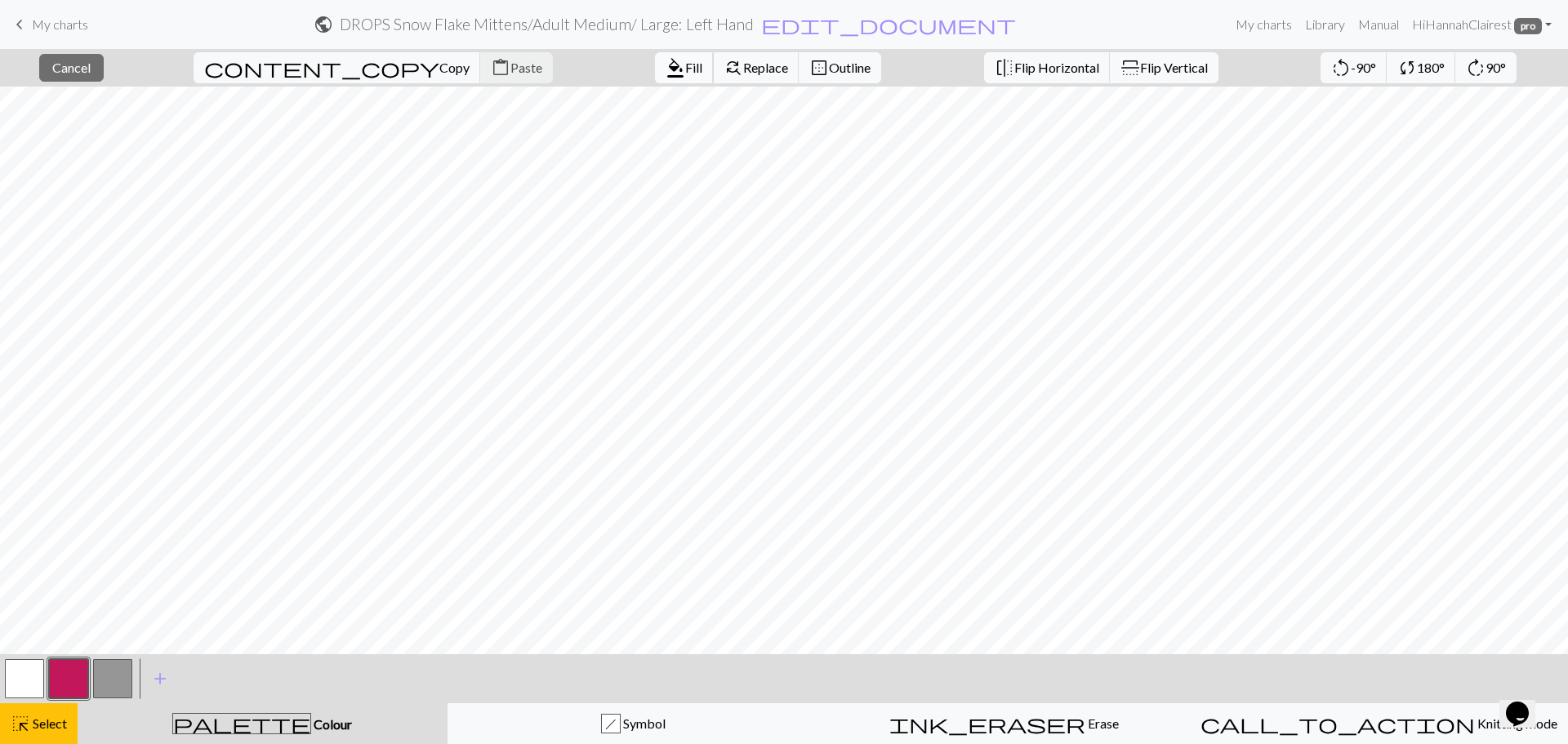
click at [686, 69] on span "Fill" at bounding box center [694, 67] width 17 height 16
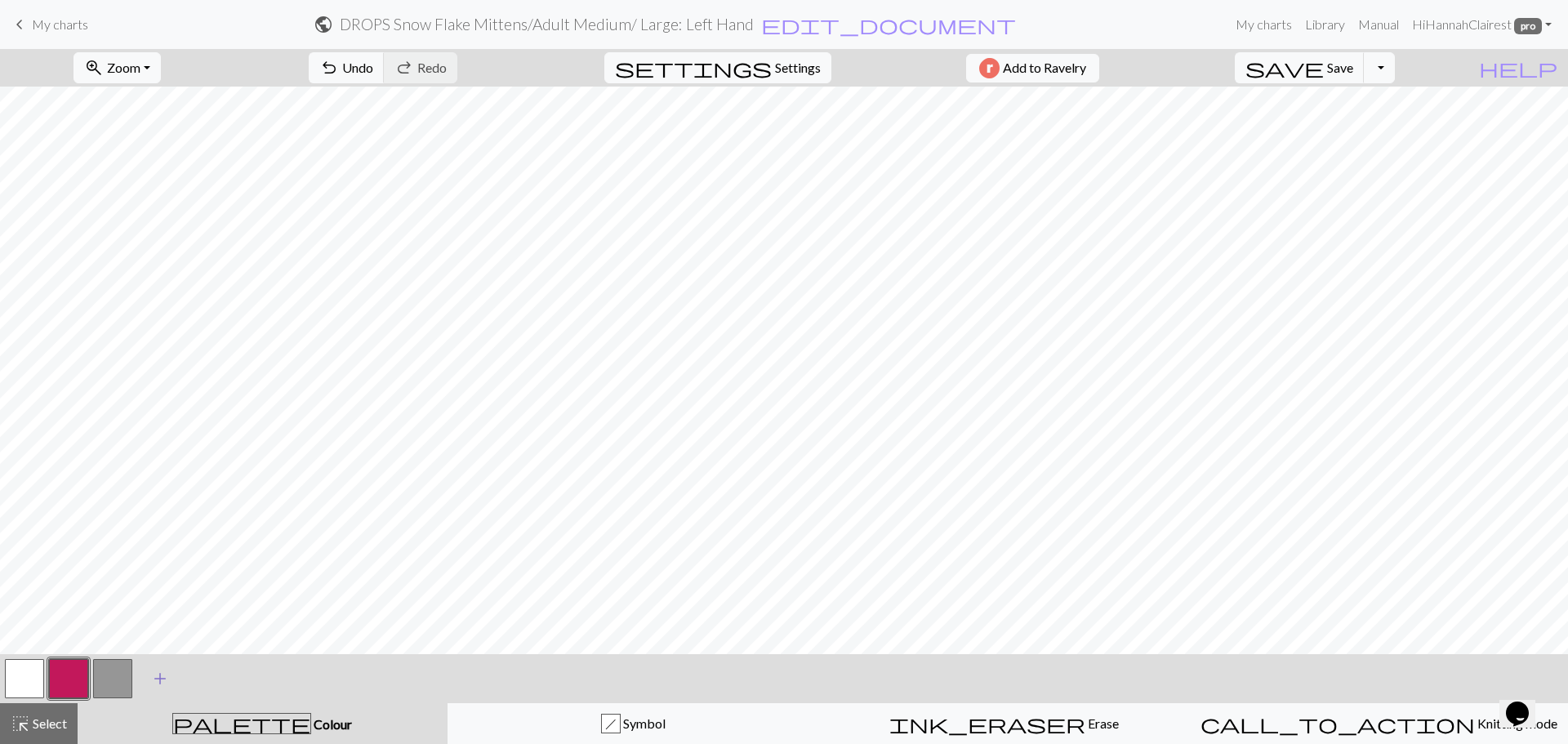
drag, startPoint x: 28, startPoint y: 678, endPoint x: 165, endPoint y: 659, distance: 138.3
click at [33, 678] on button "button" at bounding box center [24, 679] width 39 height 39
click at [385, 75] on button "undo Undo Undo" at bounding box center [346, 67] width 76 height 31
click at [1357, 76] on button "save Save Save" at bounding box center [1300, 67] width 130 height 31
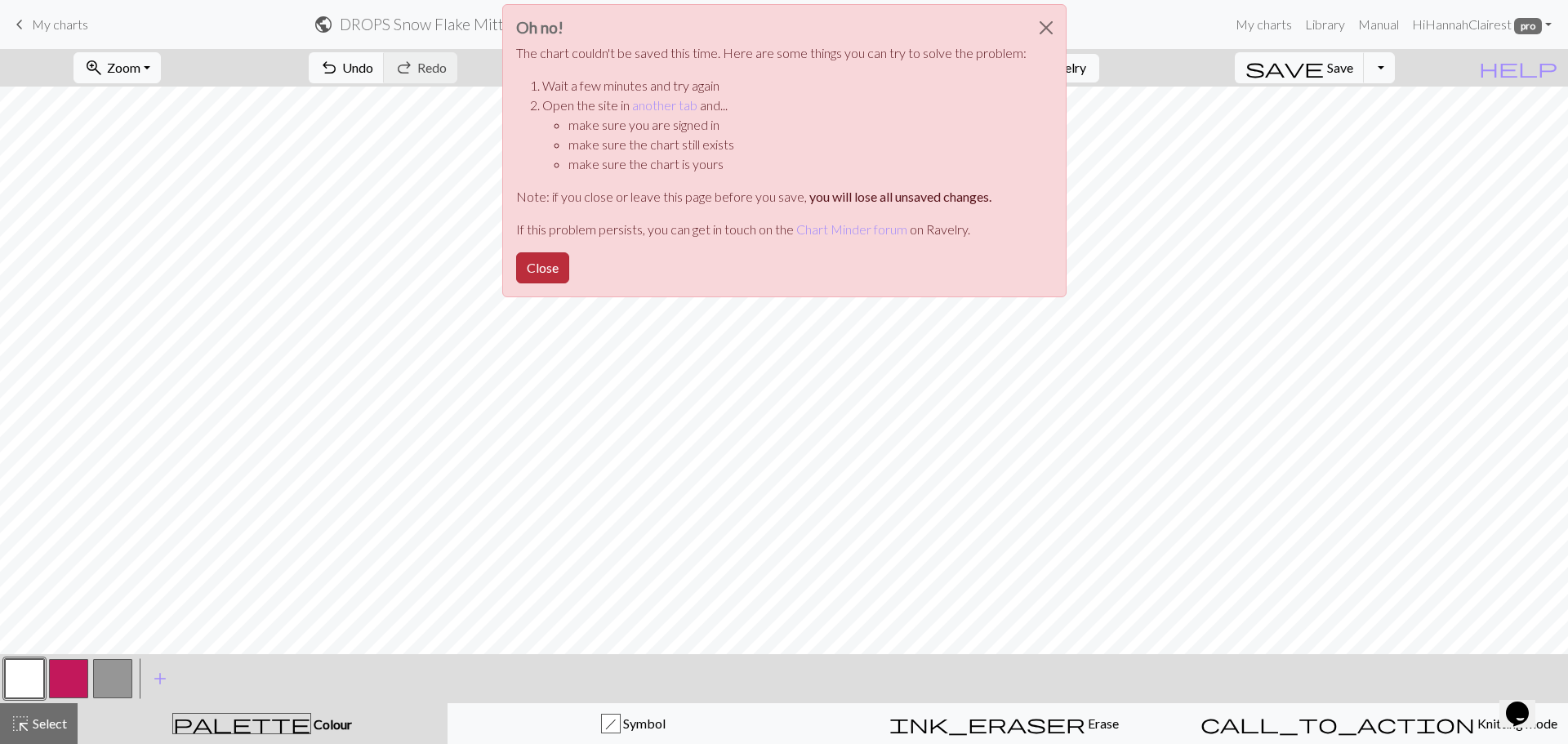
click at [534, 276] on button "Close" at bounding box center [542, 268] width 53 height 31
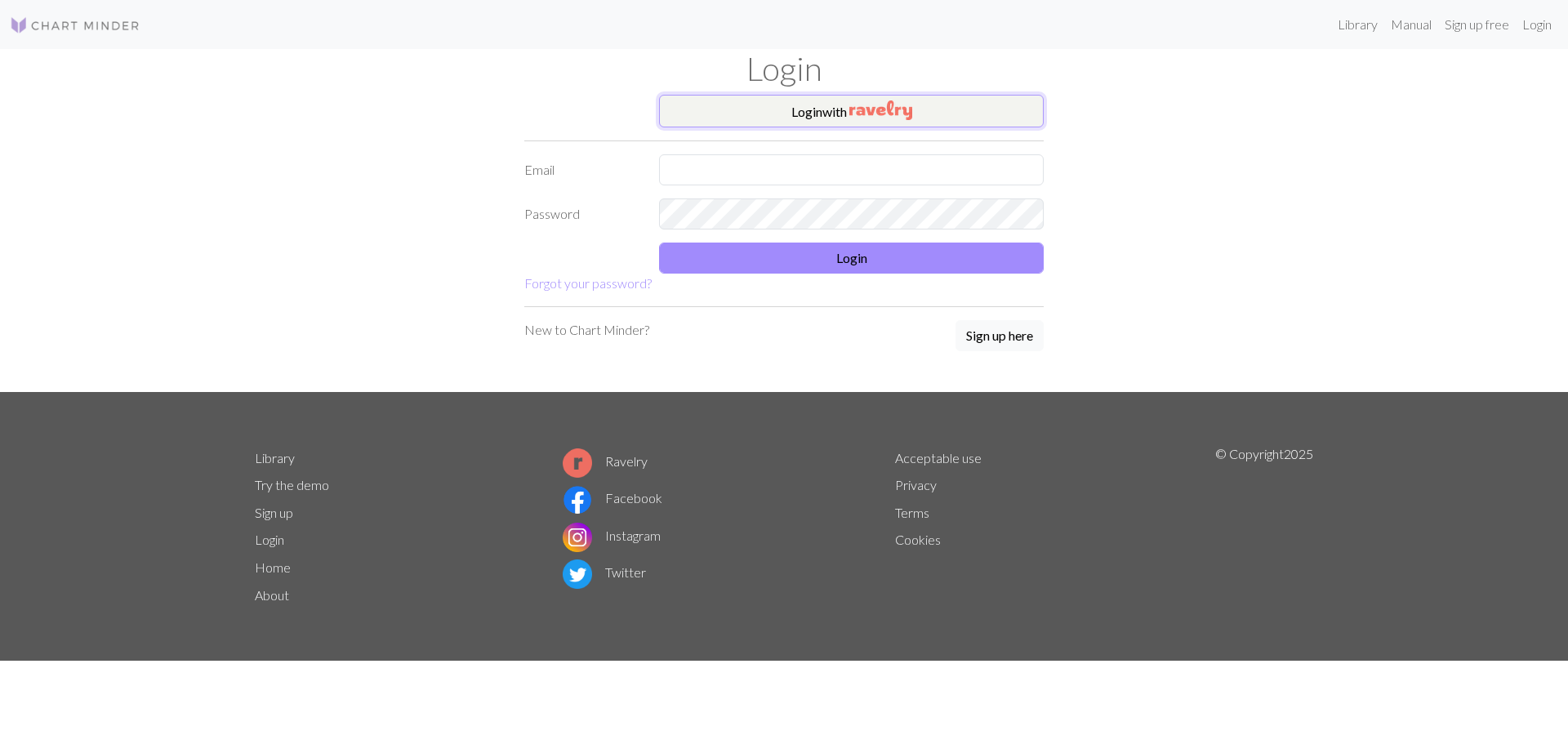
click at [818, 102] on button "Login with" at bounding box center [852, 111] width 385 height 33
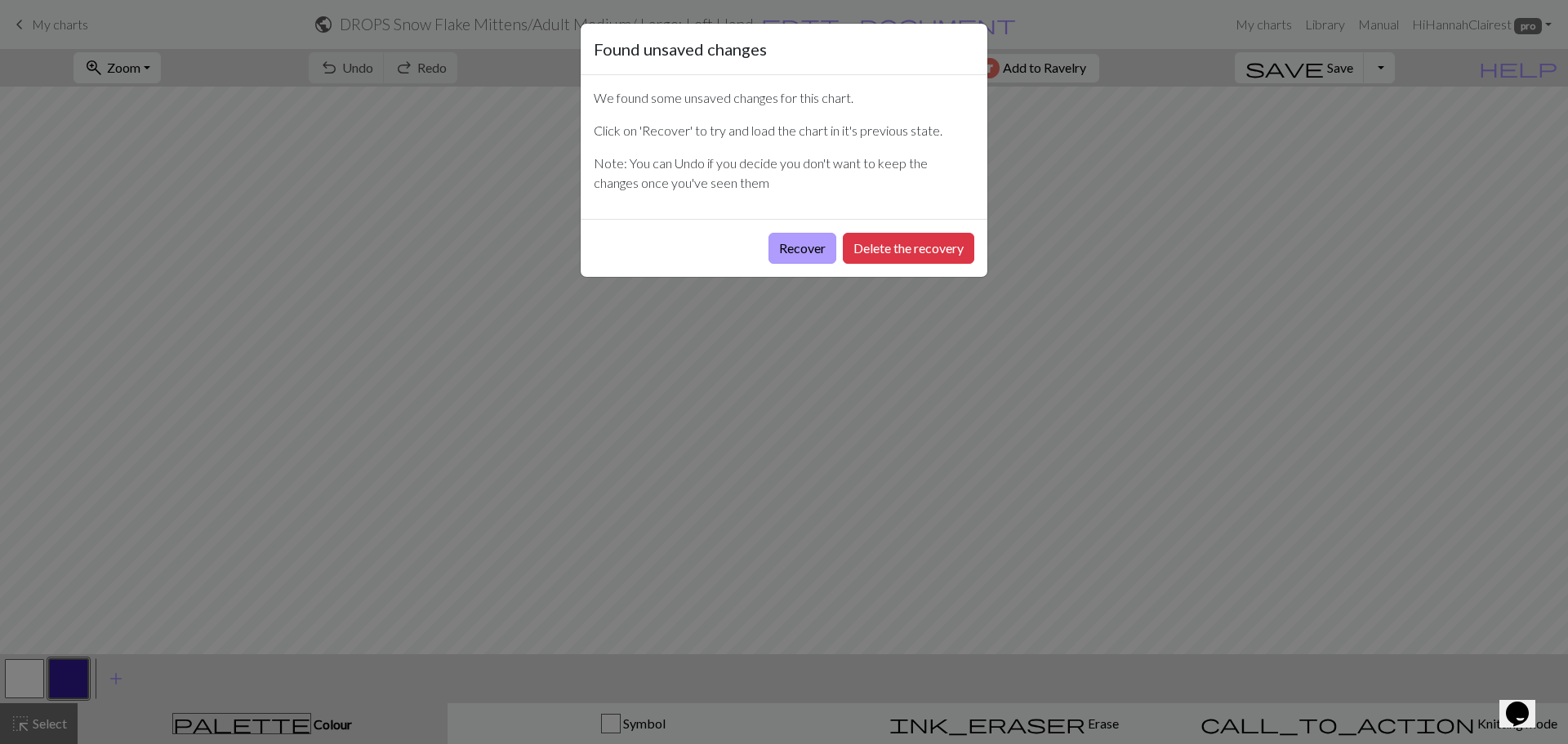
click at [816, 244] on button "Recover" at bounding box center [802, 248] width 68 height 31
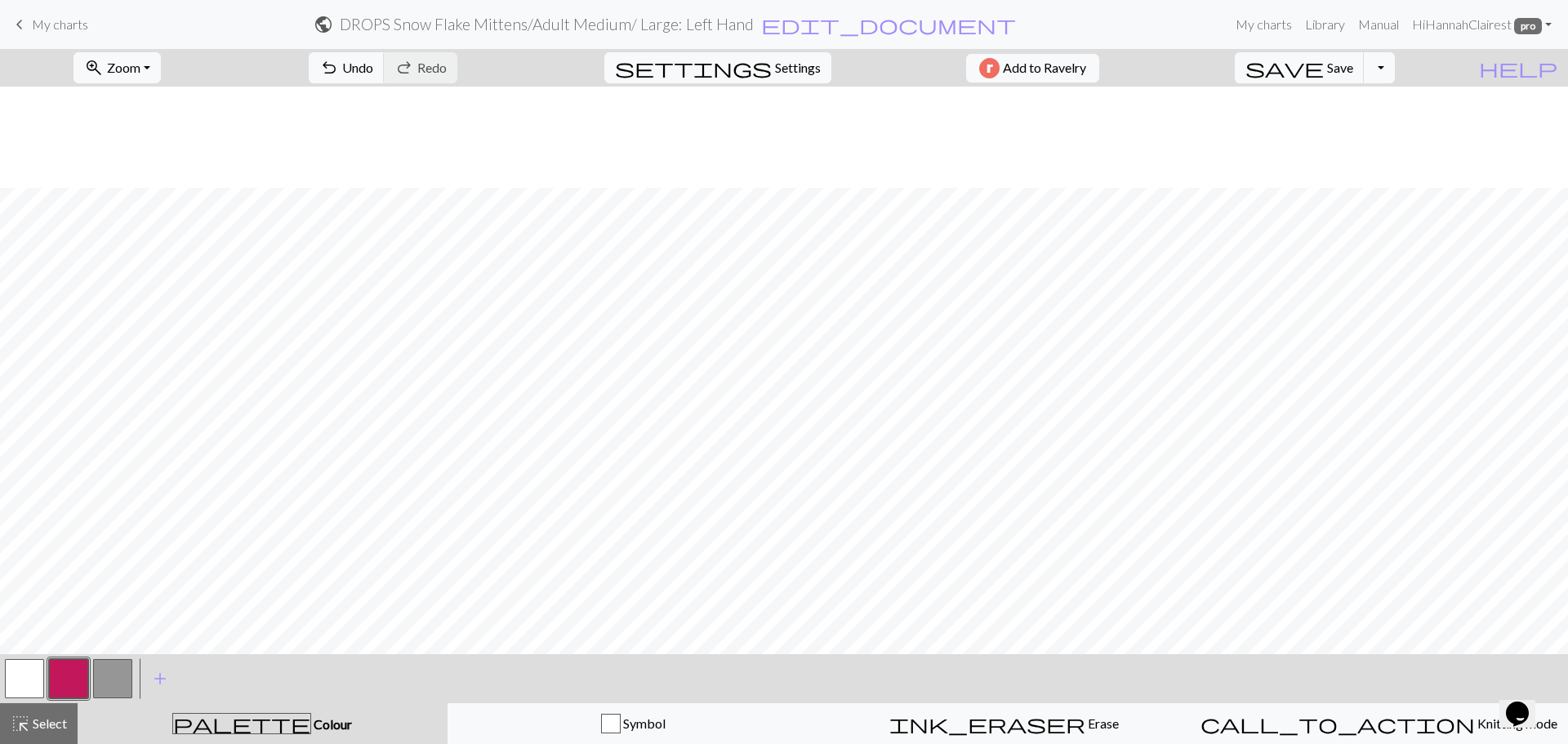
scroll to position [269, 0]
click at [161, 71] on button "zoom_in Zoom Zoom" at bounding box center [117, 67] width 87 height 31
click at [156, 105] on button "Fit all" at bounding box center [138, 104] width 129 height 26
click at [1324, 66] on span "save" at bounding box center [1285, 68] width 78 height 23
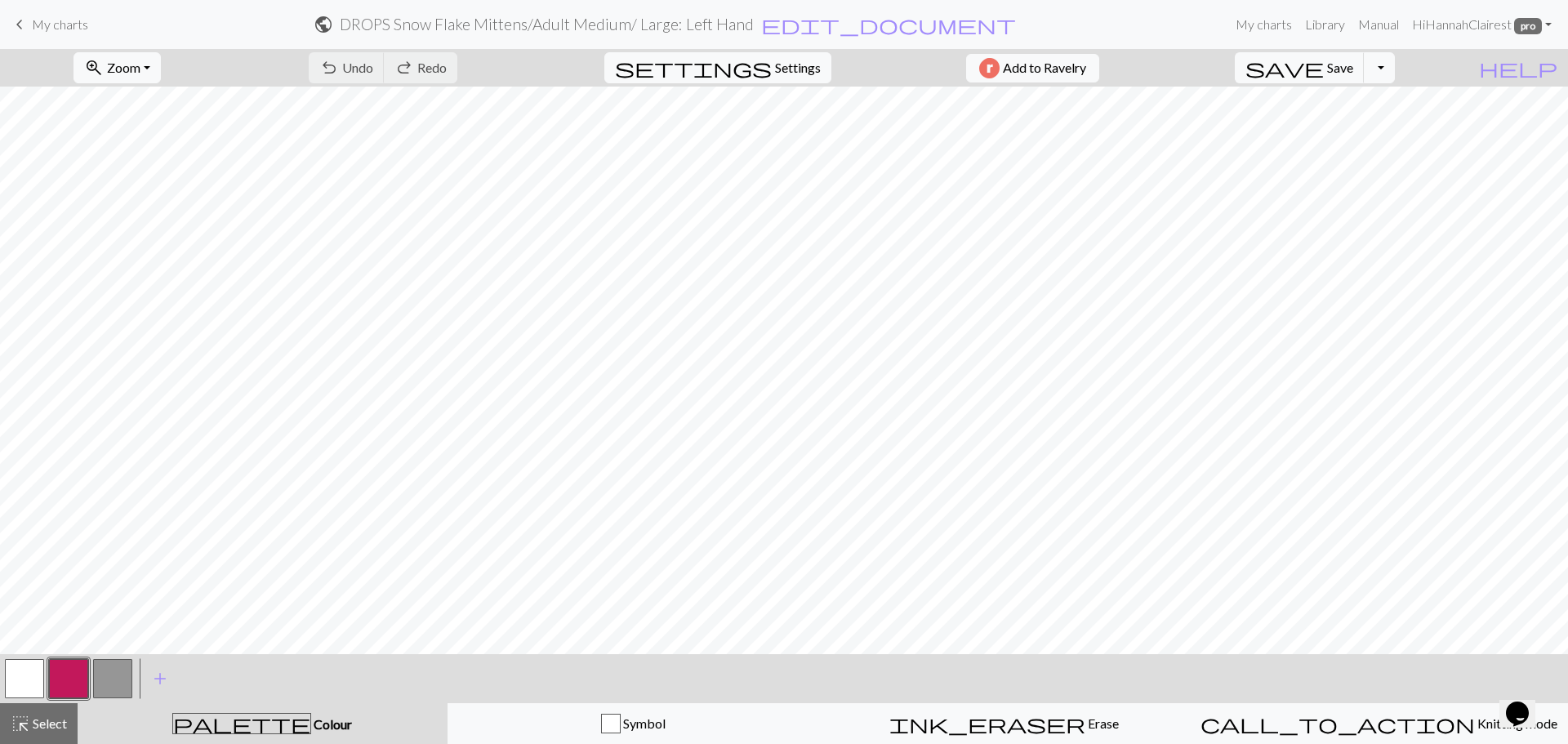
click at [63, 23] on span "My charts" at bounding box center [59, 24] width 57 height 16
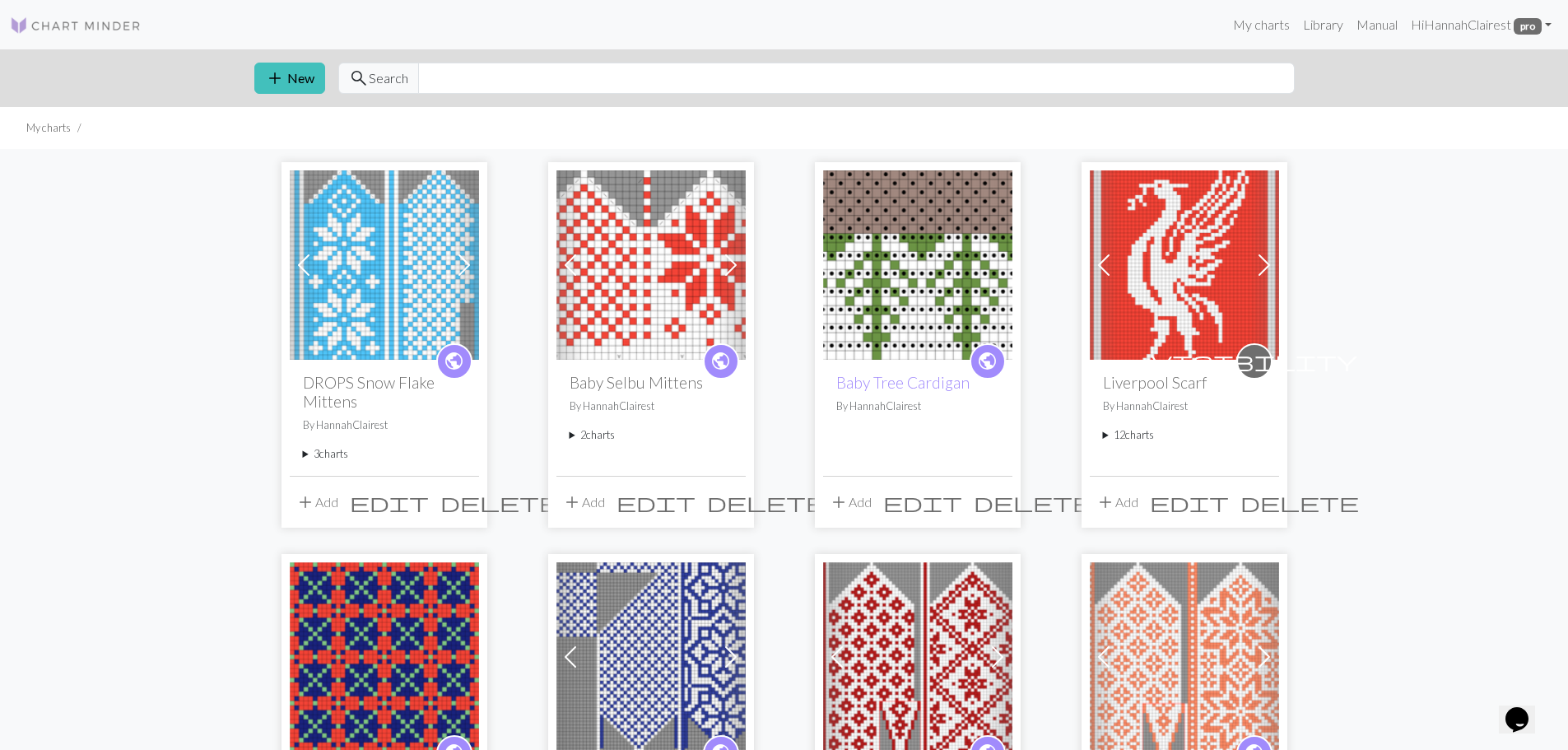
click at [325, 457] on summary "3 charts" at bounding box center [385, 454] width 163 height 16
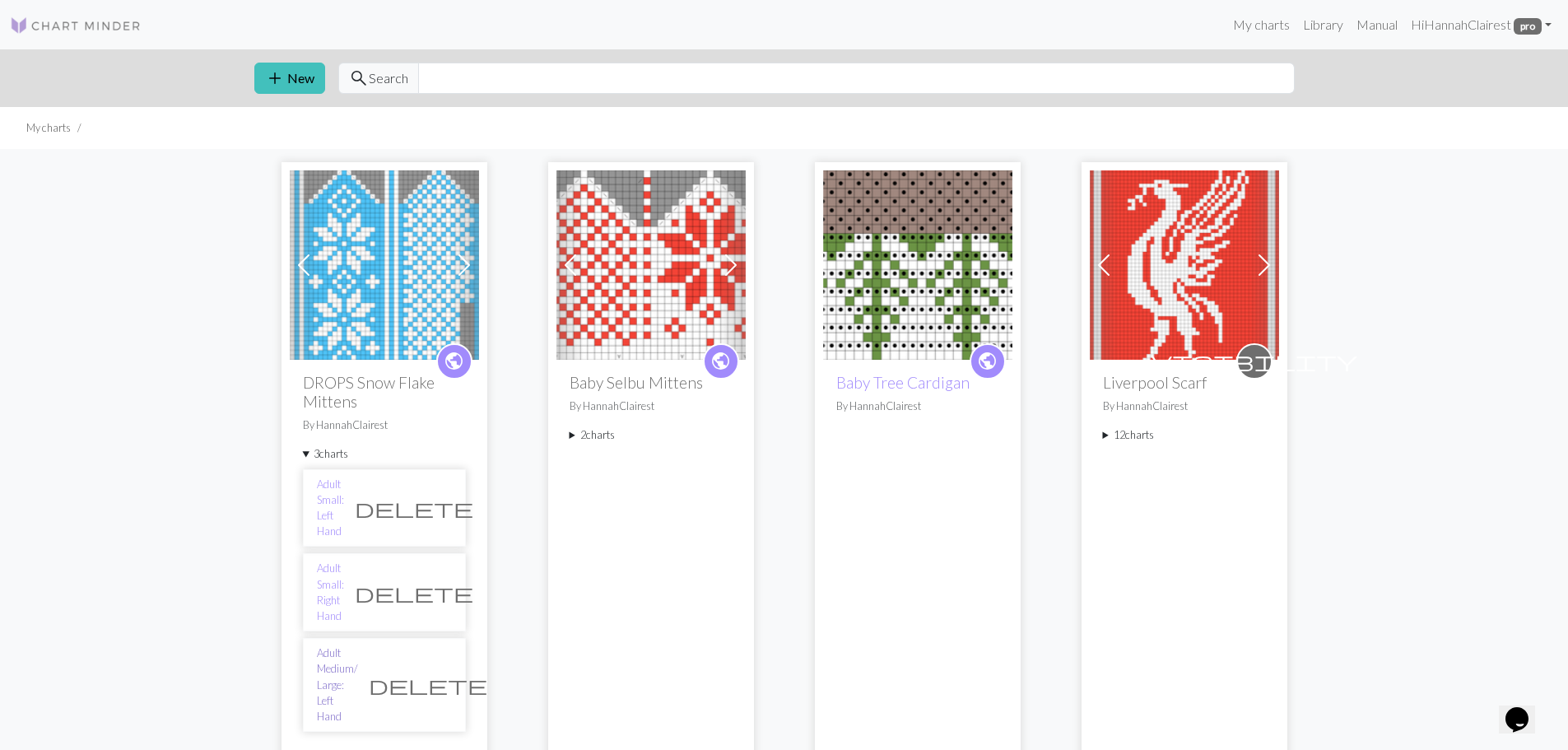
click at [334, 645] on link "Adult Medium/ Large: Left Hand" at bounding box center [337, 684] width 41 height 79
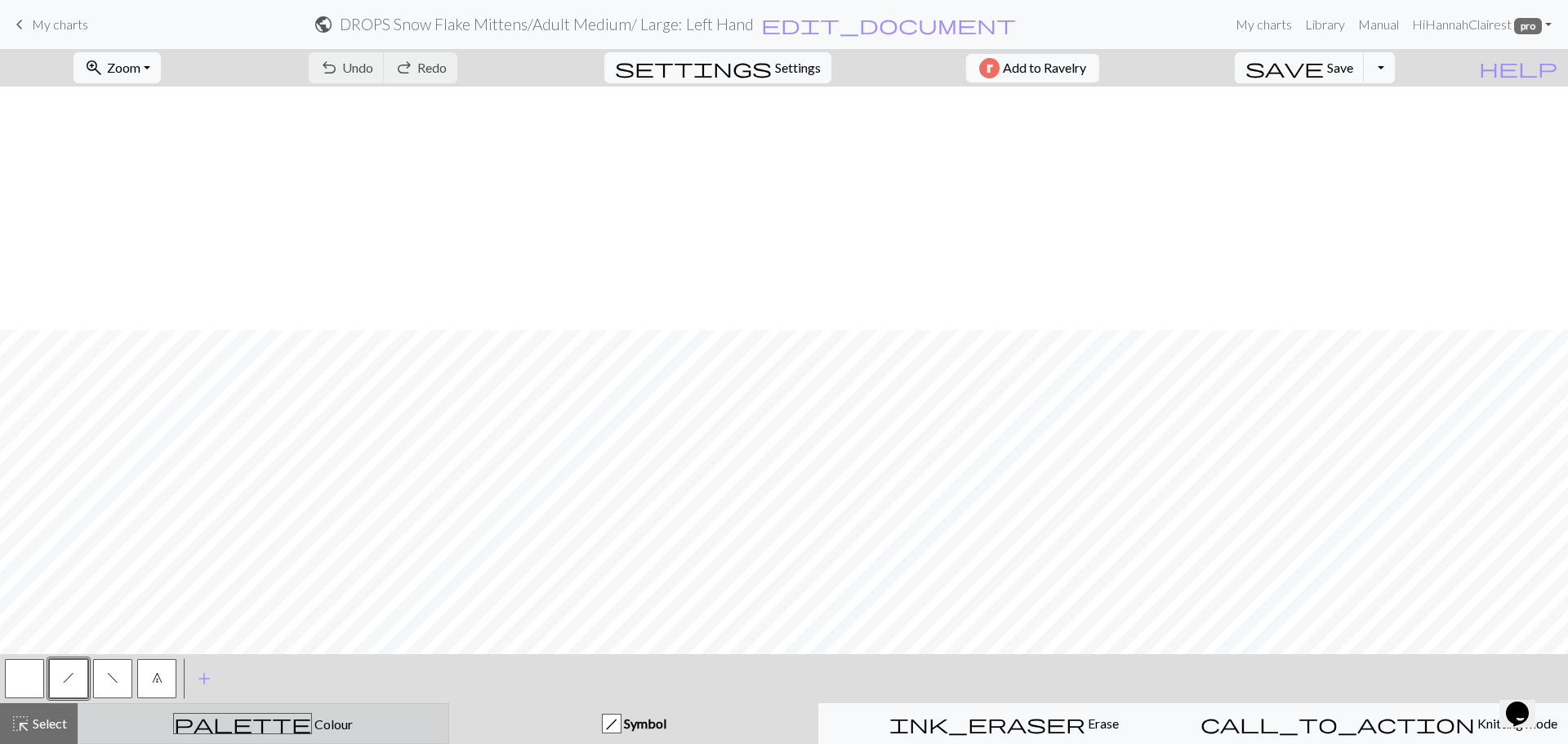
scroll to position [245, 0]
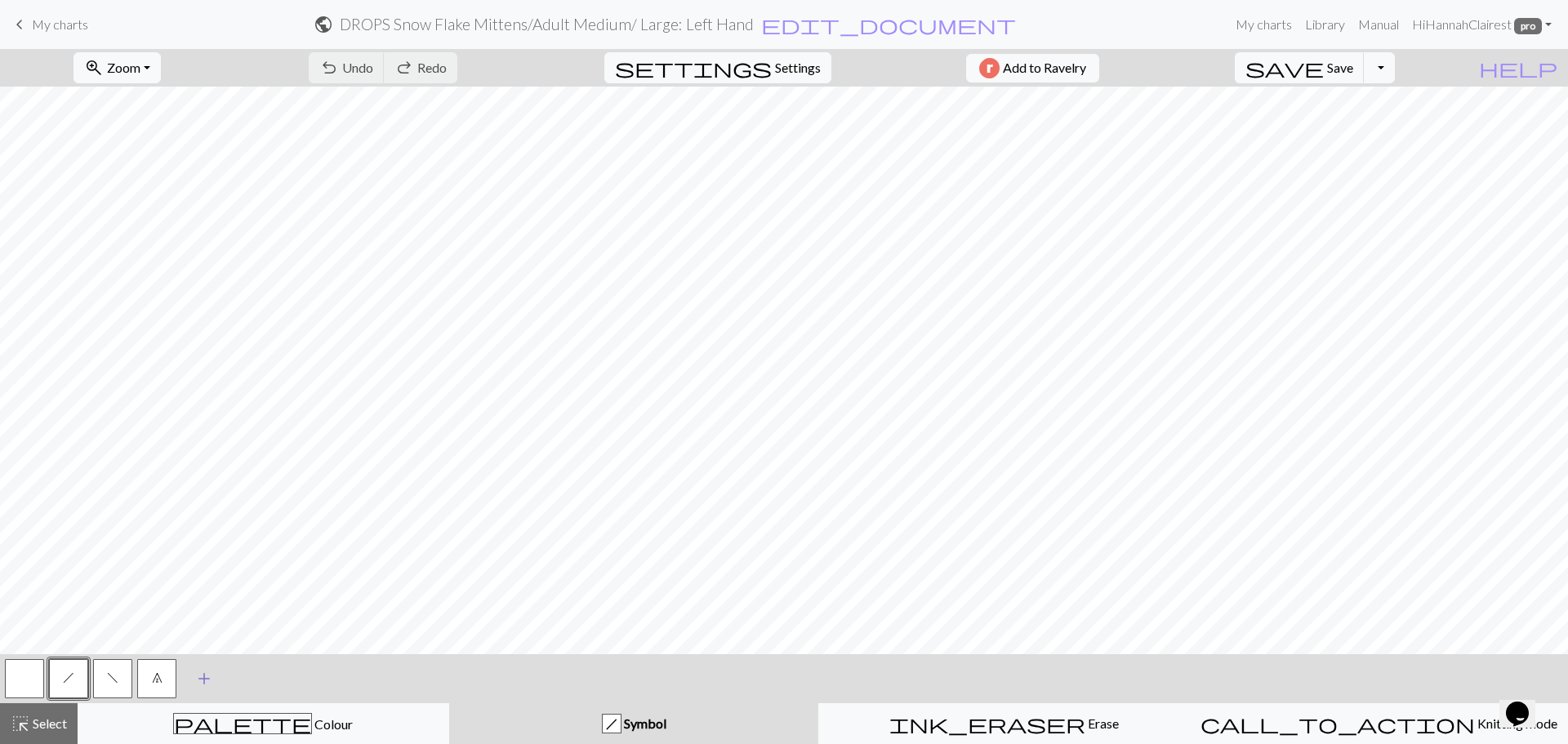
drag, startPoint x: 178, startPoint y: 708, endPoint x: 146, endPoint y: 698, distance: 33.5
click at [175, 705] on button "palette Colour Colour" at bounding box center [264, 724] width 372 height 41
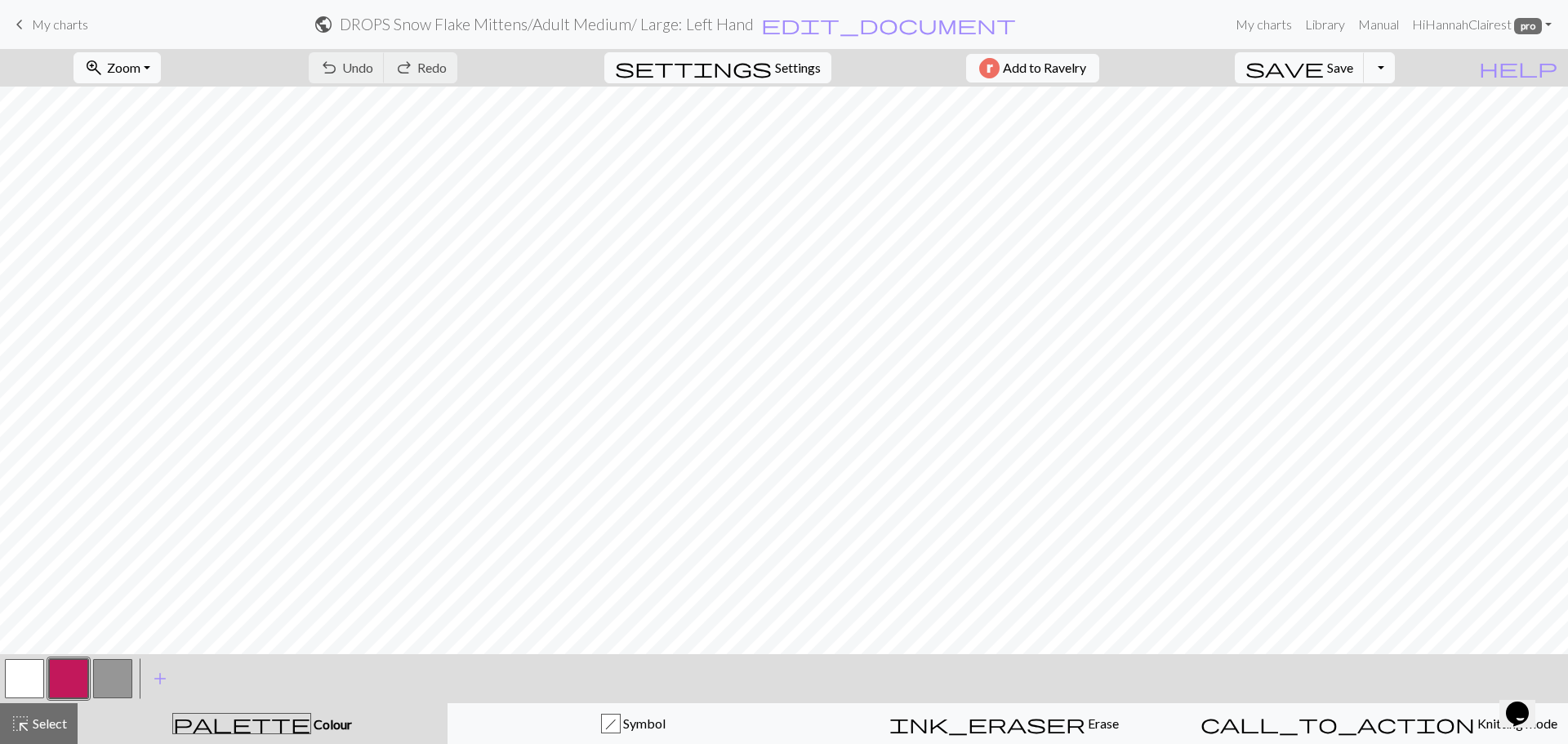
click at [71, 677] on button "button" at bounding box center [69, 679] width 39 height 39
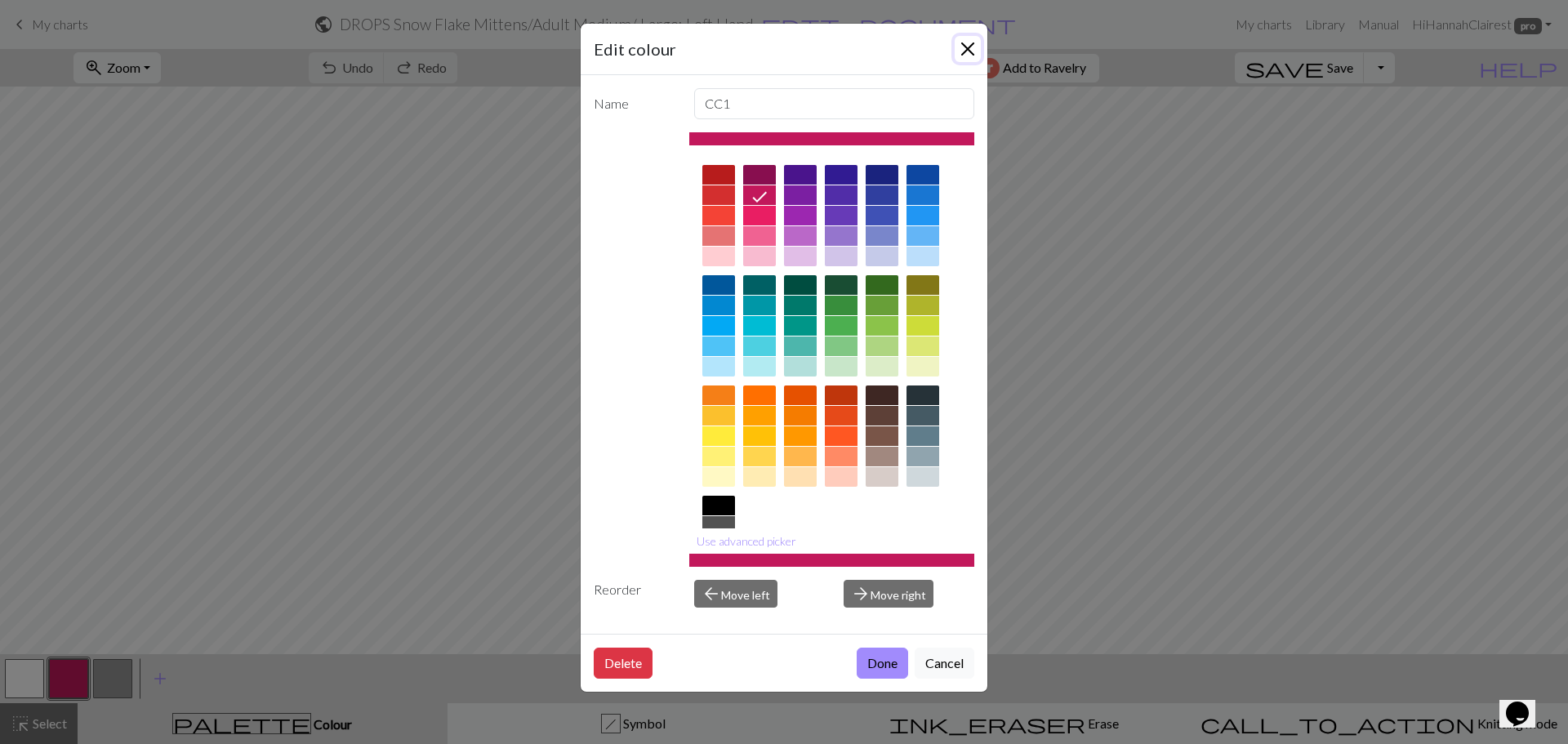
click at [960, 45] on button "Close" at bounding box center [968, 49] width 26 height 26
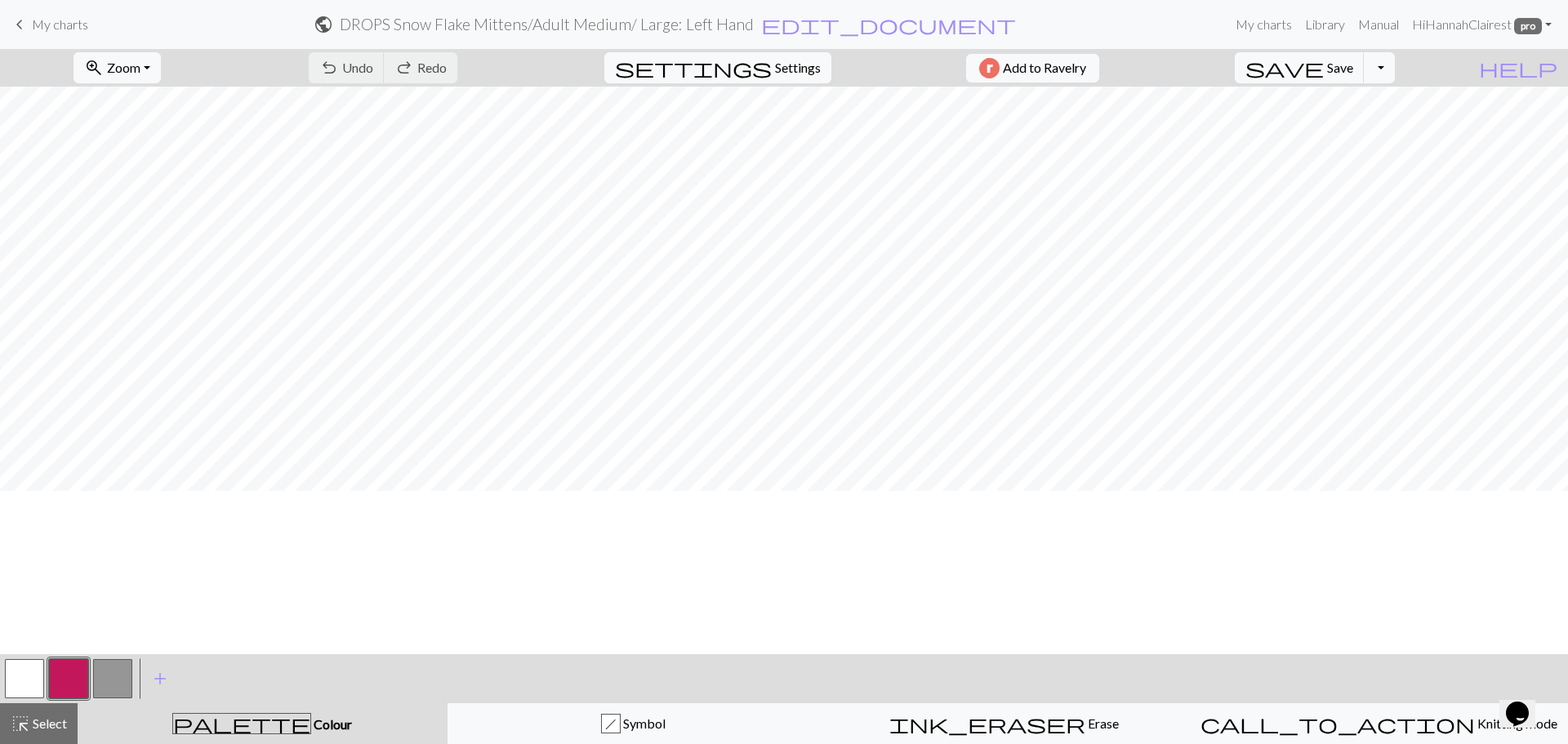
scroll to position [0, 0]
click at [82, 21] on span "My charts" at bounding box center [59, 24] width 57 height 16
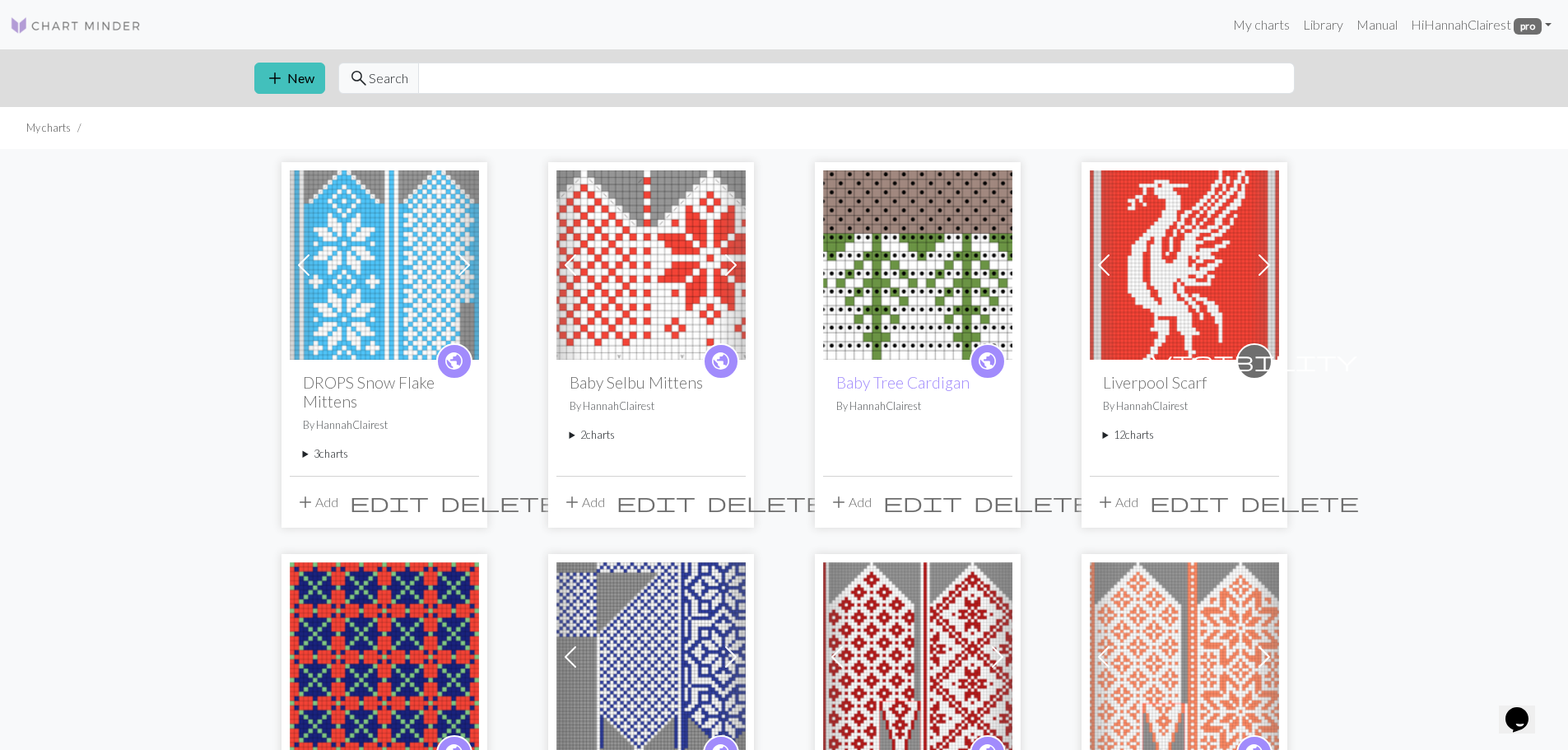
click at [329, 500] on button "add Add" at bounding box center [316, 502] width 54 height 31
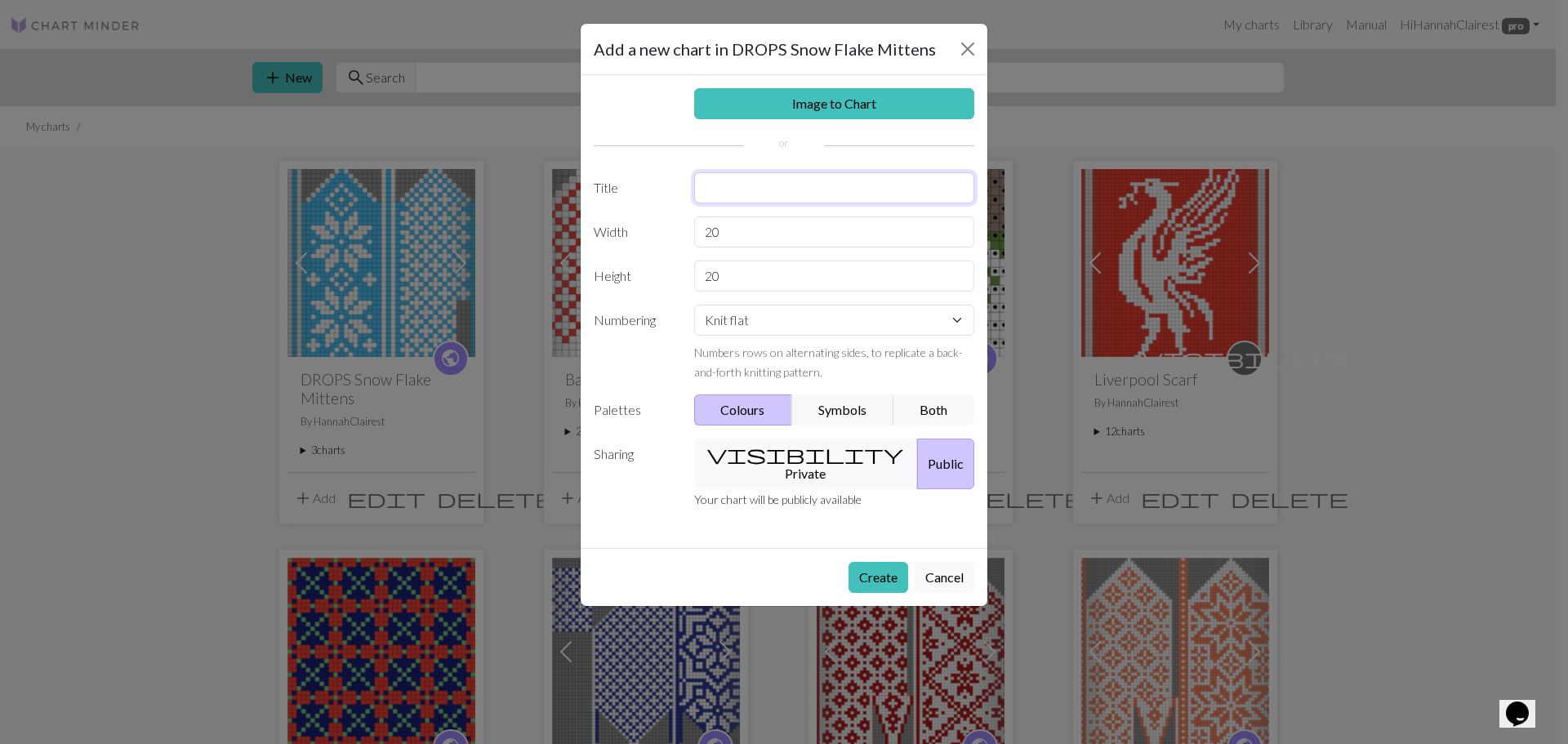
click at [747, 180] on input "text" at bounding box center [834, 188] width 281 height 31
type input "Adult Medium/ Large: Right Hand"
drag, startPoint x: 724, startPoint y: 241, endPoint x: 661, endPoint y: 247, distance: 63.3
click at [677, 247] on div "Image to Chart Title Adult Medium/ Large: Right Hand Width 20 Height 20 Numberi…" at bounding box center [784, 311] width 407 height 473
type input "44"
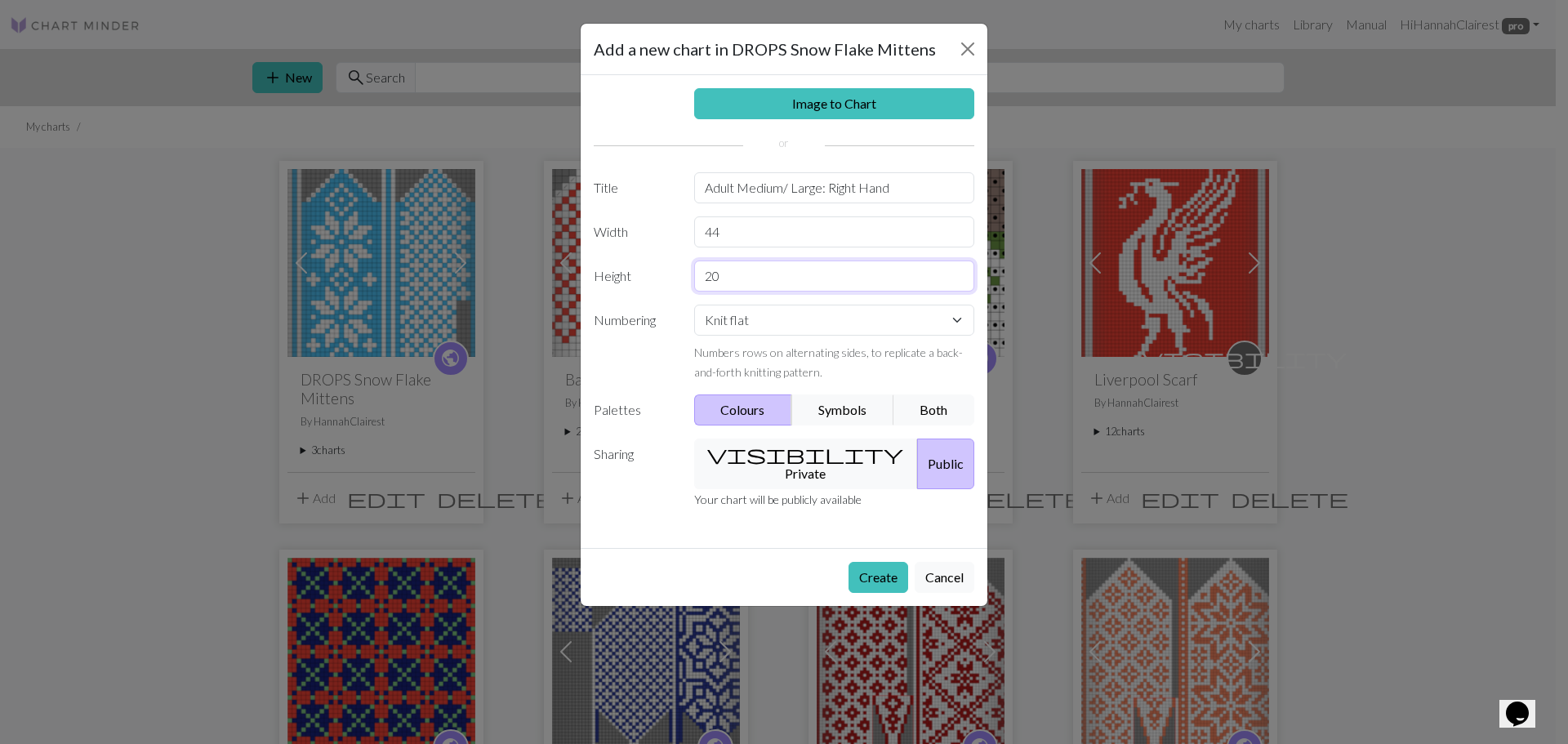
drag, startPoint x: 727, startPoint y: 280, endPoint x: 656, endPoint y: 283, distance: 71.1
click at [666, 283] on div "Height 20" at bounding box center [784, 275] width 400 height 31
type input "46"
click at [880, 562] on button "Create" at bounding box center [879, 577] width 59 height 31
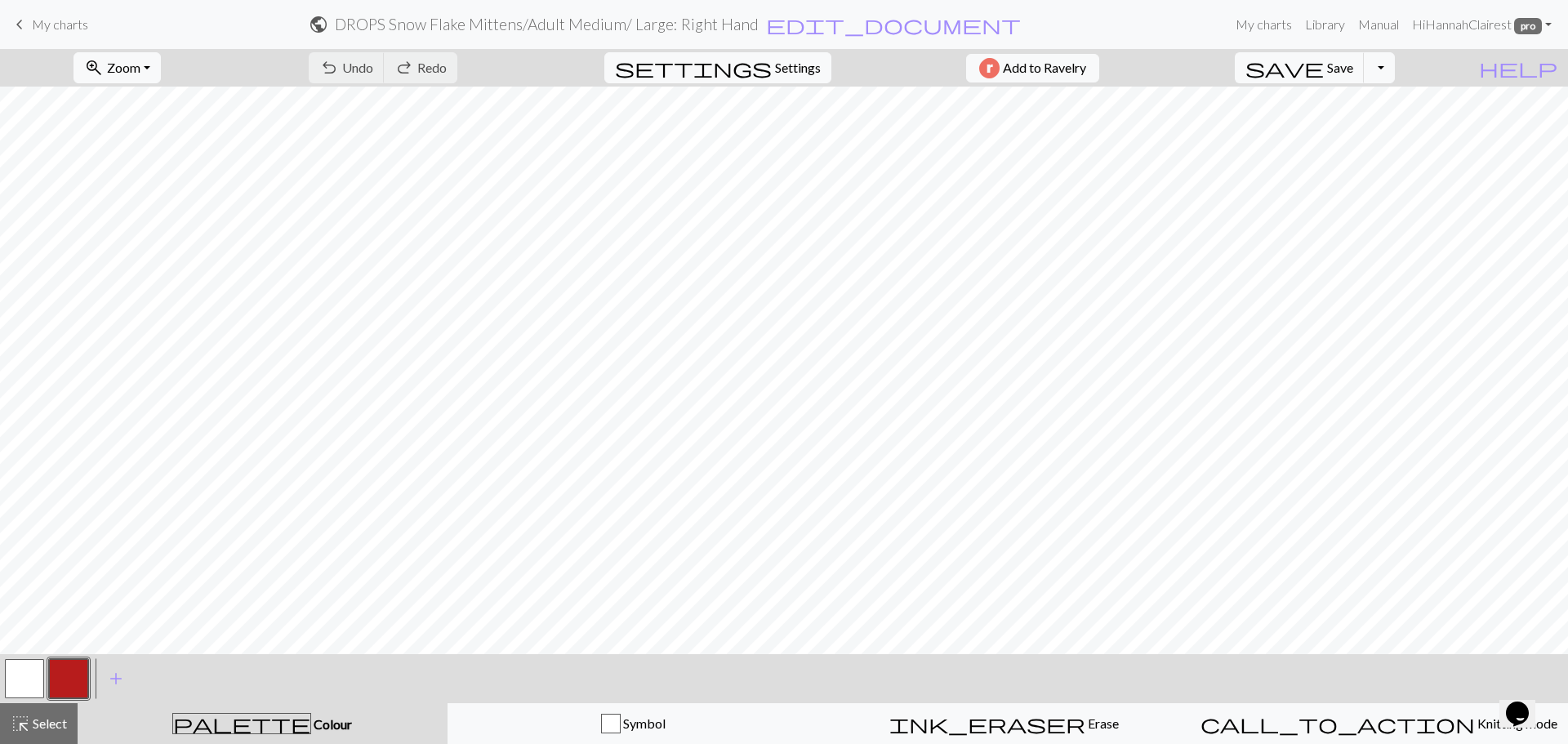
click at [72, 686] on button "button" at bounding box center [69, 679] width 39 height 39
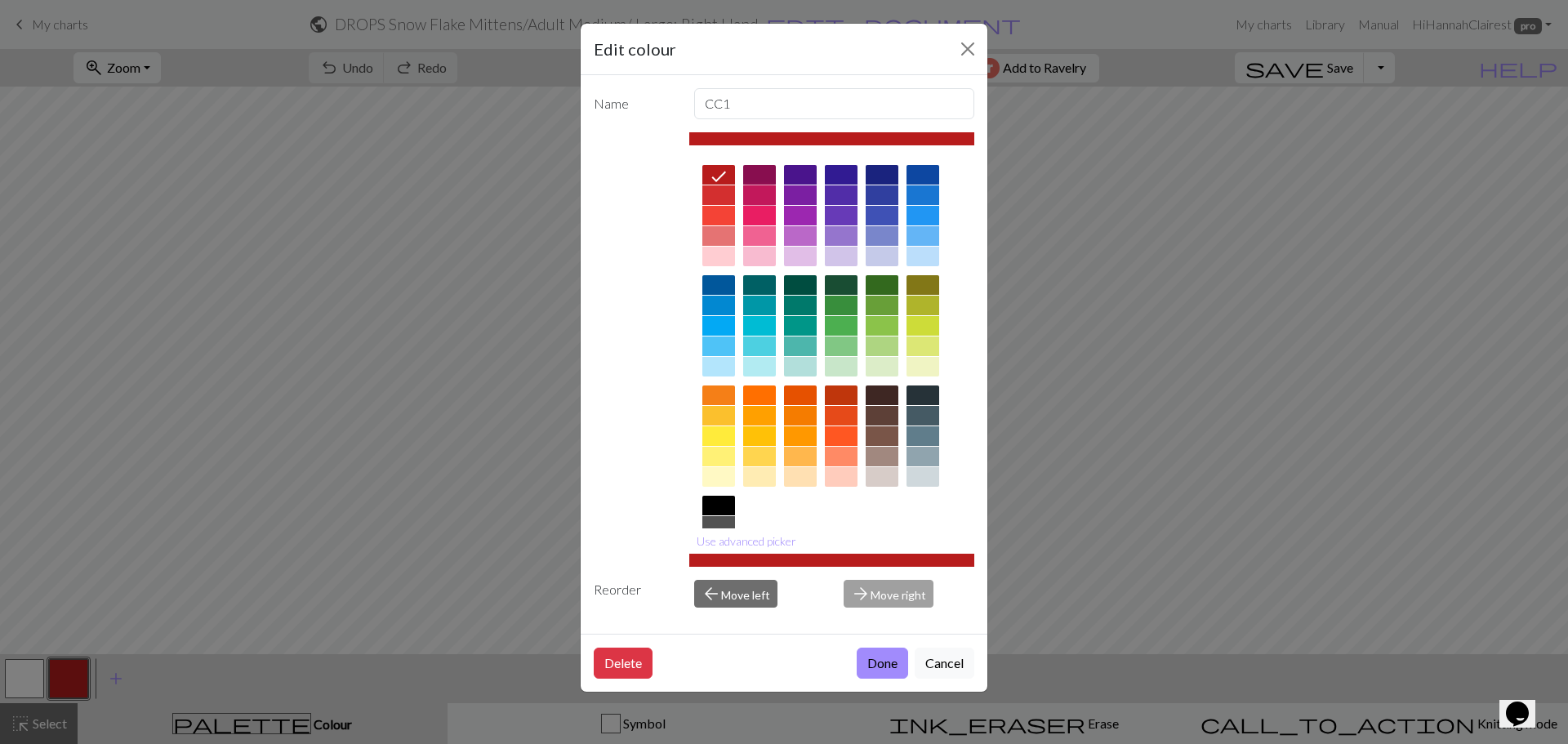
drag, startPoint x: 758, startPoint y: 191, endPoint x: 777, endPoint y: 279, distance: 90.0
click at [761, 193] on div at bounding box center [759, 195] width 33 height 20
drag, startPoint x: 886, startPoint y: 672, endPoint x: 445, endPoint y: 741, distance: 446.4
click at [882, 671] on button "Done" at bounding box center [882, 662] width 51 height 31
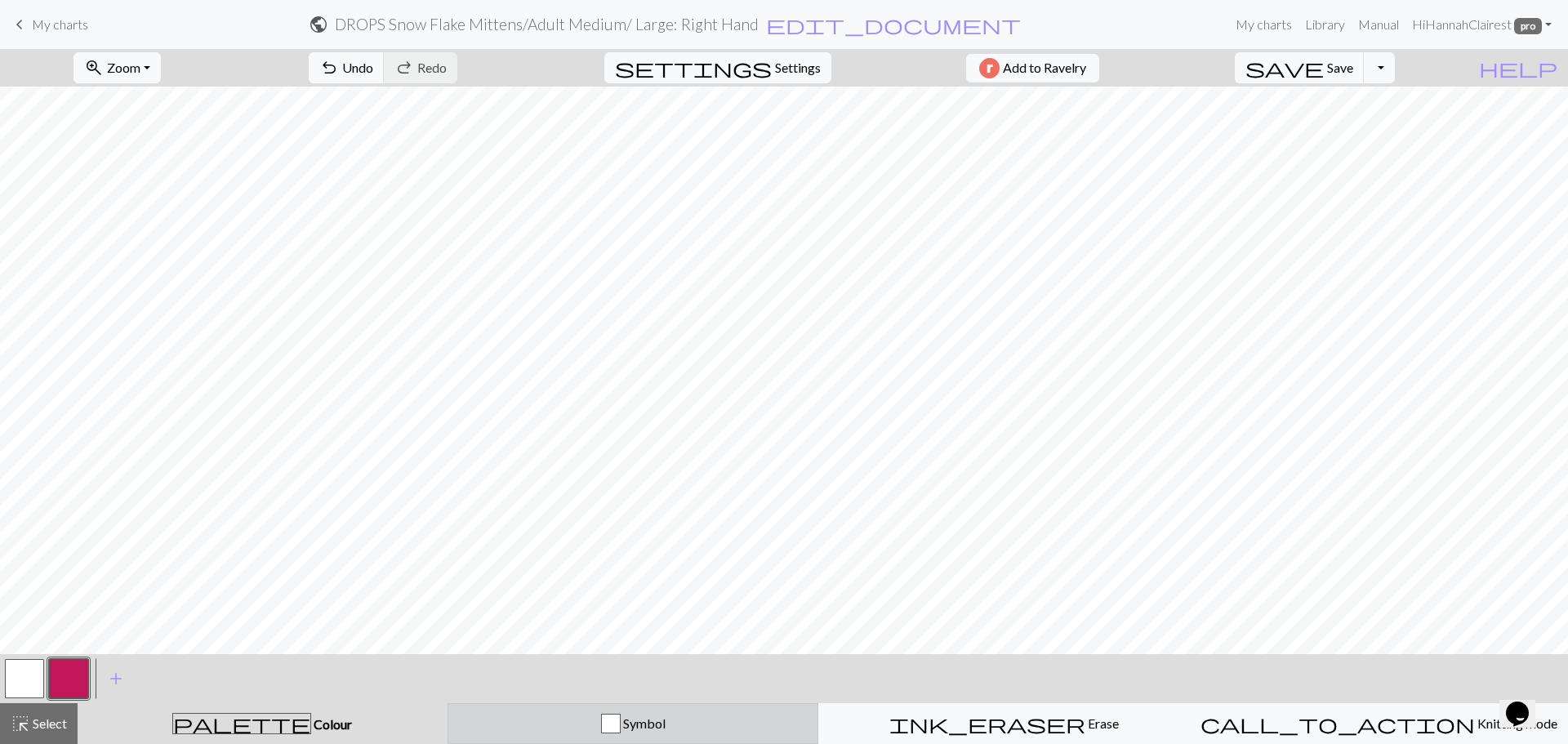
click at [531, 732] on div "Symbol" at bounding box center [633, 723] width 350 height 20
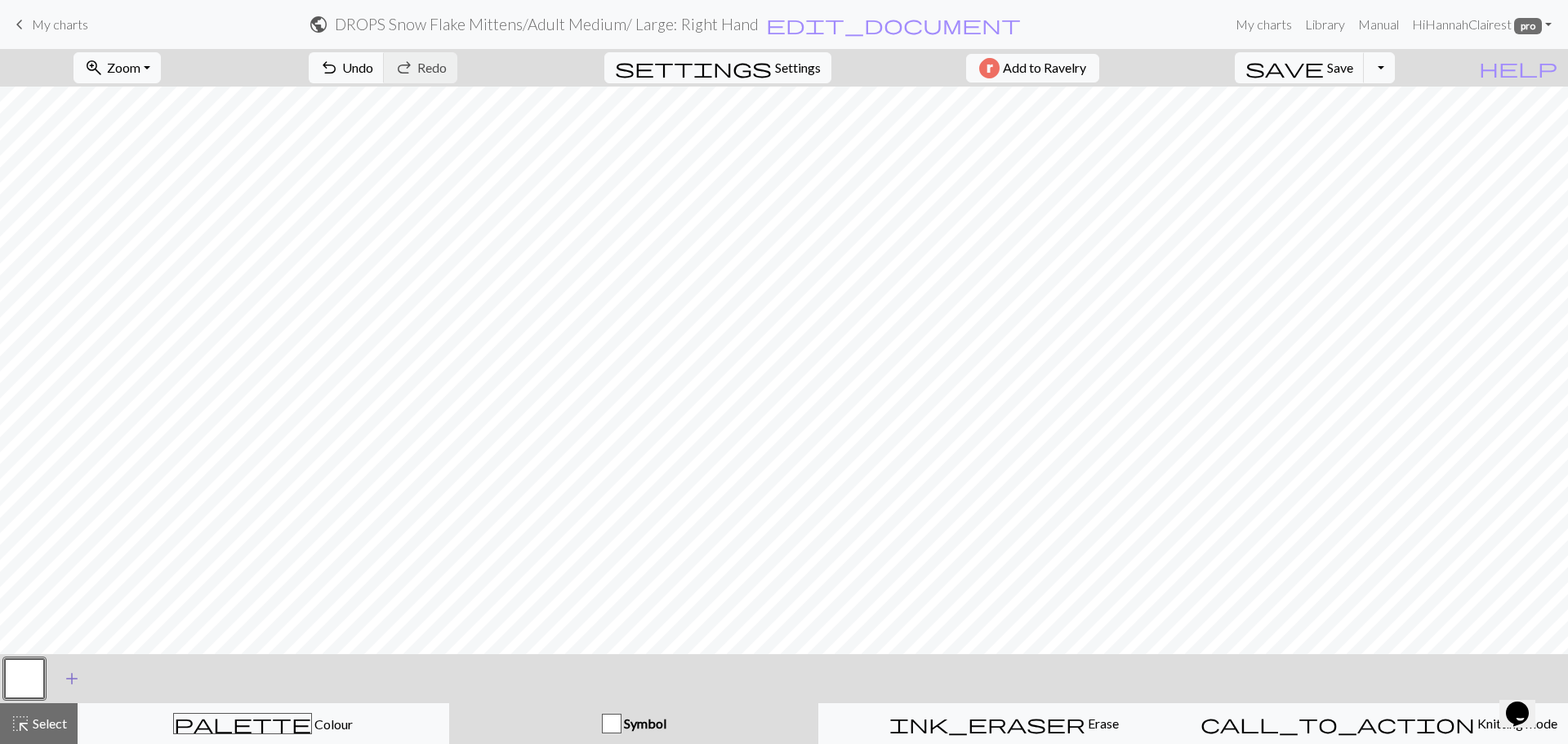
click at [85, 681] on button "add Add a symbol" at bounding box center [72, 679] width 41 height 41
click at [79, 677] on button "button" at bounding box center [69, 679] width 39 height 39
click at [56, 688] on button "button" at bounding box center [69, 679] width 39 height 39
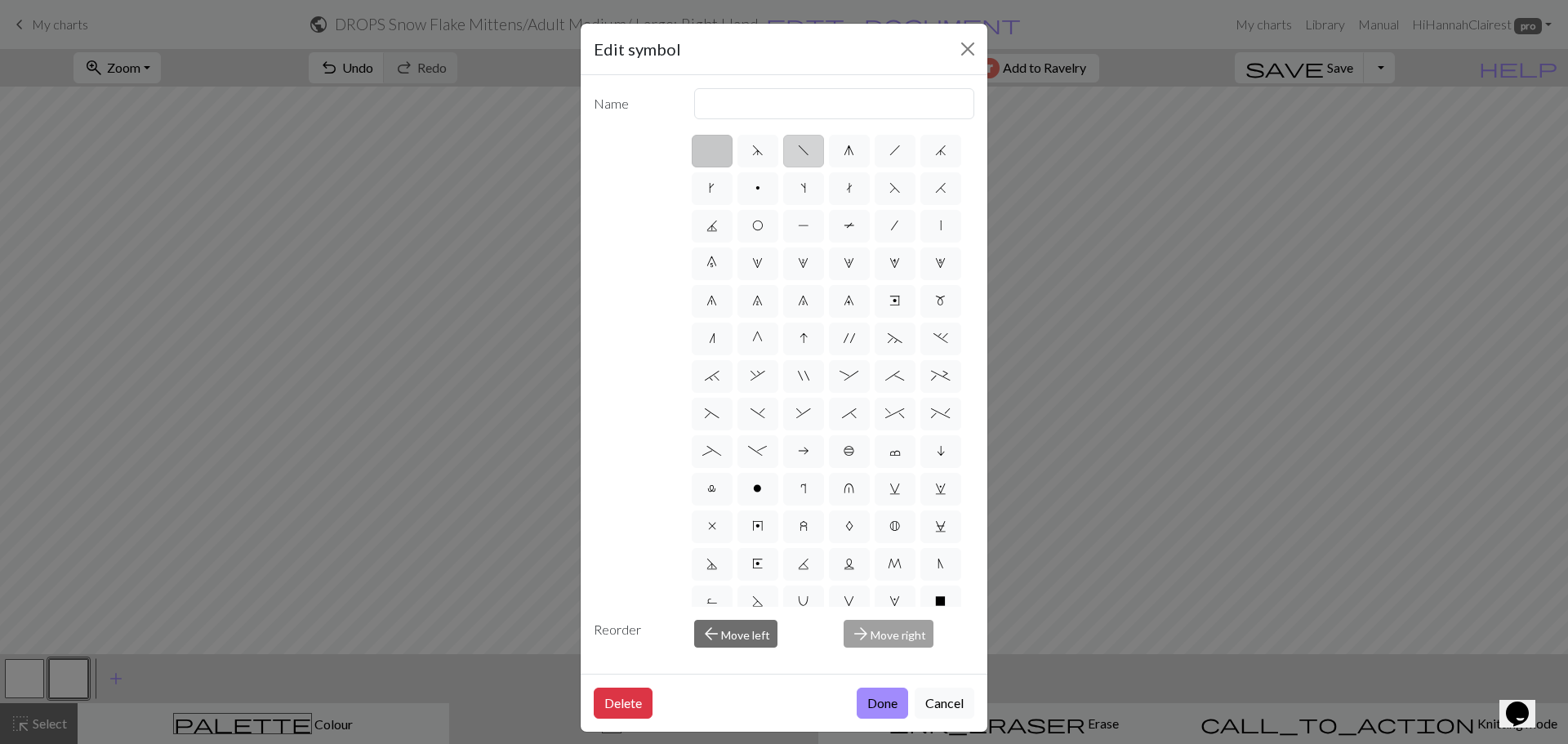
drag, startPoint x: 800, startPoint y: 147, endPoint x: 791, endPoint y: 140, distance: 11.4
click at [800, 148] on span "f" at bounding box center [804, 150] width 11 height 13
click at [800, 148] on input "f" at bounding box center [803, 145] width 10 height 10
radio input "true"
click at [789, 105] on input "left leaning decrease" at bounding box center [834, 103] width 281 height 31
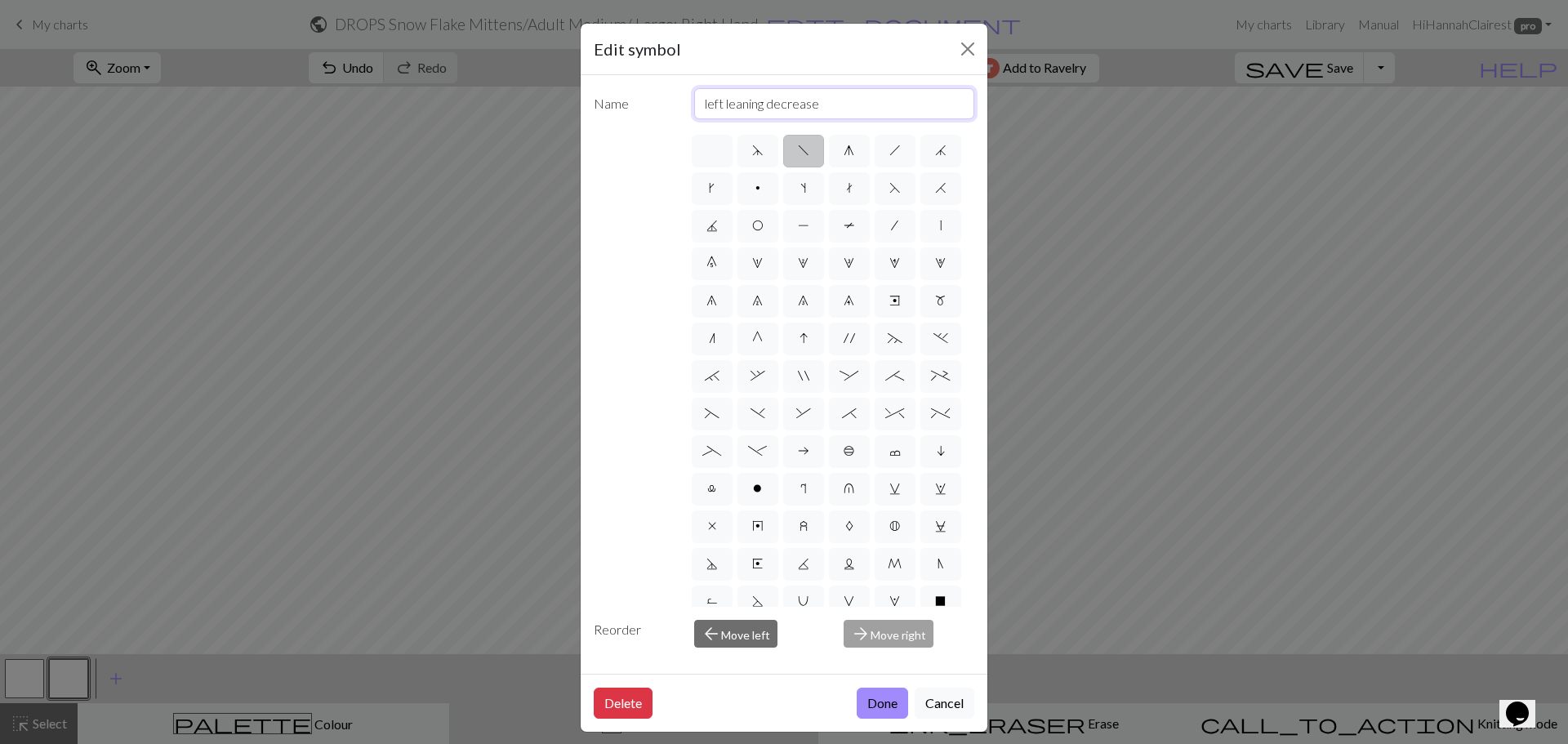
click at [789, 105] on input "left leaning decrease" at bounding box center [834, 103] width 281 height 31
click at [790, 106] on input "left leaning decrease" at bounding box center [834, 103] width 281 height 31
type input "SSK"
click at [873, 718] on button "Done" at bounding box center [882, 702] width 51 height 31
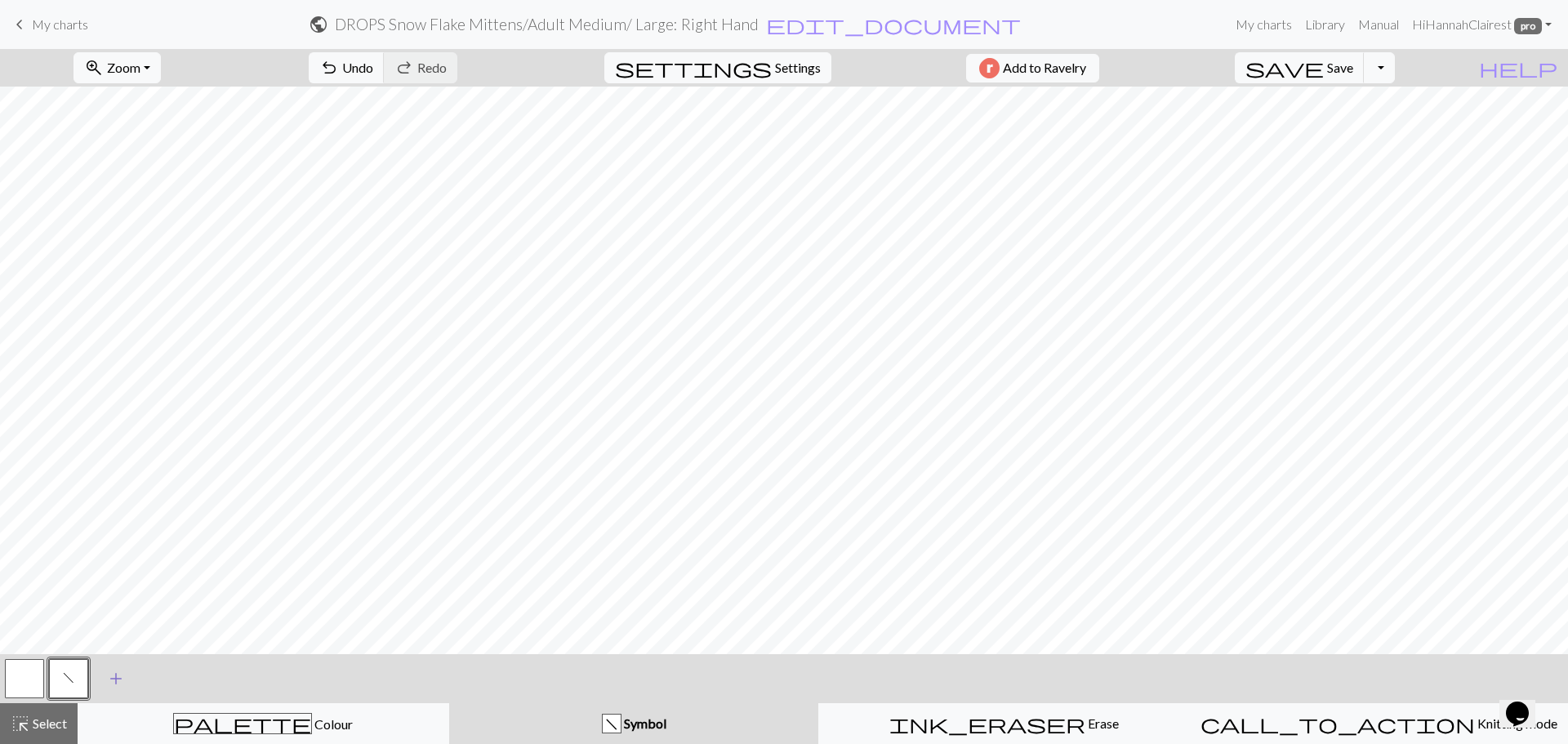
click at [119, 676] on span "add" at bounding box center [115, 678] width 20 height 23
click at [117, 683] on button "button" at bounding box center [112, 679] width 39 height 39
click at [113, 692] on button "button" at bounding box center [112, 679] width 39 height 39
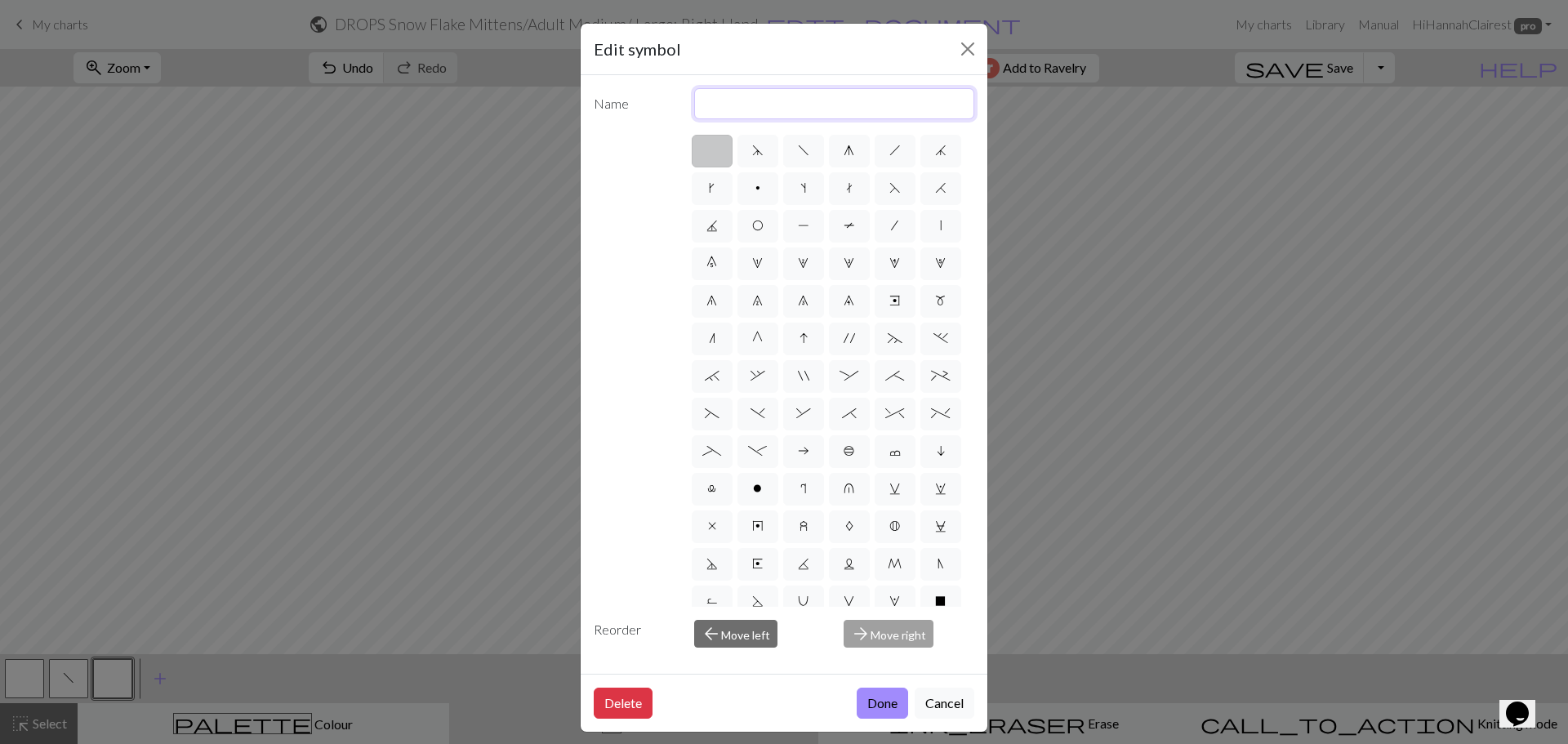
click at [725, 115] on input "text" at bounding box center [834, 103] width 281 height 31
type input "K2tog"
drag, startPoint x: 875, startPoint y: 704, endPoint x: 614, endPoint y: 712, distance: 261.1
click at [875, 701] on button "Done" at bounding box center [882, 702] width 51 height 31
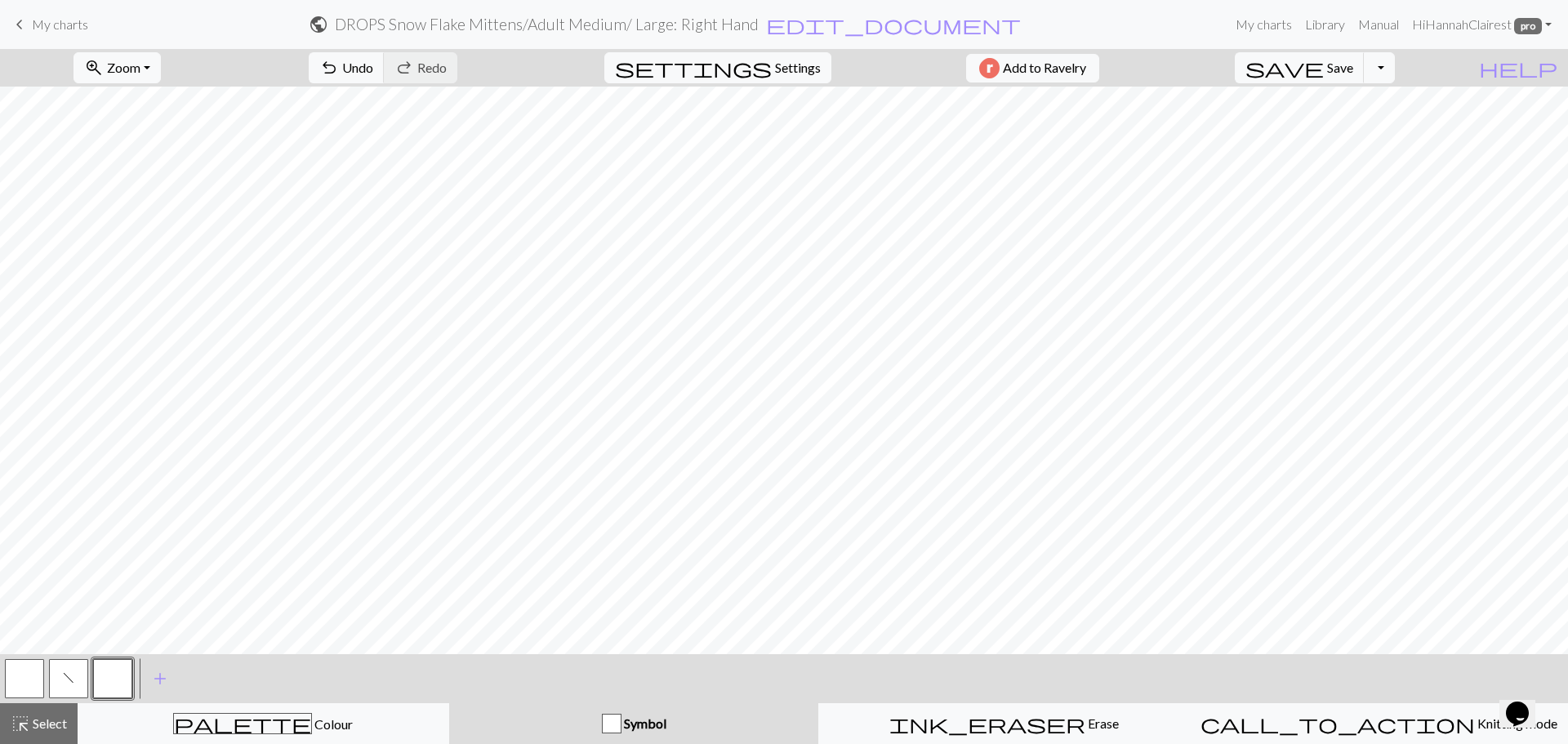
click at [110, 695] on button "button" at bounding box center [112, 679] width 39 height 39
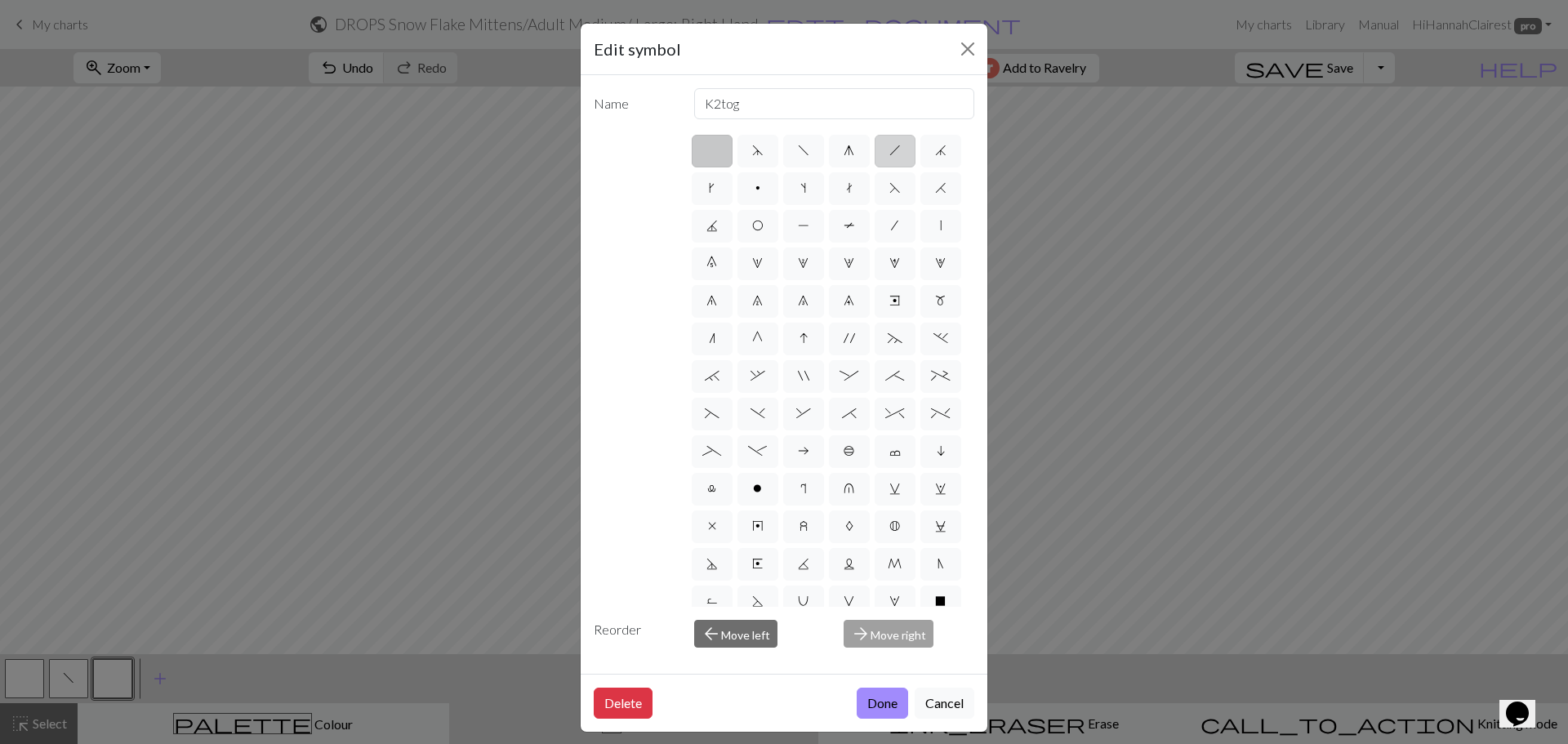
click at [878, 152] on label "h" at bounding box center [895, 150] width 41 height 33
click at [889, 151] on input "h" at bounding box center [894, 145] width 10 height 10
radio input "true"
click at [800, 105] on input "right leaning decrease" at bounding box center [834, 103] width 281 height 31
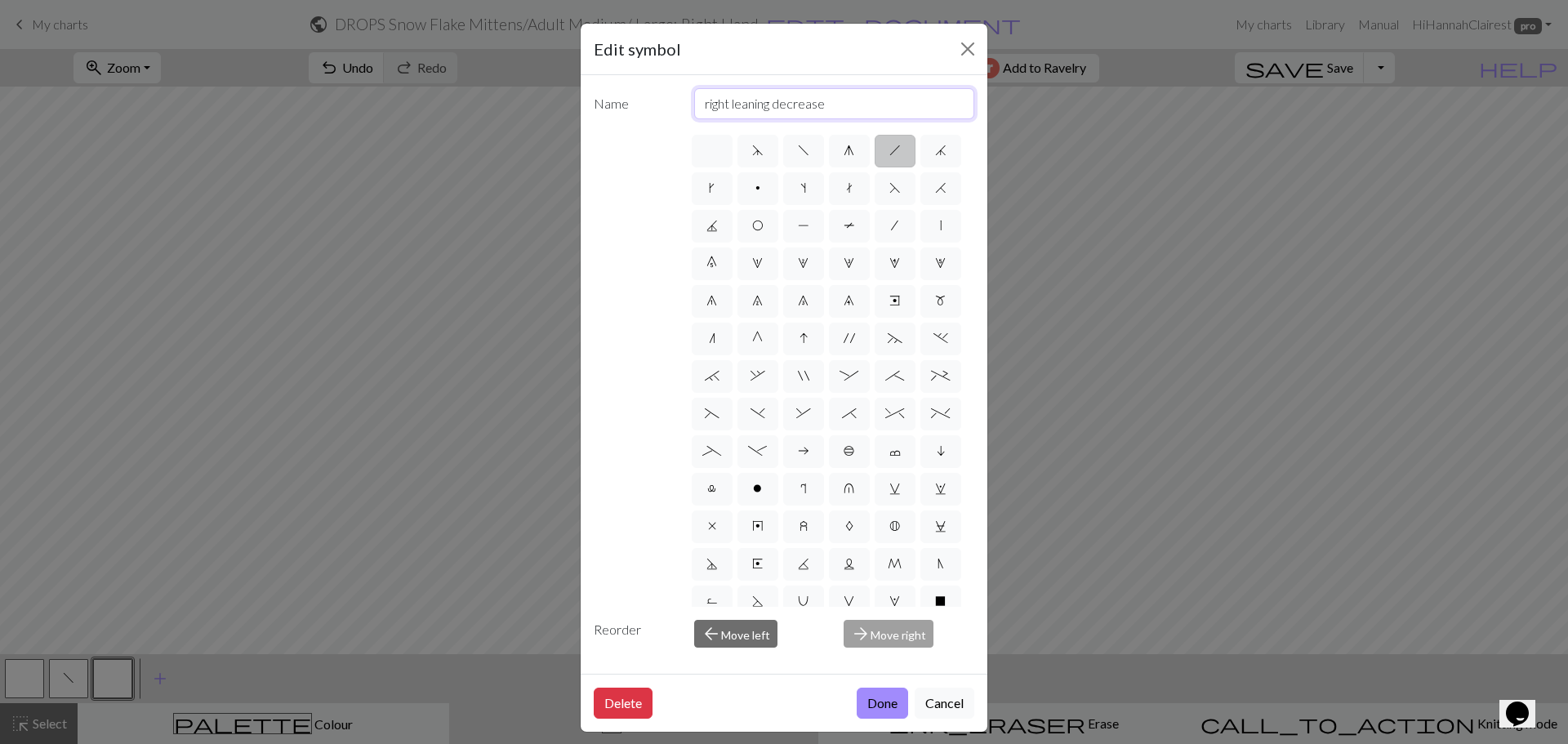
click at [800, 105] on input "right leaning decrease" at bounding box center [834, 103] width 281 height 31
type input "K2tog"
click at [871, 707] on button "Done" at bounding box center [882, 702] width 51 height 31
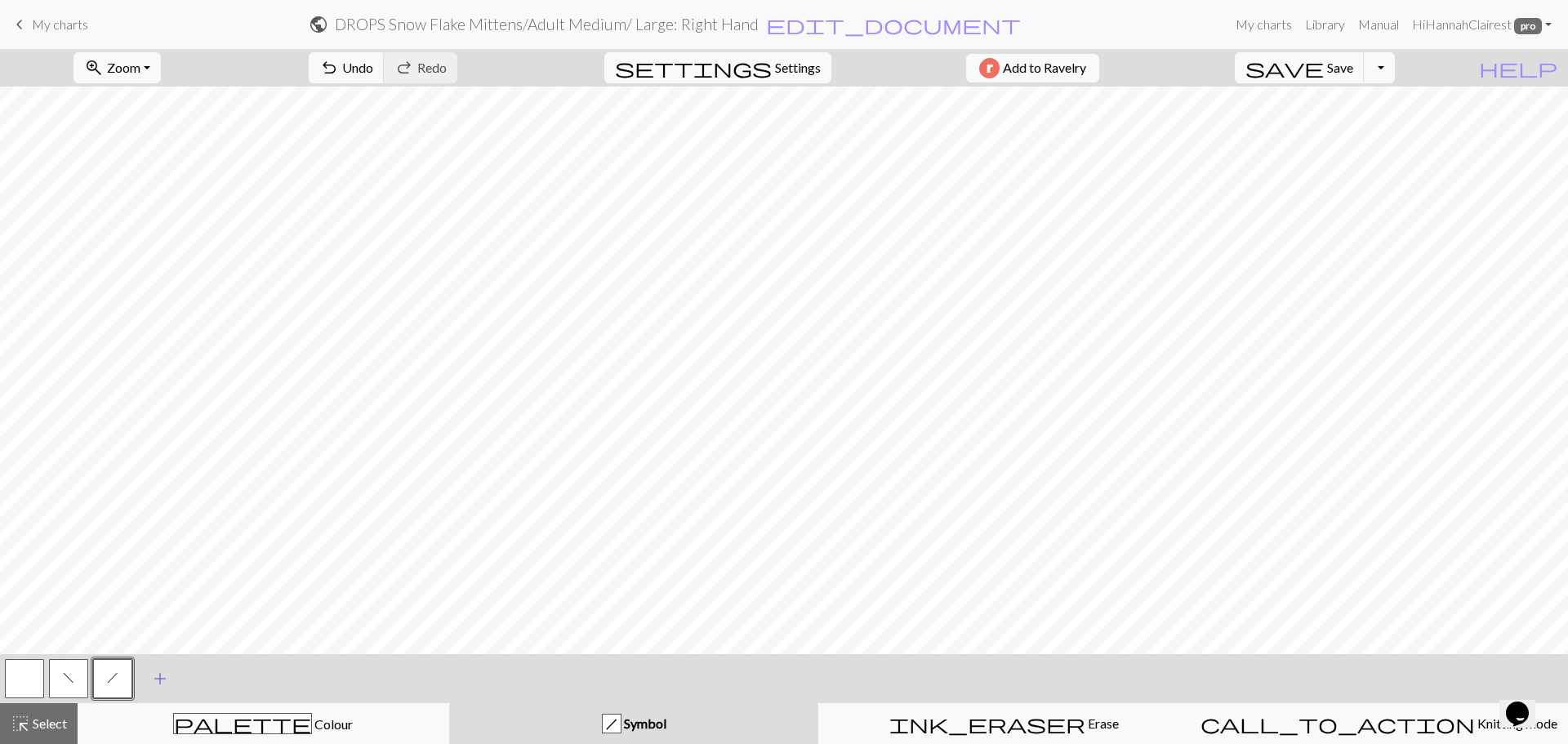
click at [156, 678] on span "add" at bounding box center [160, 678] width 20 height 23
click at [159, 676] on button "button" at bounding box center [157, 679] width 39 height 39
click at [165, 673] on button "button" at bounding box center [157, 679] width 39 height 39
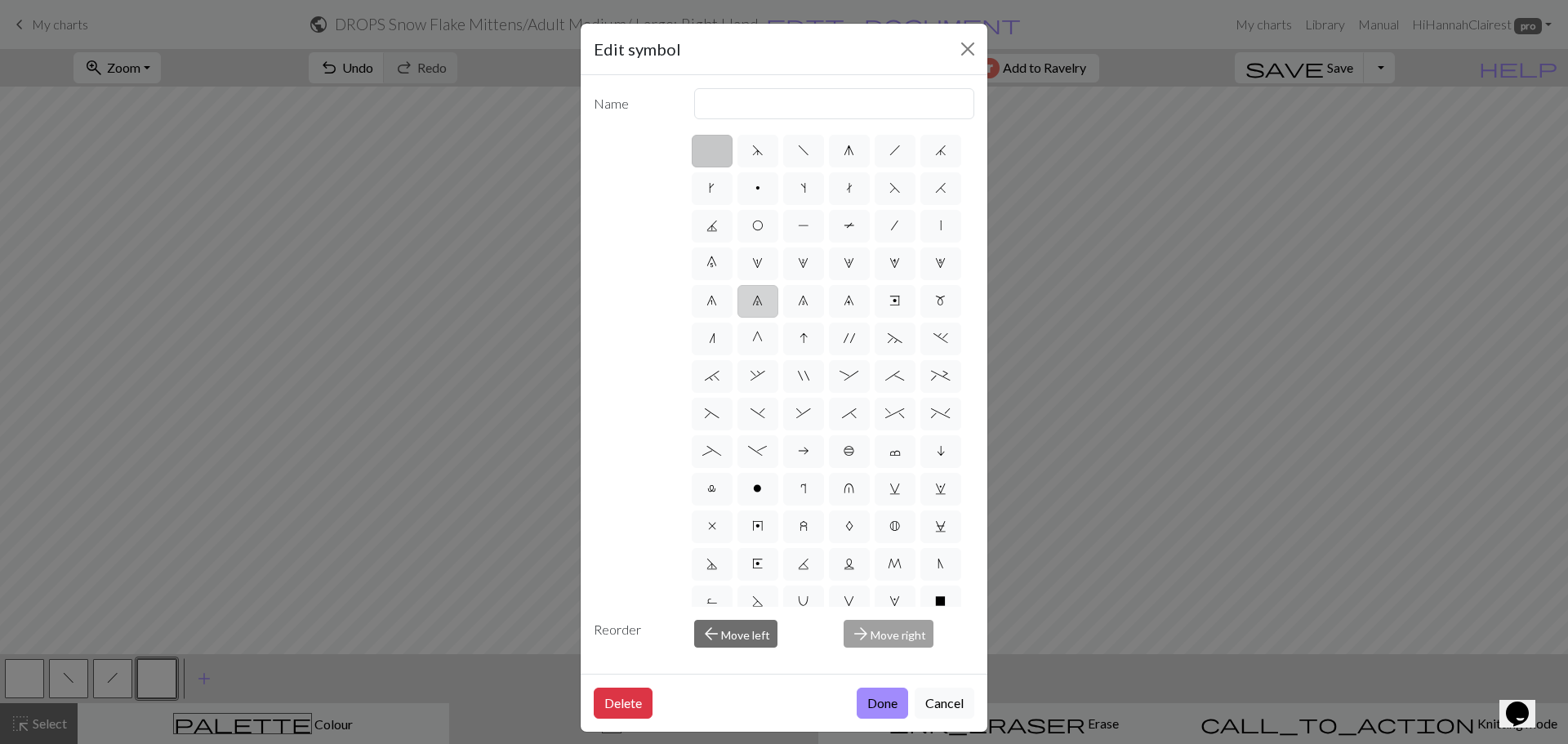
drag, startPoint x: 712, startPoint y: 336, endPoint x: 720, endPoint y: 352, distance: 17.9
click at [738, 318] on label "7" at bounding box center [758, 301] width 41 height 33
click at [752, 301] on input "7" at bounding box center [757, 295] width 10 height 10
radio input "true"
type input "decrease 2"
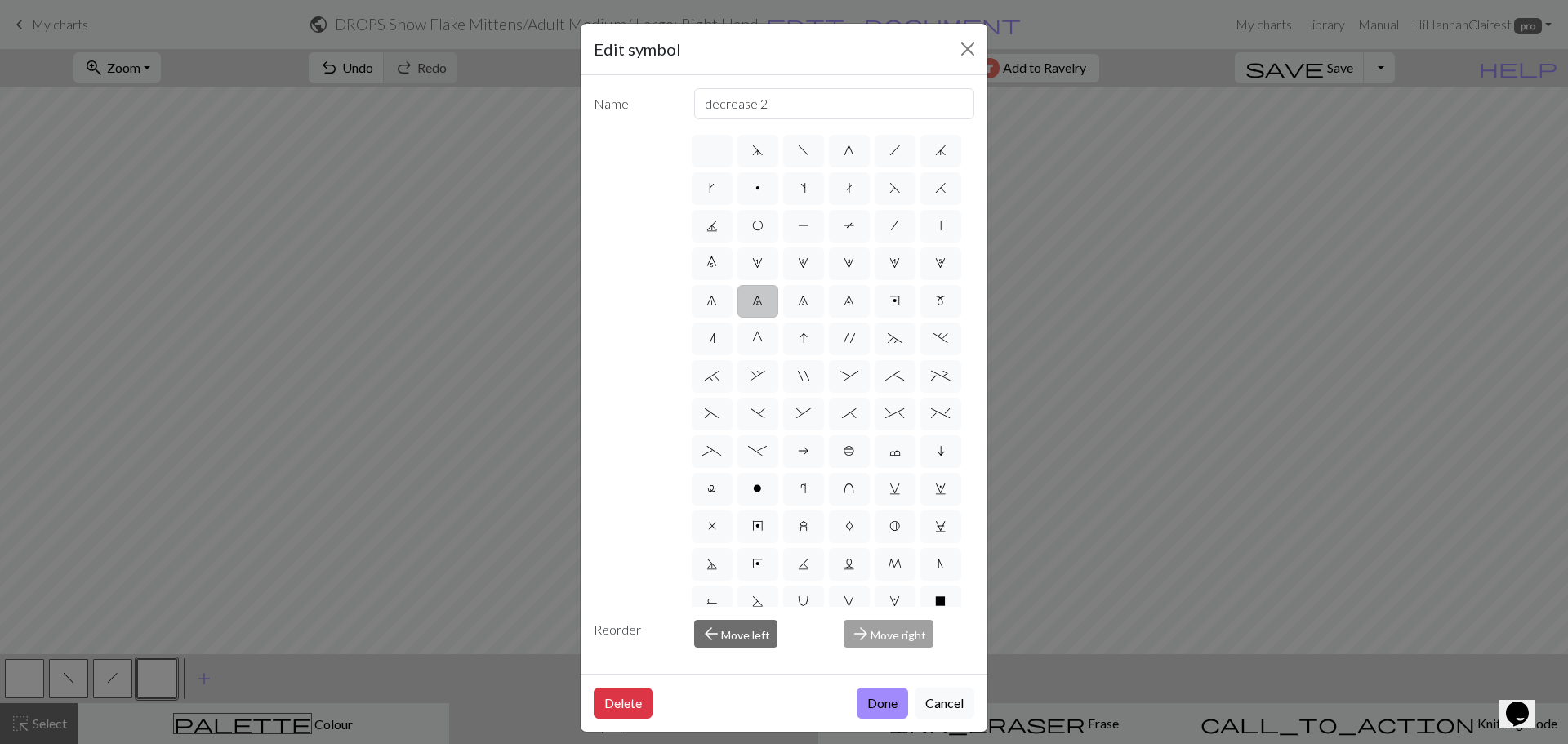
drag, startPoint x: 866, startPoint y: 696, endPoint x: 815, endPoint y: 685, distance: 52.2
click at [866, 695] on button "Done" at bounding box center [882, 702] width 51 height 31
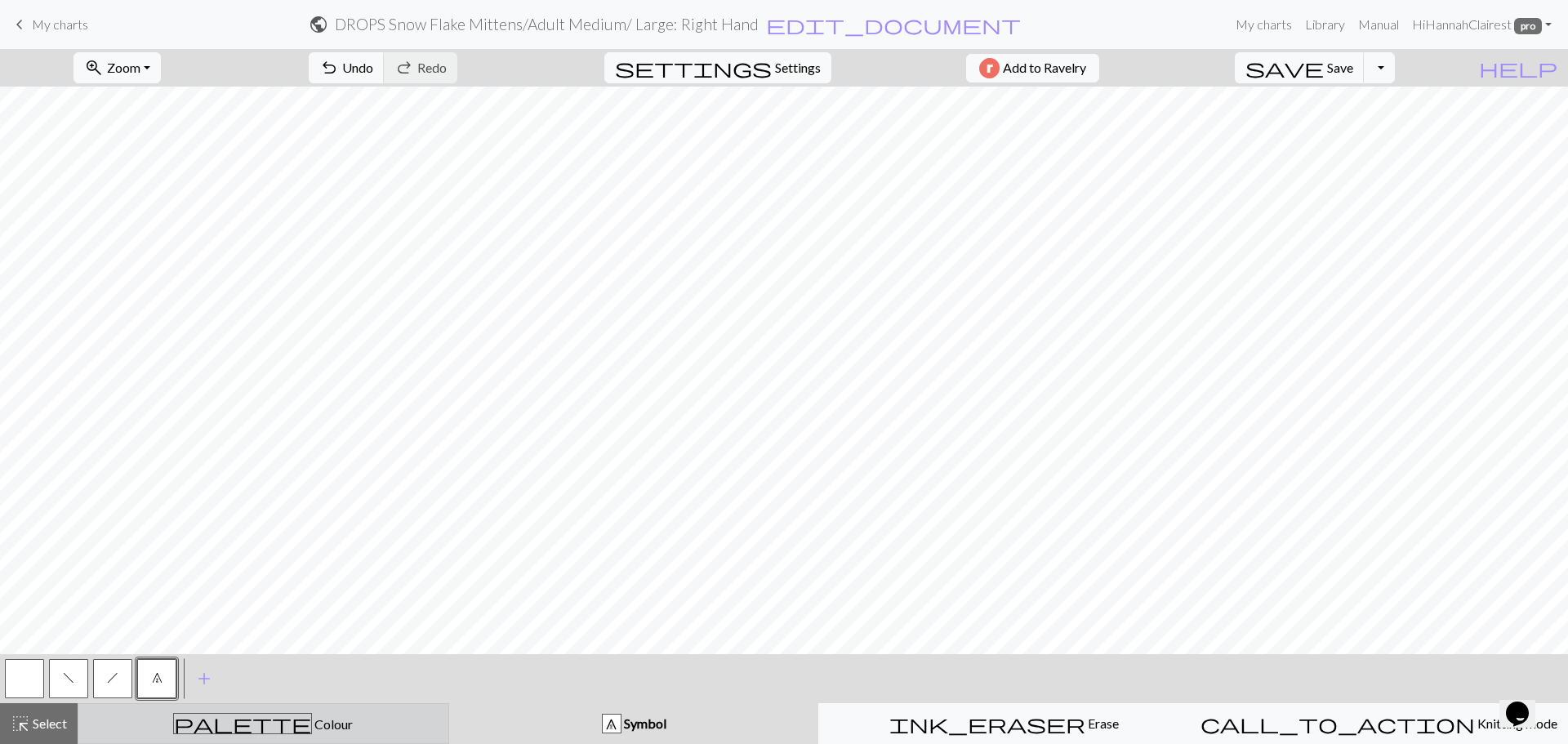
click at [211, 712] on button "palette Colour Colour" at bounding box center [264, 724] width 372 height 41
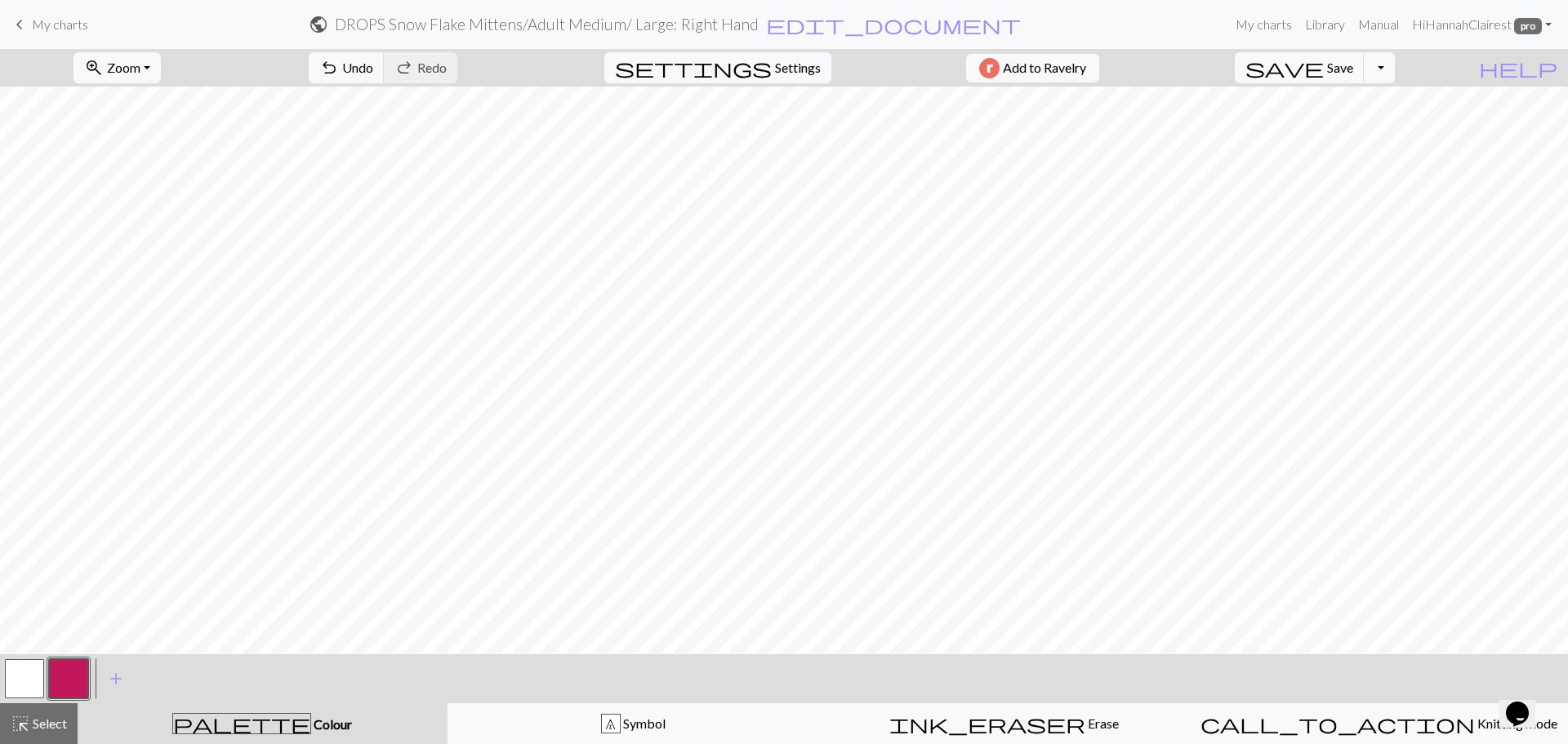
click at [150, 680] on div "< > add Add a colour" at bounding box center [784, 678] width 1568 height 49
click at [116, 674] on span "add" at bounding box center [115, 678] width 20 height 23
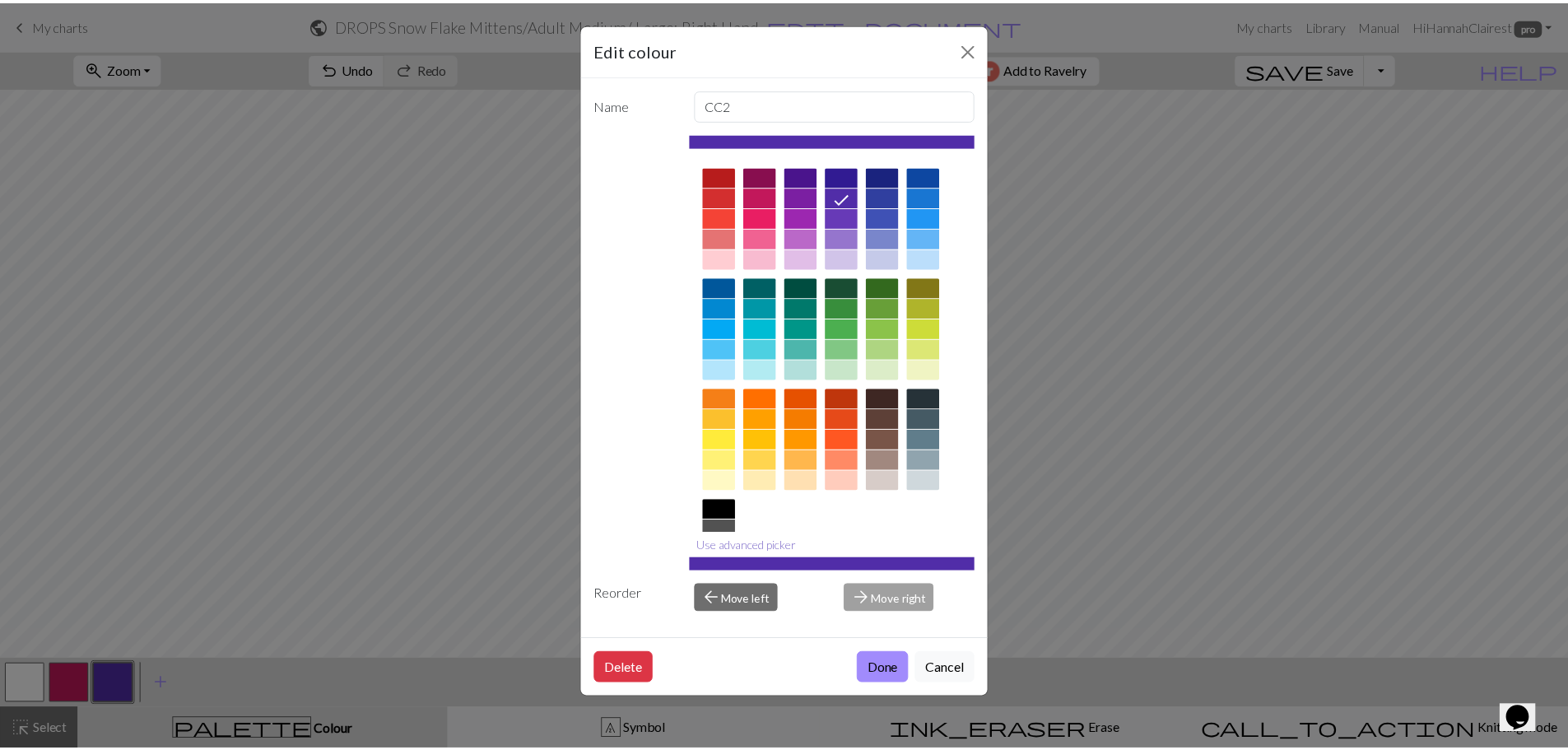
scroll to position [82, 0]
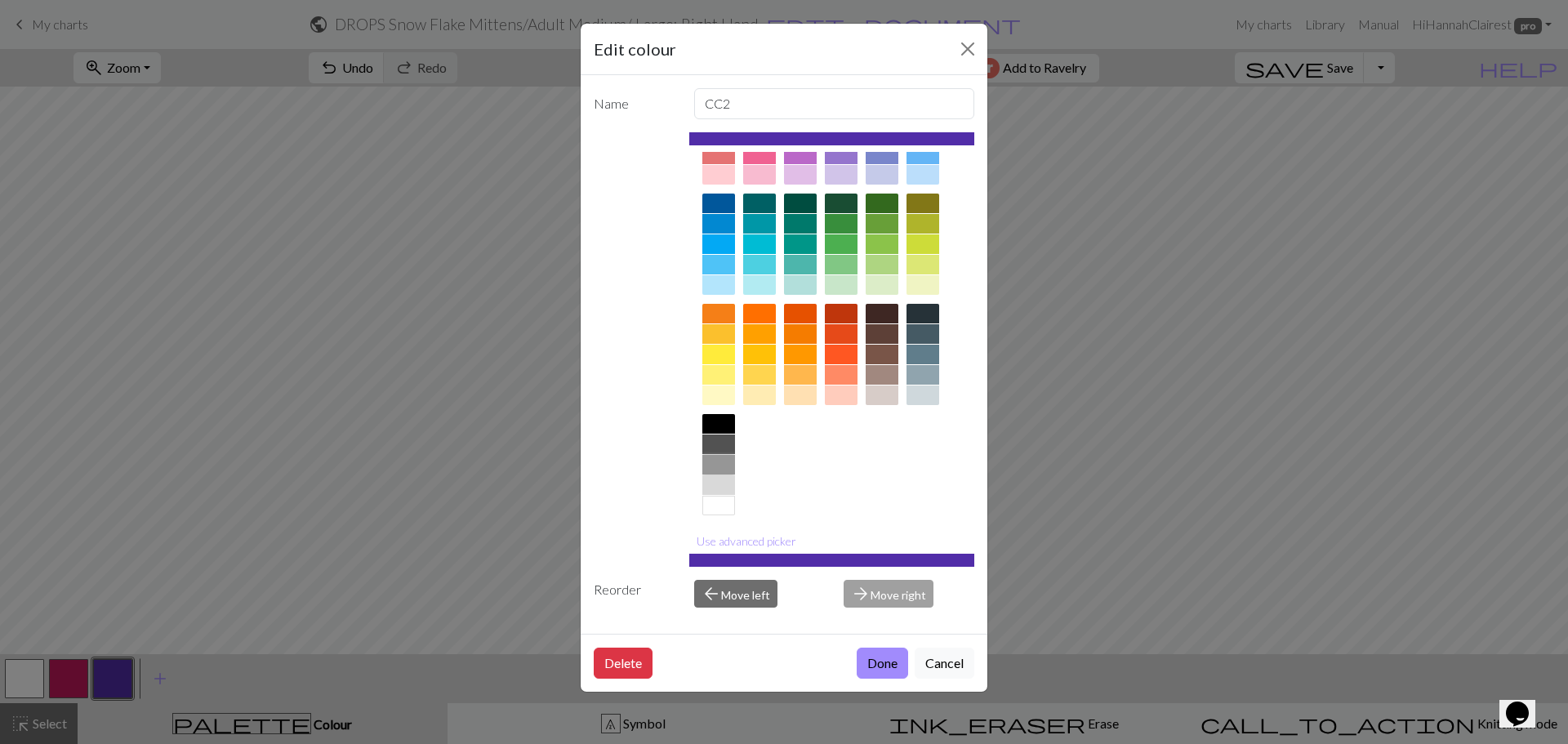
drag, startPoint x: 723, startPoint y: 460, endPoint x: 761, endPoint y: 524, distance: 74.4
click at [723, 461] on div at bounding box center [718, 464] width 33 height 20
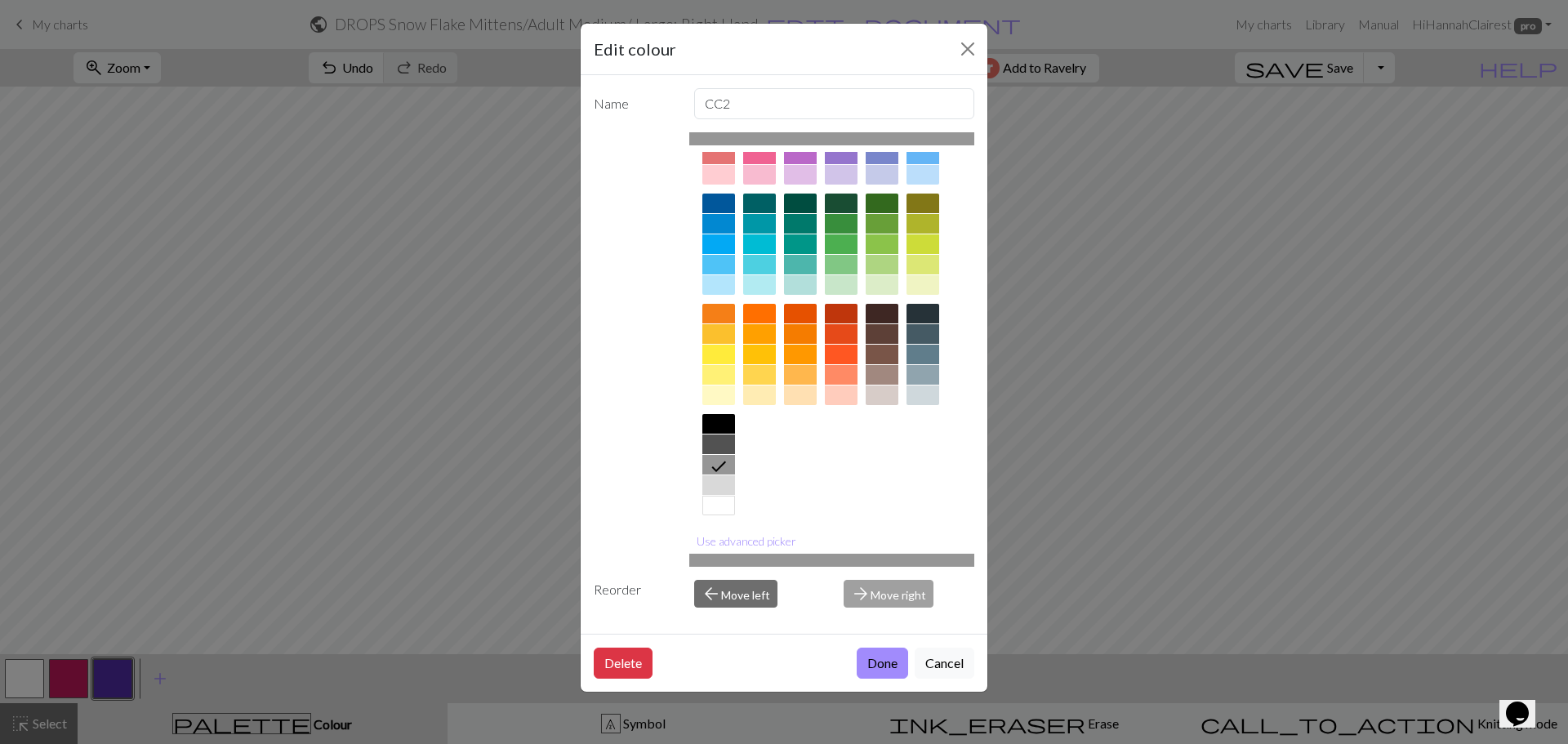
click at [889, 672] on button "Done" at bounding box center [882, 662] width 51 height 31
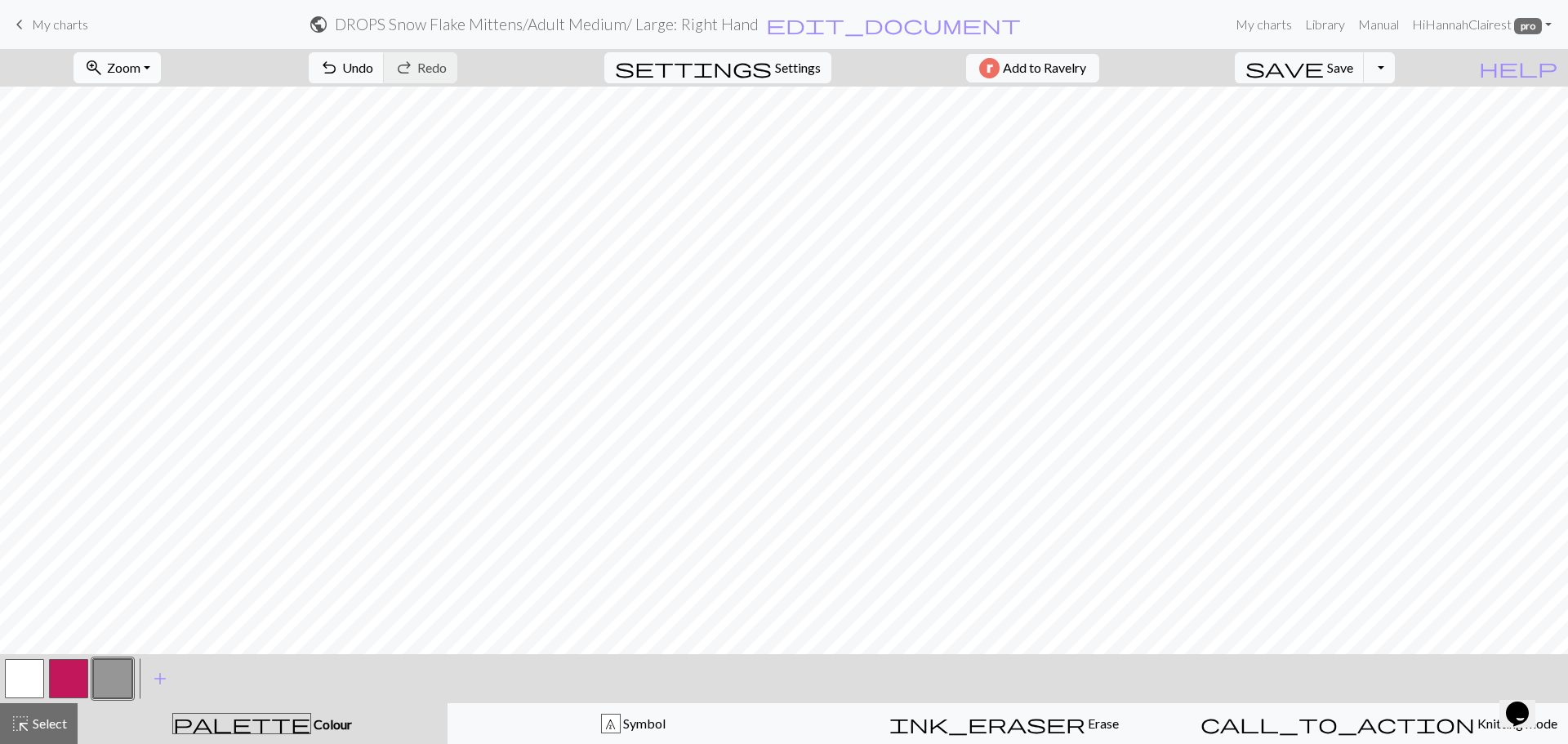
click at [140, 72] on span "Zoom" at bounding box center [124, 67] width 33 height 16
click at [150, 101] on button "Fit all" at bounding box center [138, 104] width 129 height 26
click at [1324, 61] on span "save" at bounding box center [1285, 68] width 78 height 23
click at [760, 78] on span "settings" at bounding box center [693, 68] width 157 height 23
select select "aran"
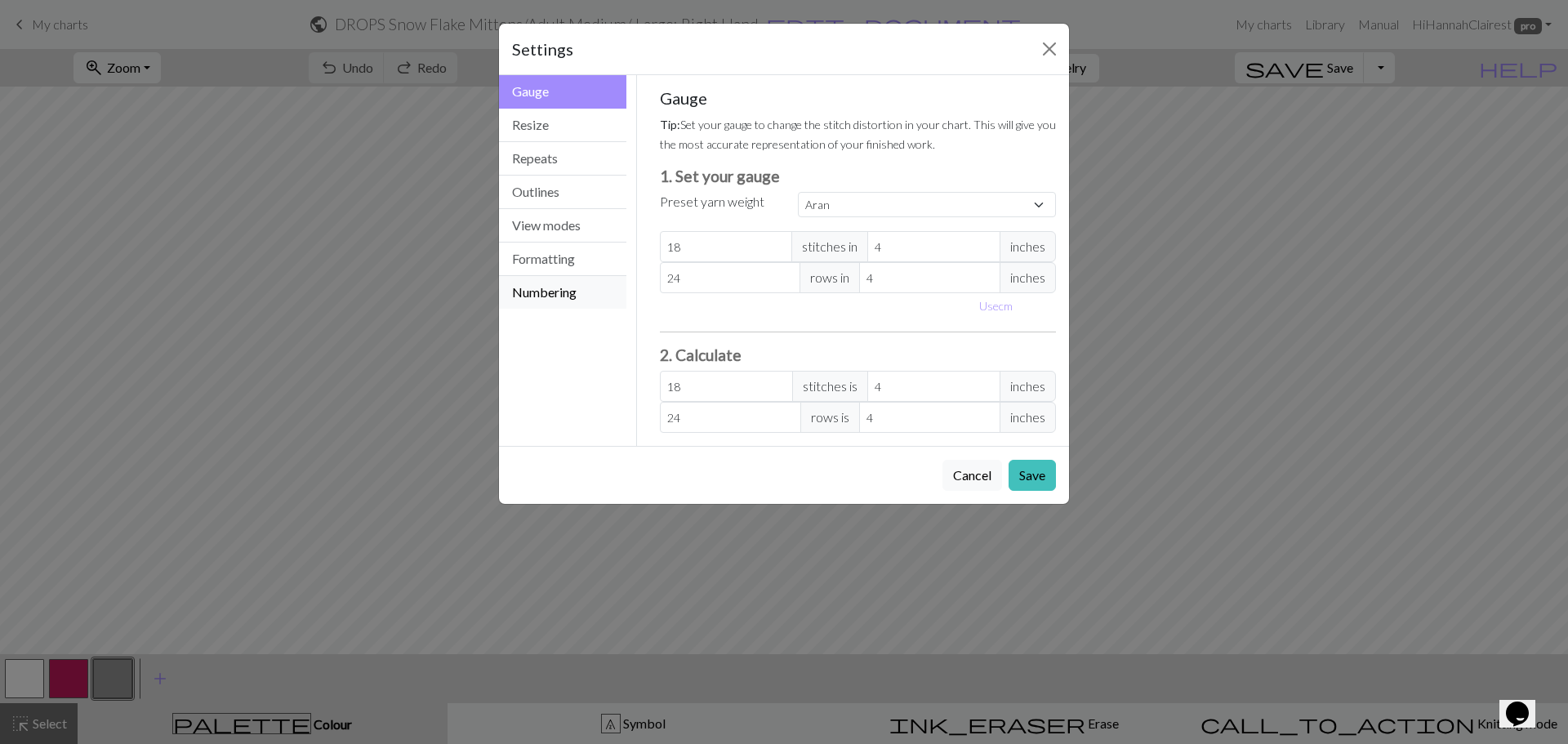
click at [550, 291] on button "Numbering" at bounding box center [562, 292] width 127 height 33
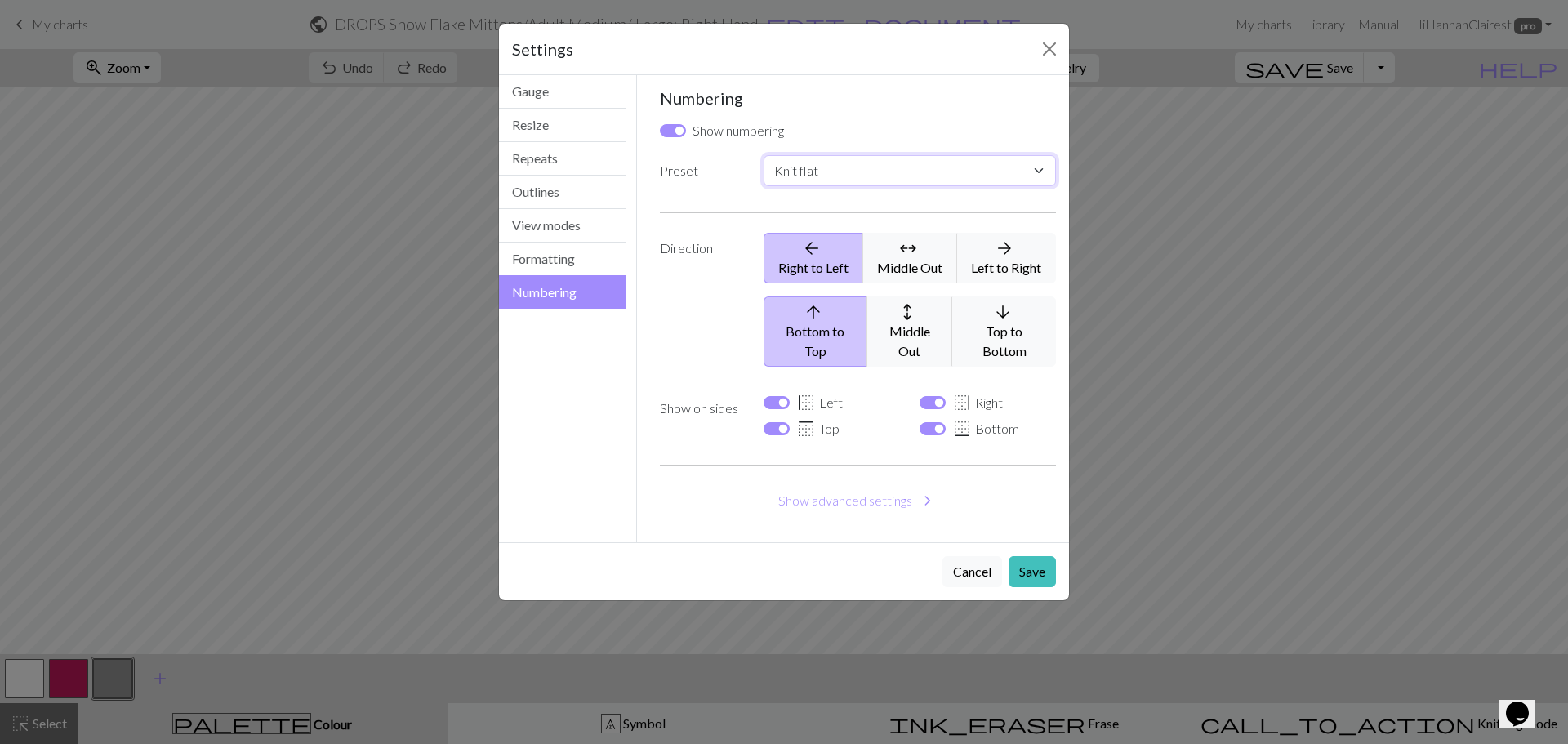
drag, startPoint x: 803, startPoint y: 159, endPoint x: 799, endPoint y: 166, distance: 8.1
click at [802, 161] on select "Custom Knit flat Knit in the round Lace knitting Cross stitch" at bounding box center [909, 170] width 293 height 31
select select "round"
click at [764, 155] on select "Custom Knit flat Knit in the round Lace knitting Cross stitch" at bounding box center [909, 170] width 293 height 31
checkbox input "false"
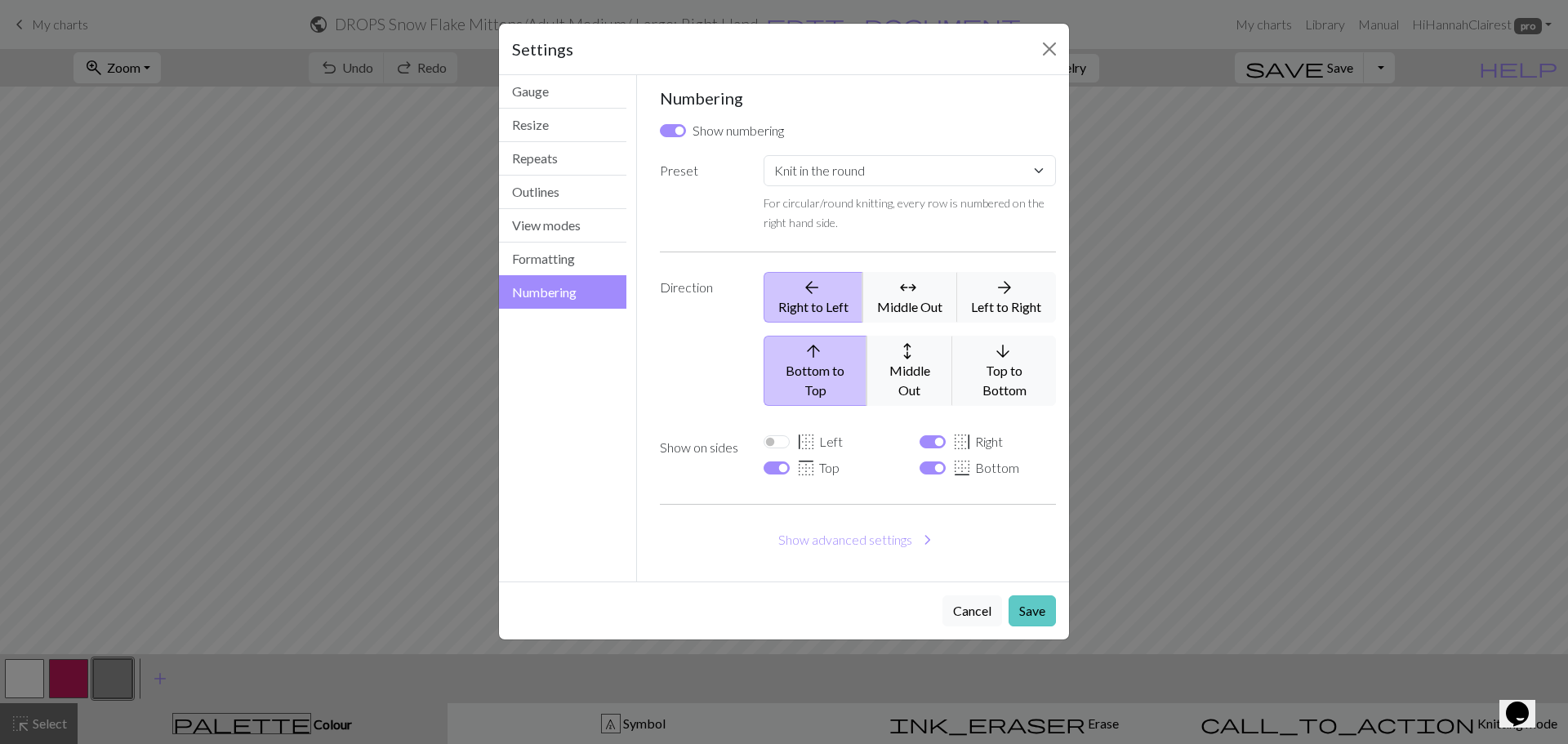
click at [1027, 600] on button "Save" at bounding box center [1032, 610] width 47 height 31
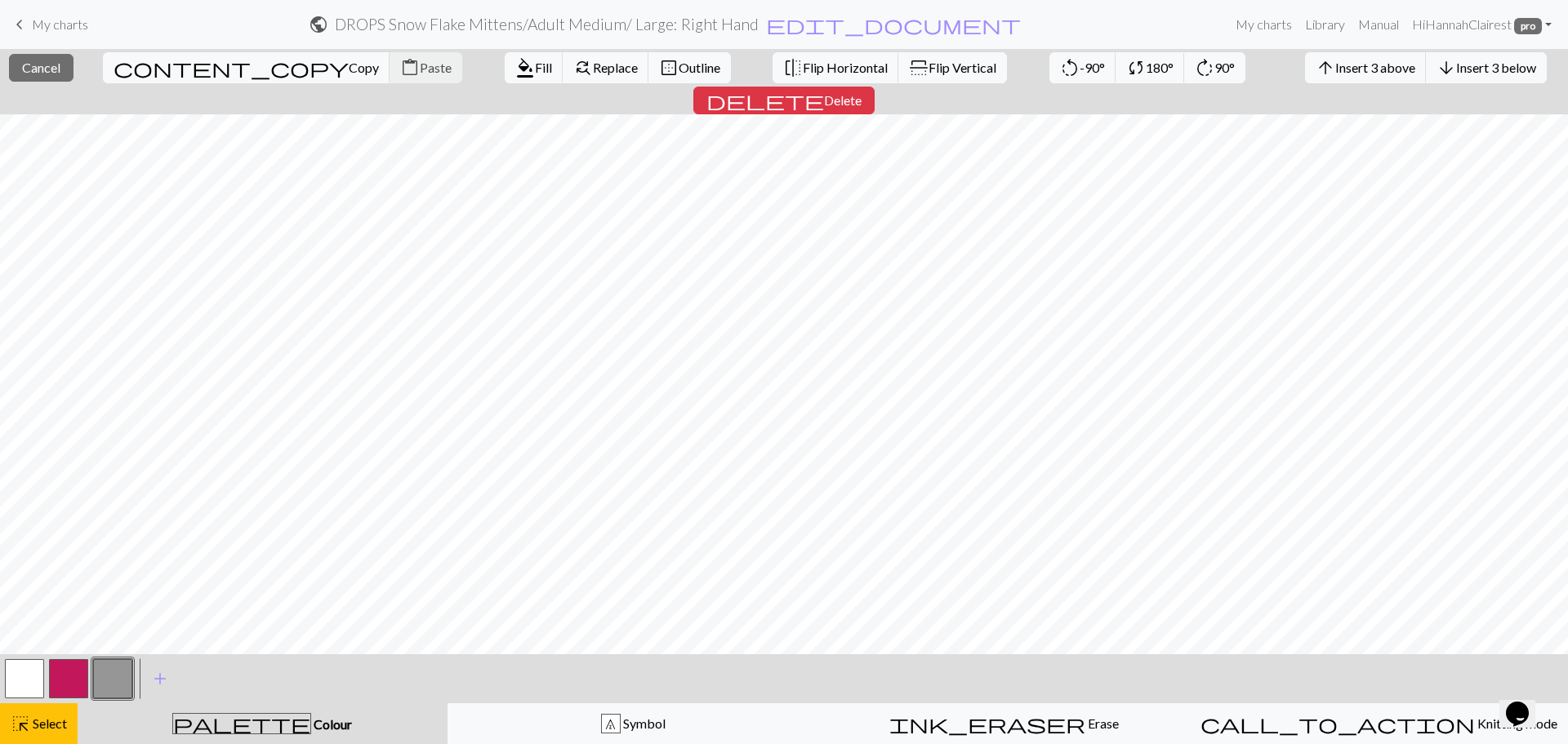
drag, startPoint x: 64, startPoint y: 689, endPoint x: 76, endPoint y: 665, distance: 26.8
click at [64, 688] on button "button" at bounding box center [69, 679] width 39 height 39
click at [535, 61] on span "Fill" at bounding box center [543, 67] width 17 height 16
click at [62, 686] on button "button" at bounding box center [69, 679] width 39 height 39
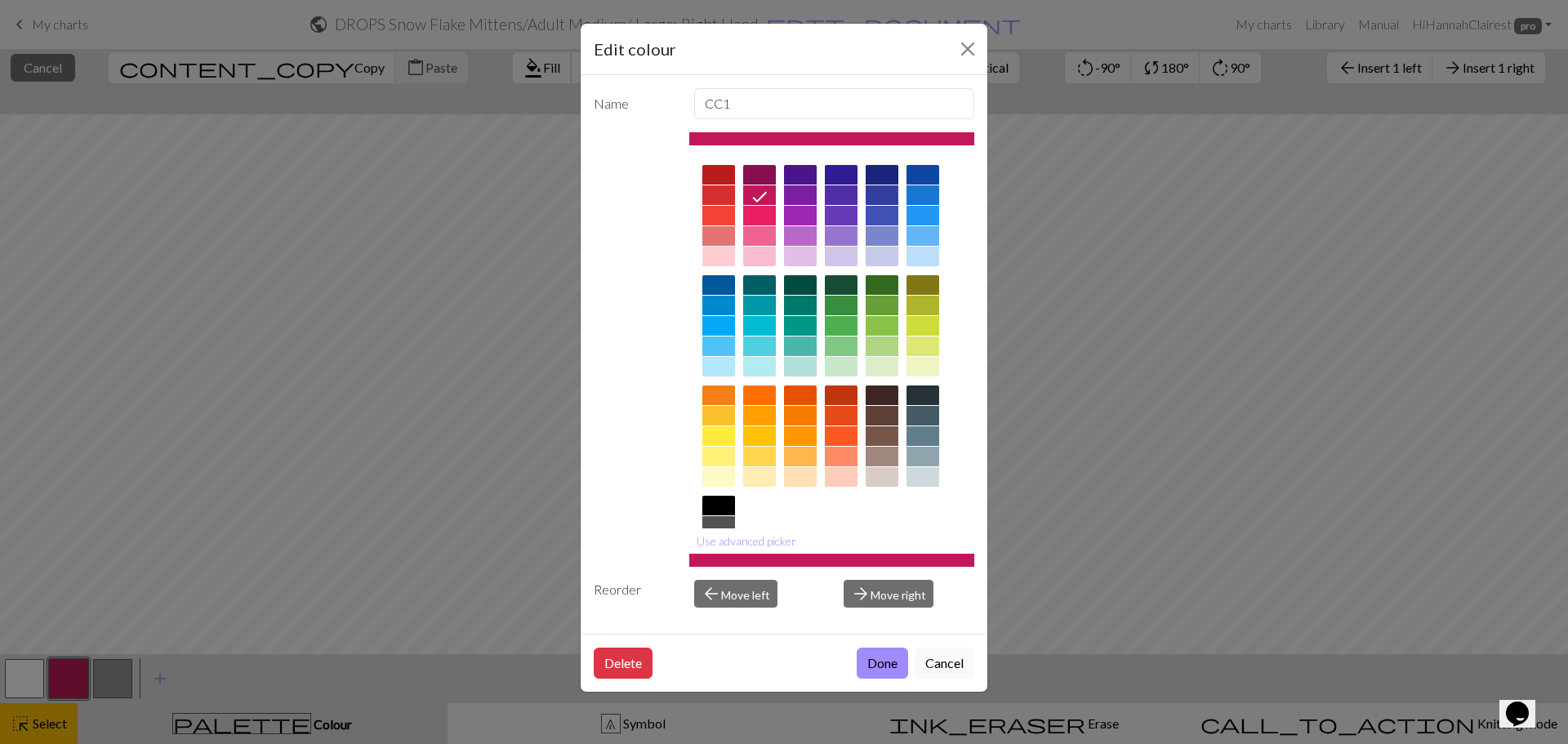
drag, startPoint x: 385, startPoint y: 65, endPoint x: 371, endPoint y: 65, distance: 14.0
click at [384, 65] on div "Edit colour Name CC1 Use advanced picker Reorder arrow_back Move left arrow_for…" at bounding box center [784, 372] width 1568 height 744
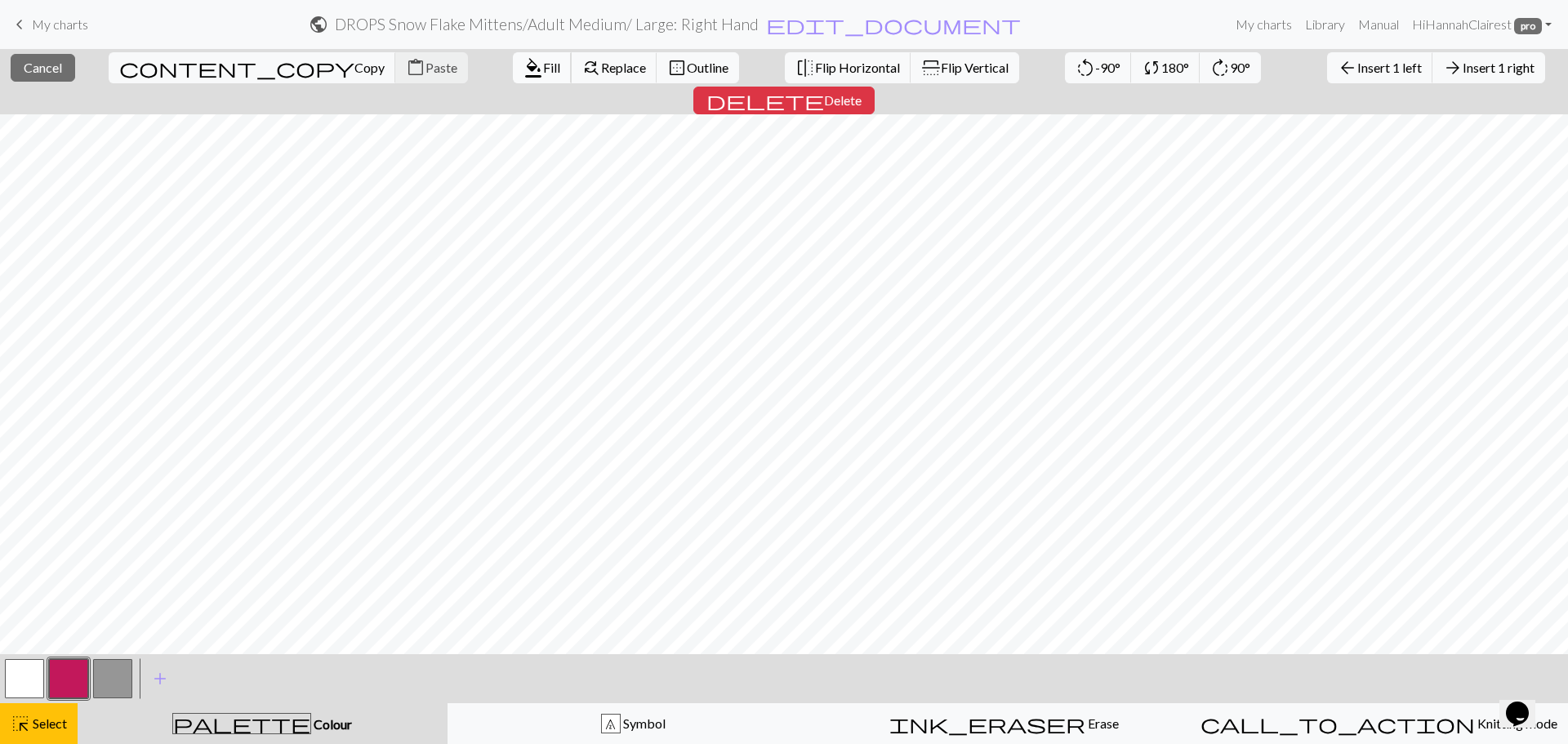
click at [543, 68] on span "Fill" at bounding box center [552, 67] width 17 height 16
click at [543, 65] on span "Fill" at bounding box center [552, 67] width 17 height 16
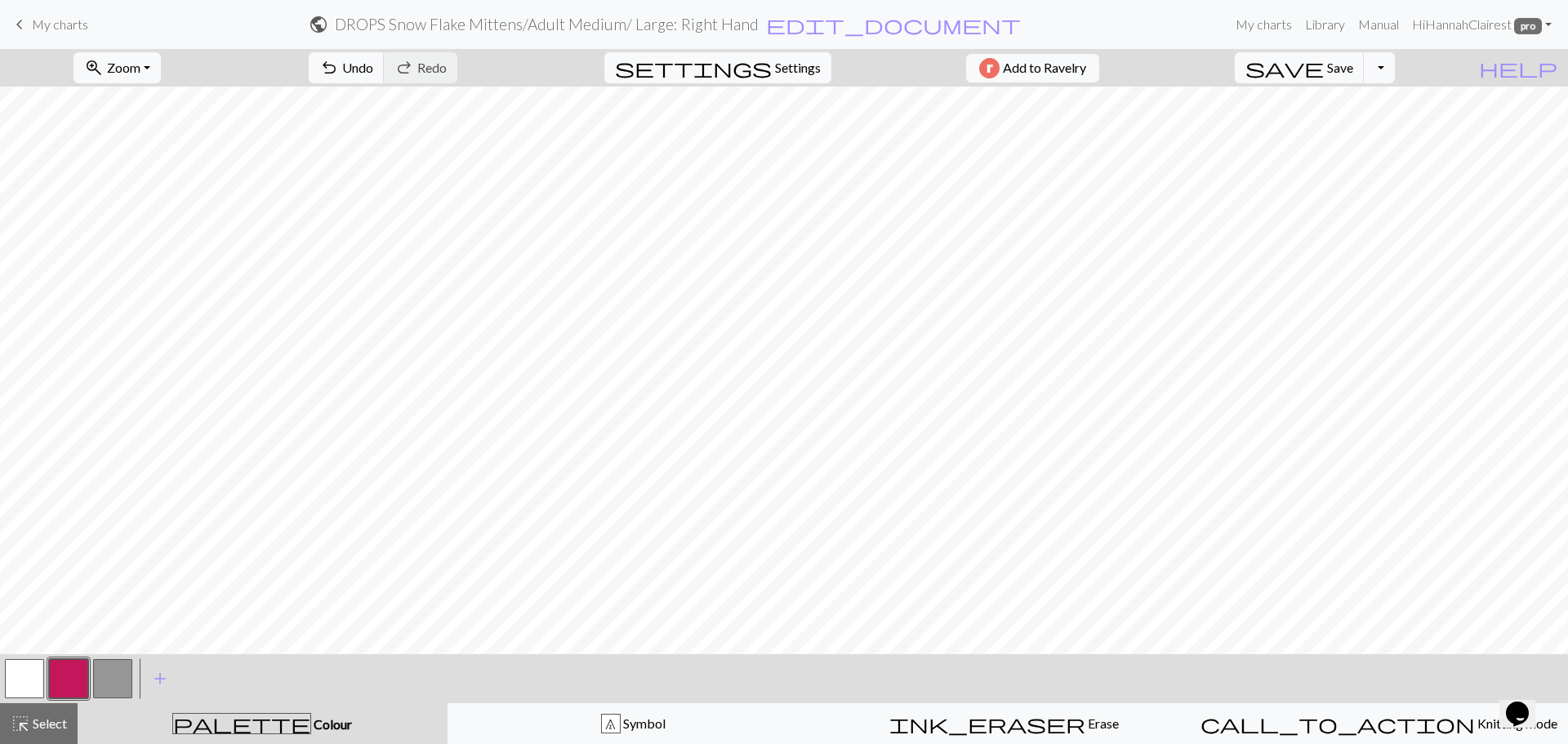
click at [116, 690] on button "button" at bounding box center [112, 679] width 39 height 39
click at [52, 671] on button "button" at bounding box center [69, 679] width 39 height 39
click at [385, 79] on button "undo Undo Undo" at bounding box center [346, 67] width 76 height 31
click at [121, 685] on button "button" at bounding box center [112, 679] width 39 height 39
click at [373, 71] on span "Undo" at bounding box center [357, 67] width 31 height 16
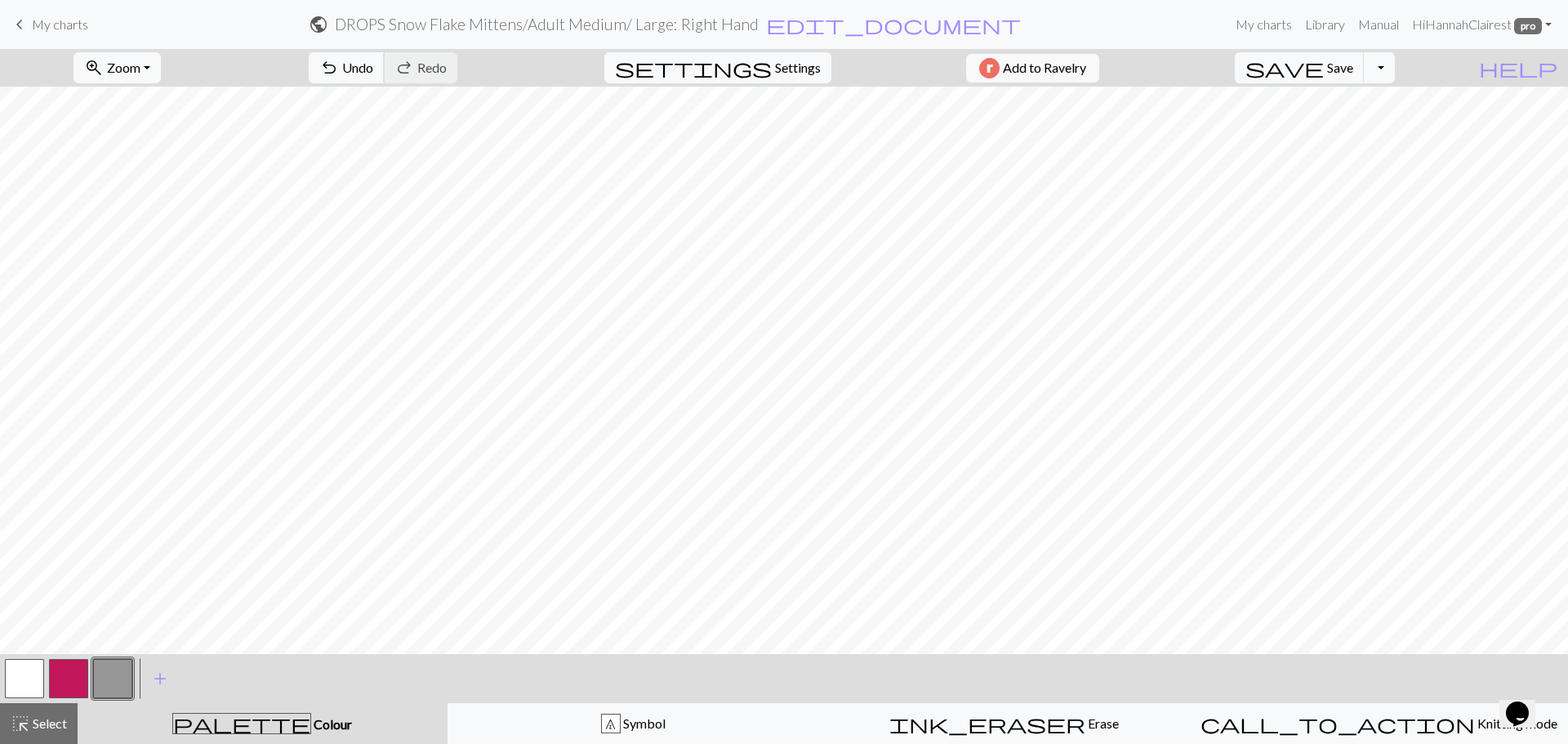
click at [339, 67] on span "undo" at bounding box center [329, 68] width 20 height 23
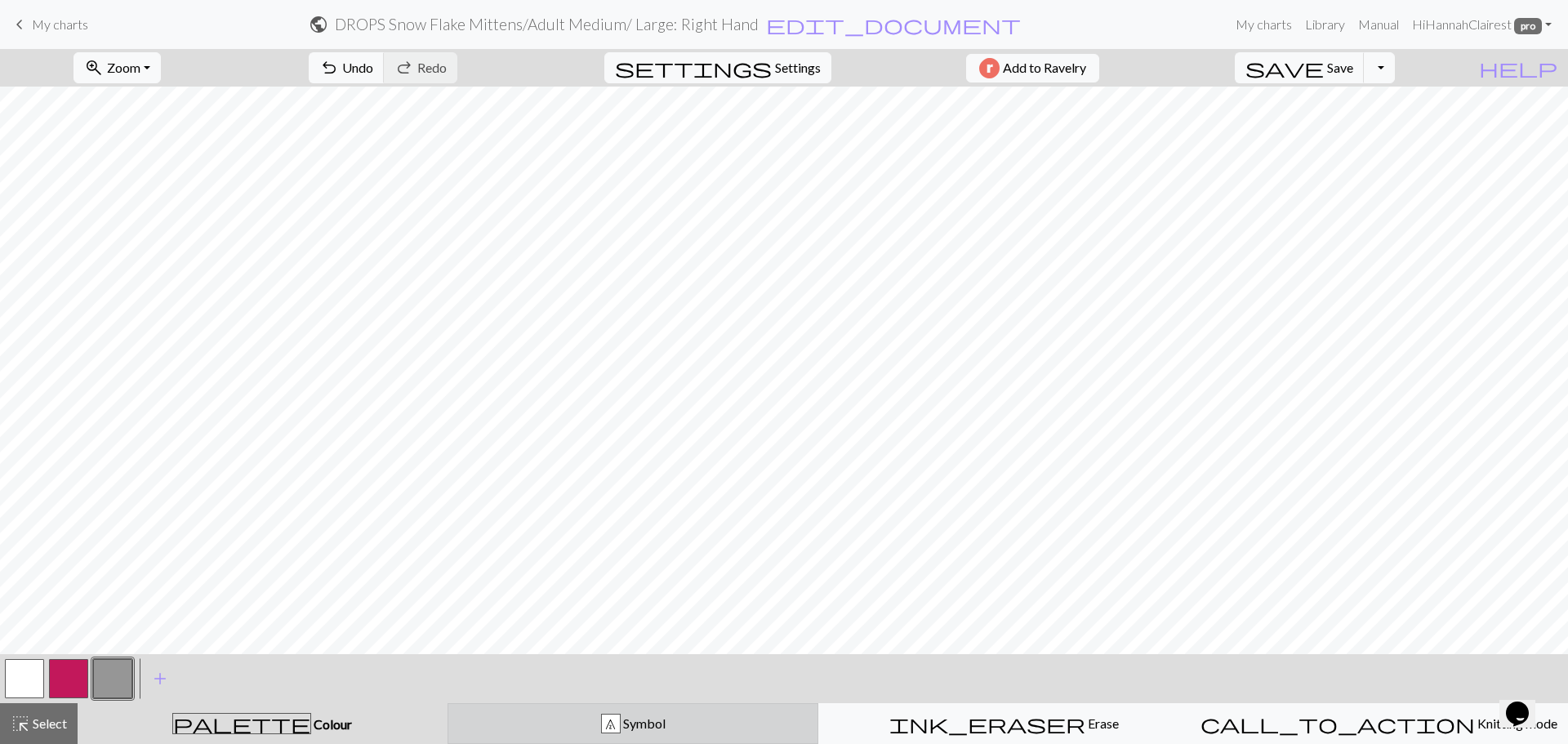
click at [510, 713] on div "7 Symbol" at bounding box center [633, 723] width 350 height 20
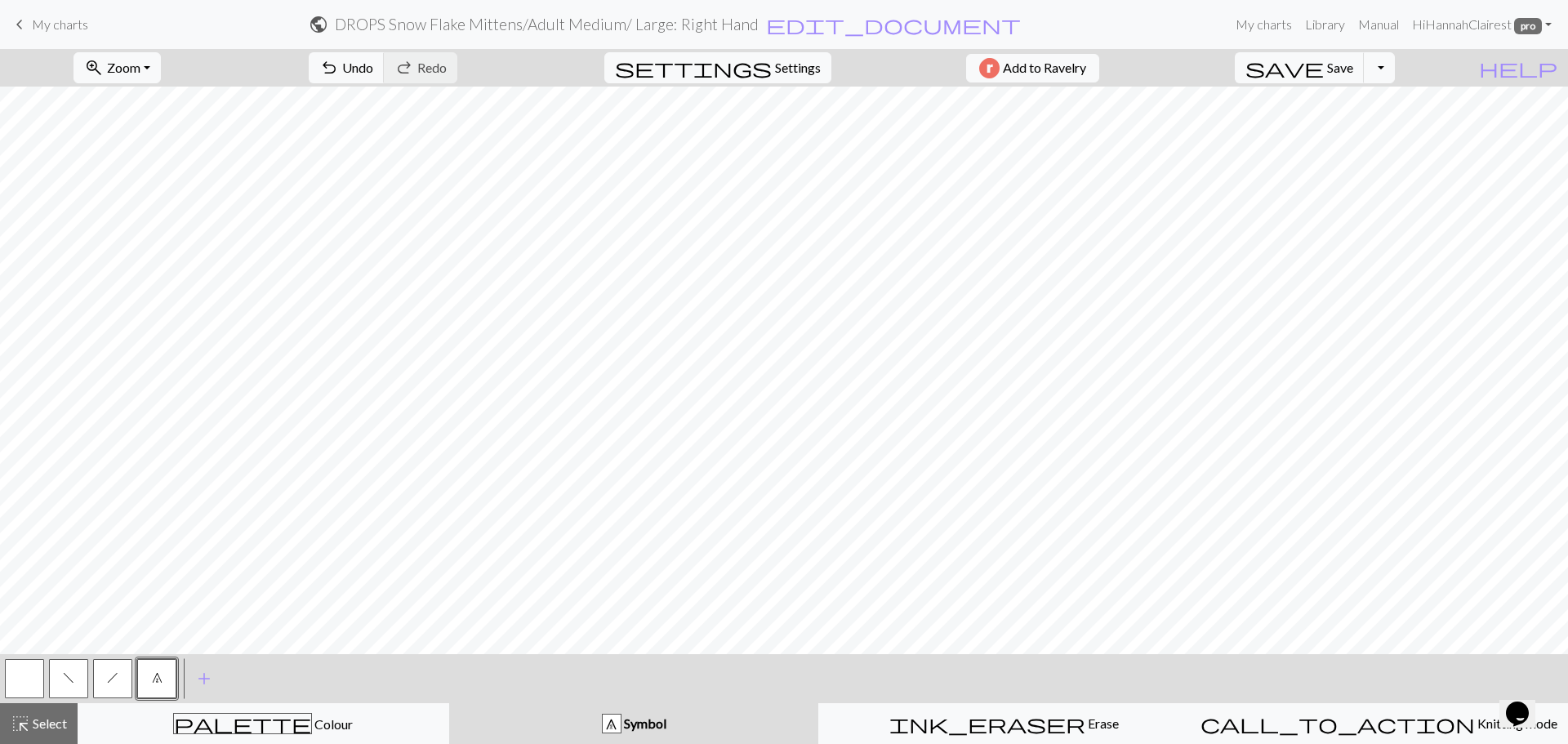
click at [112, 680] on span "h" at bounding box center [112, 678] width 11 height 13
click at [84, 673] on button "f" at bounding box center [69, 679] width 39 height 39
click at [59, 724] on span "Select" at bounding box center [49, 723] width 37 height 16
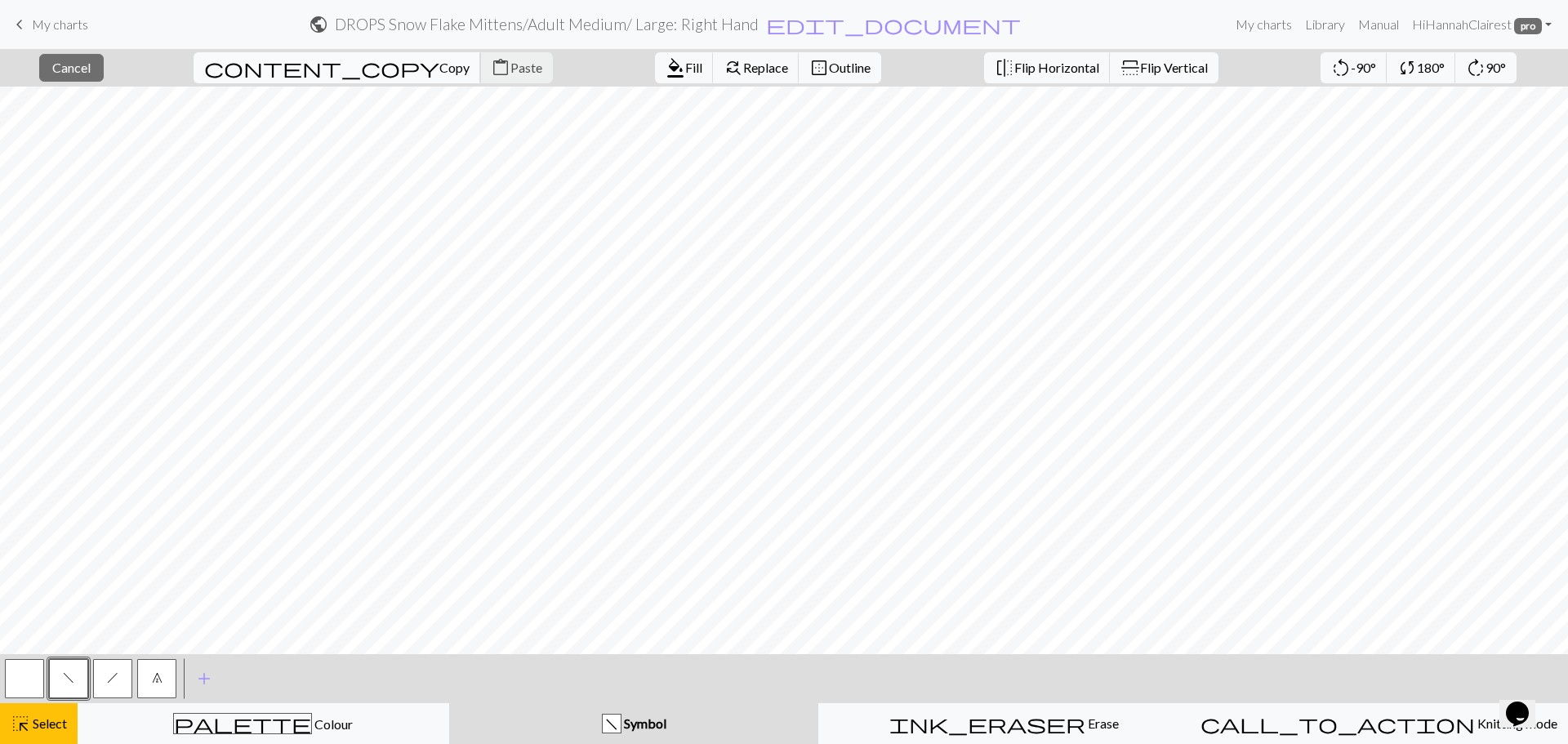
click at [439, 67] on span "Copy" at bounding box center [454, 67] width 31 height 16
click at [511, 72] on span "Paste" at bounding box center [527, 67] width 32 height 16
click at [82, 64] on span "Cancel" at bounding box center [71, 67] width 38 height 16
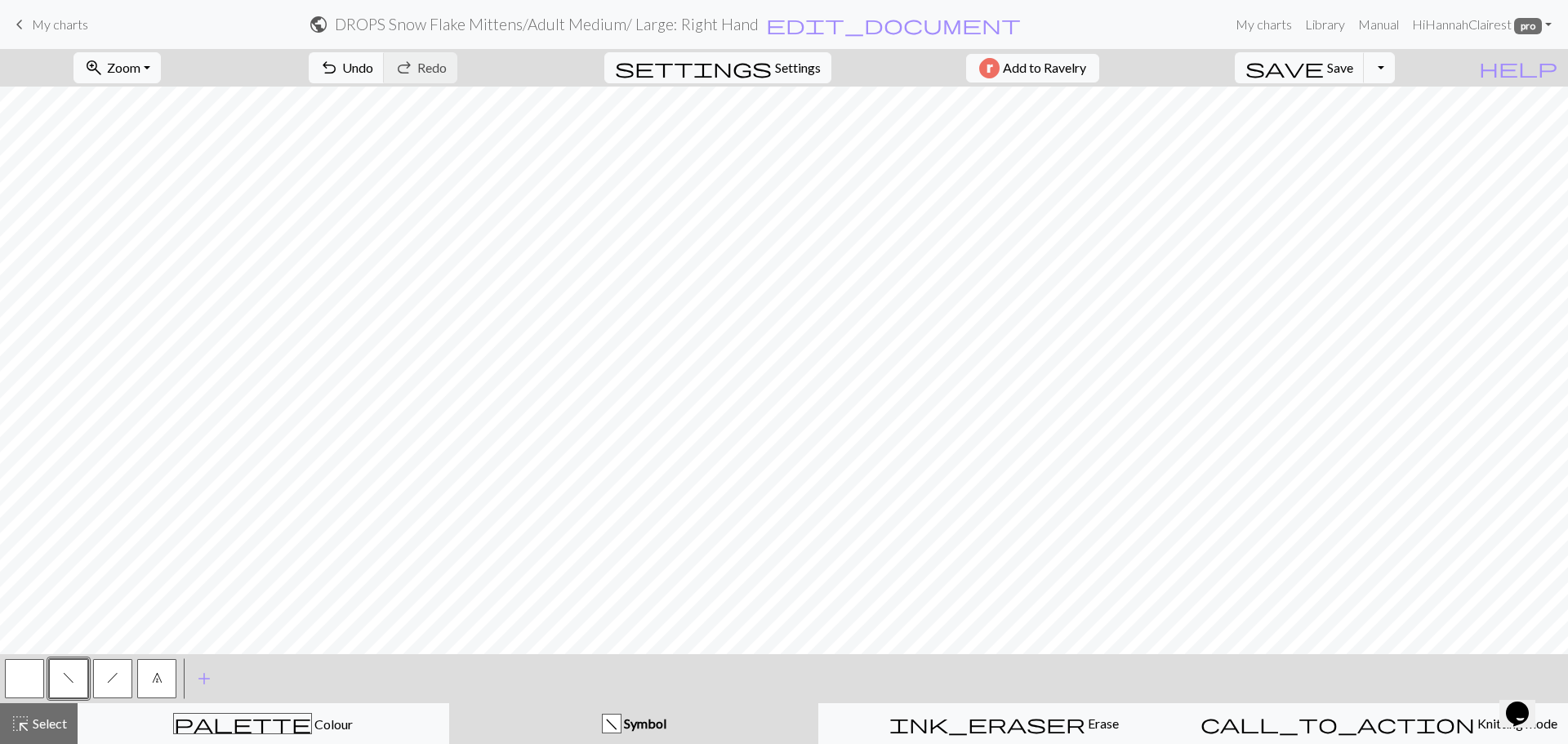
click at [287, 700] on div "< f h 7 > add Add a symbol" at bounding box center [784, 678] width 1568 height 49
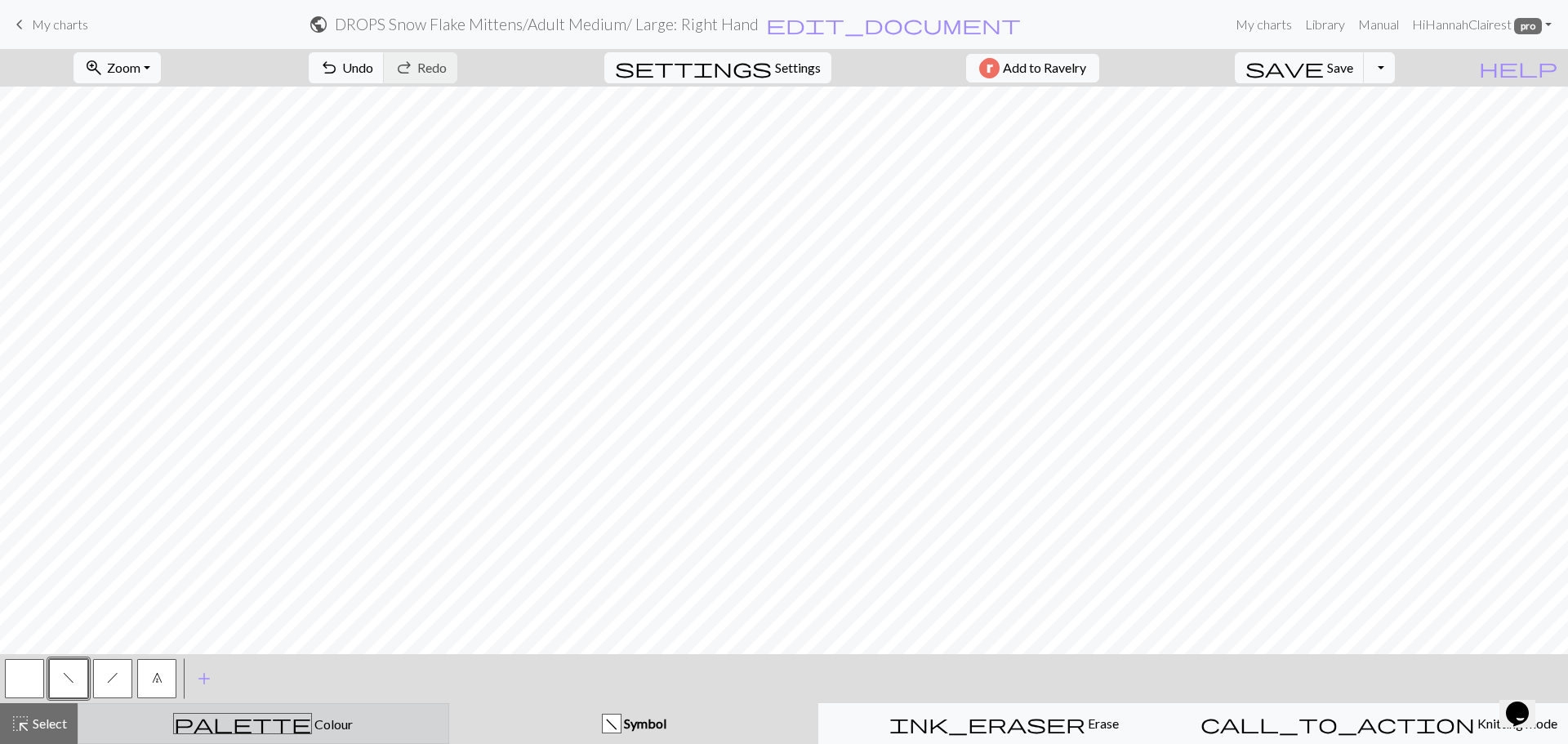
click at [277, 712] on button "palette Colour Colour" at bounding box center [264, 724] width 372 height 41
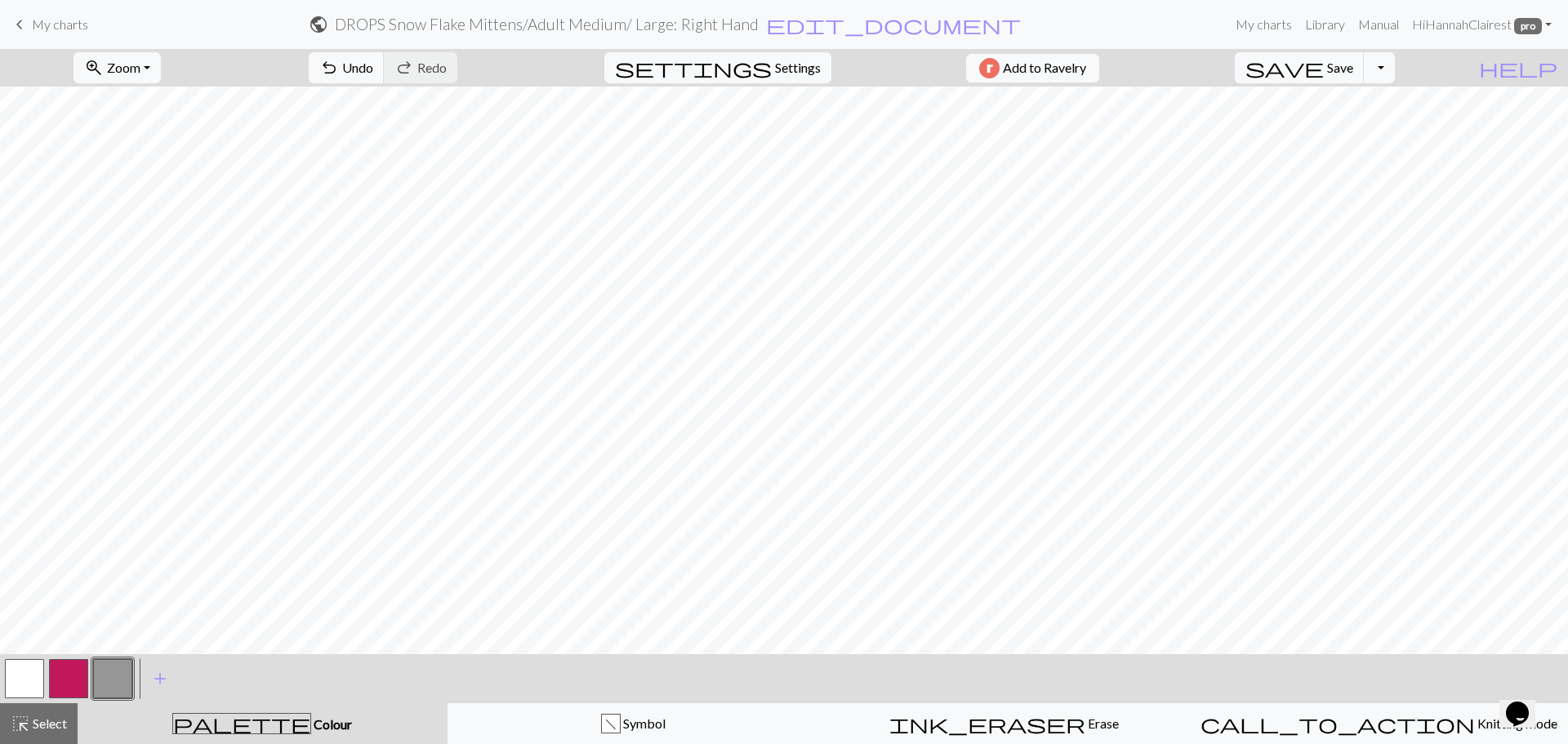
click at [74, 679] on button "button" at bounding box center [69, 679] width 39 height 39
click at [339, 64] on span "undo" at bounding box center [329, 68] width 20 height 23
click at [39, 720] on span "Select" at bounding box center [49, 723] width 37 height 16
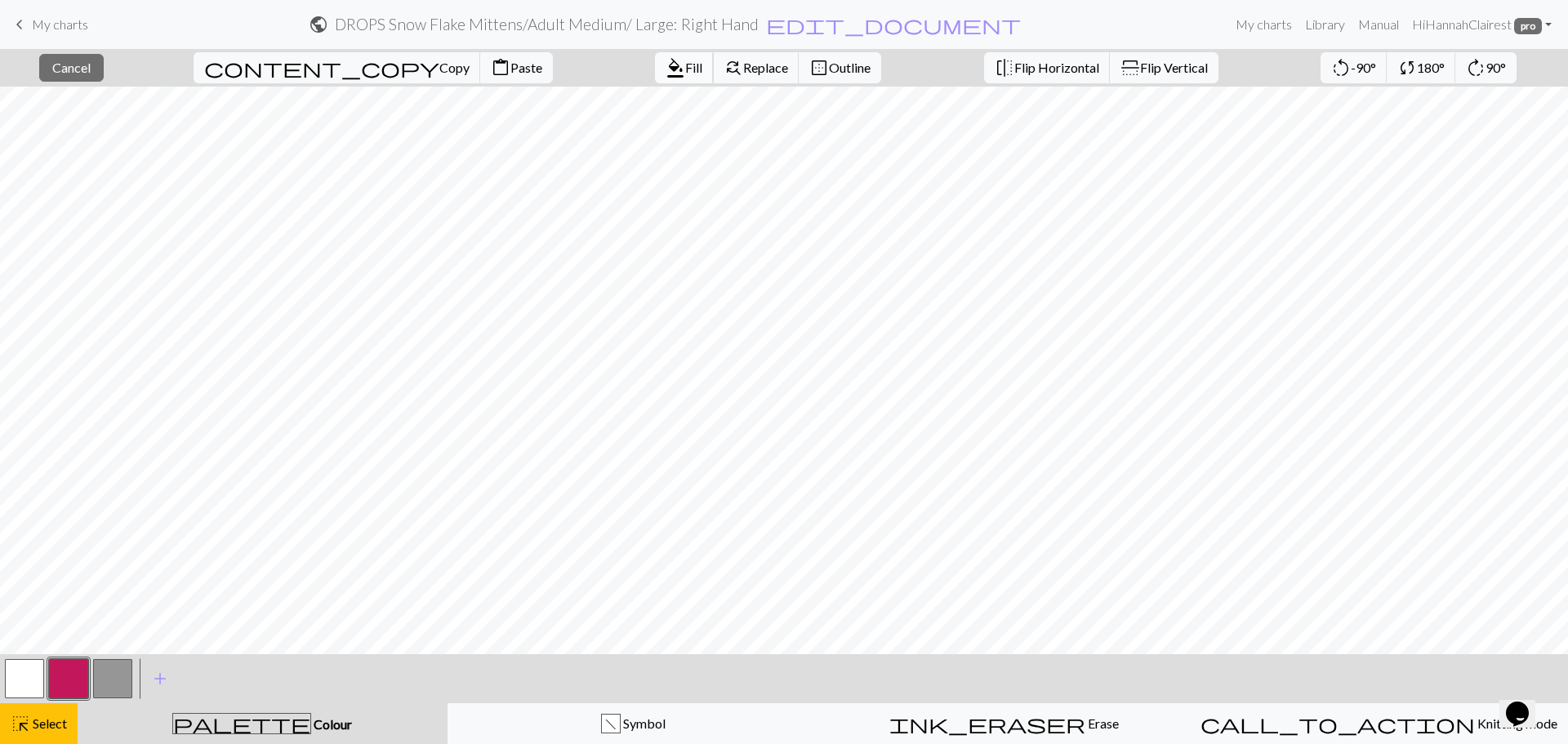
click at [686, 71] on span "Fill" at bounding box center [694, 67] width 17 height 16
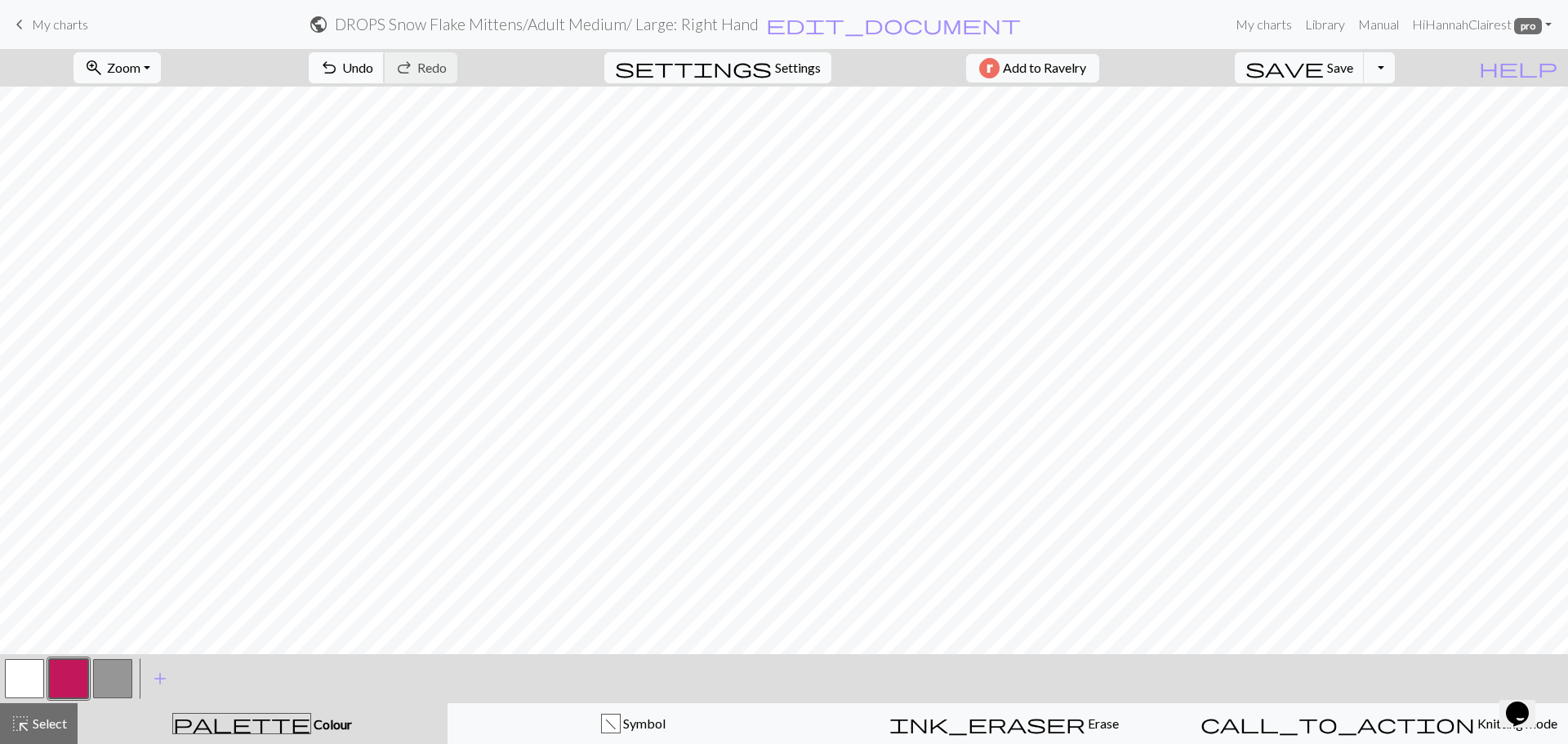
click at [373, 61] on span "Undo" at bounding box center [357, 67] width 31 height 16
click at [385, 59] on button "undo Undo Undo" at bounding box center [346, 67] width 76 height 31
click at [385, 64] on button "undo Undo Undo" at bounding box center [346, 67] width 76 height 31
click at [385, 75] on button "undo Undo Undo" at bounding box center [346, 67] width 76 height 31
click at [33, 685] on button "button" at bounding box center [24, 679] width 39 height 39
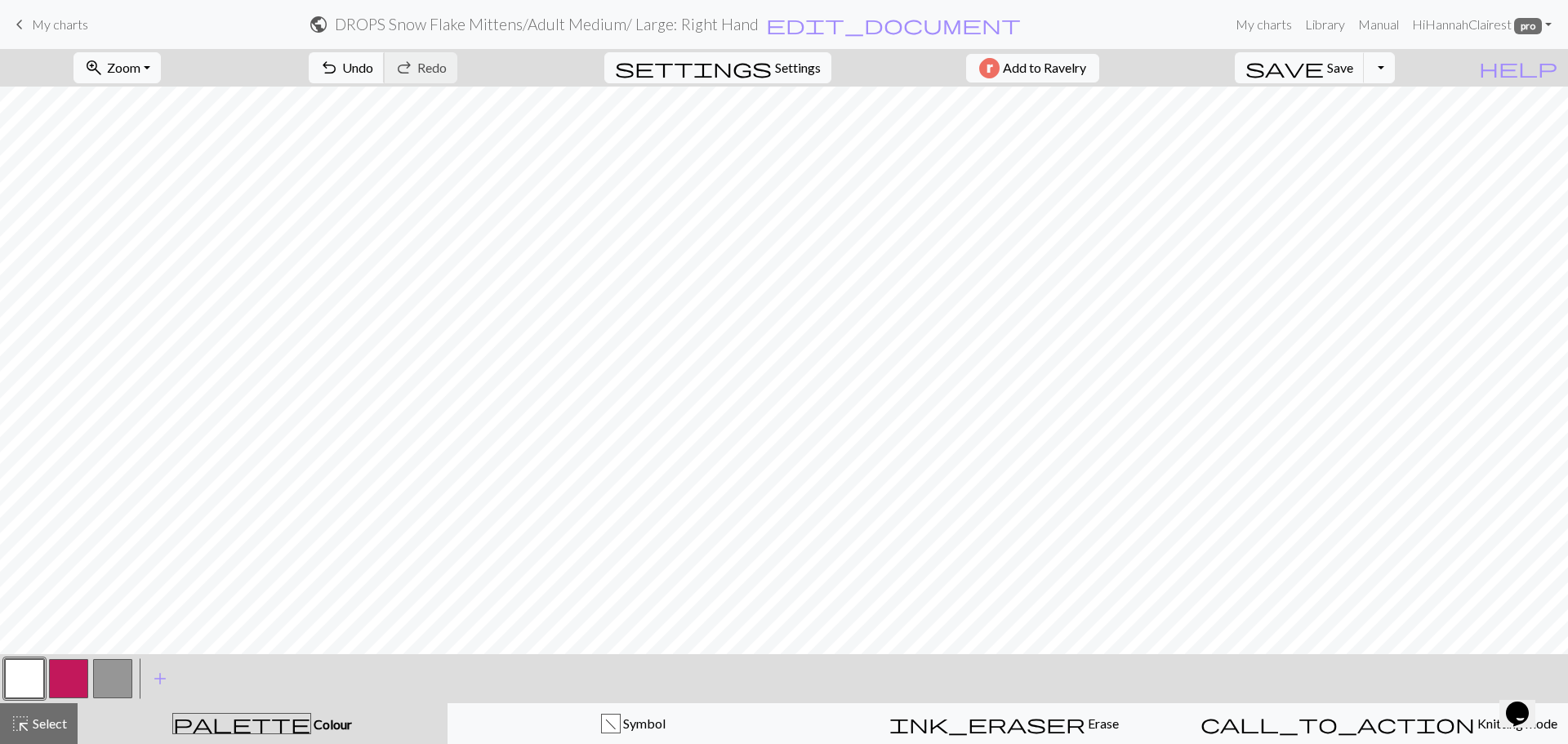
click at [385, 82] on button "undo Undo Undo" at bounding box center [346, 67] width 76 height 31
click at [373, 69] on span "Undo" at bounding box center [357, 67] width 31 height 16
drag, startPoint x: 84, startPoint y: 680, endPoint x: 101, endPoint y: 662, distance: 24.8
click at [85, 678] on button "button" at bounding box center [69, 679] width 39 height 39
drag, startPoint x: 25, startPoint y: 680, endPoint x: 36, endPoint y: 672, distance: 13.6
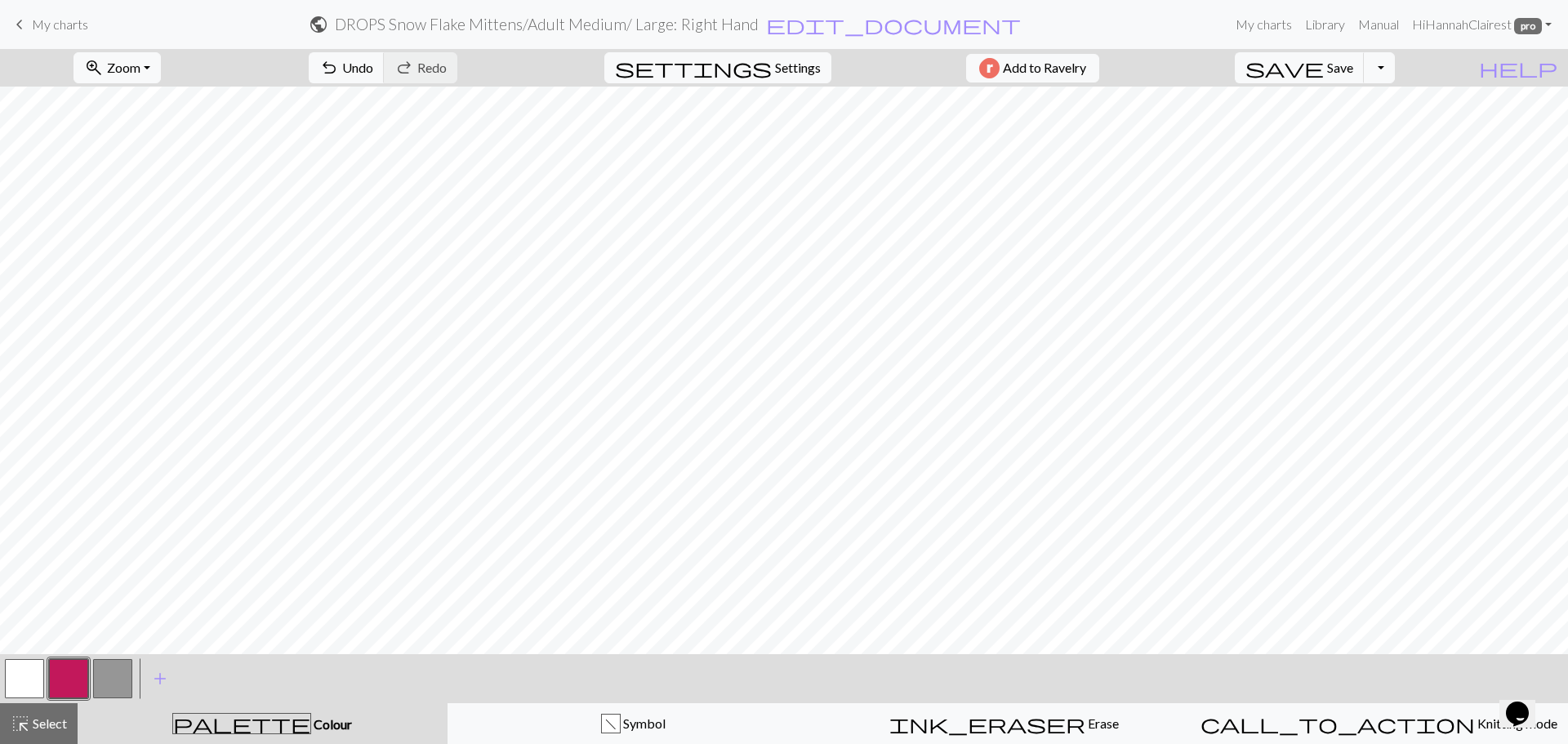
click at [31, 675] on button "button" at bounding box center [24, 679] width 39 height 39
drag, startPoint x: 431, startPoint y: 71, endPoint x: 442, endPoint y: 71, distance: 11.0
click at [373, 71] on span "Undo" at bounding box center [357, 67] width 31 height 16
click at [1353, 72] on span "Save" at bounding box center [1340, 67] width 26 height 16
click at [83, 21] on span "My charts" at bounding box center [59, 24] width 57 height 16
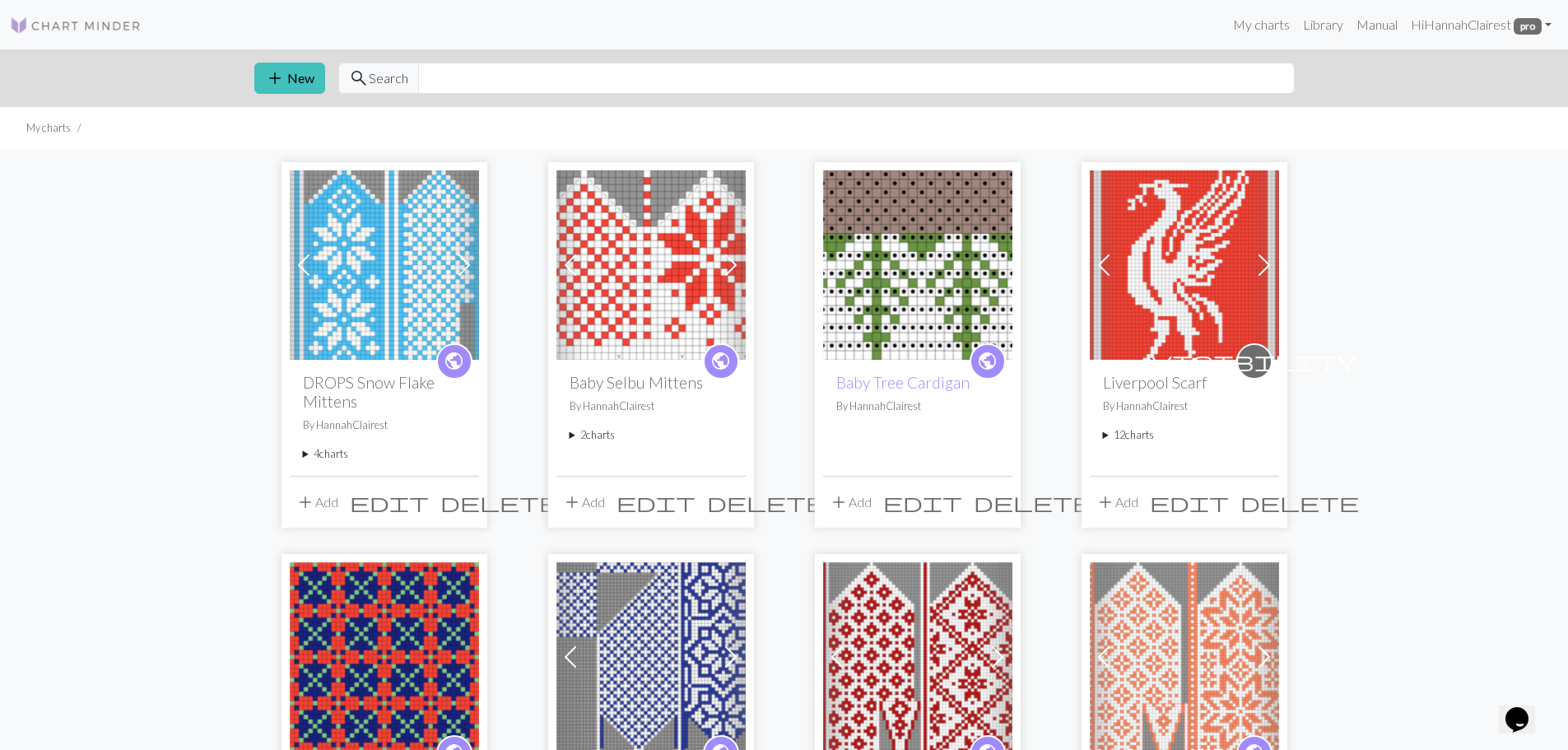
click at [328, 453] on summary "4 charts" at bounding box center [385, 454] width 163 height 16
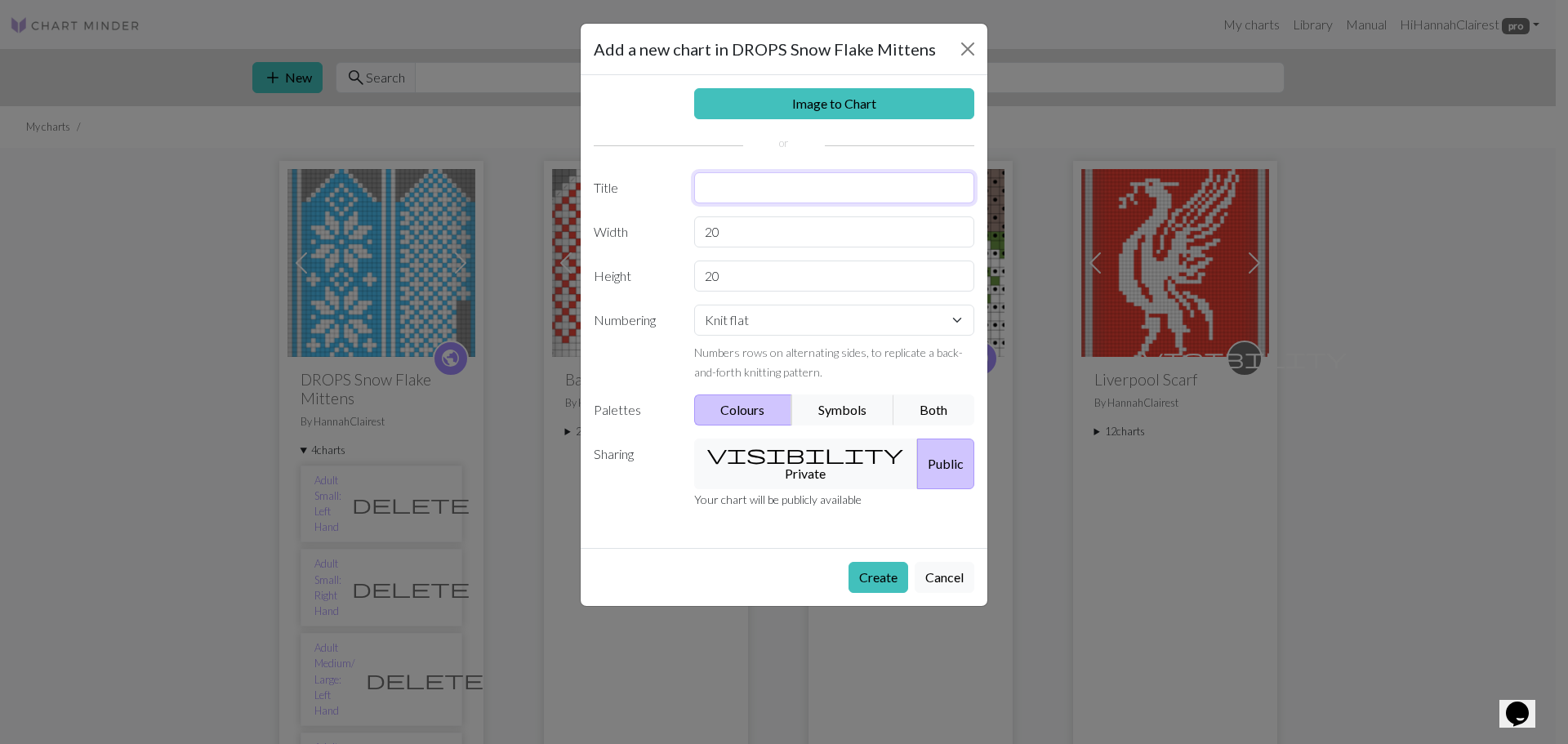
click at [735, 189] on input "text" at bounding box center [834, 188] width 281 height 31
type input "Adult Small: Cuff & Thumb"
drag, startPoint x: 723, startPoint y: 283, endPoint x: 682, endPoint y: 282, distance: 41.0
click at [685, 281] on div "20" at bounding box center [835, 275] width 301 height 31
type input "3"
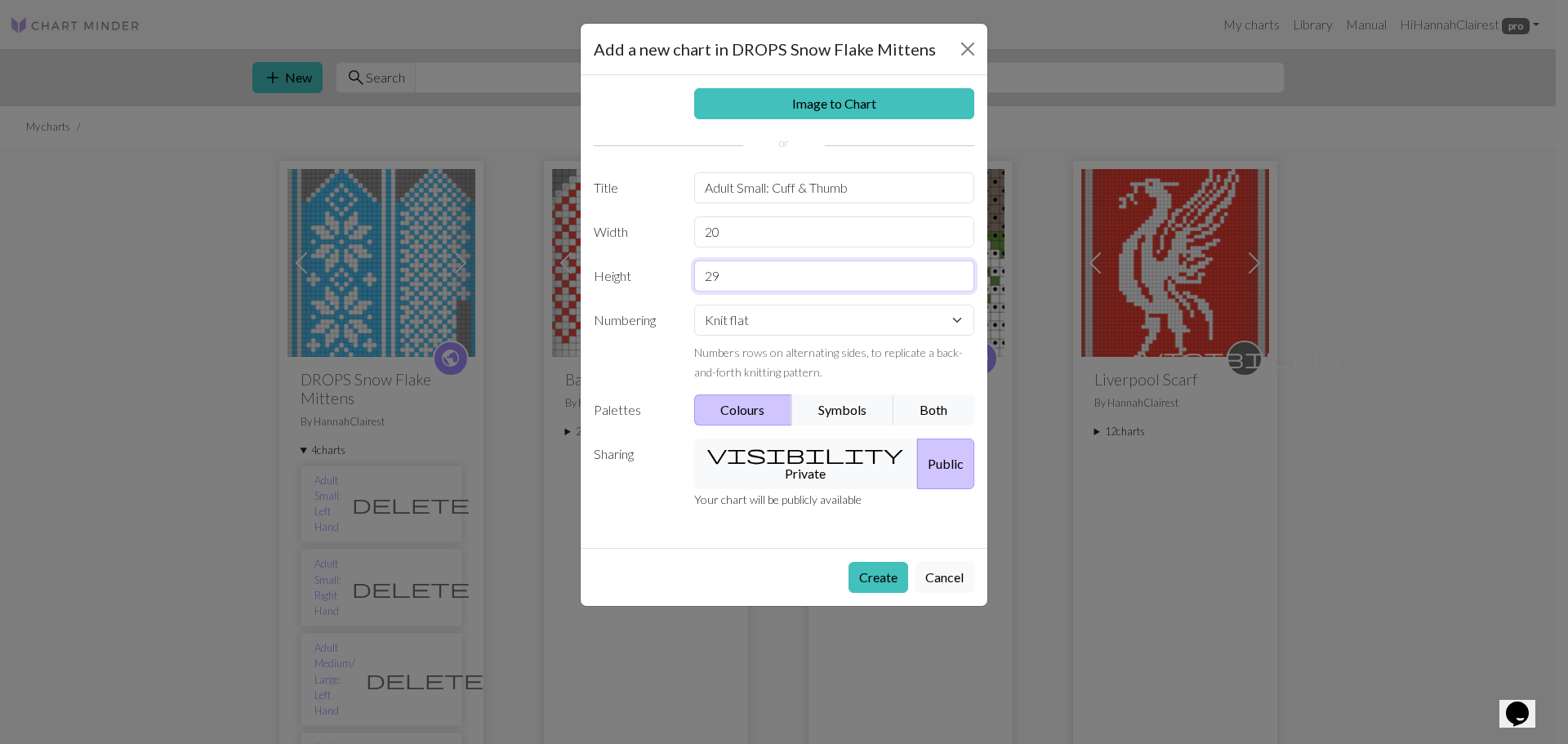
type input "29"
drag, startPoint x: 711, startPoint y: 241, endPoint x: 736, endPoint y: 239, distance: 25.1
click at [713, 241] on input "20" at bounding box center [834, 231] width 281 height 31
drag, startPoint x: 749, startPoint y: 233, endPoint x: 696, endPoint y: 228, distance: 53.2
click at [695, 228] on input "20" at bounding box center [834, 231] width 281 height 31
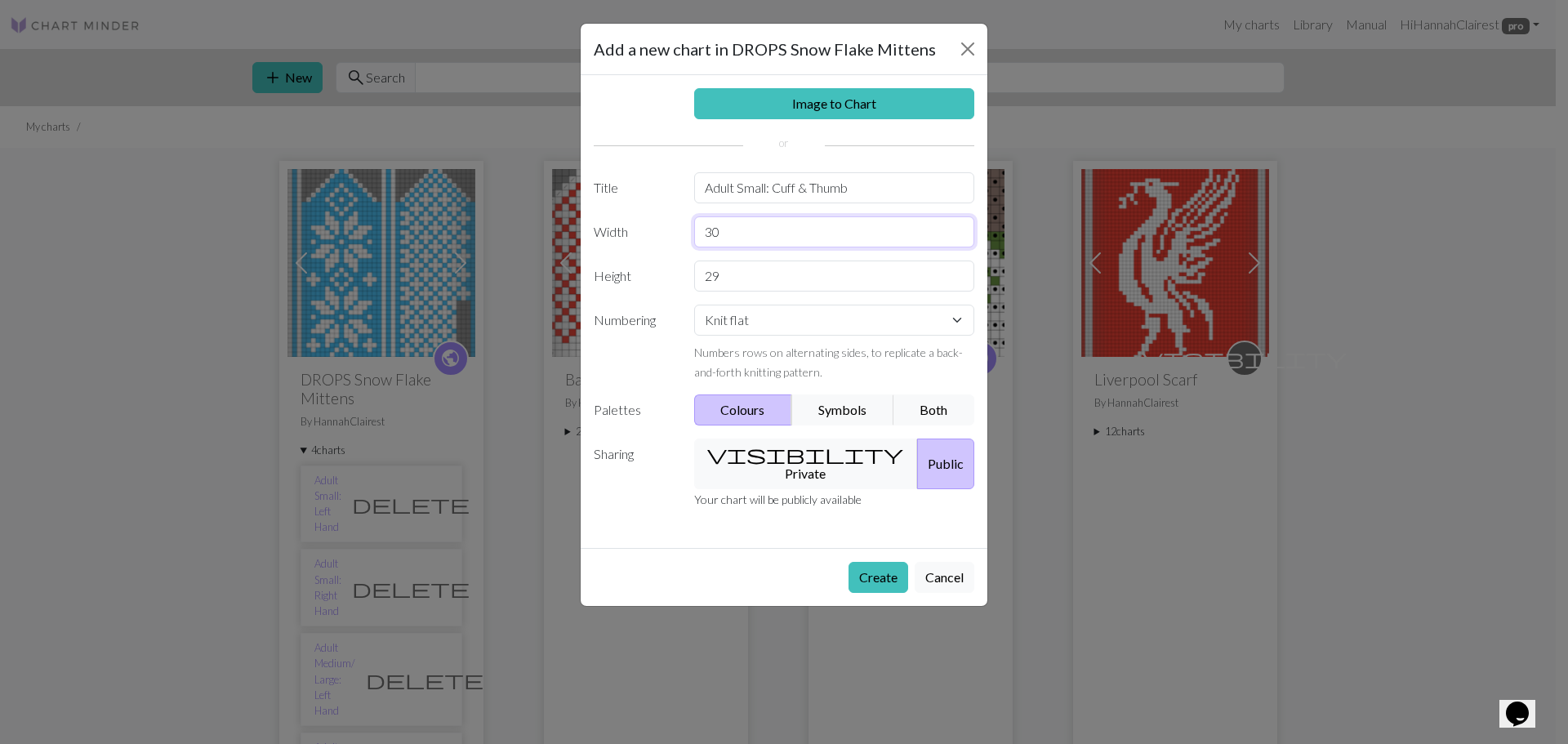
type input "30"
click at [740, 328] on select "Knit flat Knit in the round Lace knitting Cross stitch" at bounding box center [834, 320] width 281 height 31
select select "round"
click at [694, 305] on select "Knit flat Knit in the round Lace knitting Cross stitch" at bounding box center [834, 320] width 281 height 31
click at [882, 565] on button "Create" at bounding box center [879, 577] width 59 height 31
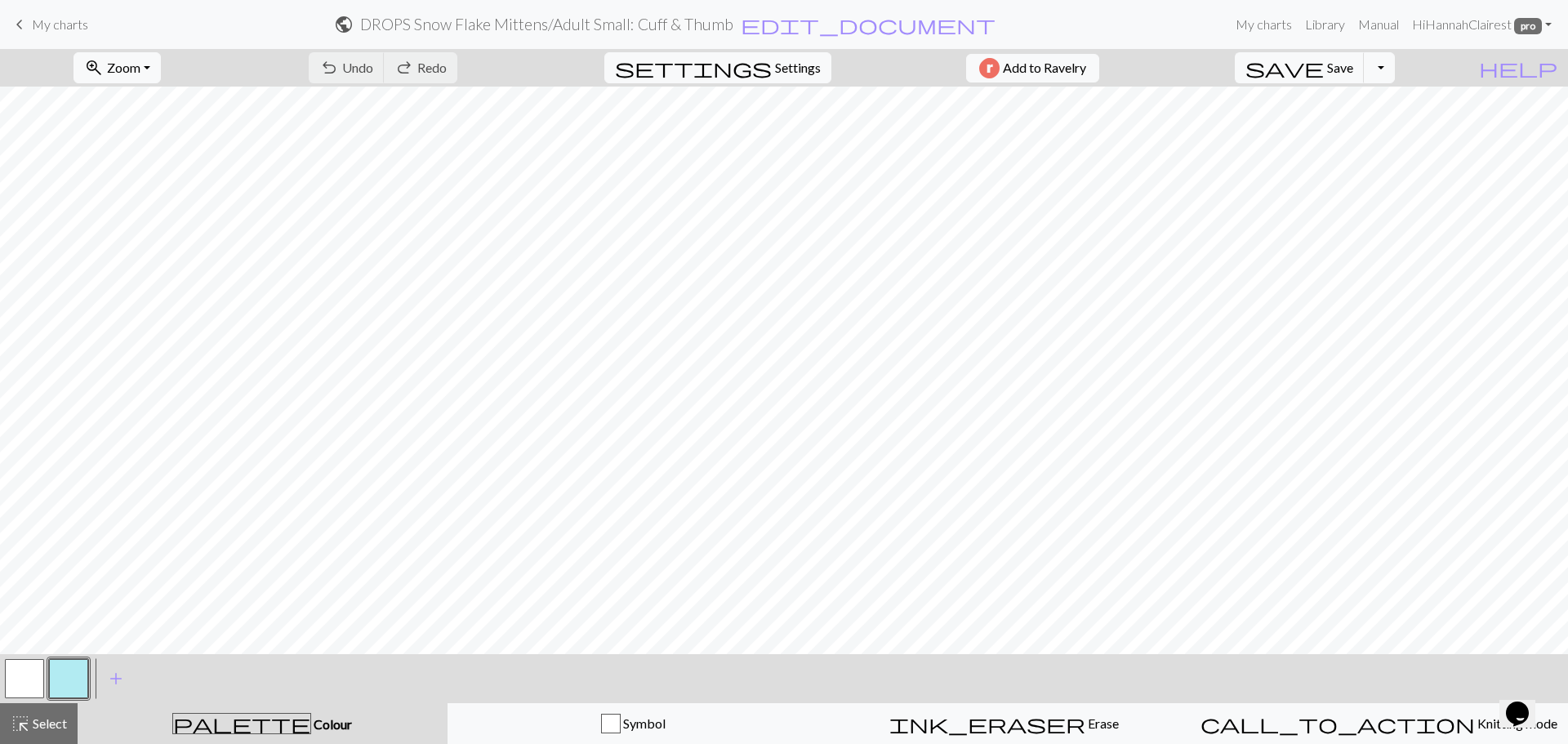
click at [72, 693] on button "button" at bounding box center [69, 679] width 39 height 39
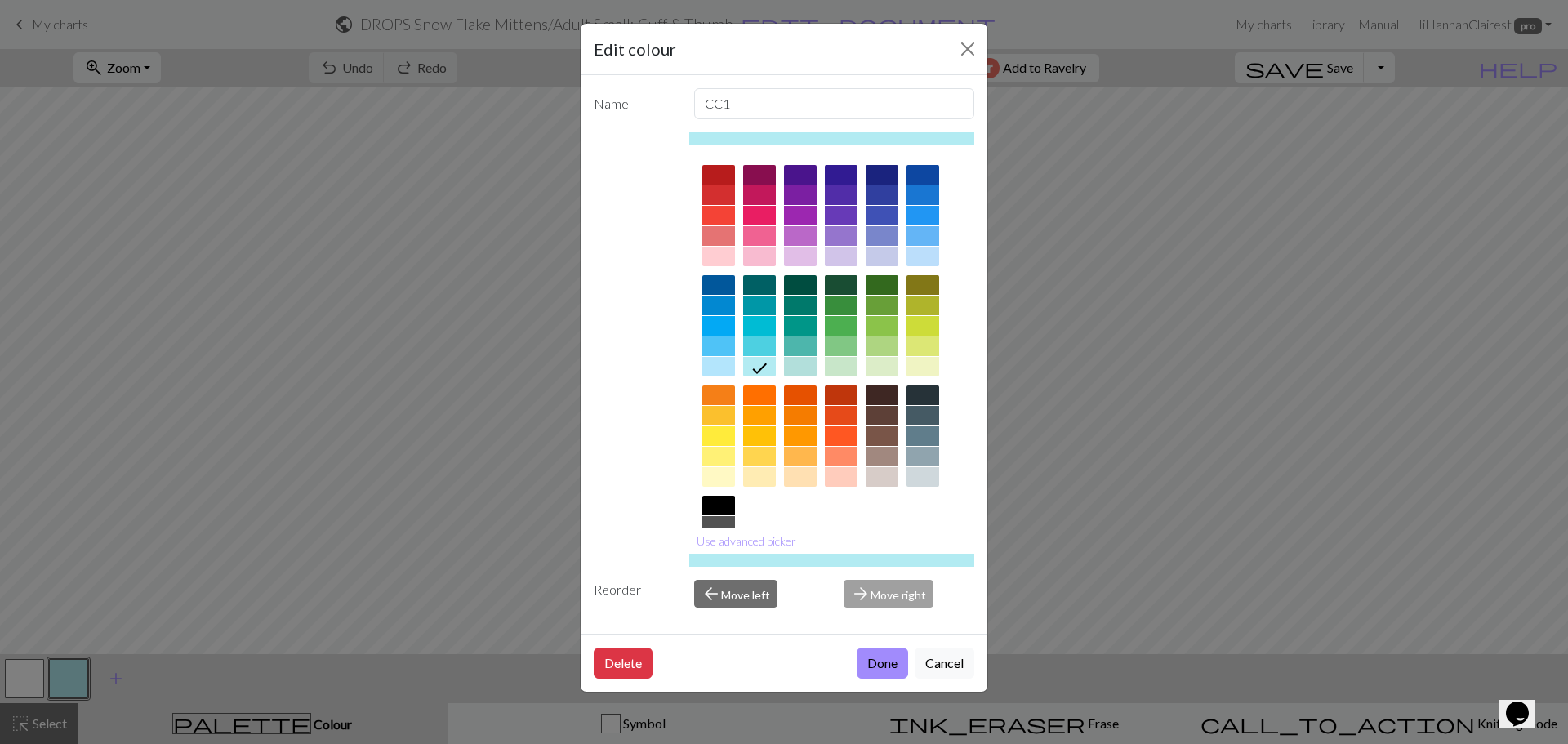
click at [729, 316] on div at bounding box center [718, 325] width 33 height 20
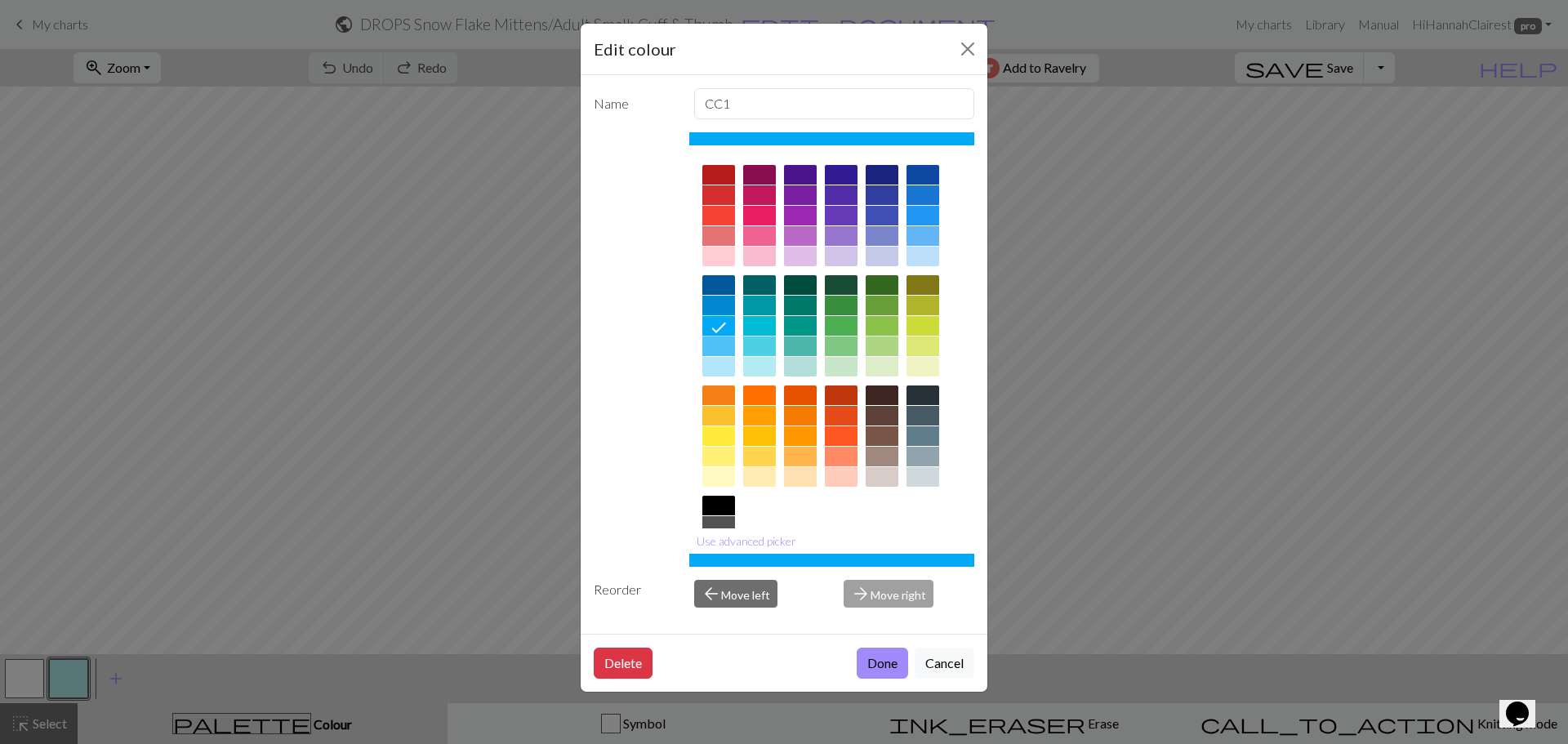
click at [719, 352] on div at bounding box center [718, 346] width 33 height 20
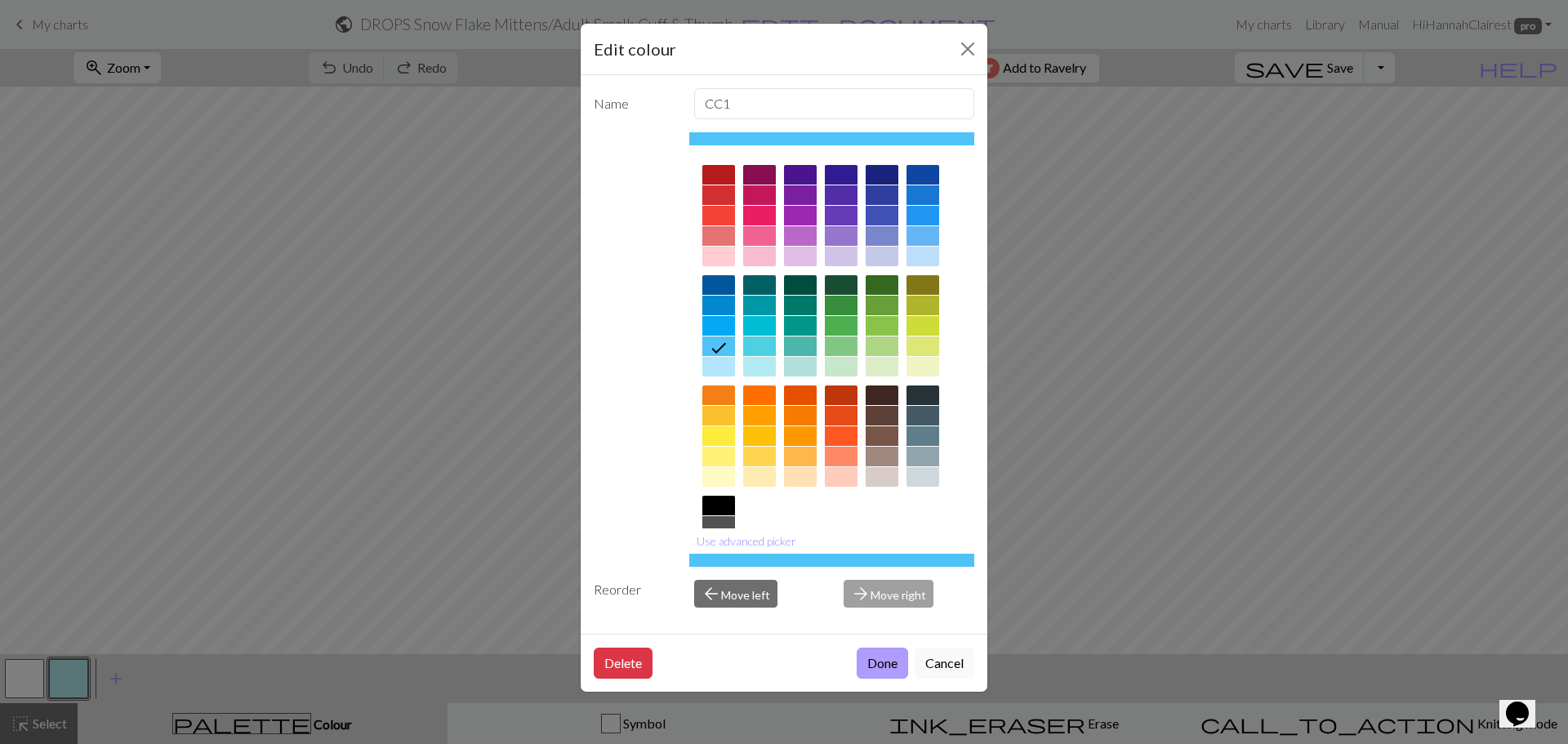
click at [886, 659] on button "Done" at bounding box center [882, 662] width 51 height 31
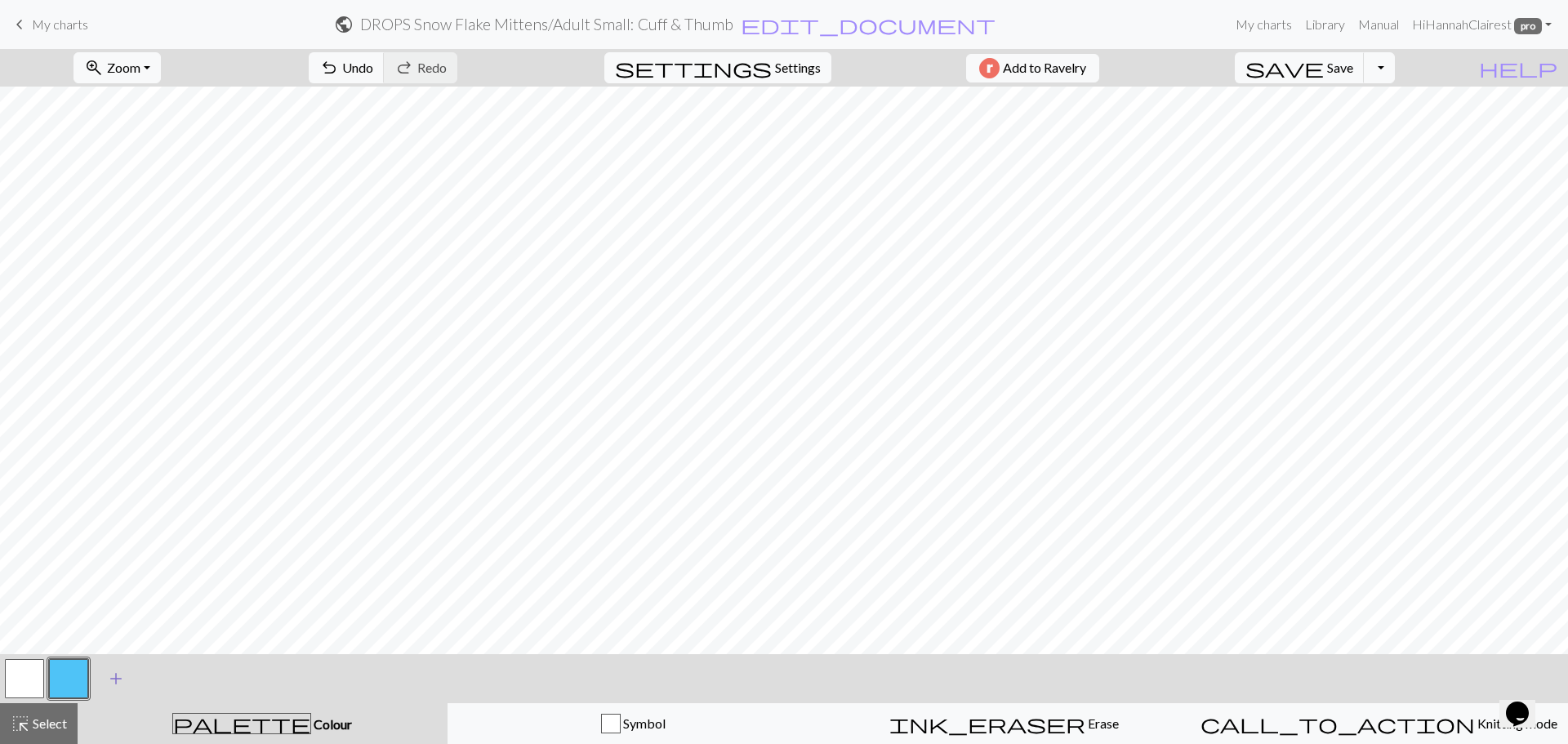
click at [111, 692] on button "add Add a colour" at bounding box center [116, 679] width 41 height 41
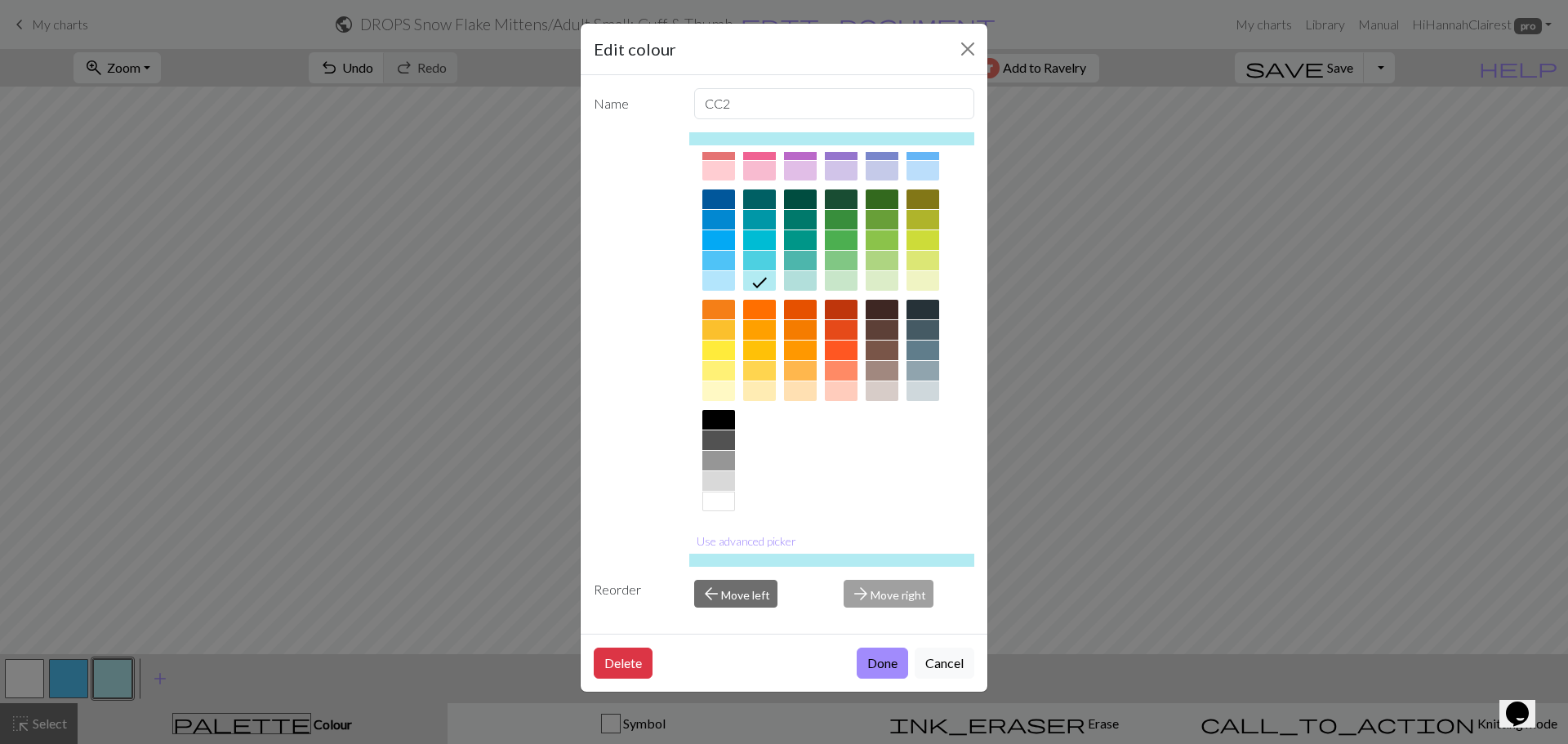
scroll to position [87, 0]
click at [728, 465] on div at bounding box center [718, 459] width 33 height 20
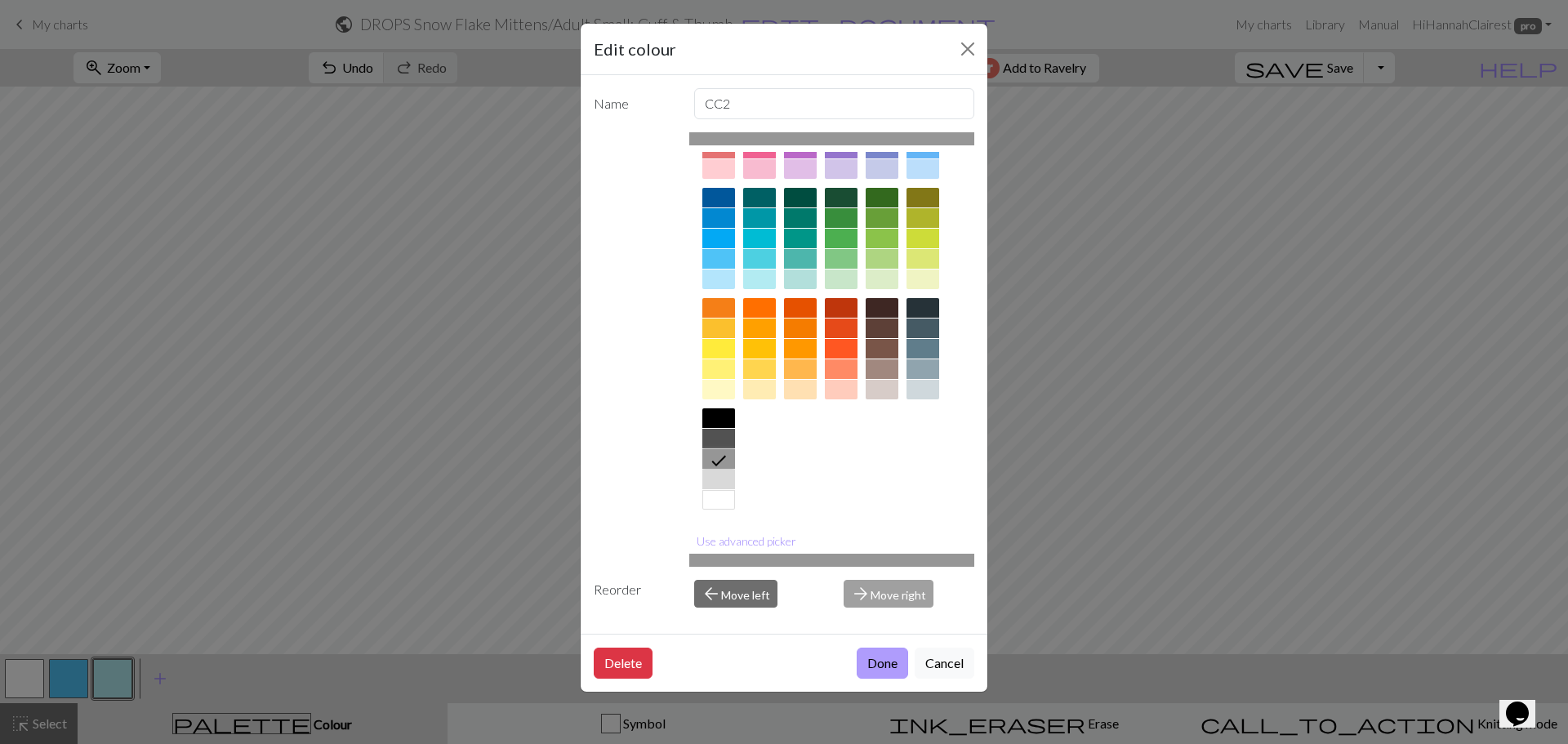
click at [882, 650] on button "Done" at bounding box center [882, 662] width 51 height 31
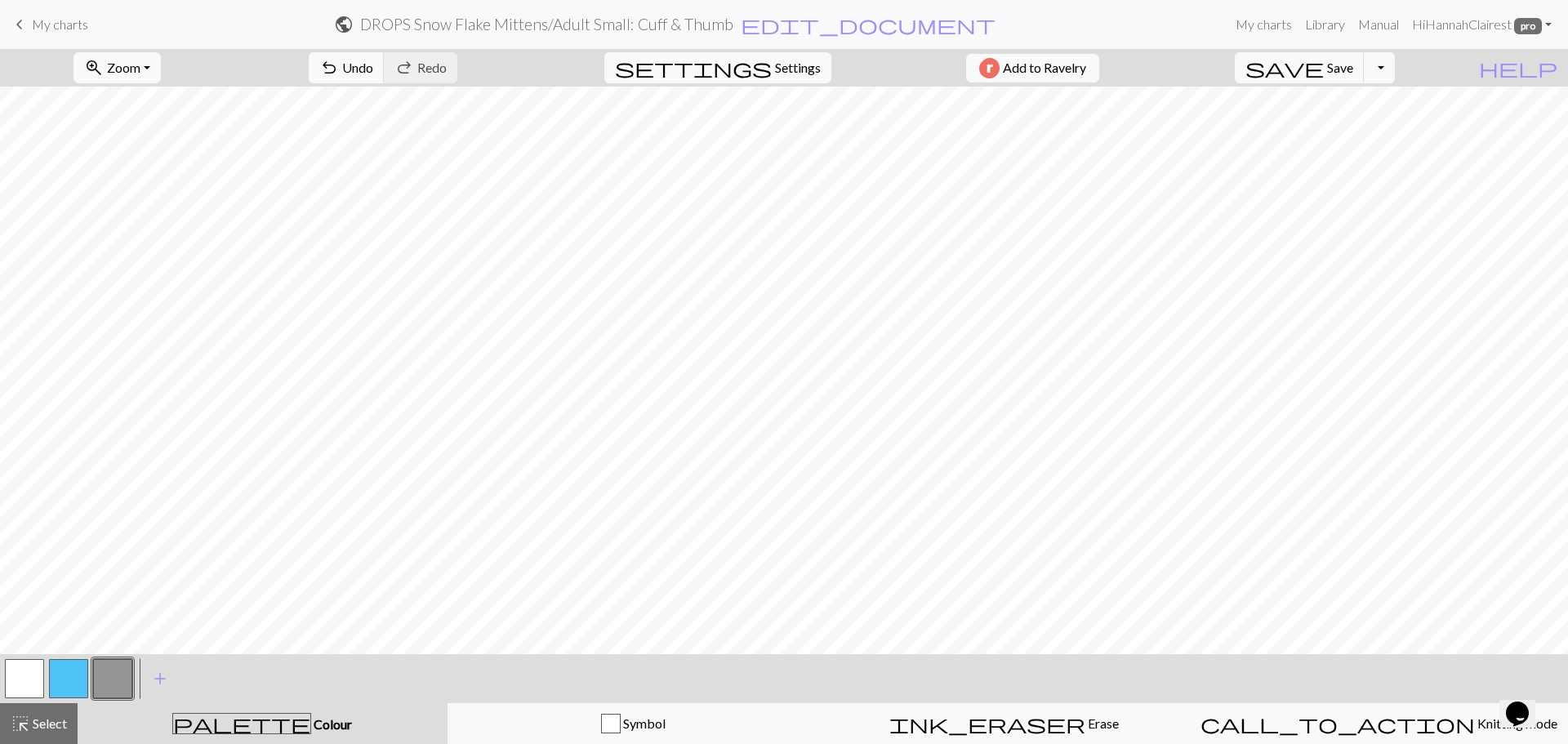
click at [52, 686] on button "button" at bounding box center [69, 679] width 39 height 39
click at [53, 675] on button "button" at bounding box center [69, 679] width 39 height 39
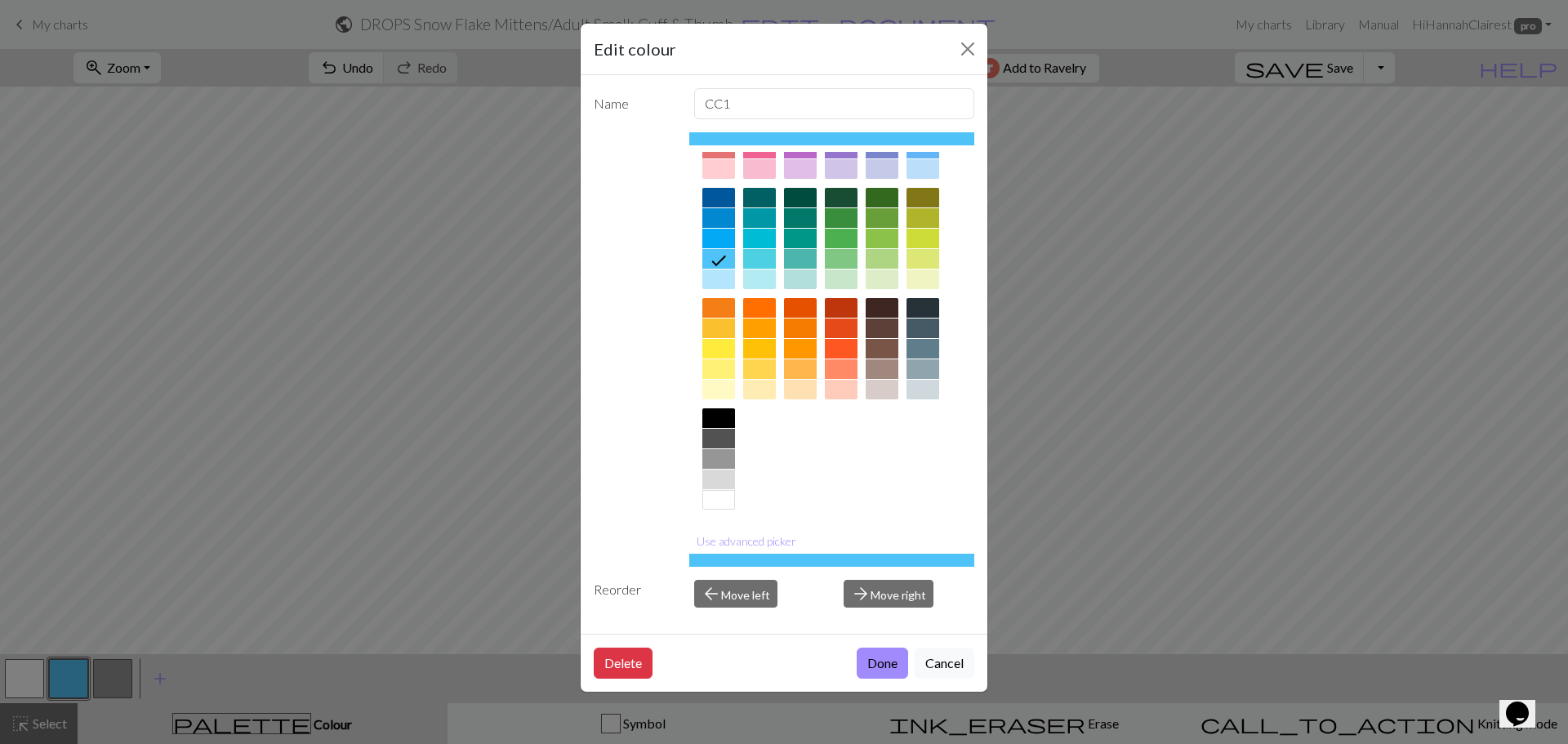
click at [882, 659] on button "Done" at bounding box center [882, 662] width 51 height 31
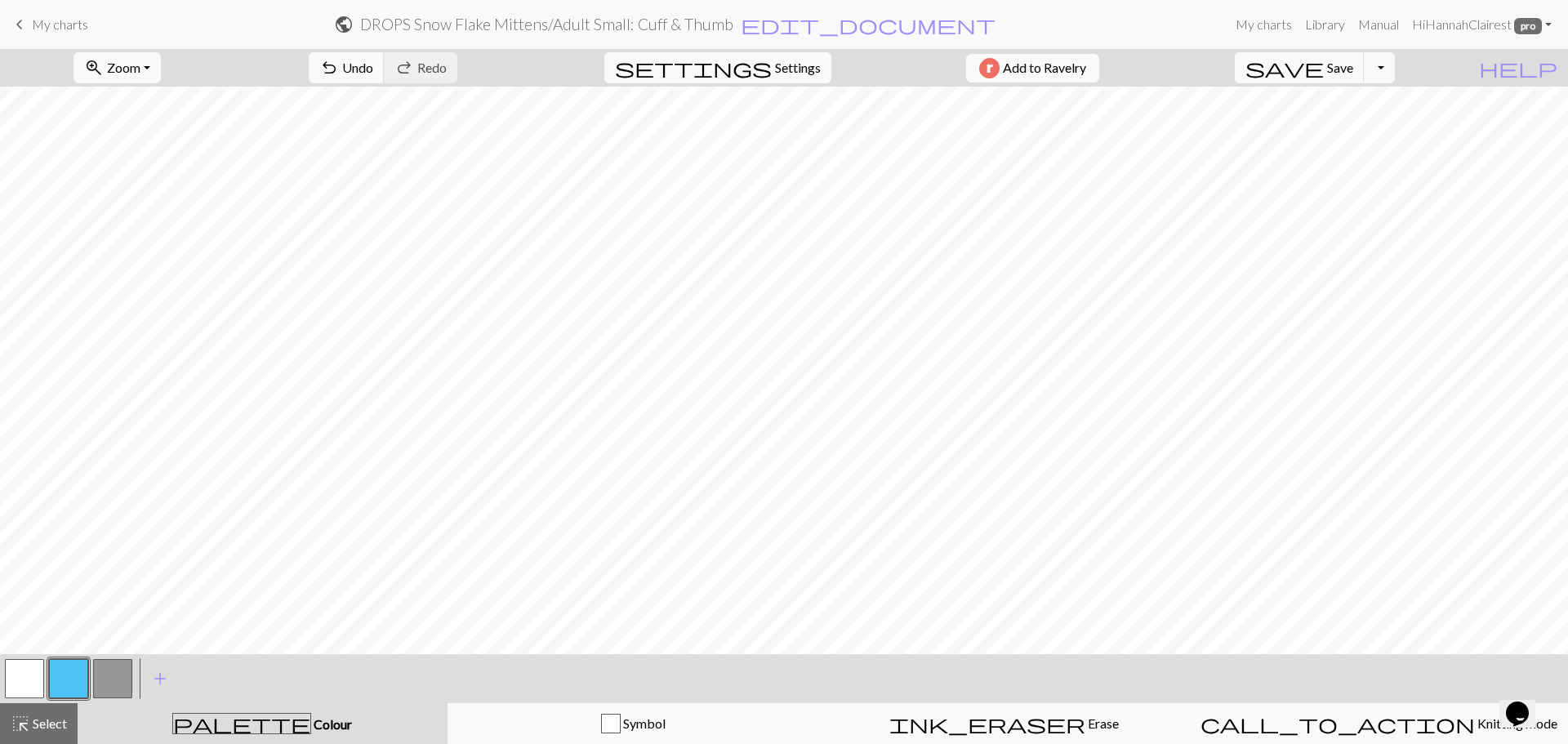
click at [111, 687] on button "button" at bounding box center [112, 679] width 39 height 39
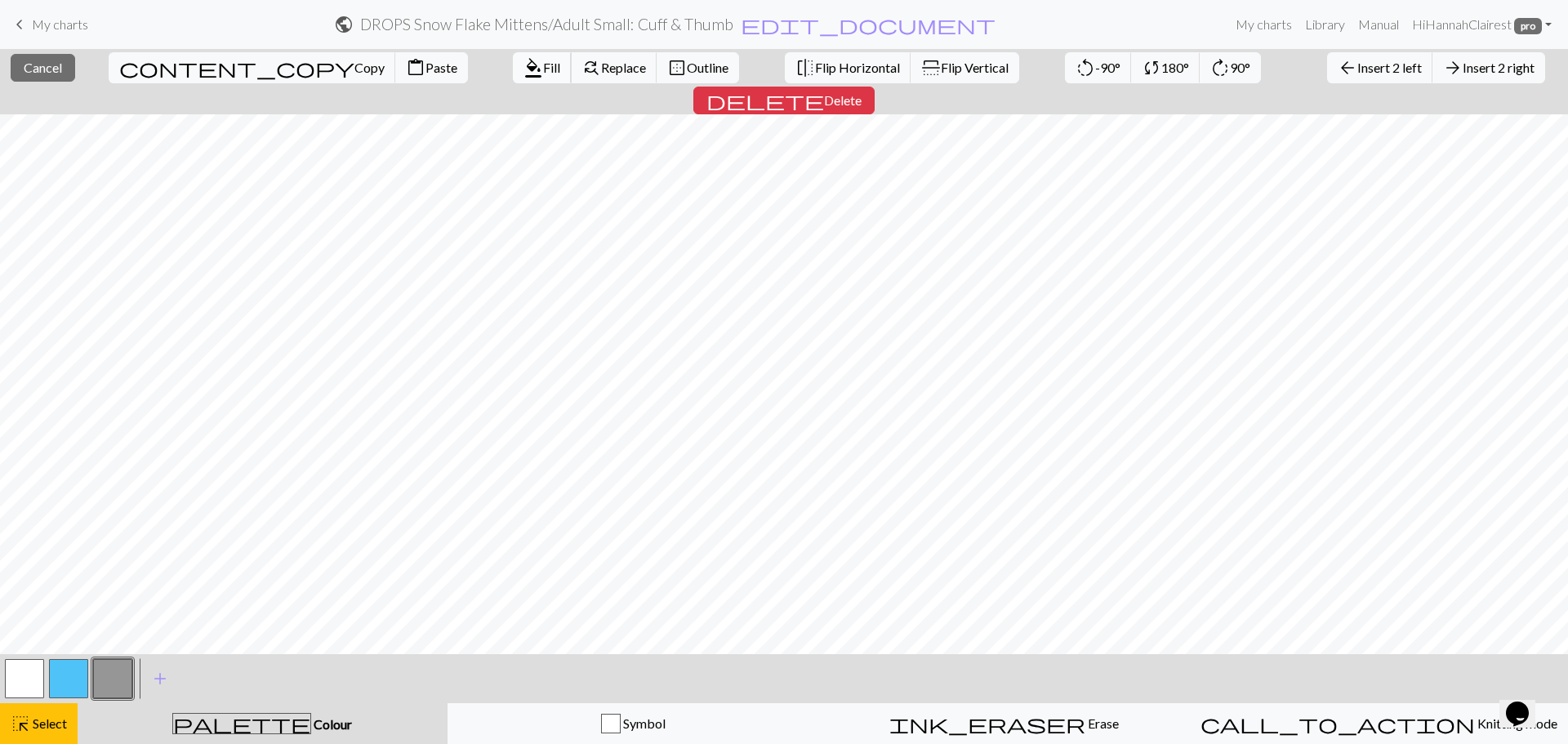
click at [524, 77] on span "format_color_fill" at bounding box center [533, 68] width 20 height 23
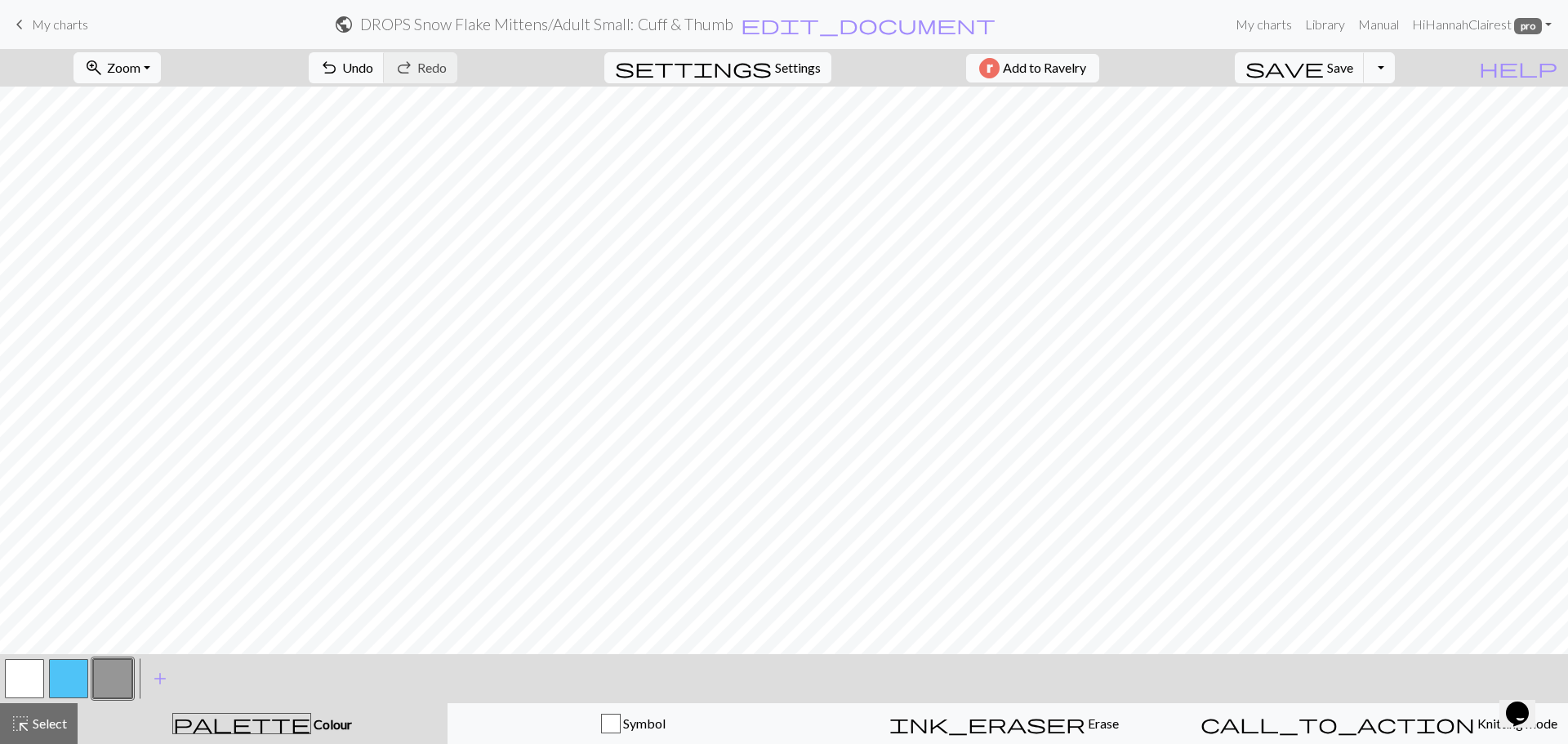
click at [70, 684] on button "button" at bounding box center [69, 679] width 39 height 39
click at [129, 673] on button "button" at bounding box center [112, 679] width 39 height 39
click at [38, 686] on button "button" at bounding box center [24, 679] width 39 height 39
click at [75, 686] on button "button" at bounding box center [69, 679] width 39 height 39
click at [373, 72] on span "Undo" at bounding box center [357, 67] width 31 height 16
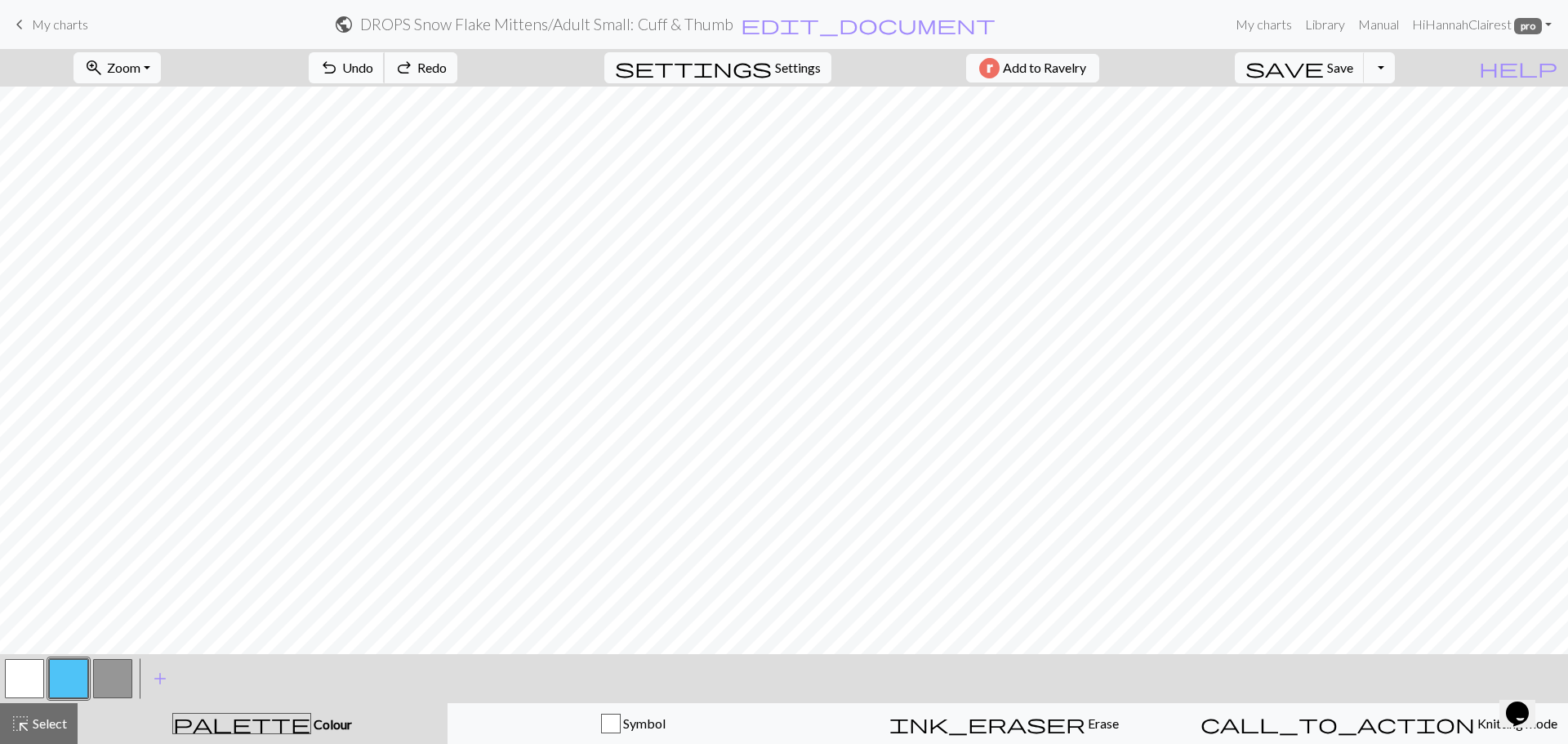
click at [373, 73] on span "Undo" at bounding box center [357, 67] width 31 height 16
drag, startPoint x: 423, startPoint y: 72, endPoint x: 427, endPoint y: 82, distance: 10.8
click at [373, 74] on span "Undo" at bounding box center [357, 67] width 31 height 16
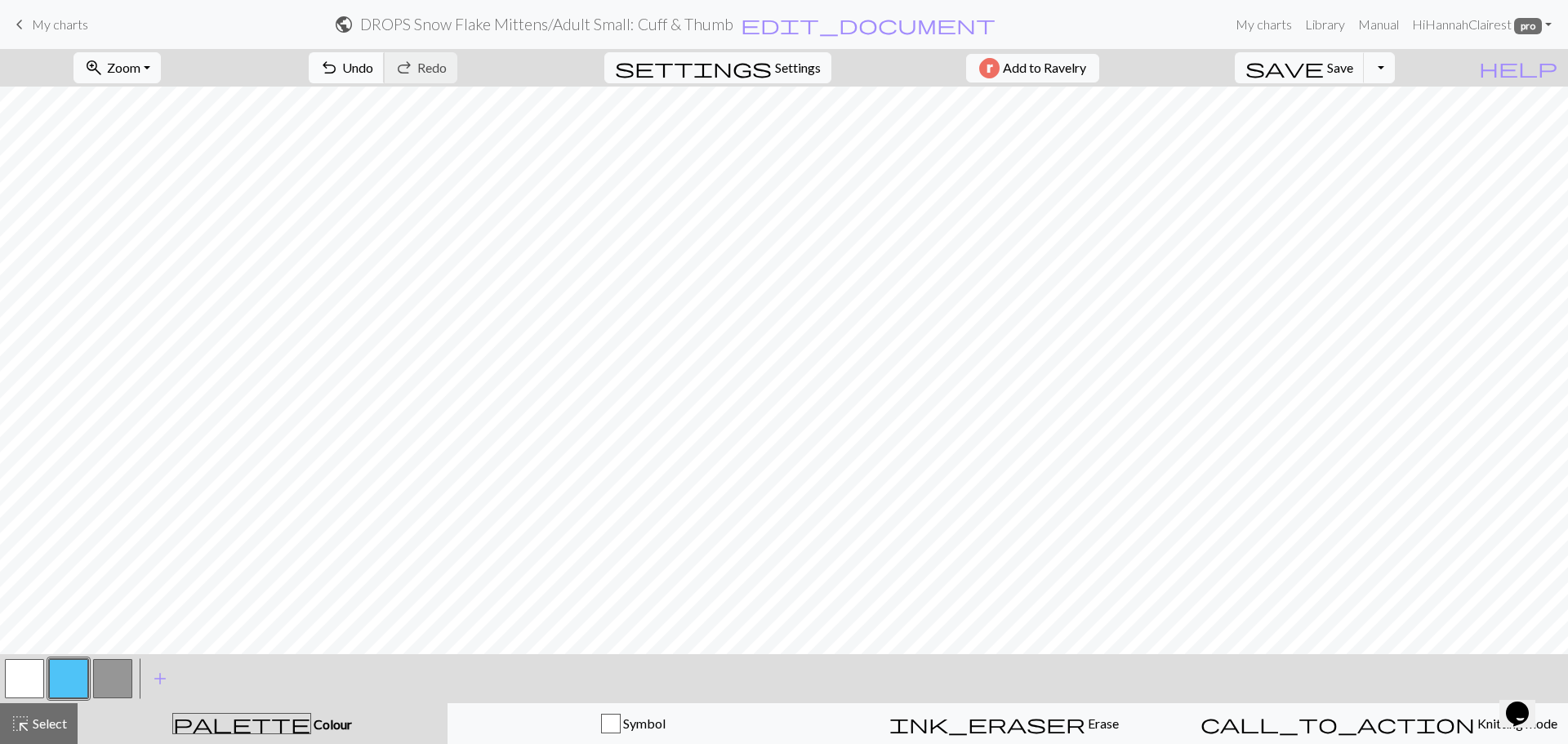
click at [339, 68] on span "undo" at bounding box center [329, 68] width 20 height 23
drag, startPoint x: 13, startPoint y: 683, endPoint x: 51, endPoint y: 668, distance: 40.9
click at [16, 681] on button "button" at bounding box center [24, 679] width 39 height 39
click at [73, 672] on button "button" at bounding box center [69, 679] width 39 height 39
drag, startPoint x: 430, startPoint y: 64, endPoint x: 438, endPoint y: 85, distance: 22.5
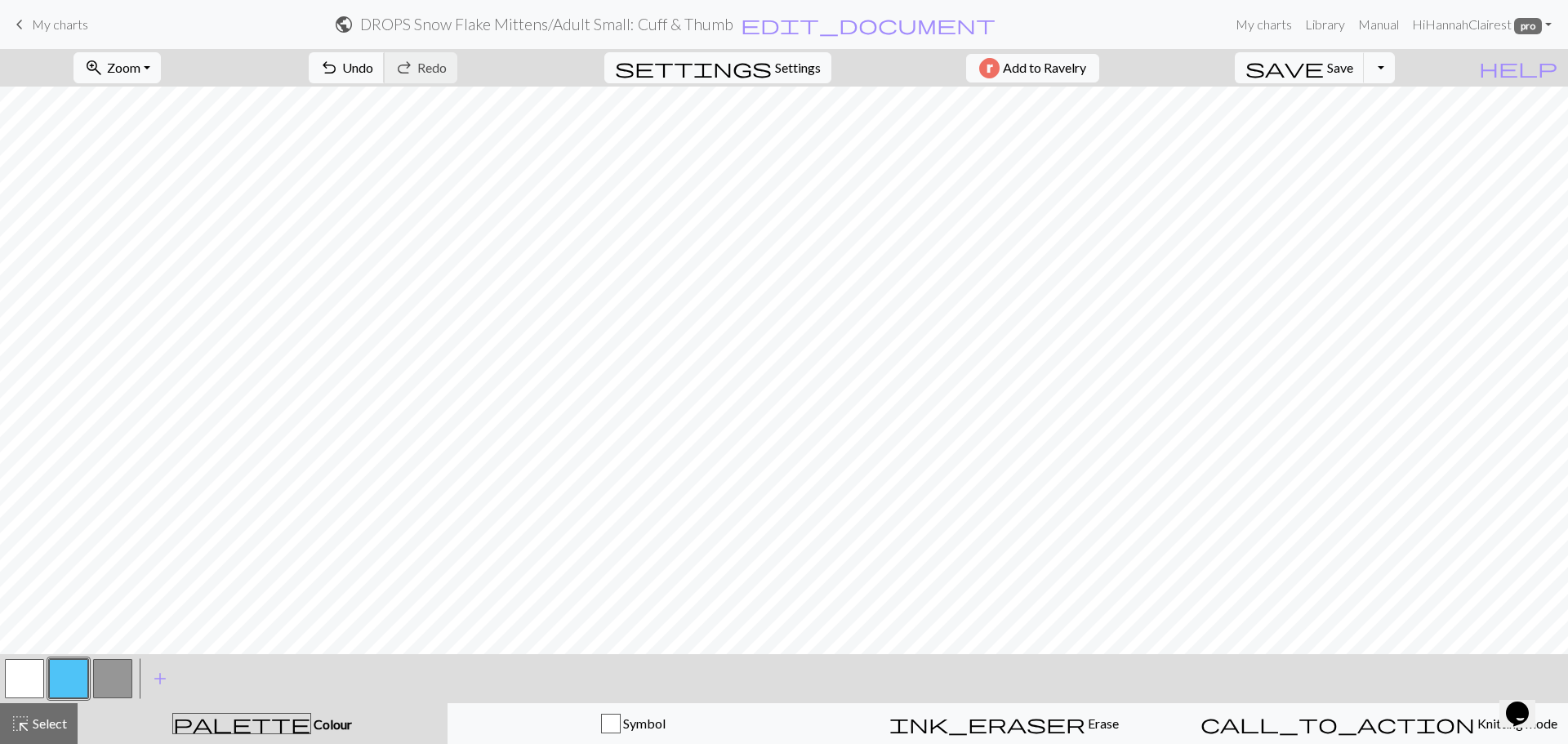
click at [373, 68] on span "Undo" at bounding box center [357, 67] width 31 height 16
click at [31, 686] on button "button" at bounding box center [24, 679] width 39 height 39
drag, startPoint x: 68, startPoint y: 688, endPoint x: 75, endPoint y: 677, distance: 13.0
click at [71, 682] on button "button" at bounding box center [69, 679] width 39 height 39
click at [373, 71] on span "Undo" at bounding box center [357, 67] width 31 height 16
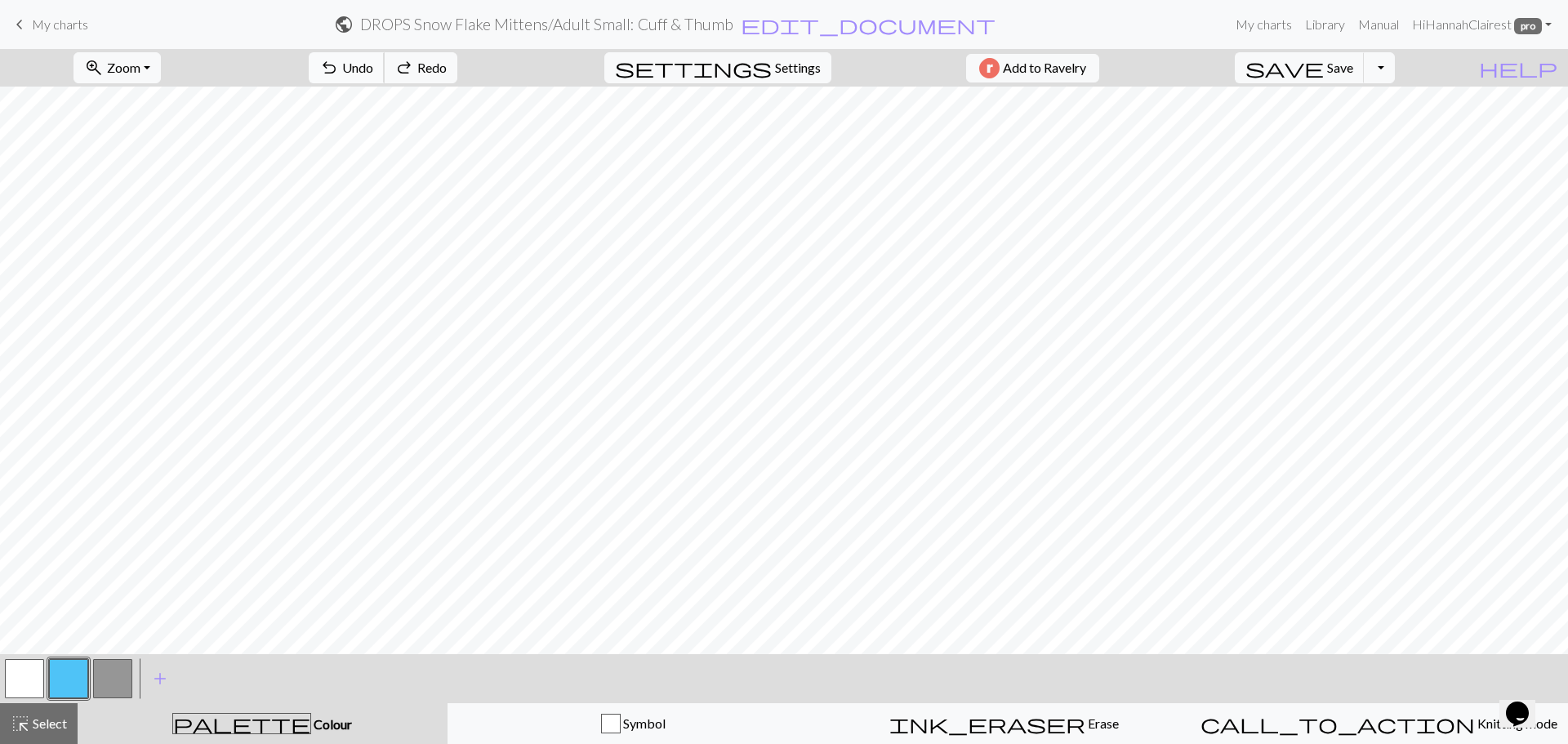
click at [373, 70] on span "Undo" at bounding box center [357, 67] width 31 height 16
click at [373, 69] on span "Undo" at bounding box center [357, 67] width 31 height 16
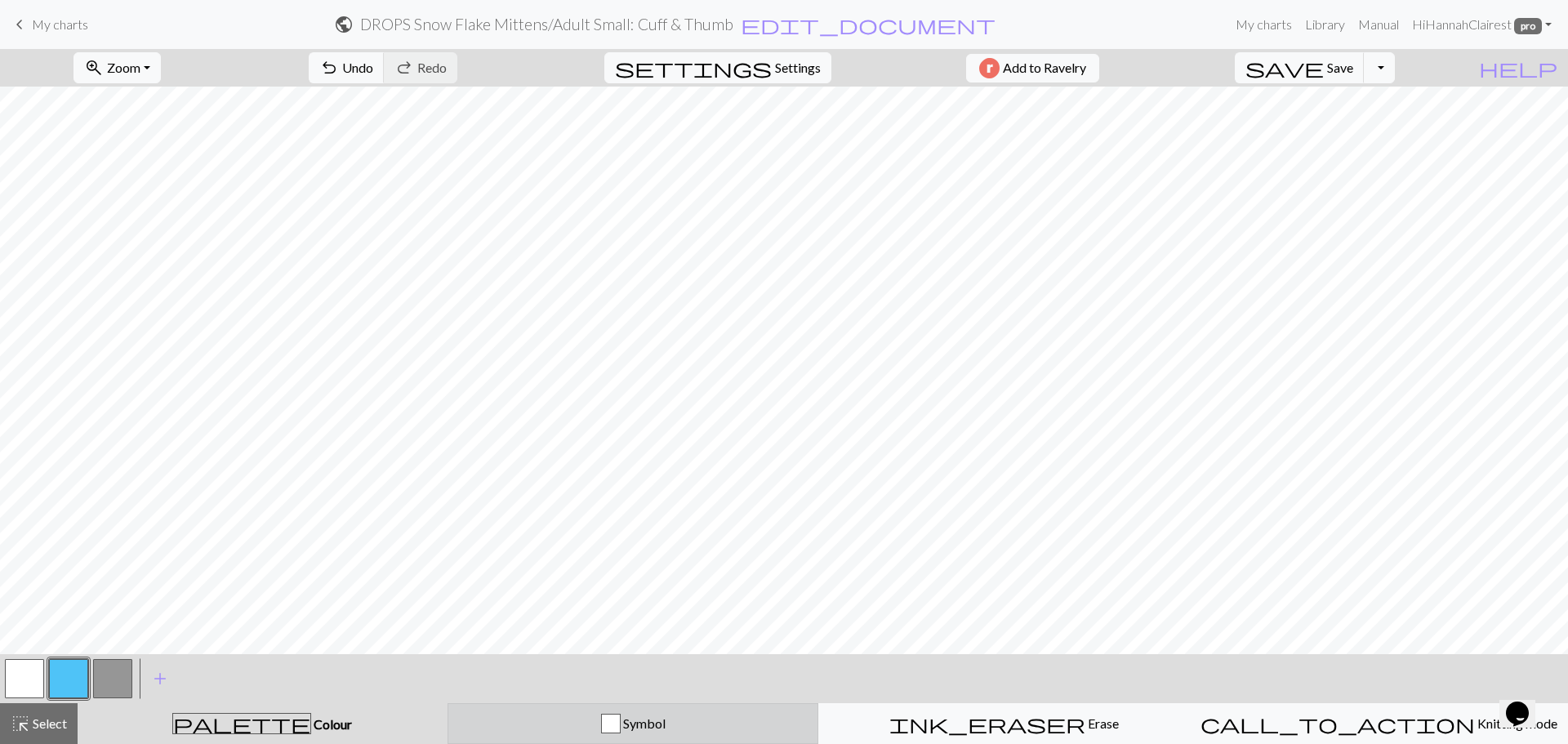
drag, startPoint x: 686, startPoint y: 723, endPoint x: 659, endPoint y: 713, distance: 28.8
click at [675, 718] on div "Symbol" at bounding box center [633, 723] width 350 height 20
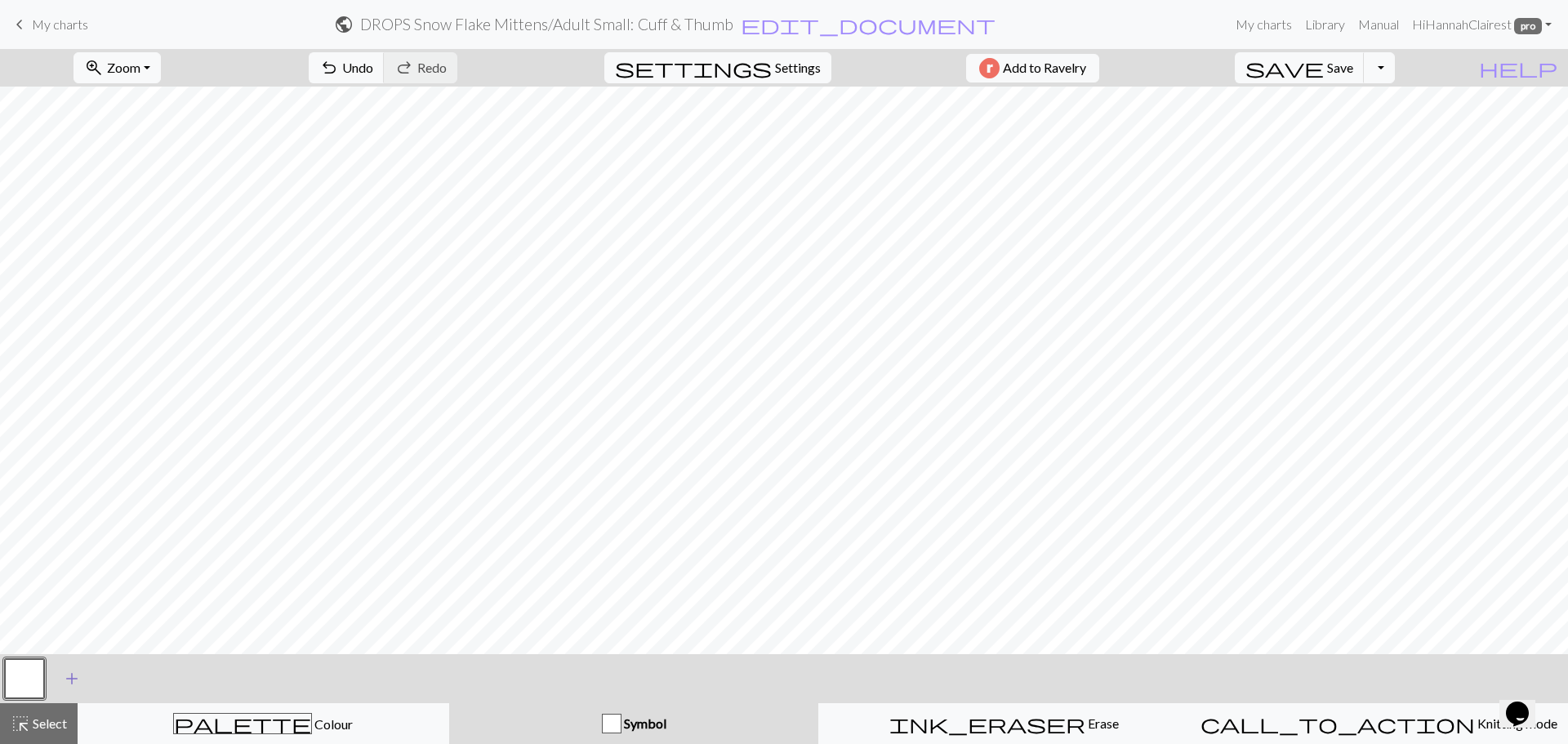
click at [75, 685] on span "add" at bounding box center [72, 678] width 20 height 23
click at [76, 686] on button "button" at bounding box center [69, 679] width 39 height 39
click at [78, 673] on button "button" at bounding box center [69, 679] width 39 height 39
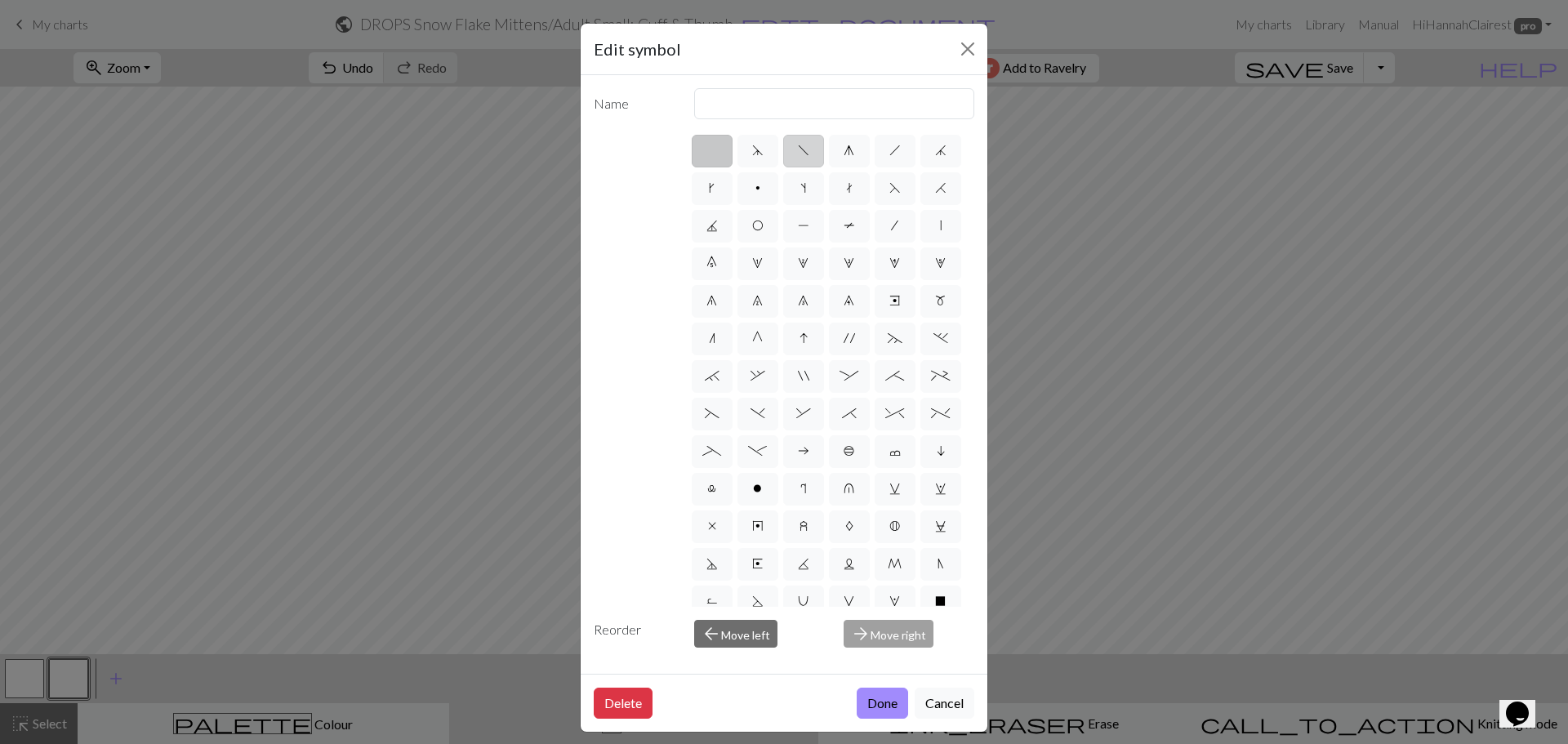
click at [800, 163] on label "f" at bounding box center [804, 150] width 41 height 33
click at [800, 151] on input "f" at bounding box center [803, 145] width 10 height 10
radio input "true"
click at [794, 102] on input "left leaning decrease" at bounding box center [834, 103] width 281 height 31
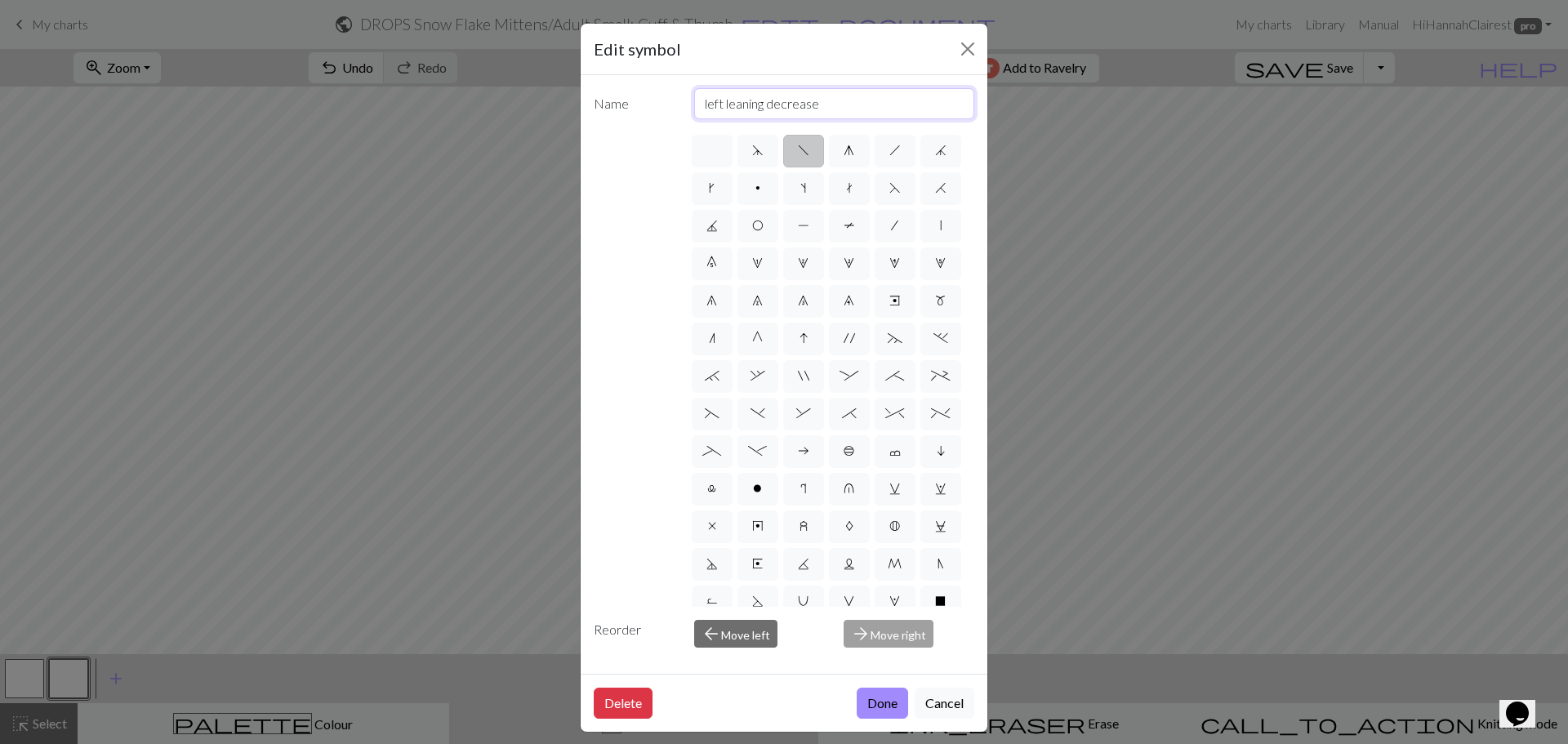
click at [794, 103] on input "left leaning decrease" at bounding box center [834, 103] width 281 height 31
type input "SSK"
click at [862, 717] on button "Done" at bounding box center [882, 702] width 51 height 31
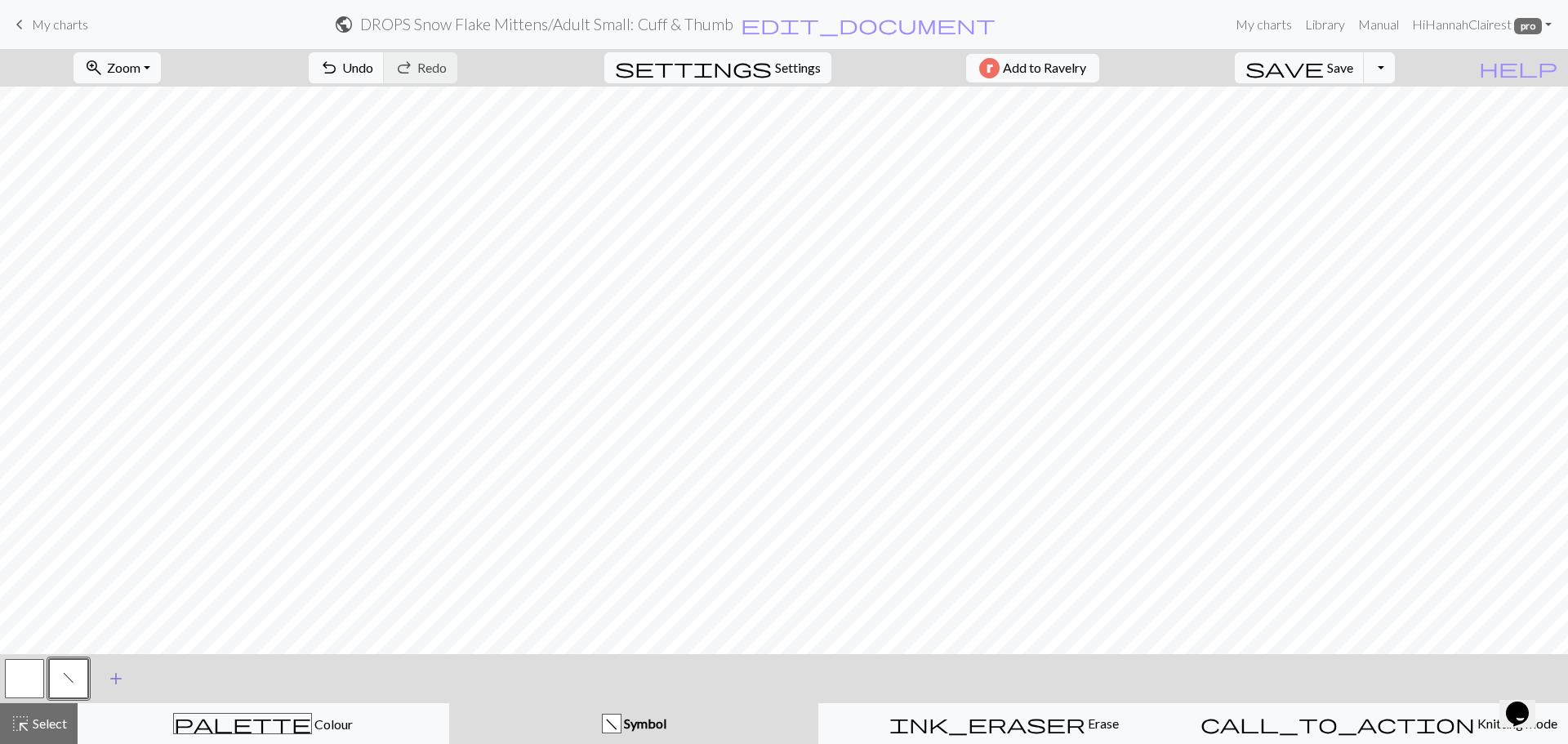
click at [125, 682] on button "add Add a symbol" at bounding box center [116, 679] width 41 height 41
click at [118, 683] on button "button" at bounding box center [112, 679] width 39 height 39
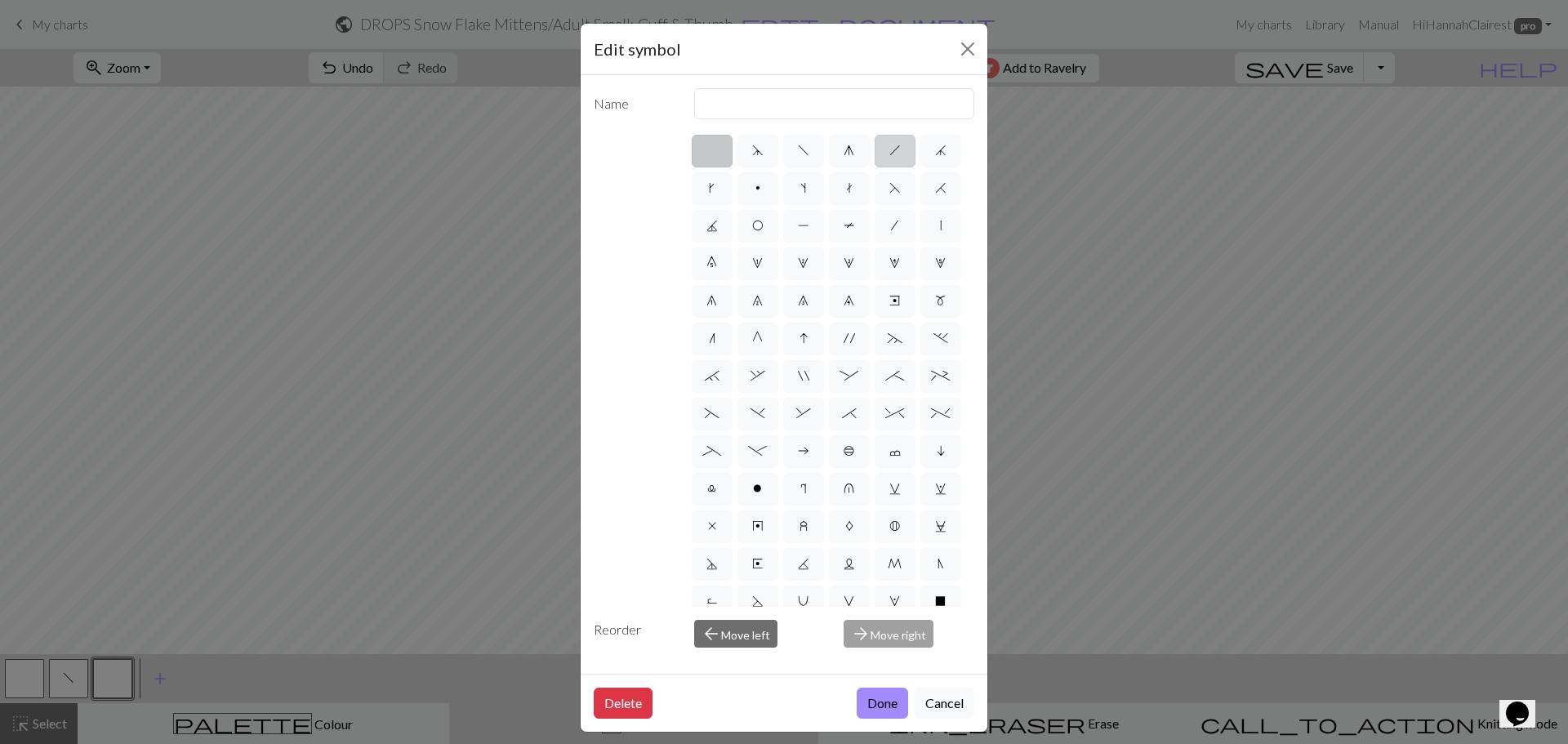
click at [900, 142] on label "h" at bounding box center [895, 150] width 41 height 33
click at [900, 142] on input "h" at bounding box center [894, 145] width 10 height 10
radio input "true"
click at [809, 114] on input "right leaning decrease" at bounding box center [834, 103] width 281 height 31
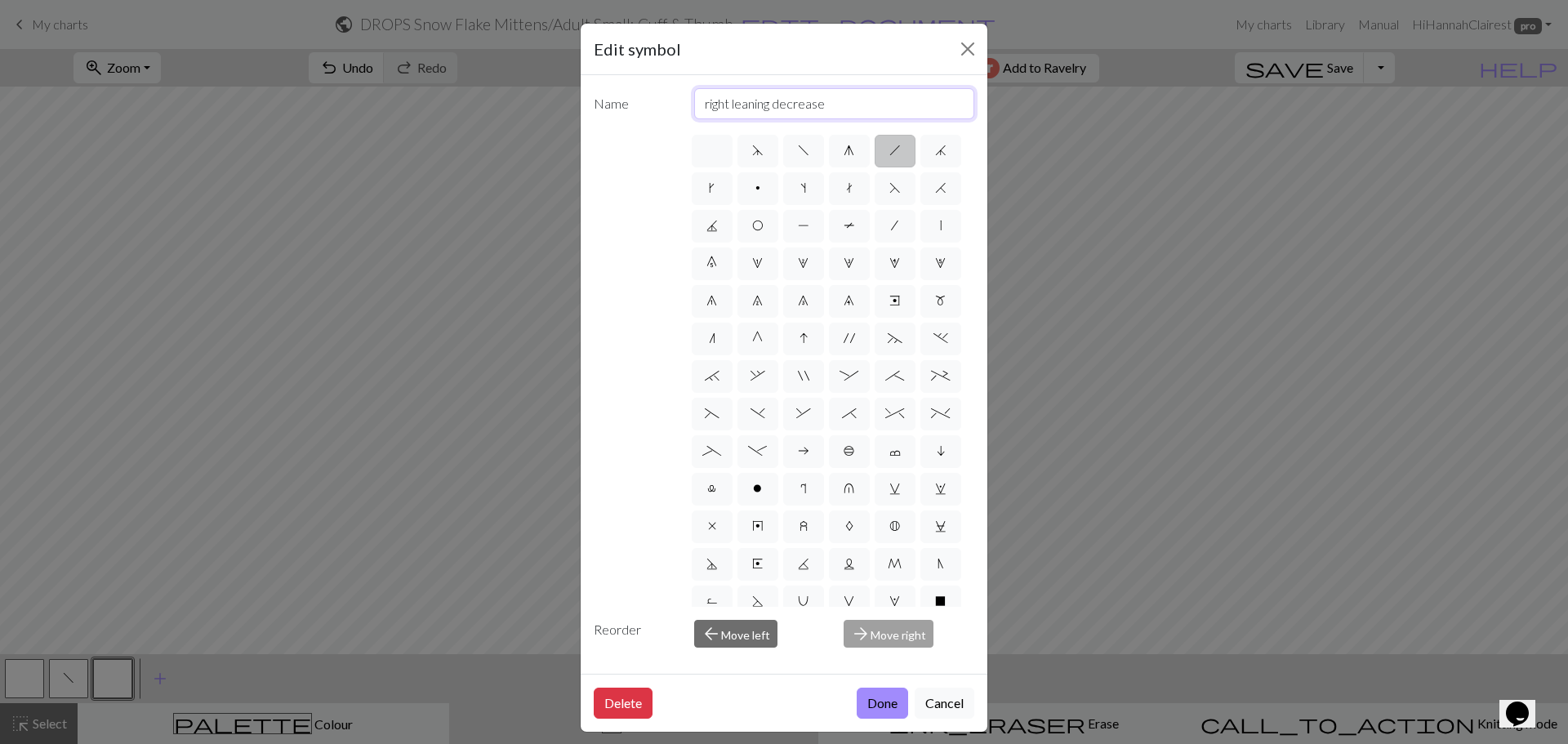
click at [809, 114] on input "right leaning decrease" at bounding box center [834, 103] width 281 height 31
type input "j"
type input "K2tog"
click at [856, 698] on button "Done" at bounding box center [882, 702] width 51 height 31
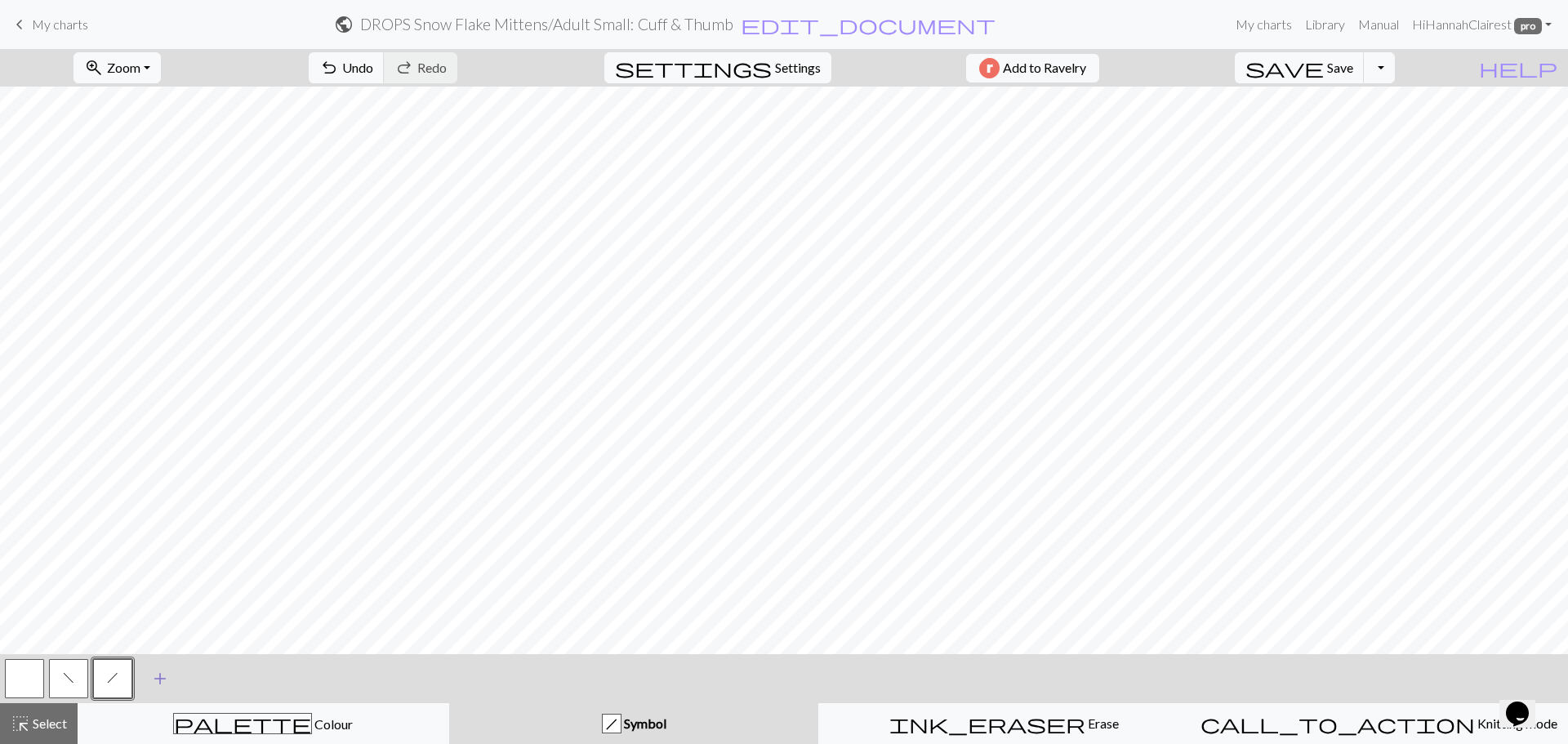
click at [175, 676] on button "add Add a symbol" at bounding box center [160, 679] width 41 height 41
click at [162, 680] on button "button" at bounding box center [157, 679] width 39 height 39
click at [164, 677] on button "button" at bounding box center [157, 679] width 39 height 39
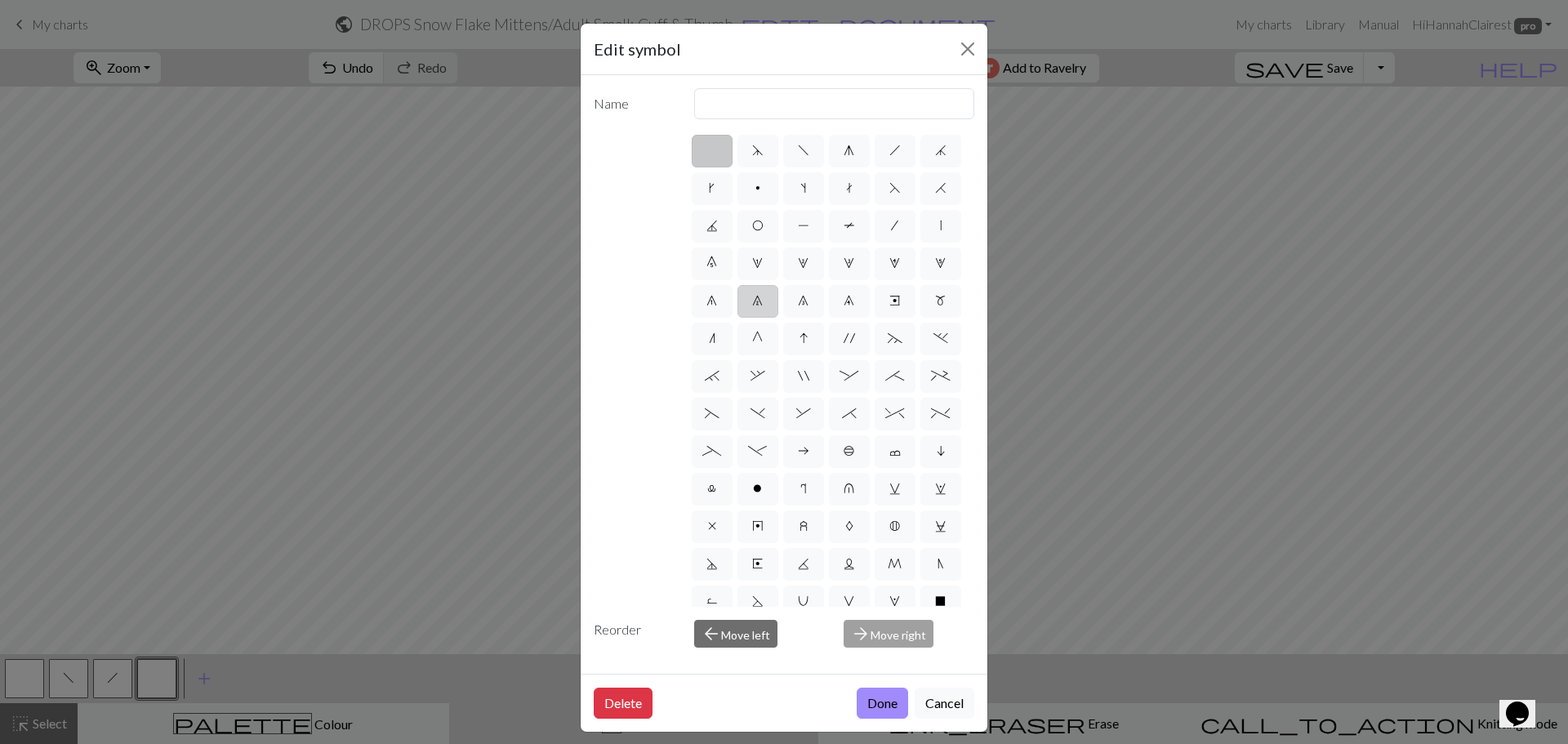
click at [738, 318] on label "7" at bounding box center [758, 301] width 41 height 33
click at [752, 301] on input "7" at bounding box center [757, 295] width 10 height 10
radio input "true"
type input "decrease 2"
click at [875, 698] on button "Done" at bounding box center [882, 702] width 51 height 31
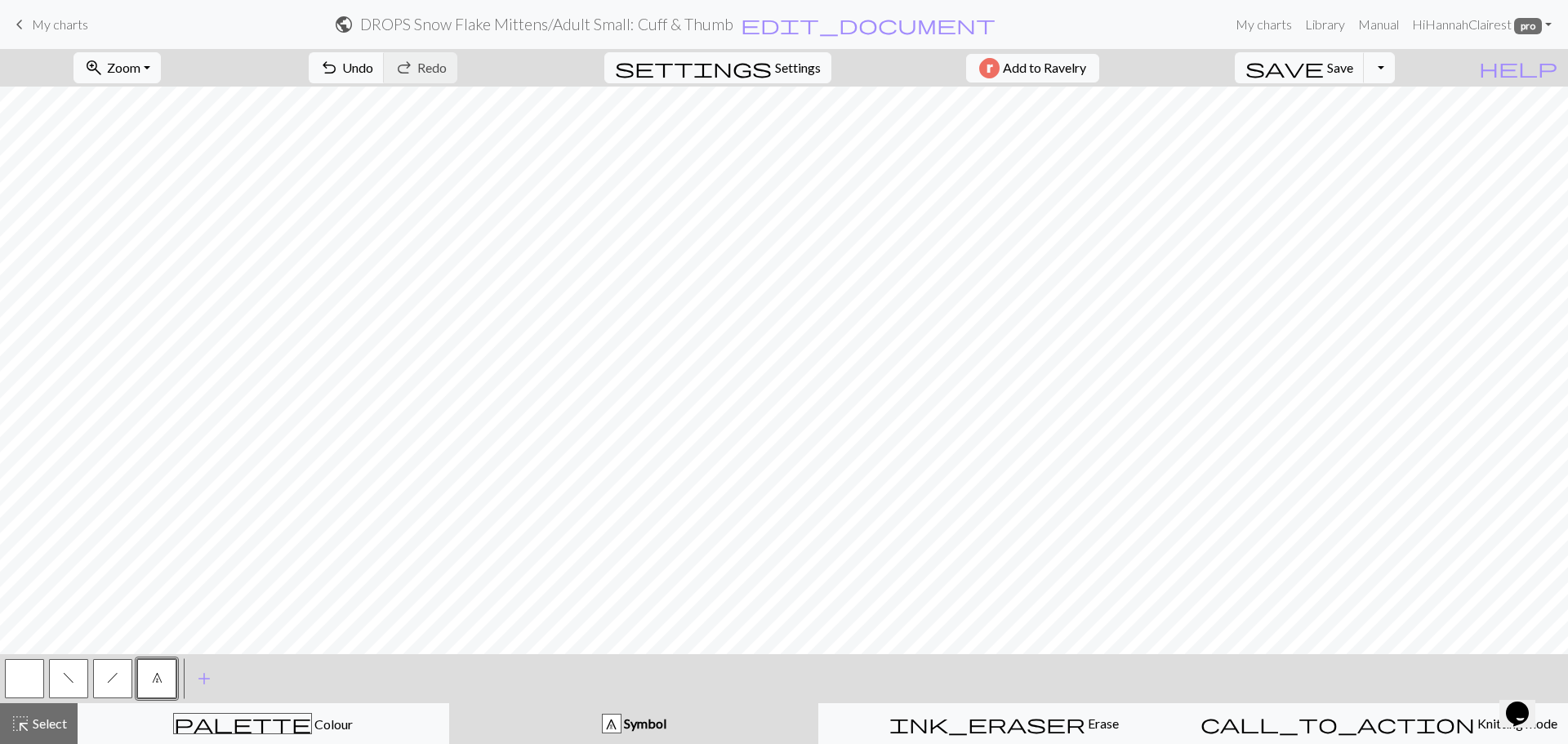
click at [91, 681] on div "h" at bounding box center [112, 678] width 44 height 44
click at [76, 693] on button "f" at bounding box center [69, 679] width 39 height 39
click at [117, 679] on span "h" at bounding box center [112, 678] width 11 height 13
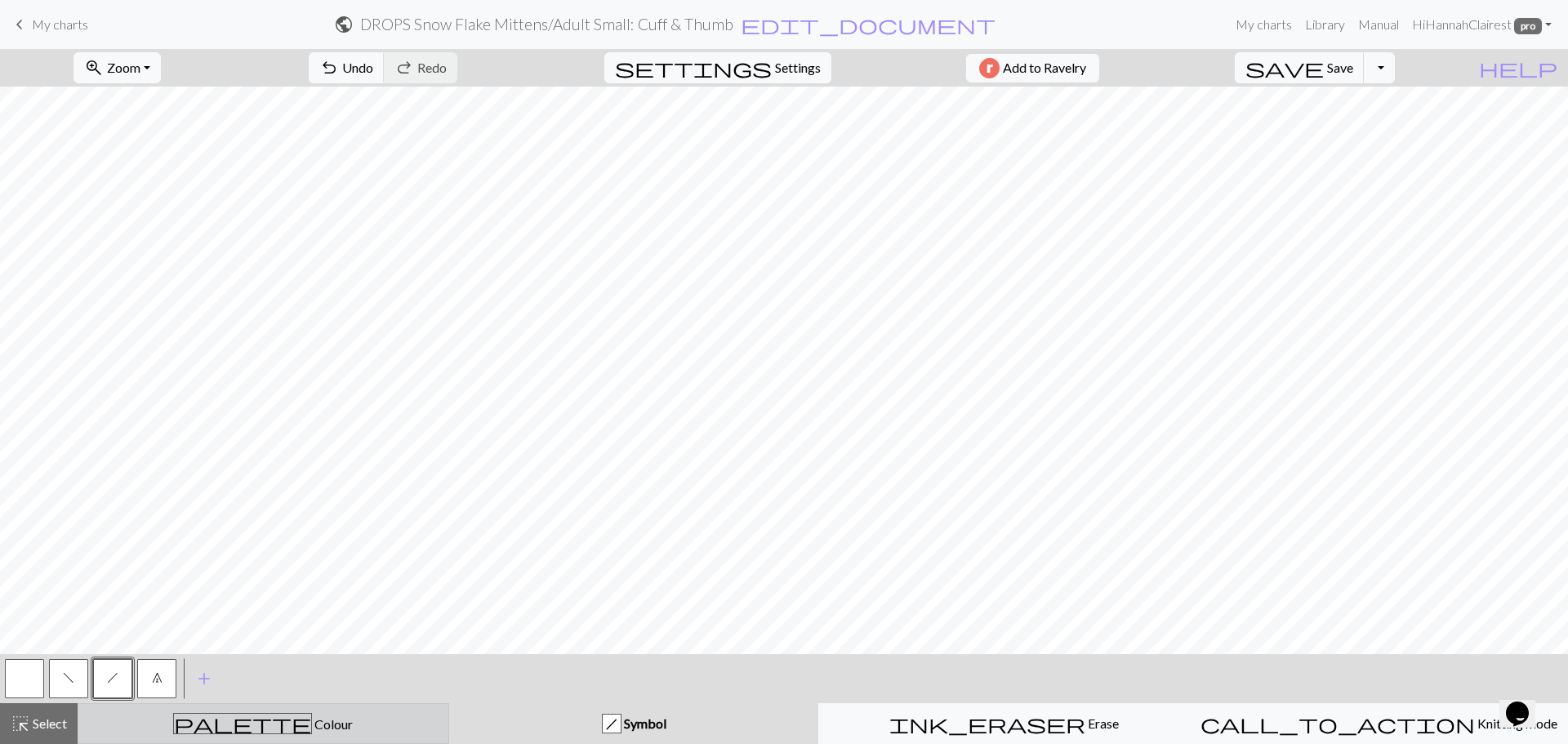
drag, startPoint x: 291, startPoint y: 735, endPoint x: 190, endPoint y: 735, distance: 101.0
click at [281, 734] on button "palette Colour Colour" at bounding box center [264, 724] width 372 height 41
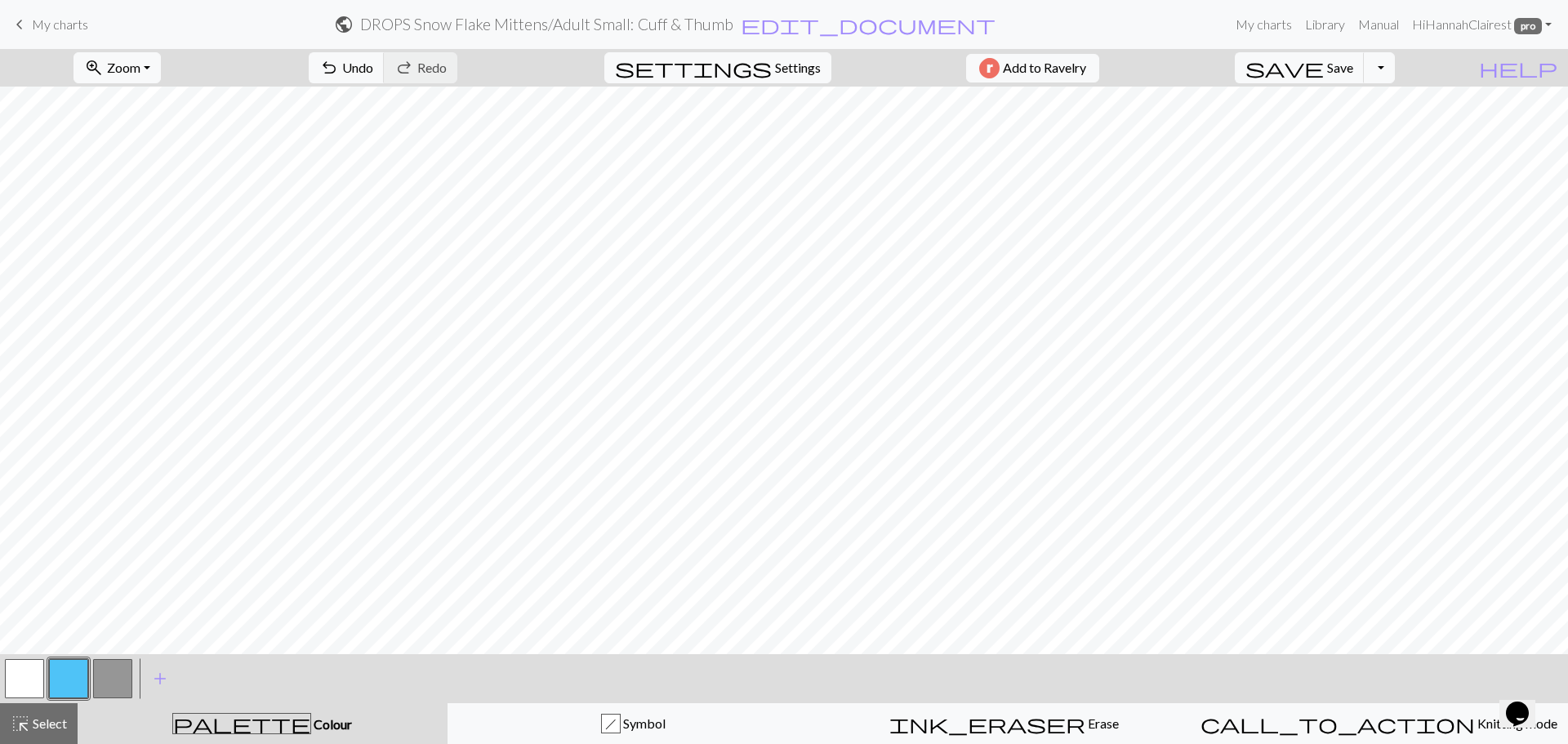
click at [118, 675] on button "button" at bounding box center [112, 679] width 39 height 39
click at [35, 684] on button "button" at bounding box center [24, 679] width 39 height 39
click at [107, 680] on button "button" at bounding box center [112, 679] width 39 height 39
click at [59, 728] on span "Select" at bounding box center [49, 723] width 37 height 16
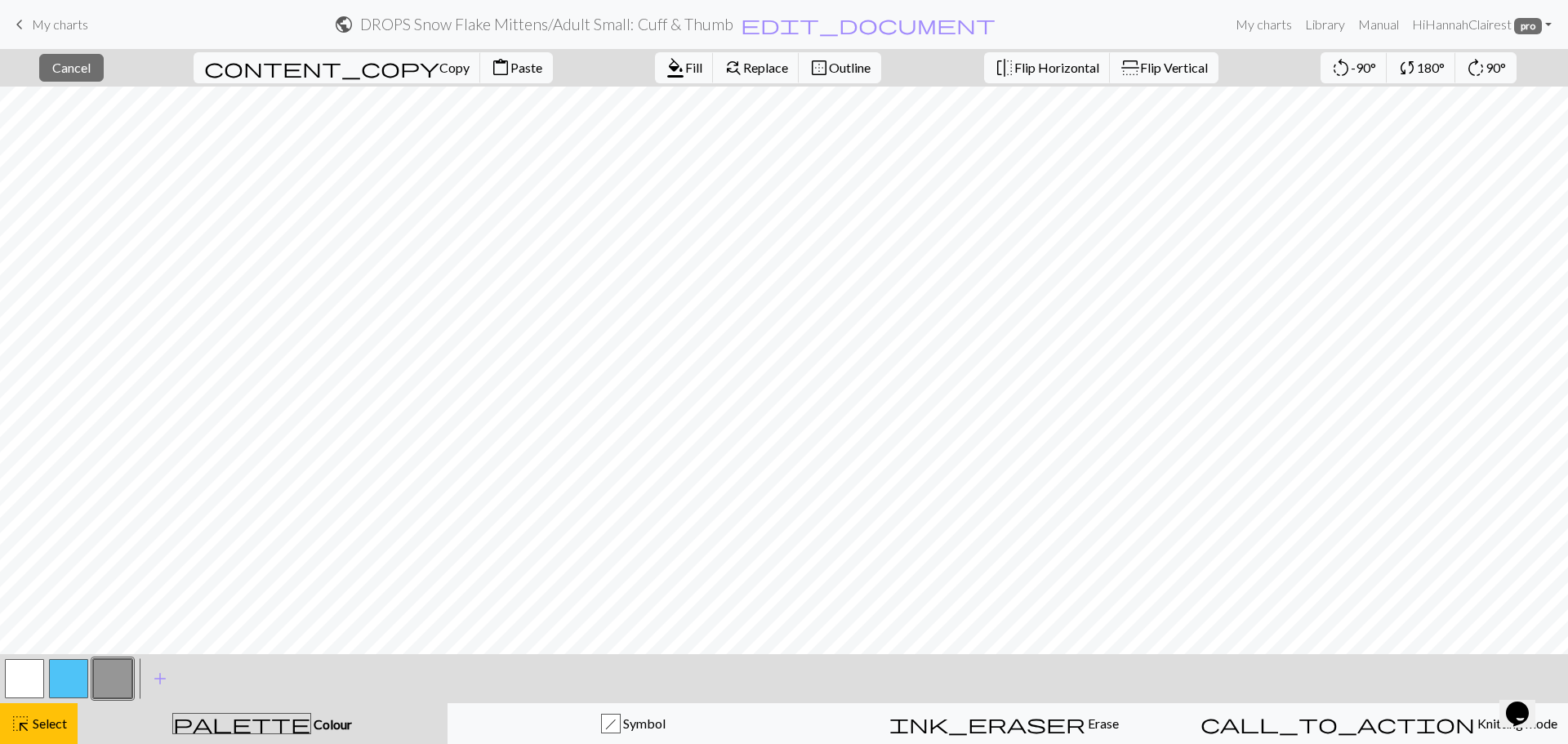
click at [643, 85] on div "format_color_fill Fill find_replace Replace border_outer Outline" at bounding box center [768, 68] width 251 height 37
click at [655, 76] on button "format_color_fill Fill" at bounding box center [684, 67] width 59 height 31
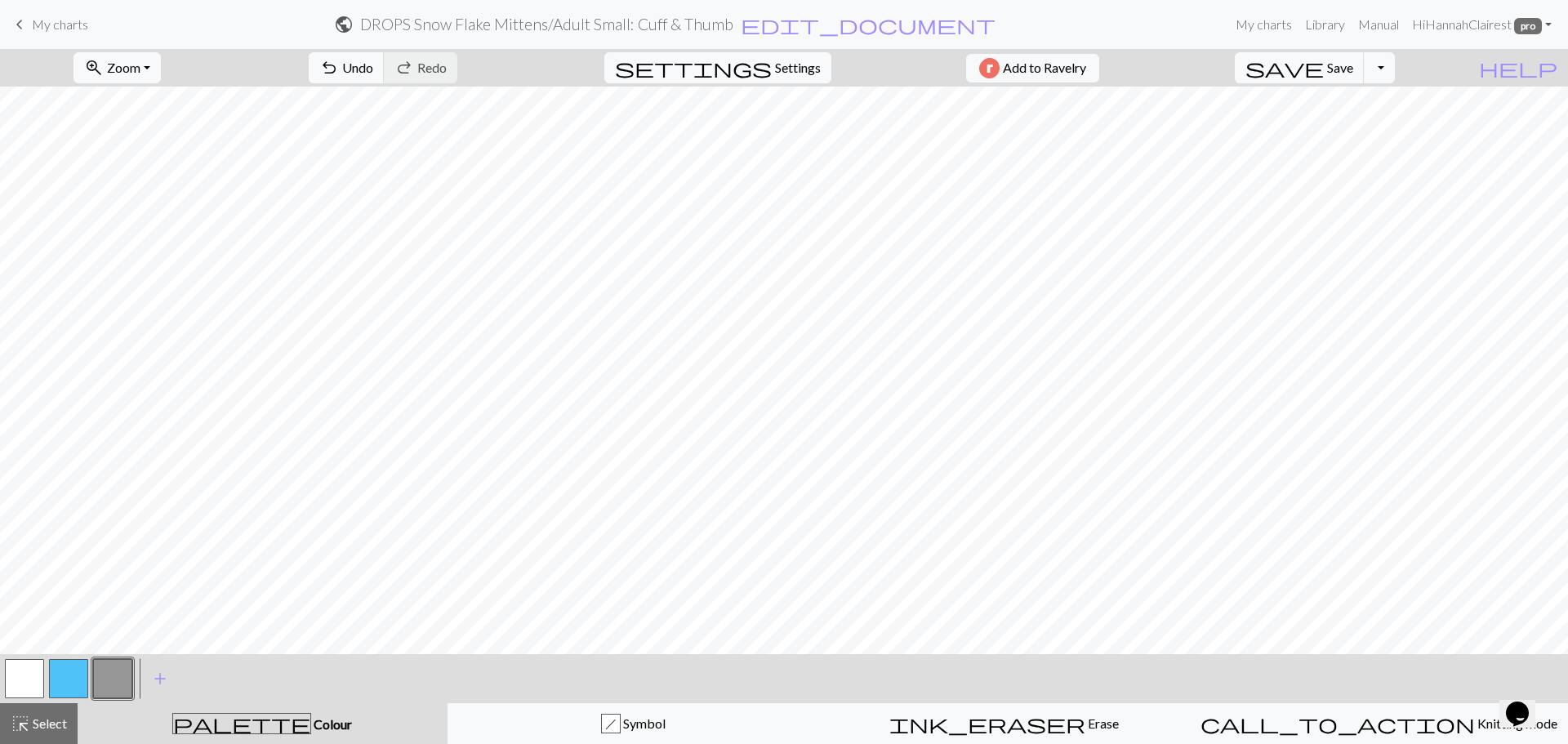
drag, startPoint x: 547, startPoint y: 733, endPoint x: 413, endPoint y: 720, distance: 134.6
click at [544, 733] on div "h Symbol" at bounding box center [633, 723] width 350 height 20
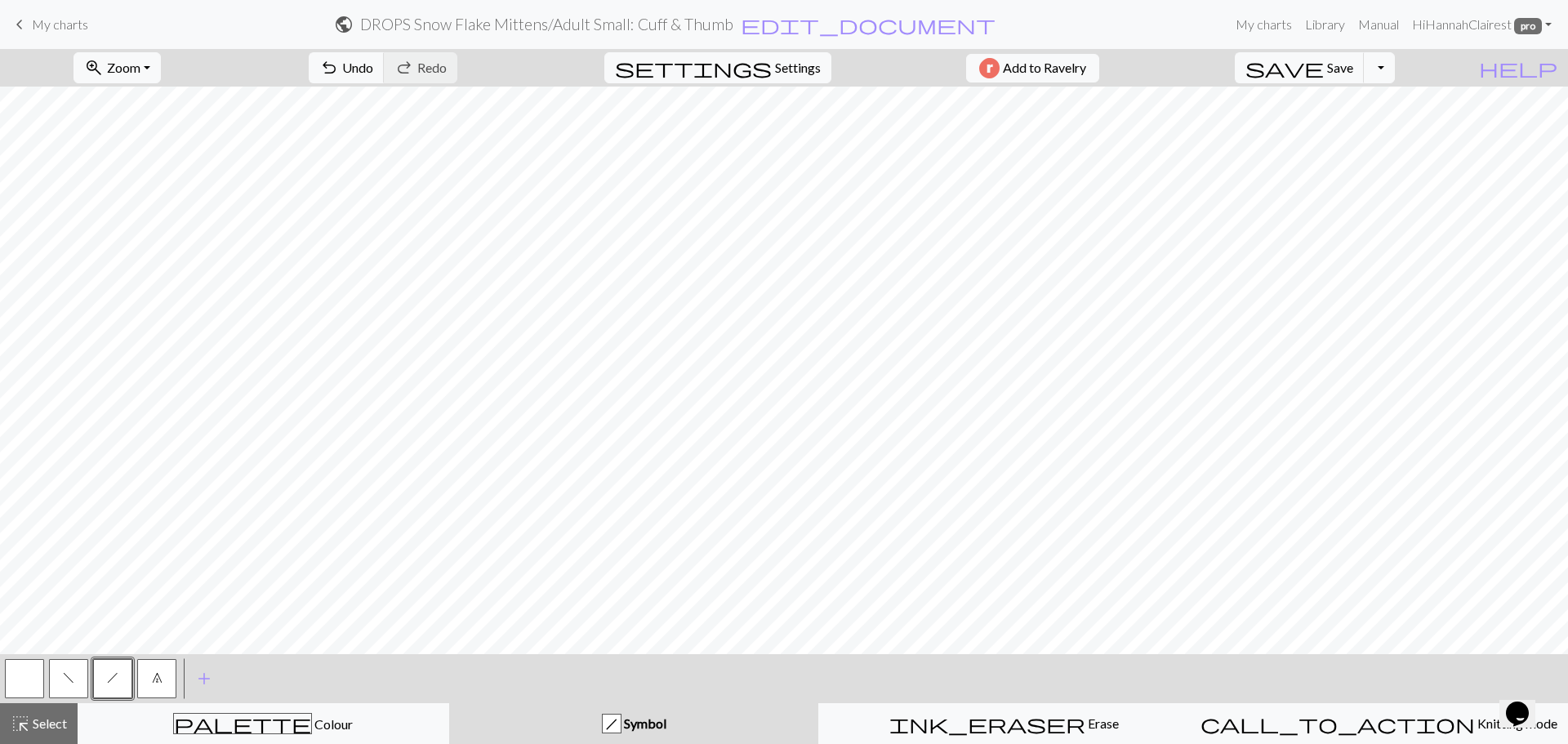
drag, startPoint x: 159, startPoint y: 680, endPoint x: 178, endPoint y: 663, distance: 25.5
click at [166, 672] on button "7" at bounding box center [157, 679] width 39 height 39
drag, startPoint x: 73, startPoint y: 680, endPoint x: 82, endPoint y: 670, distance: 13.5
click at [82, 670] on button "f" at bounding box center [69, 679] width 39 height 39
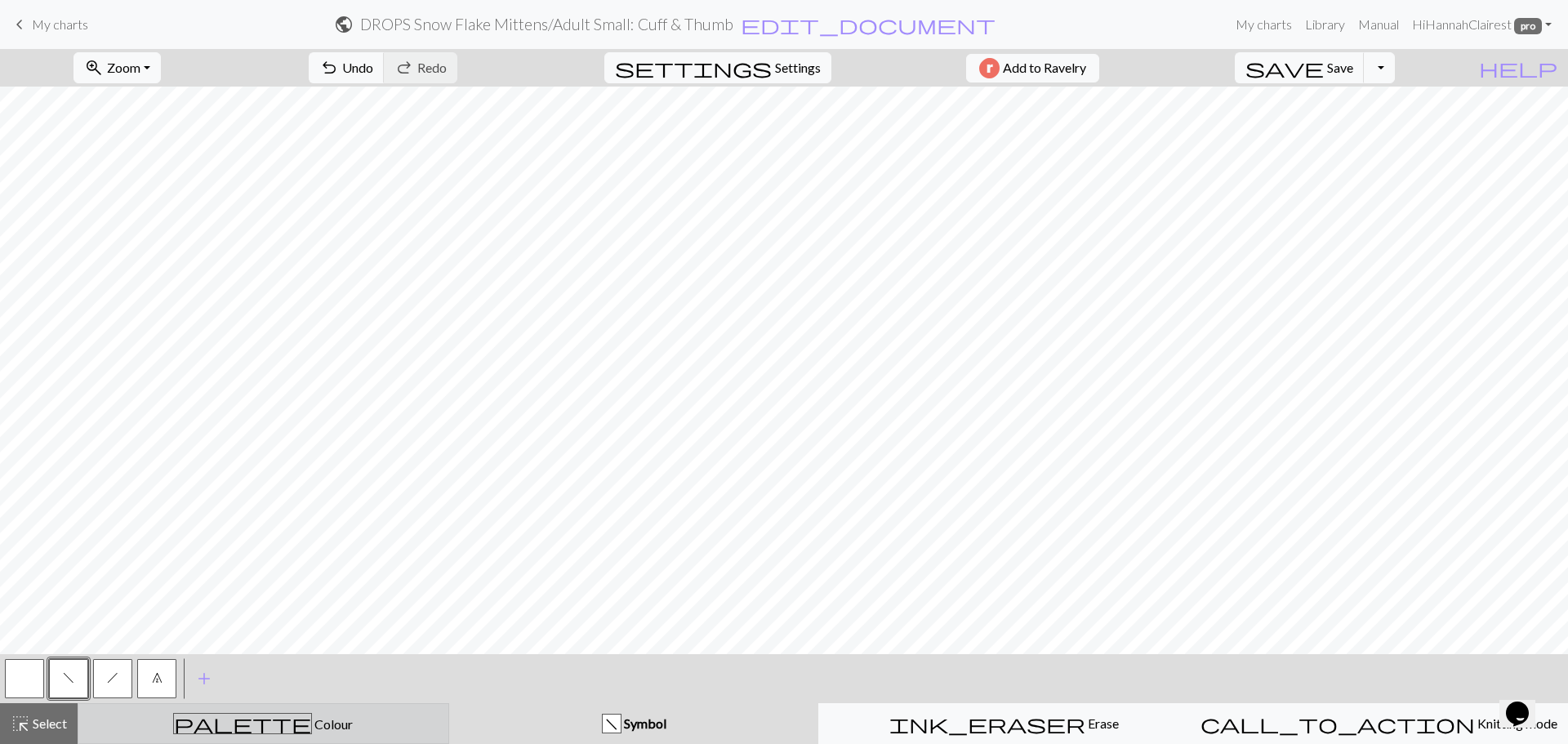
click at [91, 726] on div "palette Colour Colour" at bounding box center [263, 724] width 350 height 21
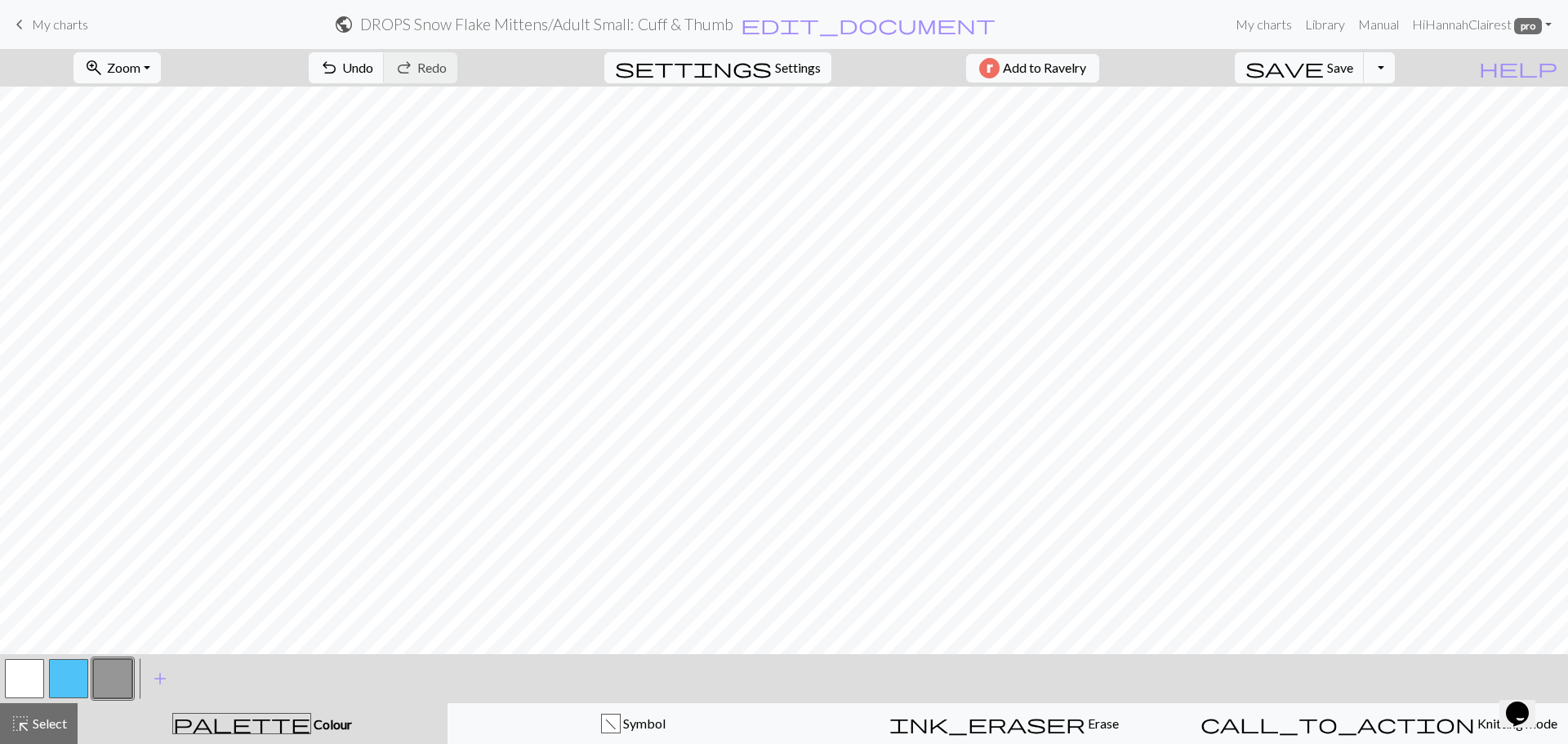
drag, startPoint x: 58, startPoint y: 697, endPoint x: 92, endPoint y: 655, distance: 54.0
click at [59, 693] on button "button" at bounding box center [69, 679] width 39 height 39
click at [339, 67] on span "undo" at bounding box center [329, 68] width 20 height 23
click at [57, 711] on button "highlight_alt Select Select" at bounding box center [39, 724] width 78 height 41
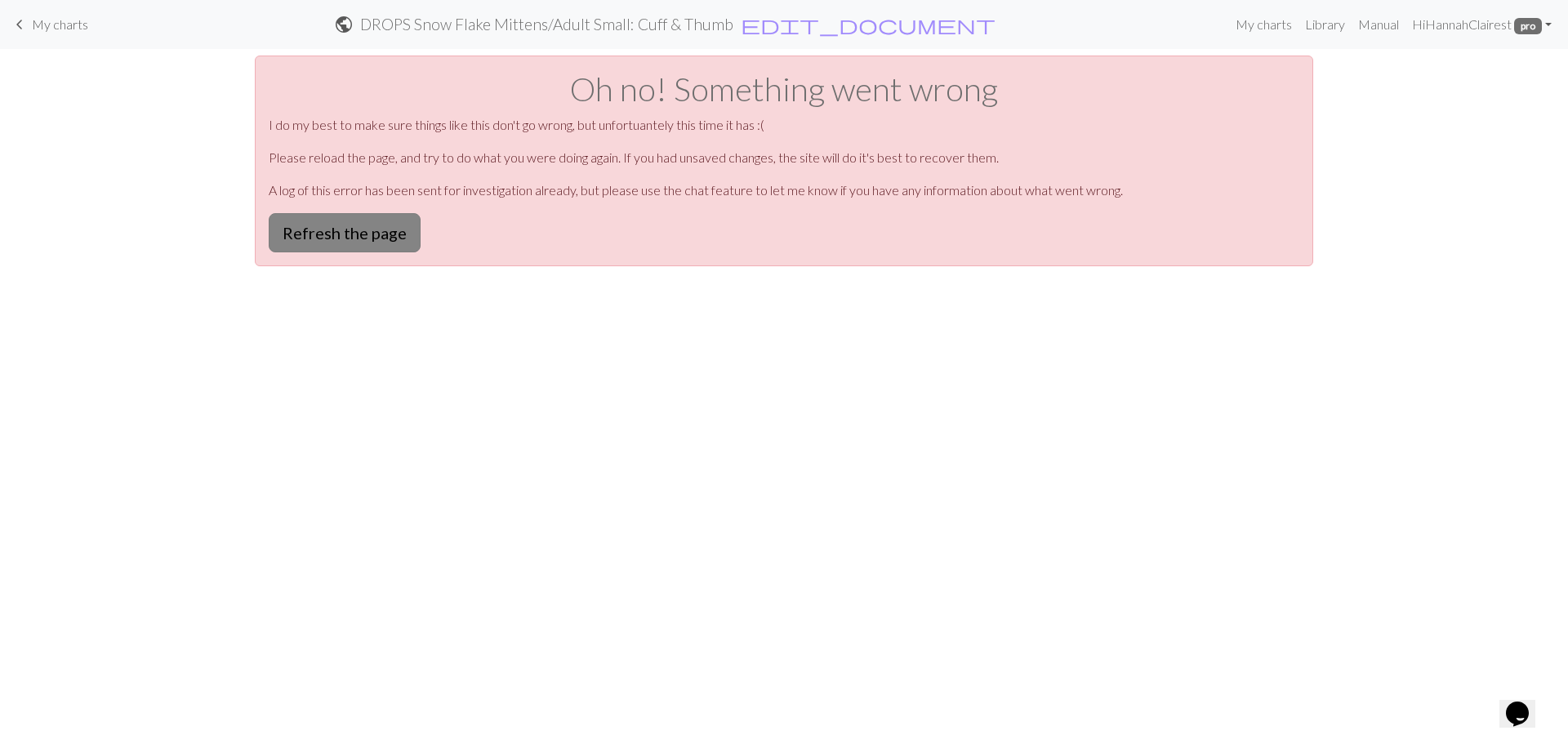
click at [360, 247] on button "Refresh the page" at bounding box center [345, 232] width 152 height 39
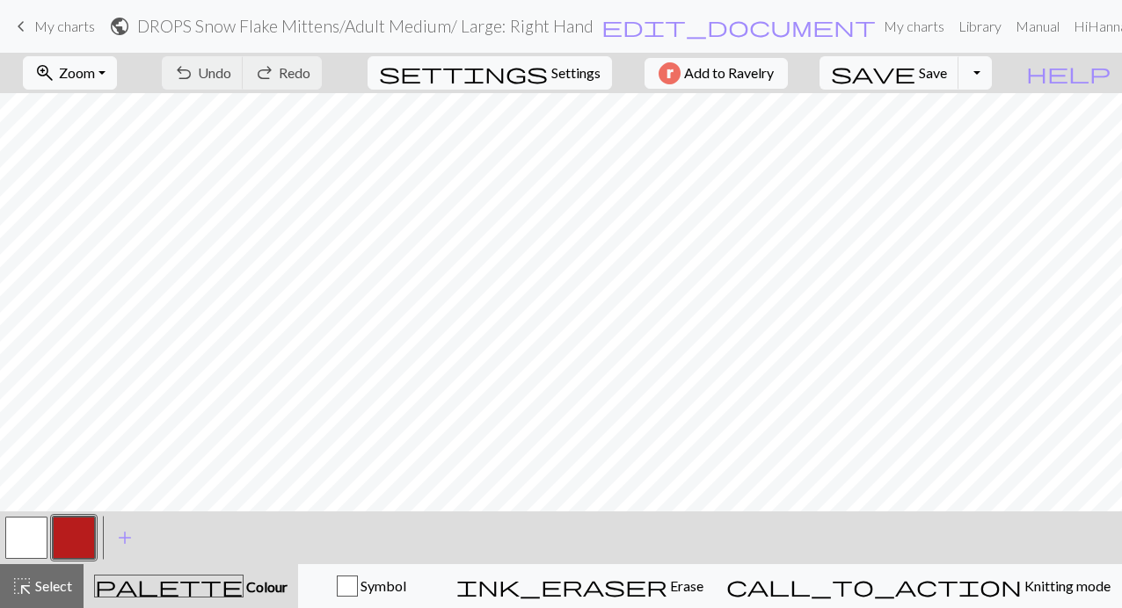
click at [61, 28] on span "My charts" at bounding box center [64, 26] width 61 height 17
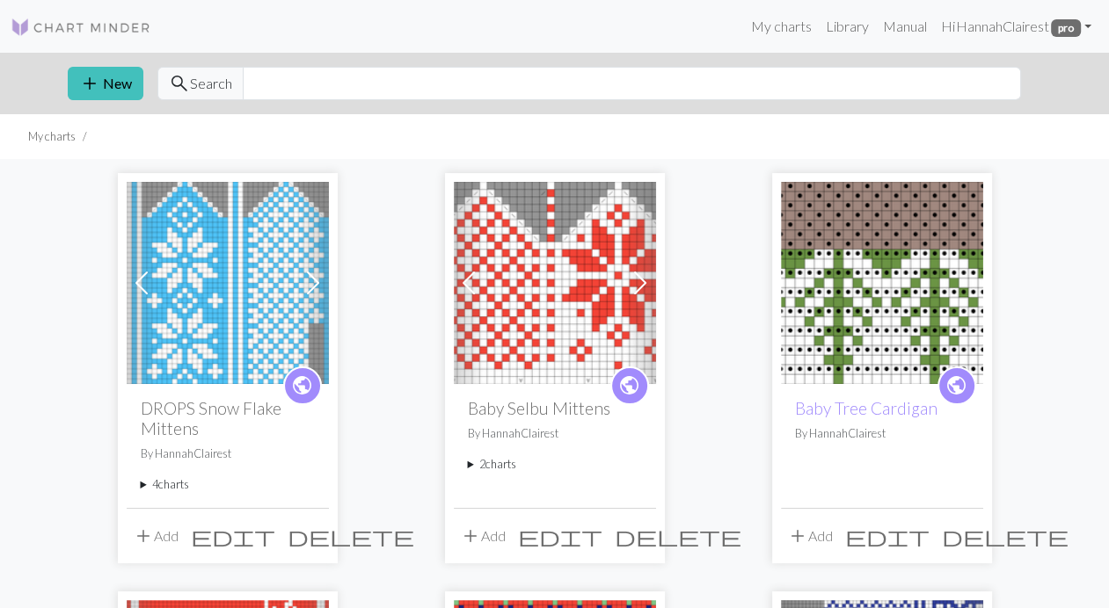
click at [182, 484] on summary "4 charts" at bounding box center [228, 485] width 174 height 17
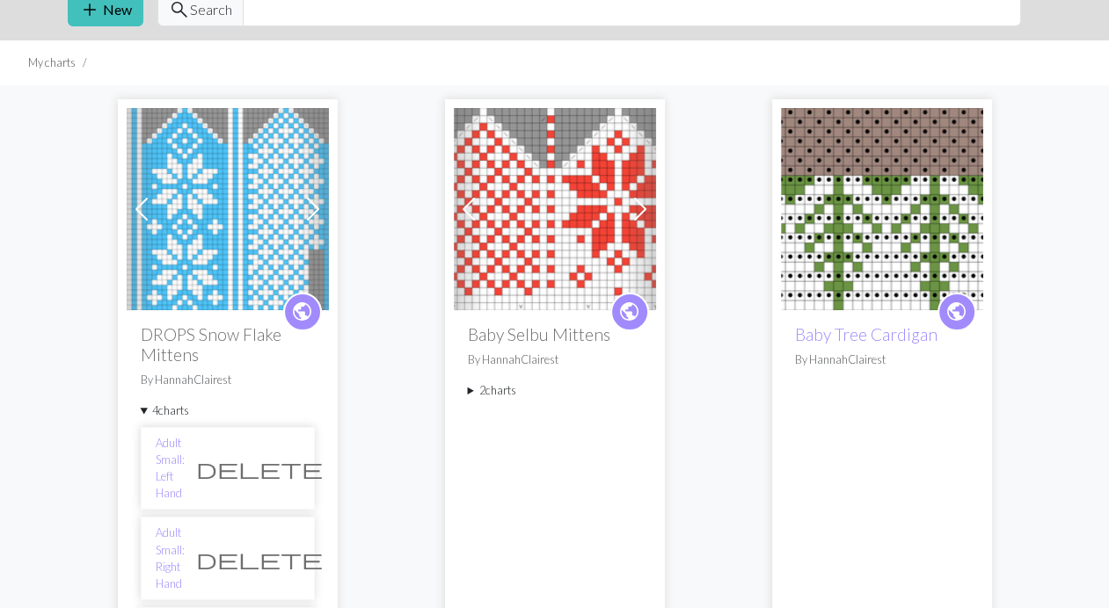
scroll to position [176, 0]
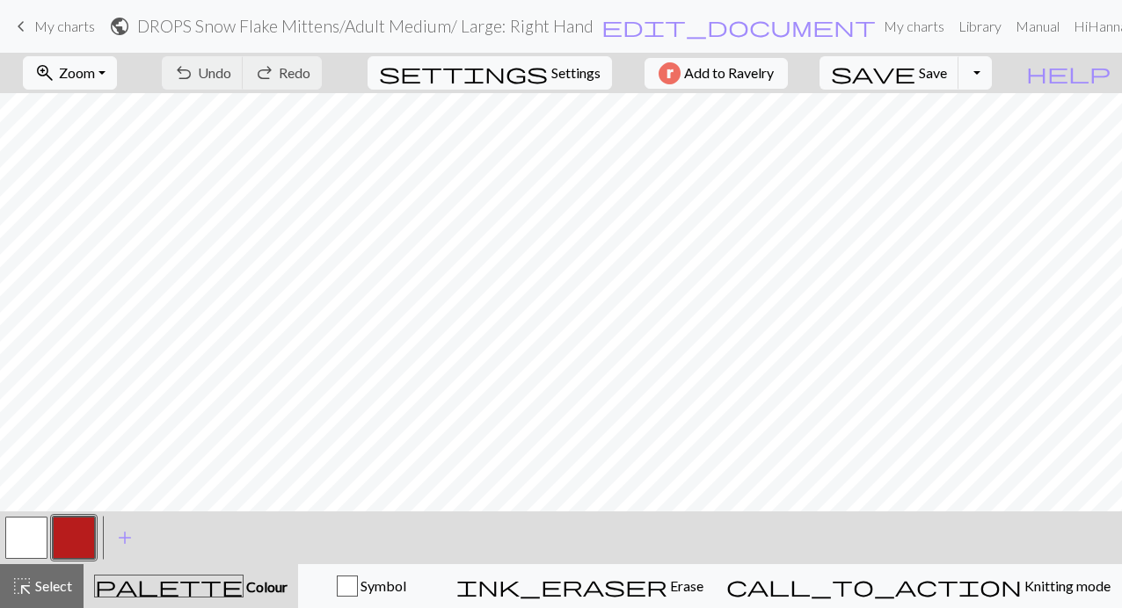
click at [38, 34] on span "My charts" at bounding box center [64, 26] width 61 height 17
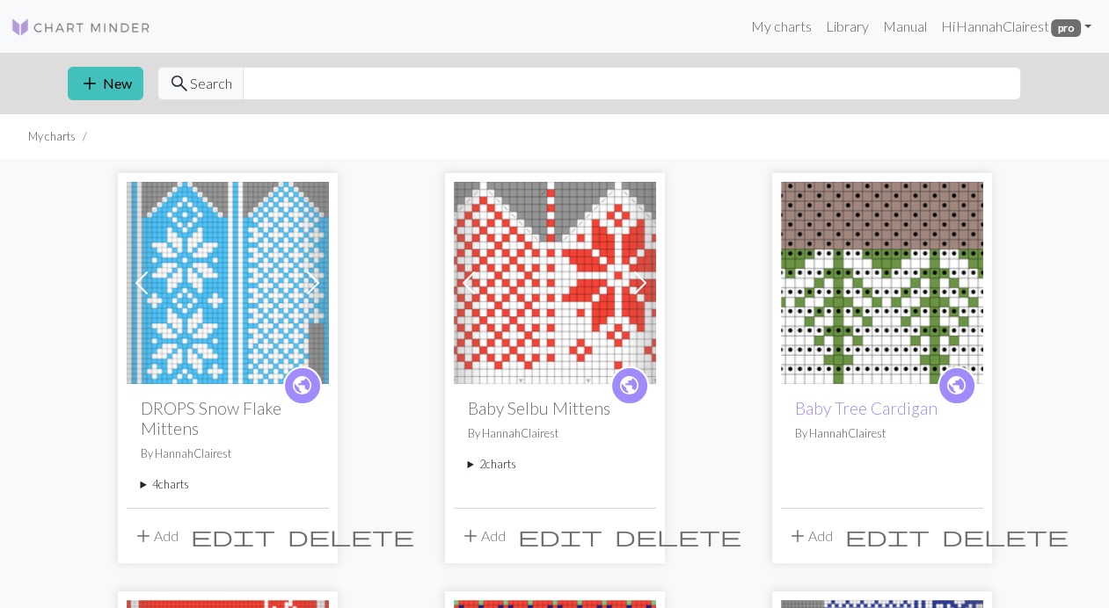
click at [173, 491] on summary "4 charts" at bounding box center [228, 485] width 174 height 17
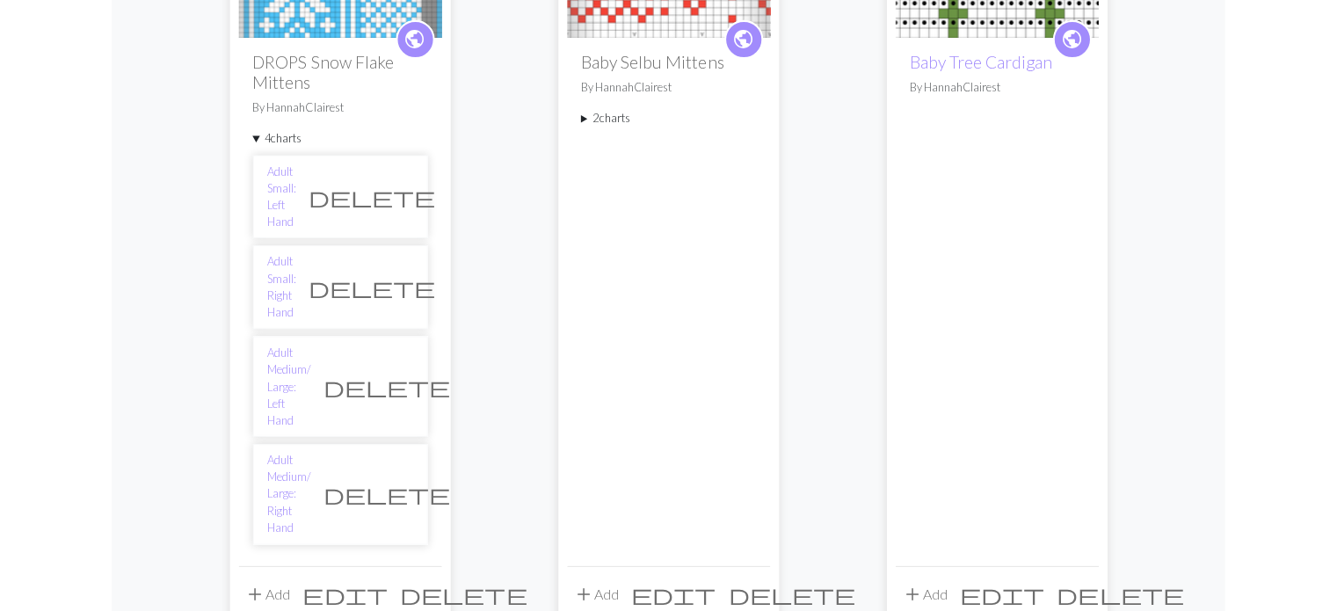
scroll to position [352, 0]
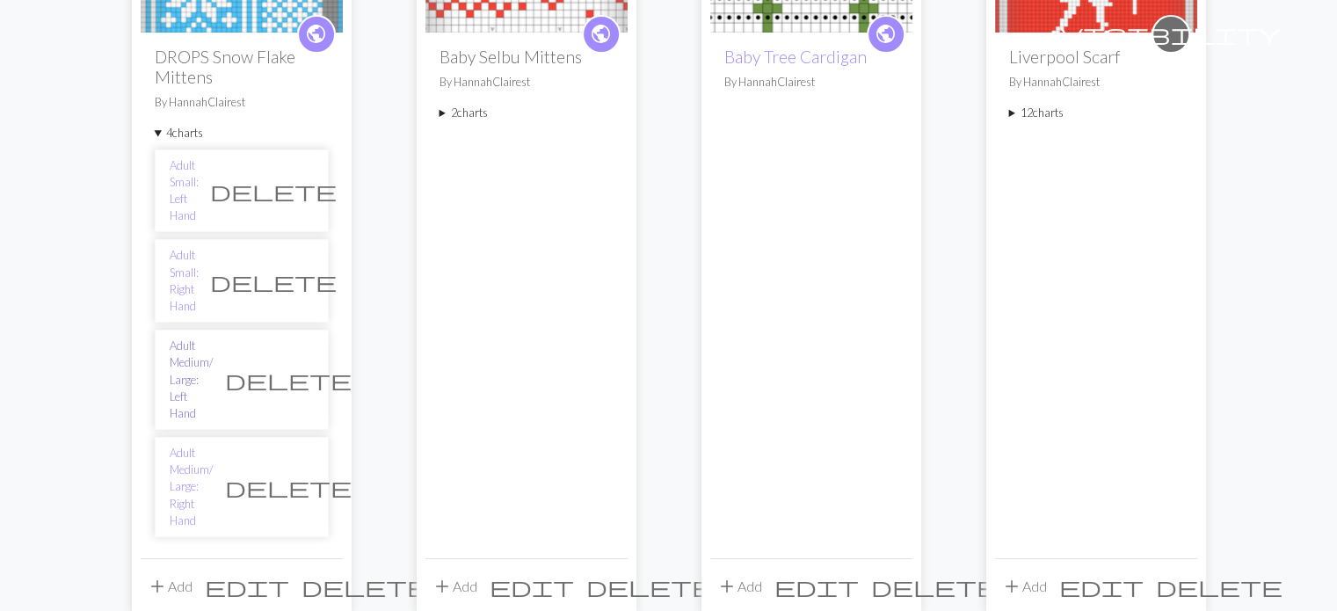
click at [211, 338] on link "Adult Medium/ Large: Left Hand" at bounding box center [192, 380] width 44 height 84
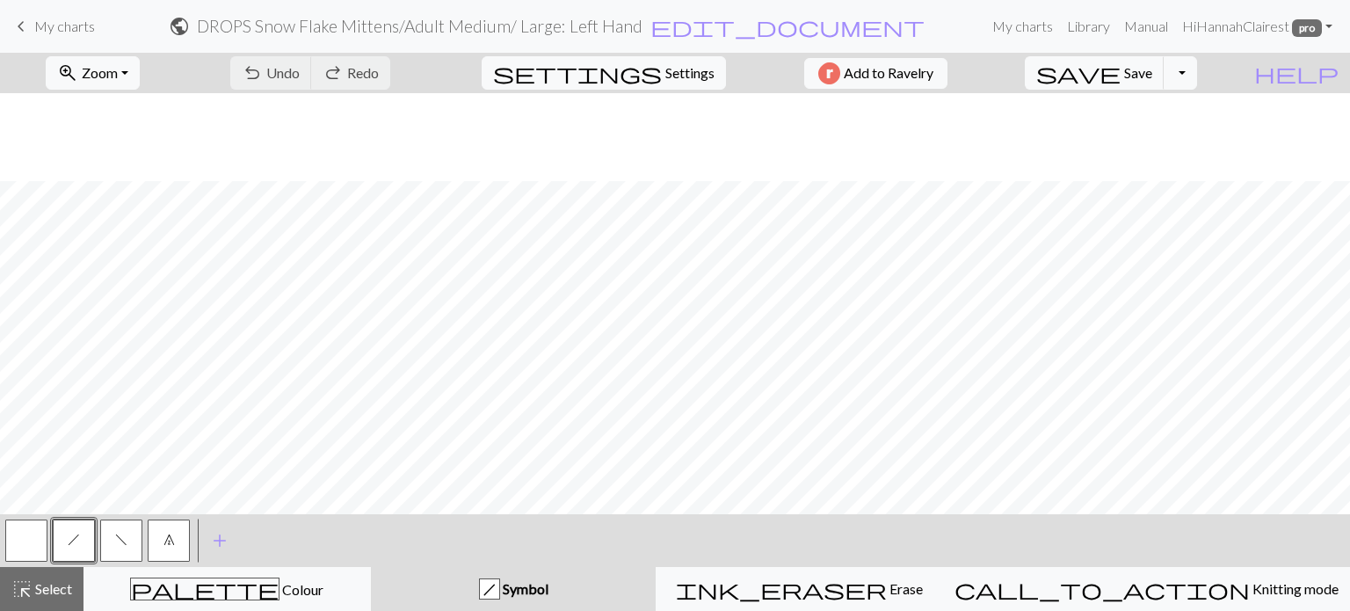
scroll to position [88, 0]
click at [118, 68] on span "Zoom" at bounding box center [100, 72] width 36 height 17
click at [119, 119] on button "Fit all" at bounding box center [116, 112] width 139 height 28
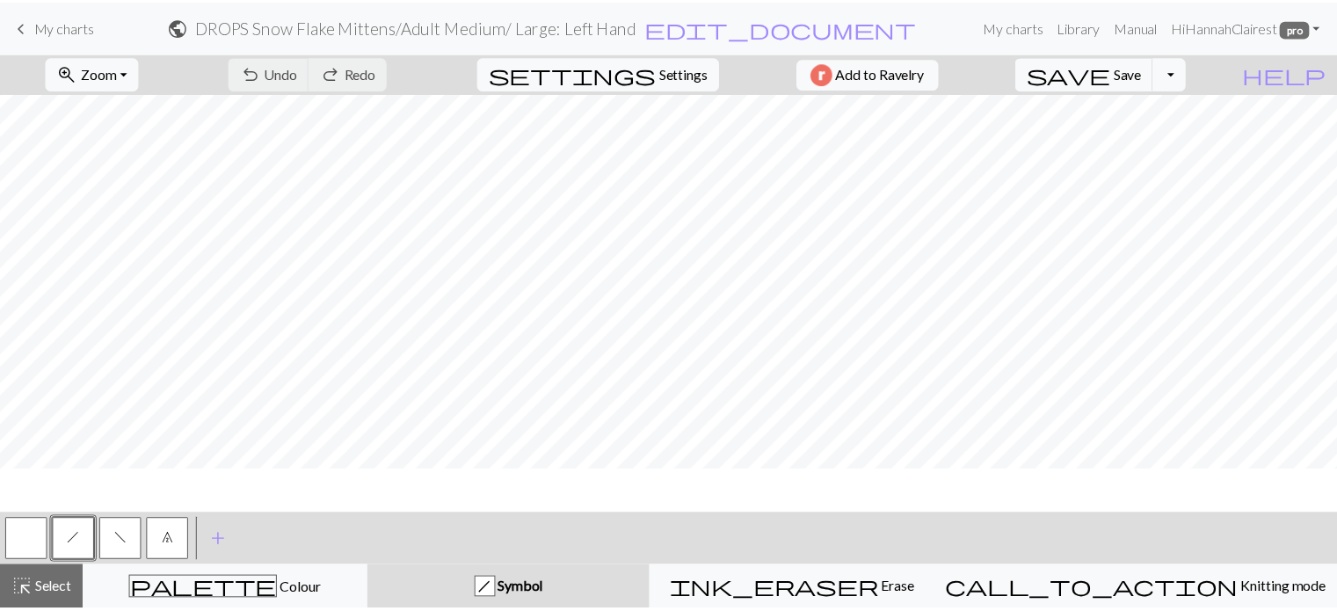
scroll to position [0, 0]
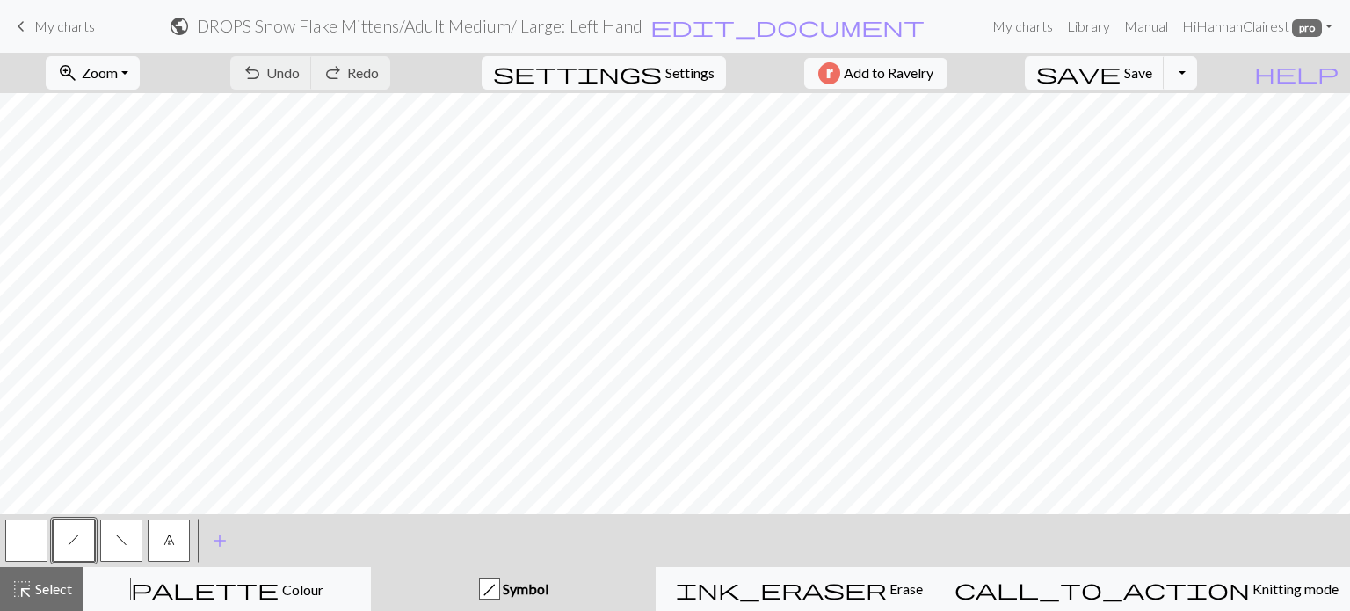
click at [35, 24] on span "My charts" at bounding box center [64, 26] width 61 height 17
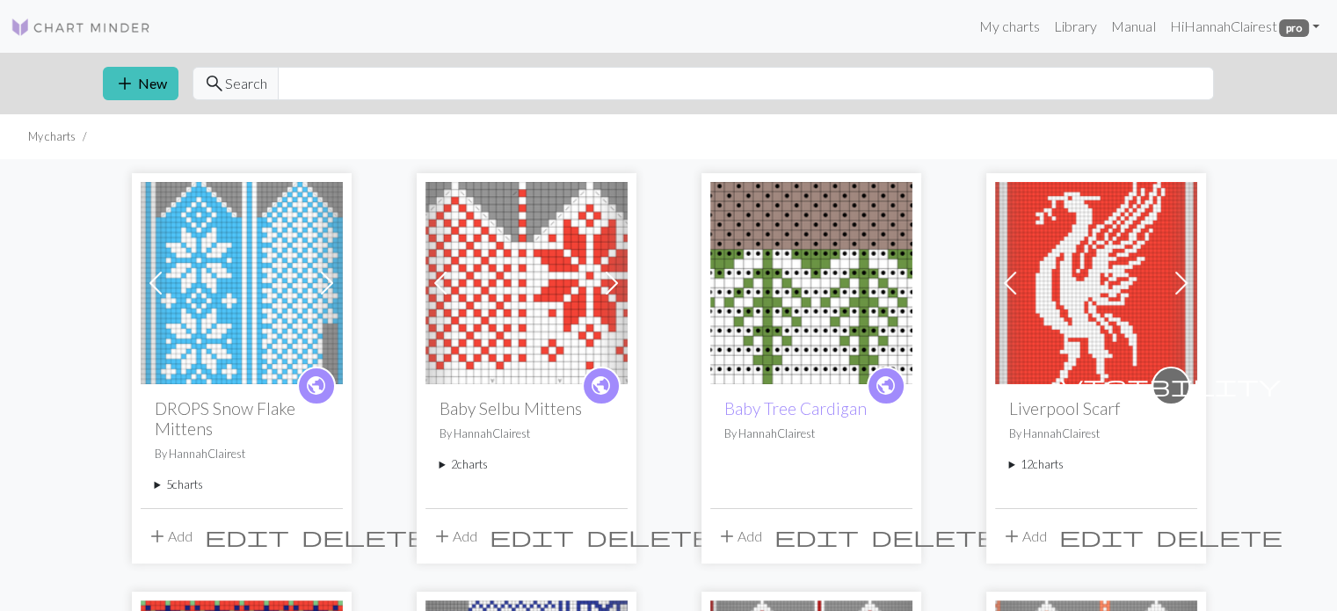
click at [169, 489] on summary "5 charts" at bounding box center [242, 485] width 174 height 17
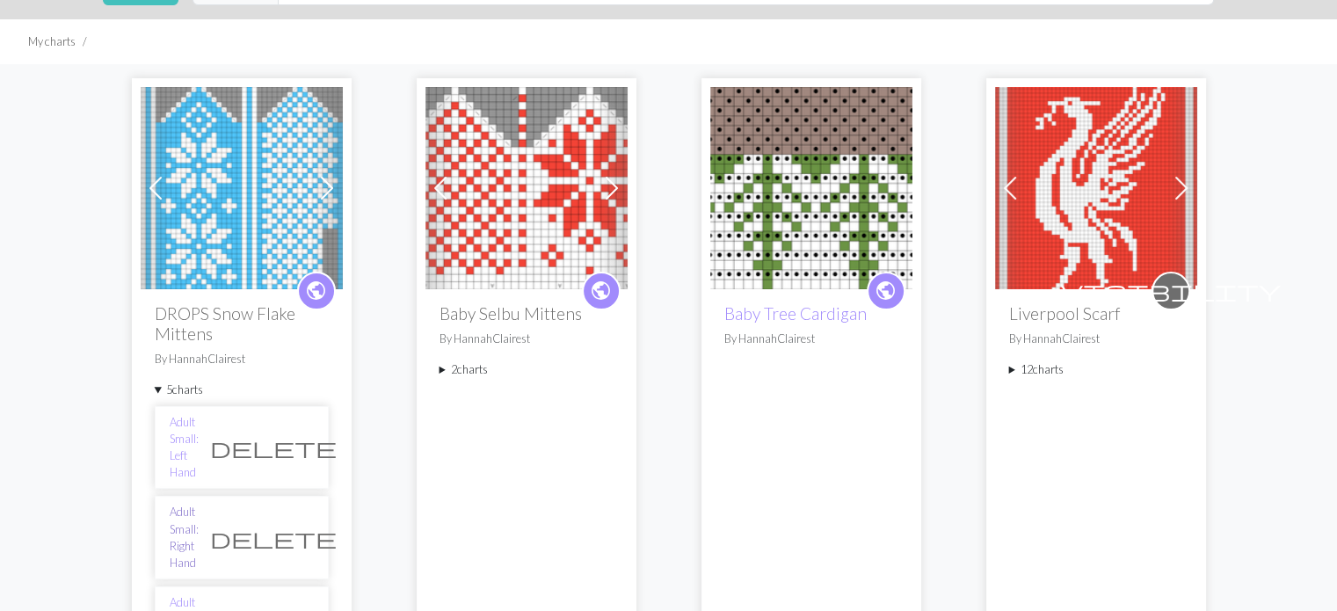
scroll to position [176, 0]
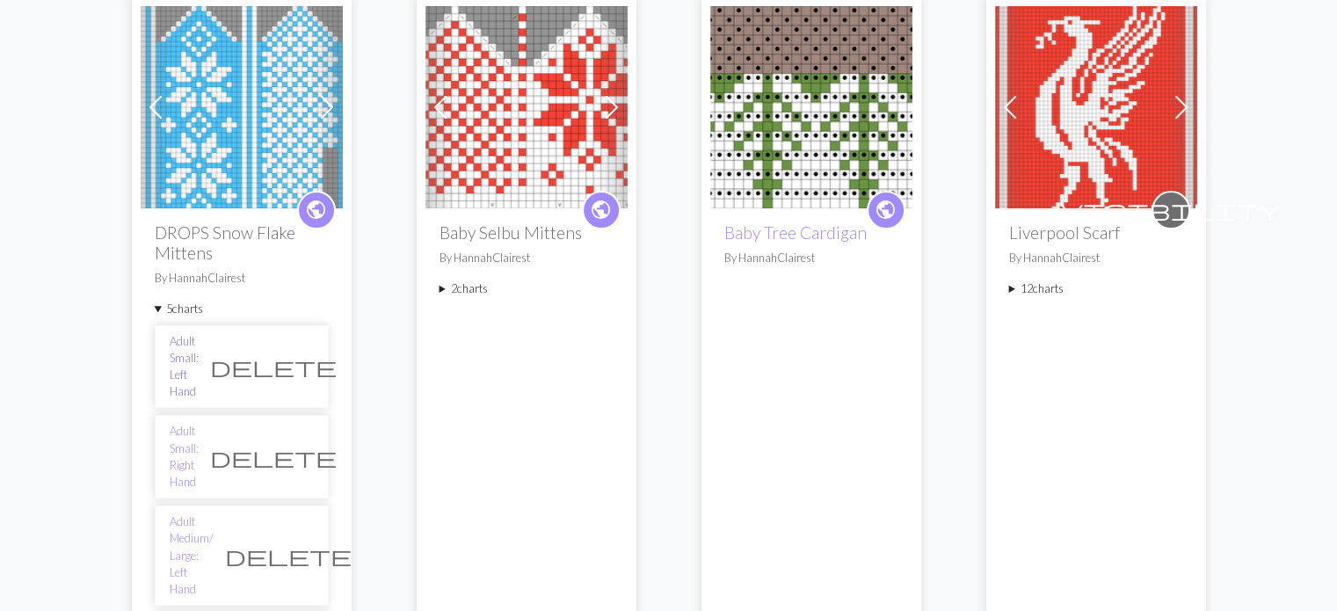
click at [199, 354] on link "Adult Small: Left Hand" at bounding box center [184, 367] width 29 height 68
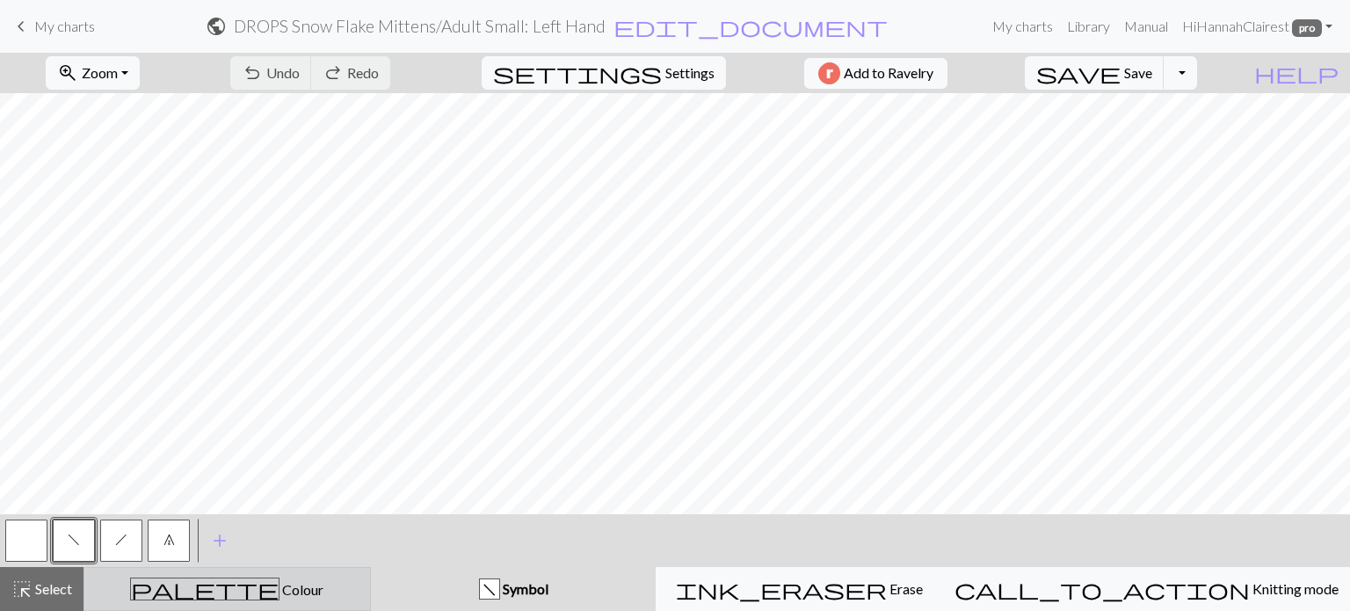
click at [200, 590] on div "palette Colour Colour" at bounding box center [227, 589] width 265 height 23
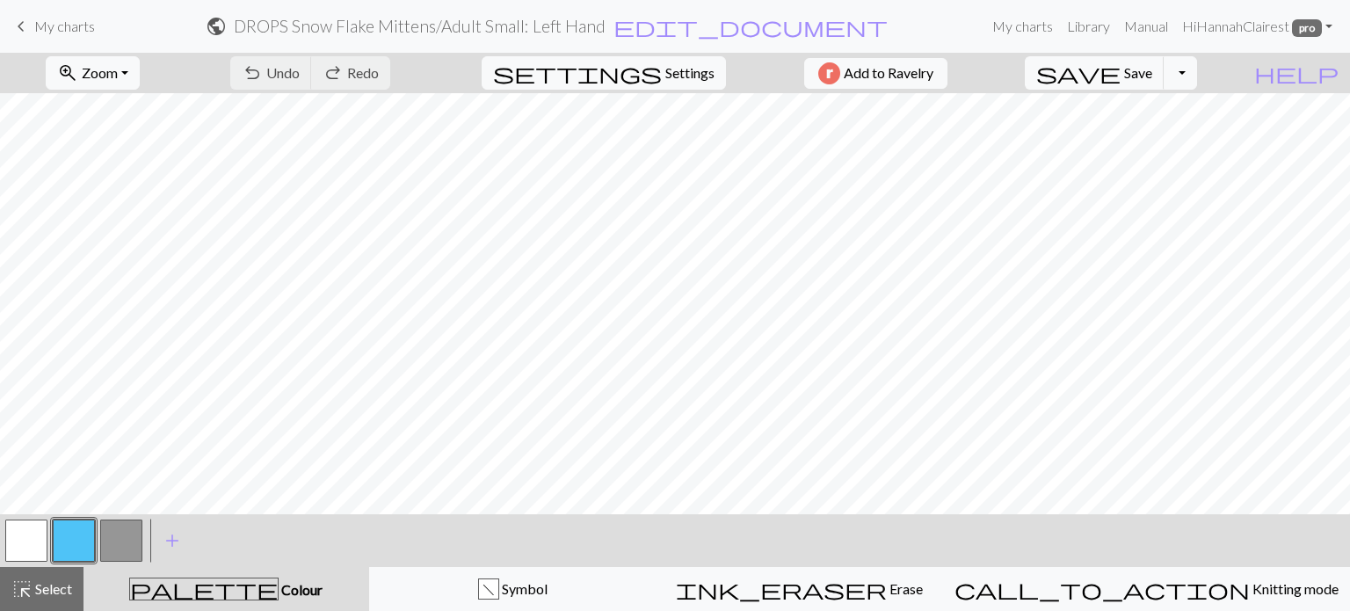
click at [84, 553] on button "button" at bounding box center [74, 541] width 42 height 42
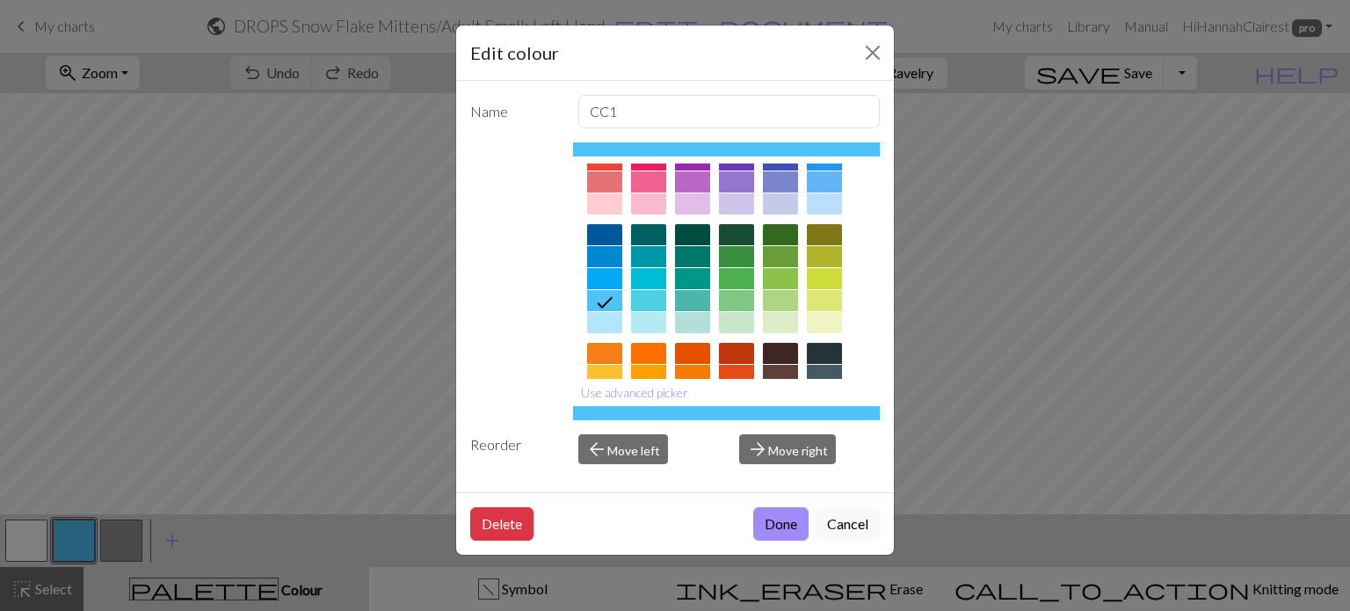
scroll to position [88, 0]
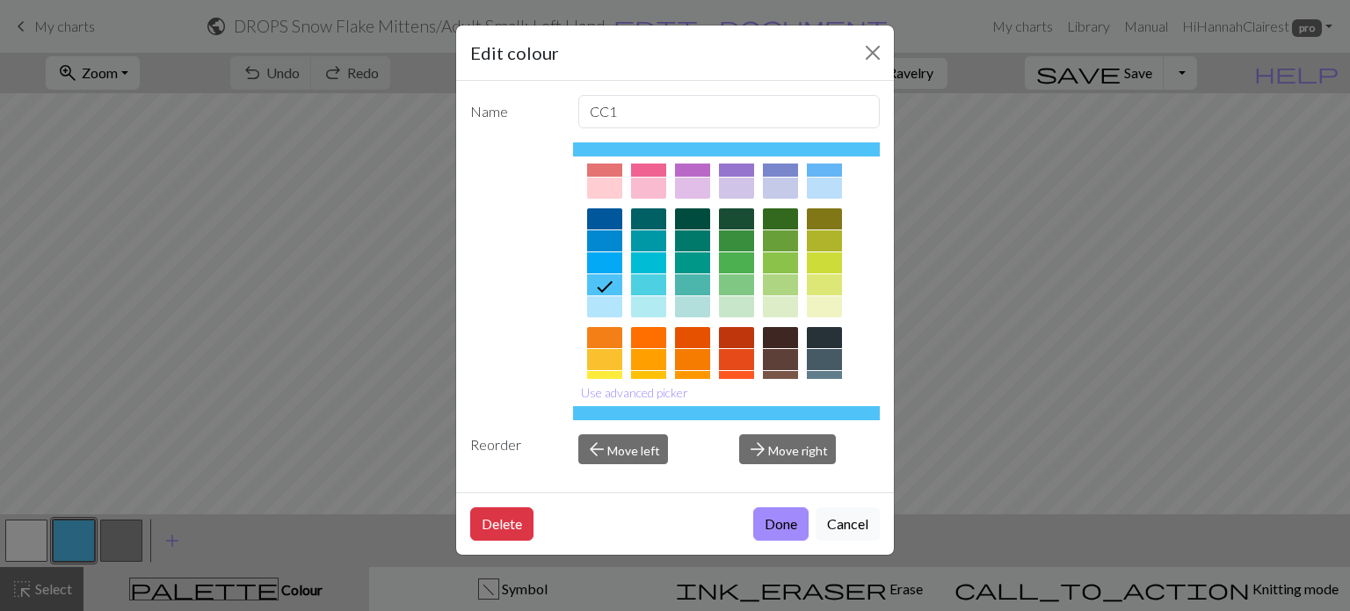
drag, startPoint x: 783, startPoint y: 526, endPoint x: 440, endPoint y: 528, distance: 342.9
click at [783, 527] on button "Done" at bounding box center [780, 523] width 55 height 33
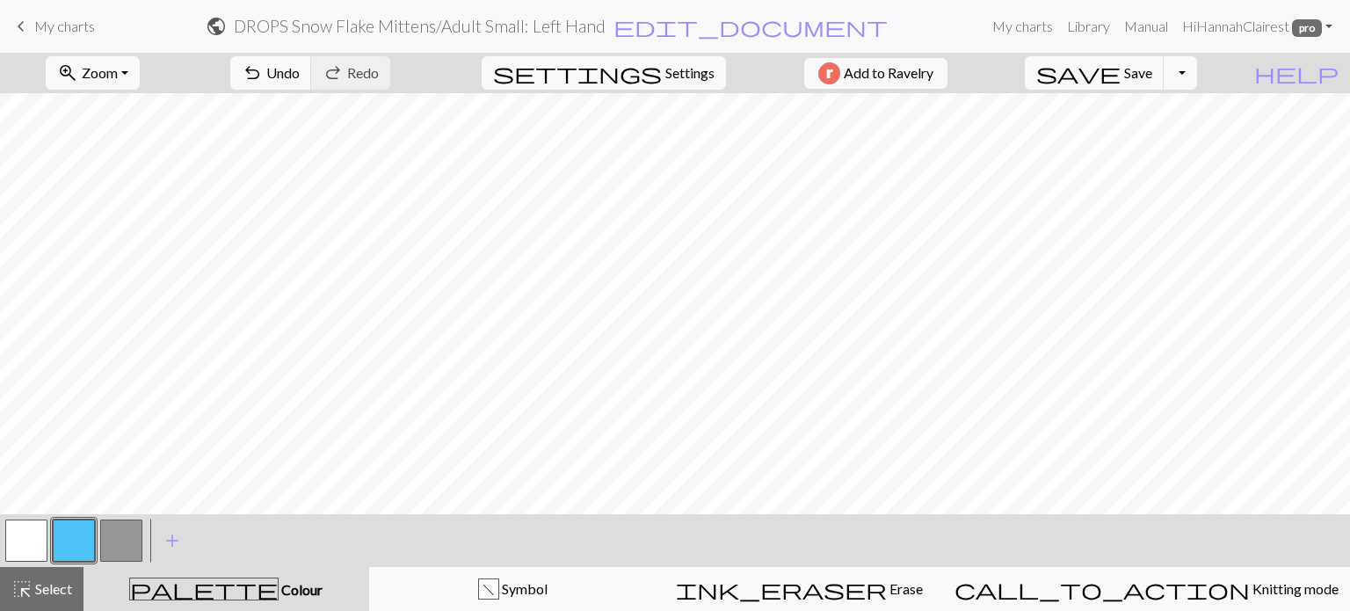
click at [56, 41] on div "keyboard_arrow_left My charts public DROPS Snow Flake Mittens / Adult Small: Le…" at bounding box center [675, 26] width 1350 height 35
click at [99, 29] on div "keyboard_arrow_left My charts public DROPS Snow Flake Mittens / Adult Small: Le…" at bounding box center [675, 26] width 1350 height 35
click at [76, 32] on span "My charts" at bounding box center [64, 26] width 61 height 17
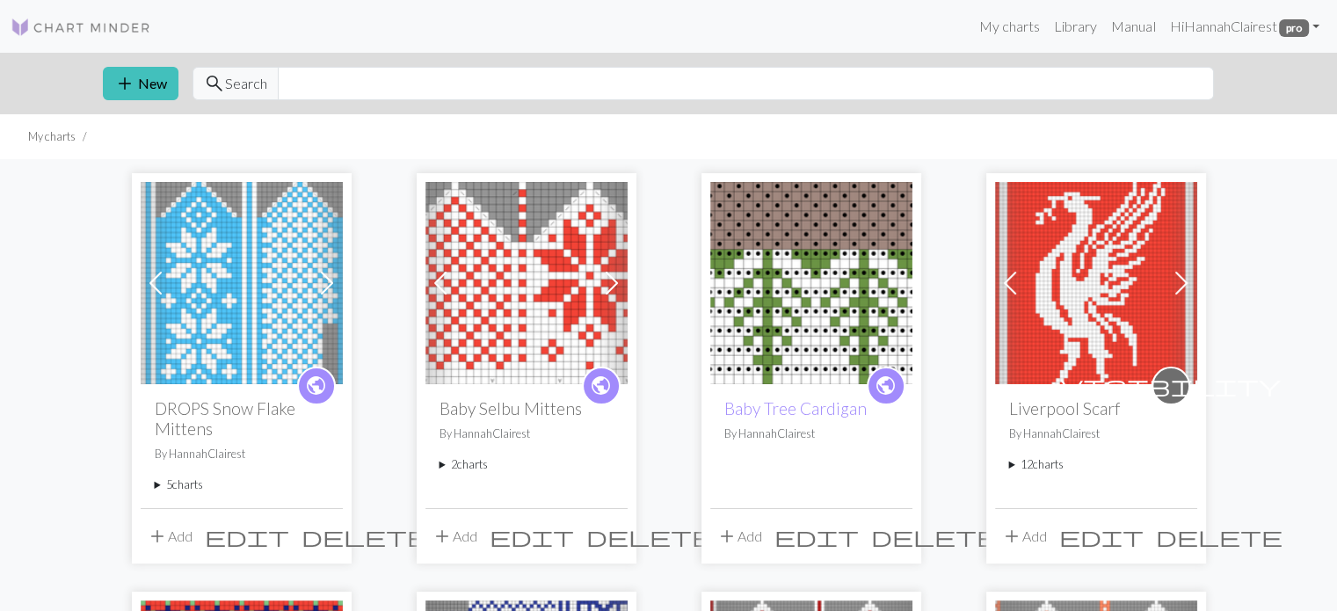
click at [182, 491] on summary "5 charts" at bounding box center [242, 485] width 174 height 17
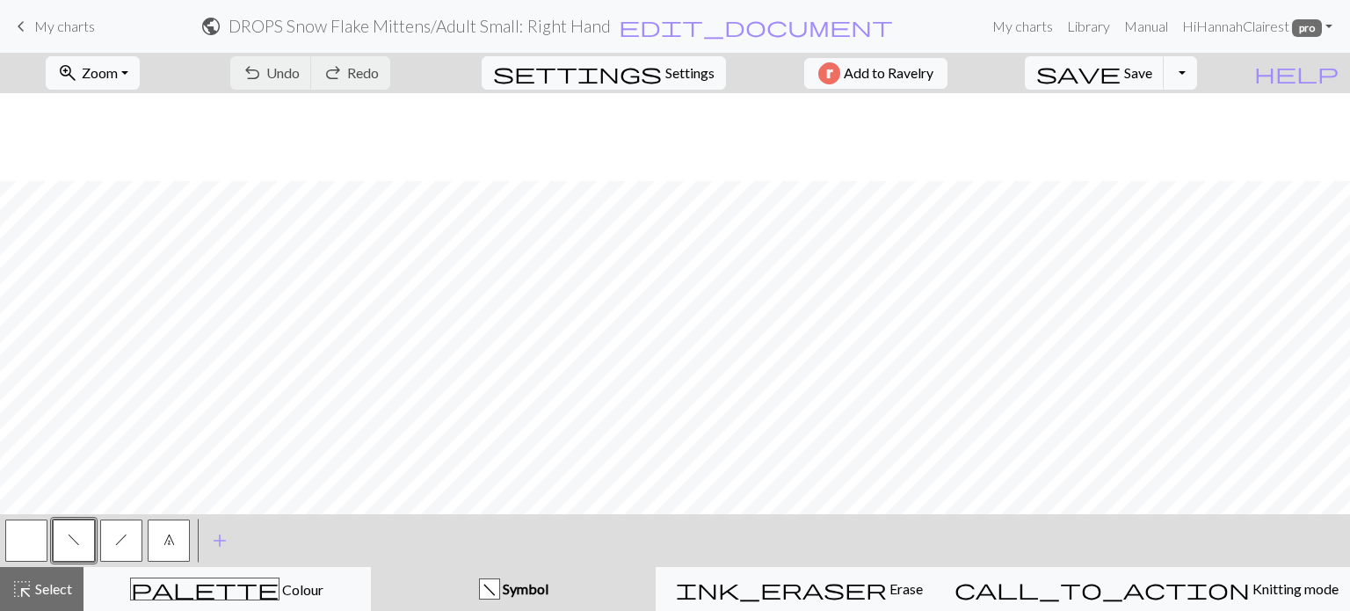
scroll to position [88, 0]
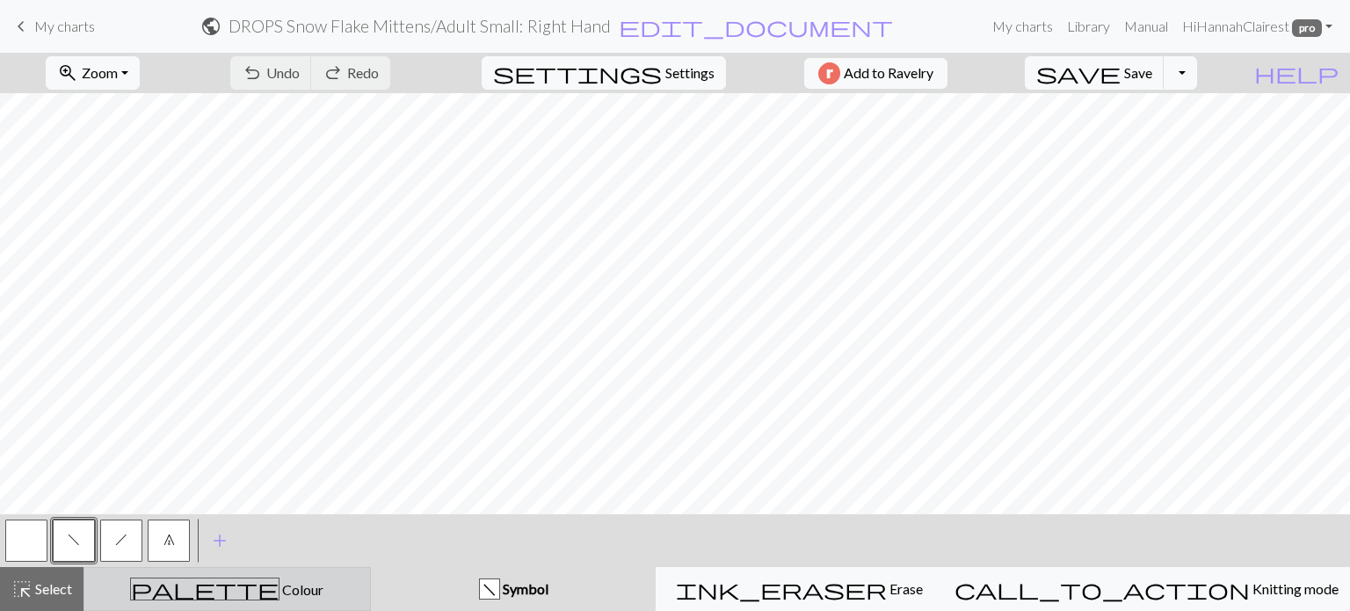
click at [157, 593] on div "palette Colour Colour" at bounding box center [227, 589] width 265 height 23
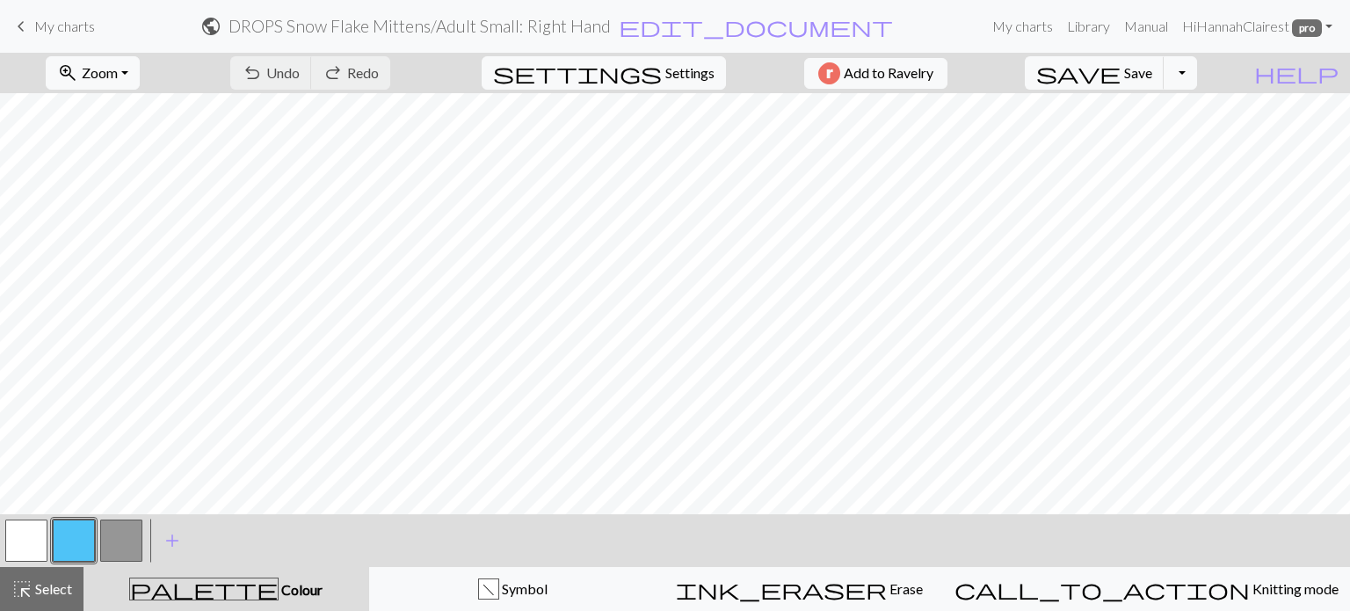
click at [77, 554] on button "button" at bounding box center [74, 541] width 42 height 42
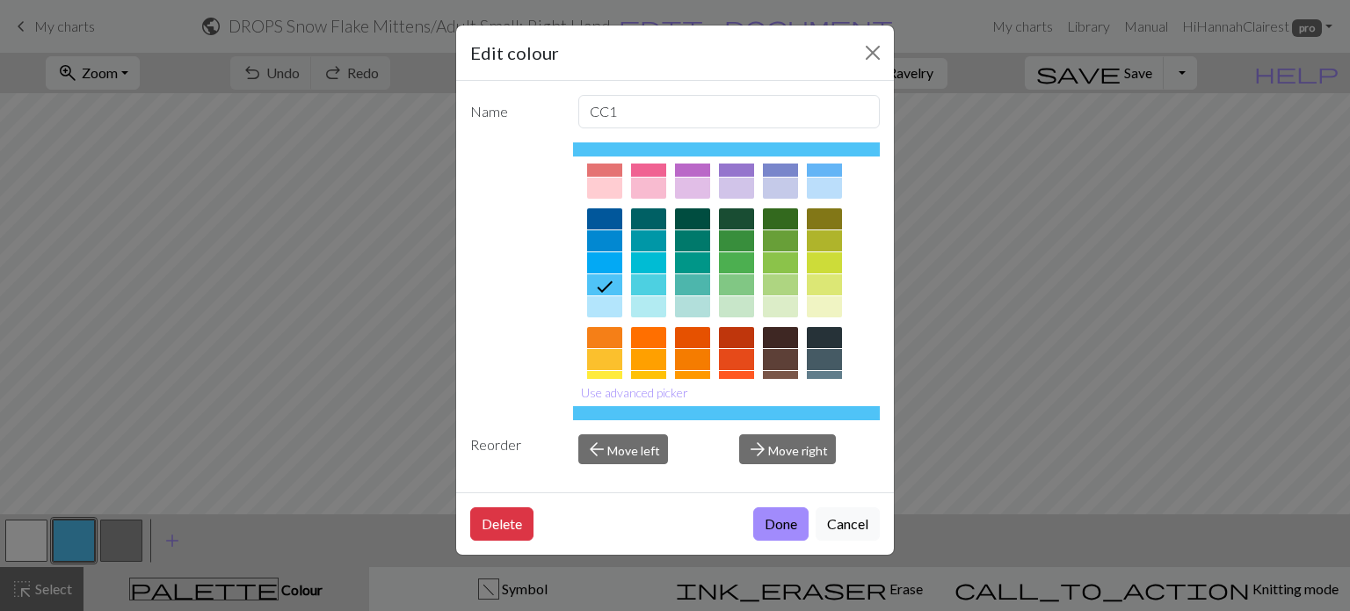
drag, startPoint x: 847, startPoint y: 534, endPoint x: 841, endPoint y: 526, distance: 10.0
click at [847, 532] on button "Cancel" at bounding box center [848, 523] width 64 height 33
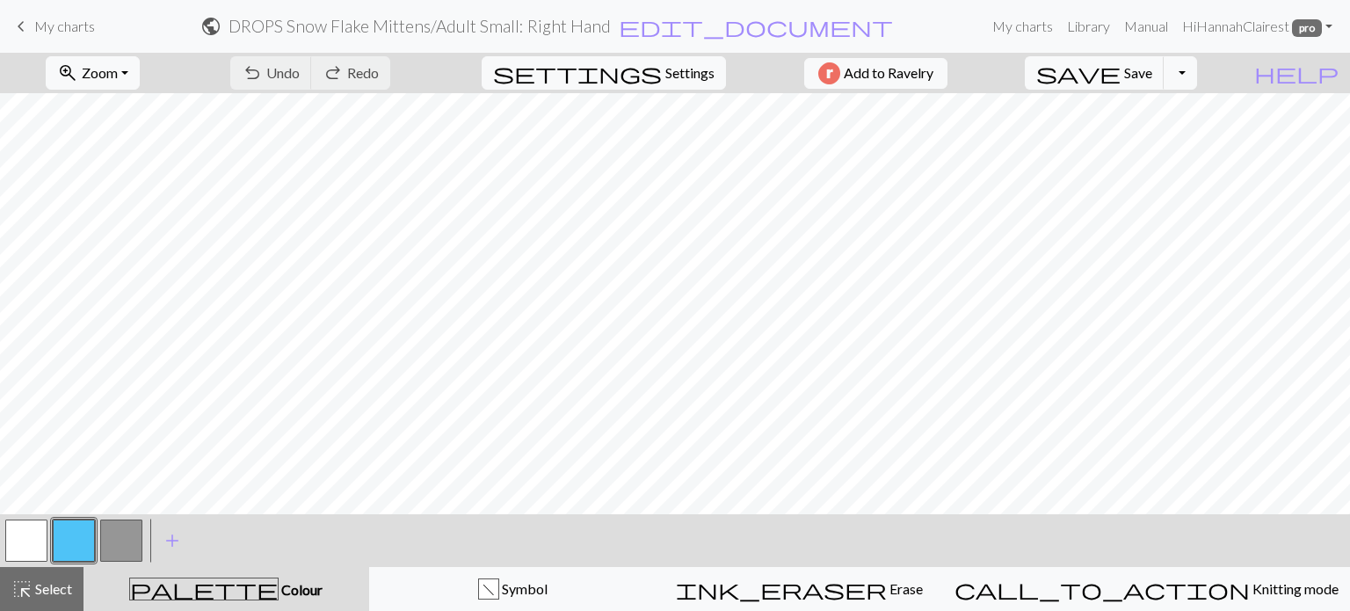
click at [67, 23] on span "My charts" at bounding box center [64, 26] width 61 height 17
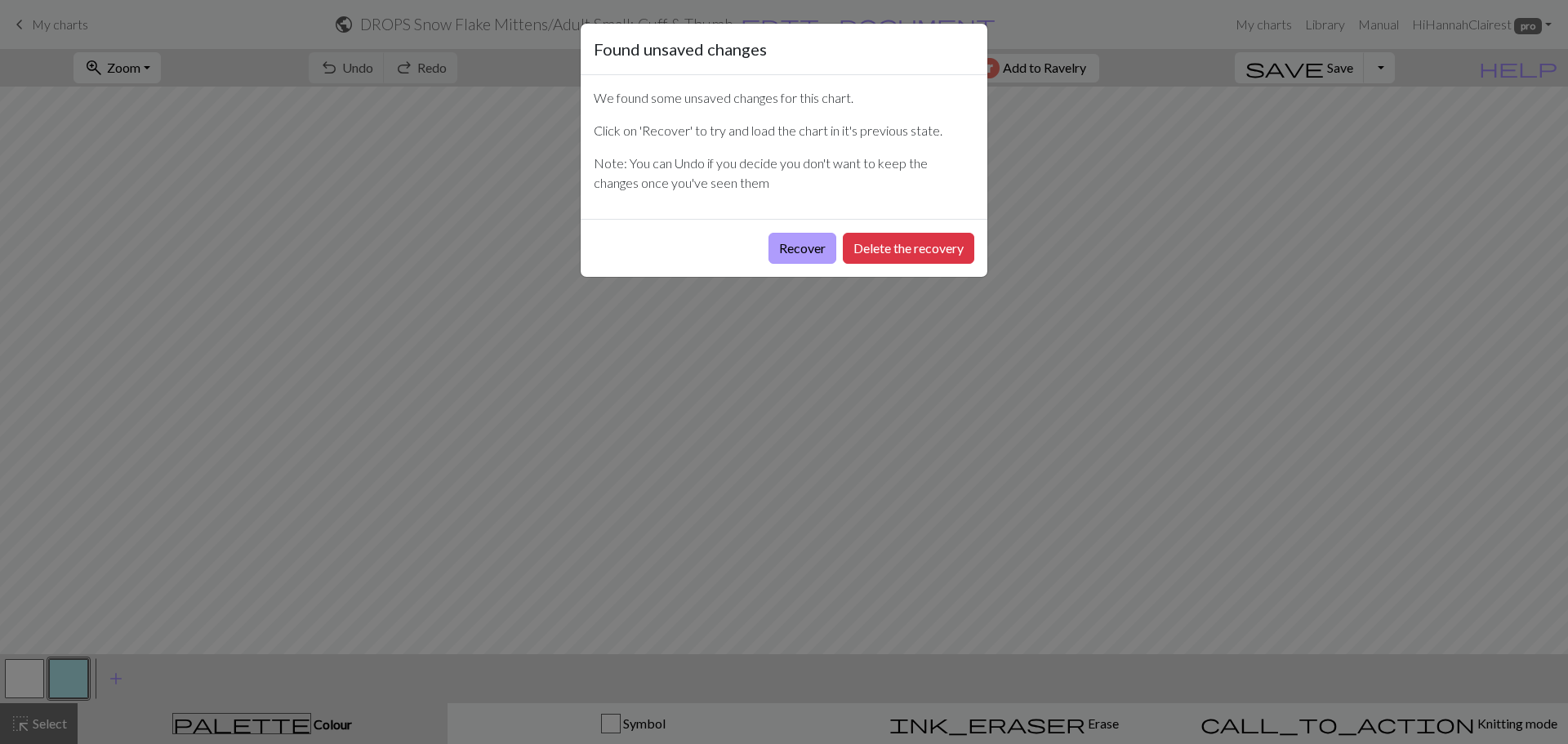
click at [799, 243] on button "Recover" at bounding box center [802, 248] width 68 height 31
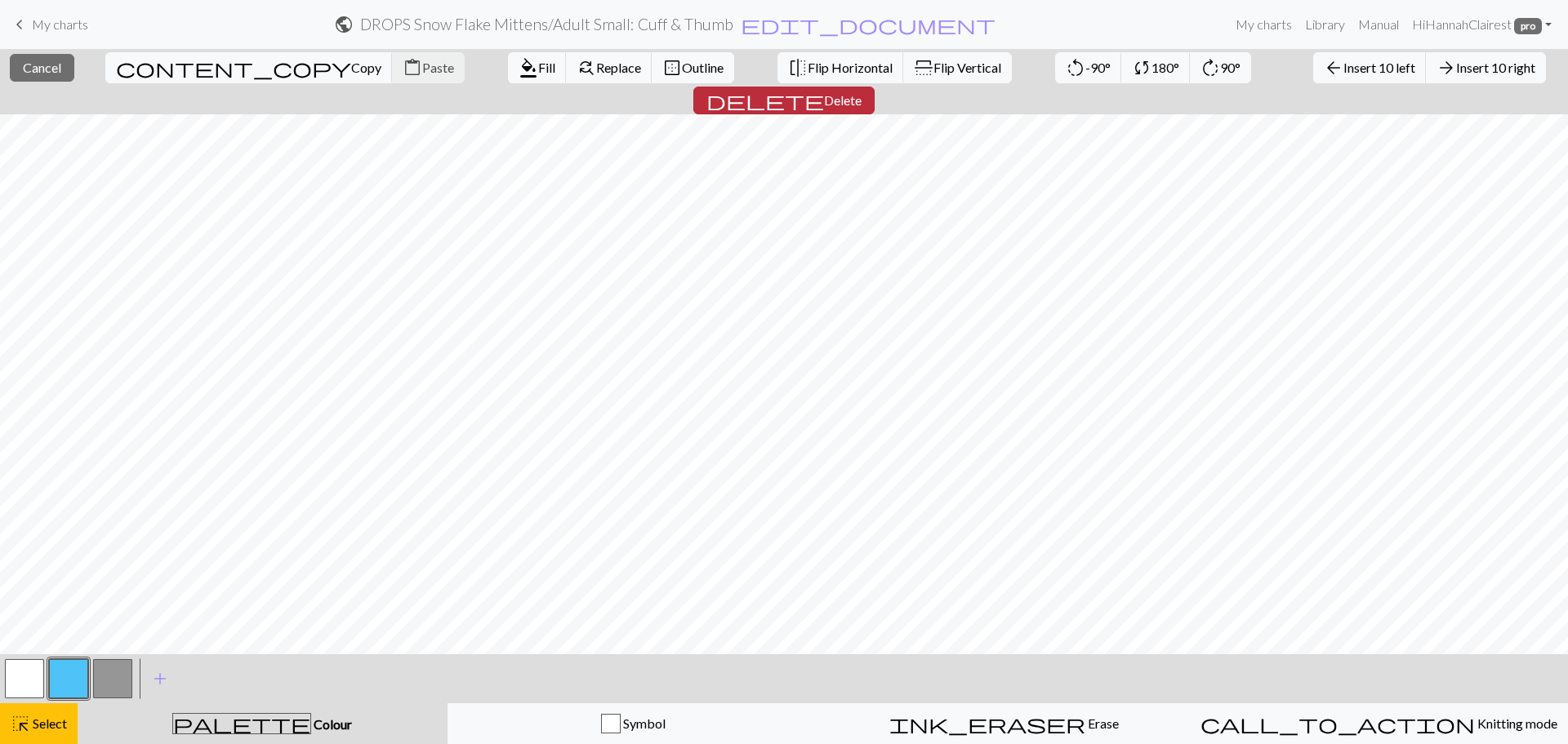
click at [824, 89] on span "delete" at bounding box center [765, 100] width 118 height 23
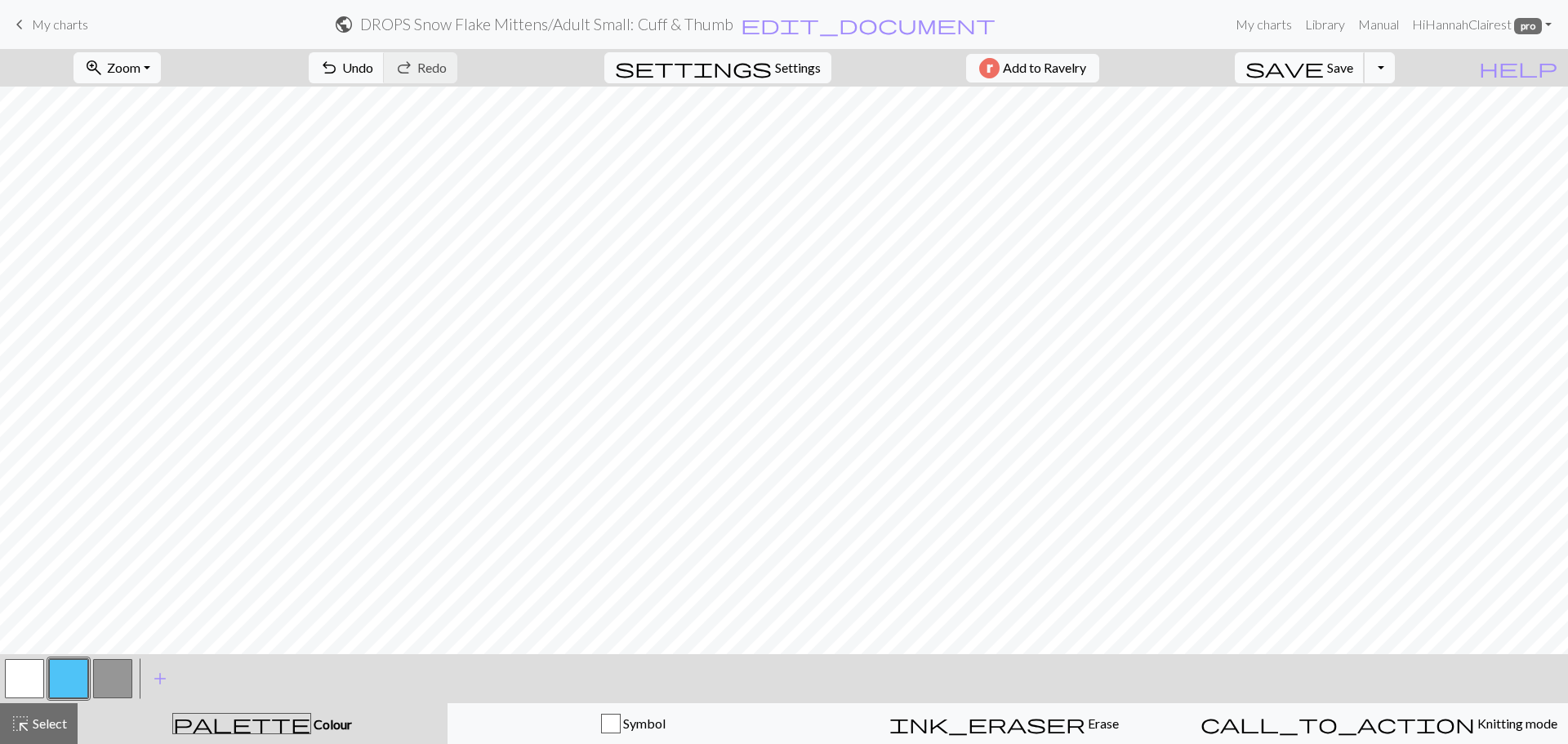
click at [1353, 60] on span "Save" at bounding box center [1340, 67] width 26 height 16
click at [854, 25] on div "Chart saved" at bounding box center [784, 32] width 1568 height 64
click at [871, 24] on span "edit_document" at bounding box center [868, 24] width 255 height 23
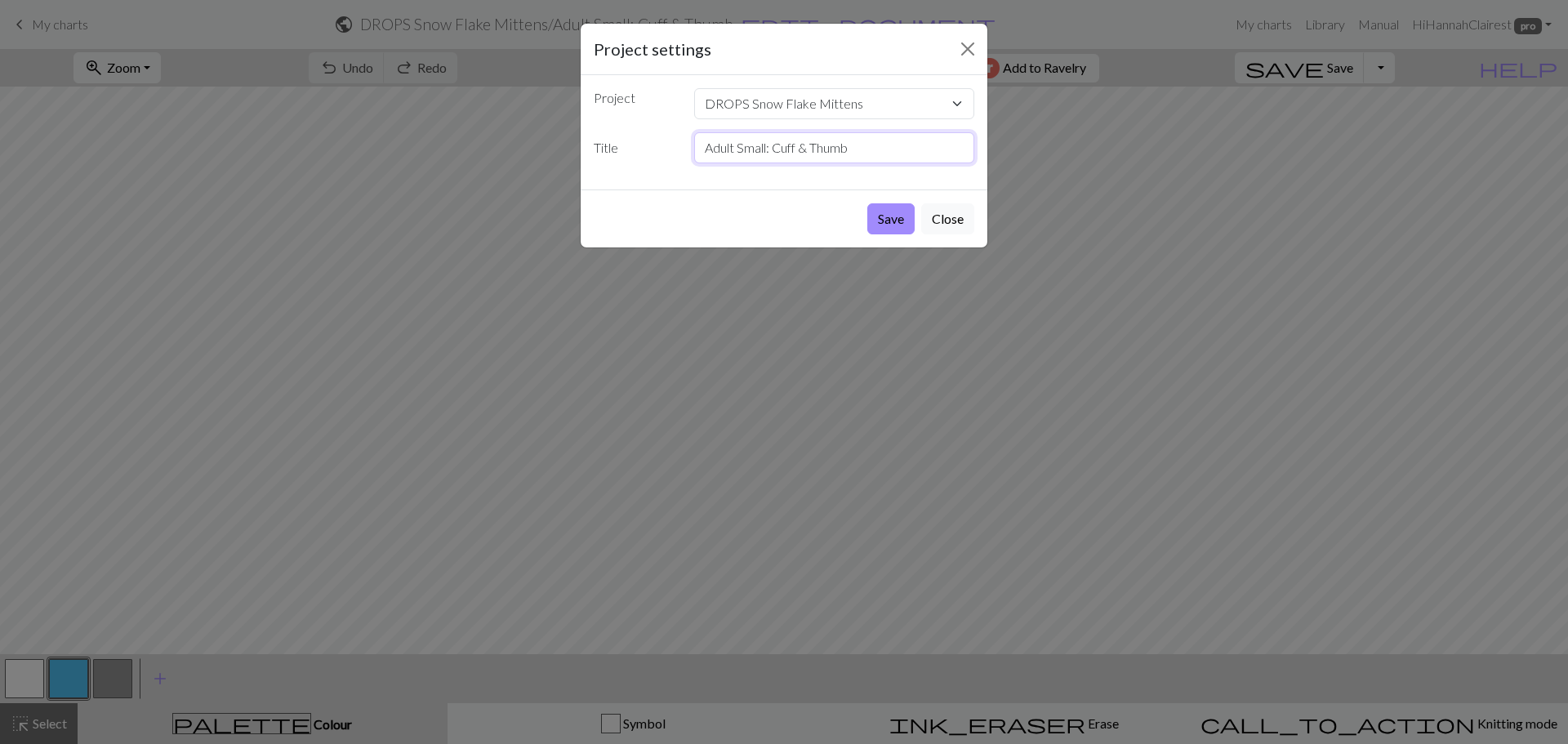
drag, startPoint x: 817, startPoint y: 152, endPoint x: 773, endPoint y: 152, distance: 44.0
click at [773, 152] on input "Adult Small: Cuff & Thumb" at bounding box center [834, 147] width 281 height 31
type input "Adult Small: Thumb"
click at [900, 213] on button "Save" at bounding box center [891, 218] width 47 height 31
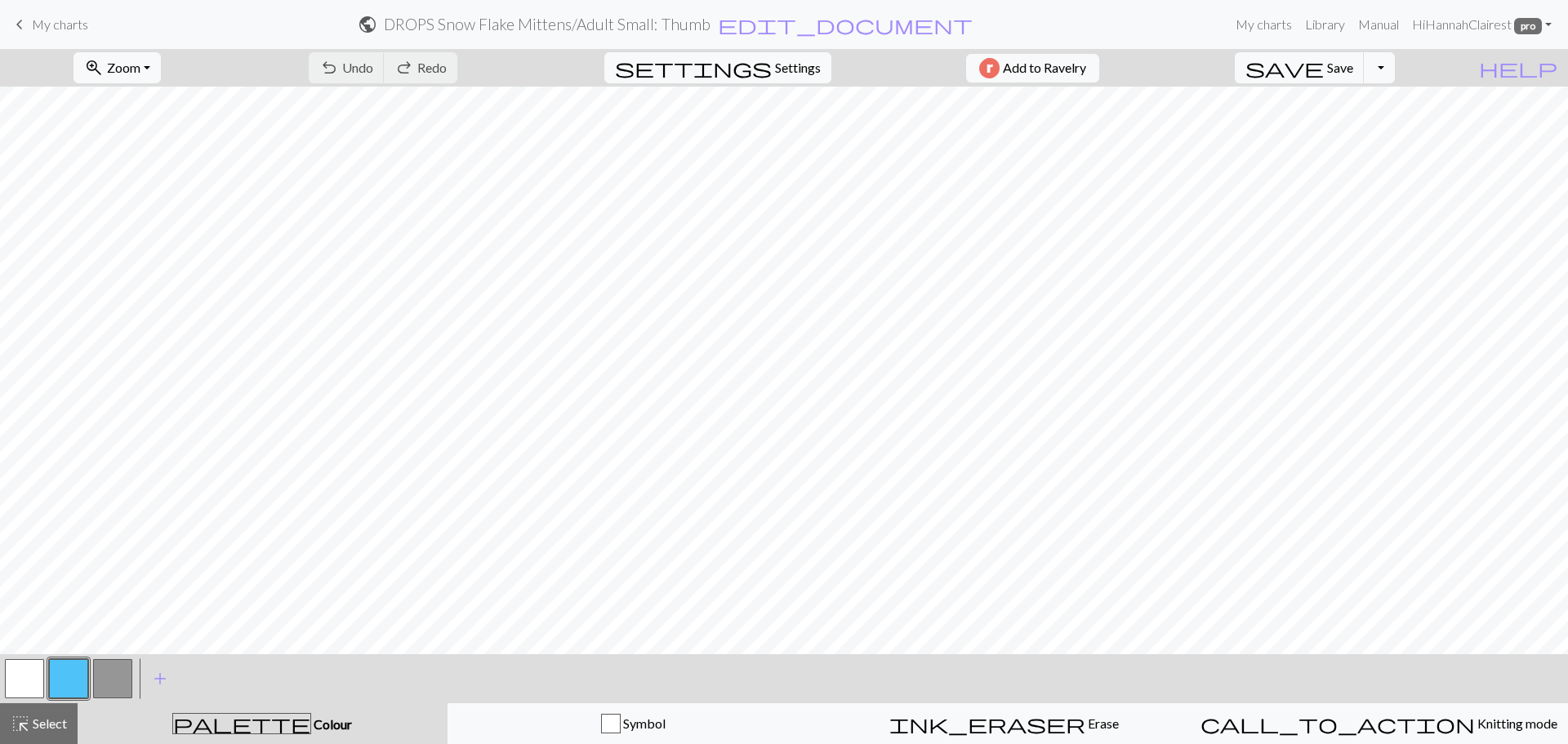
click at [57, 23] on span "My charts" at bounding box center [59, 24] width 57 height 16
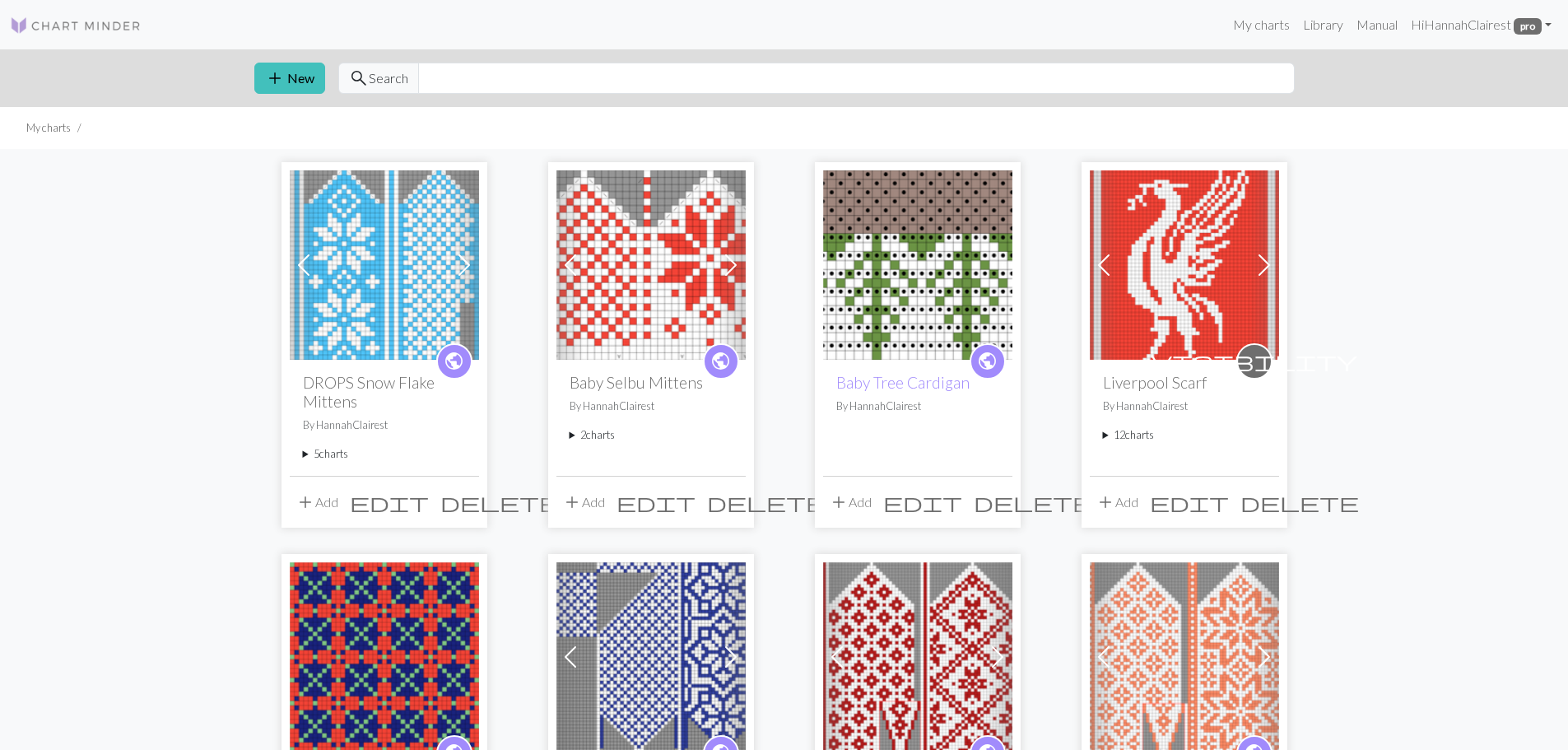
click at [344, 453] on summary "5 charts" at bounding box center [385, 454] width 163 height 16
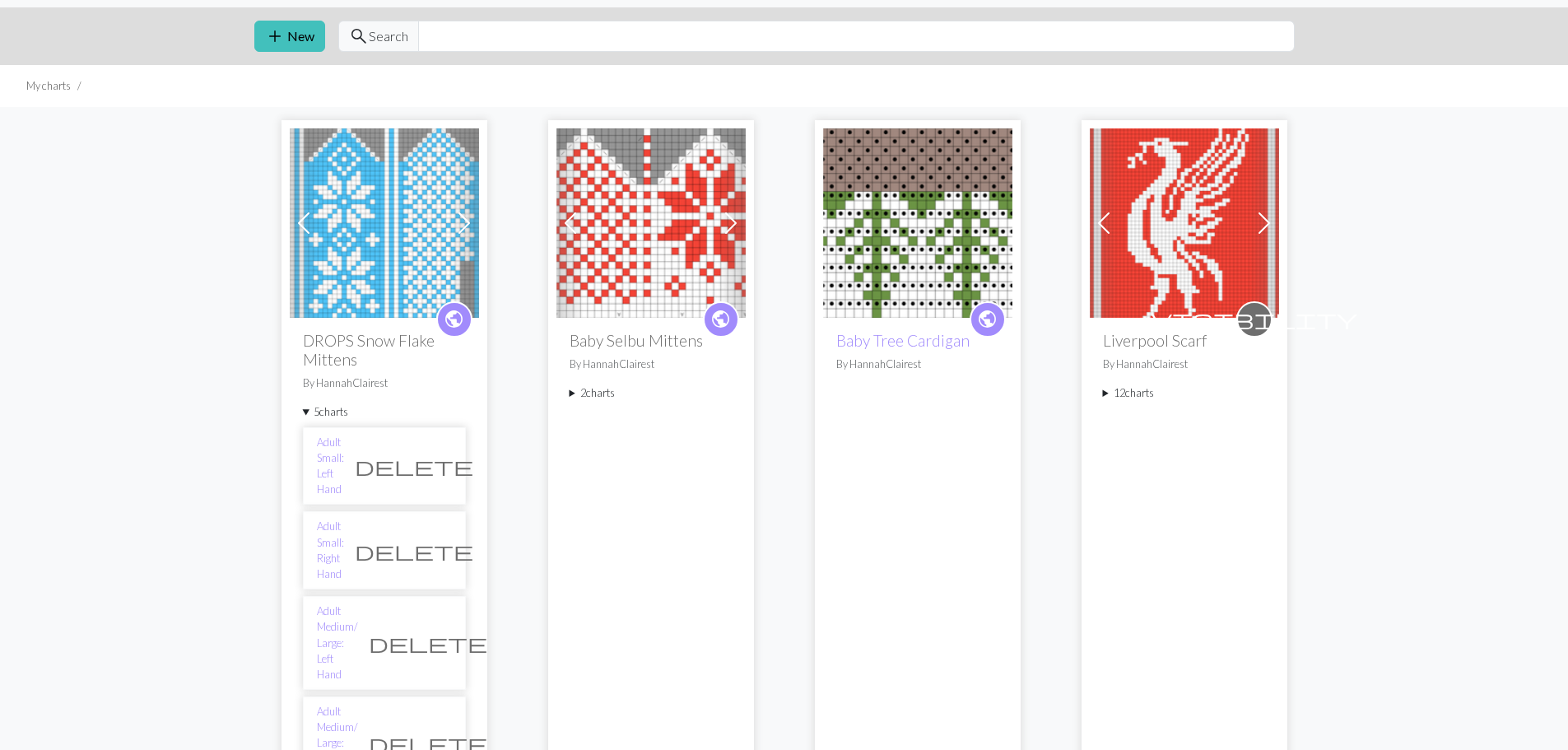
scroll to position [82, 0]
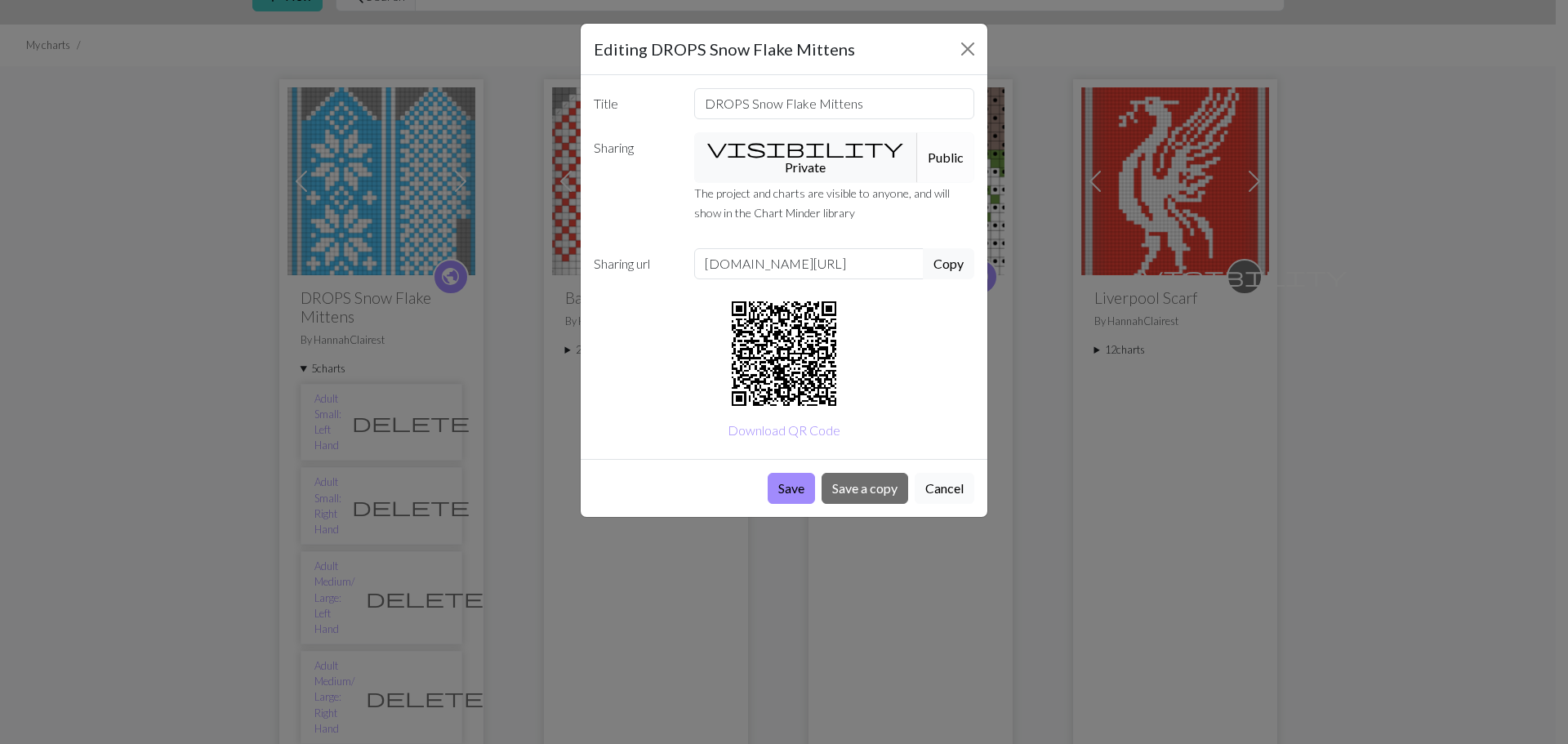
click at [942, 474] on button "Cancel" at bounding box center [945, 488] width 59 height 31
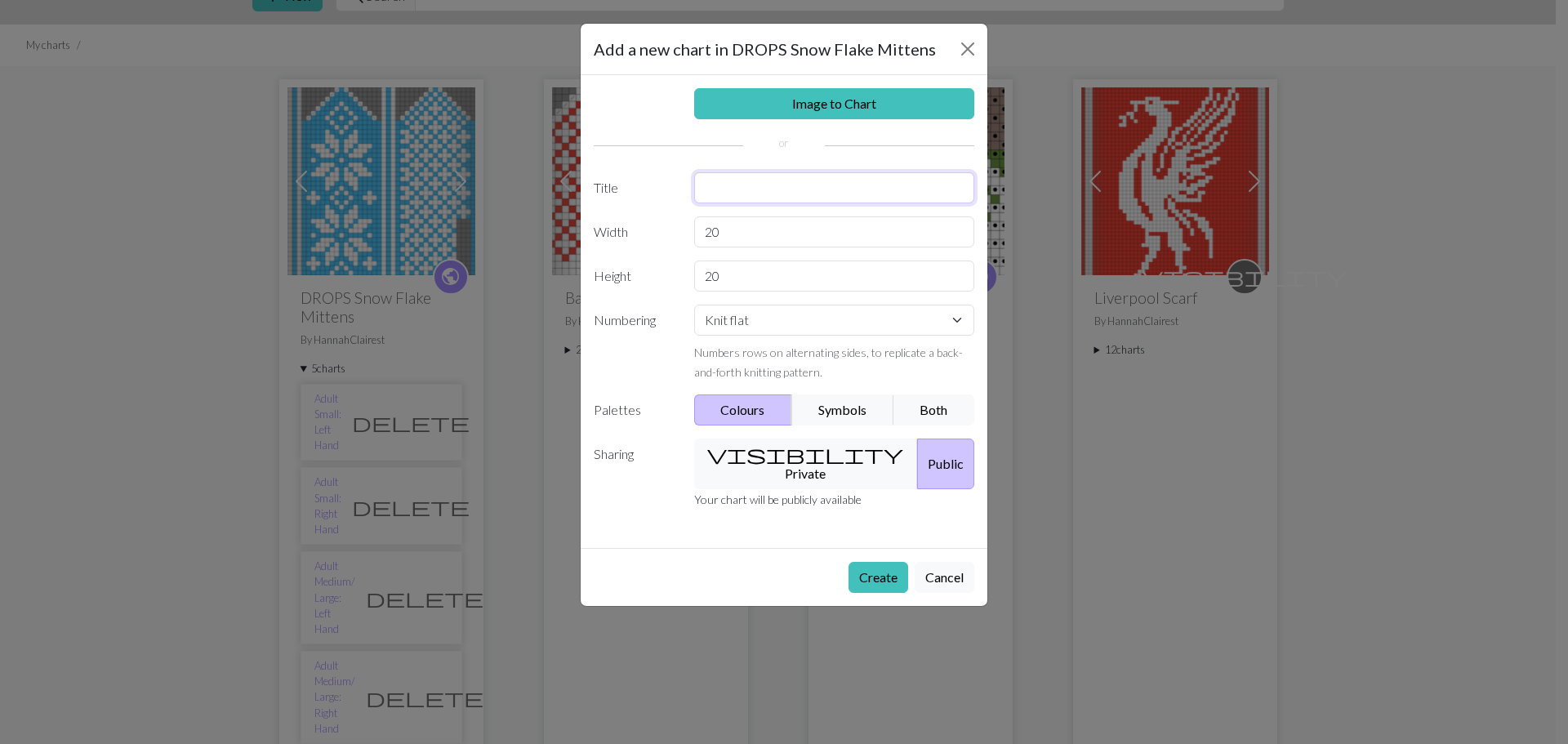
click at [737, 185] on input "text" at bounding box center [834, 188] width 281 height 31
type input "Ad"
click at [958, 565] on button "Cancel" at bounding box center [945, 577] width 59 height 31
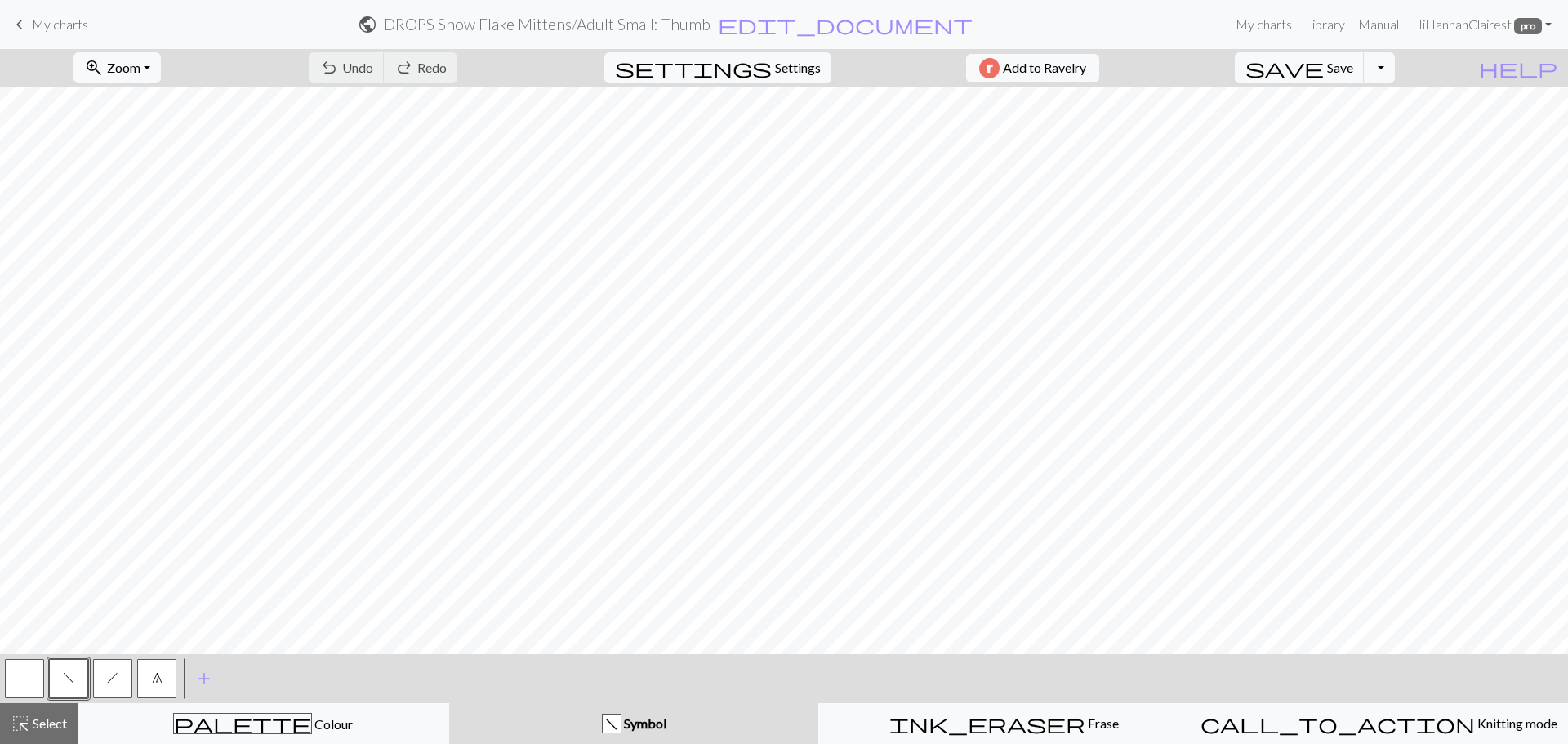
click at [68, 33] on link "keyboard_arrow_left My charts" at bounding box center [49, 24] width 78 height 28
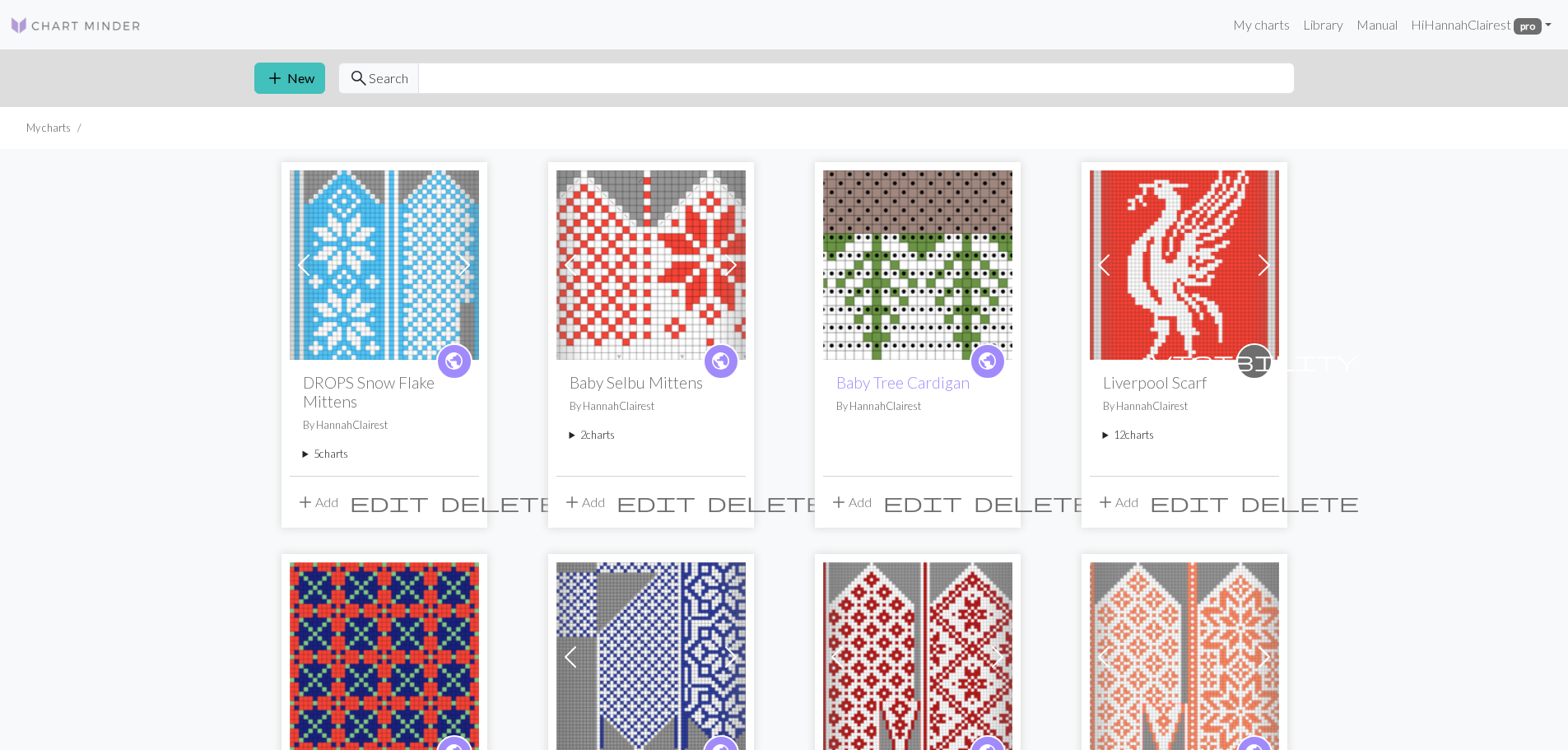
click at [324, 505] on button "add Add" at bounding box center [316, 502] width 54 height 31
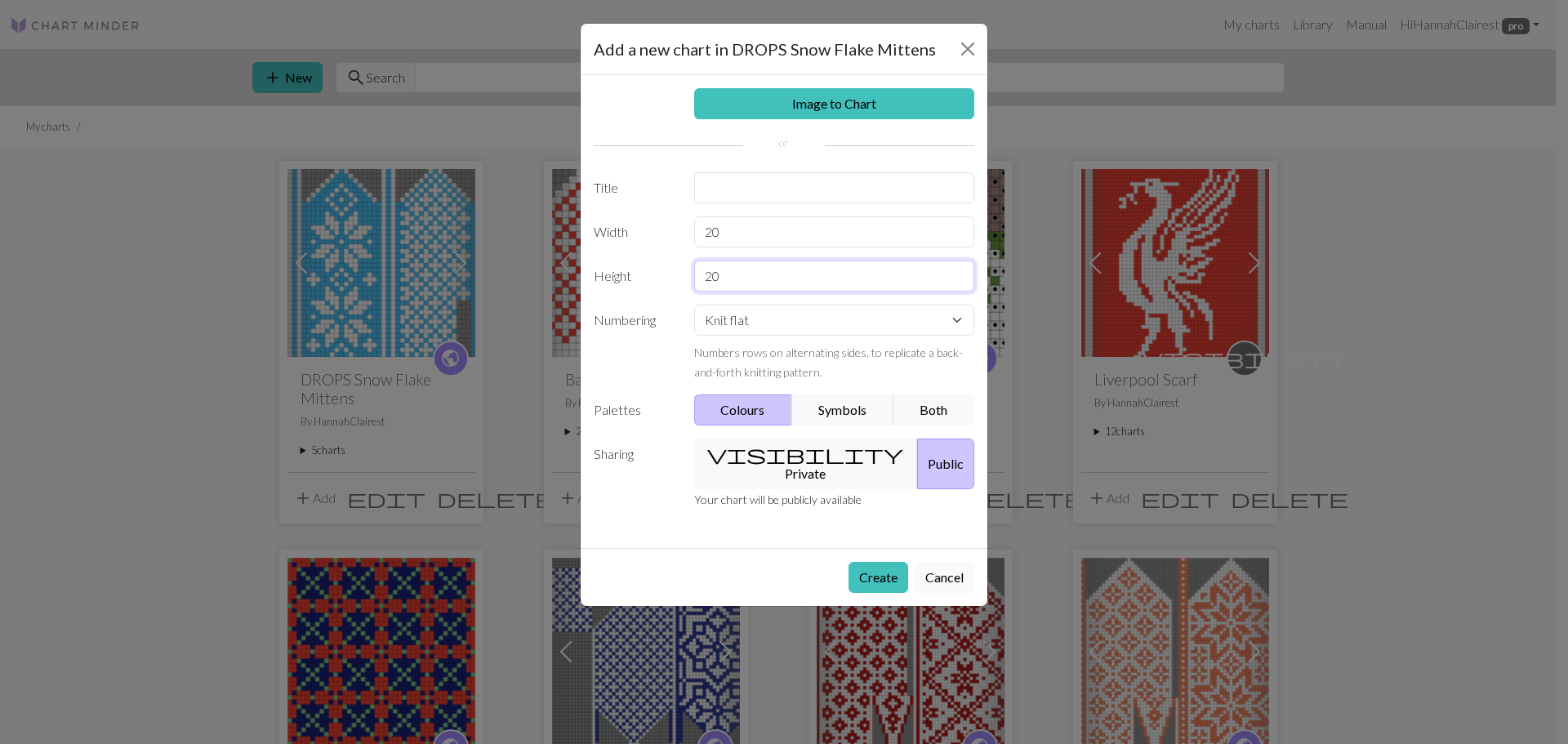
drag, startPoint x: 740, startPoint y: 279, endPoint x: 665, endPoint y: 288, distance: 75.5
click at [665, 287] on div "Height 20" at bounding box center [784, 275] width 400 height 31
type input "30"
click at [734, 189] on input "text" at bounding box center [834, 188] width 281 height 31
type input "Adult Medium/ Large: Thumbs"
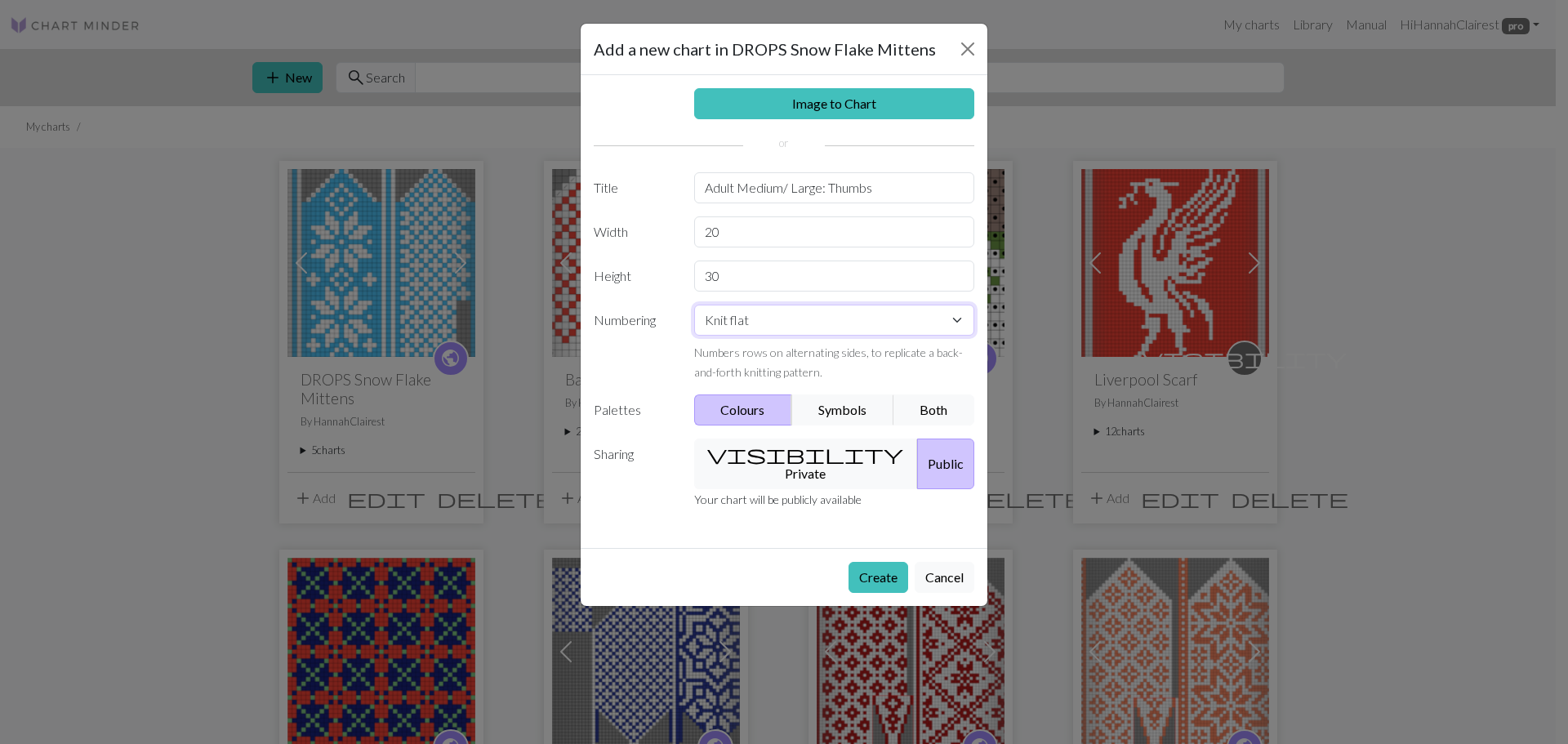
drag, startPoint x: 939, startPoint y: 322, endPoint x: 936, endPoint y: 331, distance: 9.5
click at [939, 323] on select "Knit flat Knit in the round Lace knitting Cross stitch" at bounding box center [834, 320] width 281 height 31
select select "round"
click at [694, 305] on select "Knit flat Knit in the round Lace knitting Cross stitch" at bounding box center [834, 320] width 281 height 31
click at [867, 567] on button "Create" at bounding box center [879, 577] width 59 height 31
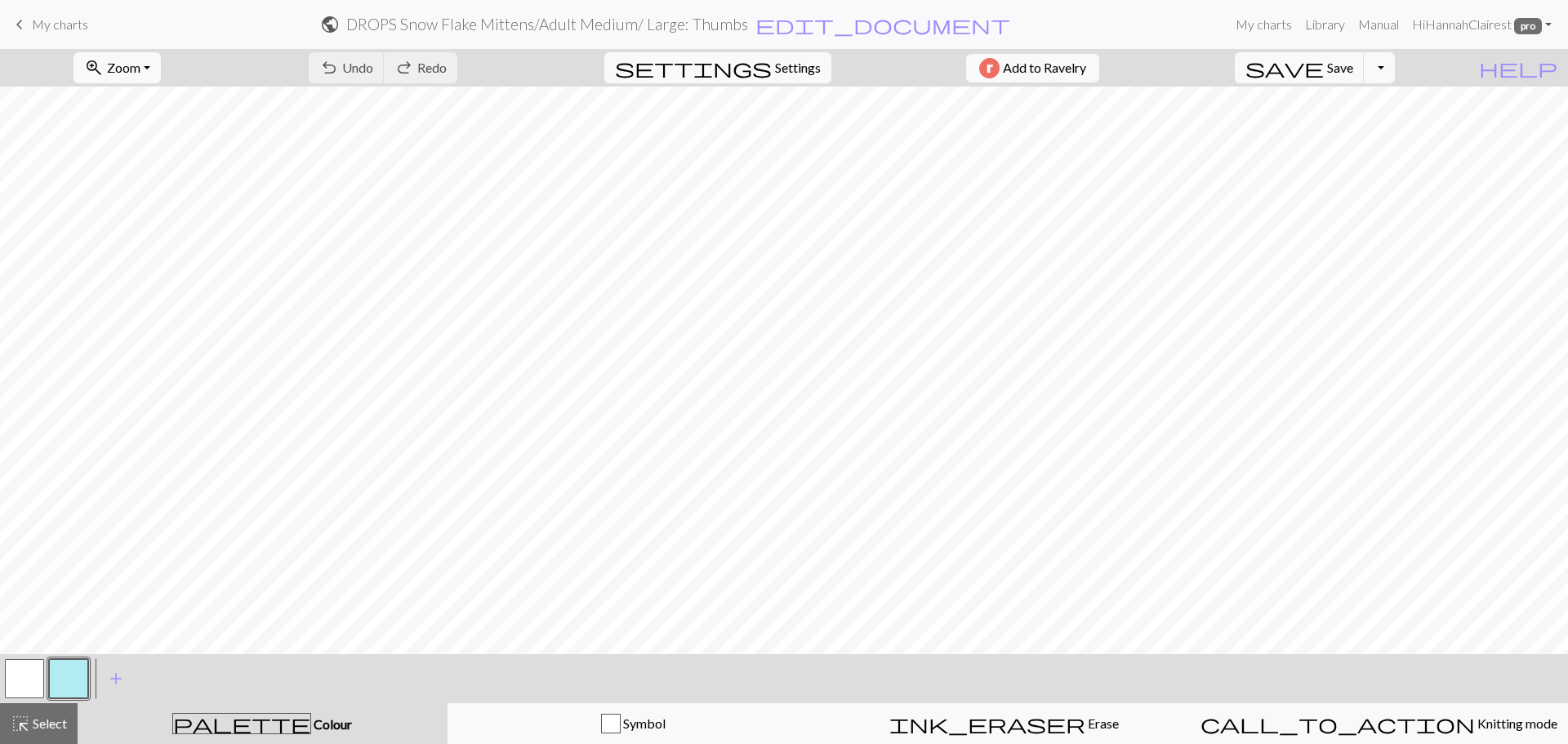
click at [78, 681] on button "button" at bounding box center [69, 679] width 39 height 39
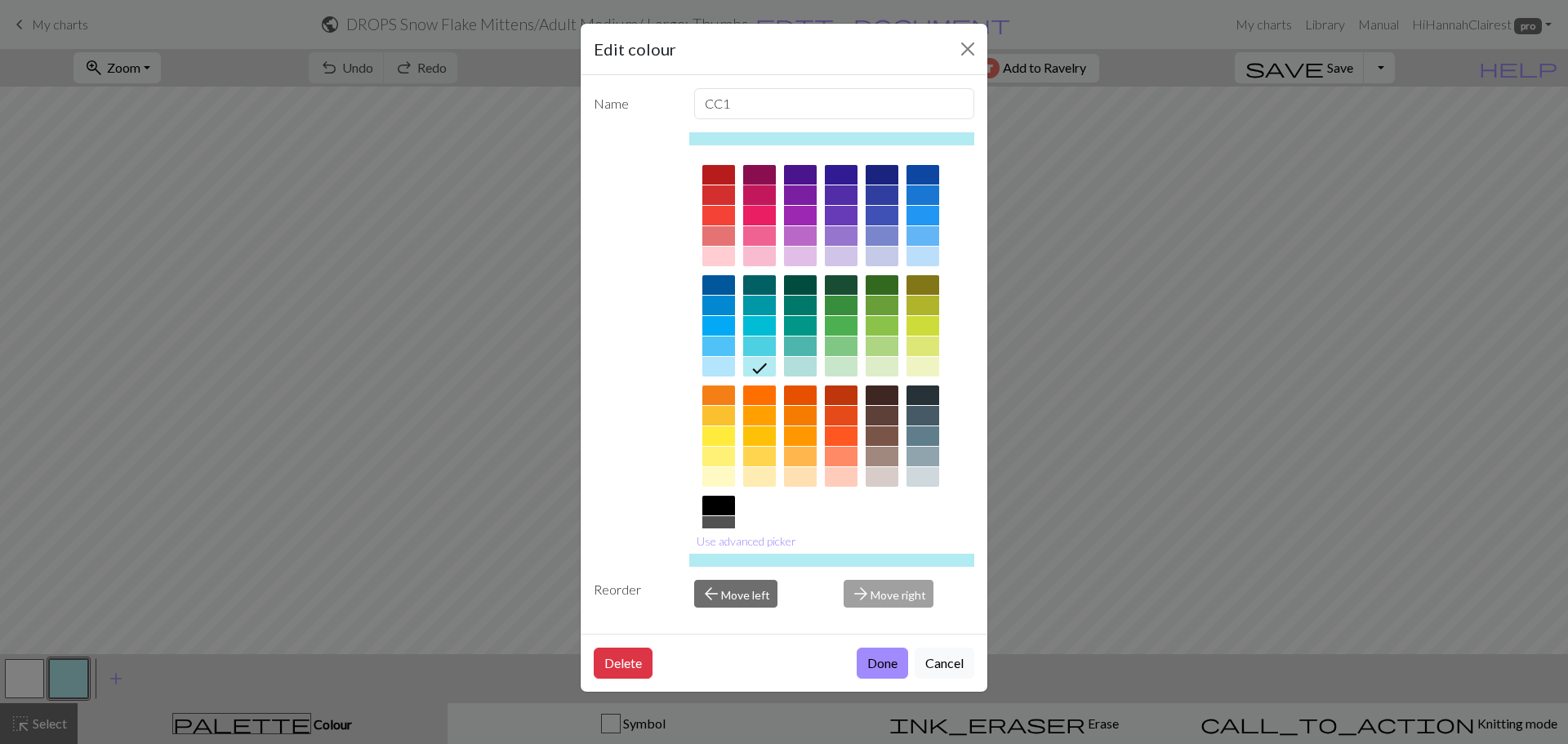
drag, startPoint x: 761, startPoint y: 189, endPoint x: 776, endPoint y: 476, distance: 287.4
click at [762, 189] on div at bounding box center [759, 195] width 33 height 20
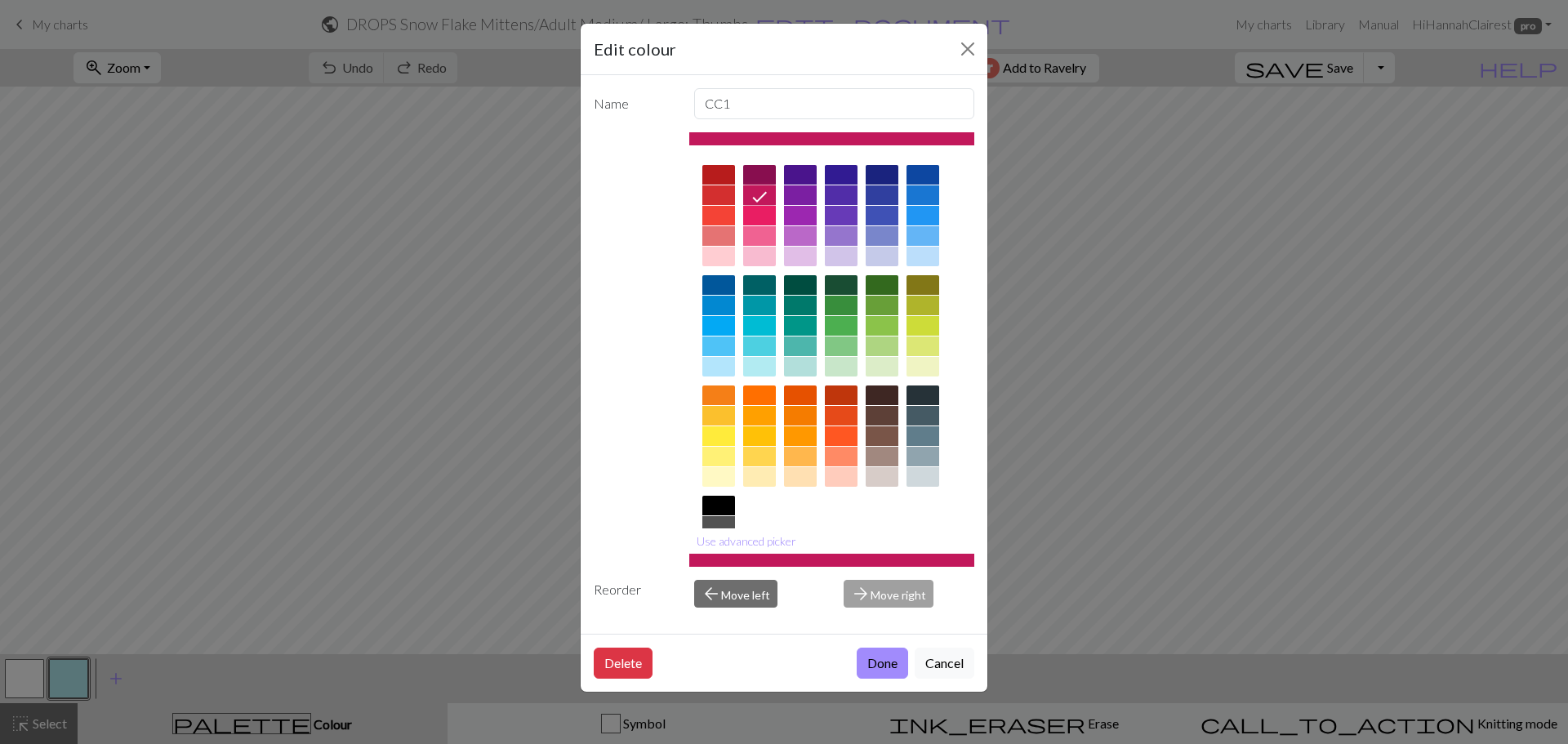
drag, startPoint x: 883, startPoint y: 670, endPoint x: 861, endPoint y: 699, distance: 36.4
click at [883, 671] on button "Done" at bounding box center [882, 662] width 51 height 31
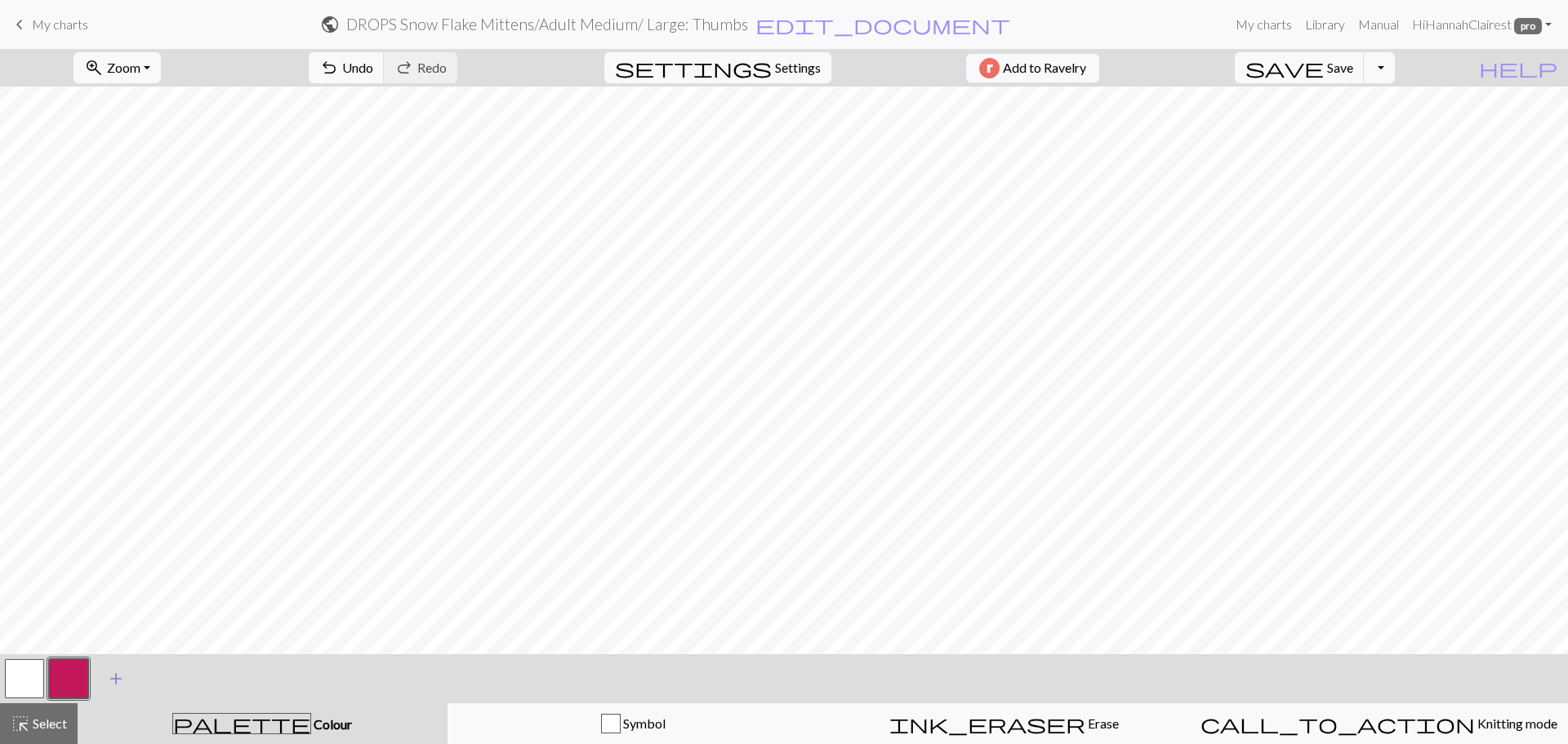
click at [116, 686] on span "add" at bounding box center [115, 678] width 20 height 23
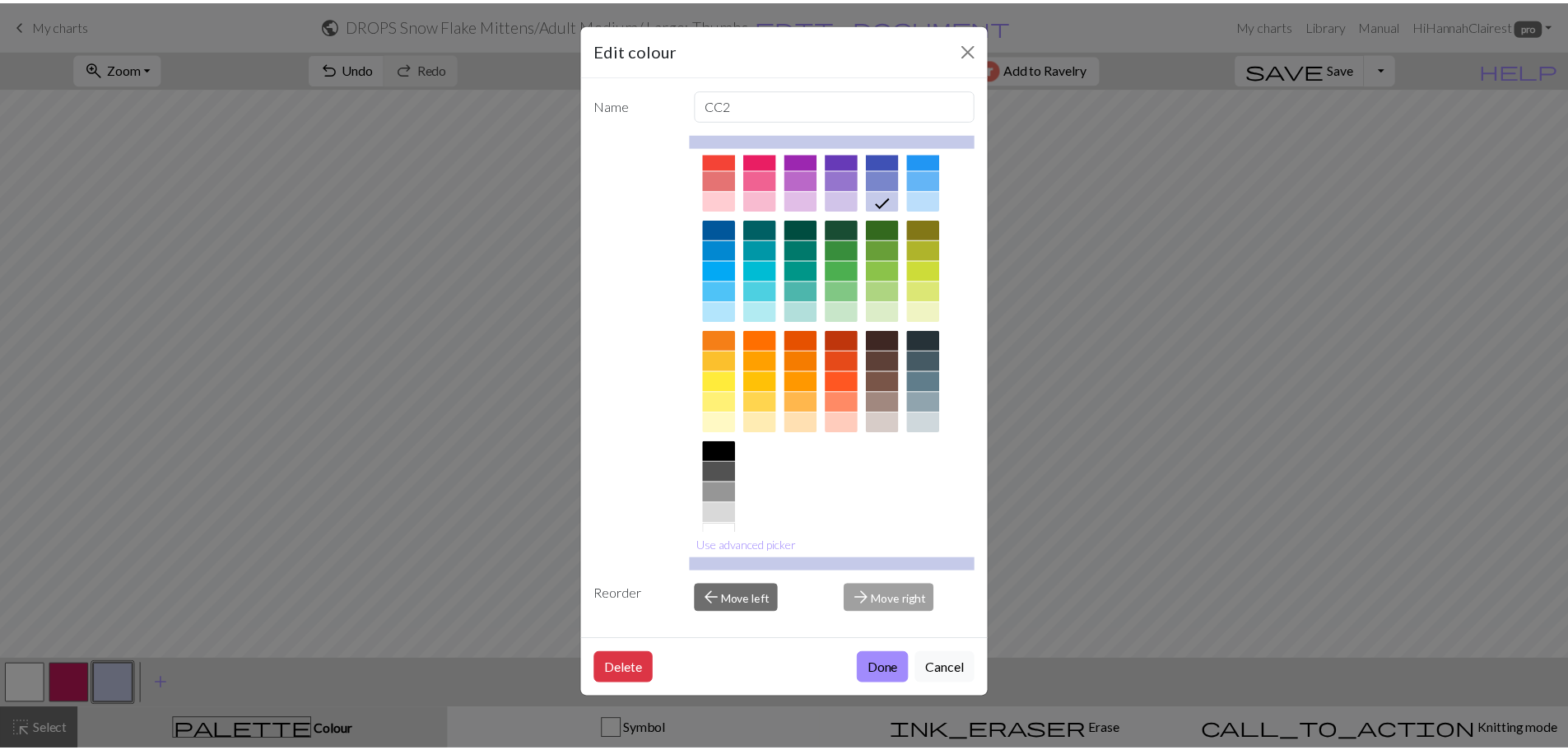
scroll to position [82, 0]
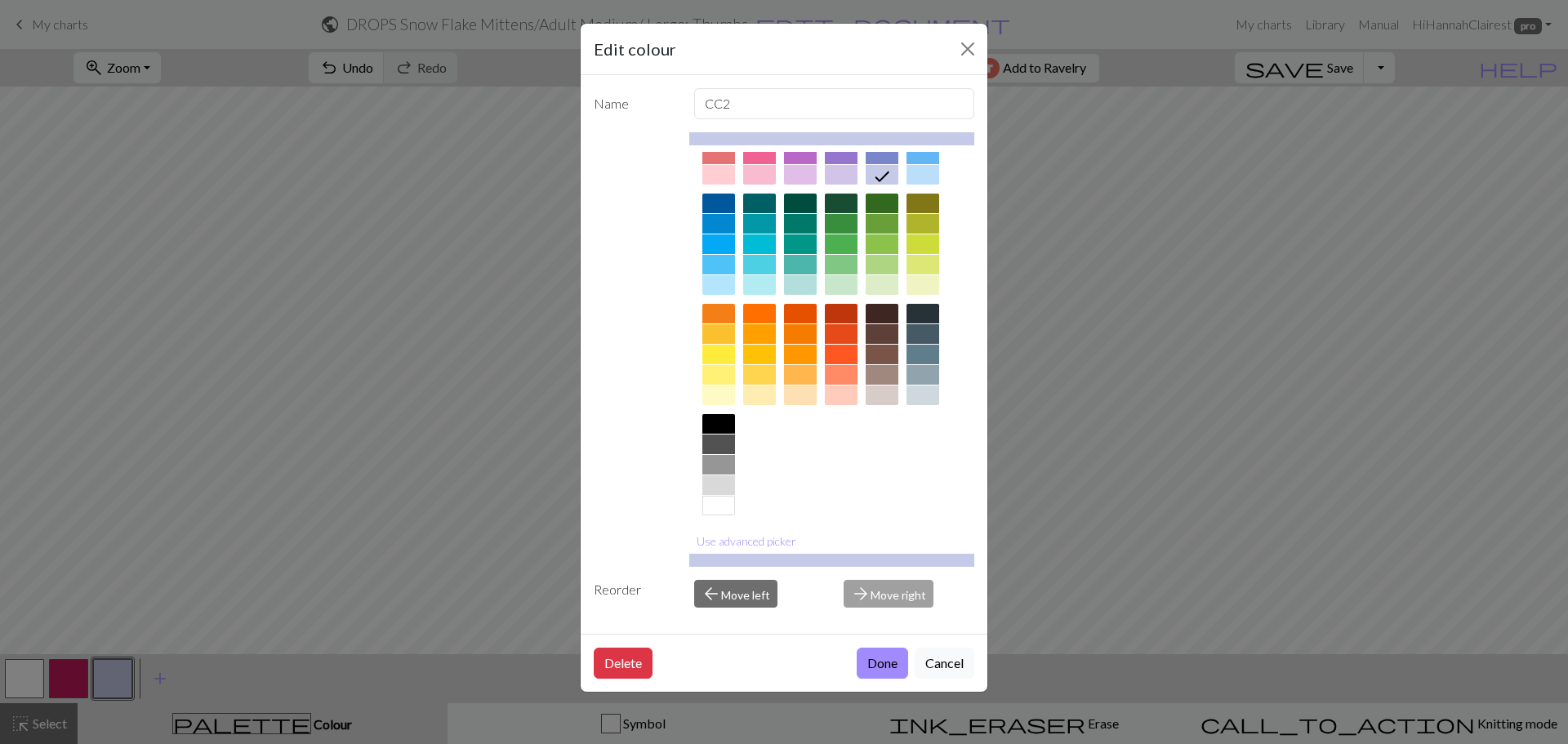
drag, startPoint x: 726, startPoint y: 463, endPoint x: 739, endPoint y: 475, distance: 17.7
click at [727, 463] on div at bounding box center [718, 464] width 33 height 20
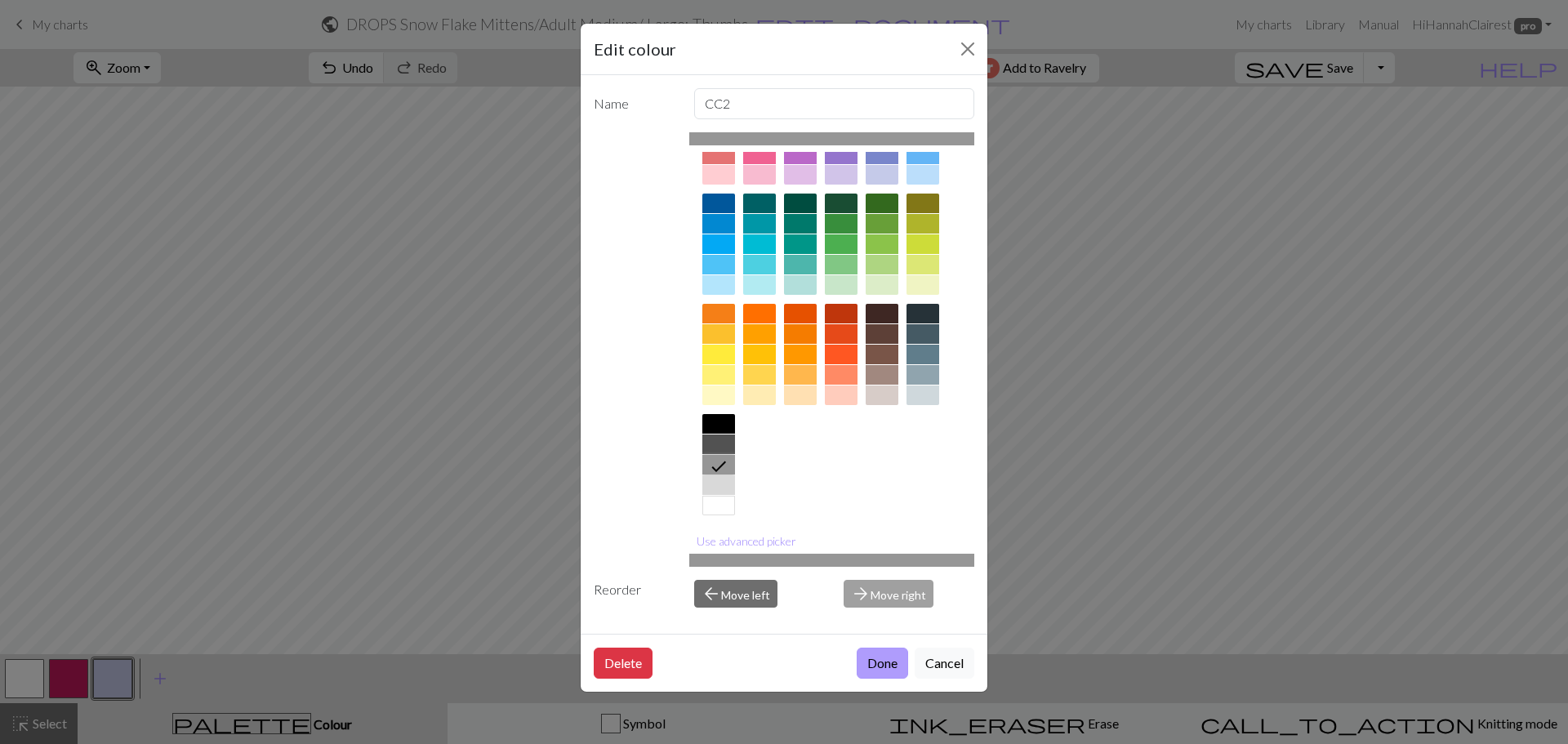
click at [881, 657] on button "Done" at bounding box center [882, 662] width 51 height 31
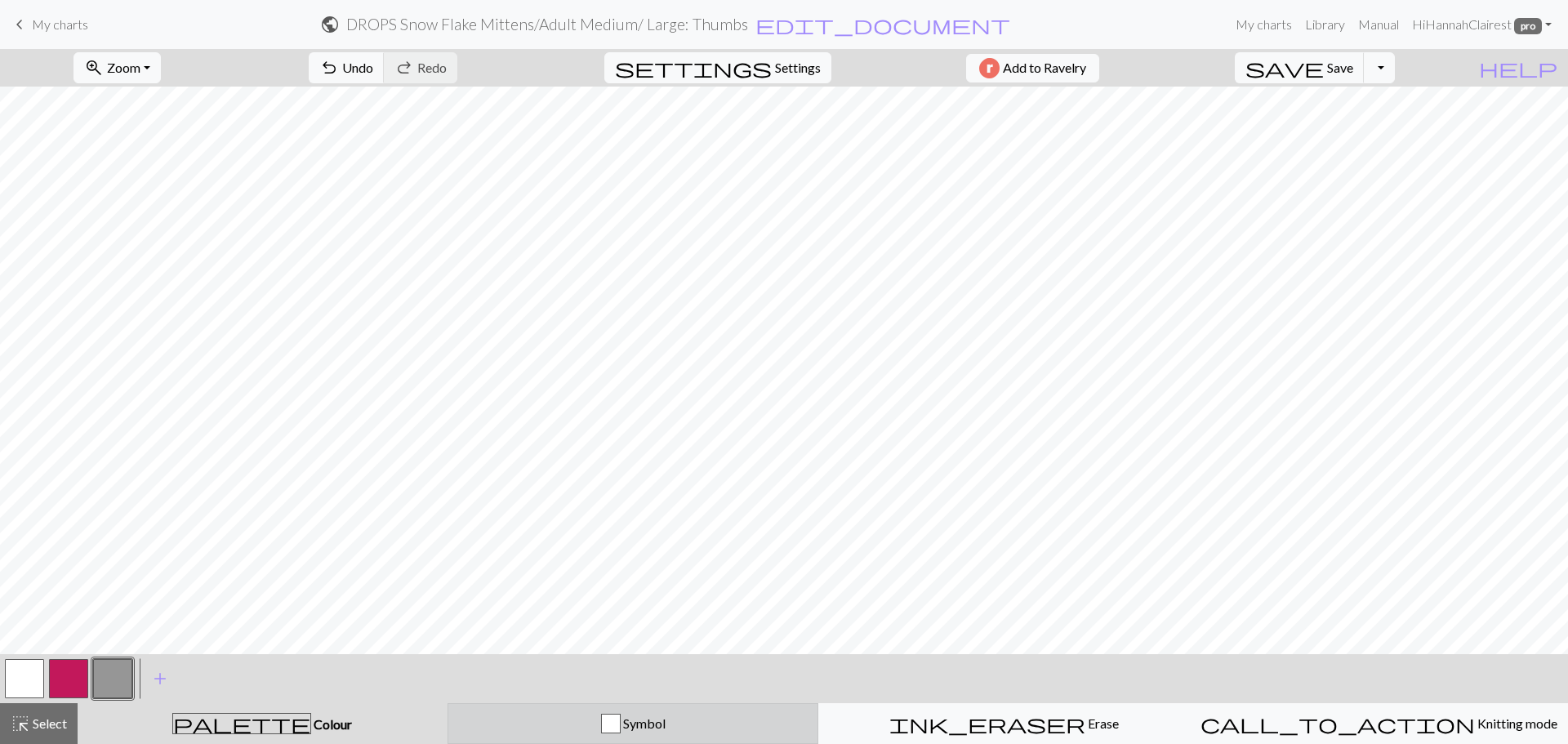
click at [535, 726] on div "Symbol" at bounding box center [633, 723] width 350 height 20
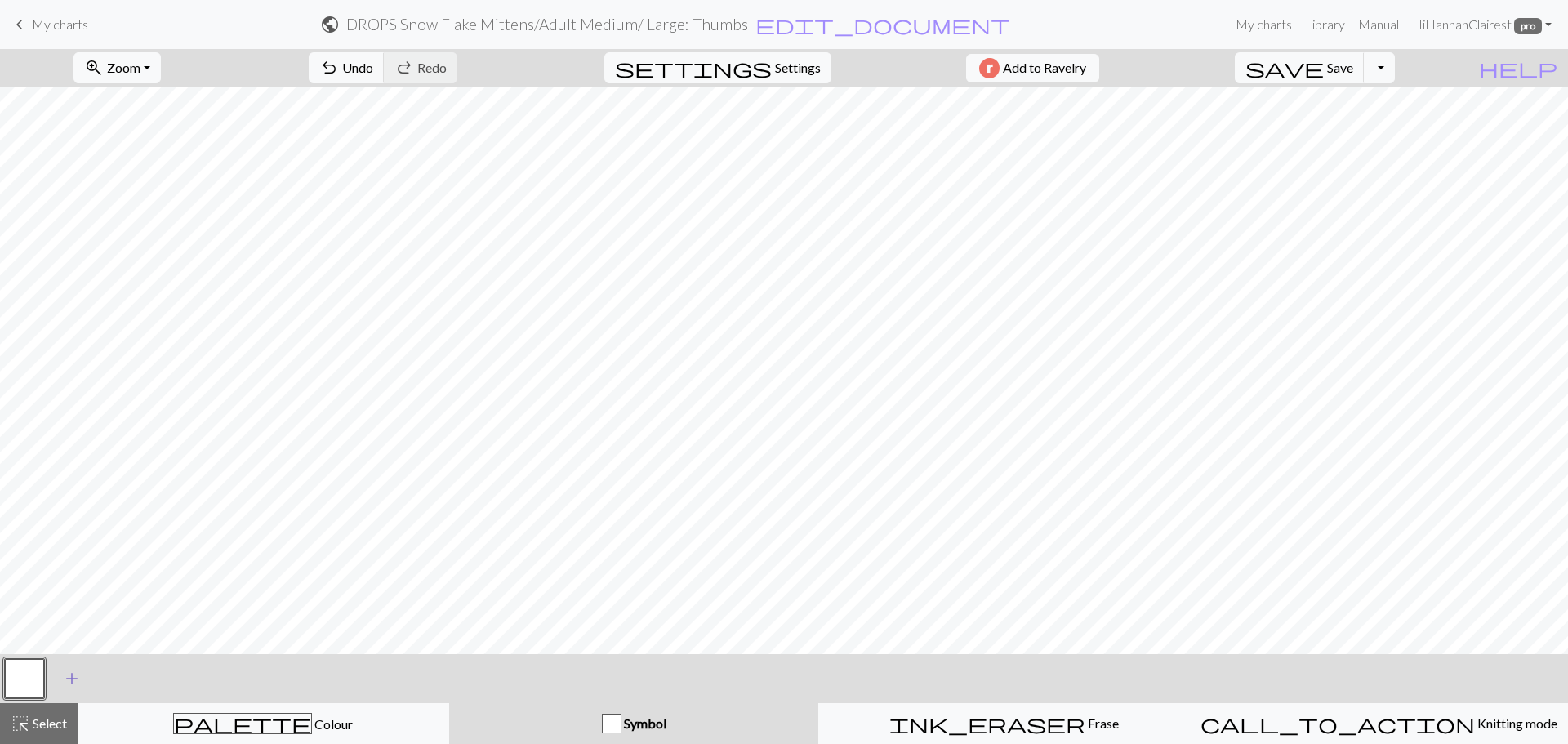
click at [73, 684] on span "add" at bounding box center [72, 678] width 20 height 23
click at [65, 674] on button "button" at bounding box center [69, 679] width 39 height 39
click at [63, 674] on button "button" at bounding box center [69, 679] width 39 height 39
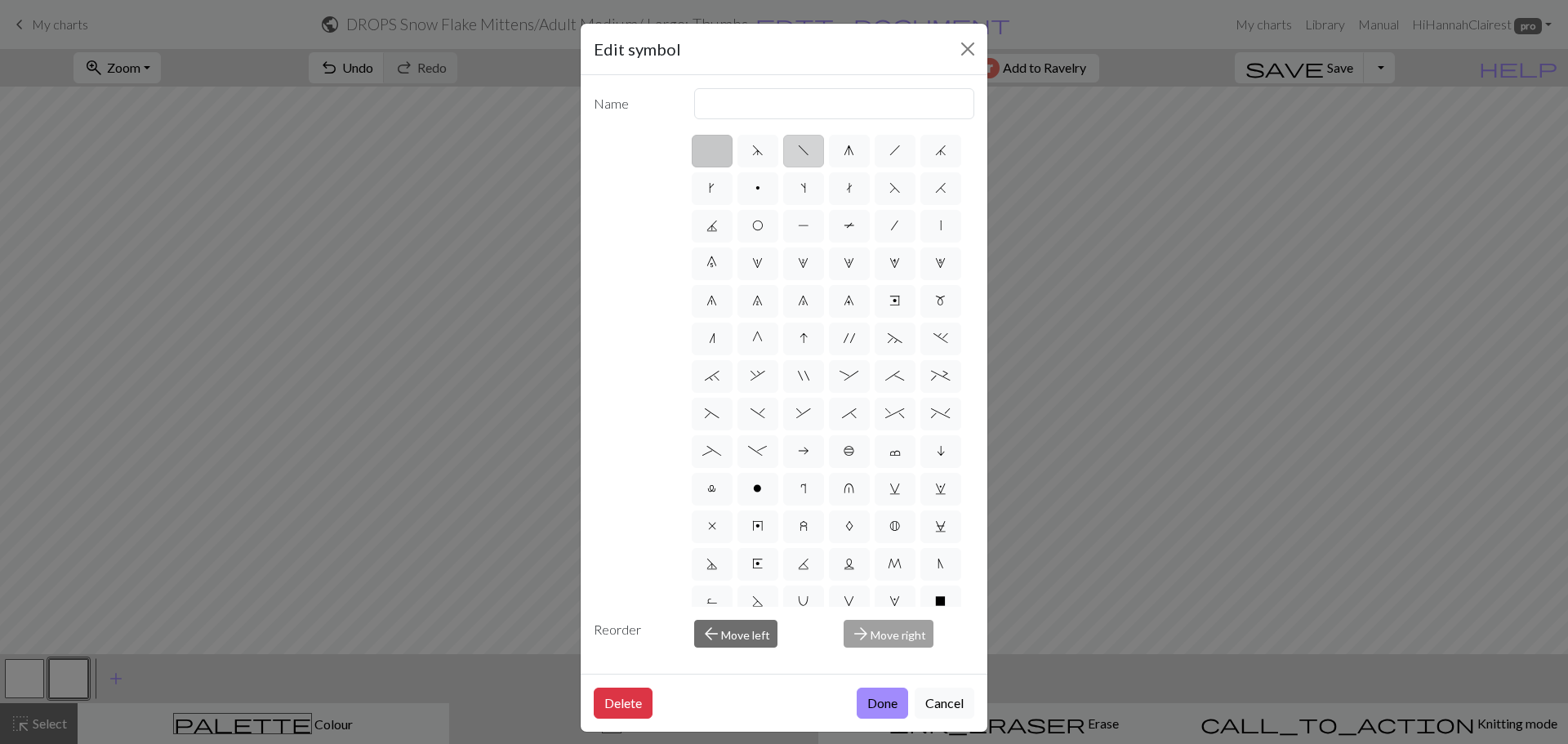
click at [788, 151] on label "f" at bounding box center [804, 150] width 41 height 33
click at [798, 151] on input "f" at bounding box center [803, 145] width 10 height 10
radio input "true"
type input "left leaning decrease"
click at [770, 99] on input "left leaning decrease" at bounding box center [834, 103] width 281 height 31
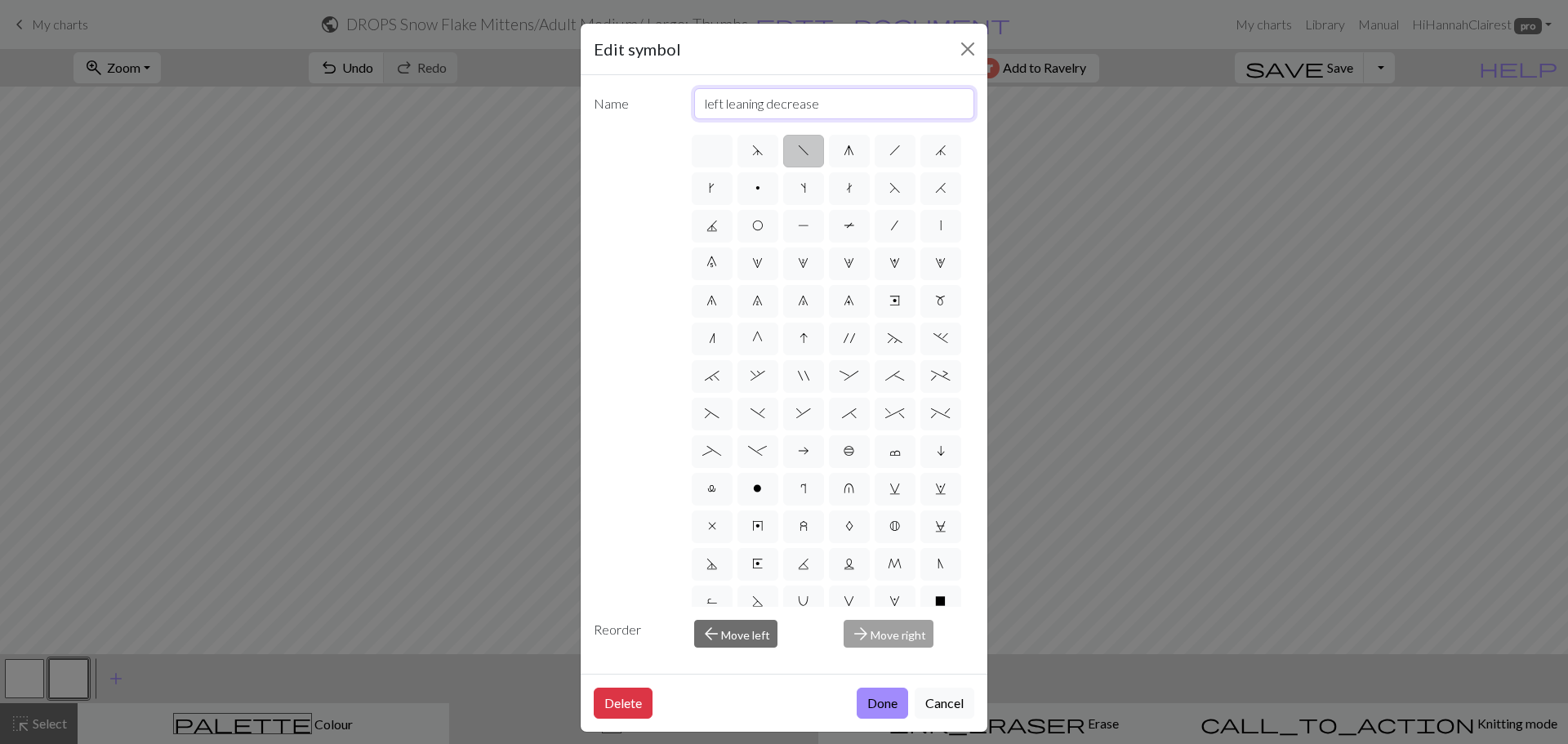
click at [767, 99] on input "left leaning decrease" at bounding box center [834, 103] width 281 height 31
click at [764, 101] on input "left leaning decrease" at bounding box center [834, 103] width 281 height 31
click at [764, 100] on input "left leaning decrease" at bounding box center [834, 103] width 281 height 31
click at [698, 143] on label at bounding box center [712, 150] width 41 height 33
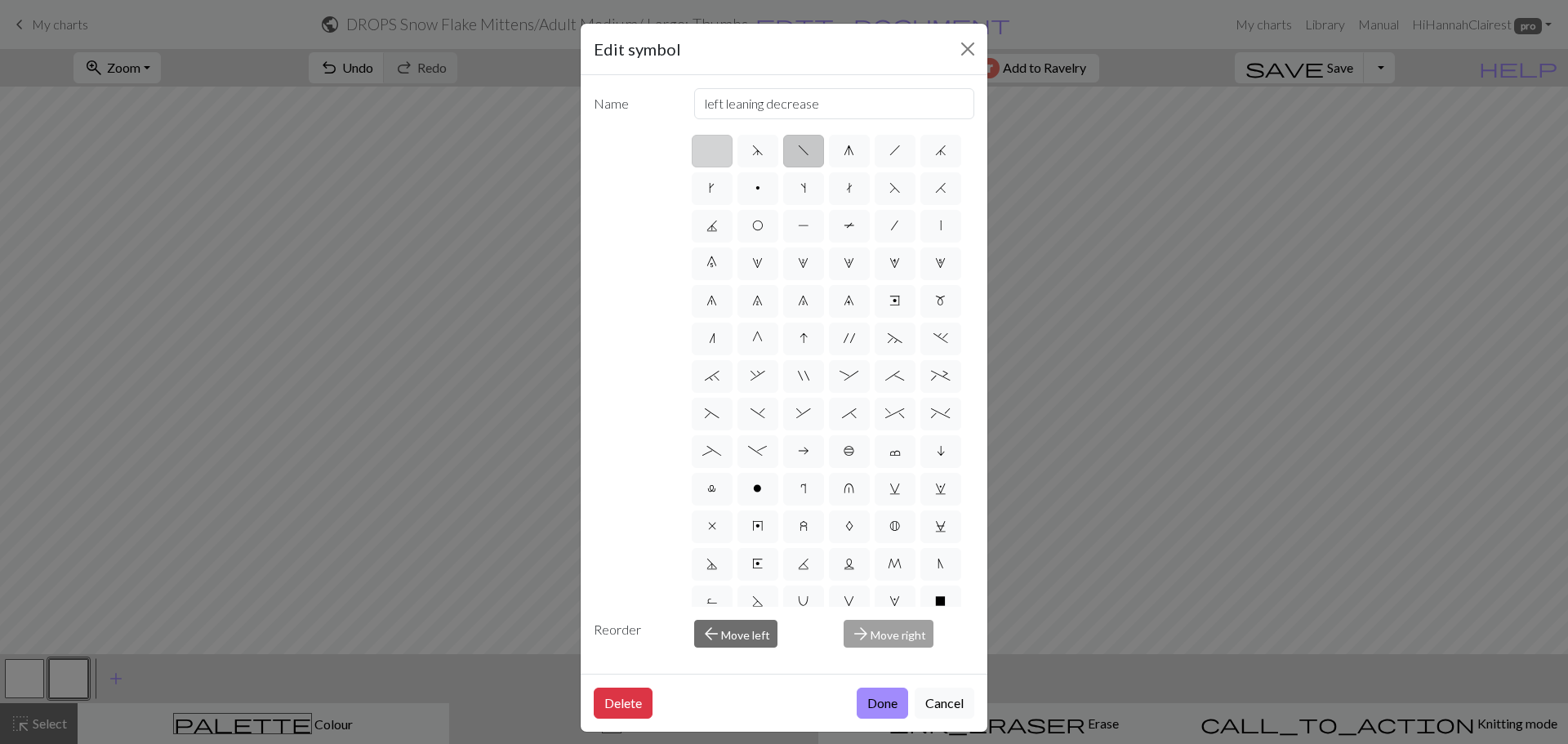
click at [712, 143] on input "radio" at bounding box center [717, 145] width 10 height 10
radio input "true"
type input "Knit"
click at [791, 103] on input "Knit" at bounding box center [834, 103] width 281 height 31
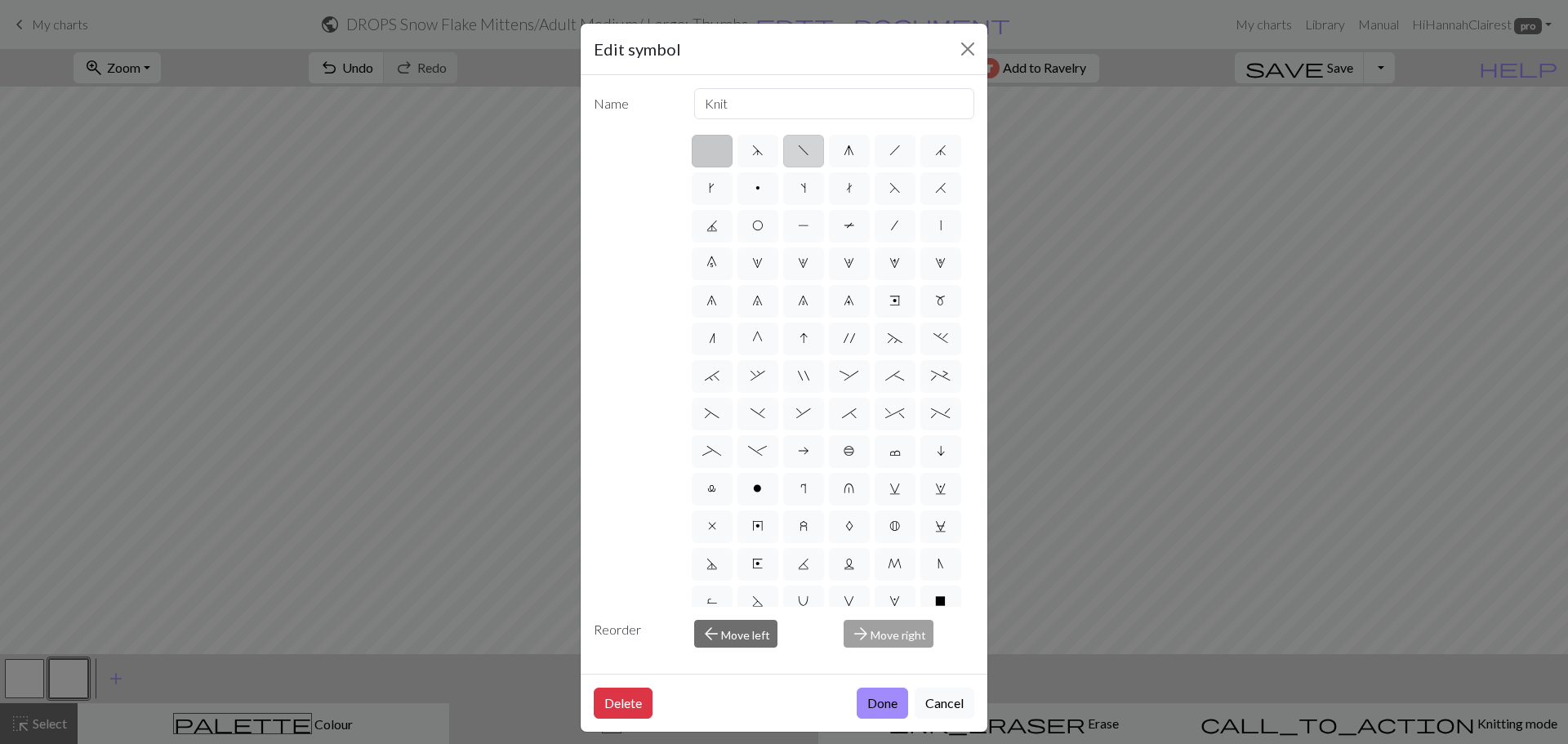
click at [810, 154] on label "f" at bounding box center [804, 150] width 41 height 33
click at [808, 151] on input "f" at bounding box center [803, 145] width 10 height 10
radio input "true"
click at [842, 105] on input "left leaning decrease" at bounding box center [834, 103] width 281 height 31
click at [841, 105] on input "left leaning decrease" at bounding box center [834, 103] width 281 height 31
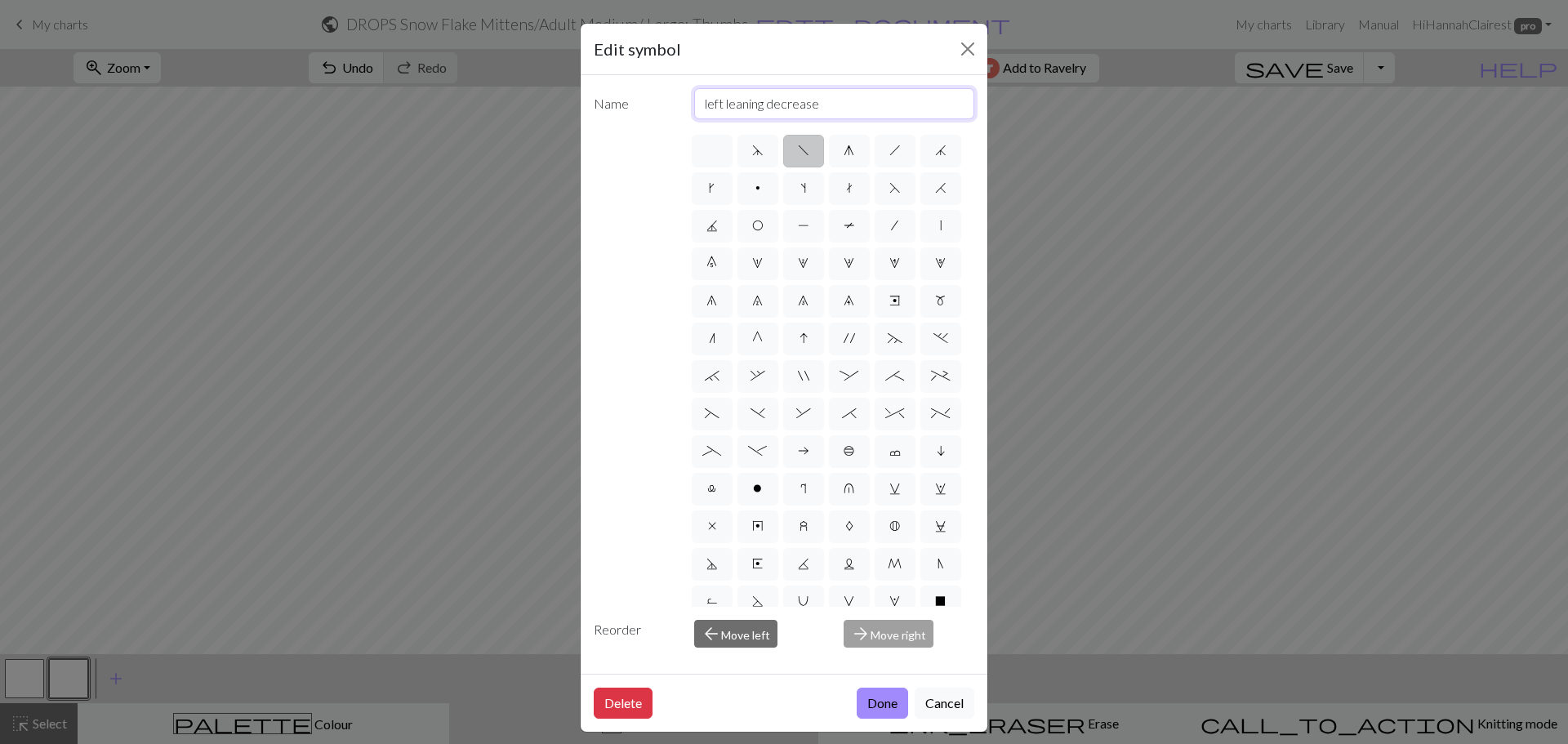
click at [841, 105] on input "left leaning decrease" at bounding box center [834, 103] width 281 height 31
type input "SSK"
click at [872, 699] on button "Done" at bounding box center [882, 702] width 51 height 31
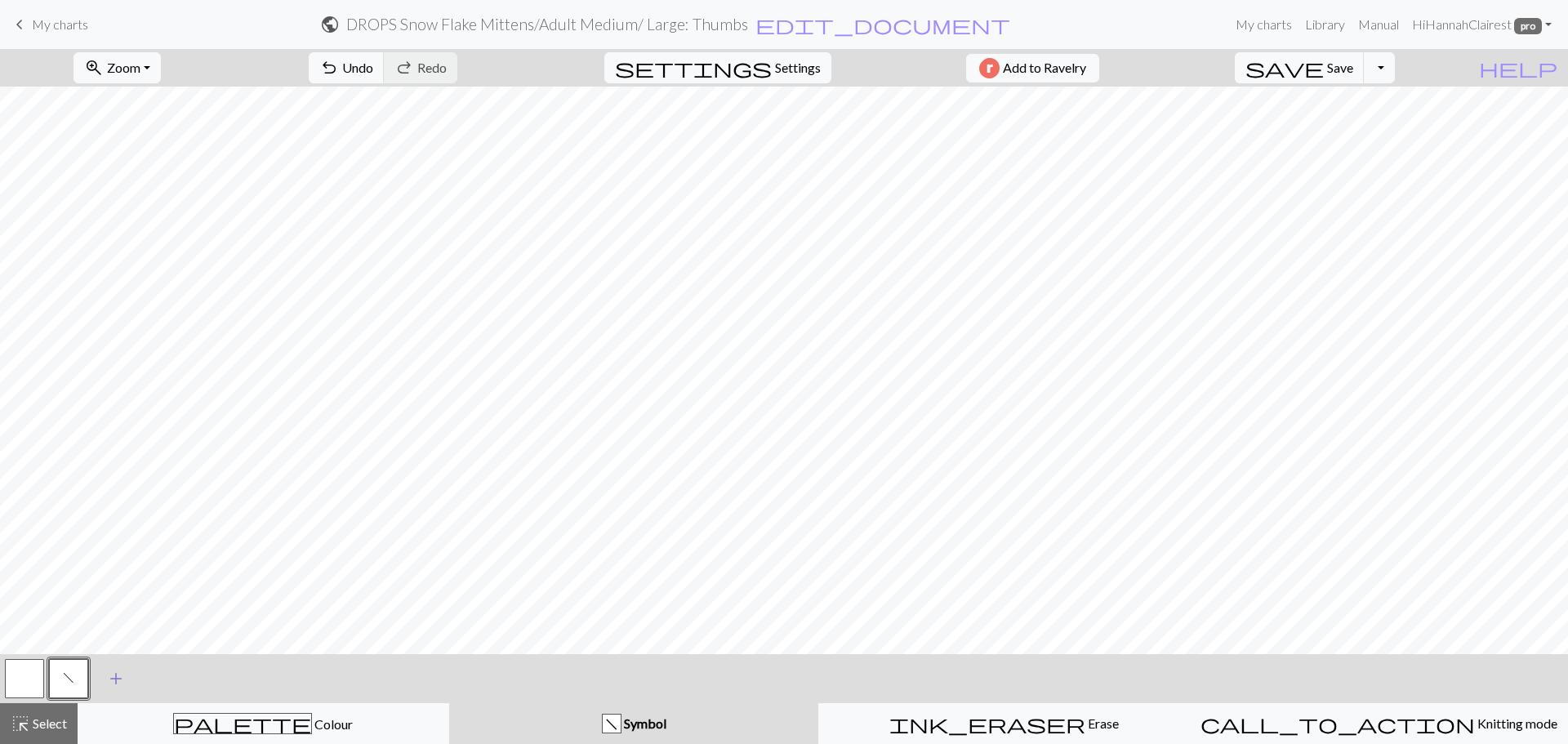
click at [98, 684] on button "add Add a symbol" at bounding box center [116, 679] width 41 height 41
click at [111, 680] on button "button" at bounding box center [112, 679] width 39 height 39
click at [128, 673] on button "button" at bounding box center [112, 679] width 39 height 39
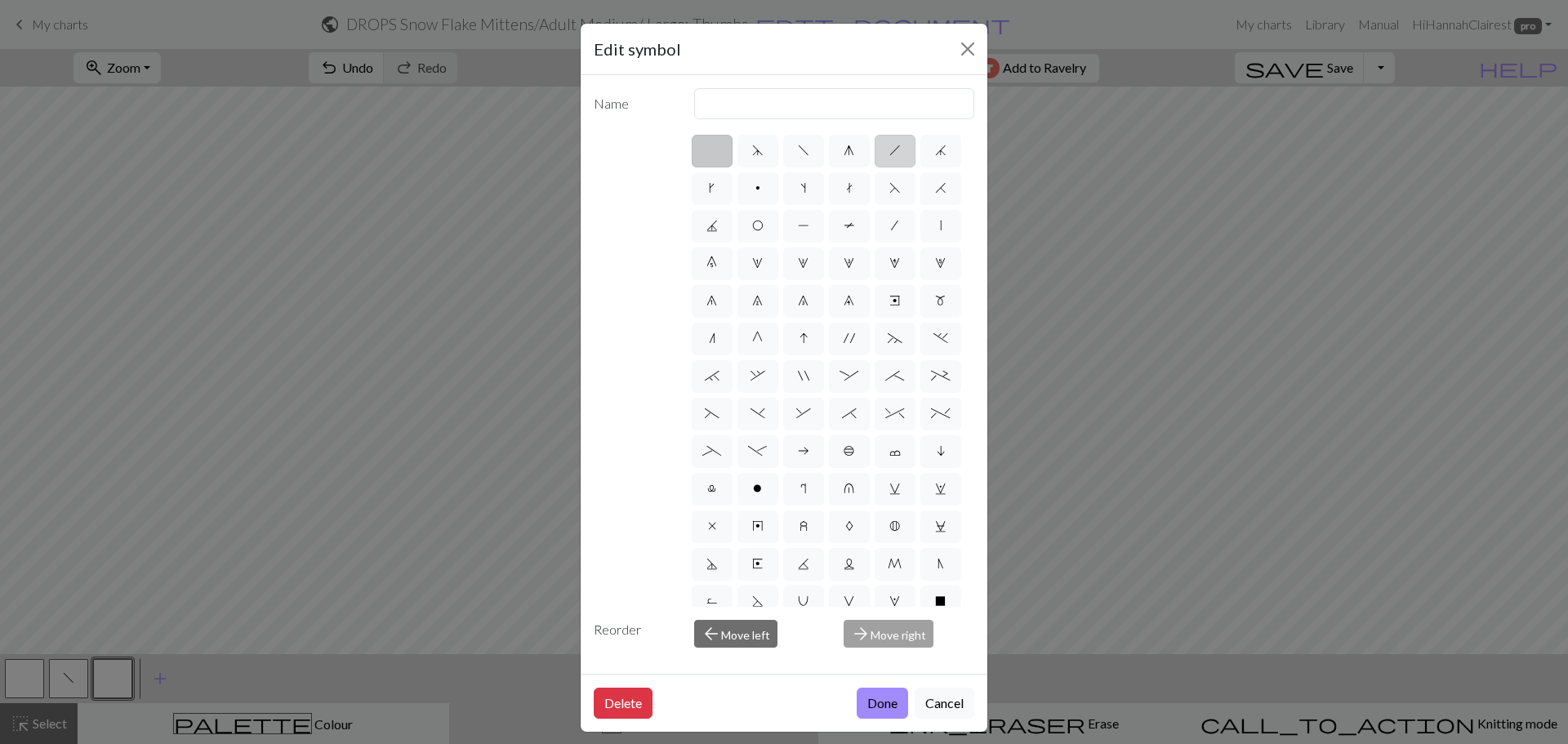
click at [889, 150] on span "h" at bounding box center [895, 150] width 11 height 13
click at [889, 150] on input "h" at bounding box center [894, 145] width 10 height 10
radio input "true"
click at [858, 111] on input "right leaning decrease" at bounding box center [834, 103] width 281 height 31
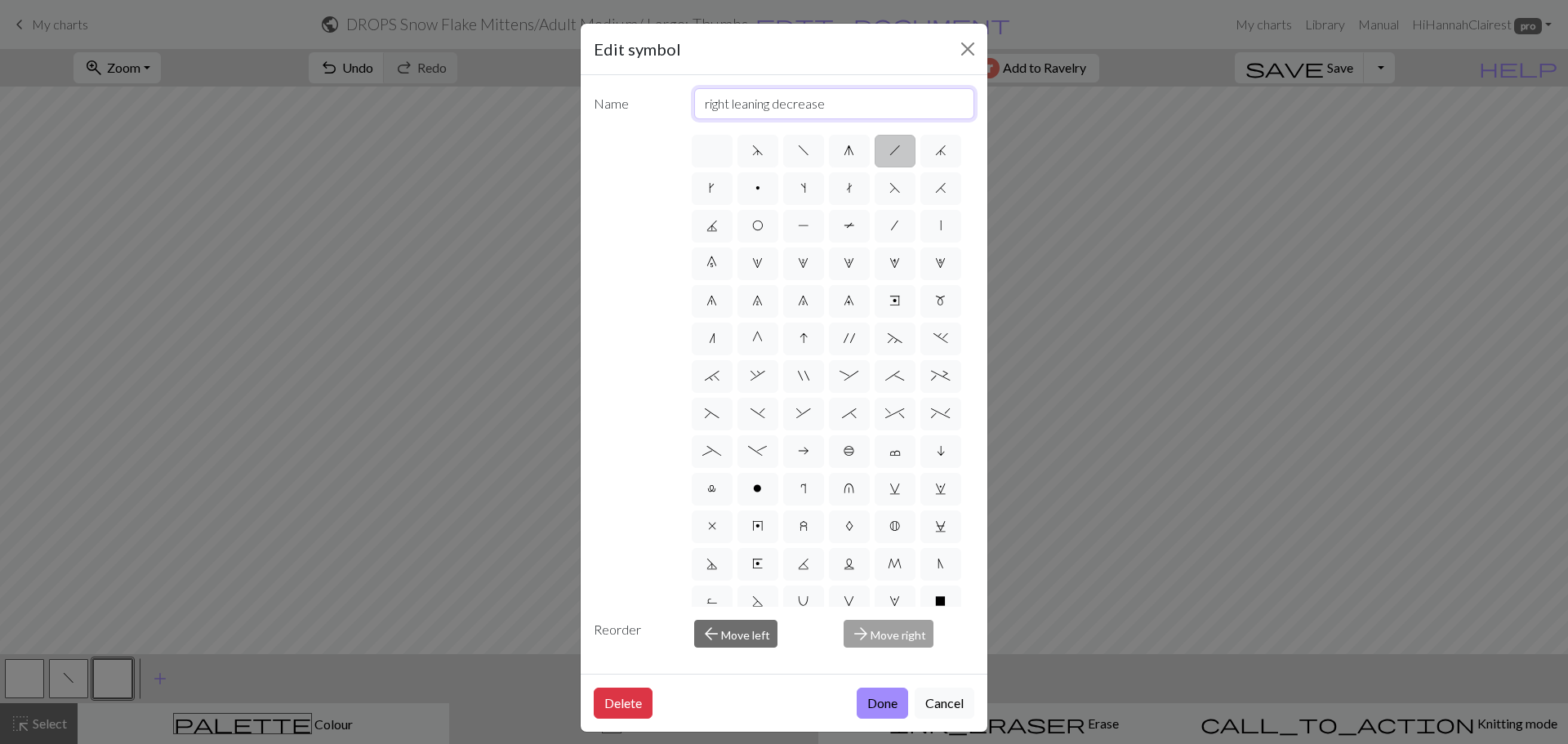
click at [858, 111] on input "right leaning decrease" at bounding box center [834, 103] width 281 height 31
type input "K2tog"
click at [879, 700] on button "Done" at bounding box center [882, 702] width 51 height 31
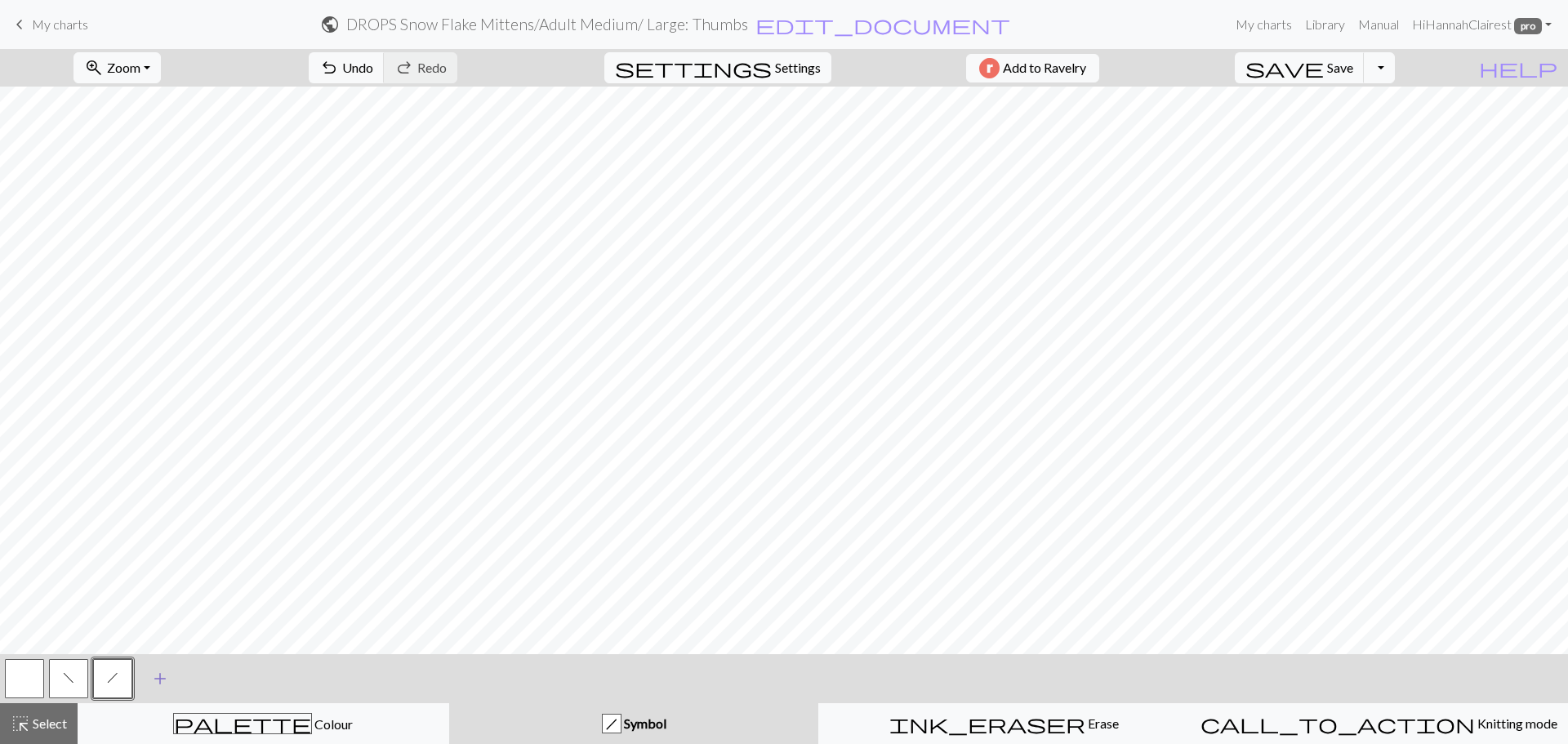
click at [162, 684] on span "add" at bounding box center [160, 678] width 20 height 23
click at [166, 685] on button "button" at bounding box center [157, 679] width 39 height 39
click at [168, 684] on button "button" at bounding box center [157, 679] width 39 height 39
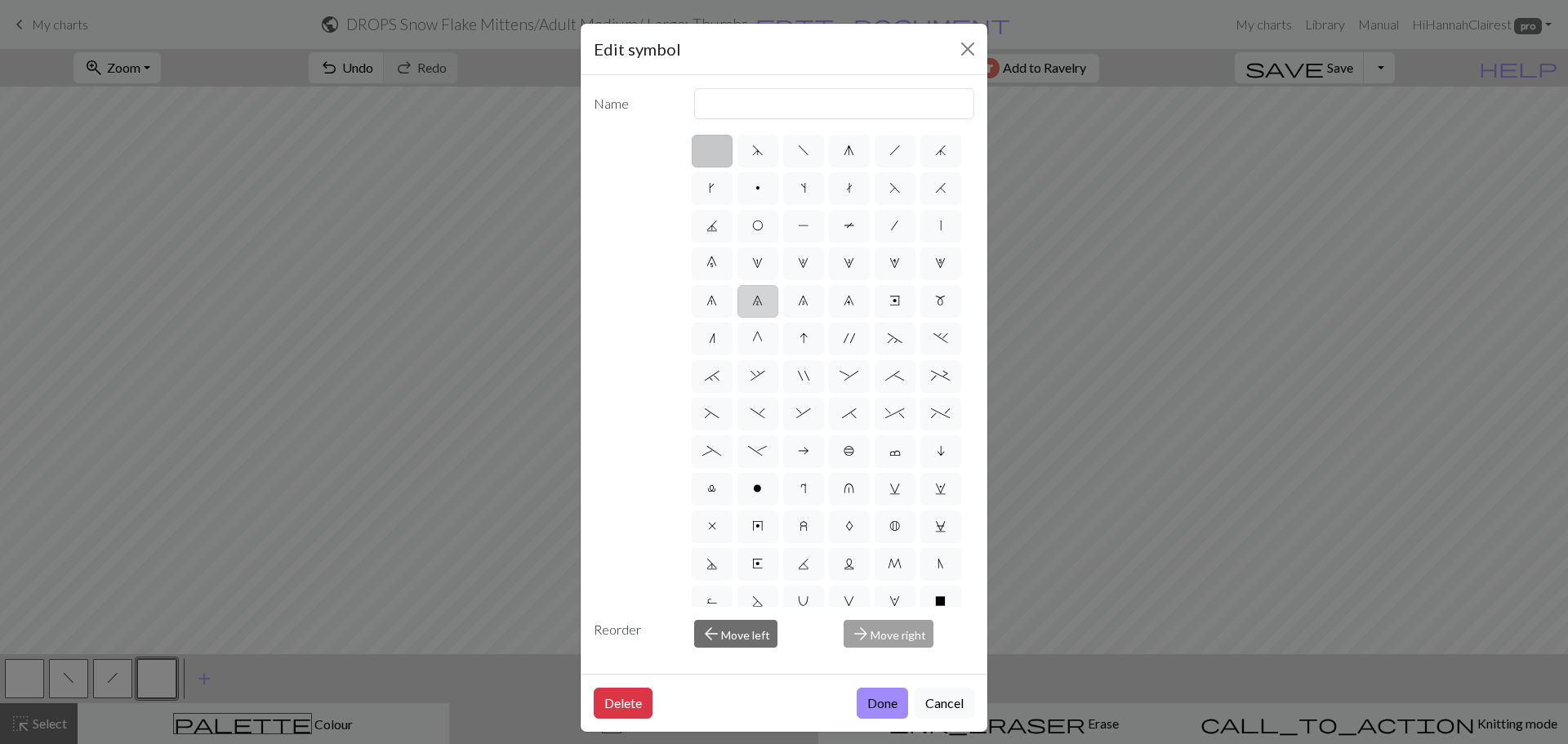
click at [738, 318] on label "7" at bounding box center [758, 301] width 41 height 33
click at [752, 301] on input "7" at bounding box center [757, 295] width 10 height 10
radio input "true"
type input "decrease 2"
click at [881, 698] on button "Done" at bounding box center [882, 702] width 51 height 31
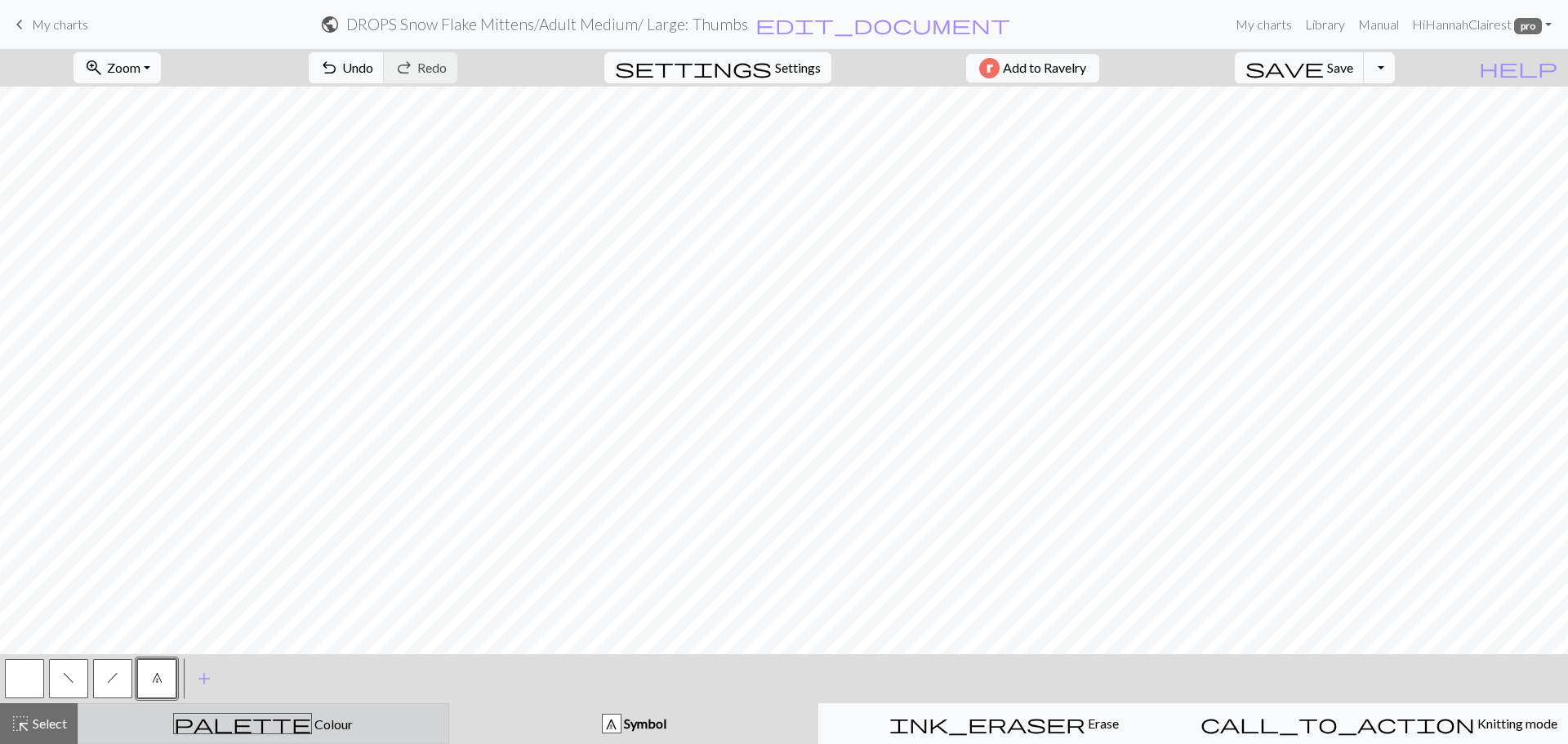
click at [203, 720] on div "palette Colour Colour" at bounding box center [263, 724] width 350 height 21
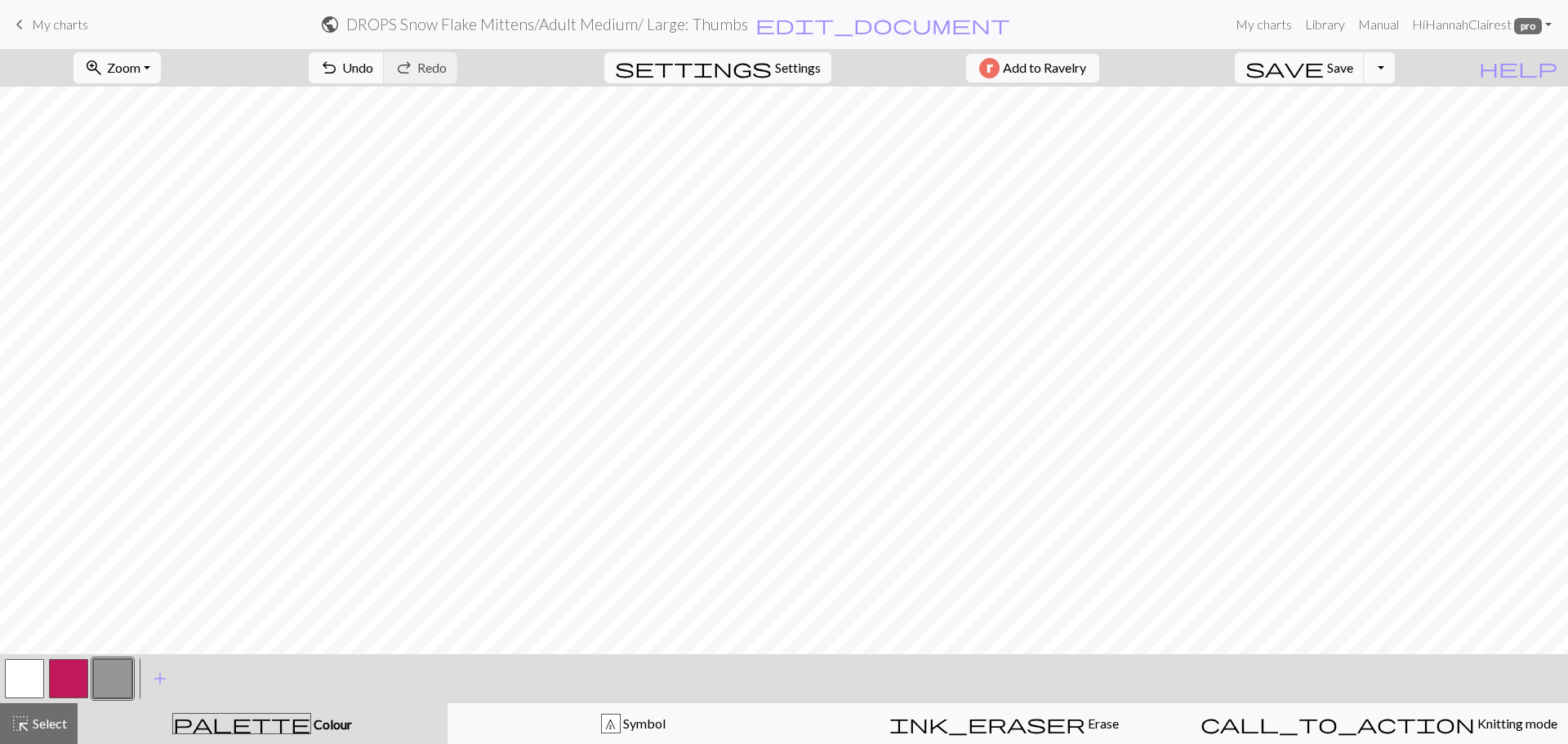
click at [63, 680] on button "button" at bounding box center [69, 679] width 39 height 39
click at [339, 72] on span "undo" at bounding box center [329, 68] width 20 height 23
click at [339, 72] on span "undo" at bounding box center [329, 68] width 20 height 23
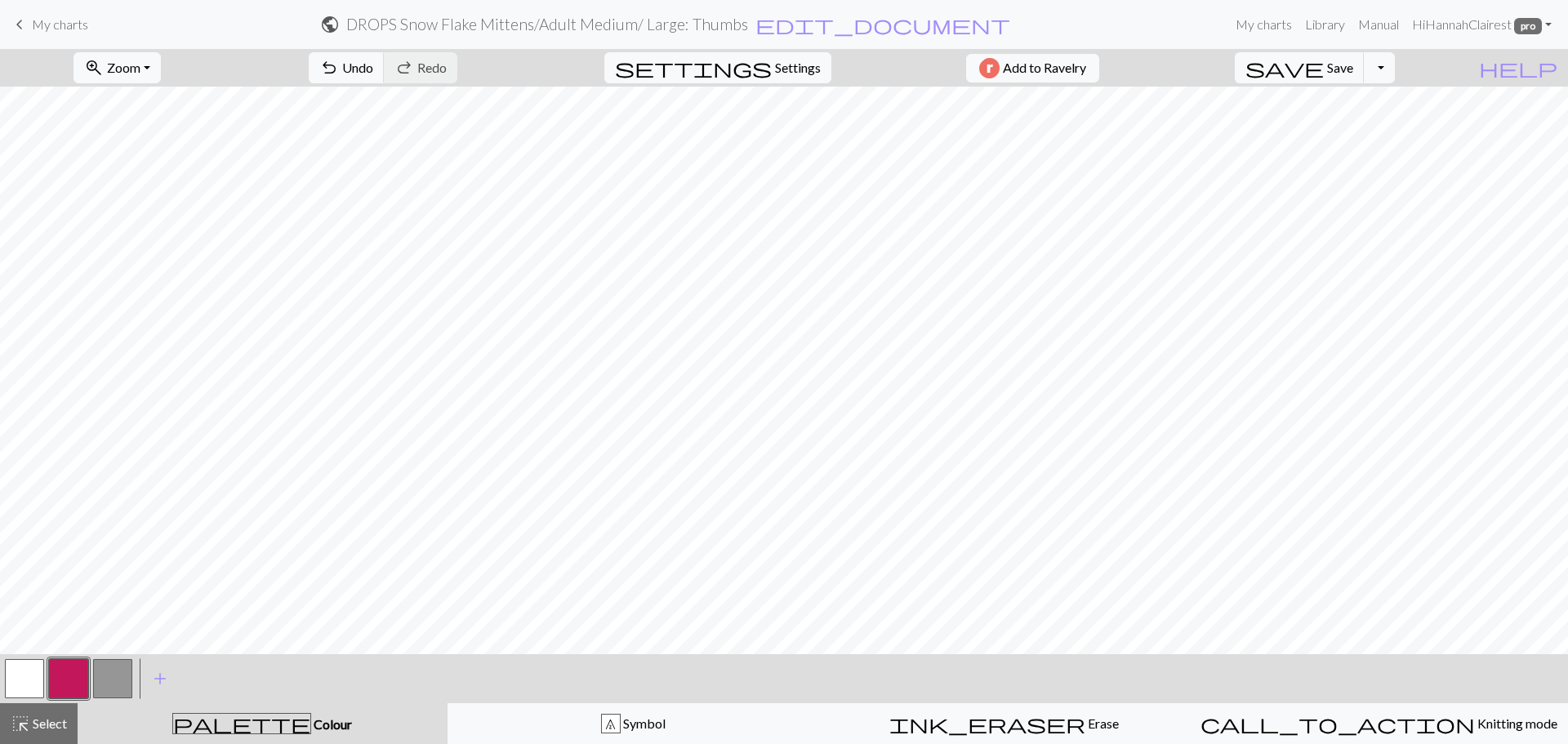
click at [111, 670] on button "button" at bounding box center [112, 679] width 39 height 39
click at [1324, 65] on span "save" at bounding box center [1285, 68] width 78 height 23
click at [58, 685] on button "button" at bounding box center [69, 679] width 39 height 39
click at [339, 60] on span "undo" at bounding box center [329, 68] width 20 height 23
drag, startPoint x: 444, startPoint y: 73, endPoint x: 540, endPoint y: 78, distance: 96.1
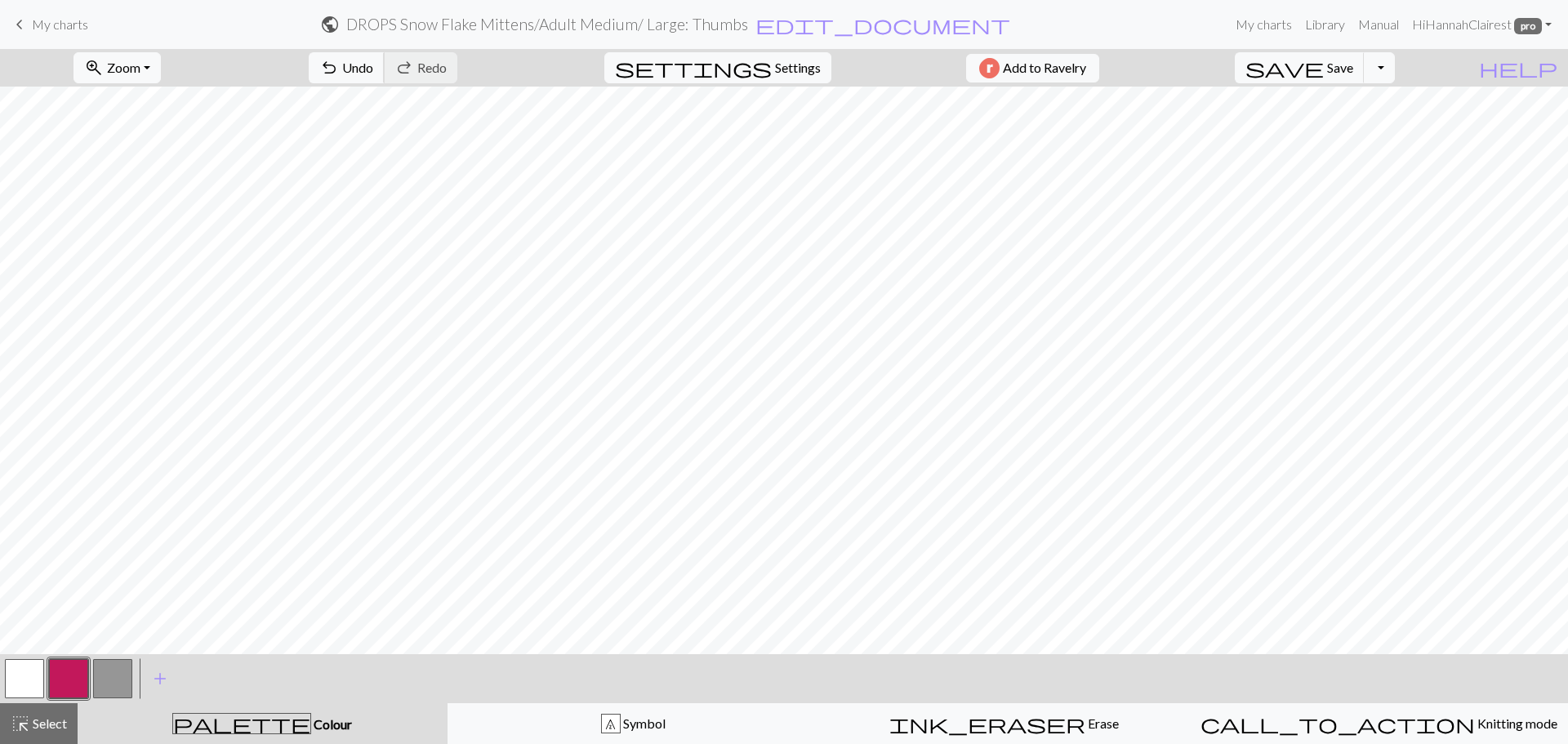
click at [385, 71] on button "undo Undo Undo" at bounding box center [346, 67] width 76 height 31
drag, startPoint x: 444, startPoint y: 67, endPoint x: 480, endPoint y: 81, distance: 38.6
click at [373, 68] on span "Undo" at bounding box center [357, 67] width 31 height 16
click at [426, 85] on div "undo Undo Undo redo Redo Redo" at bounding box center [383, 68] width 173 height 37
click at [385, 82] on button "undo Undo Undo" at bounding box center [346, 67] width 76 height 31
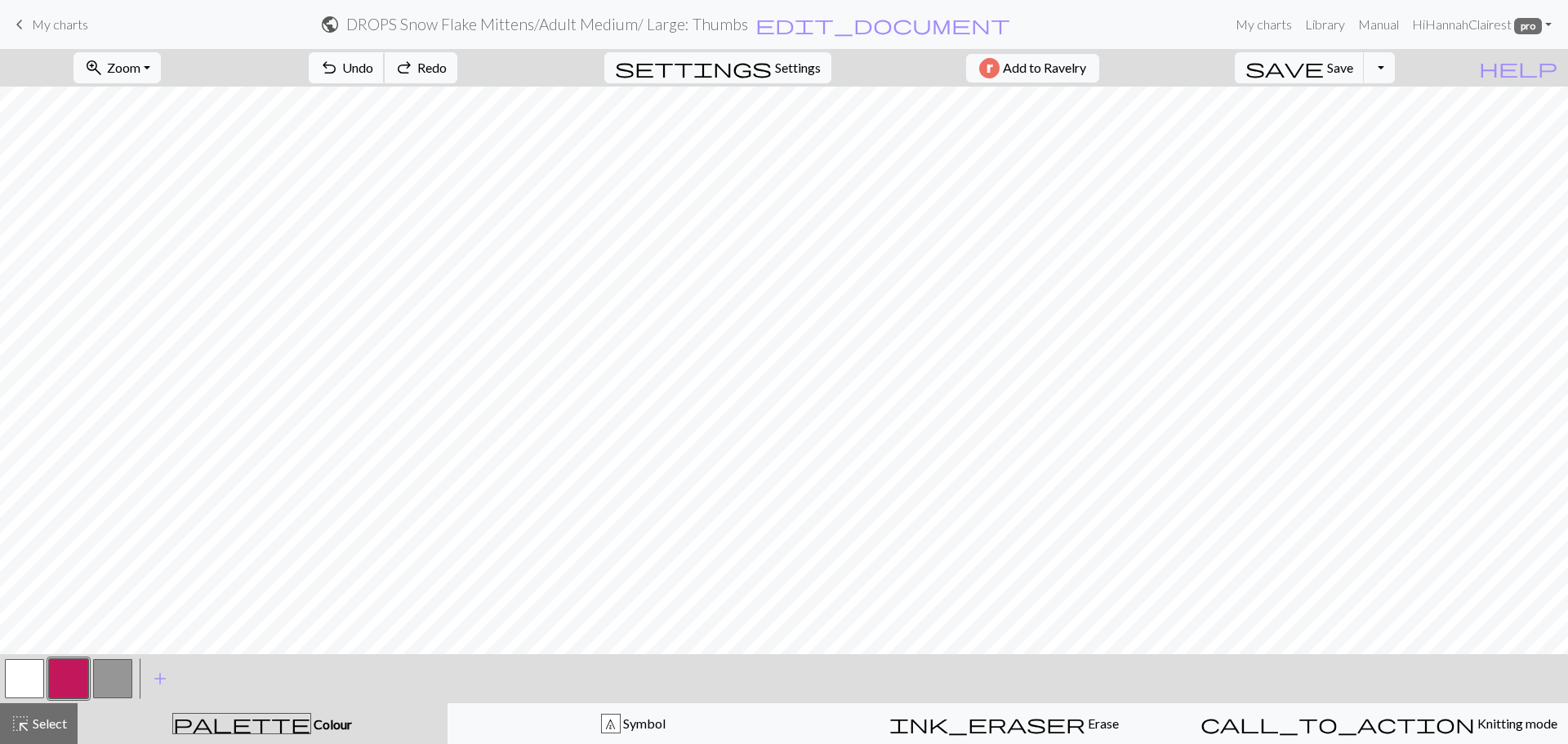
click at [373, 73] on span "Undo" at bounding box center [357, 67] width 31 height 16
click at [385, 73] on button "undo Undo Undo" at bounding box center [346, 67] width 76 height 31
click at [385, 72] on button "undo Undo Undo" at bounding box center [346, 67] width 76 height 31
click at [339, 72] on span "undo" at bounding box center [329, 68] width 20 height 23
drag, startPoint x: 672, startPoint y: 734, endPoint x: 416, endPoint y: 668, distance: 264.4
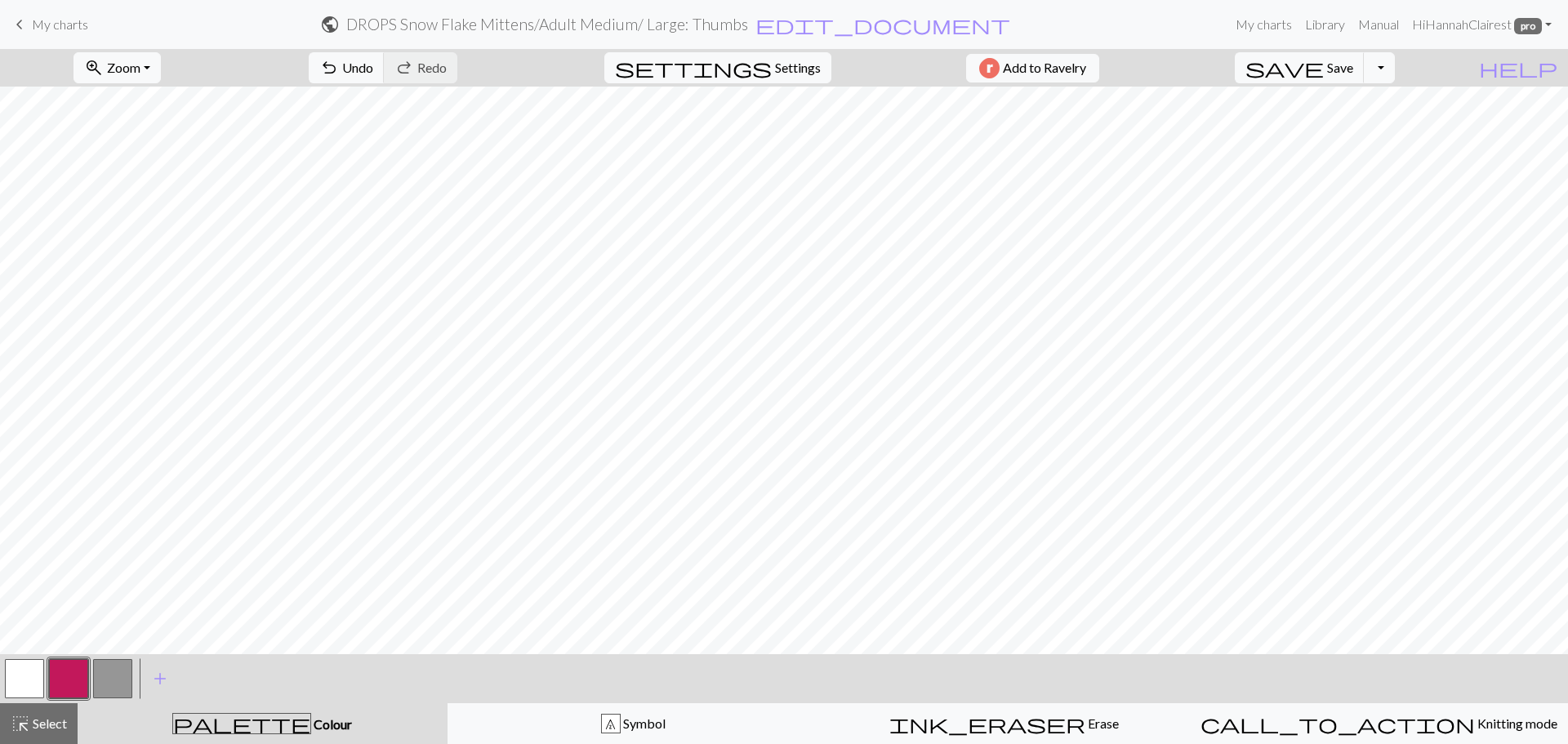
click at [668, 731] on button "7 Symbol" at bounding box center [634, 724] width 372 height 41
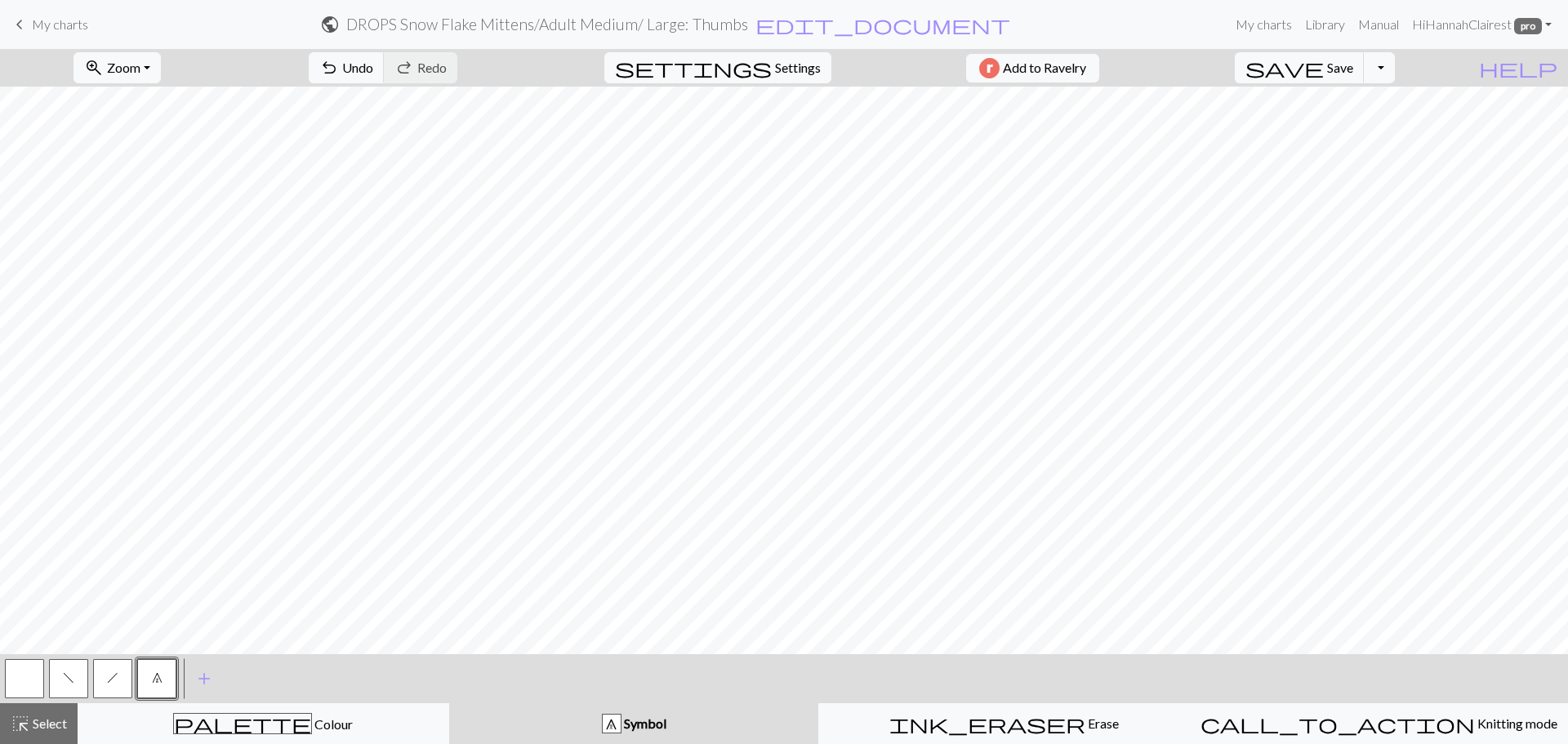
click at [156, 680] on button "7" at bounding box center [157, 679] width 39 height 39
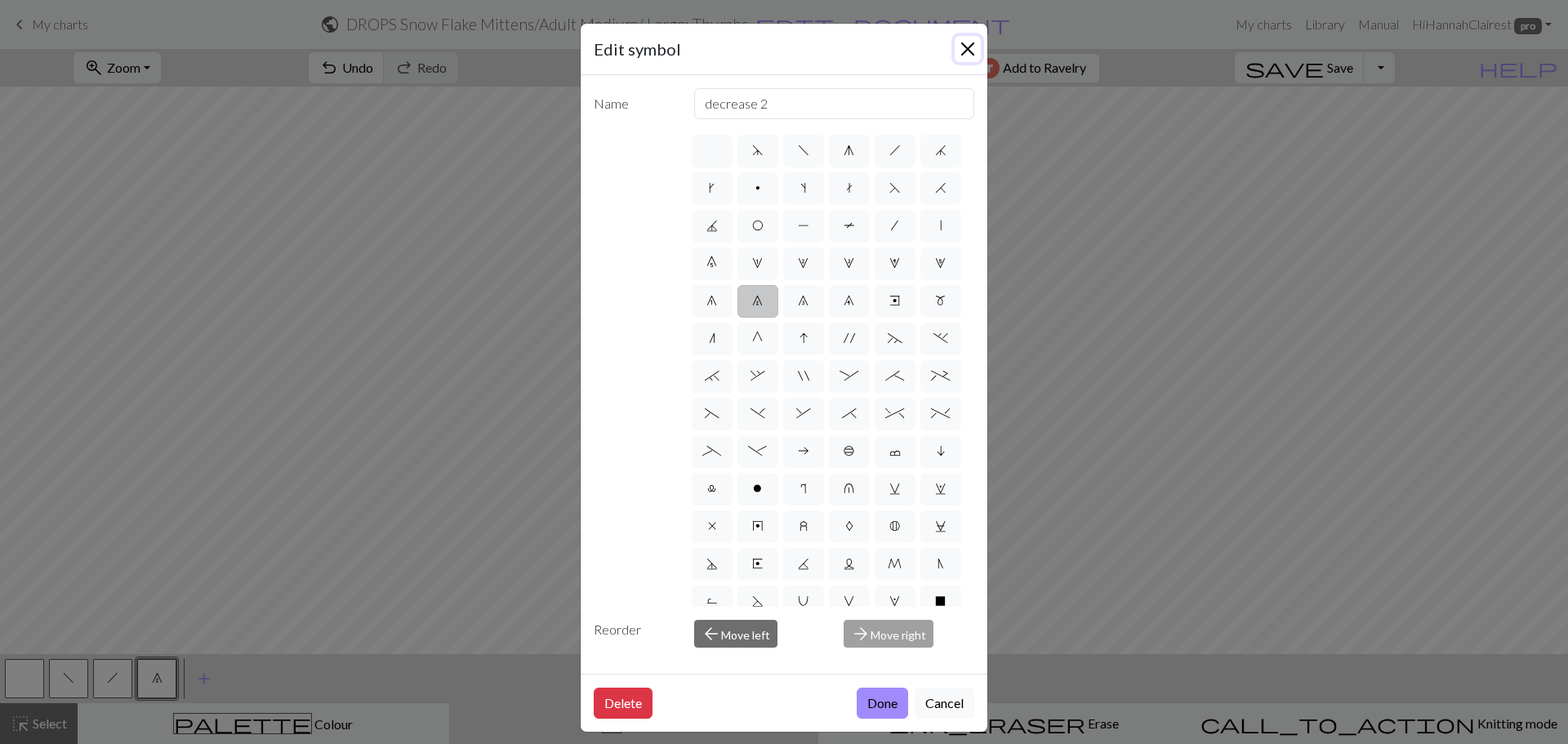
drag, startPoint x: 971, startPoint y: 43, endPoint x: 930, endPoint y: 53, distance: 42.2
click at [962, 45] on button "Close" at bounding box center [968, 49] width 26 height 26
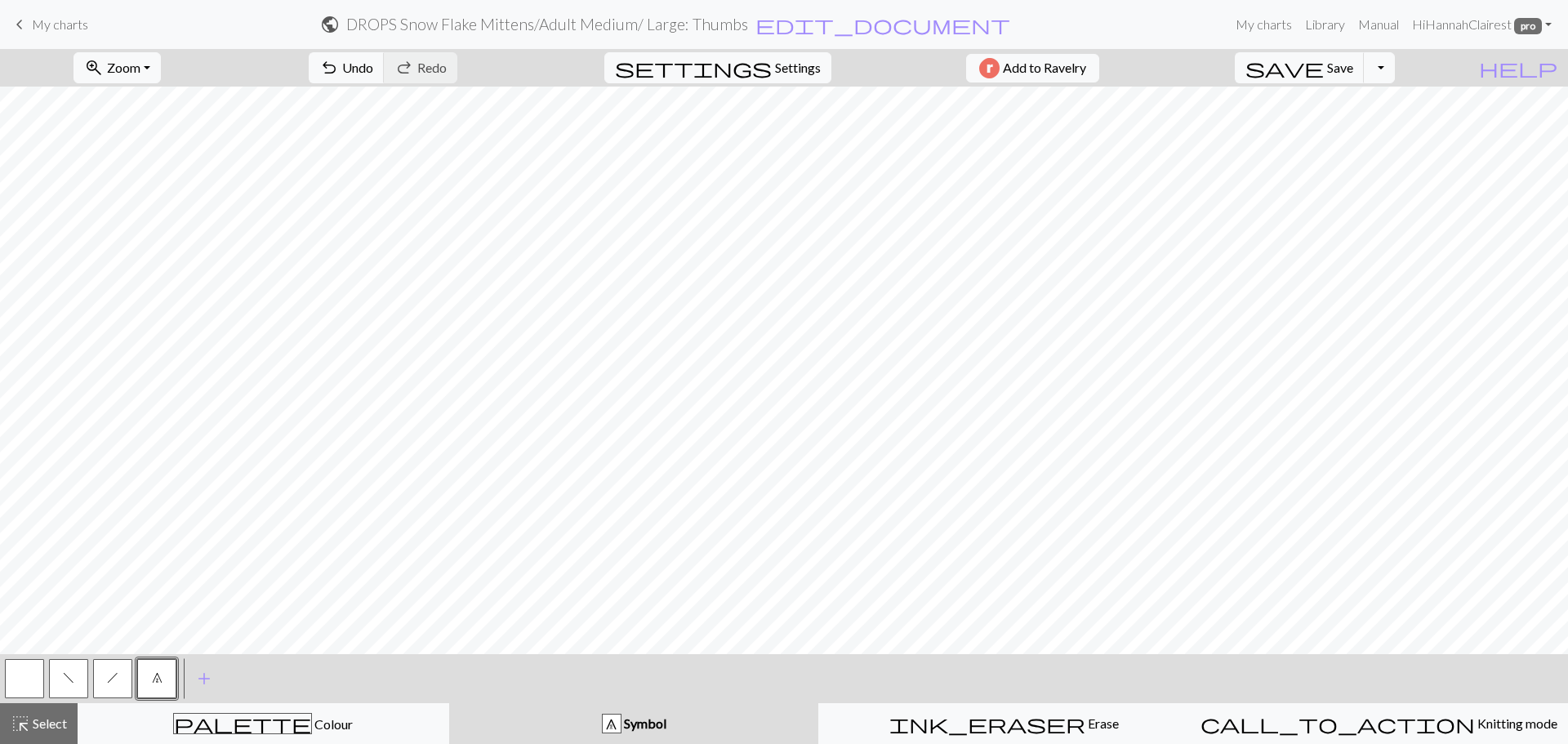
click at [111, 677] on span "h" at bounding box center [112, 678] width 11 height 13
drag, startPoint x: 79, startPoint y: 686, endPoint x: 114, endPoint y: 664, distance: 41.3
click at [80, 685] on button "f" at bounding box center [69, 679] width 39 height 39
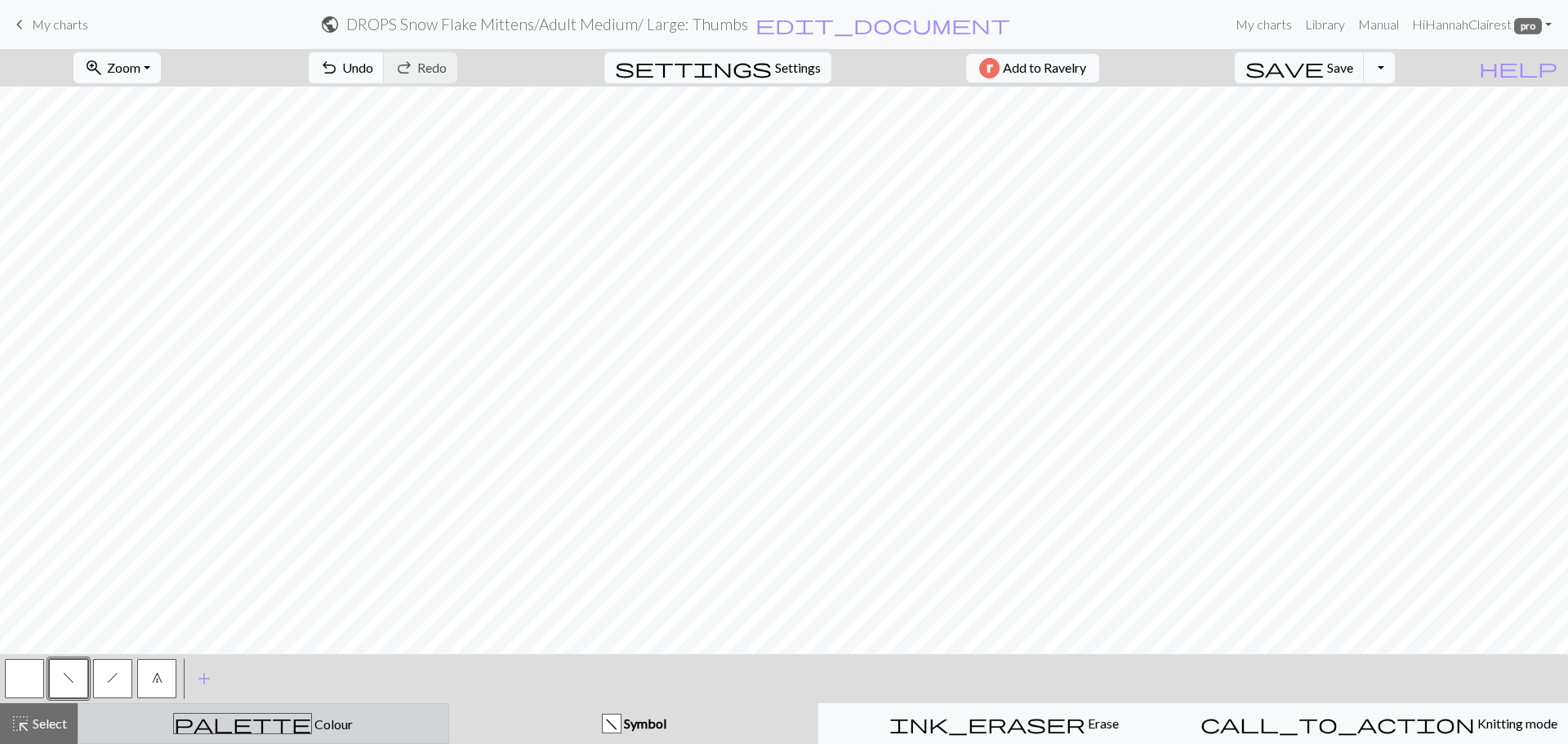
click at [255, 734] on button "palette Colour Colour" at bounding box center [264, 724] width 372 height 41
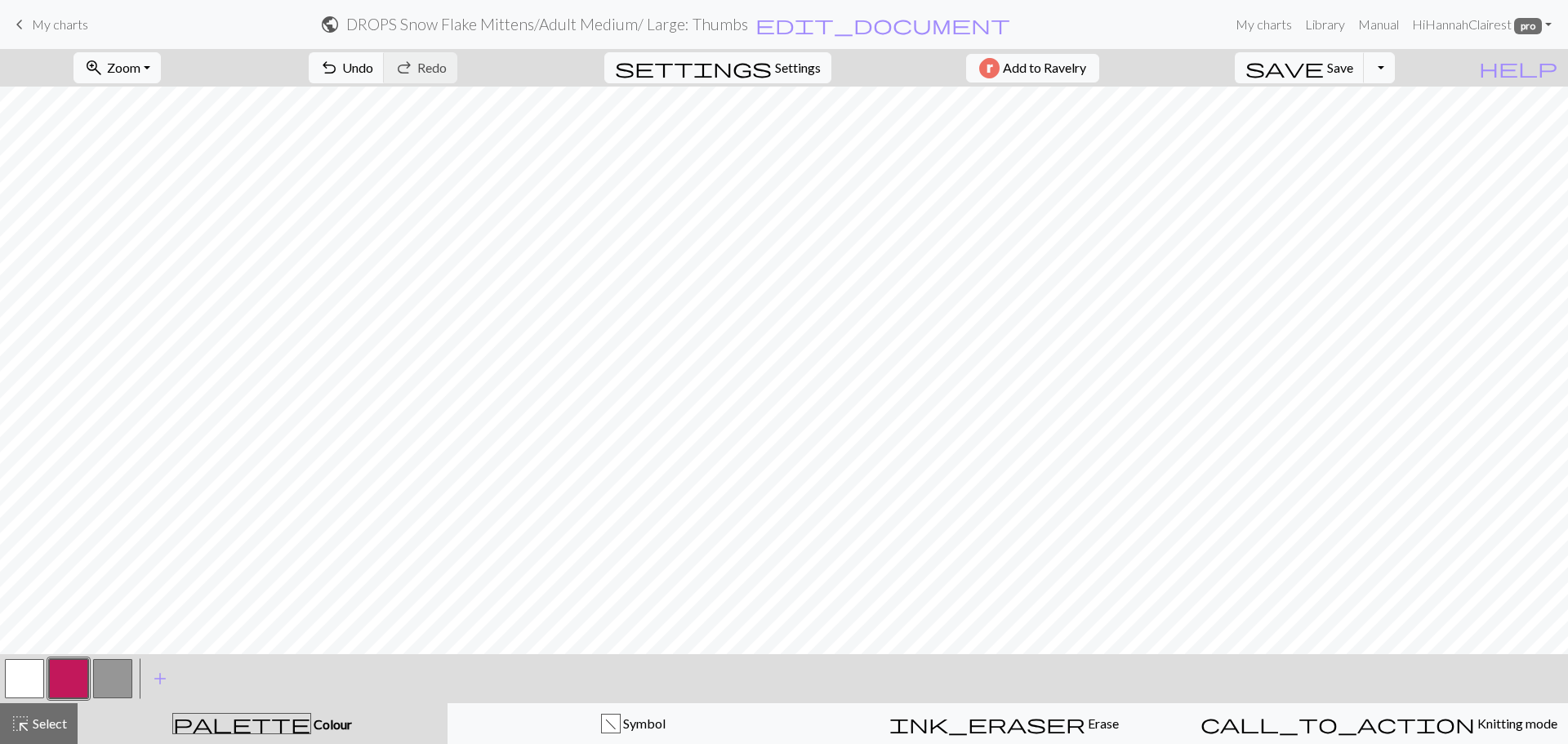
drag, startPoint x: 99, startPoint y: 685, endPoint x: 115, endPoint y: 681, distance: 16.5
click at [99, 685] on button "button" at bounding box center [112, 679] width 39 height 39
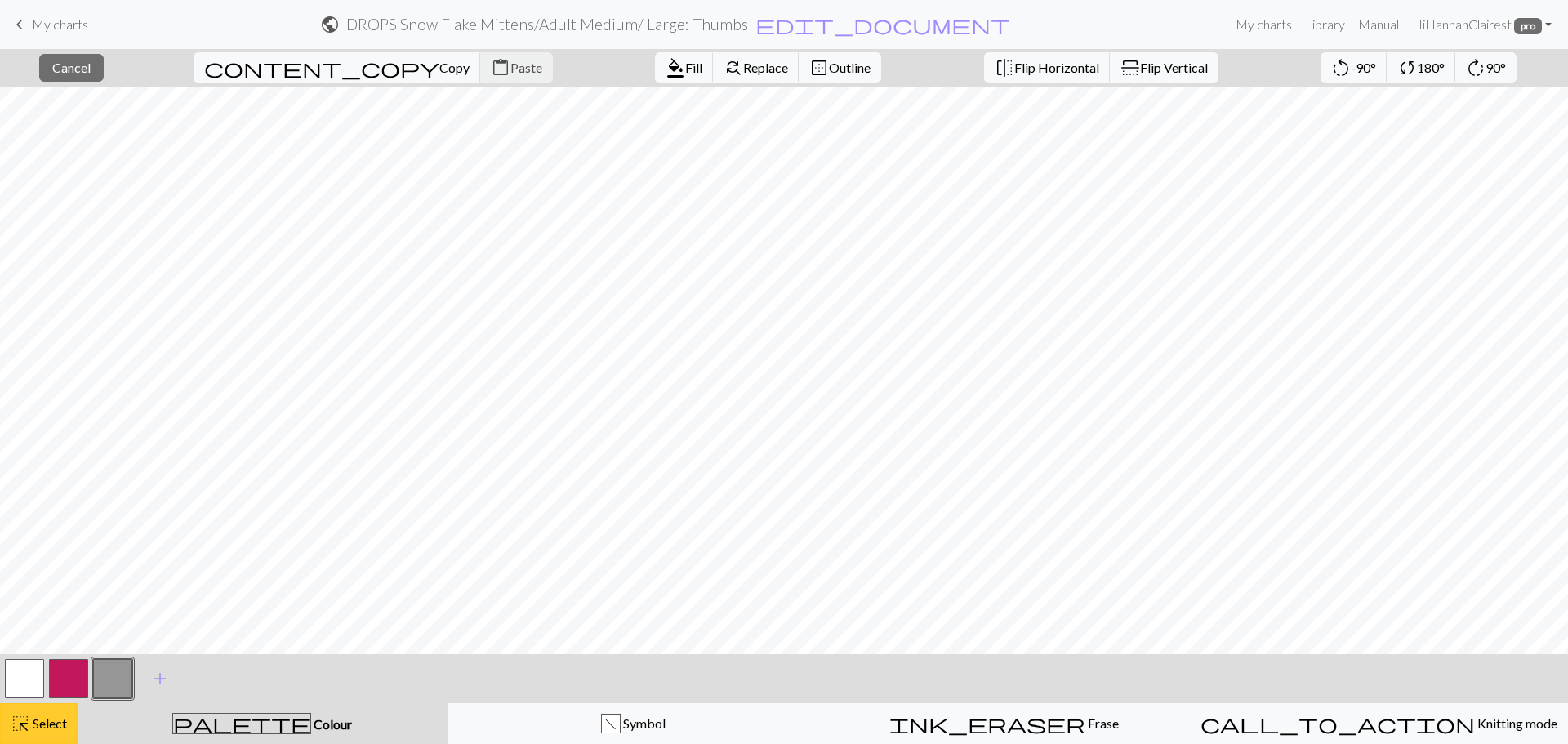
click at [66, 716] on span "Select" at bounding box center [49, 723] width 37 height 16
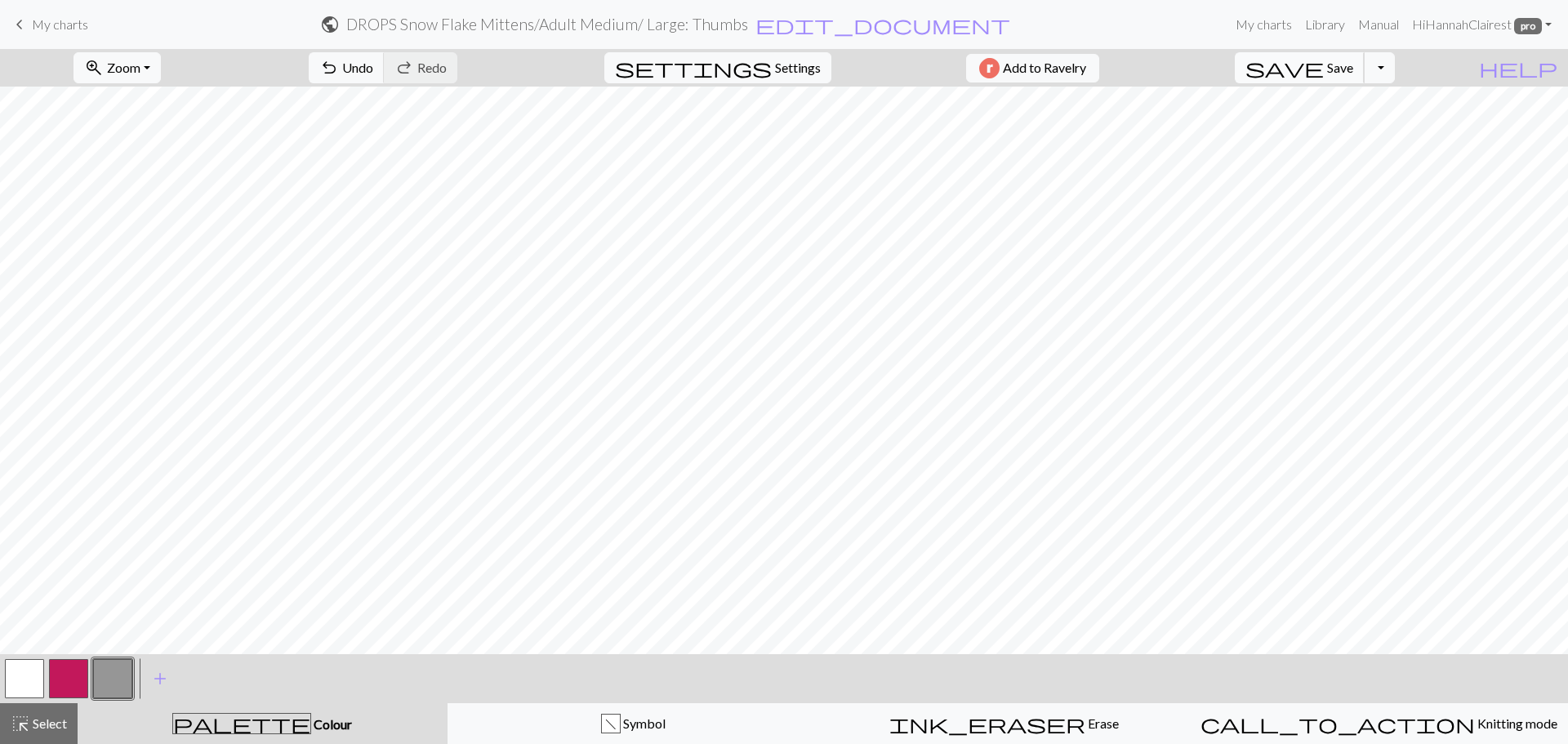
click at [1353, 68] on span "Save" at bounding box center [1340, 67] width 26 height 16
click at [71, 722] on button "highlight_alt Select Select" at bounding box center [39, 724] width 78 height 41
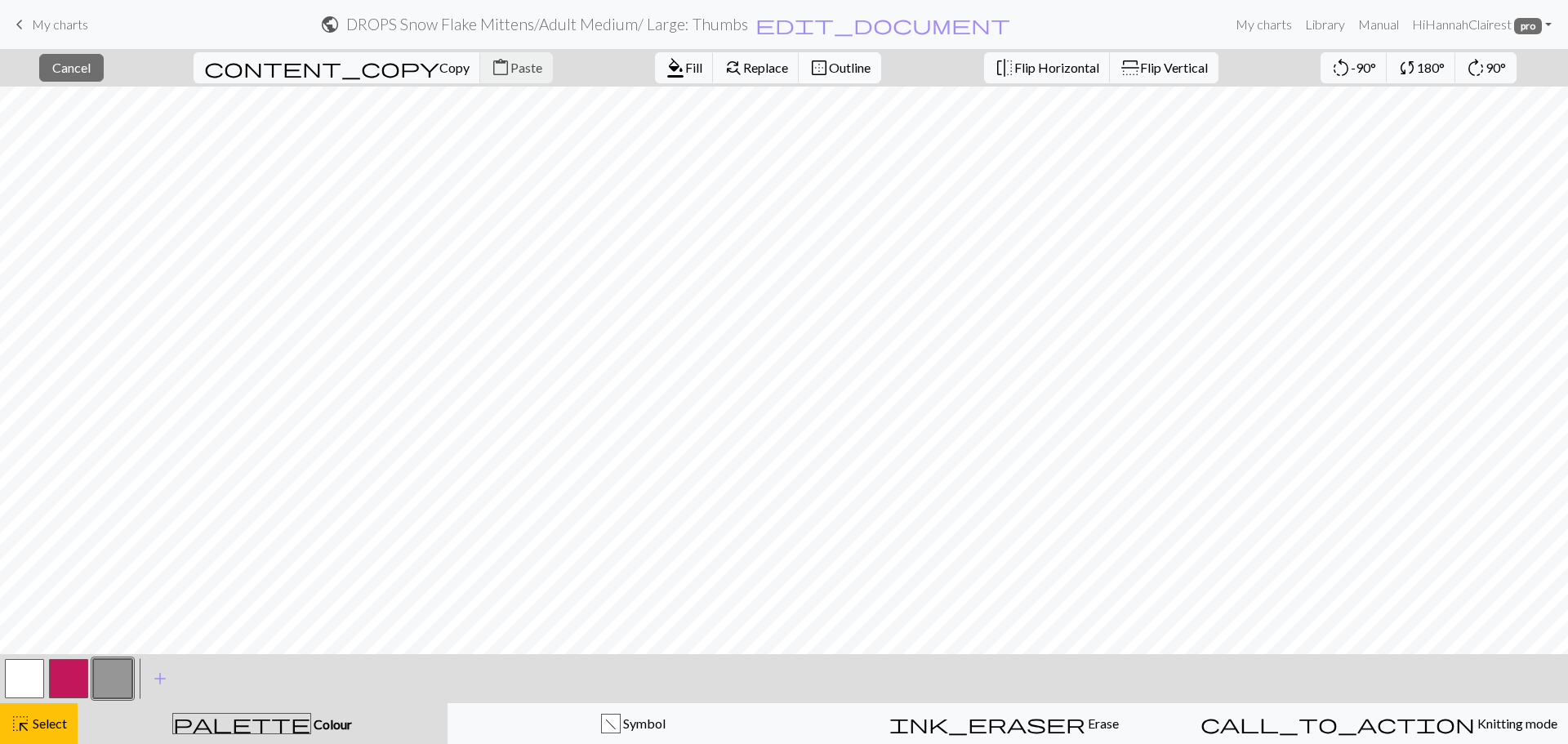
click at [799, 75] on button "border_outer Outline" at bounding box center [840, 67] width 83 height 31
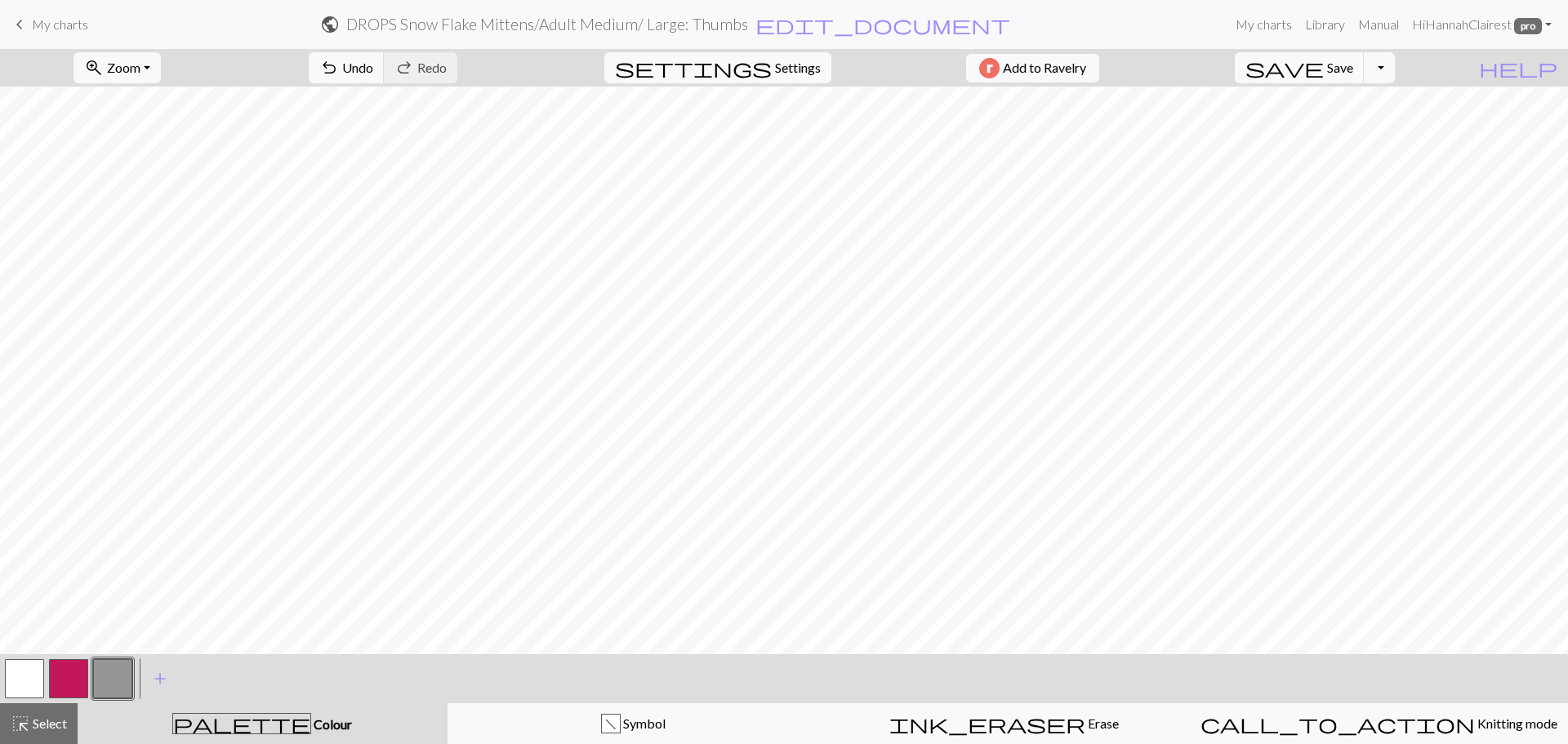
drag, startPoint x: 64, startPoint y: 28, endPoint x: 849, endPoint y: 55, distance: 785.5
click at [64, 28] on span "My charts" at bounding box center [59, 24] width 57 height 16
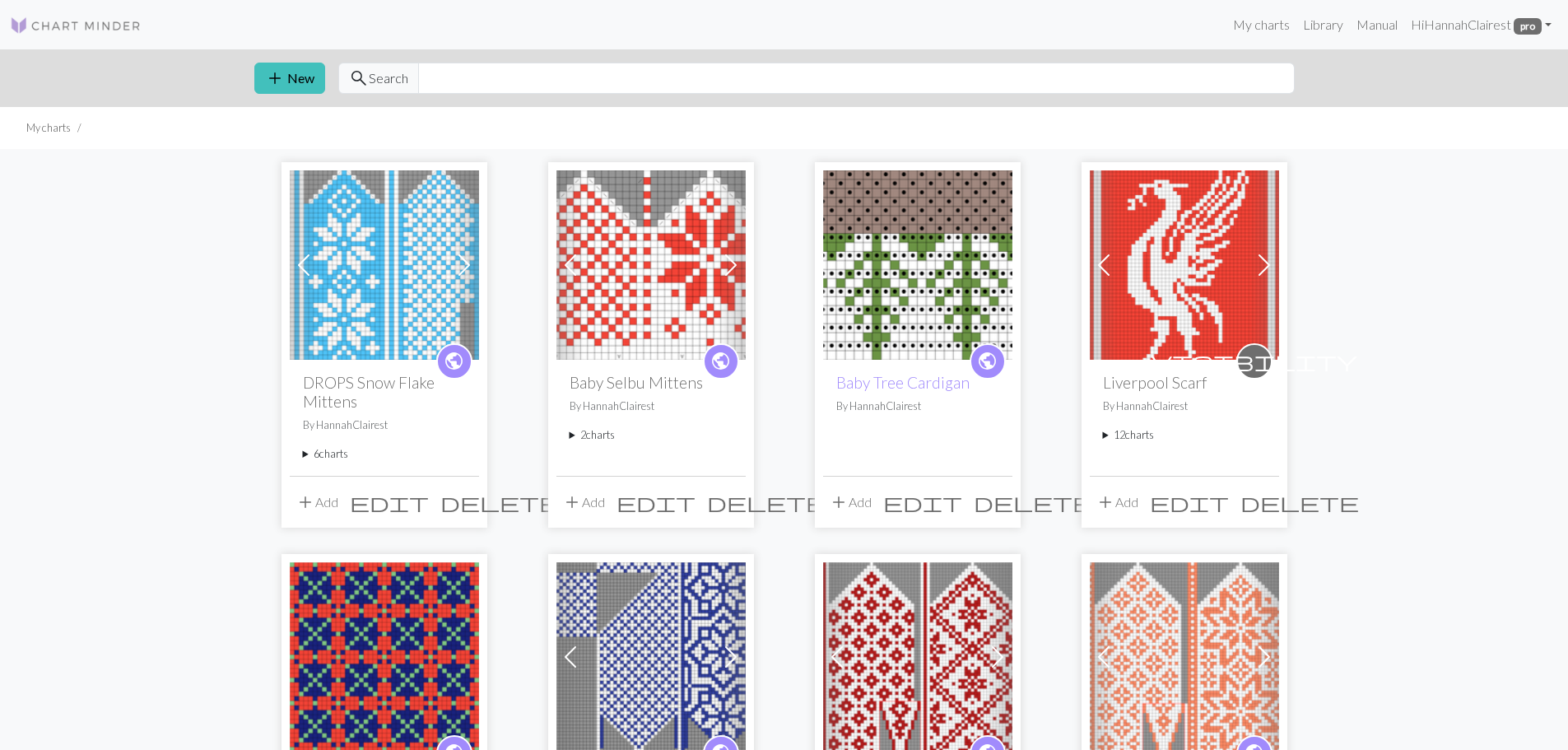
click at [344, 453] on summary "6 charts" at bounding box center [385, 454] width 163 height 16
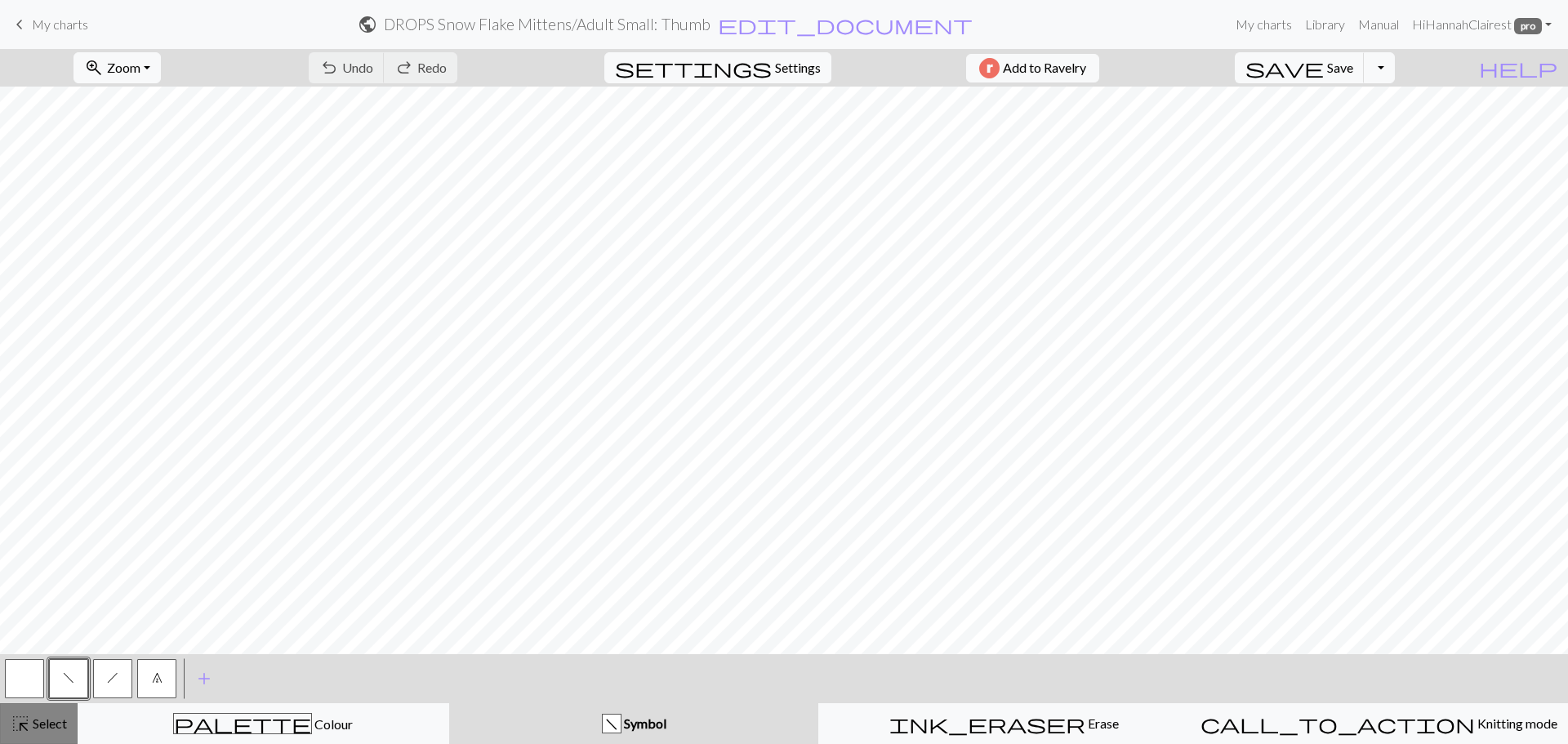
click at [44, 725] on span "Select" at bounding box center [49, 723] width 37 height 16
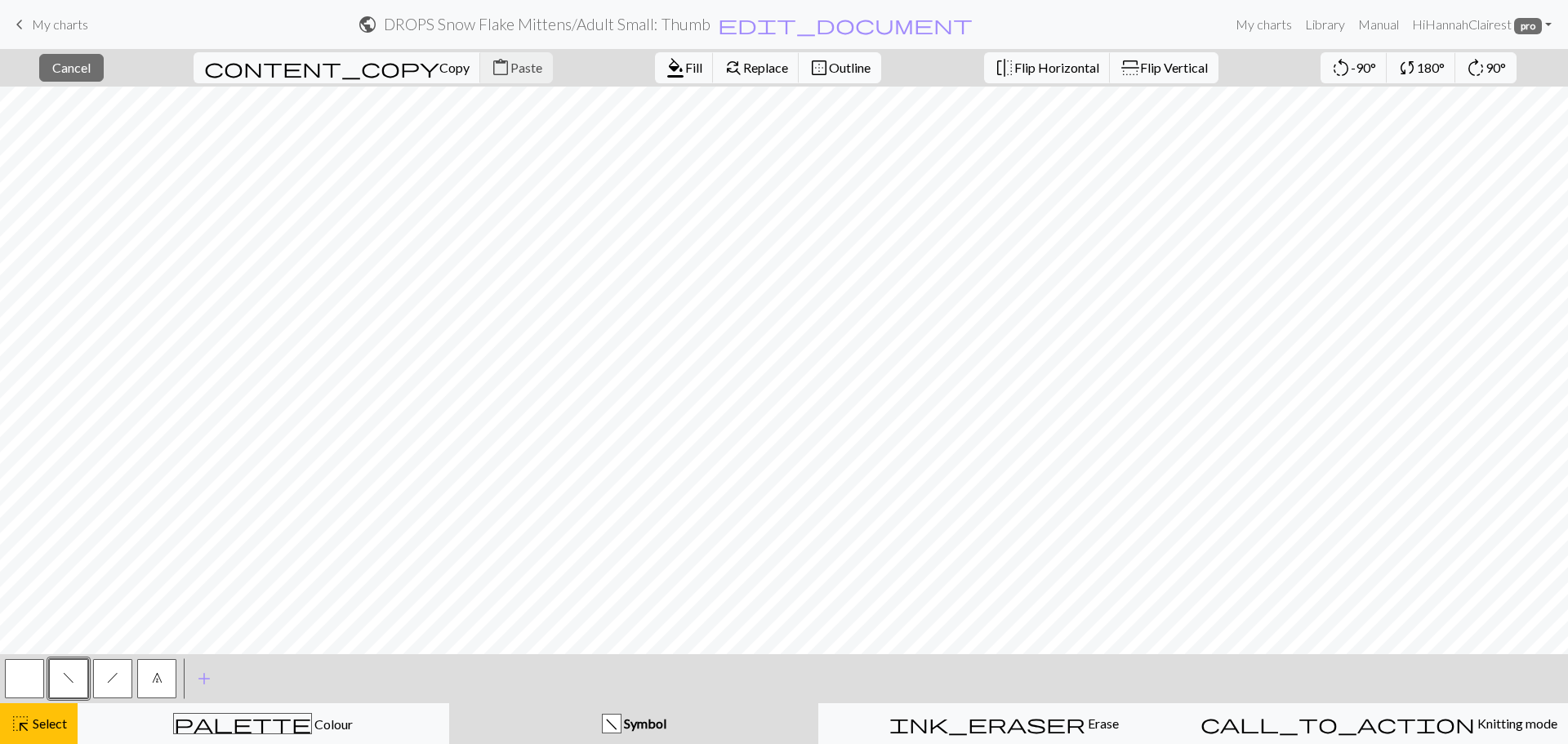
click at [799, 78] on button "border_outer Outline" at bounding box center [840, 67] width 83 height 31
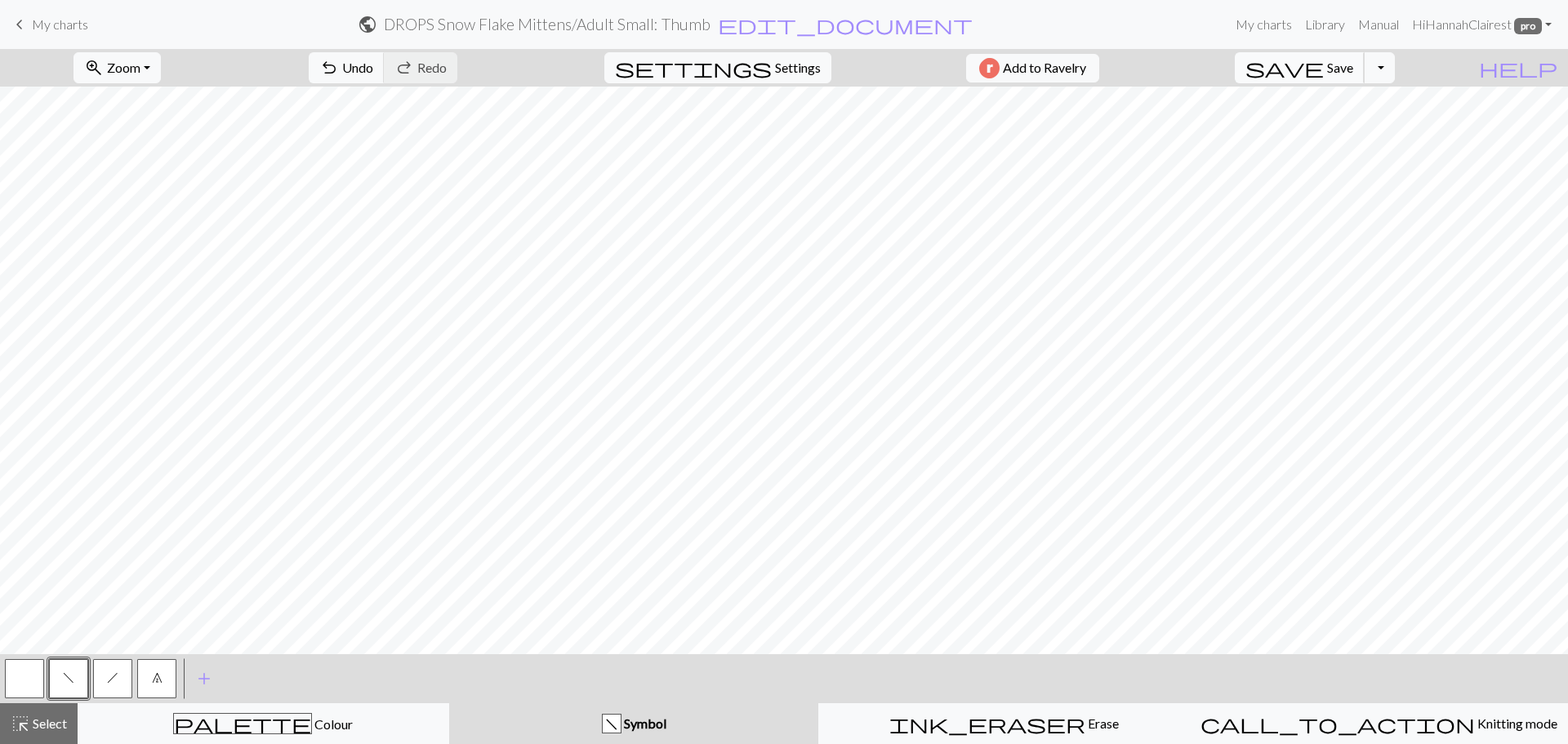
click at [1324, 73] on span "save" at bounding box center [1285, 68] width 78 height 23
click at [49, 23] on span "My charts" at bounding box center [59, 24] width 57 height 16
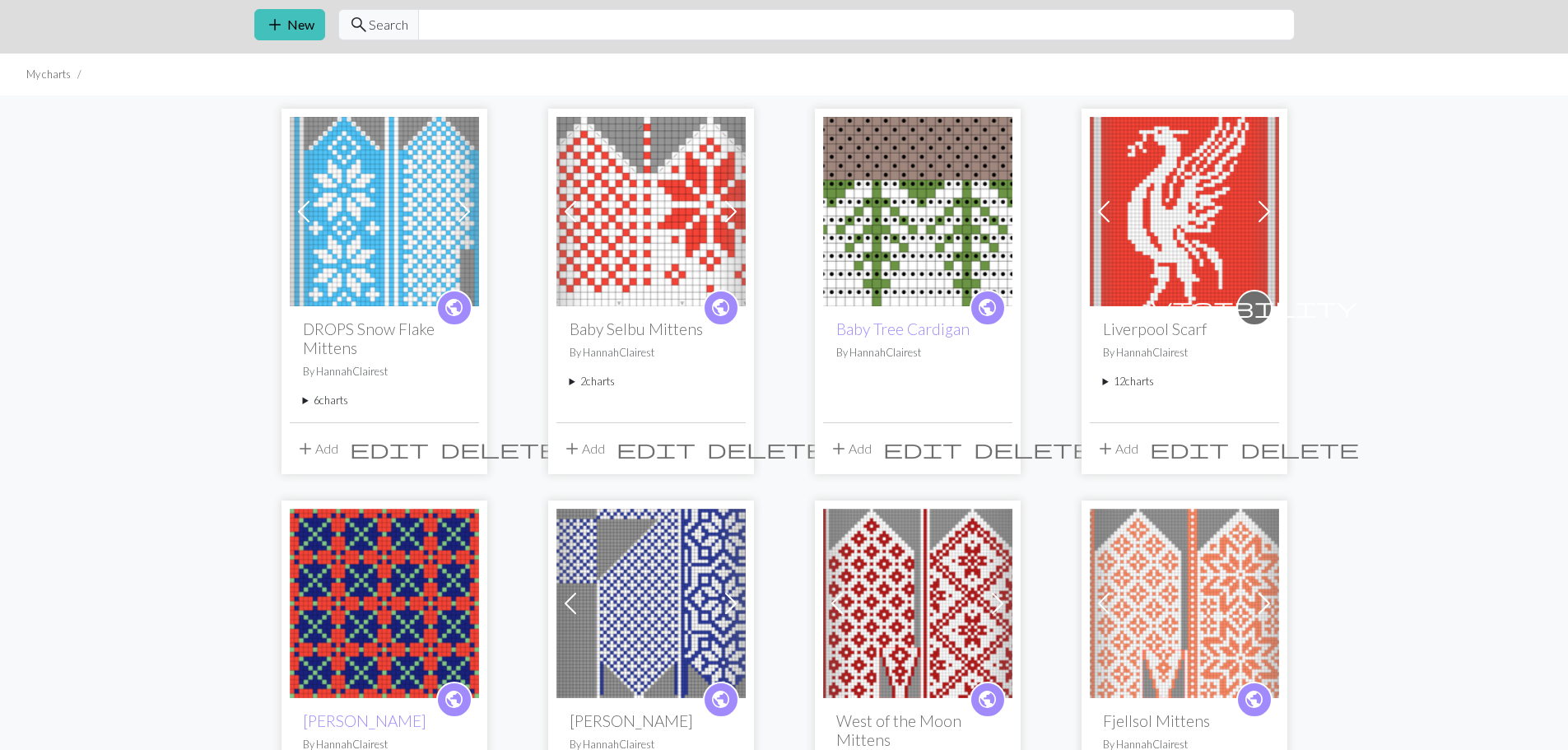
scroll to position [82, 0]
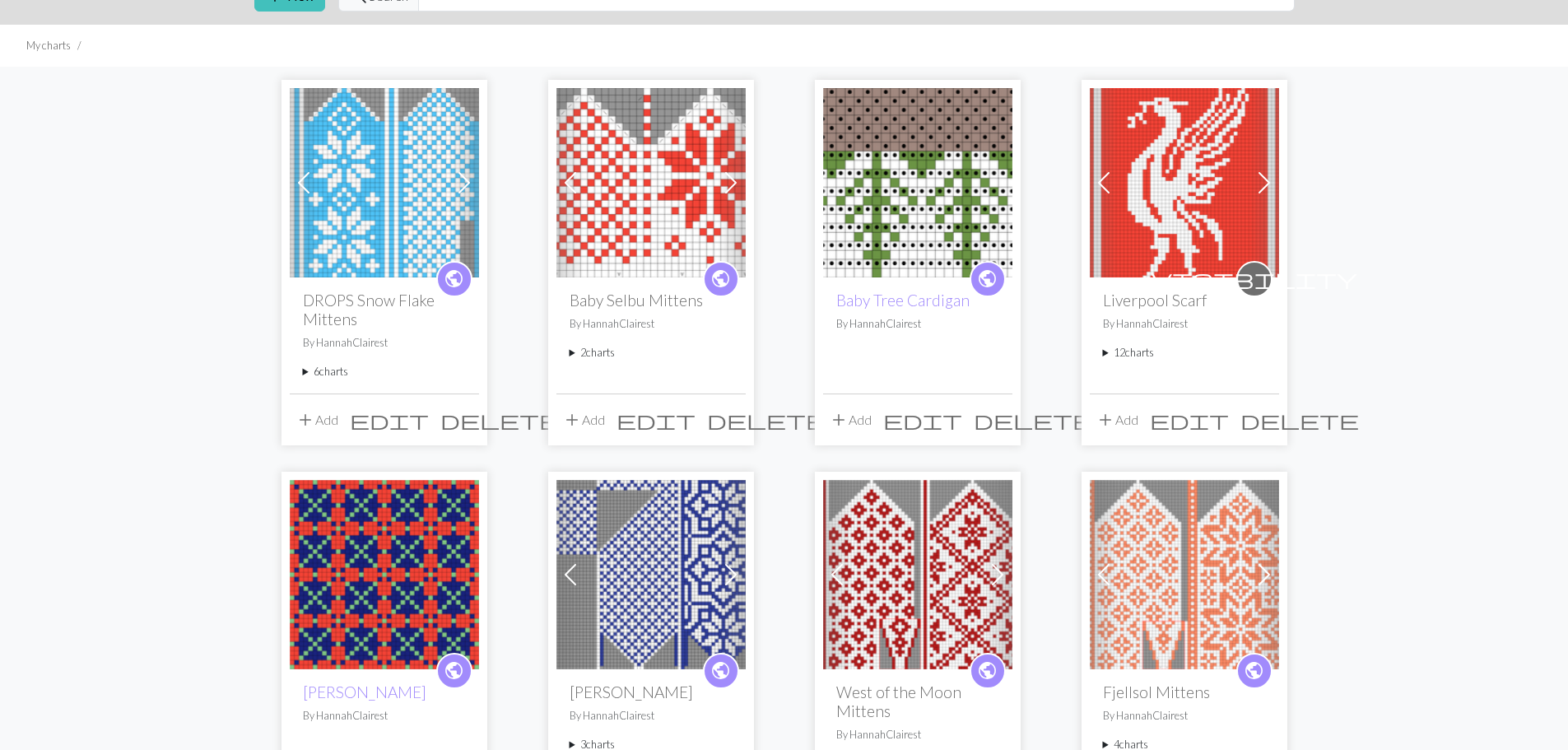
click at [331, 375] on summary "6 charts" at bounding box center [385, 372] width 163 height 16
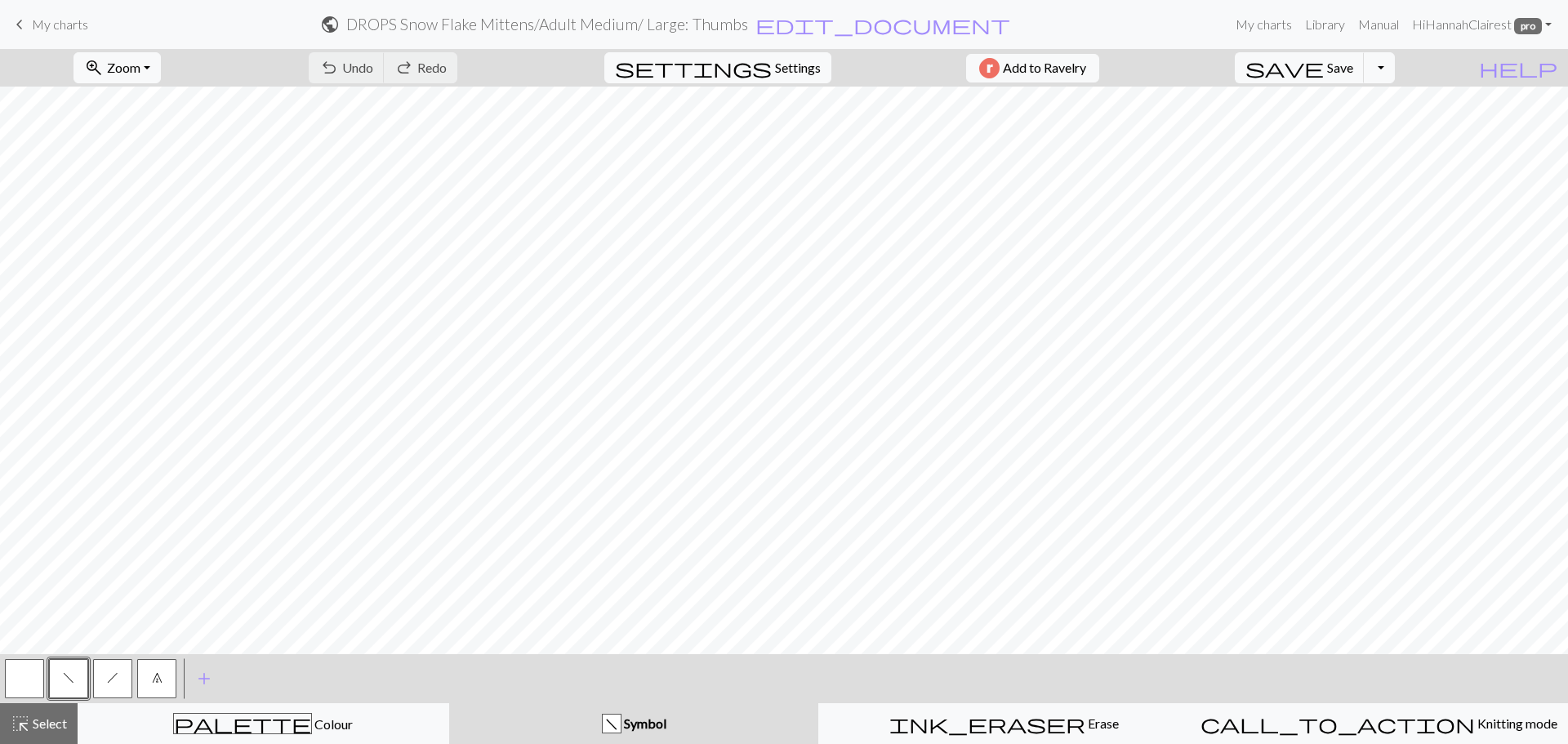
drag, startPoint x: 42, startPoint y: 722, endPoint x: 197, endPoint y: 654, distance: 169.3
click at [45, 722] on span "Select" at bounding box center [49, 723] width 37 height 16
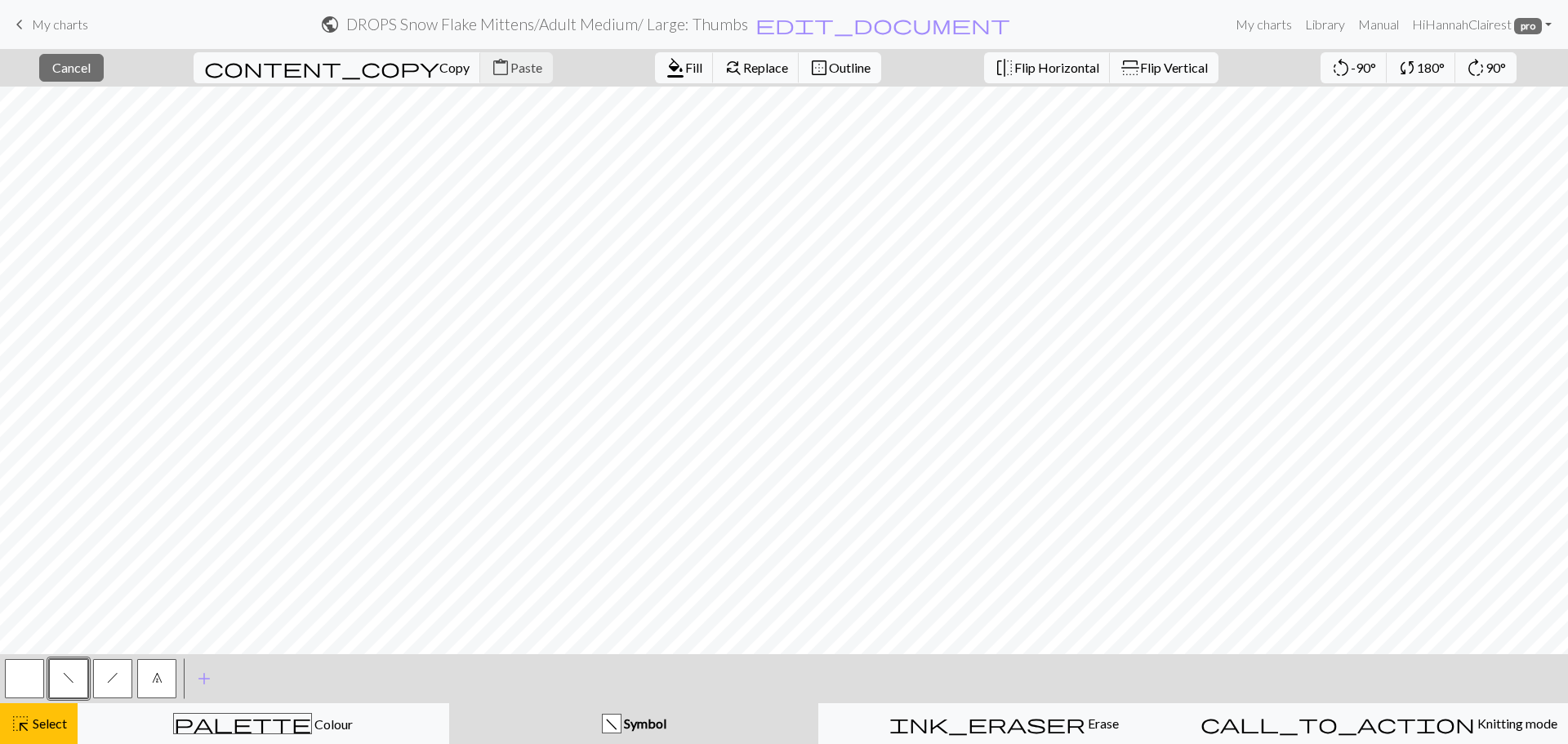
click at [829, 71] on span "Outline" at bounding box center [849, 67] width 42 height 16
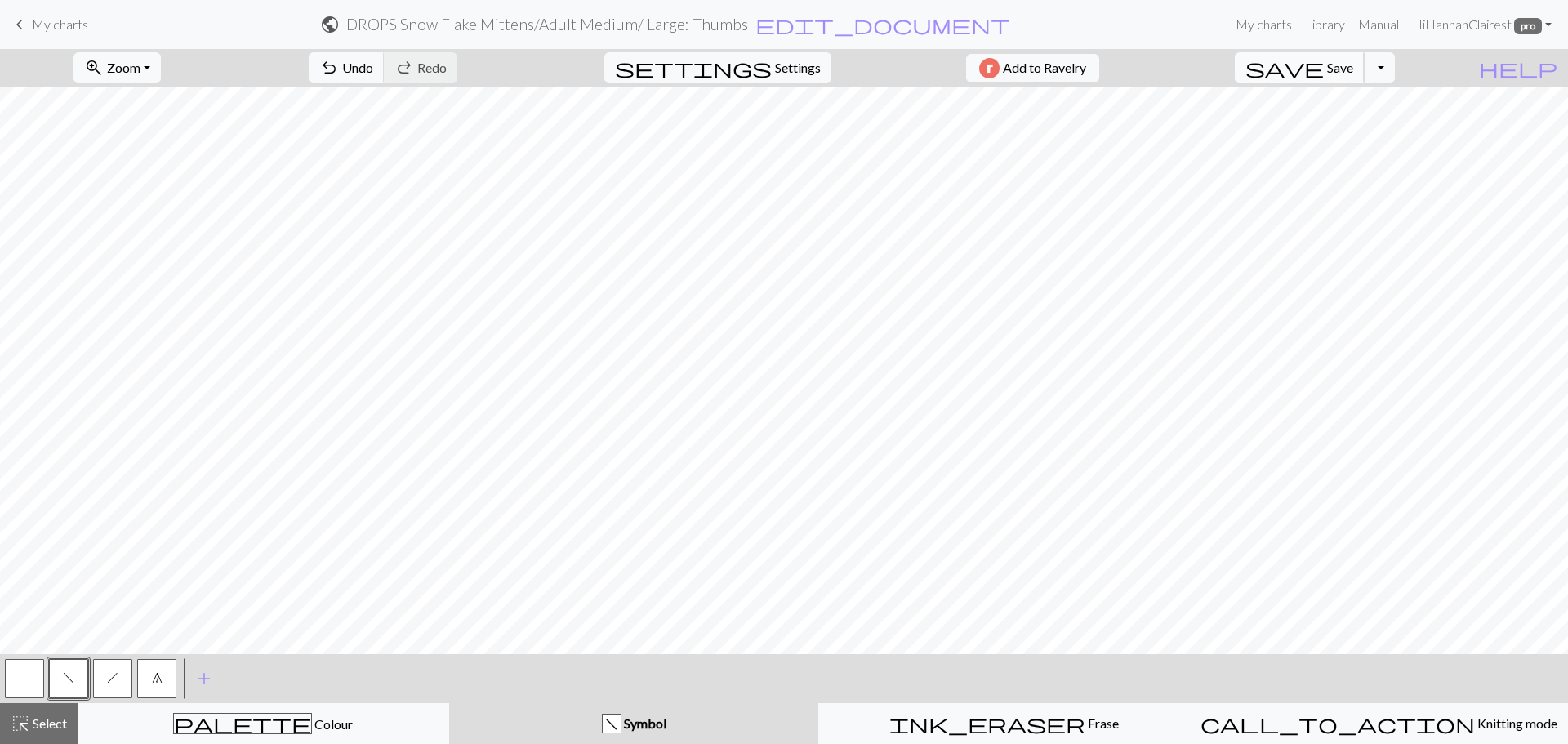
click at [1324, 75] on span "save" at bounding box center [1285, 68] width 78 height 23
click at [1395, 67] on button "Toggle Dropdown" at bounding box center [1379, 67] width 31 height 31
click at [1395, 68] on button "Toggle Dropdown" at bounding box center [1379, 67] width 31 height 31
click at [51, 30] on span "My charts" at bounding box center [59, 24] width 57 height 16
